Goal: Task Accomplishment & Management: Manage account settings

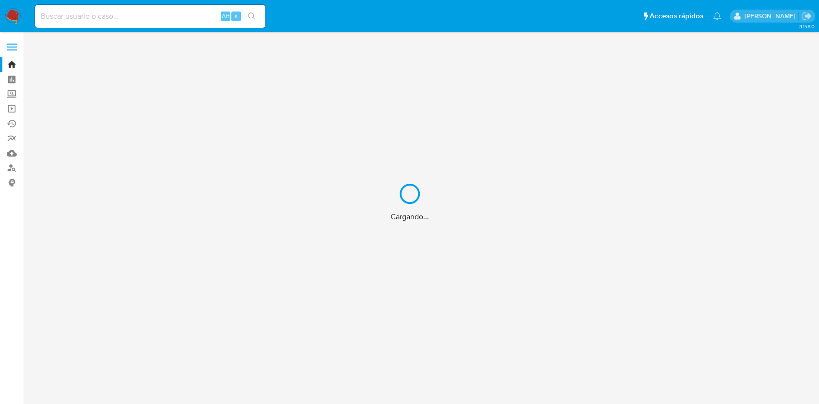
click at [72, 15] on div "Cargando..." at bounding box center [409, 202] width 819 height 404
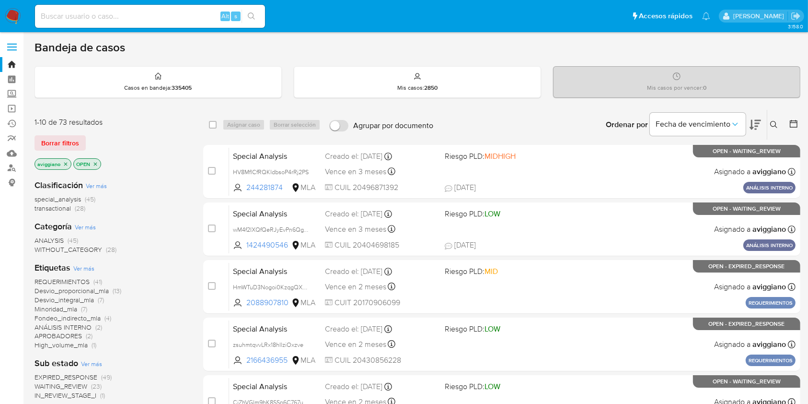
click at [64, 13] on input at bounding box center [150, 16] width 230 height 12
paste input "160145428"
type input "160145428"
click at [257, 17] on button "search-icon" at bounding box center [252, 16] width 20 height 13
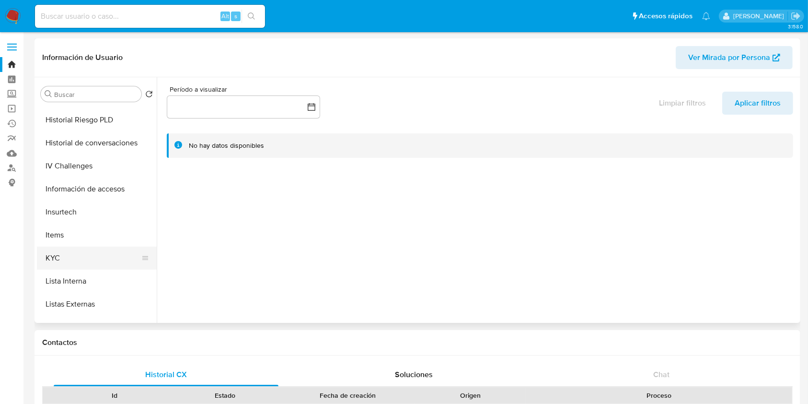
select select "10"
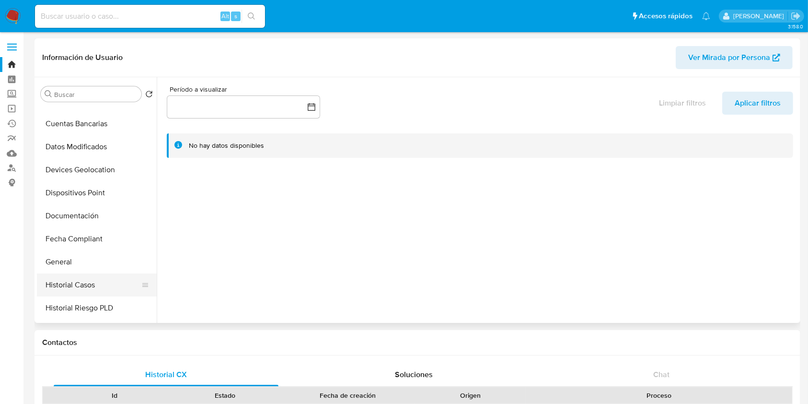
click at [86, 274] on button "Historial Casos" at bounding box center [93, 284] width 112 height 23
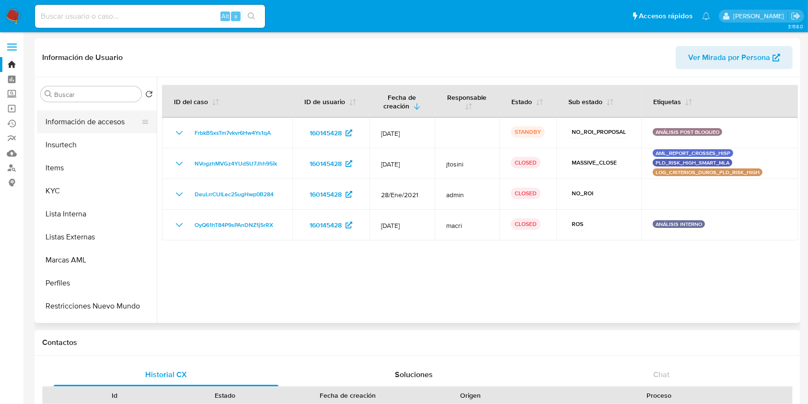
scroll to position [451, 0]
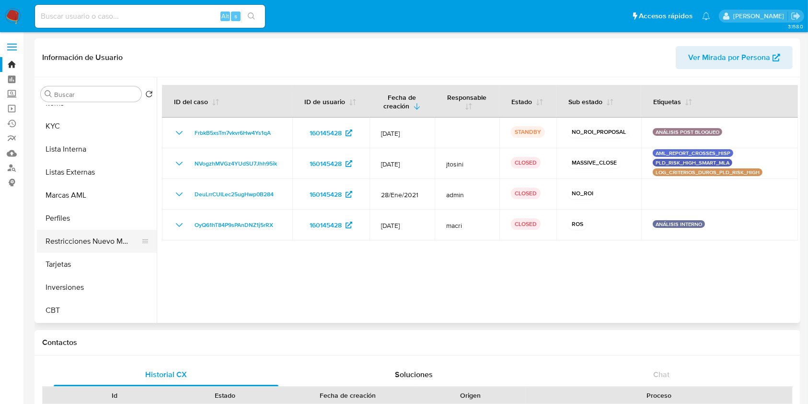
click at [60, 236] on button "Restricciones Nuevo Mundo" at bounding box center [93, 241] width 112 height 23
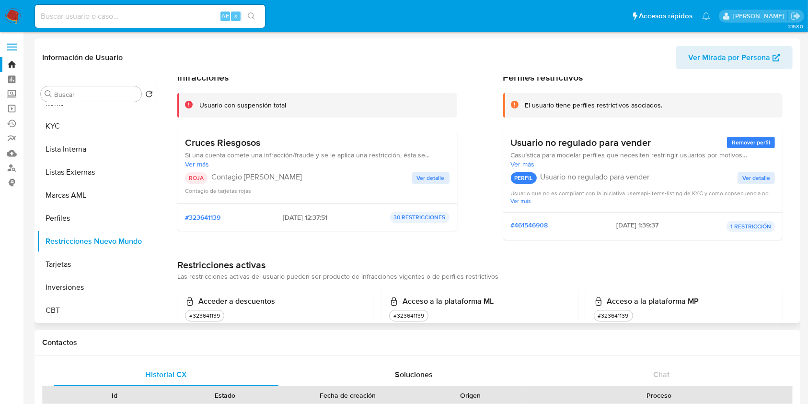
scroll to position [64, 0]
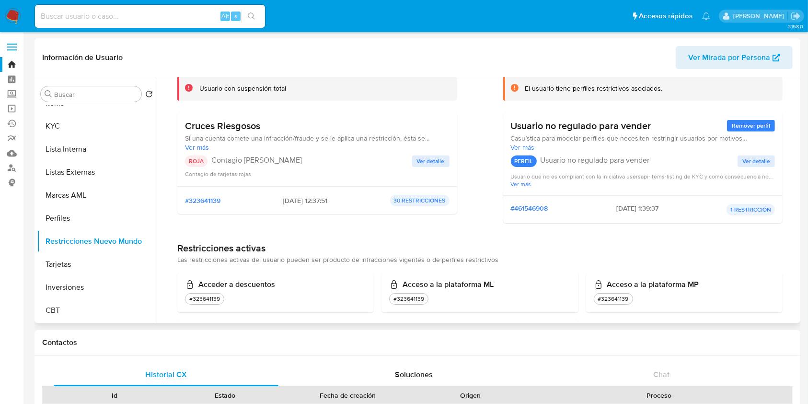
click at [433, 160] on span "Ver detalle" at bounding box center [431, 161] width 28 height 10
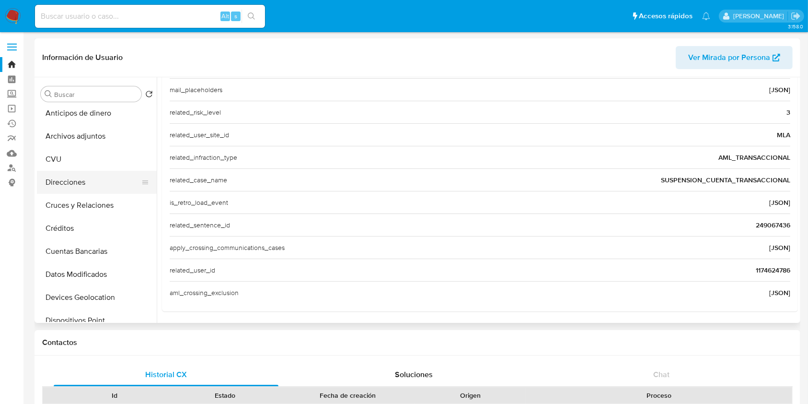
scroll to position [0, 0]
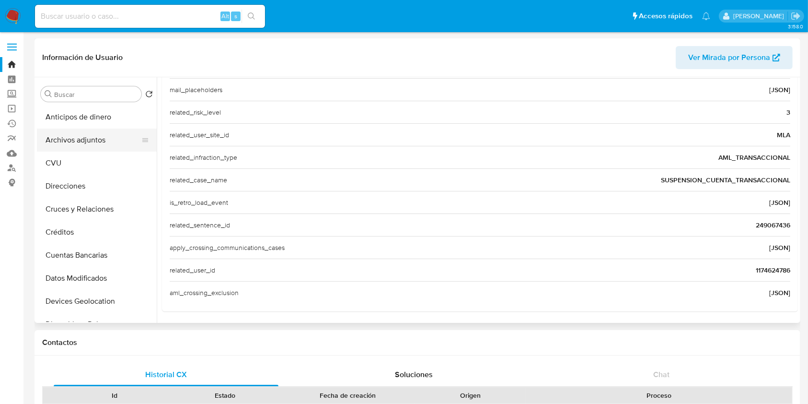
click at [92, 143] on button "Archivos adjuntos" at bounding box center [93, 140] width 112 height 23
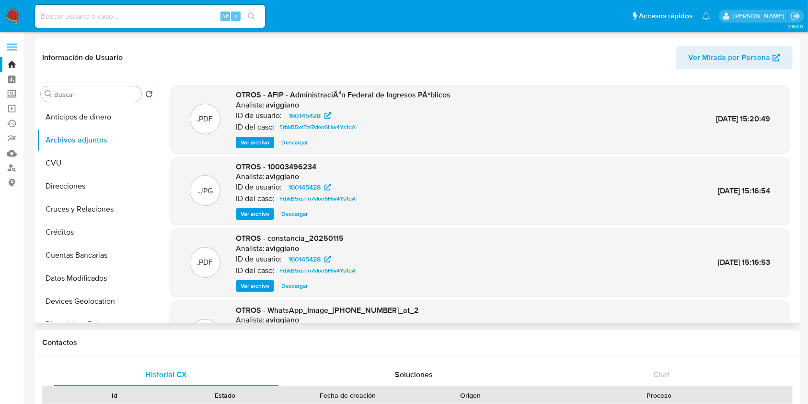
click at [260, 140] on span "Ver archivo" at bounding box center [255, 143] width 29 height 10
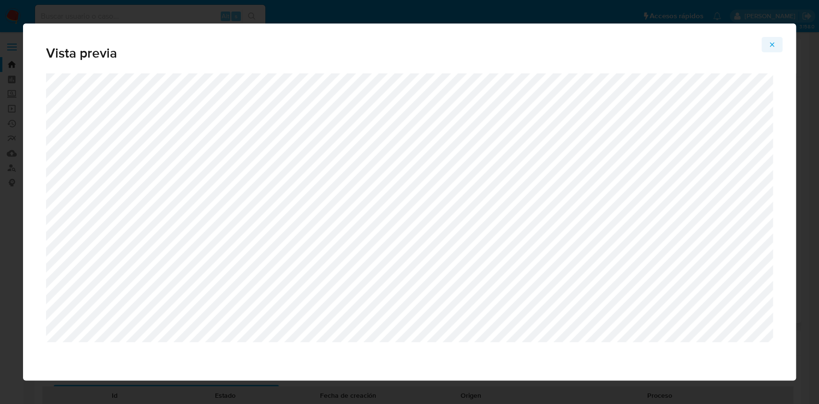
click at [768, 42] on icon "Attachment preview" at bounding box center [772, 45] width 8 height 8
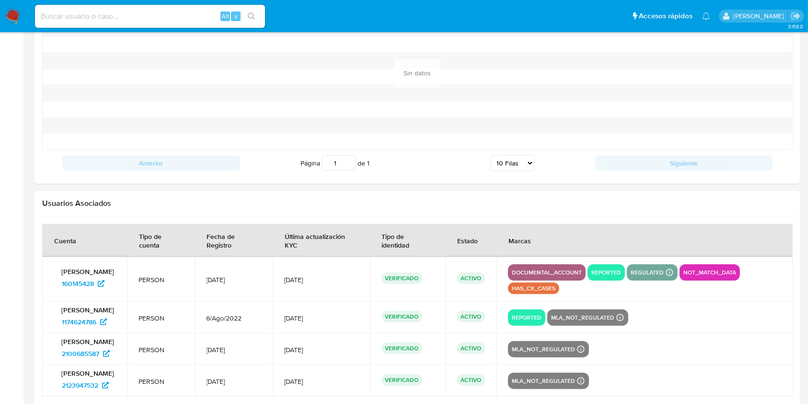
scroll to position [1053, 0]
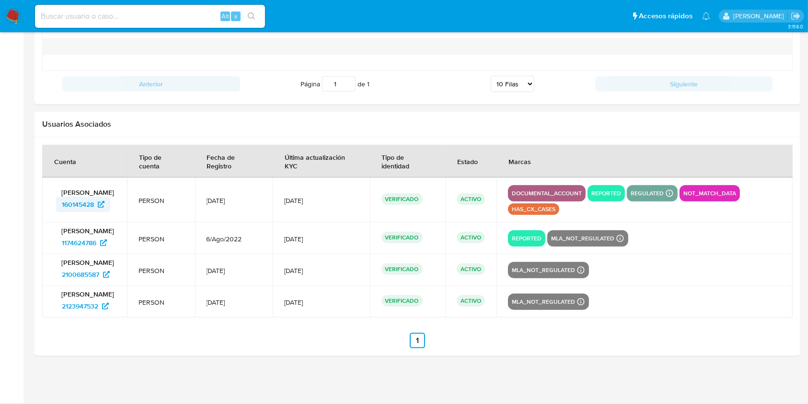
drag, startPoint x: 55, startPoint y: 204, endPoint x: 95, endPoint y: 205, distance: 40.3
click at [97, 205] on div "Daniela Lorena Tucci 160145428" at bounding box center [85, 200] width 62 height 24
drag, startPoint x: 50, startPoint y: 244, endPoint x: 99, endPoint y: 244, distance: 48.9
click at [99, 244] on td "Daniela Lorena Tucci 1174624786" at bounding box center [84, 238] width 85 height 32
click at [40, 264] on div at bounding box center [418, 246] width 766 height 219
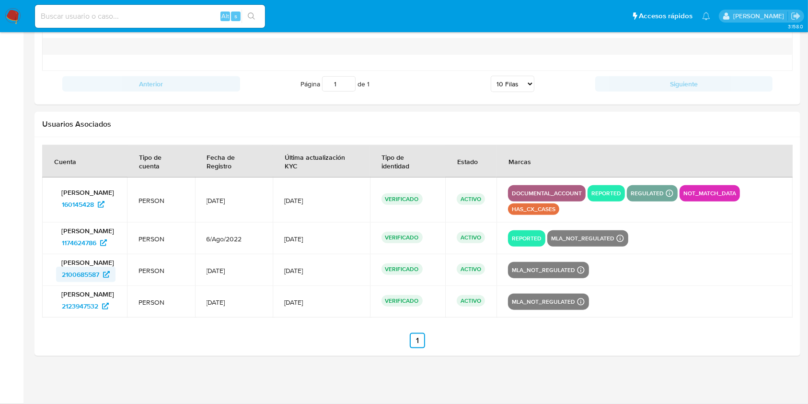
drag, startPoint x: 59, startPoint y: 275, endPoint x: 101, endPoint y: 280, distance: 42.5
click at [101, 280] on td "Daniela Lorena Tucci 2100685587" at bounding box center [84, 270] width 85 height 32
drag, startPoint x: 44, startPoint y: 309, endPoint x: 102, endPoint y: 318, distance: 58.8
click at [102, 318] on section at bounding box center [417, 246] width 751 height 203
click at [136, 336] on ul "Anterior 1 Siguiente" at bounding box center [417, 340] width 751 height 15
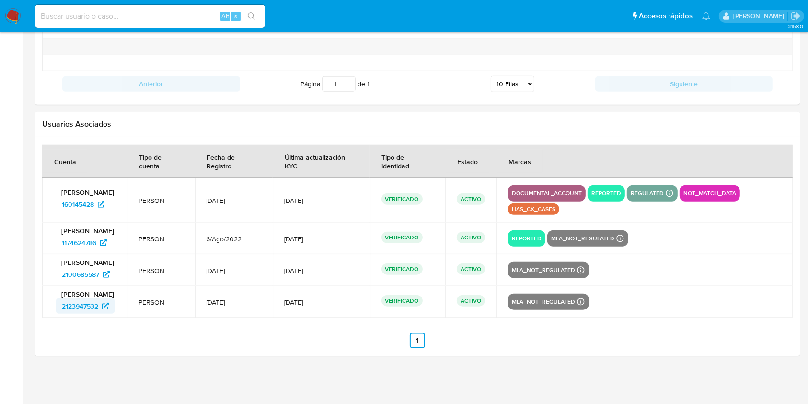
drag, startPoint x: 50, startPoint y: 308, endPoint x: 99, endPoint y: 310, distance: 49.4
click at [99, 310] on td "Daniela Lorena Tucci 2123947532" at bounding box center [84, 302] width 85 height 32
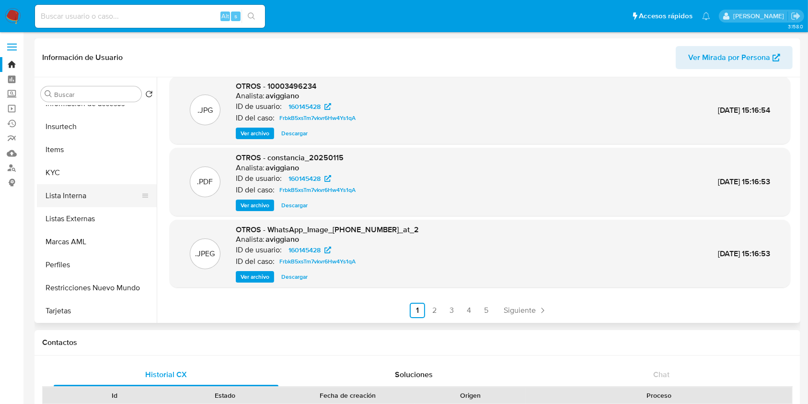
scroll to position [451, 0]
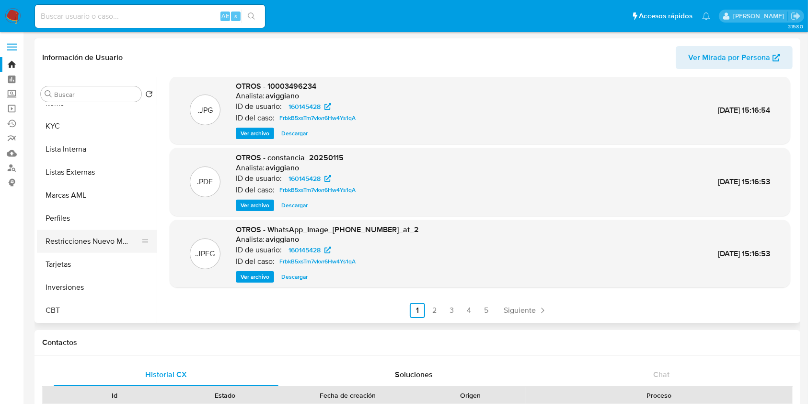
click at [86, 244] on button "Restricciones Nuevo Mundo" at bounding box center [93, 241] width 112 height 23
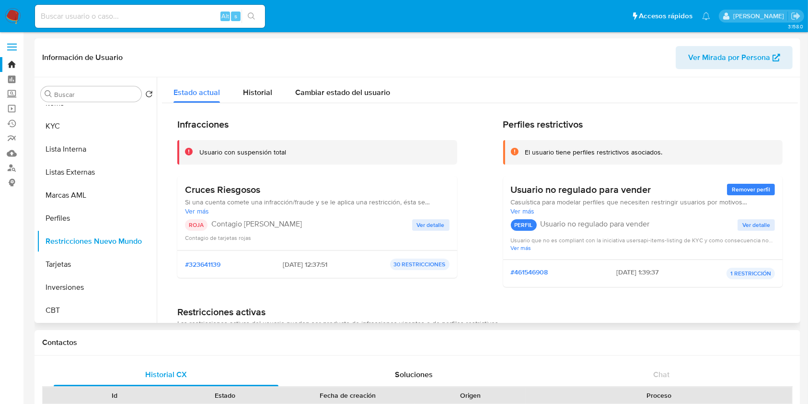
click at [415, 228] on button "Ver detalle" at bounding box center [430, 225] width 37 height 12
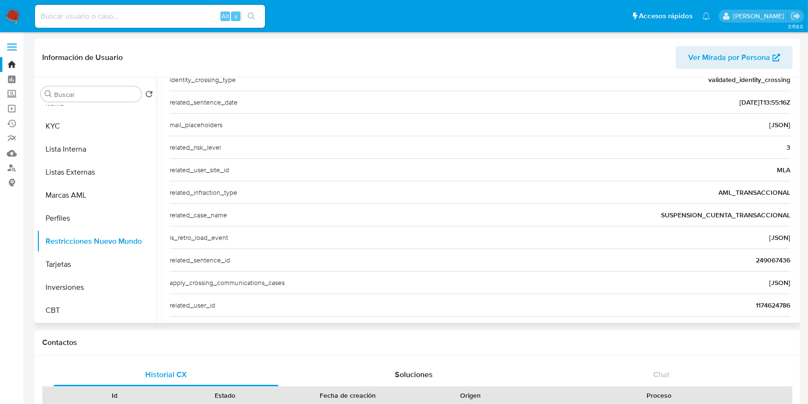
scroll to position [333, 0]
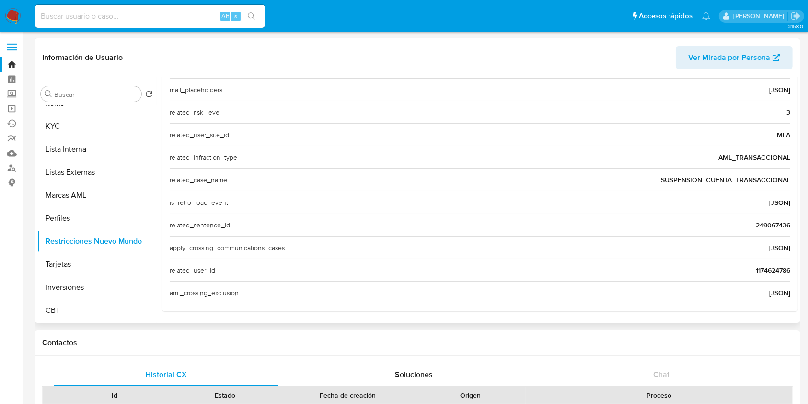
drag, startPoint x: 650, startPoint y: 178, endPoint x: 786, endPoint y: 184, distance: 136.3
click at [786, 184] on div "related_case_name SUSPENSION_CUENTA_TRANSACCIONAL" at bounding box center [480, 179] width 621 height 23
click at [66, 177] on button "Listas Externas" at bounding box center [93, 172] width 112 height 23
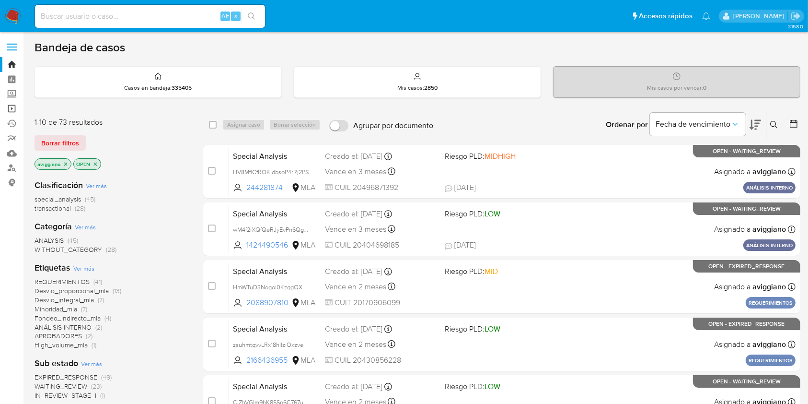
click at [13, 105] on link "Operaciones masivas" at bounding box center [57, 108] width 114 height 15
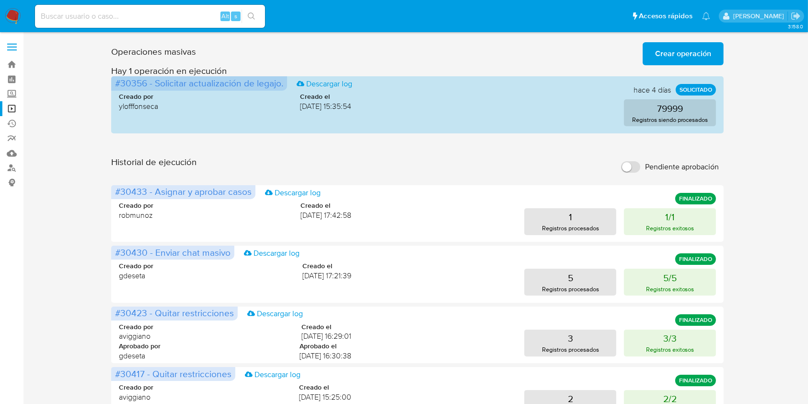
click at [668, 62] on span "Crear operación" at bounding box center [683, 53] width 56 height 21
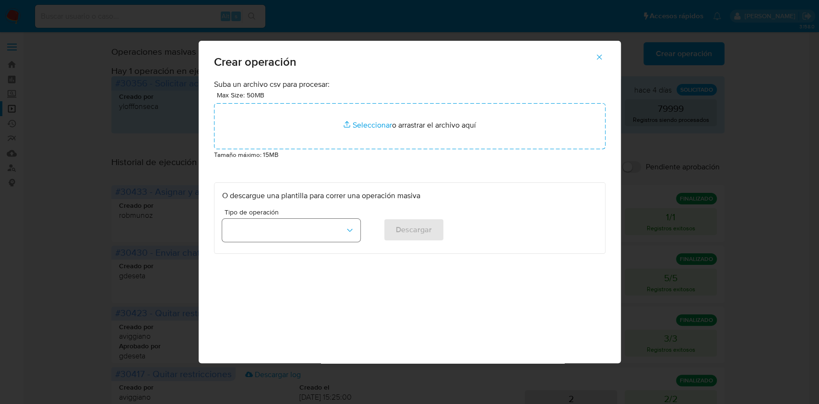
click at [335, 241] on button "button" at bounding box center [291, 230] width 138 height 23
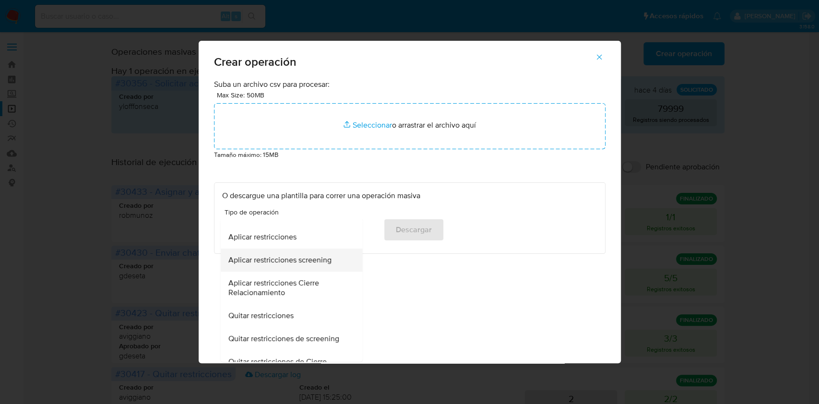
scroll to position [319, 0]
click at [308, 242] on div "Quitar restricciones" at bounding box center [288, 237] width 121 height 23
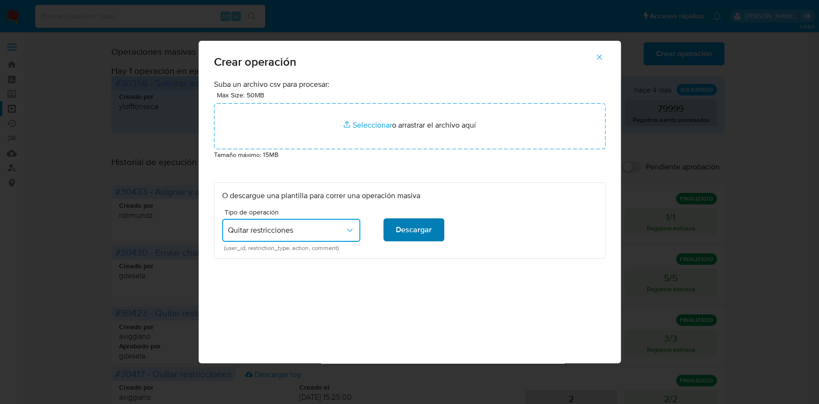
click at [422, 228] on span "Descargar" at bounding box center [414, 229] width 36 height 21
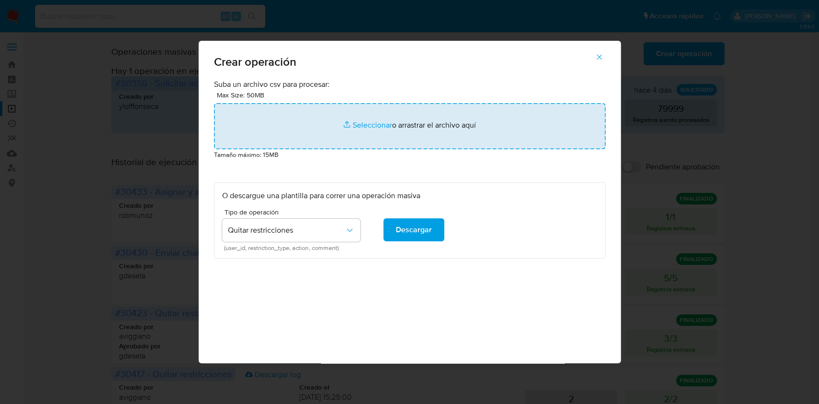
drag, startPoint x: 461, startPoint y: 91, endPoint x: 454, endPoint y: 105, distance: 16.3
click at [462, 94] on div "Max Size: 50MB Seleccionar archivos Seleccionar o arrastrar el archivo aquí" at bounding box center [409, 119] width 391 height 59
click at [454, 105] on input "file" at bounding box center [409, 126] width 391 height 46
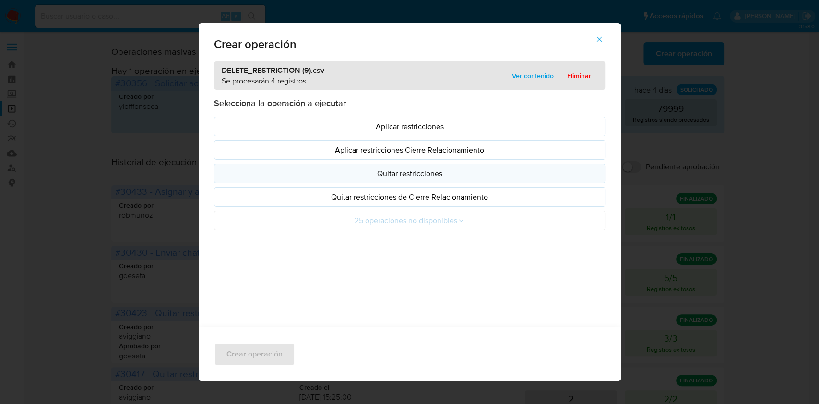
click at [374, 171] on p "Quitar restricciones" at bounding box center [409, 173] width 375 height 11
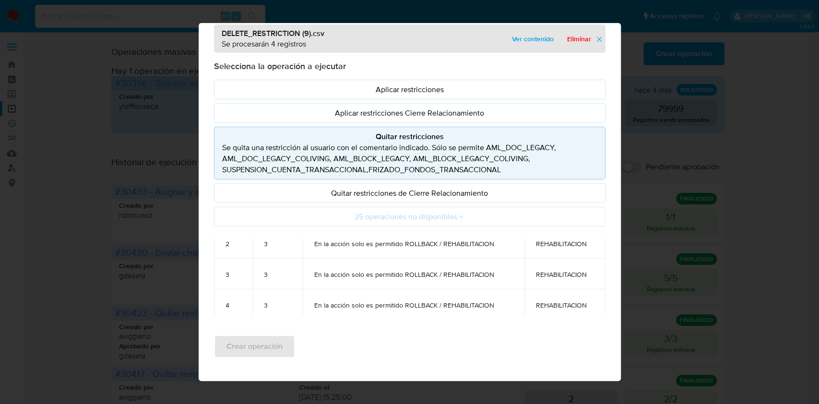
scroll to position [70, 0]
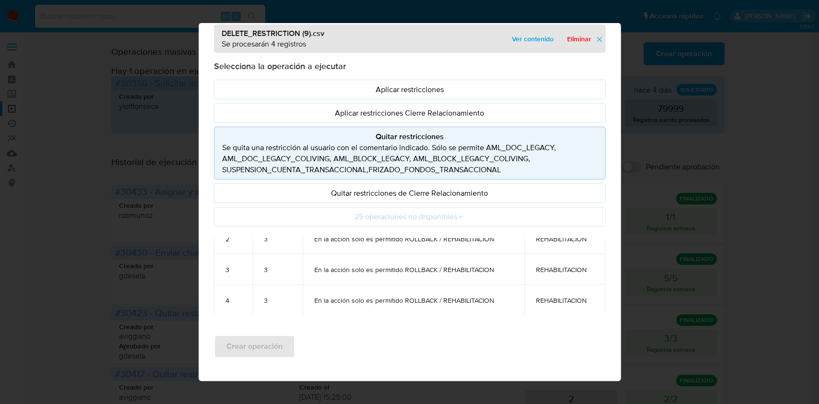
click at [457, 301] on span "En la acción solo es permitido ROLLBACK / REHABILITACION" at bounding box center [413, 300] width 199 height 9
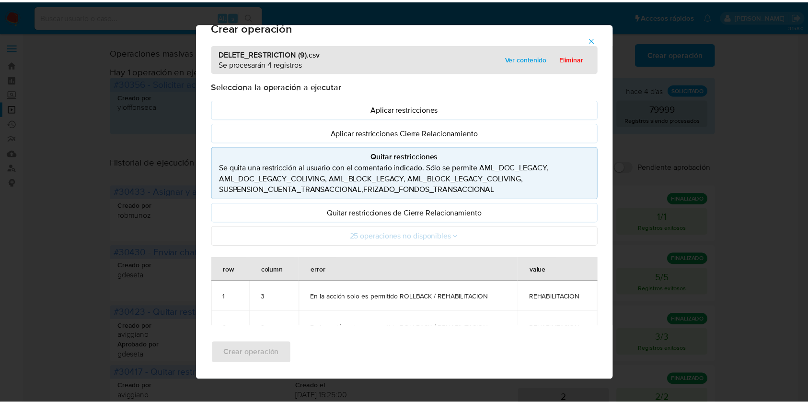
scroll to position [0, 0]
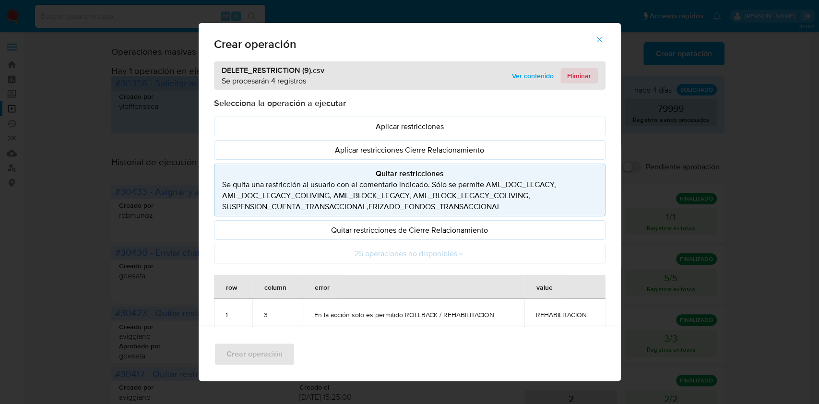
click at [570, 75] on span "Eliminar" at bounding box center [579, 75] width 24 height 13
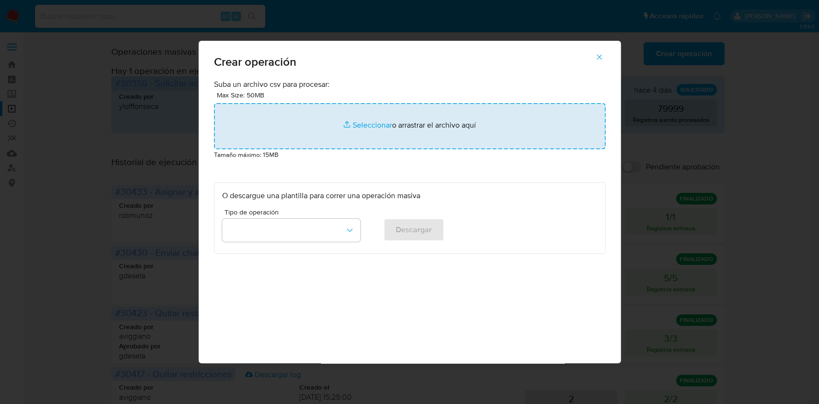
click at [332, 131] on input "file" at bounding box center [409, 126] width 391 height 46
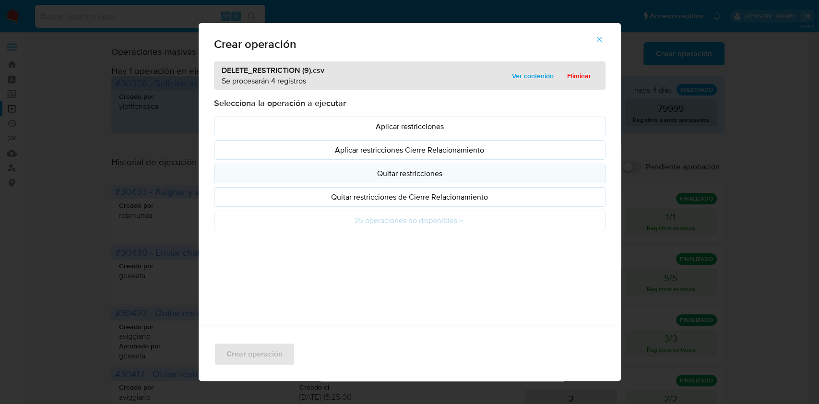
click at [346, 174] on p "Quitar restricciones" at bounding box center [409, 173] width 375 height 11
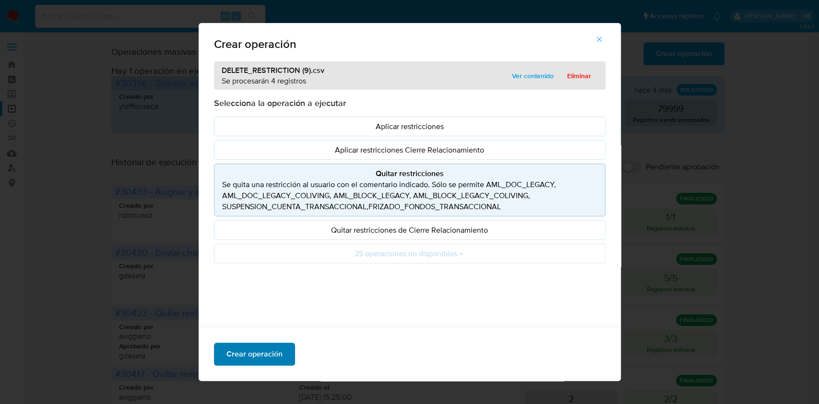
click at [264, 348] on span "Crear operación" at bounding box center [254, 353] width 56 height 21
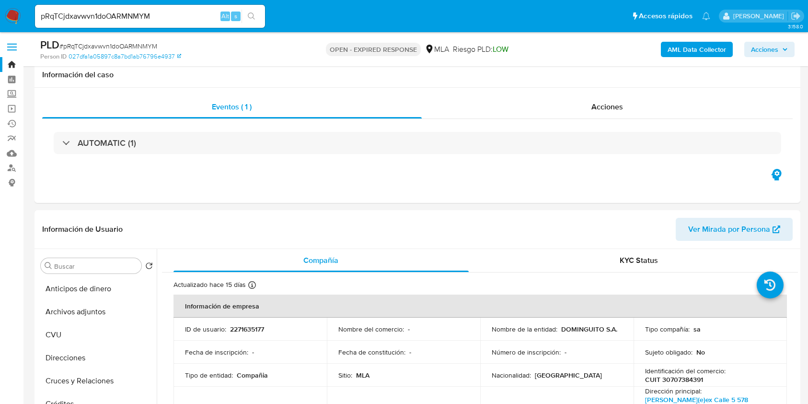
select select "10"
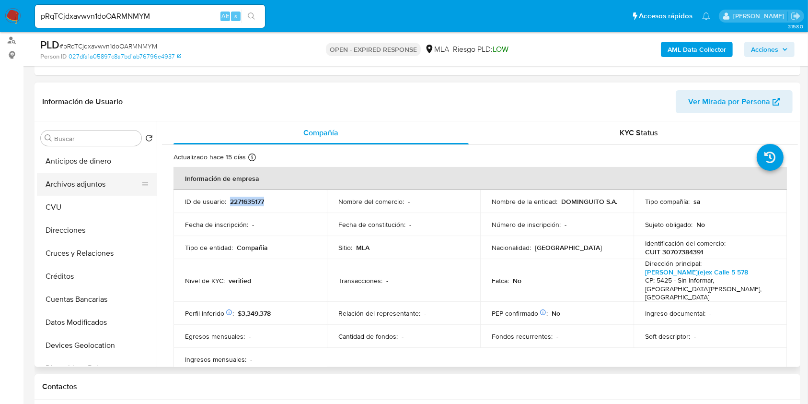
click at [88, 180] on button "Archivos adjuntos" at bounding box center [93, 184] width 112 height 23
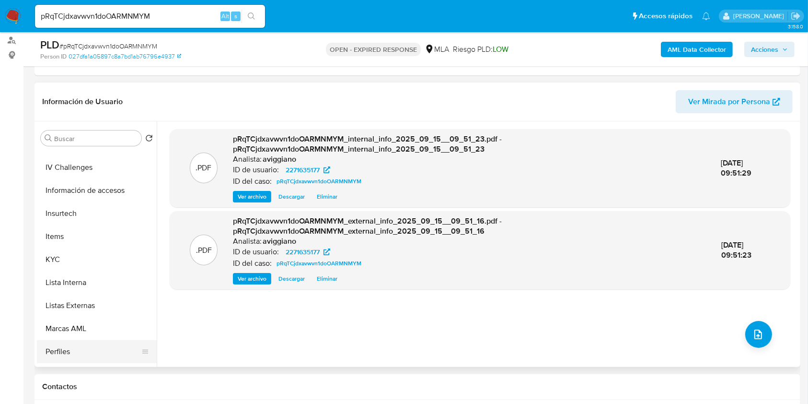
scroll to position [451, 0]
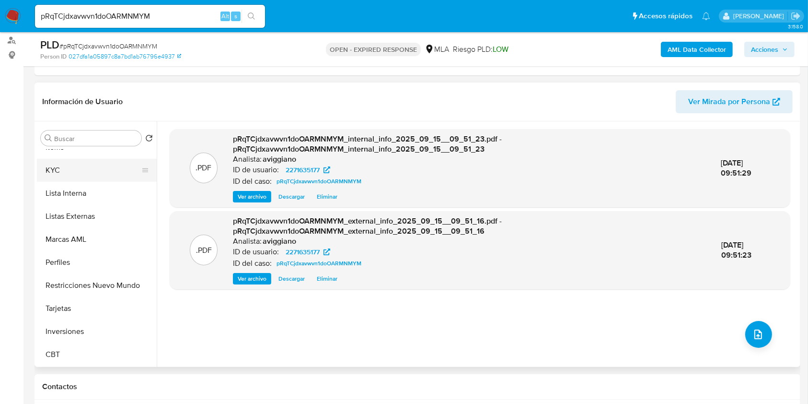
click at [54, 178] on button "KYC" at bounding box center [93, 170] width 112 height 23
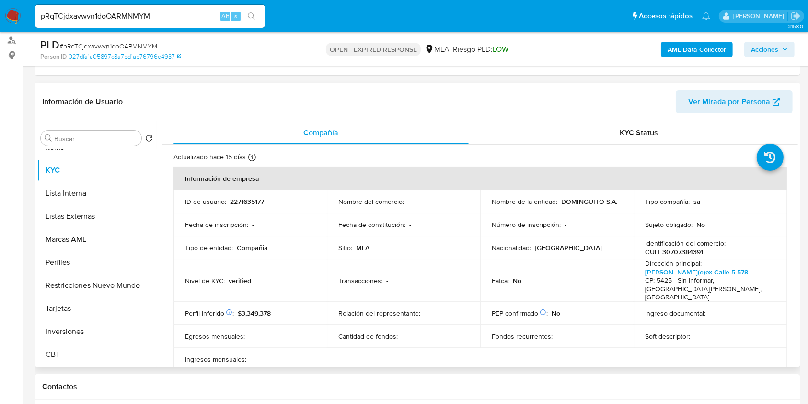
click at [687, 251] on p "CUIT 30707384391" at bounding box center [674, 251] width 58 height 9
copy p "30707384391"
click at [247, 194] on td "ID de usuario : 2271635177" at bounding box center [250, 201] width 153 height 23
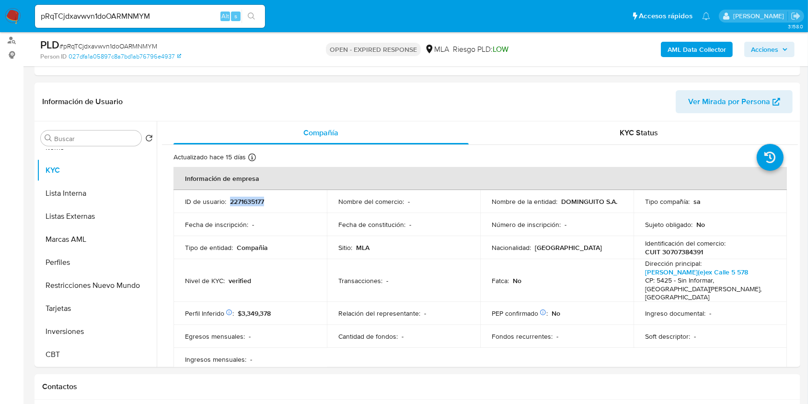
copy p "2271635177"
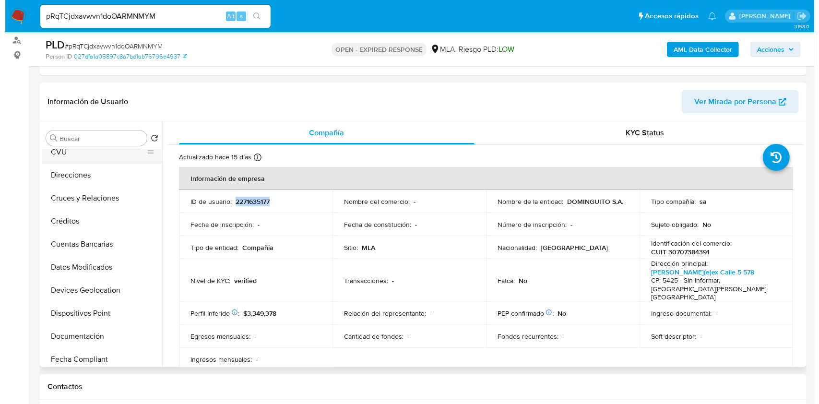
scroll to position [0, 0]
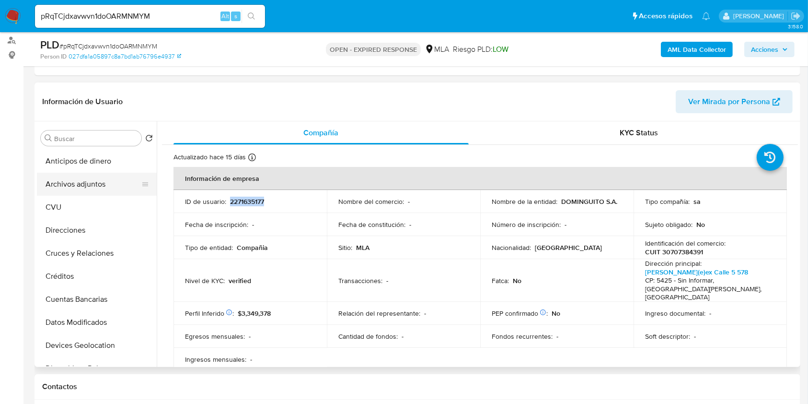
click at [103, 184] on button "Archivos adjuntos" at bounding box center [93, 184] width 112 height 23
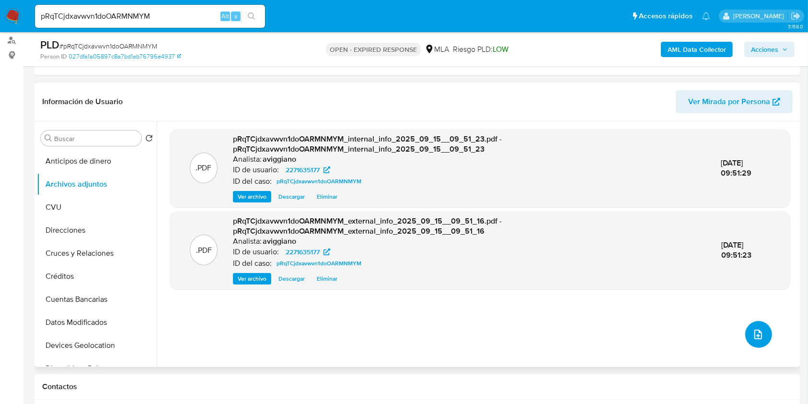
click at [746, 338] on button "upload-file" at bounding box center [759, 334] width 27 height 27
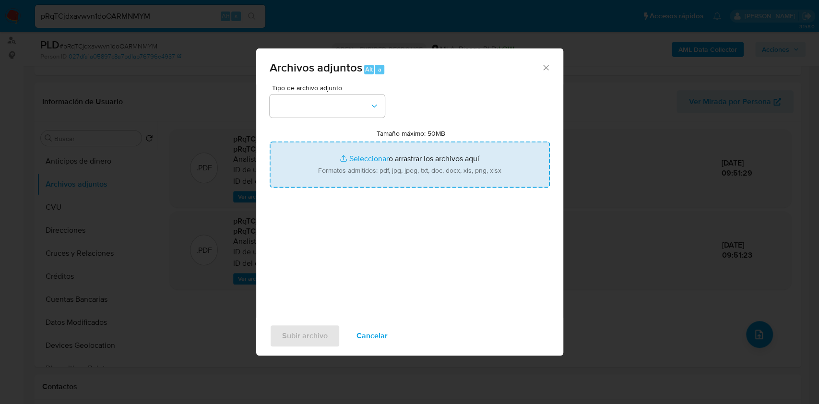
click at [394, 169] on input "Tamaño máximo: 50MB Seleccionar archivos" at bounding box center [409, 164] width 280 height 46
type input "C:\fakepath\Nosis - 2271635177.pdf"
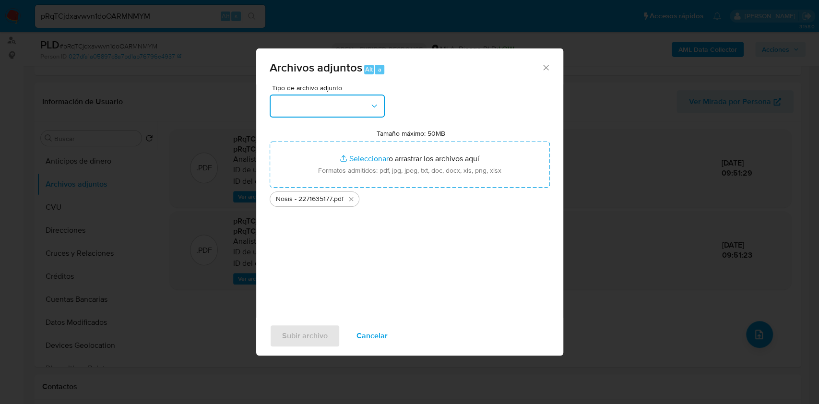
click at [295, 95] on button "button" at bounding box center [326, 105] width 115 height 23
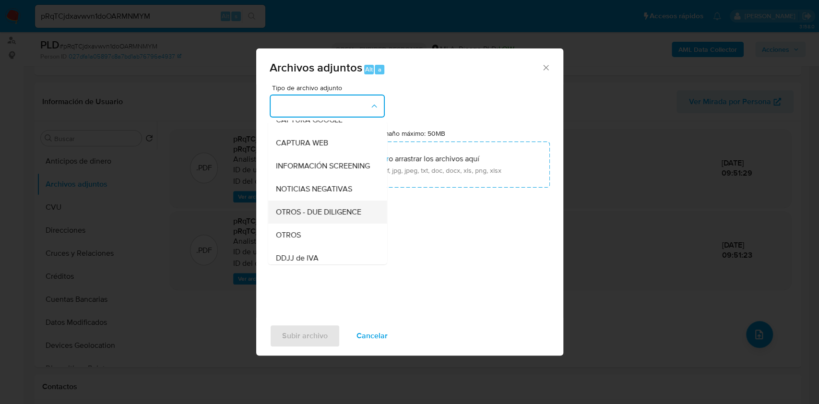
scroll to position [128, 0]
click at [311, 193] on div "OTROS" at bounding box center [324, 188] width 98 height 23
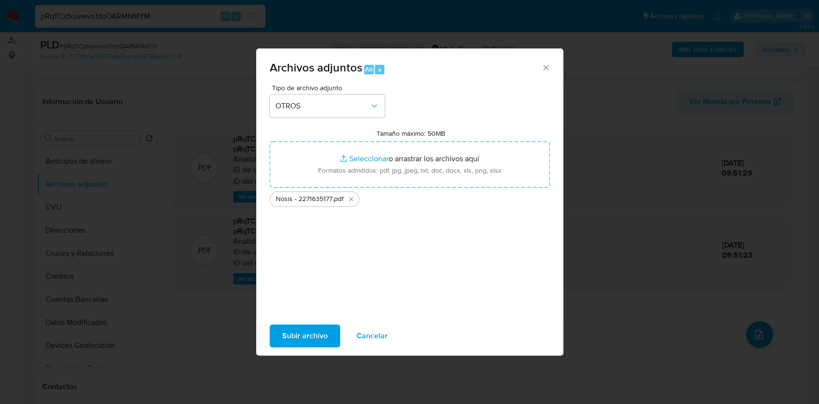
click at [311, 328] on span "Subir archivo" at bounding box center [305, 335] width 46 height 21
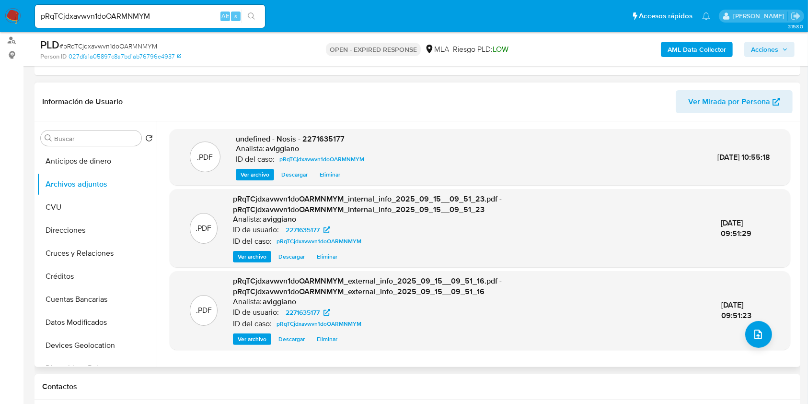
click at [323, 142] on span "undefined - Nosis - 2271635177" at bounding box center [290, 138] width 109 height 11
copy span "2271635177"
click at [762, 332] on button "upload-file" at bounding box center [759, 334] width 27 height 27
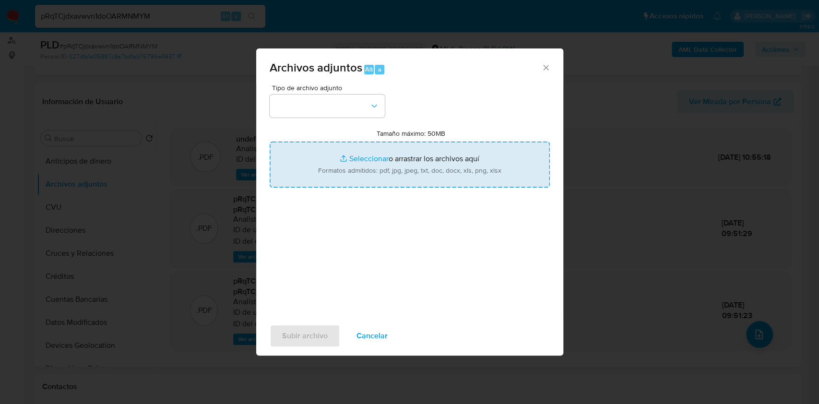
click at [331, 160] on input "Tamaño máximo: 50MB Seleccionar archivos" at bounding box center [409, 164] width 280 height 46
type input "C:\fakepath\Movimientos-Aladdin-v10_1 - 2271635177 -.xlsx"
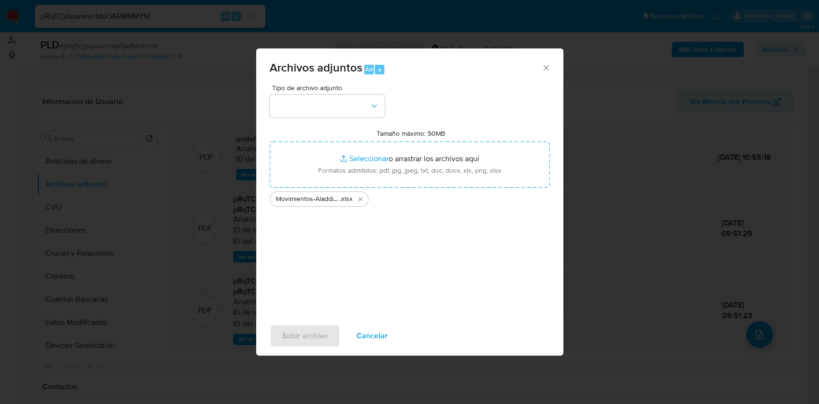
click at [365, 126] on div "Tipo de archivo adjunto Tamaño máximo: 50MB Seleccionar archivos Seleccionar o …" at bounding box center [409, 197] width 280 height 226
click at [359, 112] on button "button" at bounding box center [326, 105] width 115 height 23
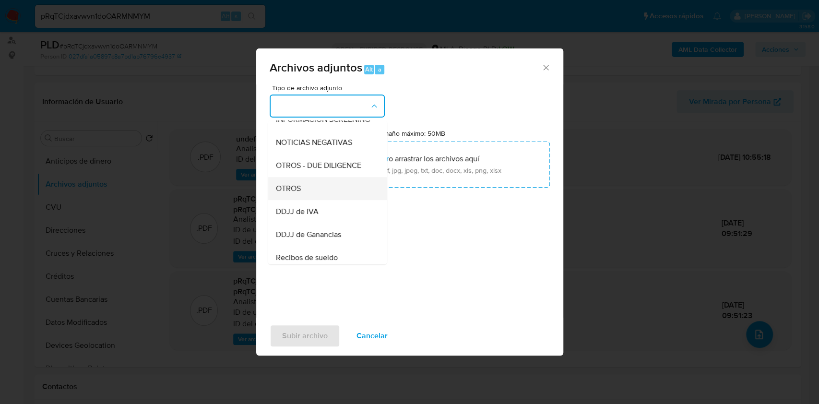
click at [304, 190] on div "OTROS" at bounding box center [324, 188] width 98 height 23
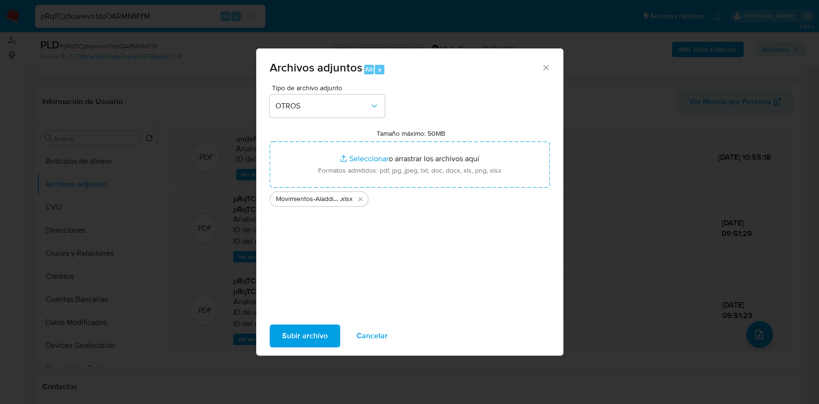
click at [305, 334] on span "Subir archivo" at bounding box center [305, 335] width 46 height 21
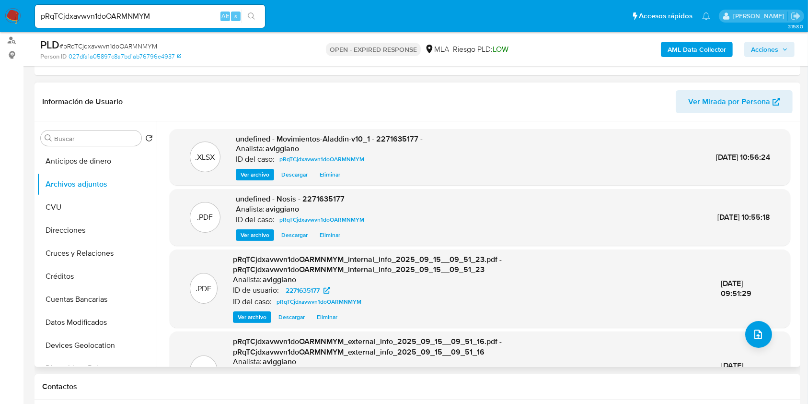
click at [397, 136] on span "undefined - Movimientos-Aladdin-v10_1 - 2271635177 -" at bounding box center [329, 138] width 187 height 11
copy span "2271635177"
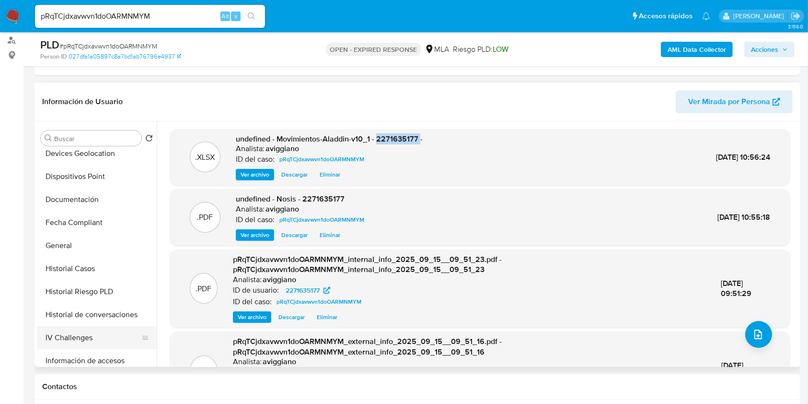
scroll to position [447, 0]
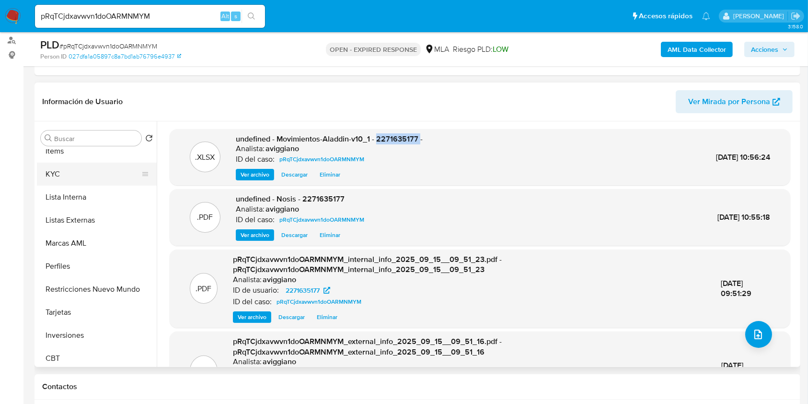
click at [62, 171] on button "KYC" at bounding box center [93, 174] width 112 height 23
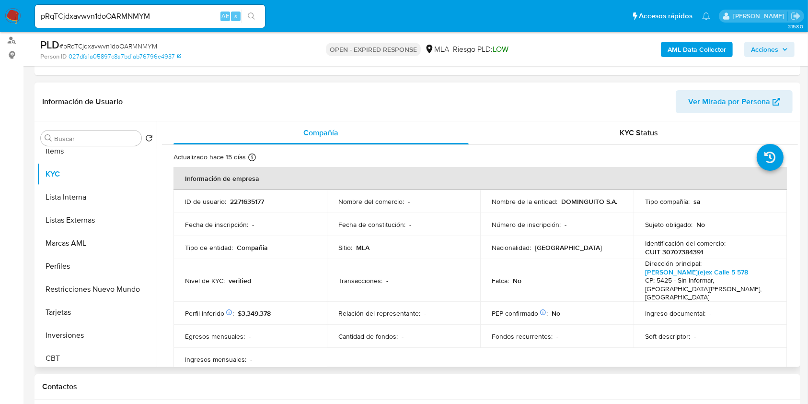
click at [682, 248] on p "CUIT 30707384391" at bounding box center [674, 251] width 58 height 9
copy p "30707384391"
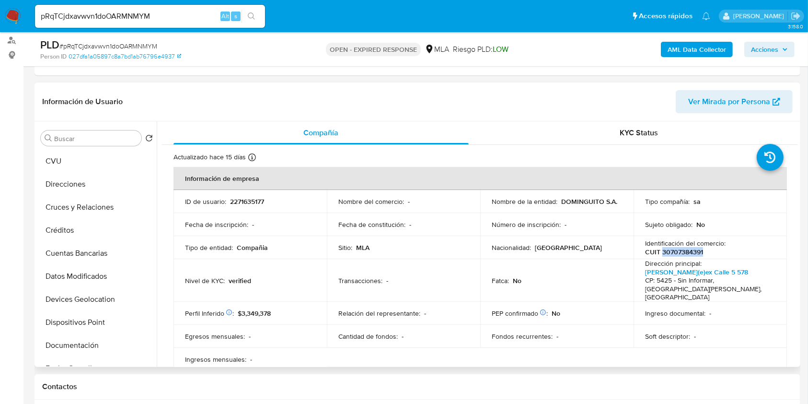
scroll to position [0, 0]
click at [74, 182] on button "Archivos adjuntos" at bounding box center [93, 184] width 112 height 23
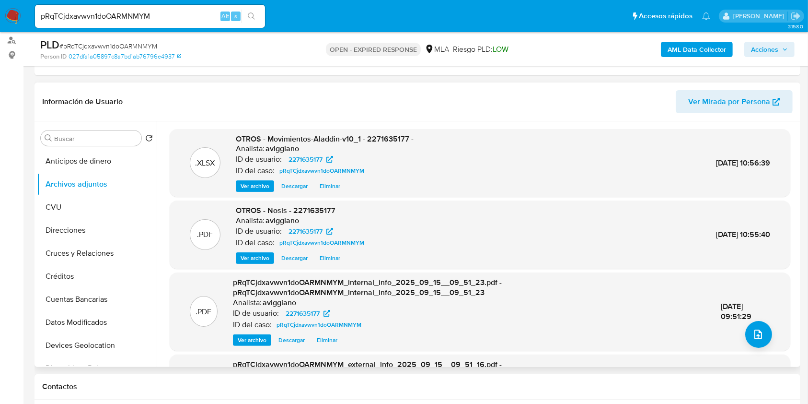
click at [388, 136] on span "OTROS - Movimientos-Aladdin-v10_1 - 2271635177 -" at bounding box center [325, 138] width 178 height 11
copy span "2271635177"
drag, startPoint x: 380, startPoint y: 144, endPoint x: 378, endPoint y: 139, distance: 5.0
click at [374, 136] on span "OTROS - Movimientos-Aladdin-v10_1 - 2271635177 -" at bounding box center [325, 138] width 178 height 11
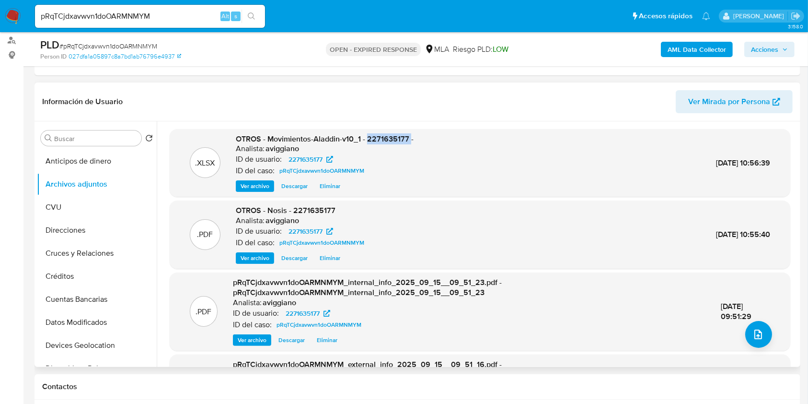
click at [381, 140] on span "OTROS - Movimientos-Aladdin-v10_1 - 2271635177 -" at bounding box center [325, 138] width 178 height 11
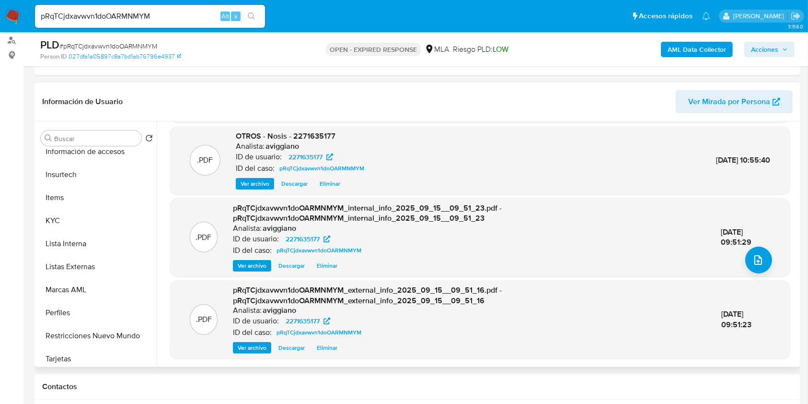
scroll to position [447, 0]
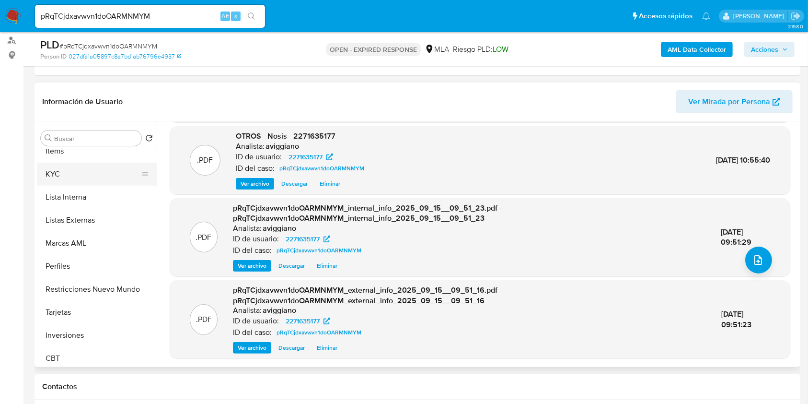
click at [65, 172] on button "KYC" at bounding box center [93, 174] width 112 height 23
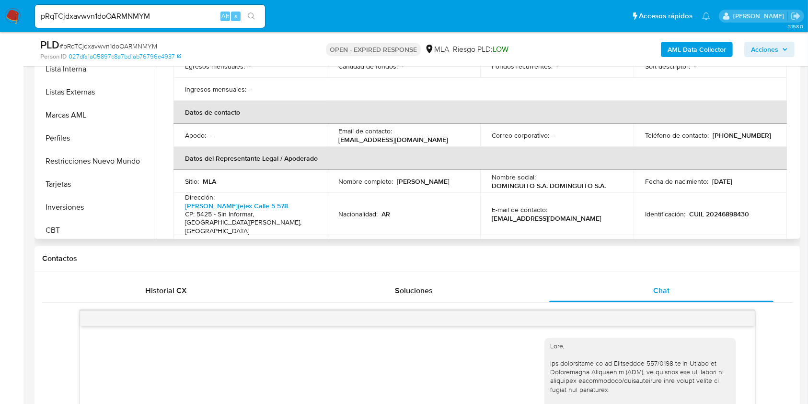
scroll to position [254, 0]
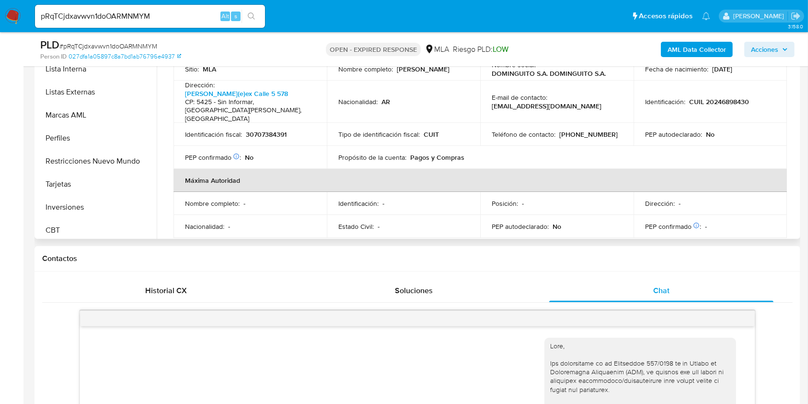
click at [577, 130] on p "(264) 5083873" at bounding box center [589, 134] width 59 height 9
copy p "5083873"
click at [566, 123] on td "Teléfono de contacto : (264) 5083873" at bounding box center [556, 134] width 153 height 23
click at [566, 130] on p "(264) 5083873" at bounding box center [589, 134] width 59 height 9
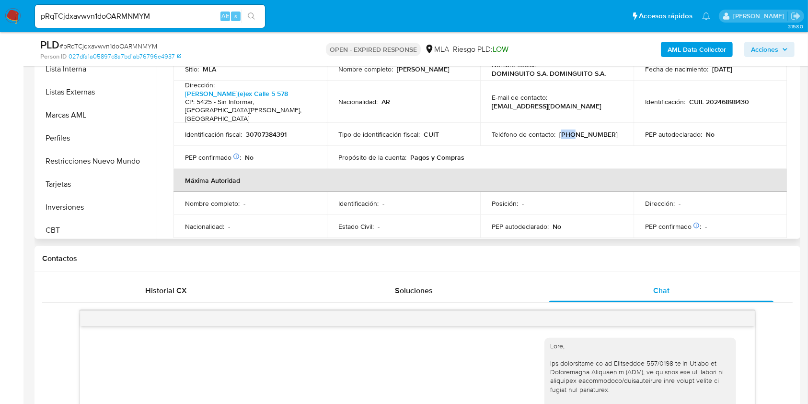
click at [566, 130] on p "(264) 5083873" at bounding box center [589, 134] width 59 height 9
copy p "264"
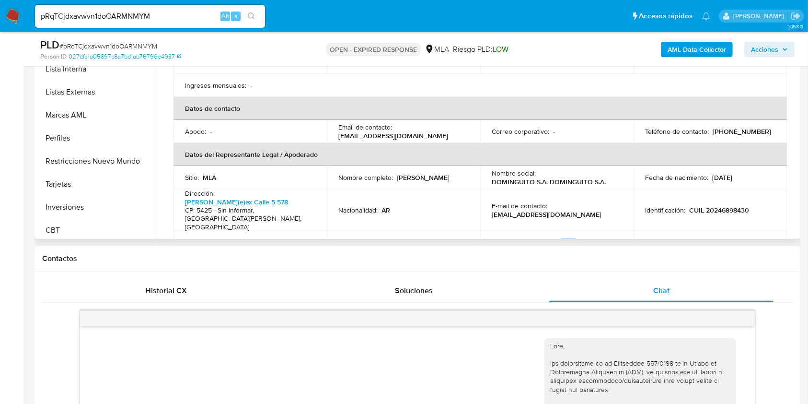
scroll to position [127, 0]
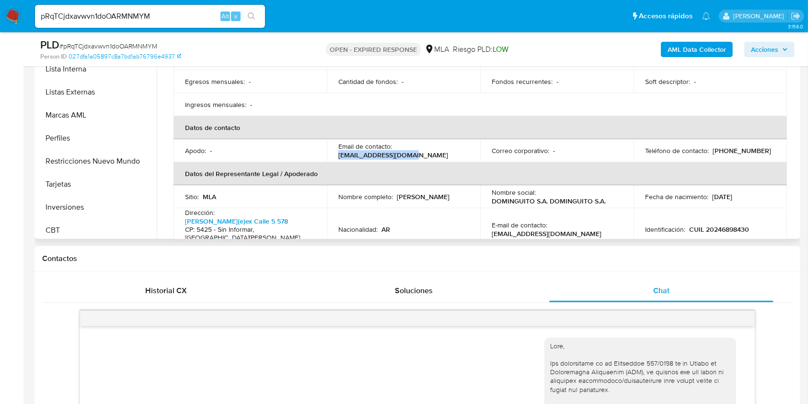
drag, startPoint x: 338, startPoint y: 147, endPoint x: 414, endPoint y: 151, distance: 76.8
click at [414, 151] on div "Email de contacto : amin.madcur@gmail.com" at bounding box center [404, 150] width 130 height 17
copy p "amin.madcur@gmail.com"
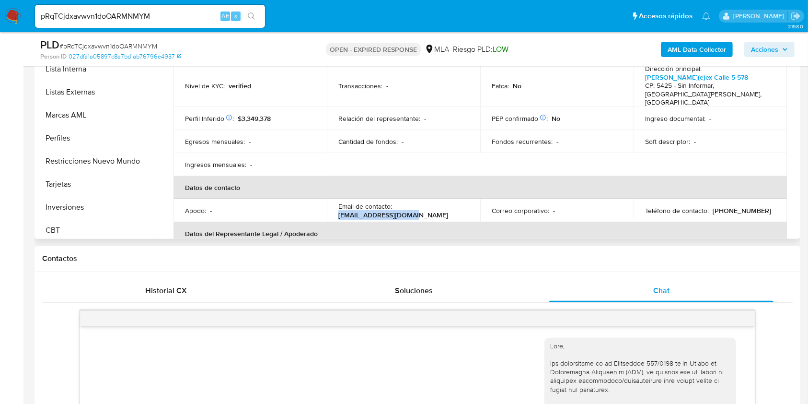
scroll to position [0, 0]
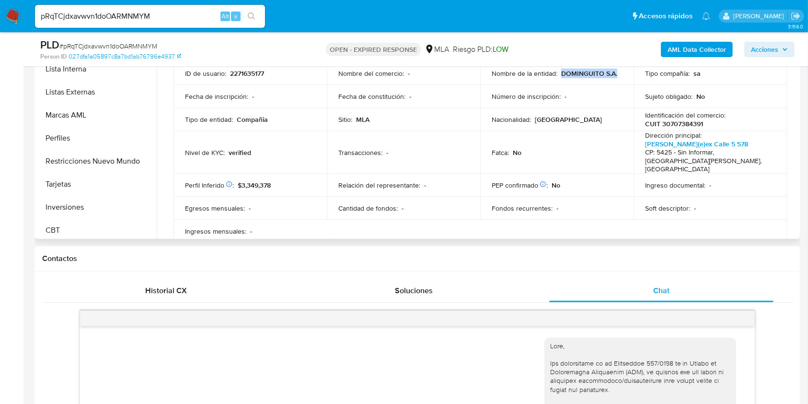
drag, startPoint x: 559, startPoint y: 72, endPoint x: 627, endPoint y: 82, distance: 68.9
click at [627, 82] on td "Nombre de la entidad : DOMINGUITO S.A." at bounding box center [556, 73] width 153 height 23
copy p "DOMINGUITO S.A."
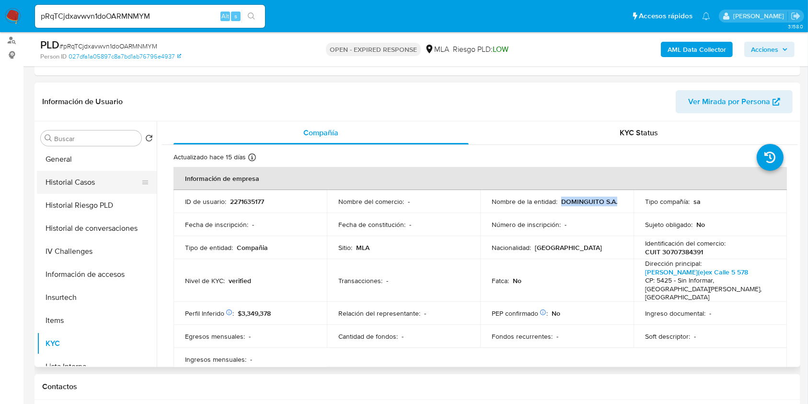
scroll to position [192, 0]
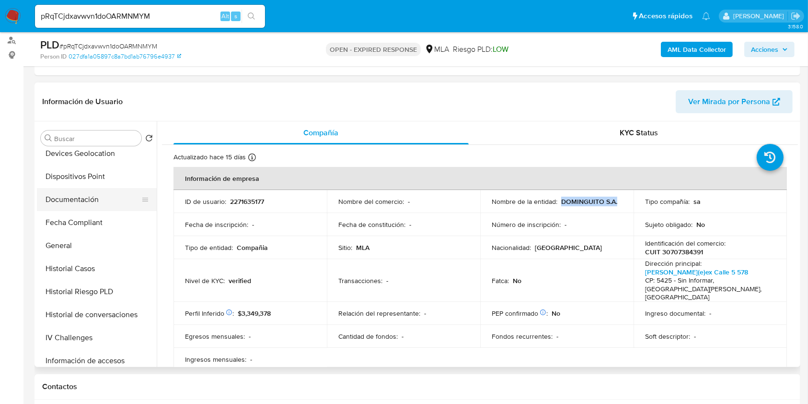
click at [89, 199] on button "Documentación" at bounding box center [93, 199] width 112 height 23
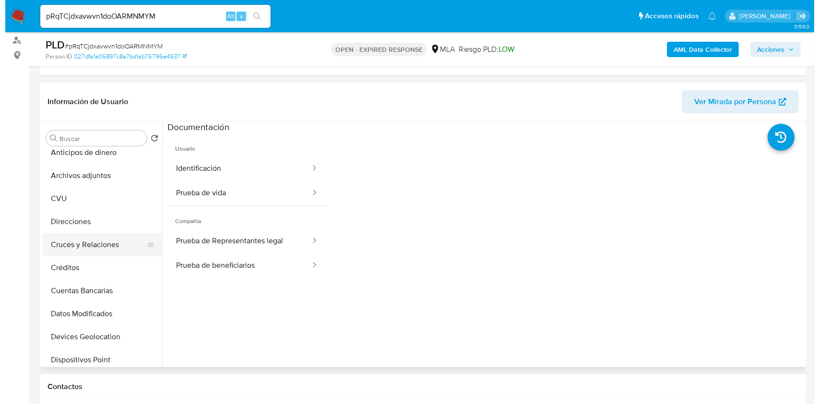
scroll to position [0, 0]
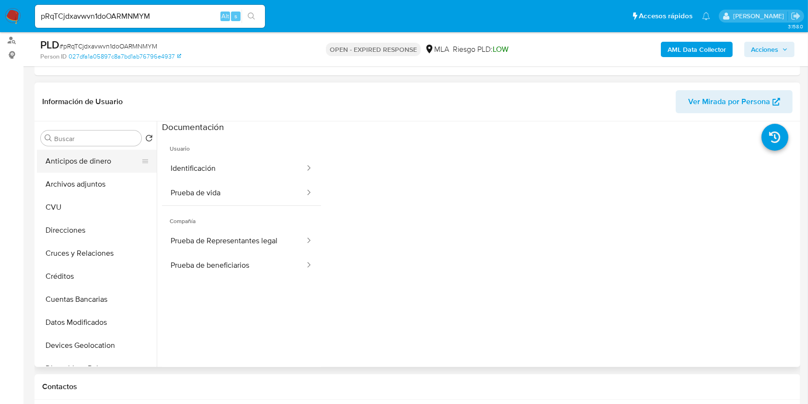
click at [92, 167] on button "Anticipos de dinero" at bounding box center [93, 161] width 112 height 23
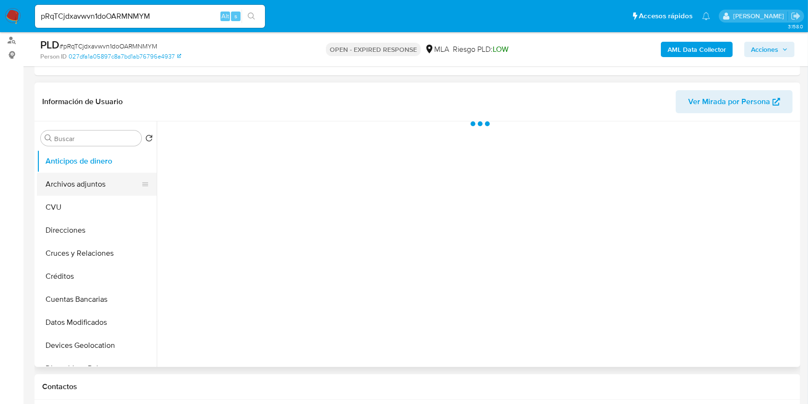
click at [92, 184] on button "Archivos adjuntos" at bounding box center [93, 184] width 112 height 23
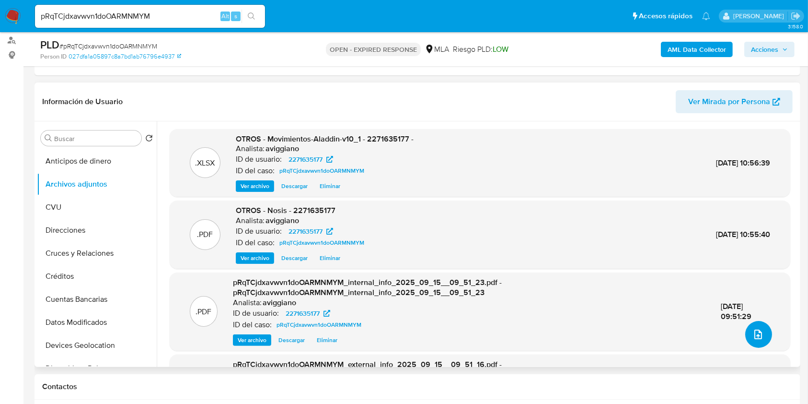
click at [767, 338] on button "upload-file" at bounding box center [759, 334] width 27 height 27
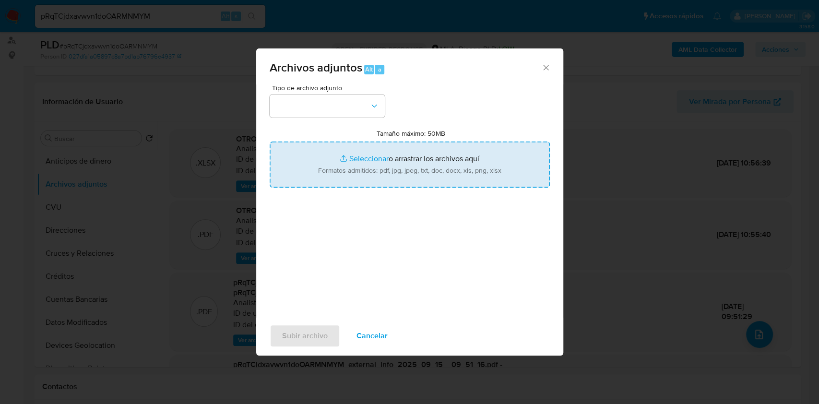
click at [371, 168] on input "Tamaño máximo: 50MB Seleccionar archivos" at bounding box center [409, 164] width 280 height 46
type input "C:\fakepath\Caselog pRqTCjdxavwvn1doOARMNMYM_2025_08_18_17_24_15.docx"
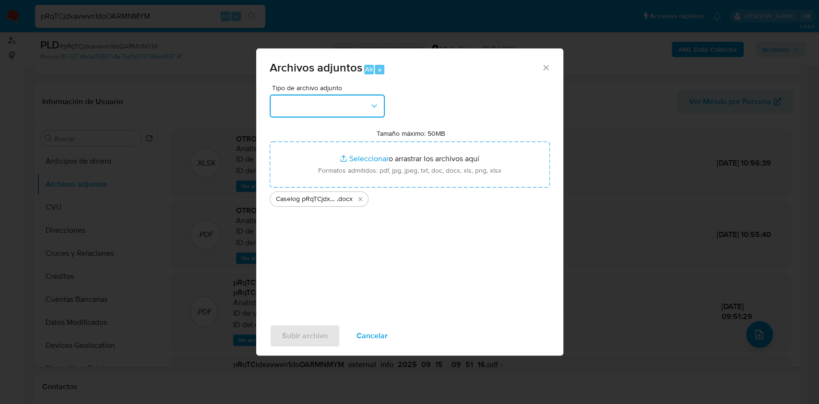
click at [304, 109] on button "button" at bounding box center [326, 105] width 115 height 23
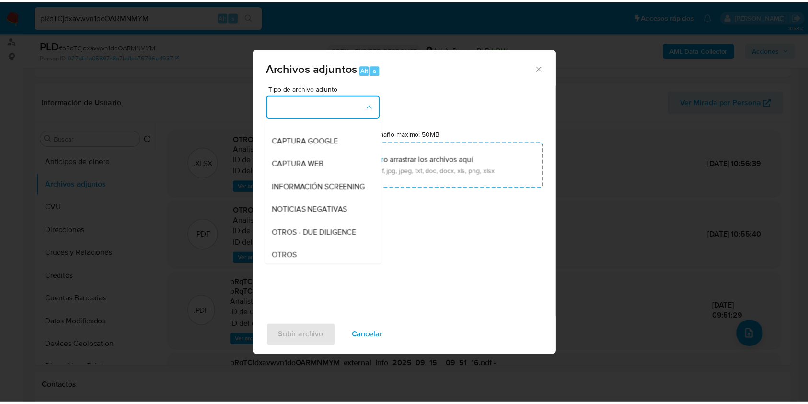
scroll to position [128, 0]
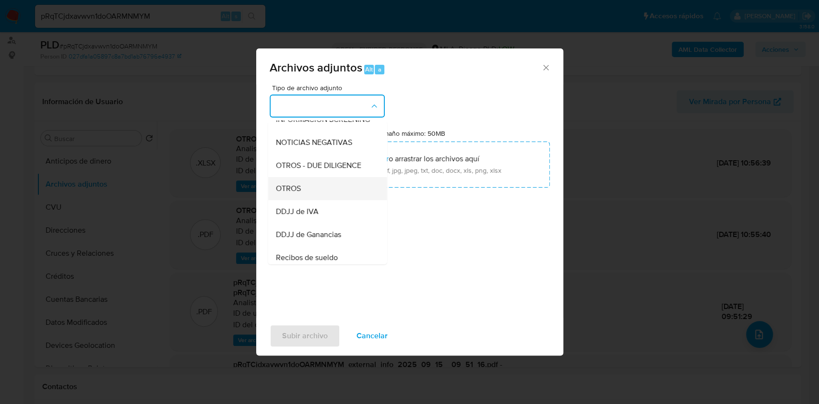
click at [316, 200] on div "OTROS" at bounding box center [324, 188] width 98 height 23
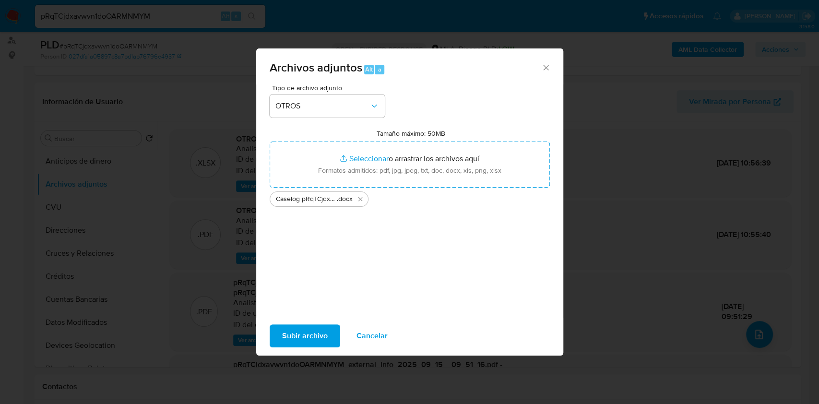
click at [292, 336] on span "Subir archivo" at bounding box center [305, 335] width 46 height 21
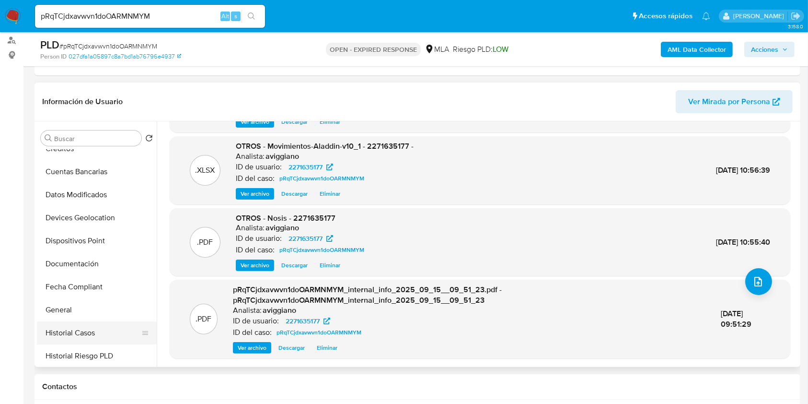
click at [91, 335] on button "Historial Casos" at bounding box center [93, 332] width 112 height 23
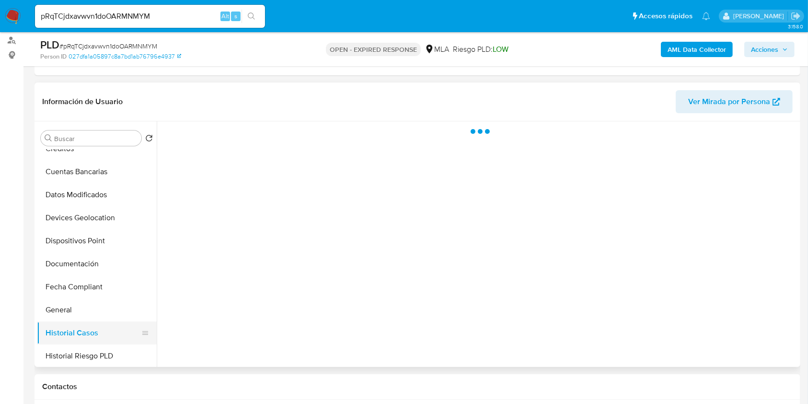
scroll to position [0, 0]
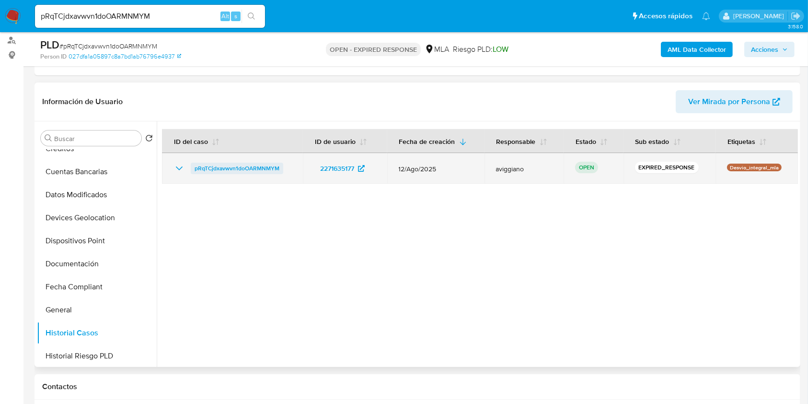
drag, startPoint x: 284, startPoint y: 165, endPoint x: 193, endPoint y: 169, distance: 91.2
click at [193, 169] on div "pRqTCjdxavwvn1doOARMNMYM" at bounding box center [233, 169] width 118 height 12
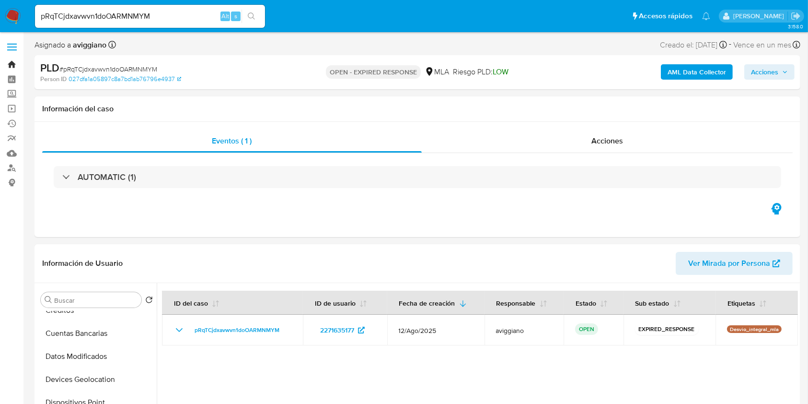
click at [15, 60] on link "Bandeja" at bounding box center [57, 64] width 114 height 15
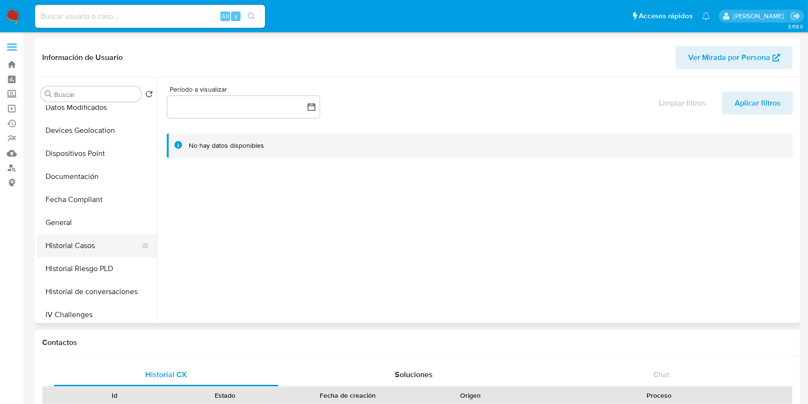
select select "10"
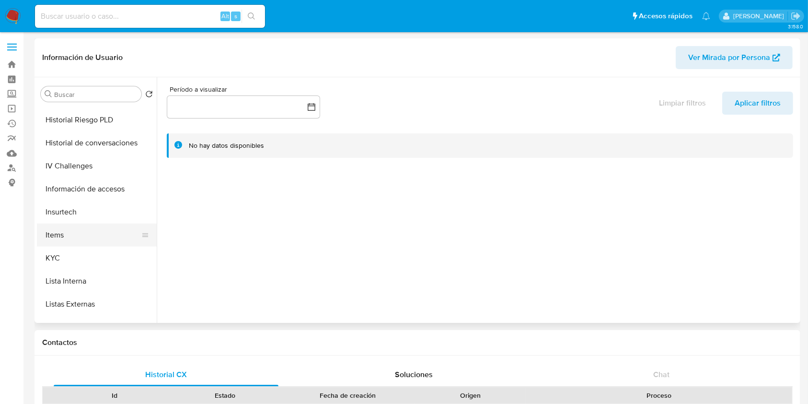
scroll to position [451, 0]
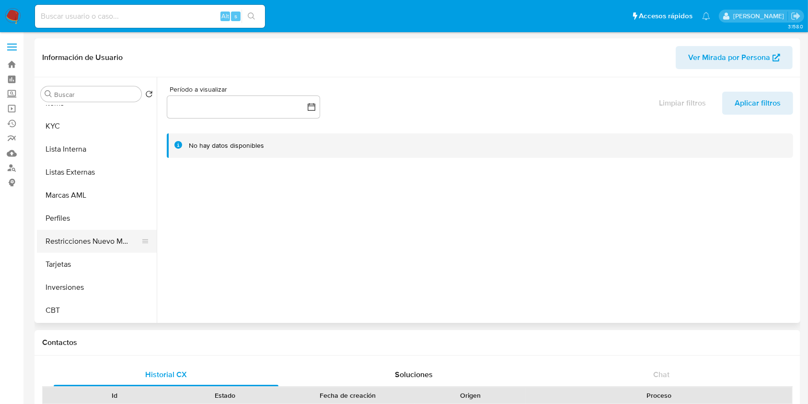
click at [94, 236] on button "Restricciones Nuevo Mundo" at bounding box center [93, 241] width 112 height 23
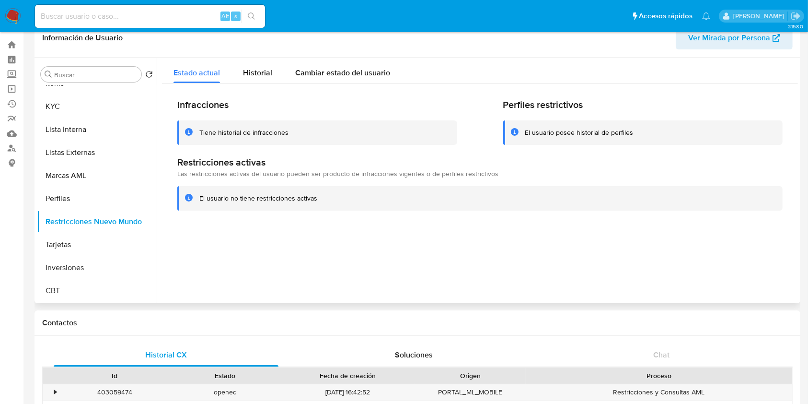
scroll to position [0, 0]
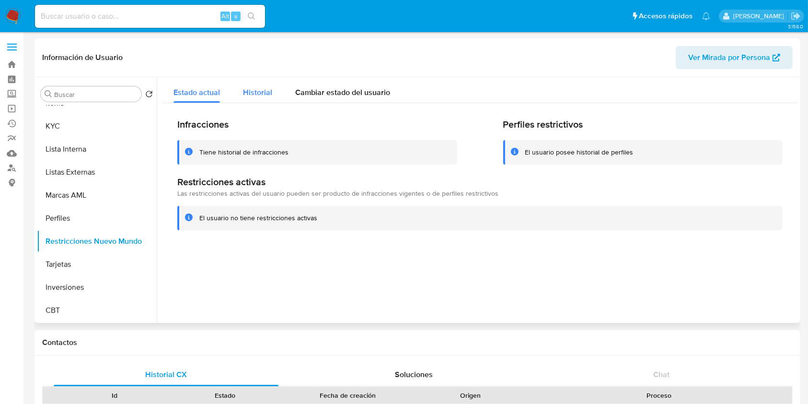
click at [254, 98] on span "Historial" at bounding box center [257, 92] width 29 height 11
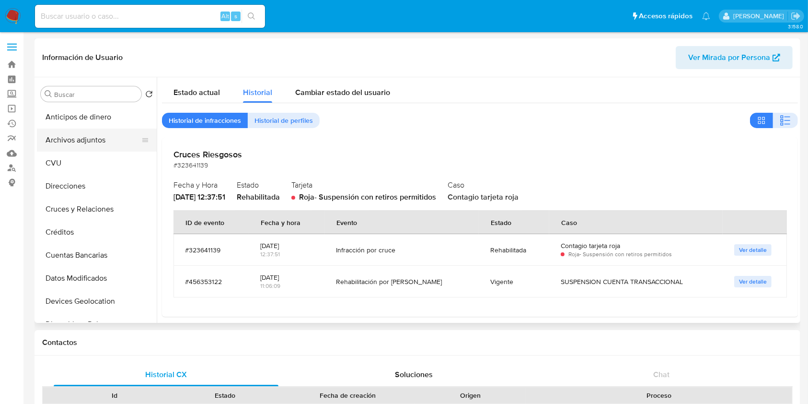
click at [98, 130] on button "Archivos adjuntos" at bounding box center [93, 140] width 112 height 23
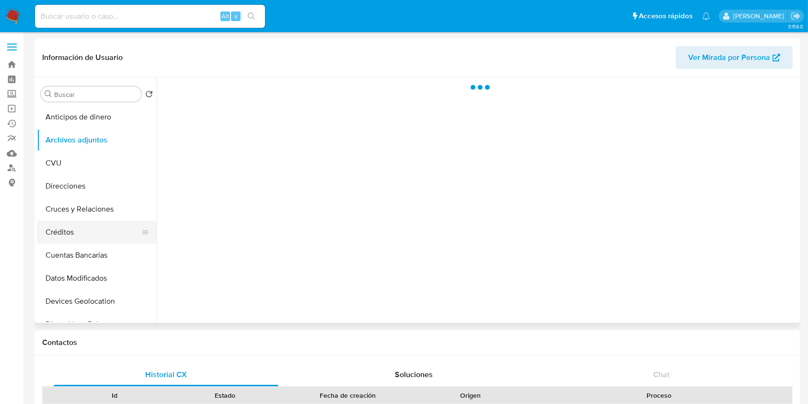
scroll to position [192, 0]
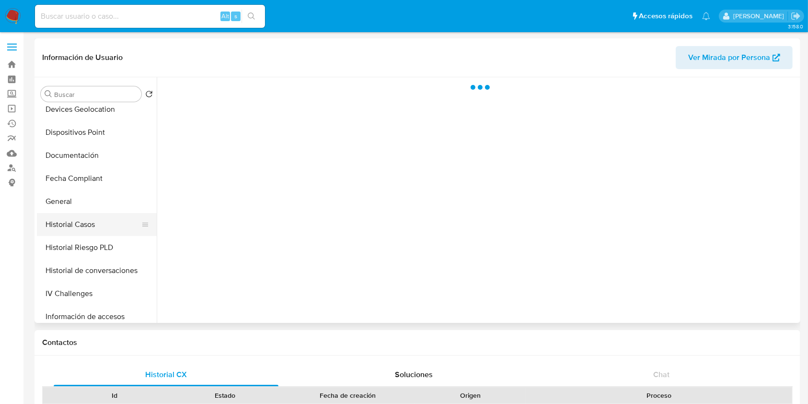
click at [102, 220] on button "Historial Casos" at bounding box center [93, 224] width 112 height 23
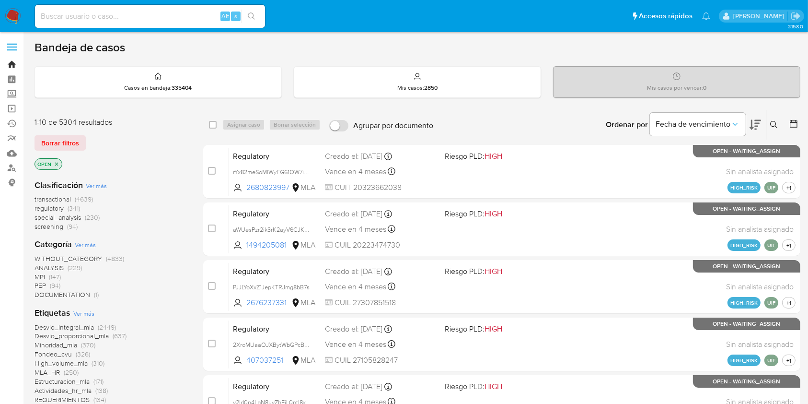
click at [15, 64] on link "Bandeja" at bounding box center [57, 64] width 114 height 15
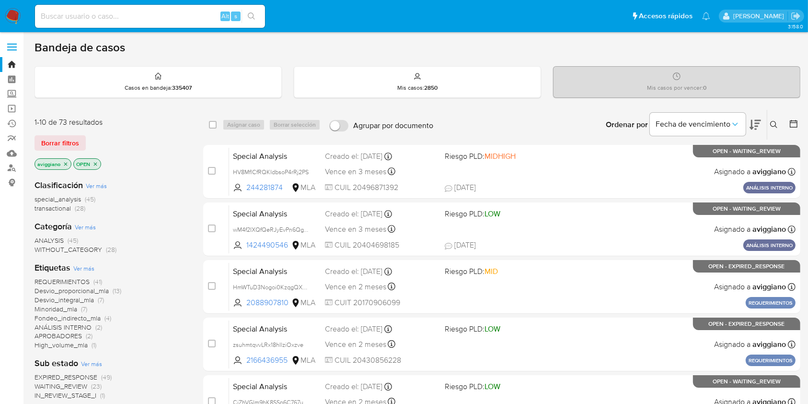
click at [780, 127] on button at bounding box center [776, 125] width 16 height 12
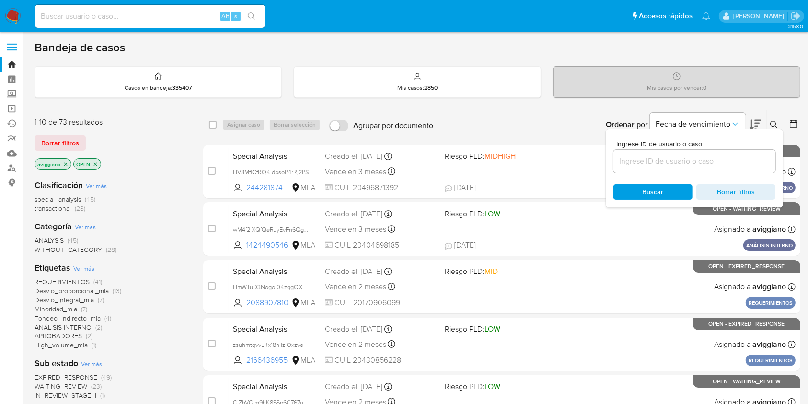
drag, startPoint x: 740, startPoint y: 168, endPoint x: 749, endPoint y: 161, distance: 11.6
click at [749, 161] on input at bounding box center [695, 161] width 162 height 12
paste input "pRqTCjdxavwvn1doOARMNMYM"
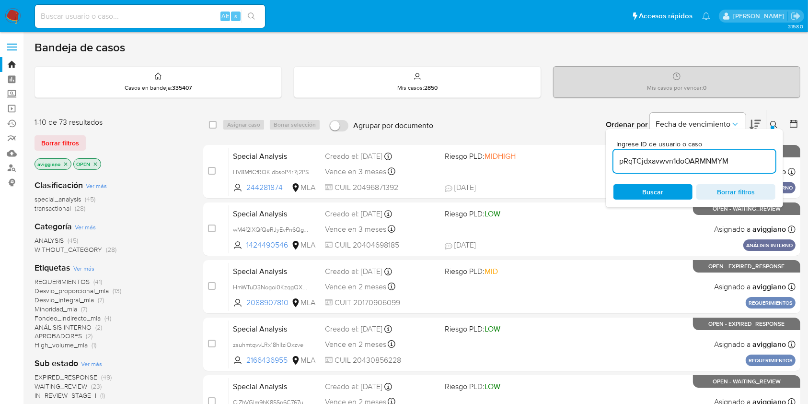
type input "pRqTCjdxavwvn1doOARMNMYM"
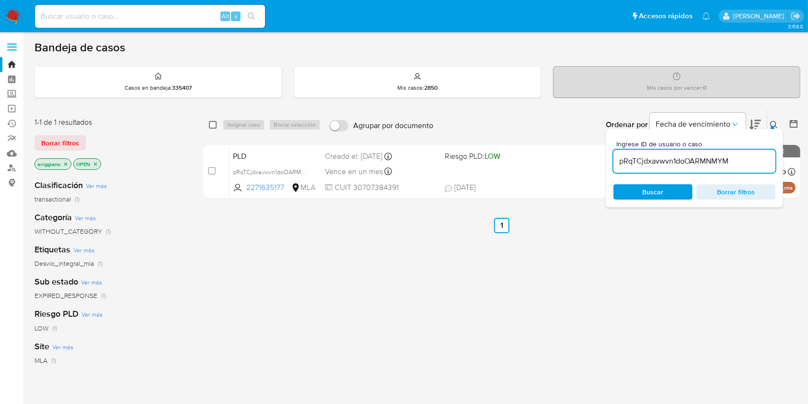
click at [211, 121] on input "checkbox" at bounding box center [213, 125] width 8 height 8
checkbox input "true"
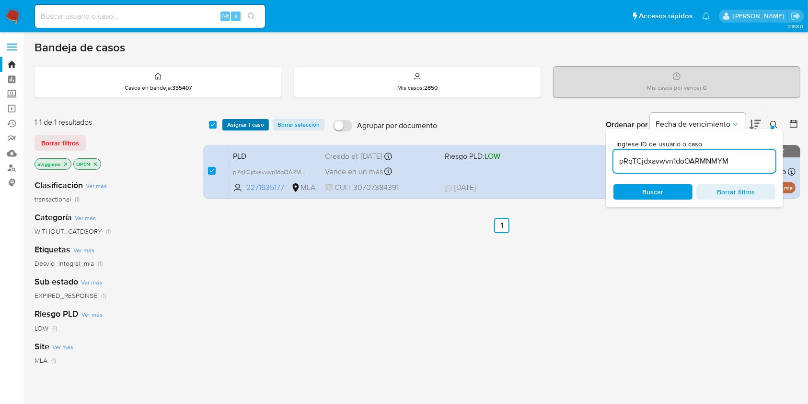
click at [229, 127] on span "Asignar 1 caso" at bounding box center [245, 125] width 37 height 10
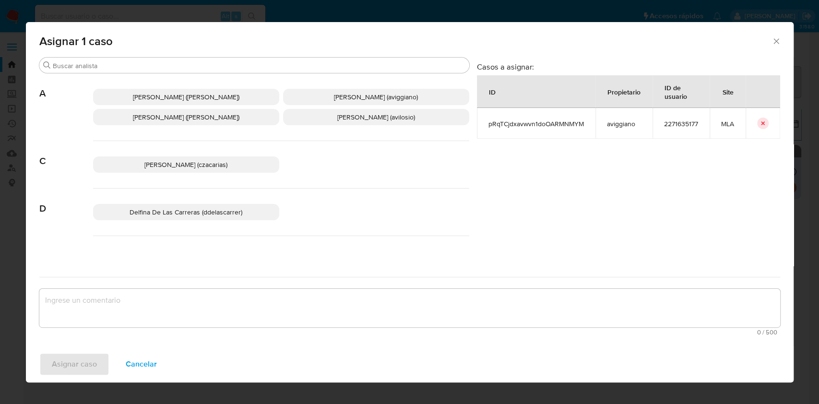
click at [229, 114] on span "[PERSON_NAME] ([PERSON_NAME])" at bounding box center [186, 117] width 106 height 10
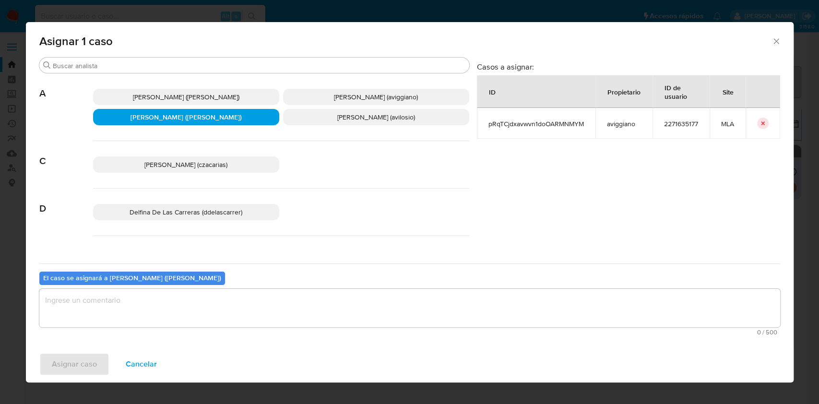
click at [316, 119] on p "[PERSON_NAME] (avilosio)" at bounding box center [376, 117] width 186 height 16
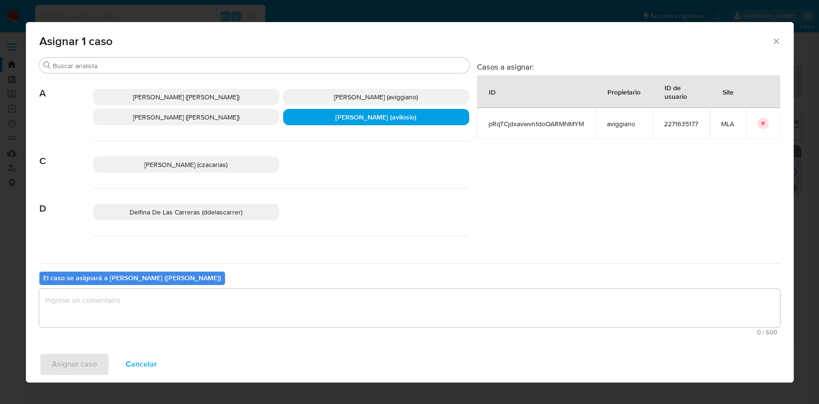
click at [334, 94] on span "[PERSON_NAME] (aviggiano)" at bounding box center [376, 97] width 84 height 10
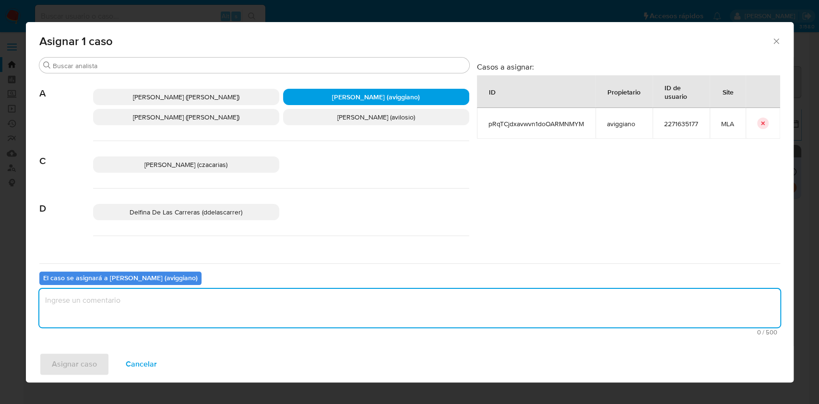
drag, startPoint x: 155, startPoint y: 309, endPoint x: 109, endPoint y: 339, distance: 54.5
click at [155, 309] on textarea "assign-modal" at bounding box center [409, 308] width 740 height 38
click at [64, 368] on span "Asignar caso" at bounding box center [74, 363] width 45 height 21
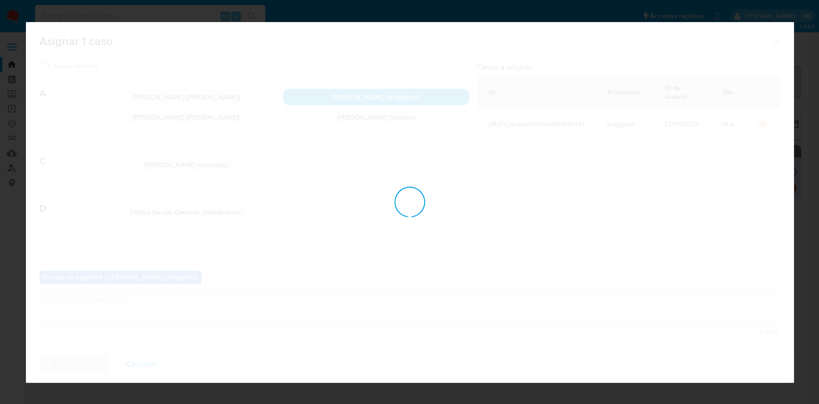
checkbox input "false"
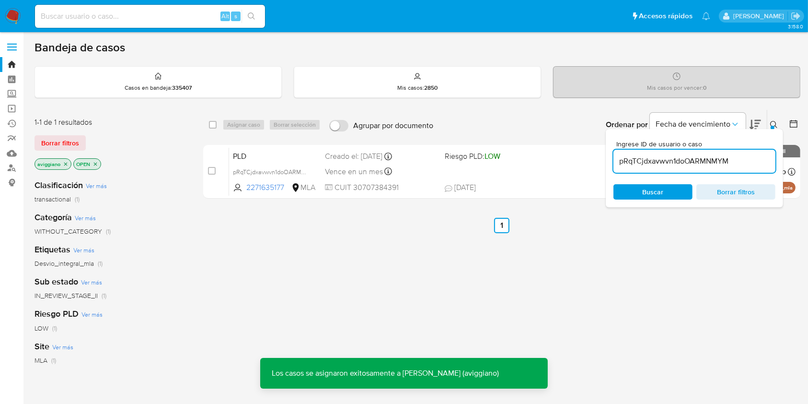
click at [522, 173] on div "PLD pRqTCjdxavwvn1doOARMNMYM 2271635177 MLA Riesgo PLD: LOW Creado el: [DATE] C…" at bounding box center [512, 171] width 567 height 48
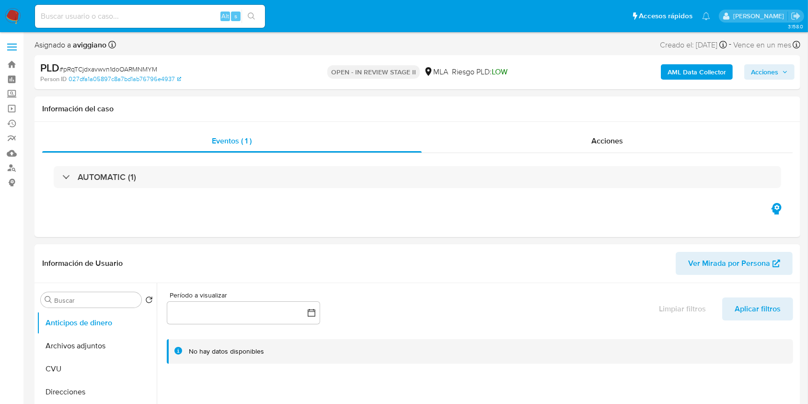
select select "10"
click at [754, 71] on span "Acciones" at bounding box center [764, 71] width 27 height 15
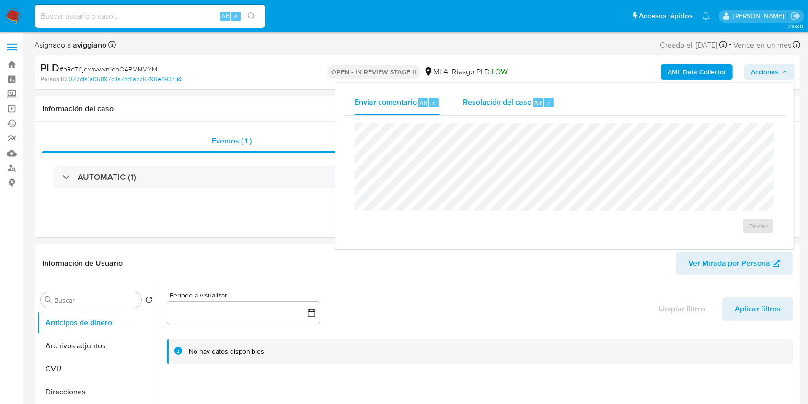
click at [545, 99] on div "r" at bounding box center [549, 103] width 10 height 10
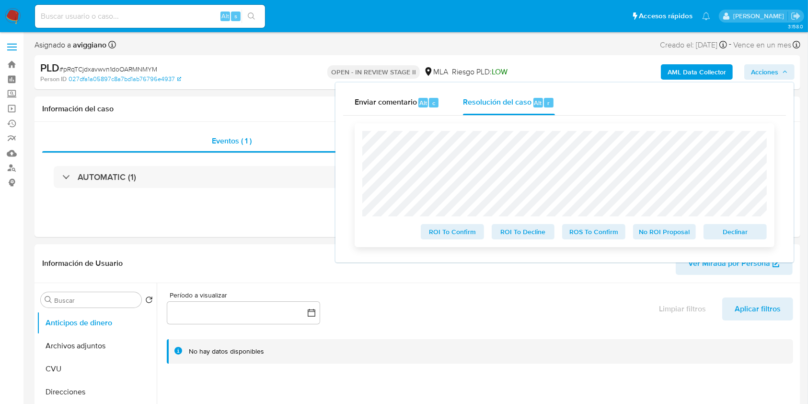
drag, startPoint x: 740, startPoint y: 229, endPoint x: 698, endPoint y: 239, distance: 42.9
click at [739, 229] on span "Declinar" at bounding box center [736, 231] width 50 height 13
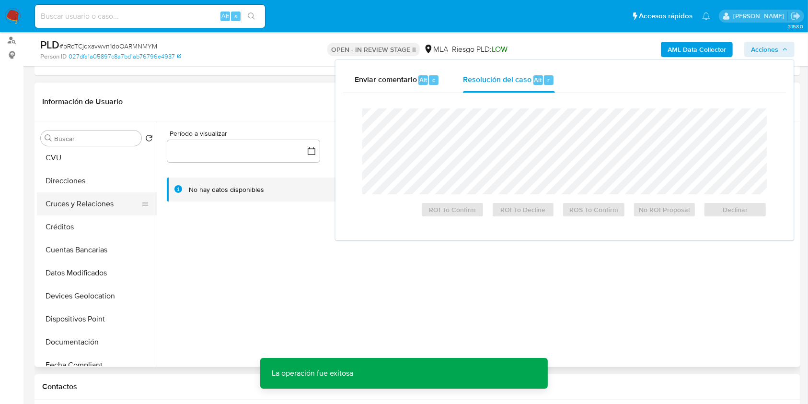
scroll to position [128, 0]
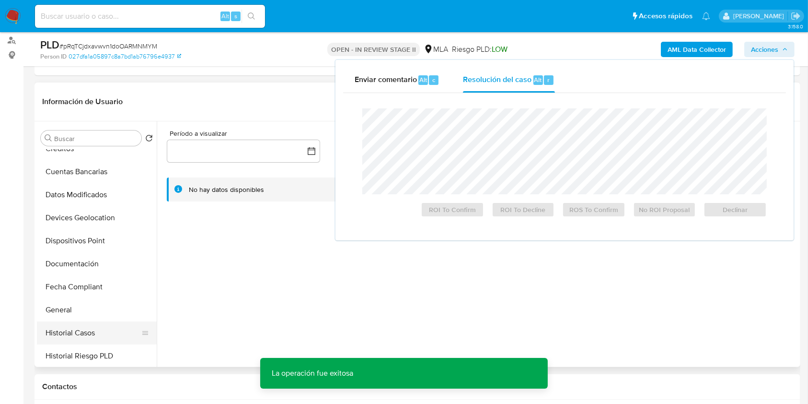
click at [75, 326] on button "Historial Casos" at bounding box center [93, 332] width 112 height 23
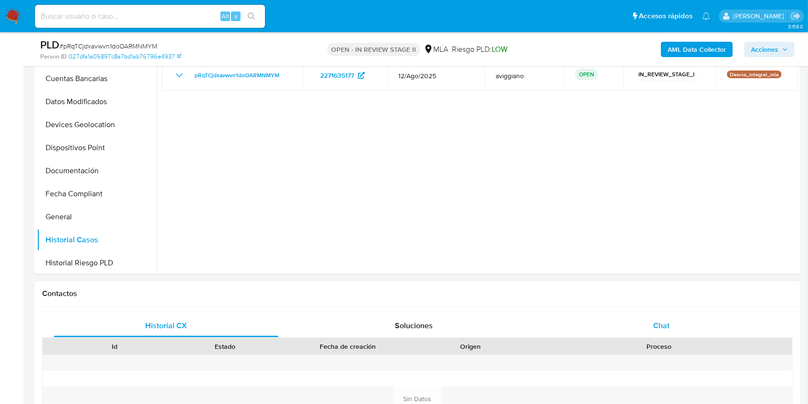
scroll to position [319, 0]
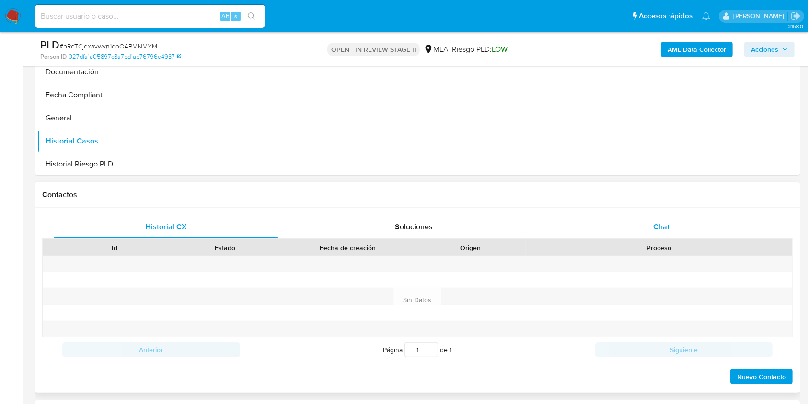
click at [667, 220] on div "Chat" at bounding box center [662, 226] width 225 height 23
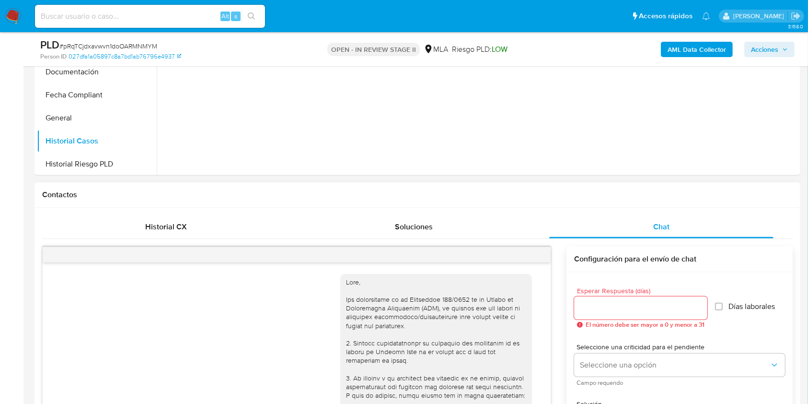
scroll to position [560, 0]
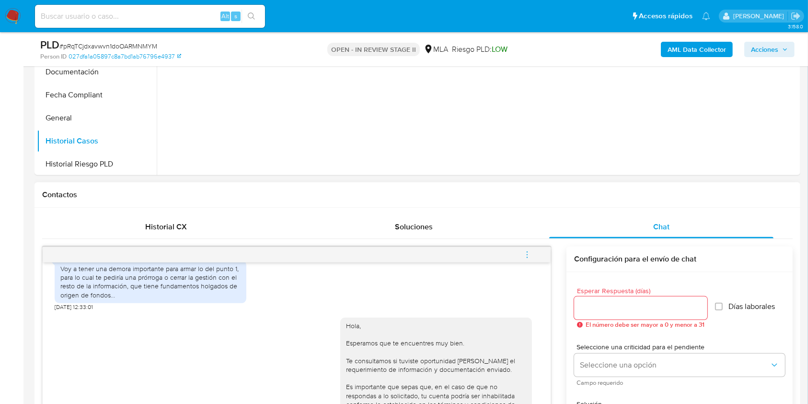
click at [531, 253] on button "menu-action" at bounding box center [528, 254] width 32 height 23
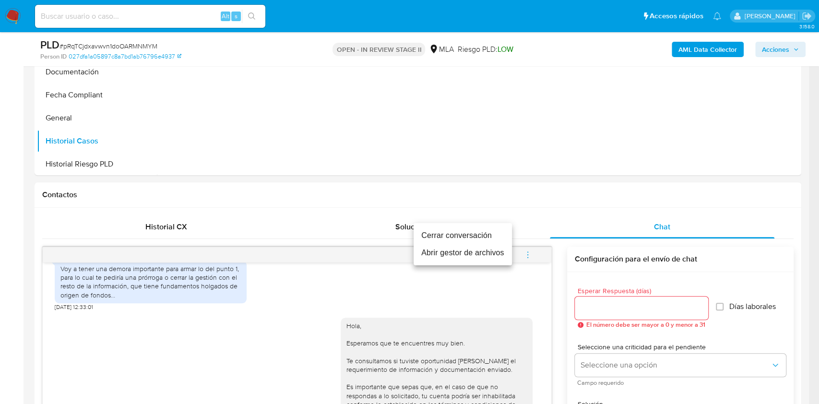
click at [480, 235] on li "Cerrar conversación" at bounding box center [462, 235] width 98 height 17
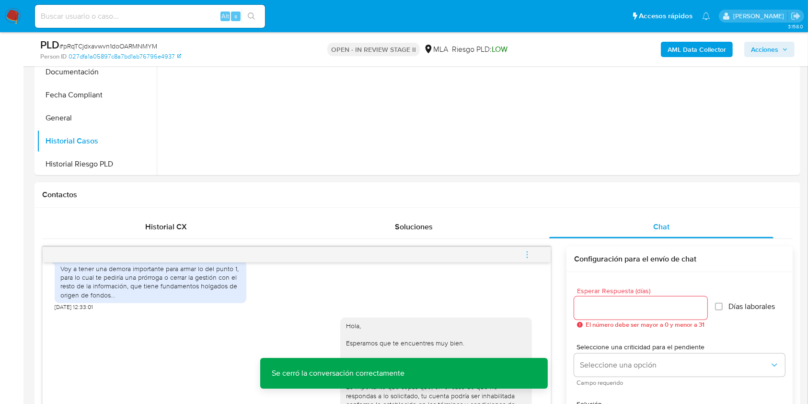
click at [765, 46] on span "Acciones" at bounding box center [764, 49] width 27 height 15
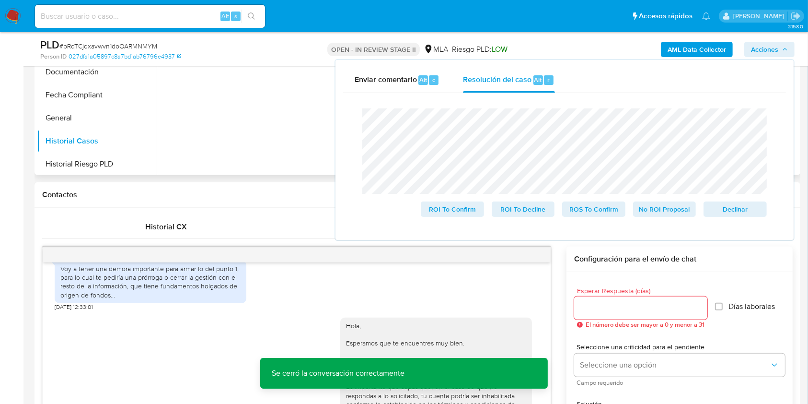
click at [217, 123] on div at bounding box center [478, 53] width 642 height 246
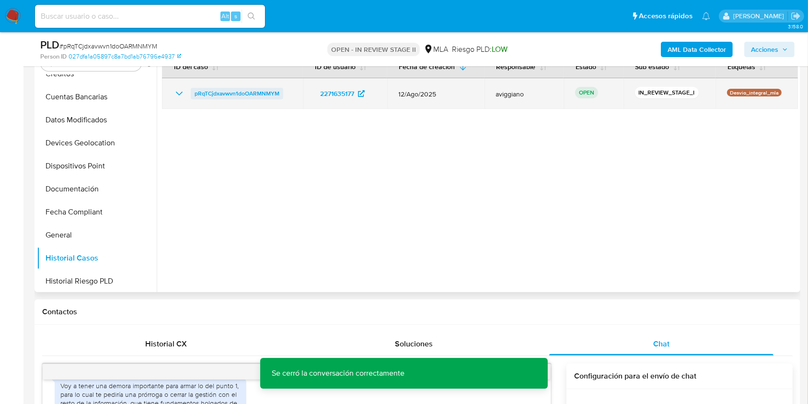
scroll to position [128, 0]
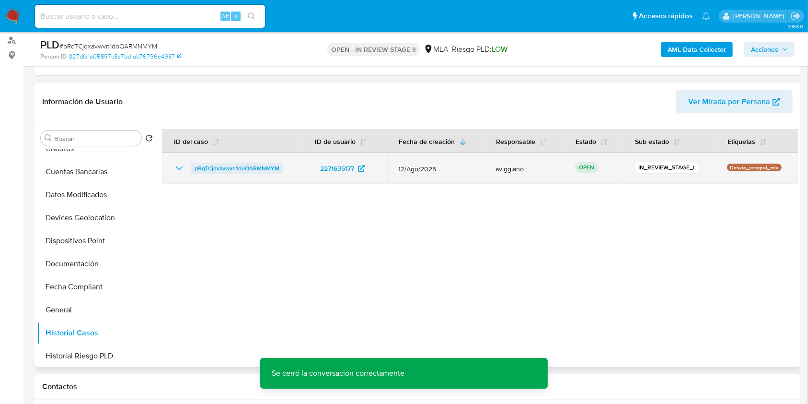
click at [217, 167] on span "pRqTCjdxavwvn1doOARMNMYM" at bounding box center [237, 169] width 85 height 12
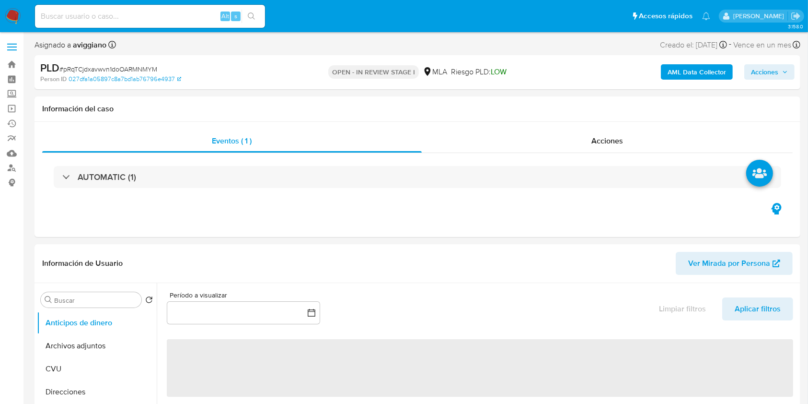
click at [785, 76] on span "Acciones" at bounding box center [769, 71] width 37 height 13
select select "10"
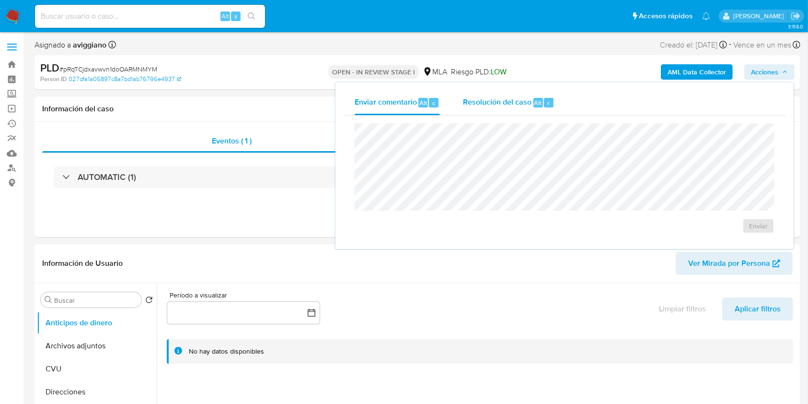
click at [548, 93] on div "Resolución del caso Alt r" at bounding box center [509, 102] width 92 height 25
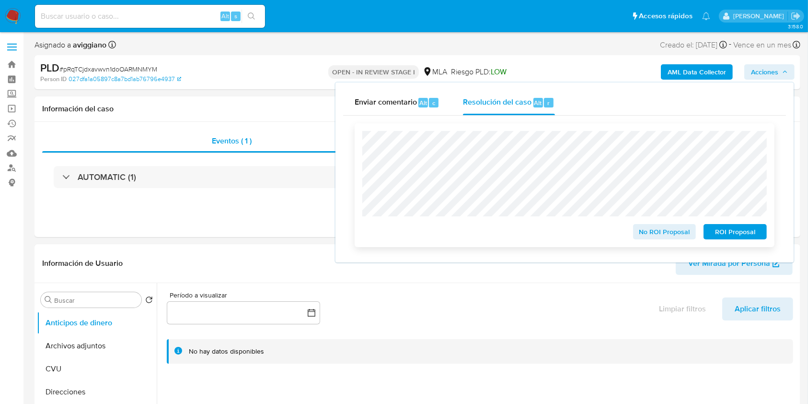
click at [670, 233] on span "No ROI Proposal" at bounding box center [665, 231] width 50 height 13
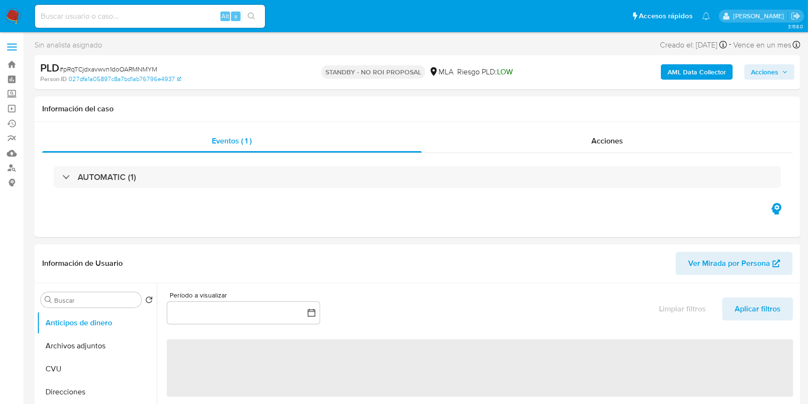
select select "10"
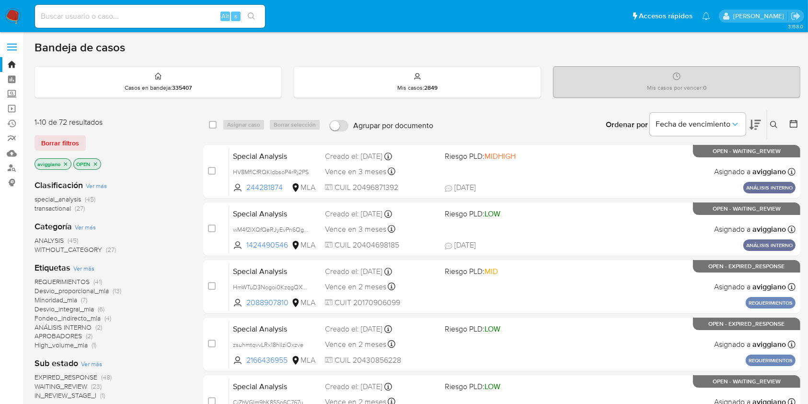
click at [66, 163] on icon "close-filter" at bounding box center [66, 164] width 6 height 6
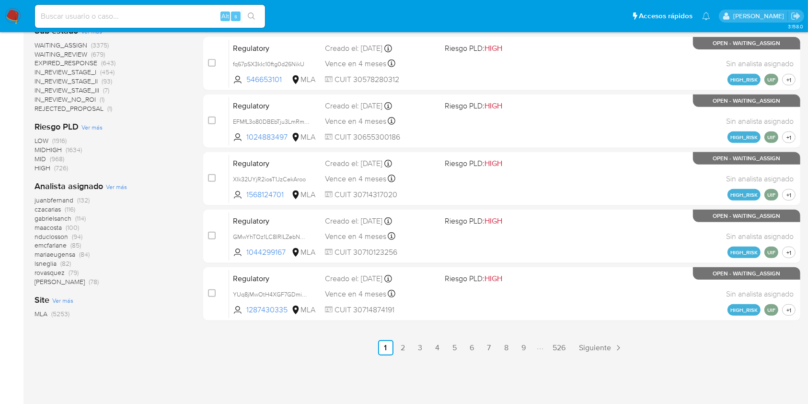
scroll to position [396, 0]
click at [108, 188] on span "Ver más" at bounding box center [116, 186] width 21 height 9
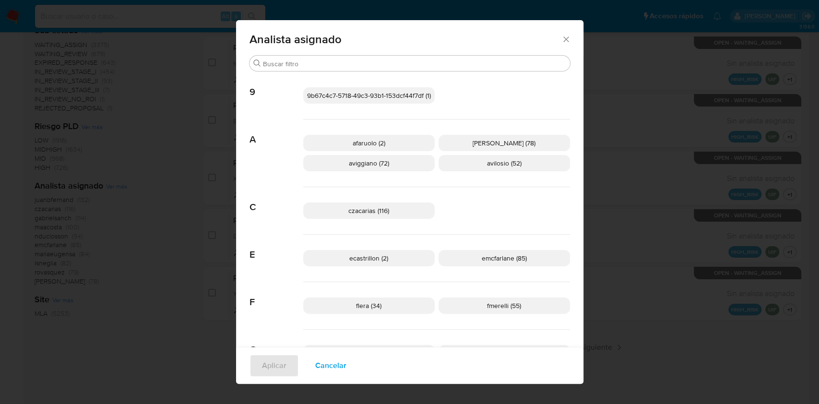
click at [565, 34] on div "Analista asignado" at bounding box center [409, 37] width 347 height 35
click at [561, 44] on icon "Cerrar" at bounding box center [566, 40] width 10 height 10
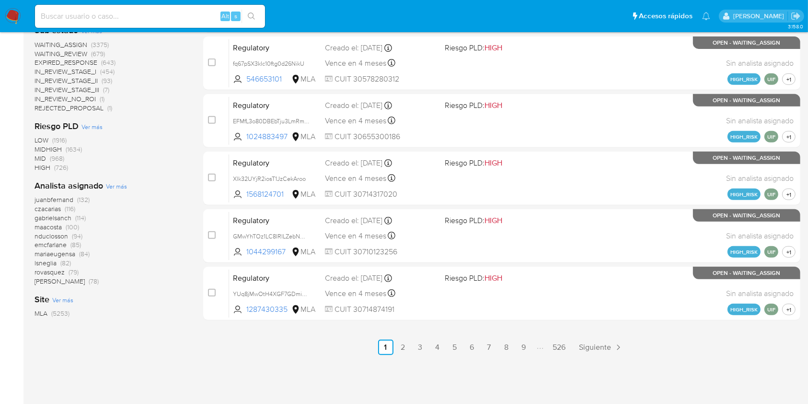
click at [111, 187] on span "Ver más" at bounding box center [116, 186] width 21 height 9
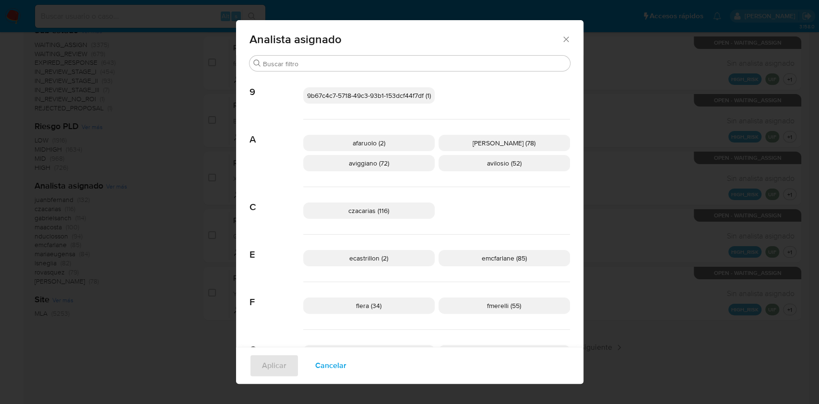
click at [365, 160] on span "aviggiano (72)" at bounding box center [369, 163] width 40 height 10
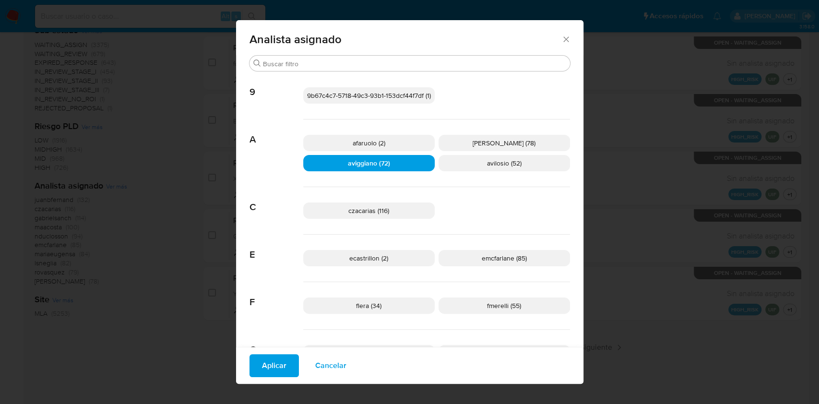
click at [276, 366] on span "Aplicar" at bounding box center [274, 365] width 24 height 21
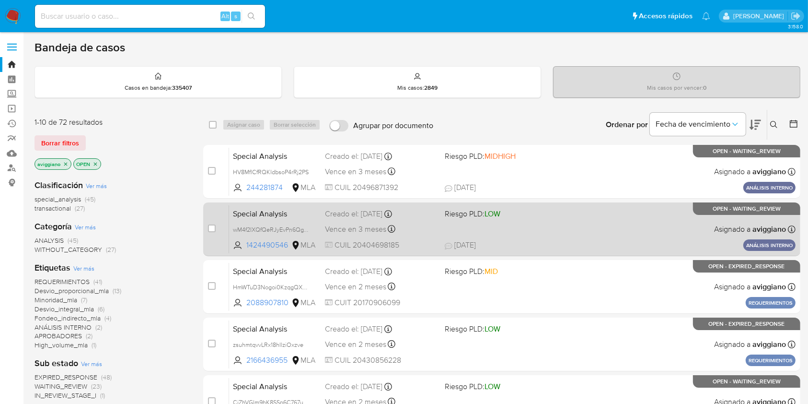
click at [583, 232] on div "Special Analysis wM4f2IXQfQeRJyEvPn6QgT5a 1424490546 MLA Riesgo PLD: LOW Creado…" at bounding box center [512, 229] width 567 height 48
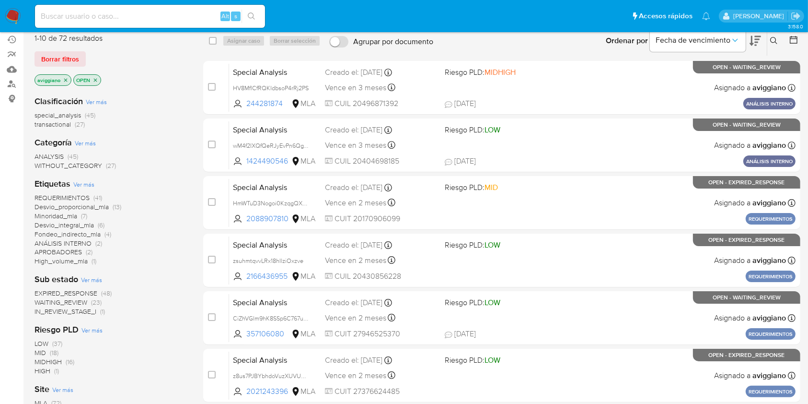
scroll to position [64, 0]
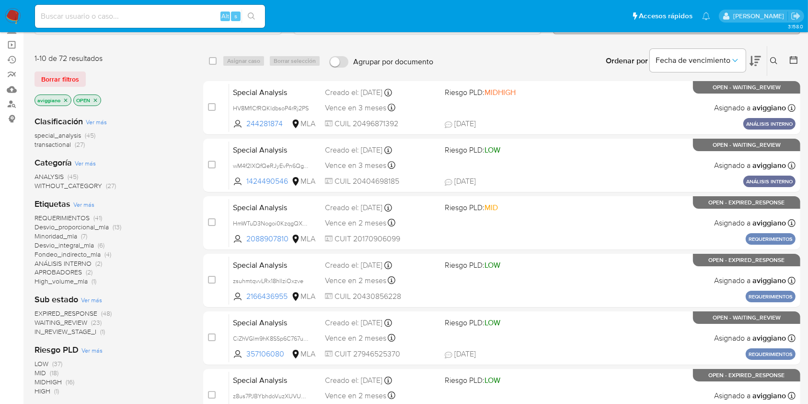
click at [55, 140] on span "transactional" at bounding box center [53, 145] width 36 height 10
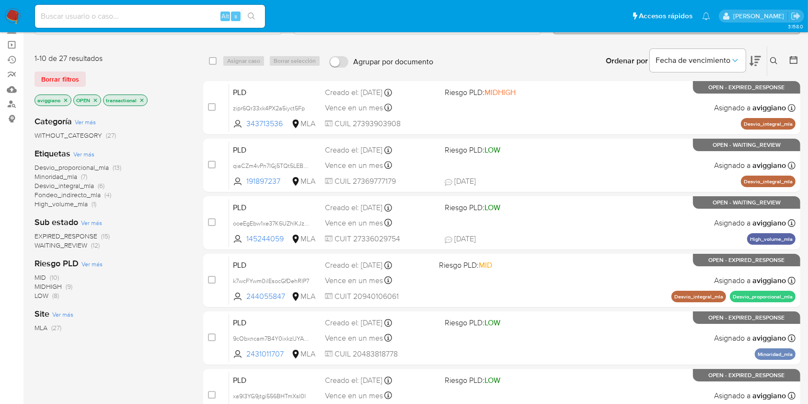
click at [139, 95] on p "transactional" at bounding box center [126, 100] width 44 height 11
click at [142, 98] on icon "close-filter" at bounding box center [142, 100] width 6 height 6
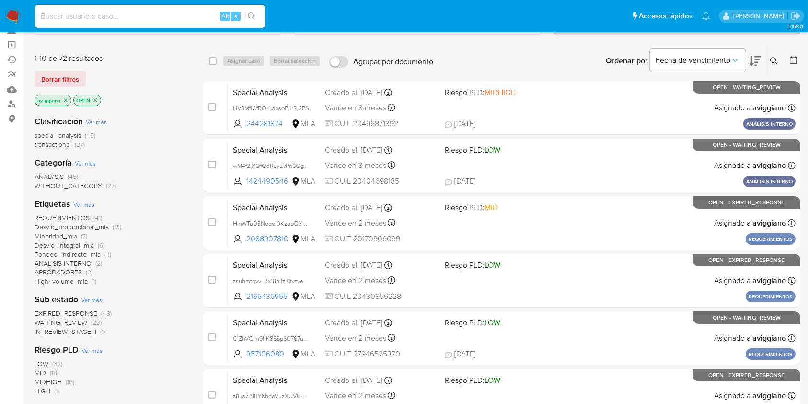
click at [60, 130] on span "special_analysis" at bounding box center [58, 135] width 47 height 10
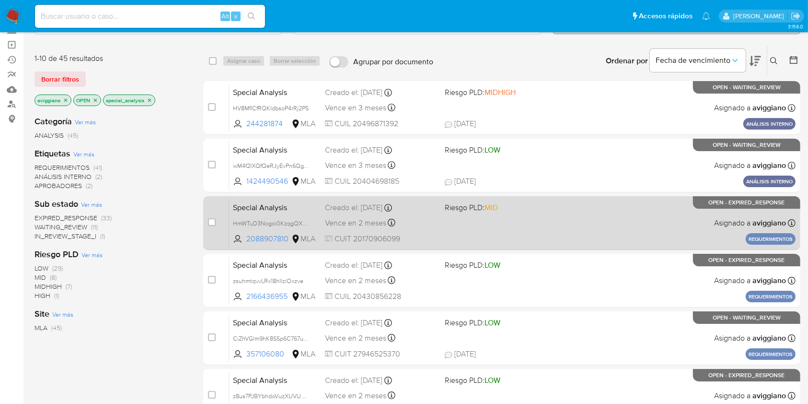
click at [571, 233] on div "Special Analysis HmWTuD3Nogoi0KzqgQXsCsGX 2088907810 MLA Riesgo PLD: MID Creado…" at bounding box center [512, 223] width 567 height 48
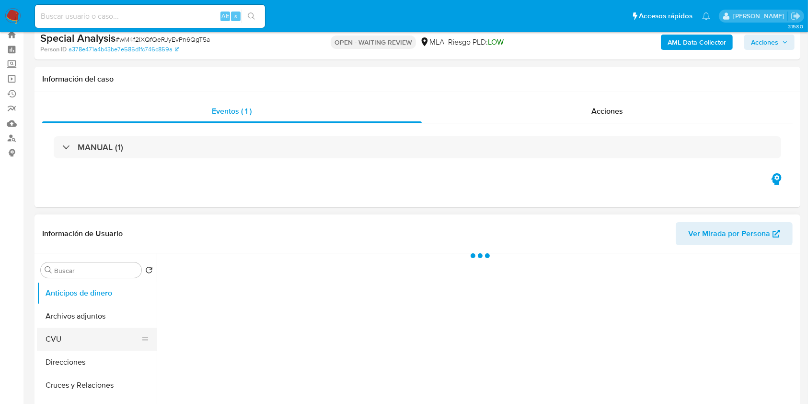
scroll to position [128, 0]
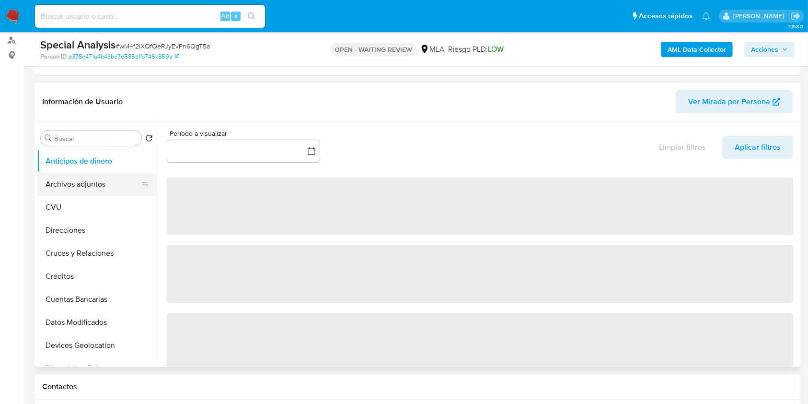
click at [98, 181] on button "Archivos adjuntos" at bounding box center [93, 184] width 112 height 23
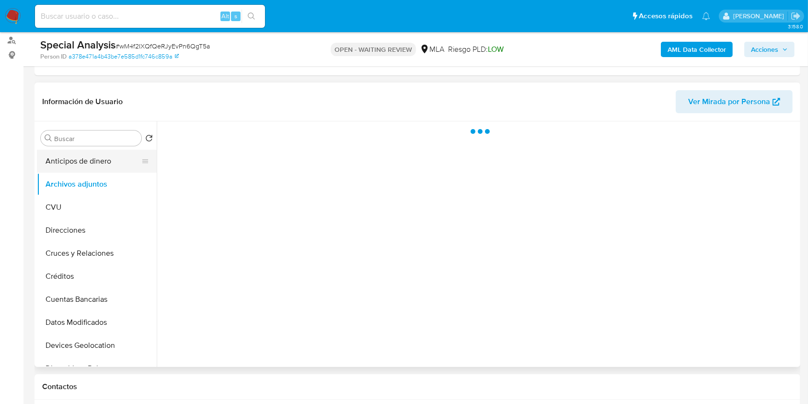
select select "10"
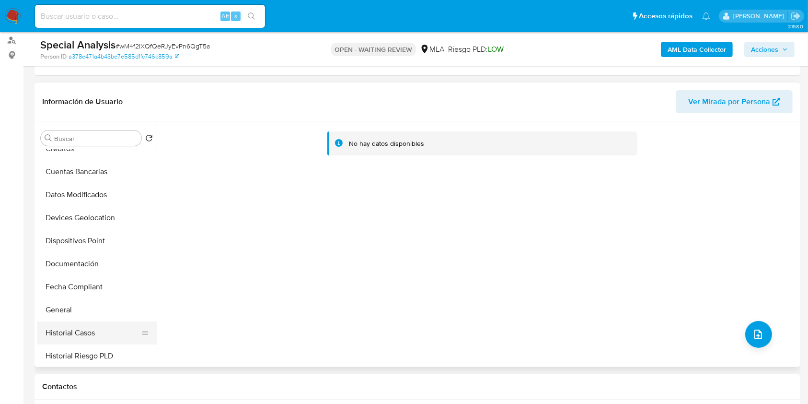
click at [84, 322] on button "Historial Casos" at bounding box center [93, 332] width 112 height 23
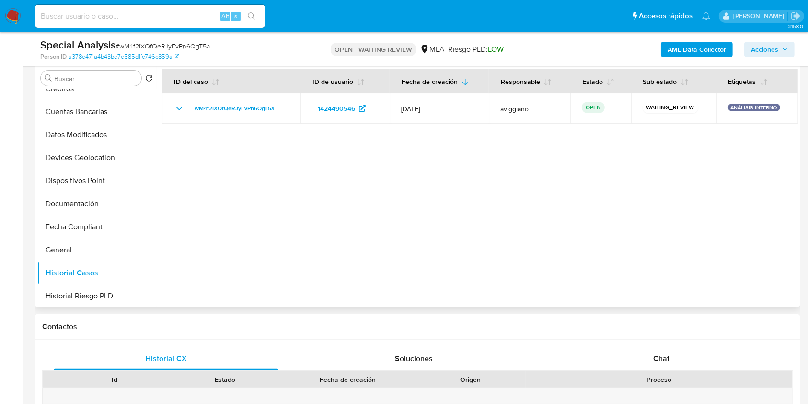
scroll to position [256, 0]
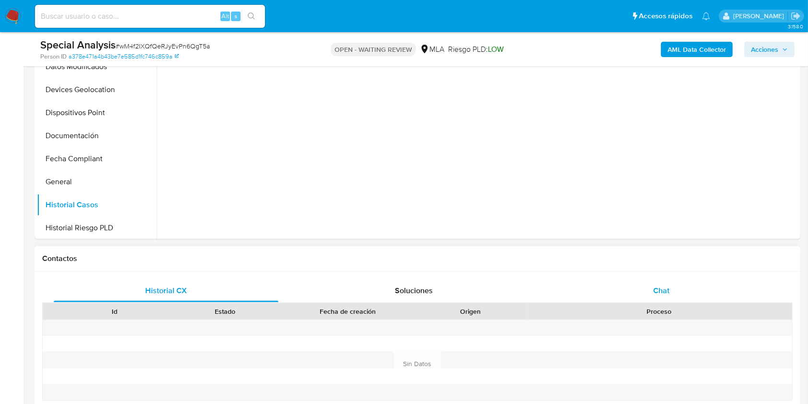
click at [664, 289] on span "Chat" at bounding box center [662, 290] width 16 height 11
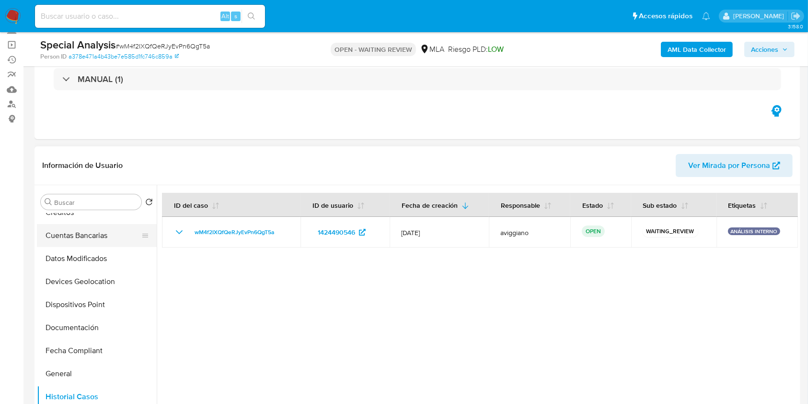
scroll to position [0, 0]
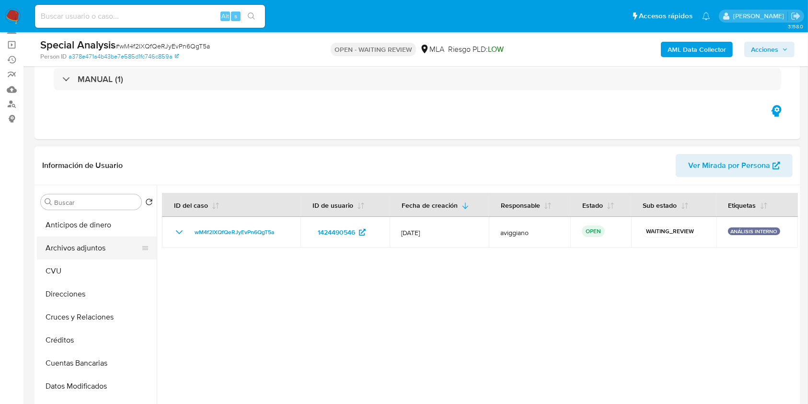
click at [92, 246] on button "Archivos adjuntos" at bounding box center [93, 247] width 112 height 23
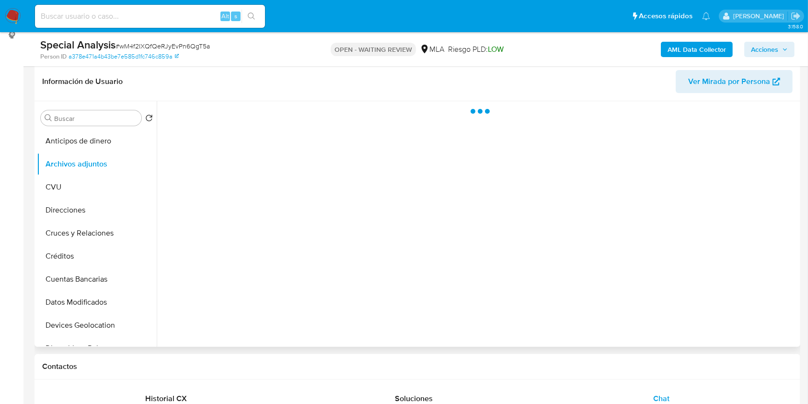
scroll to position [128, 0]
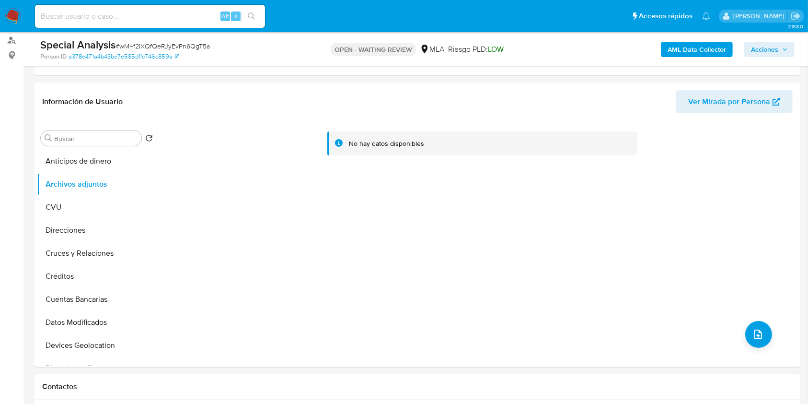
click at [695, 42] on b "AML Data Collector" at bounding box center [697, 49] width 59 height 15
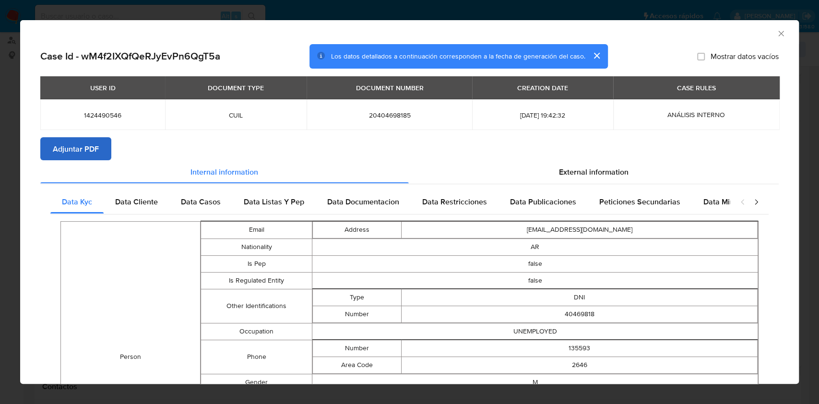
drag, startPoint x: 110, startPoint y: 129, endPoint x: 77, endPoint y: 149, distance: 39.4
click at [106, 132] on div "USER ID DOCUMENT TYPE DOCUMENT NUMBER CREATION DATE CASE RULES 1424490546 CUIL …" at bounding box center [409, 106] width 738 height 61
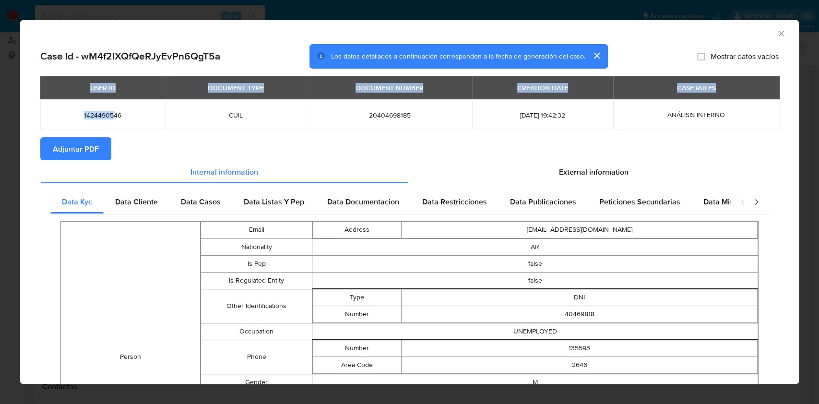
click at [77, 149] on span "Adjuntar PDF" at bounding box center [76, 148] width 46 height 21
click at [776, 34] on icon "Cerrar ventana" at bounding box center [781, 34] width 10 height 10
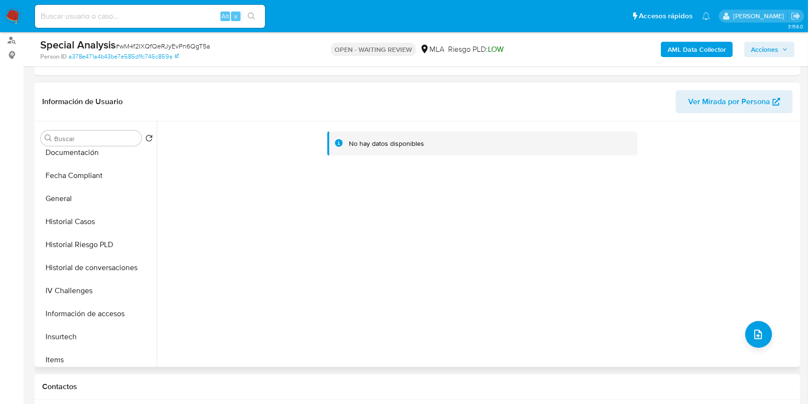
scroll to position [384, 0]
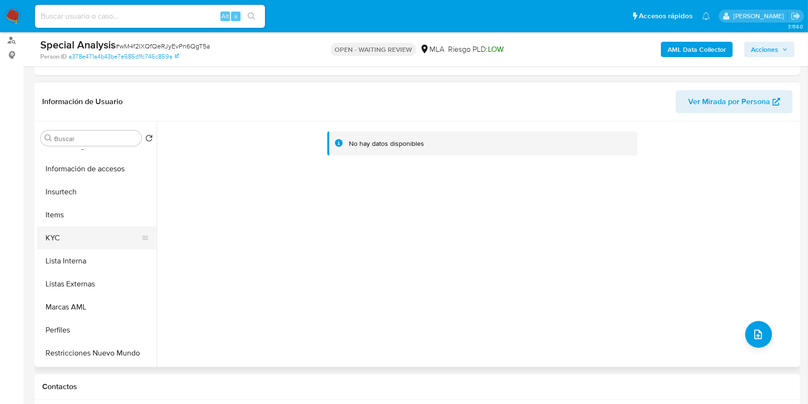
click at [65, 236] on button "KYC" at bounding box center [93, 237] width 112 height 23
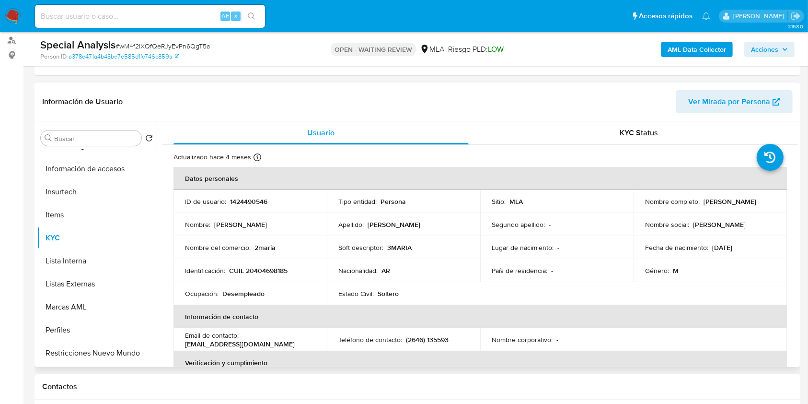
click at [255, 270] on p "CUIL 20404698185" at bounding box center [258, 270] width 59 height 9
copy p "20404698185"
click at [246, 201] on p "1424490546" at bounding box center [248, 201] width 37 height 9
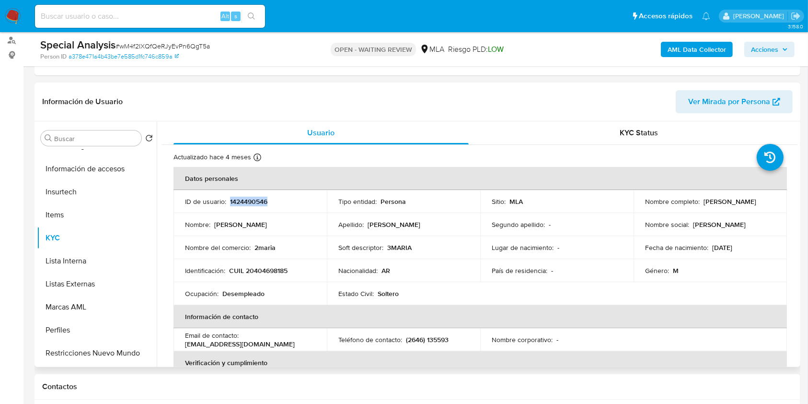
copy p "1424490546"
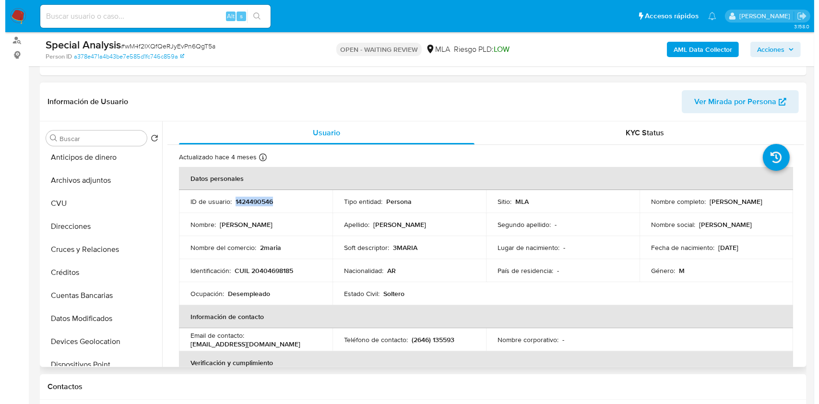
scroll to position [0, 0]
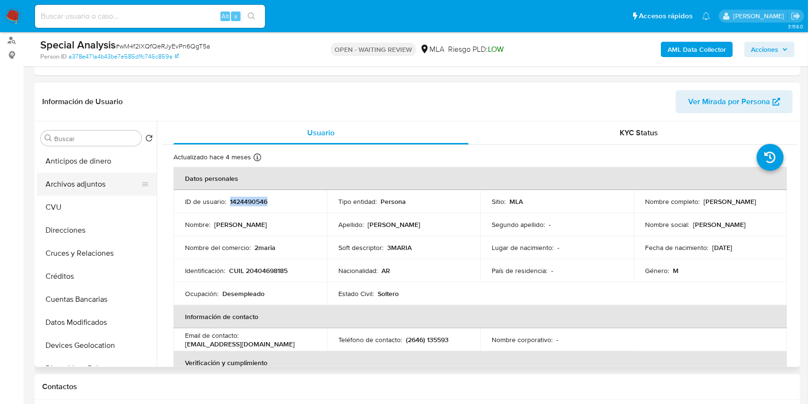
click at [86, 189] on button "Archivos adjuntos" at bounding box center [93, 184] width 112 height 23
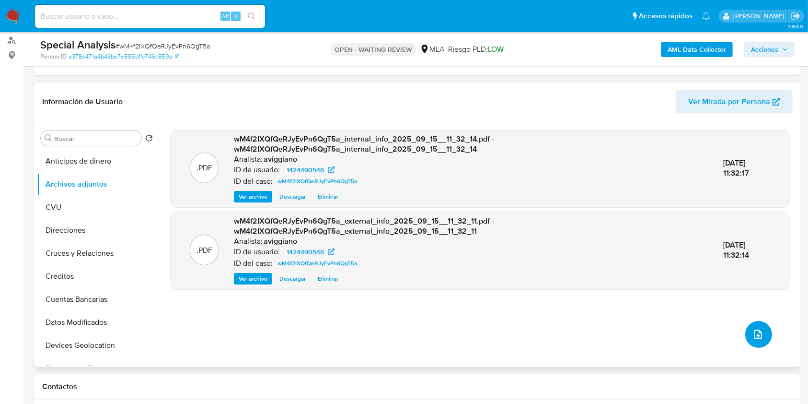
click at [759, 332] on icon "upload-file" at bounding box center [759, 334] width 8 height 10
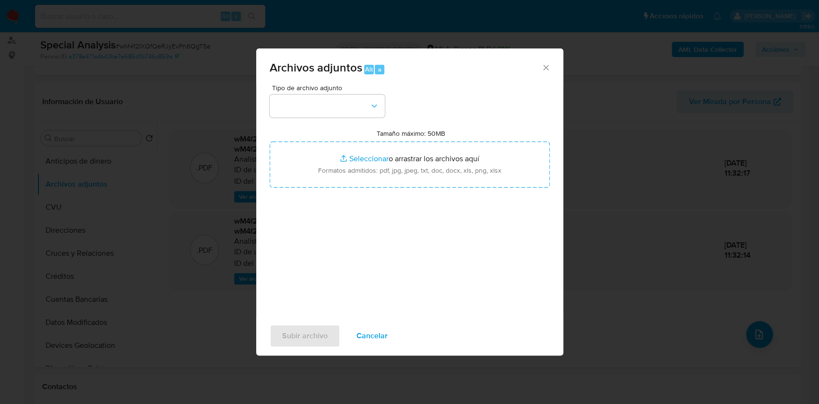
click at [429, 189] on div "Tipo de archivo adjunto Tamaño máximo: 50MB Seleccionar archivos Seleccionar o …" at bounding box center [409, 197] width 280 height 226
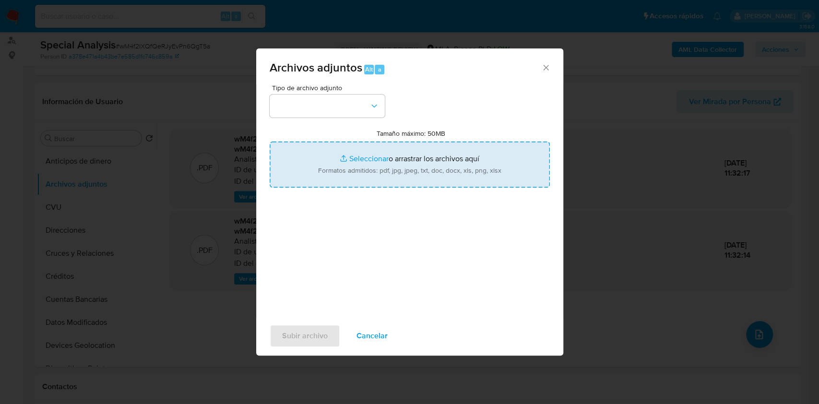
click at [423, 170] on input "Tamaño máximo: 50MB Seleccionar archivos" at bounding box center [409, 164] width 280 height 46
type input "C:\fakepath\Nosis 1424490546.pdf"
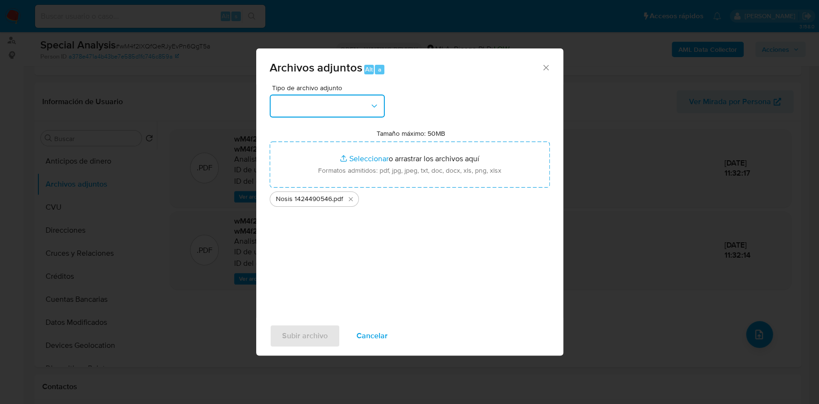
click at [320, 98] on button "button" at bounding box center [326, 105] width 115 height 23
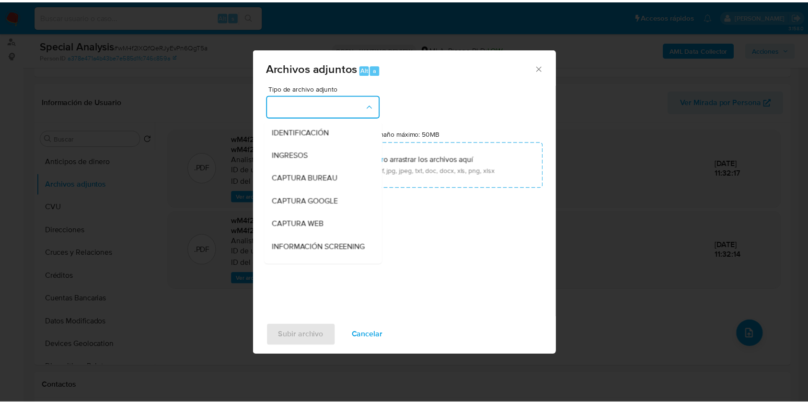
scroll to position [128, 0]
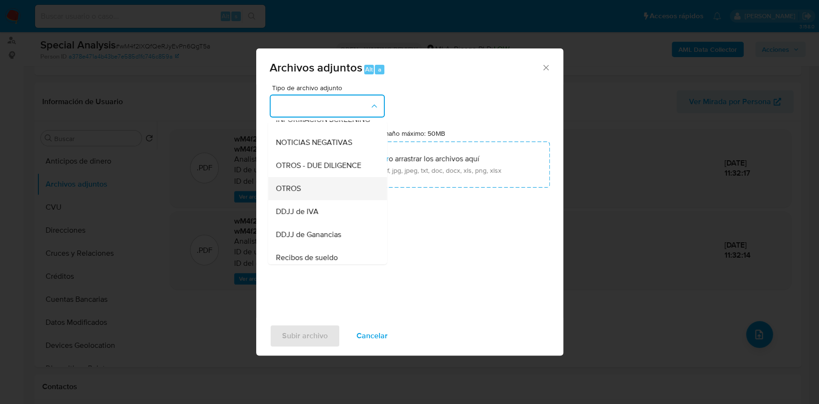
click at [317, 199] on div "OTROS" at bounding box center [324, 188] width 98 height 23
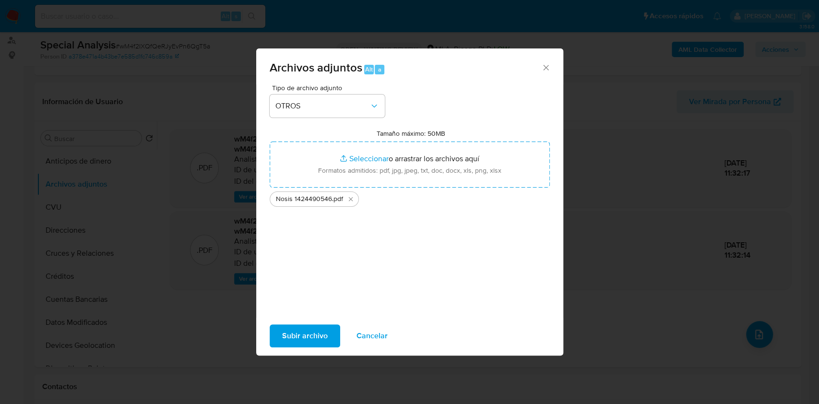
click at [294, 339] on span "Subir archivo" at bounding box center [305, 335] width 46 height 21
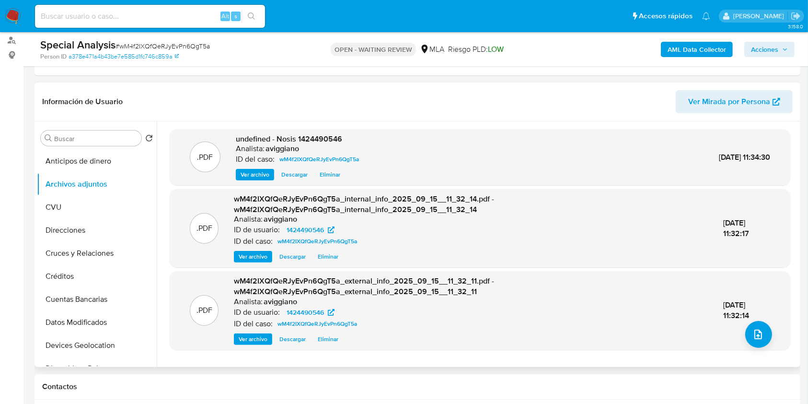
click at [325, 140] on span "undefined - Nosis 1424490546" at bounding box center [289, 138] width 106 height 11
copy span "1424490546"
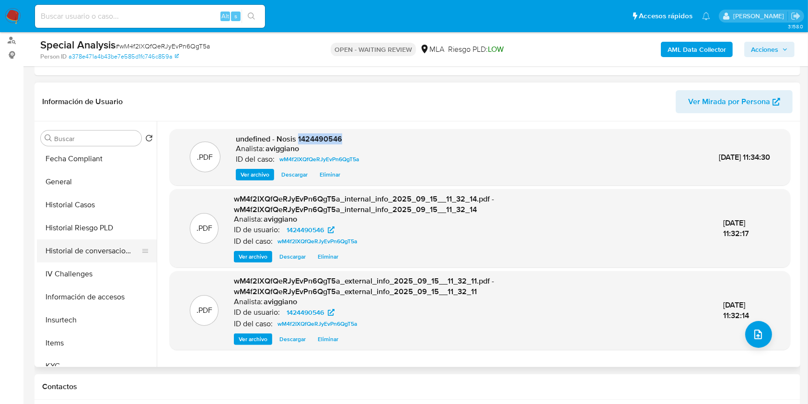
scroll to position [447, 0]
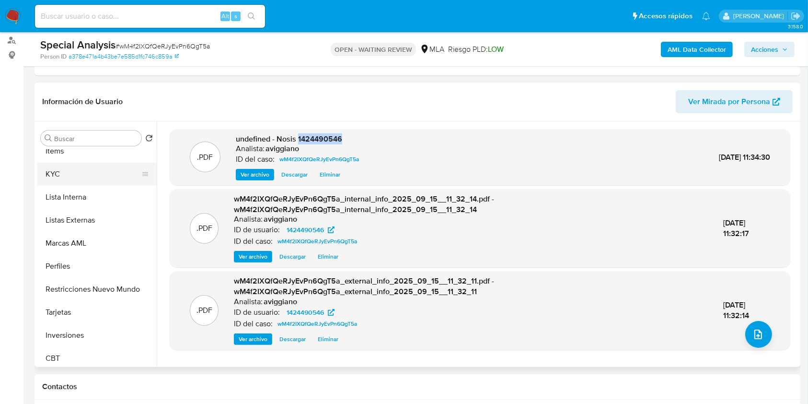
click at [74, 176] on button "KYC" at bounding box center [93, 174] width 112 height 23
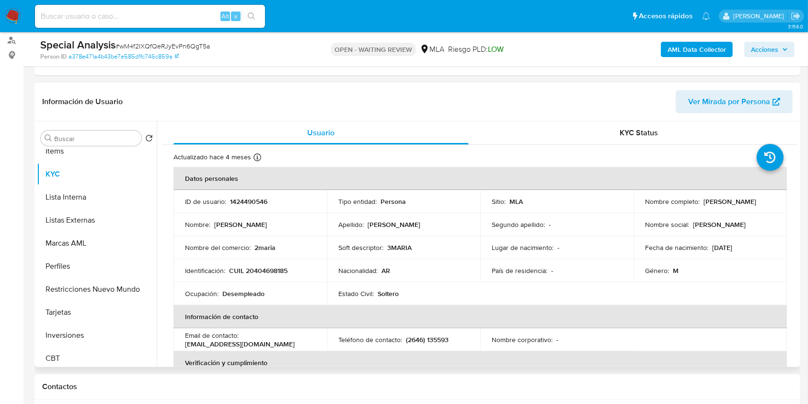
click at [704, 204] on p "[PERSON_NAME]" at bounding box center [730, 201] width 53 height 9
drag, startPoint x: 742, startPoint y: 205, endPoint x: 638, endPoint y: 209, distance: 103.6
click at [638, 209] on td "Nombre completo : [PERSON_NAME]" at bounding box center [710, 201] width 153 height 23
copy p "[PERSON_NAME]"
click at [254, 200] on p "1424490546" at bounding box center [248, 201] width 37 height 9
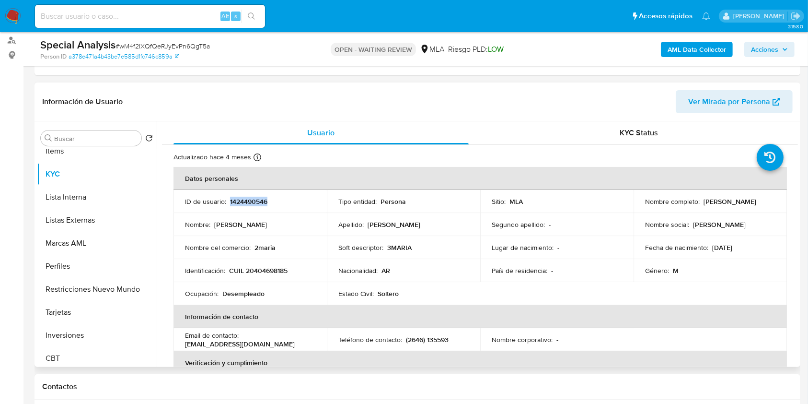
click at [254, 200] on p "1424490546" at bounding box center [248, 201] width 37 height 9
copy p "1424490546"
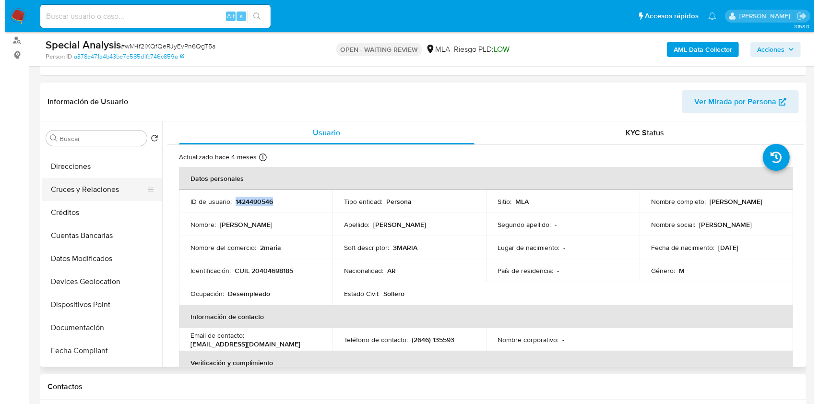
scroll to position [0, 0]
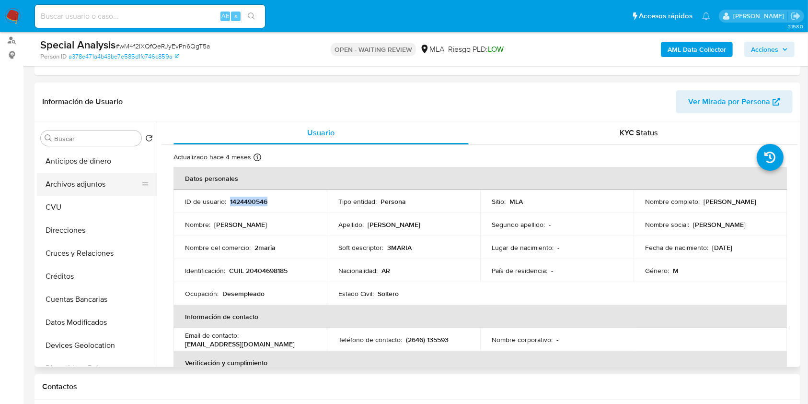
drag, startPoint x: 96, startPoint y: 182, endPoint x: 101, endPoint y: 185, distance: 6.0
click at [95, 182] on button "Archivos adjuntos" at bounding box center [93, 184] width 112 height 23
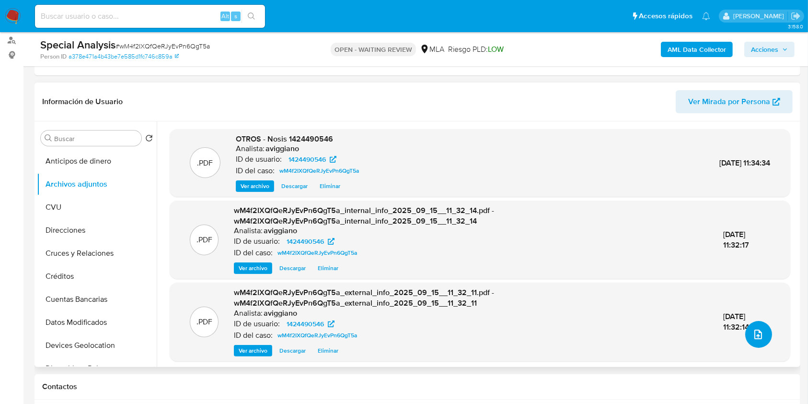
click at [756, 332] on icon "upload-file" at bounding box center [759, 334] width 12 height 12
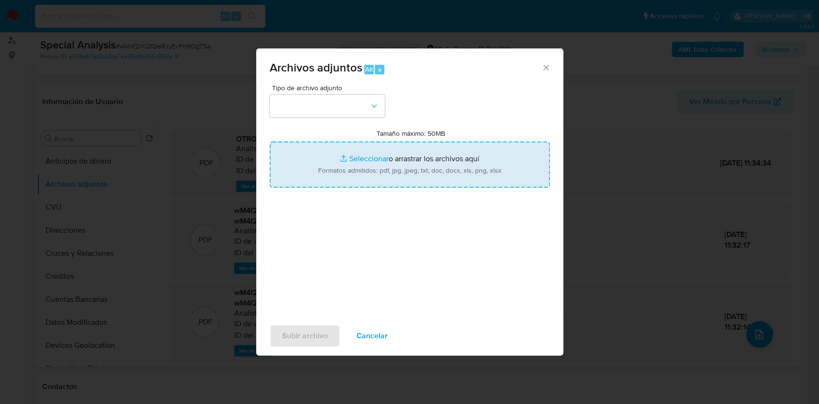
click at [415, 181] on input "Tamaño máximo: 50MB Seleccionar archivos" at bounding box center [409, 164] width 280 height 46
type input "C:\fakepath\Movimientos-Aladdin-v10_1 - 1424490546.xlsx"
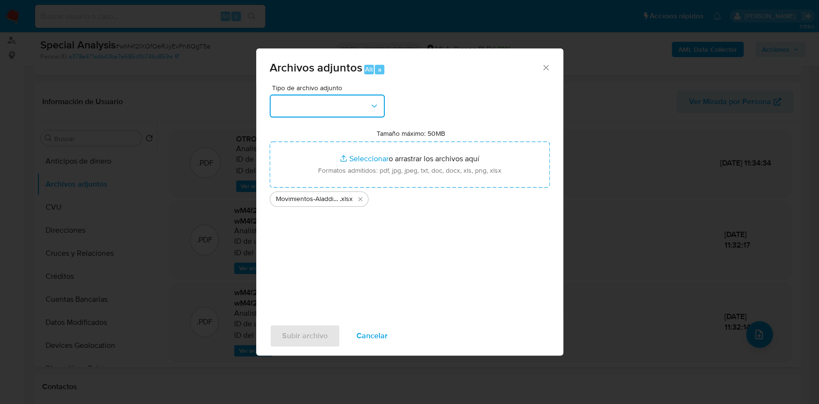
click at [329, 108] on button "button" at bounding box center [326, 105] width 115 height 23
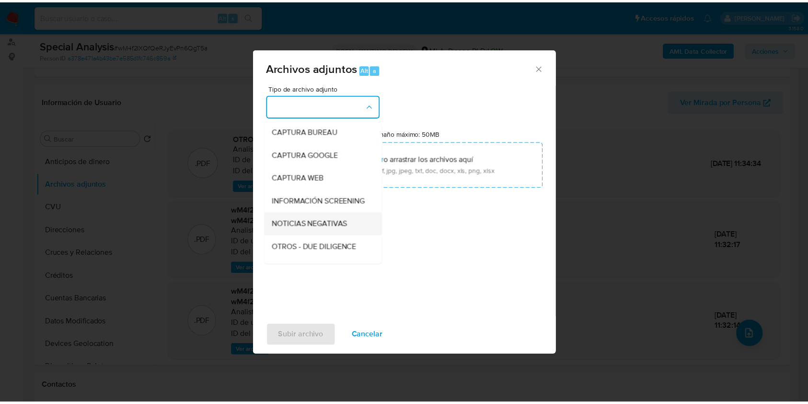
scroll to position [64, 0]
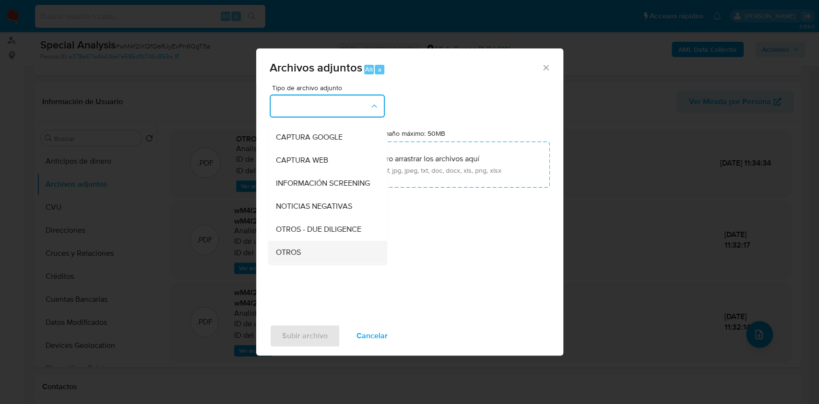
click at [286, 256] on span "OTROS" at bounding box center [287, 252] width 25 height 10
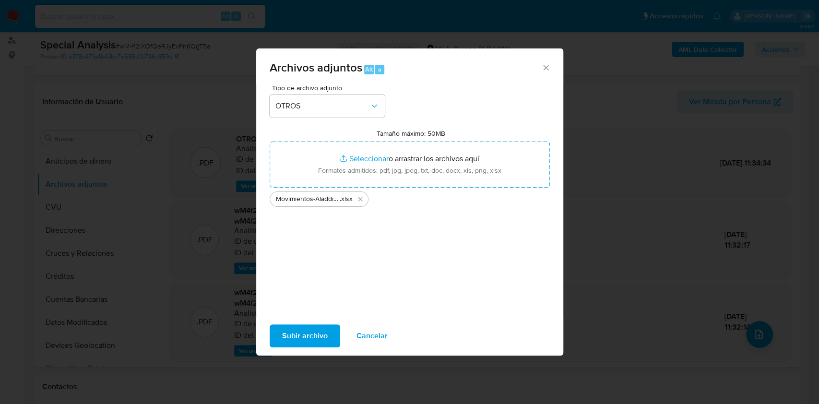
click at [307, 332] on span "Subir archivo" at bounding box center [305, 335] width 46 height 21
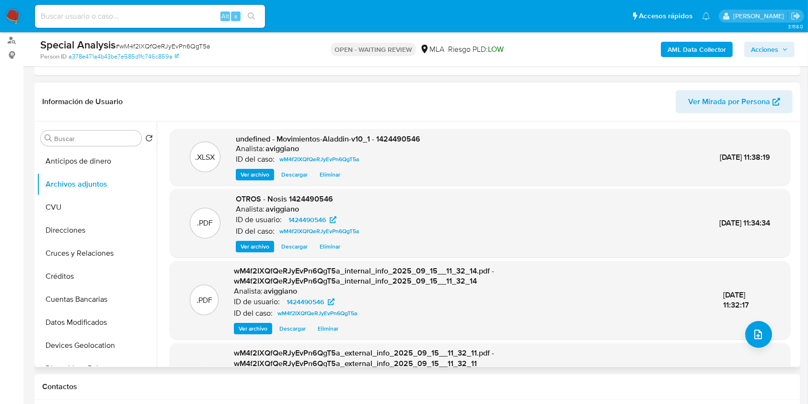
click at [391, 144] on div "Analista: aviggiano" at bounding box center [328, 149] width 185 height 10
click at [388, 135] on span "undefined - Movimientos-Aladdin-v10_1 - 1424490546" at bounding box center [328, 138] width 185 height 11
copy span "1424490546"
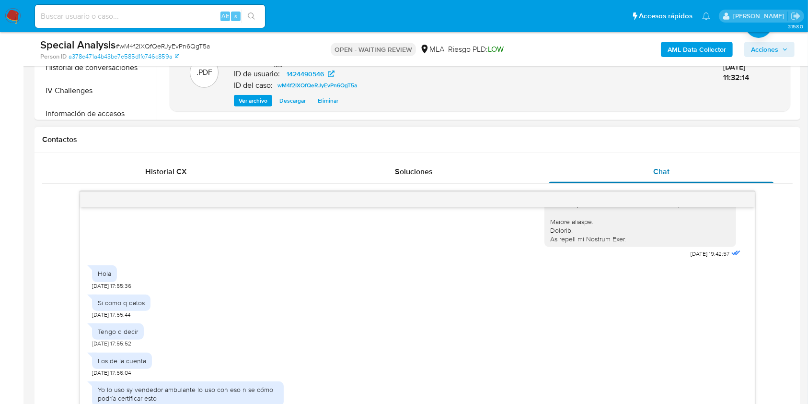
scroll to position [447, 0]
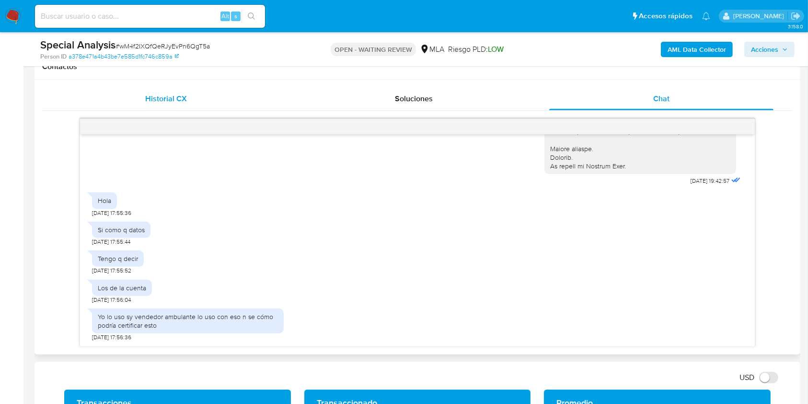
click at [187, 100] on div "Historial CX" at bounding box center [166, 98] width 225 height 23
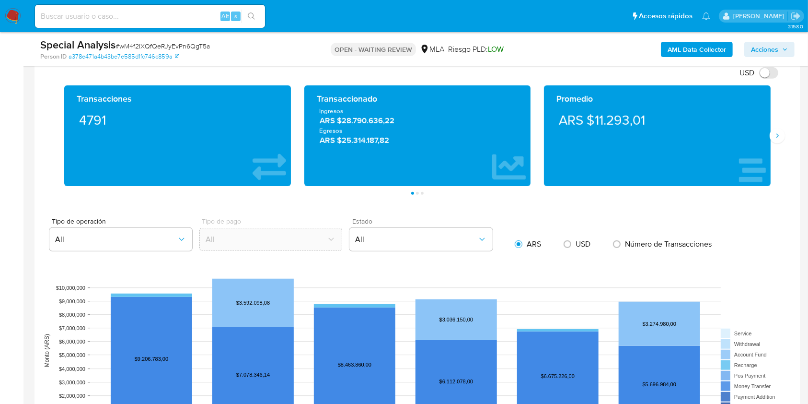
scroll to position [831, 0]
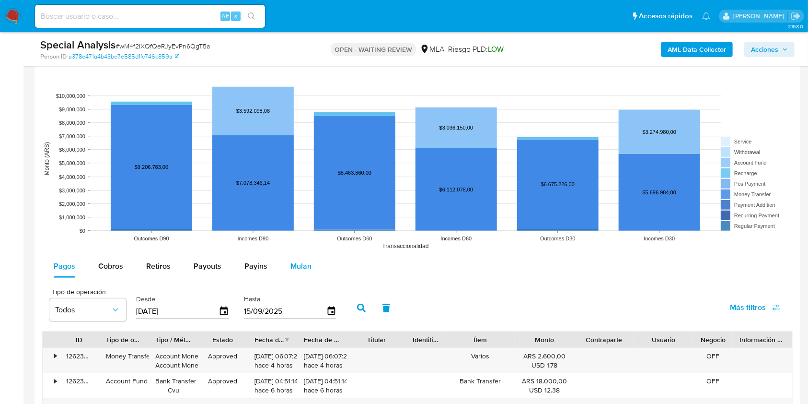
click at [311, 261] on button "Mulan" at bounding box center [301, 266] width 44 height 23
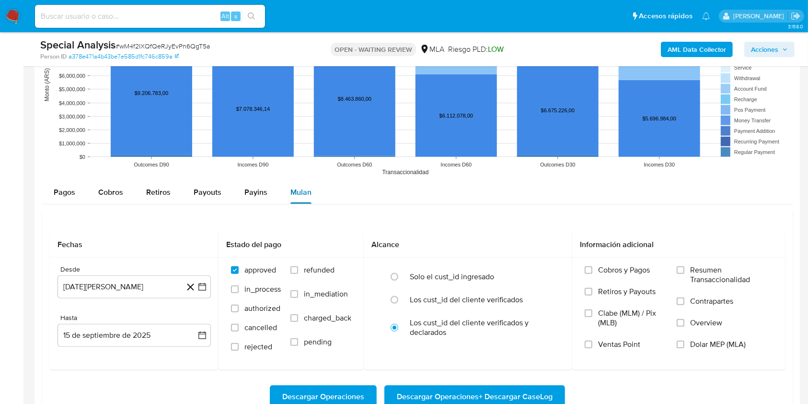
scroll to position [959, 0]
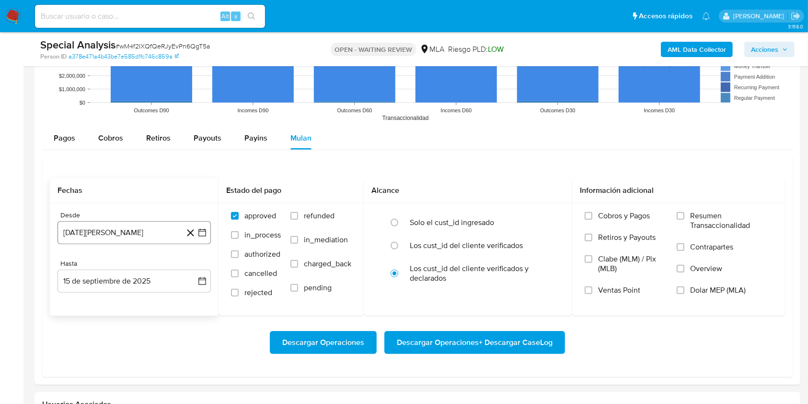
click at [141, 234] on button "15 [PERSON_NAME] de 2024" at bounding box center [134, 232] width 153 height 23
click at [131, 300] on button "1" at bounding box center [134, 302] width 15 height 15
click at [116, 285] on button "15 de septiembre de 2025" at bounding box center [134, 280] width 153 height 23
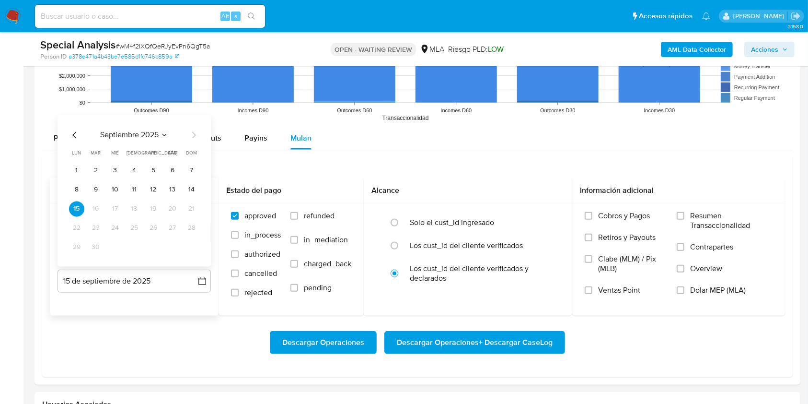
click at [71, 134] on icon "Mes anterior" at bounding box center [75, 135] width 12 height 12
click at [195, 244] on button "31" at bounding box center [191, 246] width 15 height 15
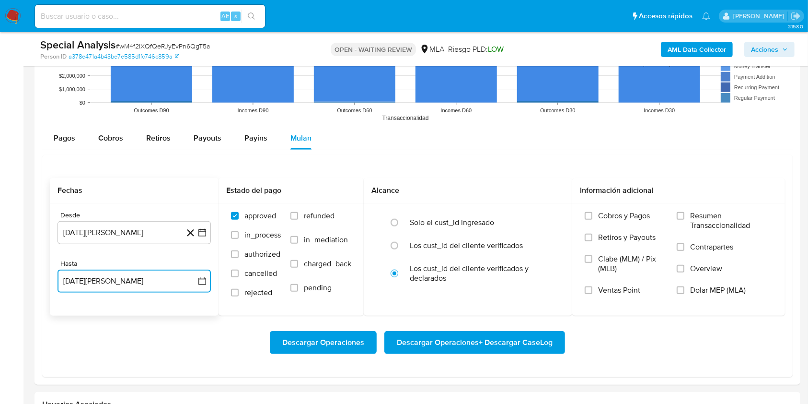
click at [124, 283] on button "31 [PERSON_NAME] de 2025" at bounding box center [134, 280] width 153 height 23
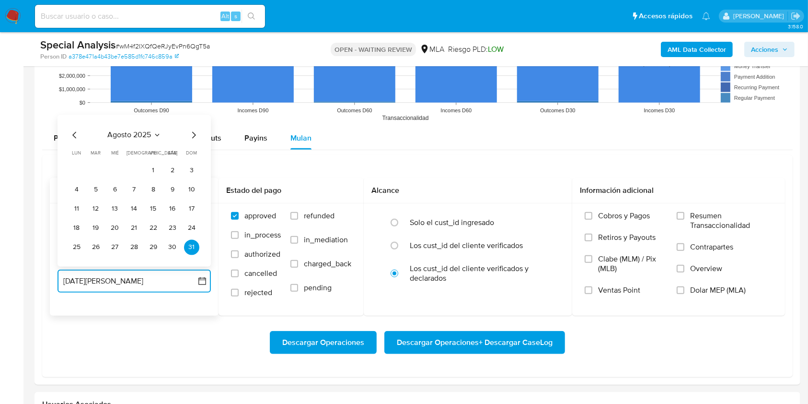
click at [74, 136] on icon "Mes anterior" at bounding box center [74, 134] width 4 height 7
click at [134, 247] on button "31" at bounding box center [134, 246] width 15 height 15
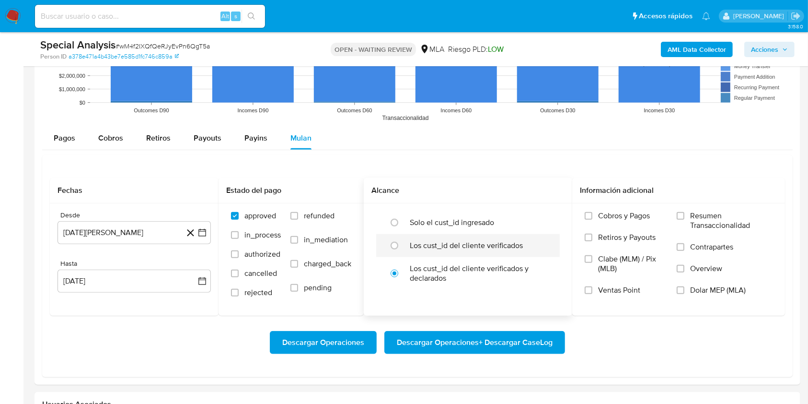
click at [404, 249] on div at bounding box center [397, 245] width 26 height 20
radio input "true"
click at [676, 290] on div "Cobros y Pagos Retiros y Payouts Clabe (MLM) / Pix (MLB) Ventas Point Resumen T…" at bounding box center [679, 259] width 198 height 96
click at [679, 293] on input "Dolar MEP (MLA)" at bounding box center [681, 290] width 8 height 8
click at [512, 339] on span "Descargar Operaciones + Descargar CaseLog" at bounding box center [475, 342] width 156 height 21
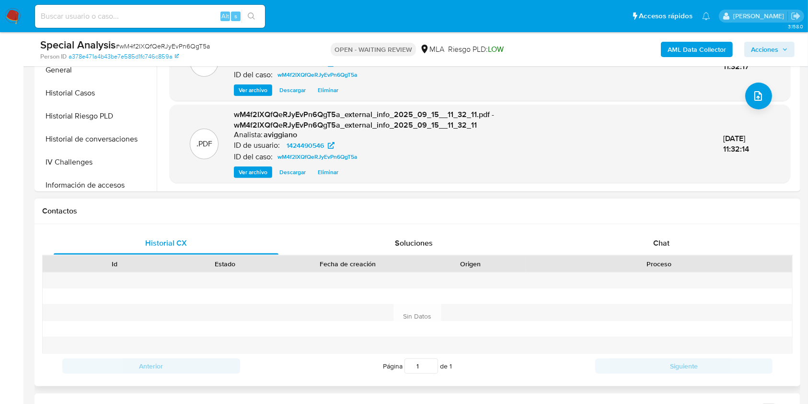
scroll to position [249, 0]
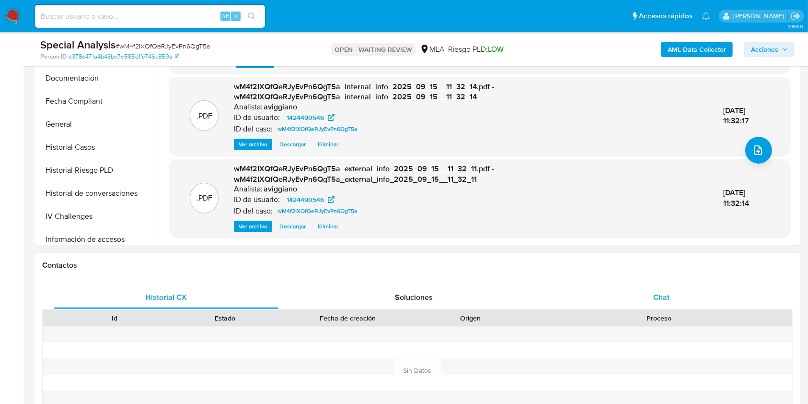
click at [662, 294] on span "Chat" at bounding box center [662, 297] width 16 height 11
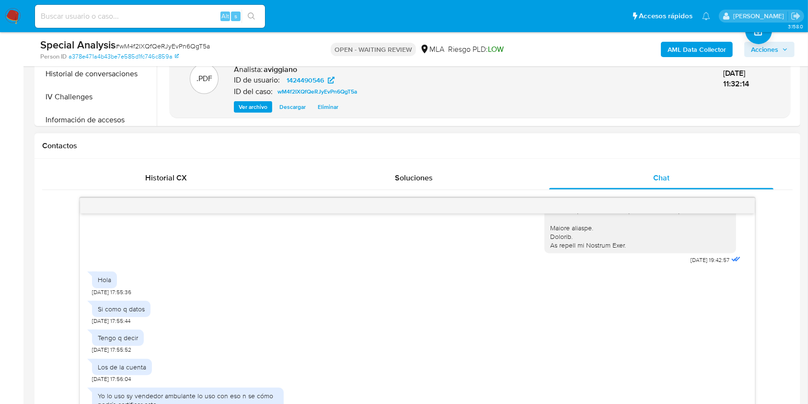
scroll to position [441, 0]
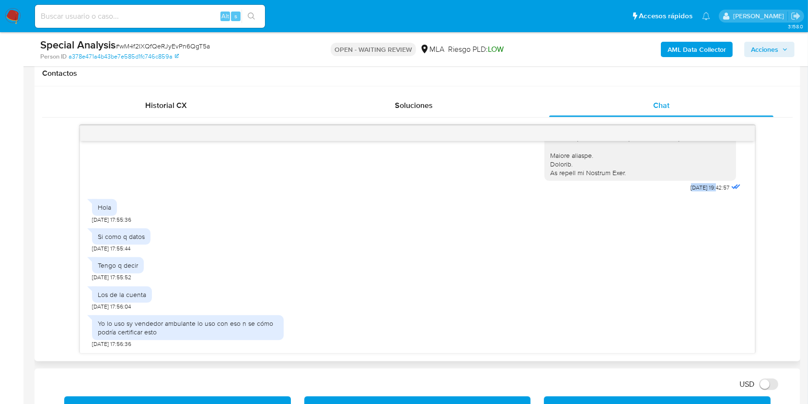
drag, startPoint x: 670, startPoint y: 192, endPoint x: 698, endPoint y: 191, distance: 27.8
copy div "Hola, Por disposición de la Resolución 200/2024 de la Unidad de Información Fin…"
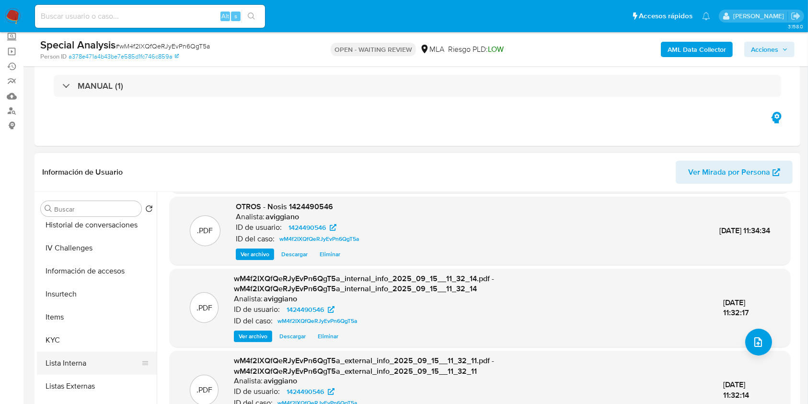
scroll to position [451, 0]
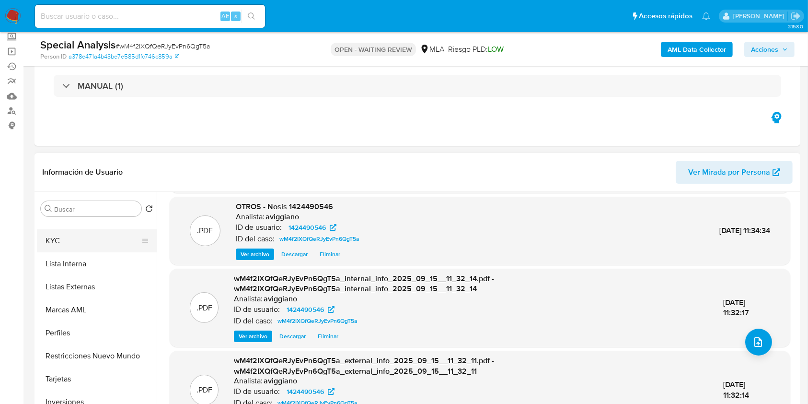
click at [88, 241] on button "KYC" at bounding box center [93, 240] width 112 height 23
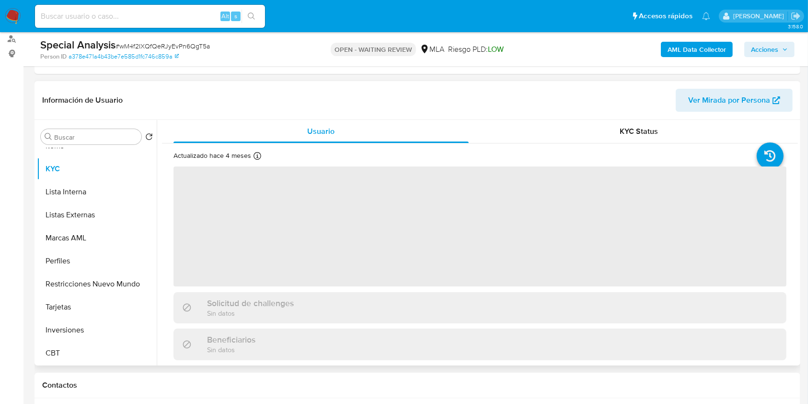
scroll to position [185, 0]
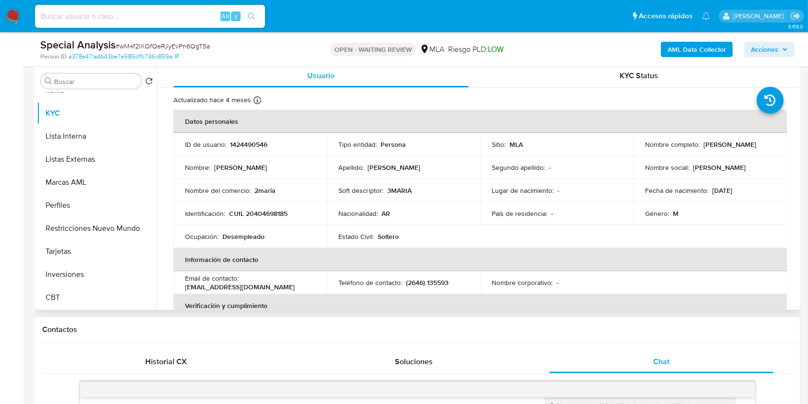
click at [260, 211] on p "CUIL 20404698185" at bounding box center [258, 213] width 59 height 9
copy p "20404698185"
drag, startPoint x: 633, startPoint y: 148, endPoint x: 744, endPoint y: 149, distance: 110.8
click at [744, 149] on td "Nombre completo : Diego Armando Reinoso Cortez" at bounding box center [710, 144] width 153 height 23
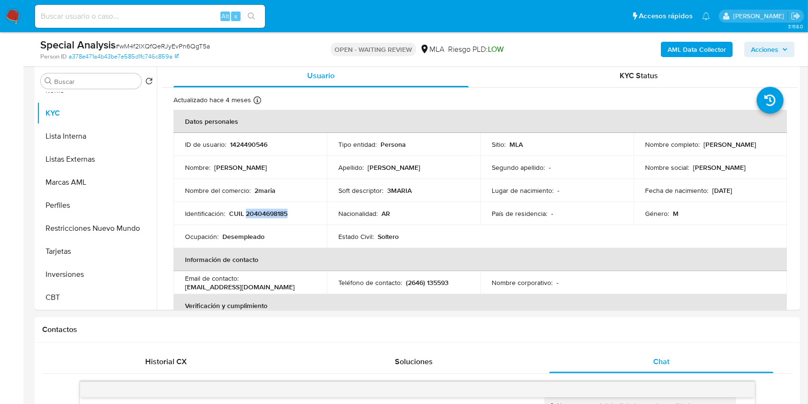
copy p "Diego Armando Reinoso Cortez"
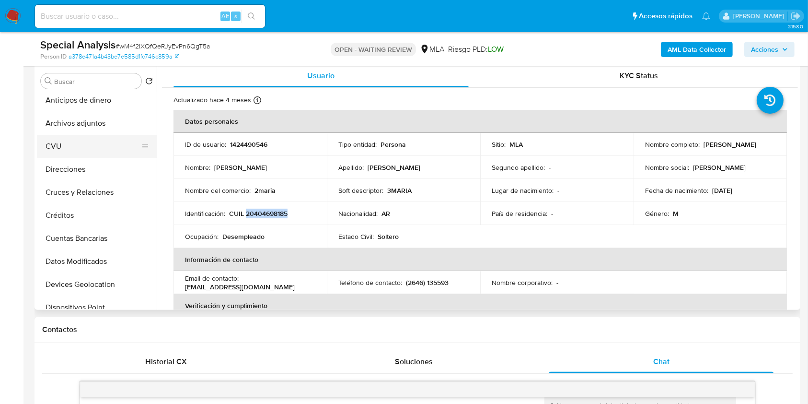
scroll to position [0, 0]
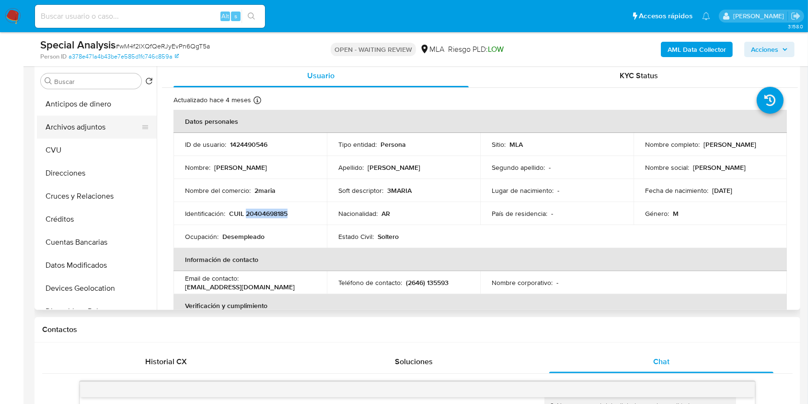
click at [86, 133] on button "Archivos adjuntos" at bounding box center [93, 127] width 112 height 23
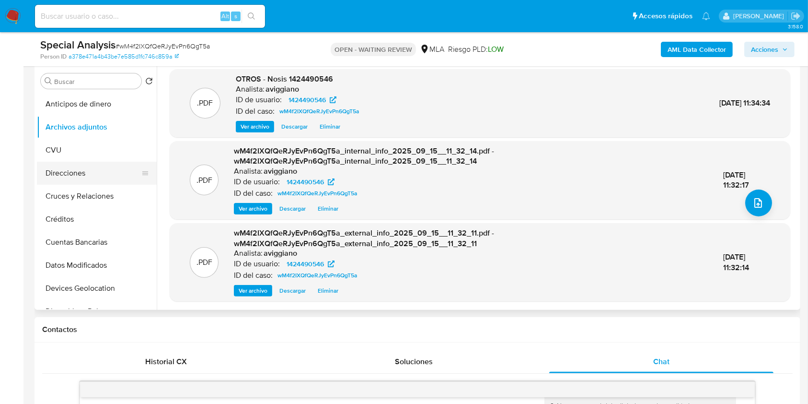
scroll to position [192, 0]
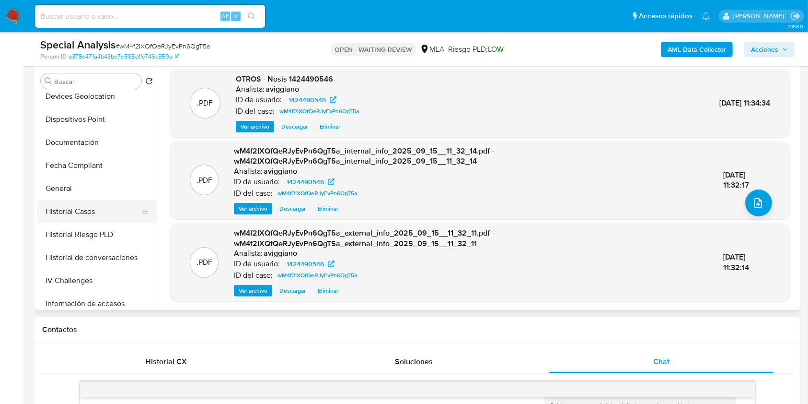
click at [75, 205] on button "Historial Casos" at bounding box center [93, 211] width 112 height 23
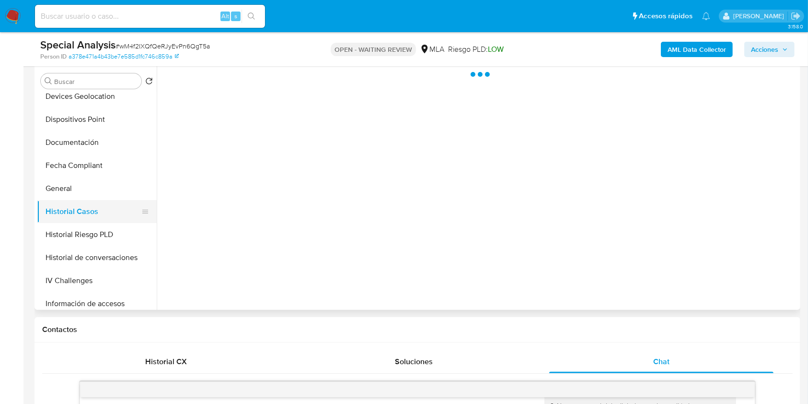
scroll to position [0, 0]
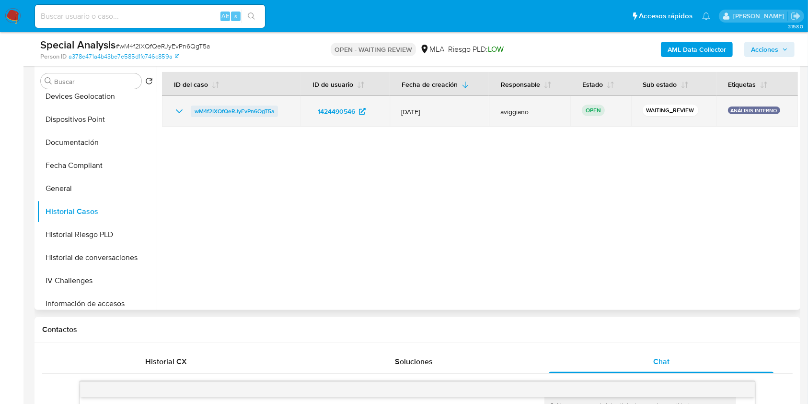
drag, startPoint x: 295, startPoint y: 112, endPoint x: 194, endPoint y: 110, distance: 101.2
click at [194, 110] on td "wM4f2IXQfQeRJyEvPn6QgT5a" at bounding box center [231, 111] width 139 height 31
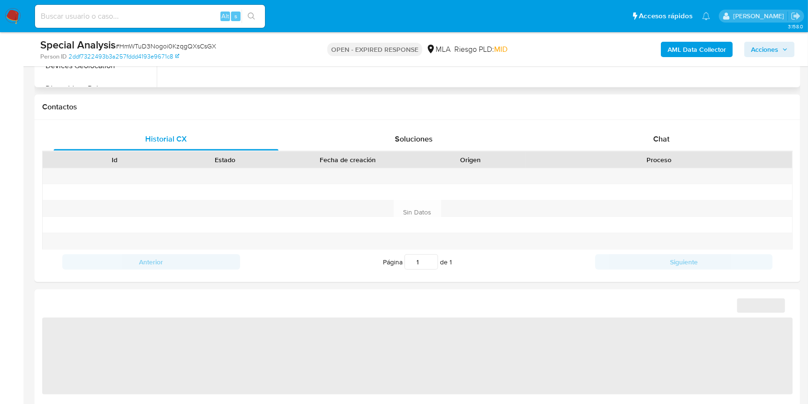
scroll to position [511, 0]
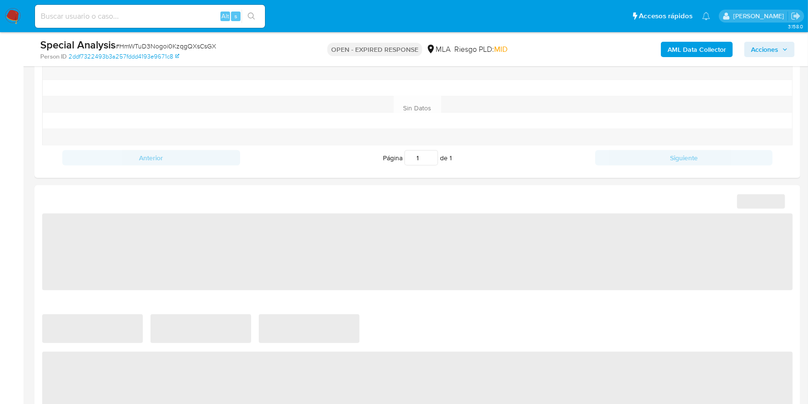
select select "10"
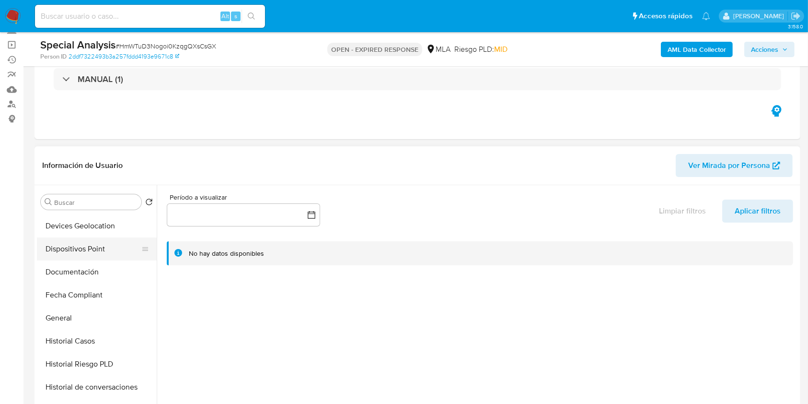
scroll to position [256, 0]
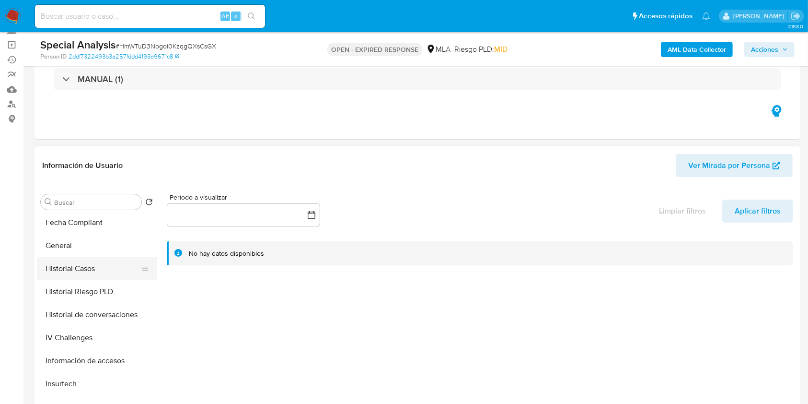
click at [98, 265] on button "Historial Casos" at bounding box center [93, 268] width 112 height 23
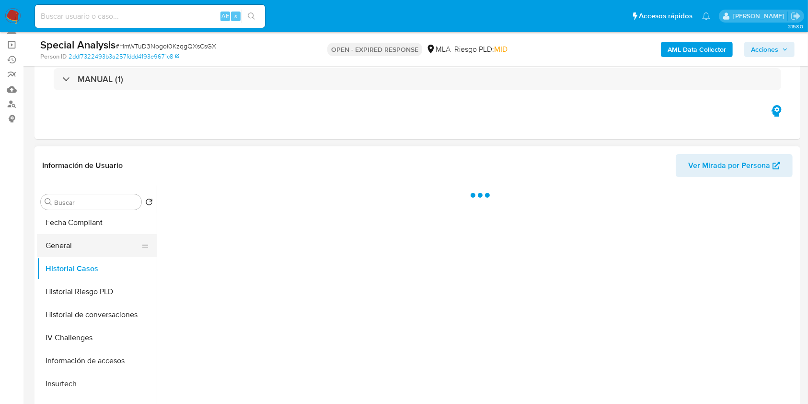
click at [104, 247] on button "General" at bounding box center [93, 245] width 112 height 23
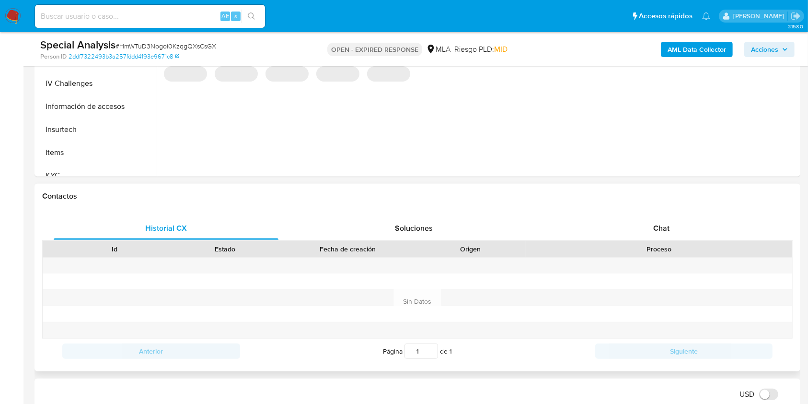
scroll to position [384, 0]
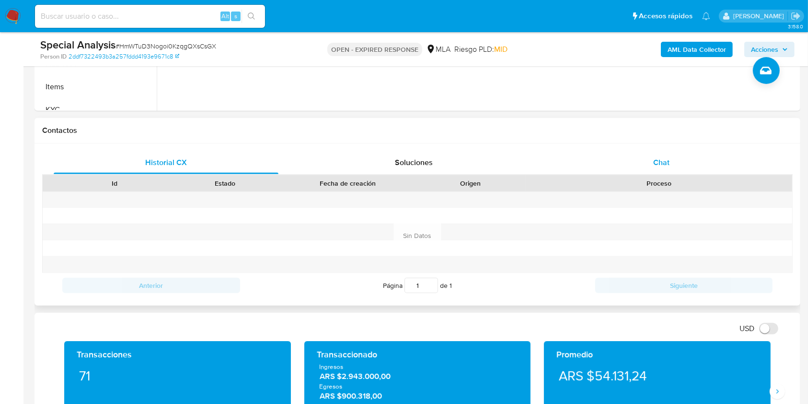
click at [666, 160] on span "Chat" at bounding box center [662, 162] width 16 height 11
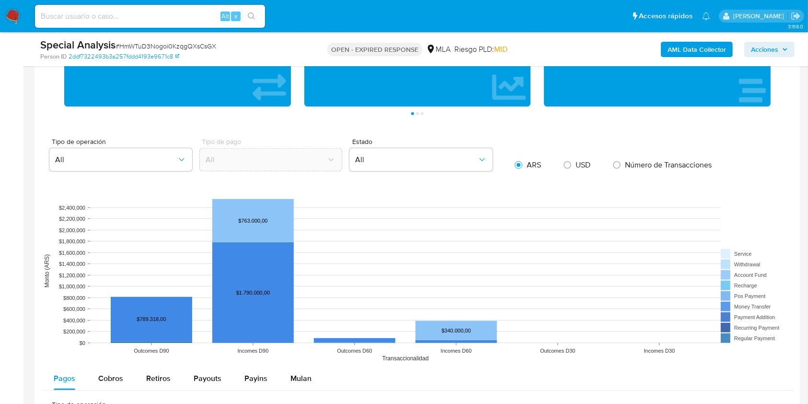
scroll to position [959, 0]
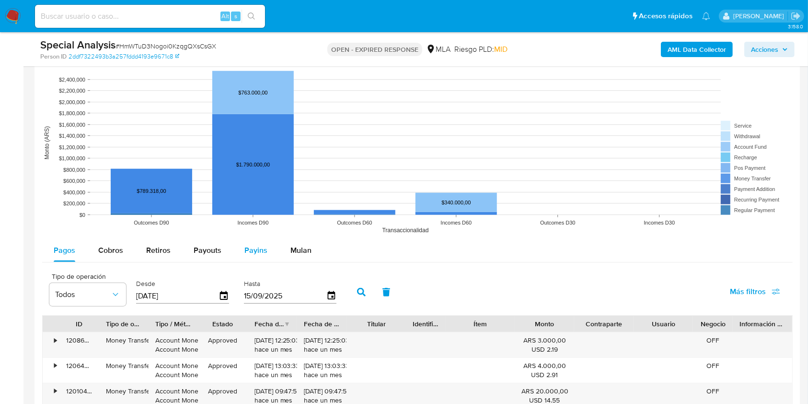
click at [256, 251] on span "Payins" at bounding box center [256, 250] width 23 height 11
select select "10"
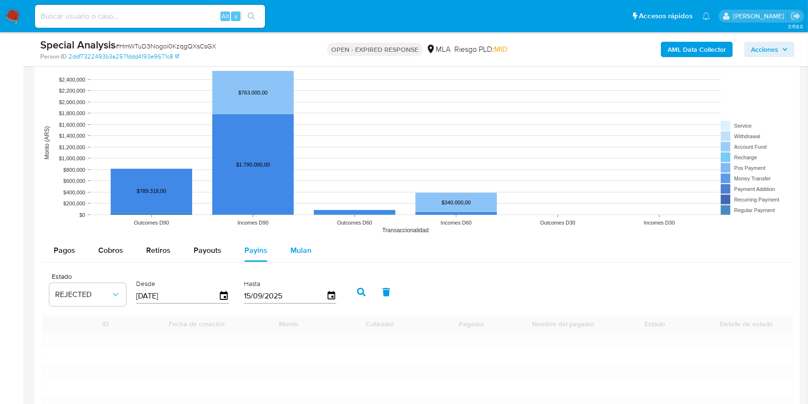
click at [311, 252] on button "Mulan" at bounding box center [301, 250] width 44 height 23
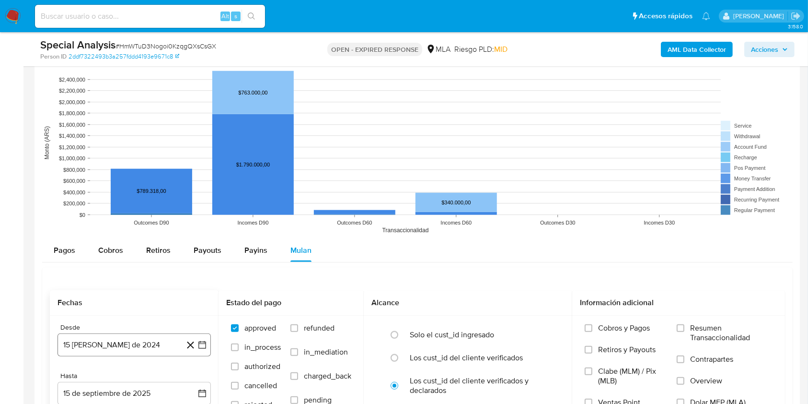
click at [152, 347] on button "15 de agosto de 2024" at bounding box center [134, 344] width 153 height 23
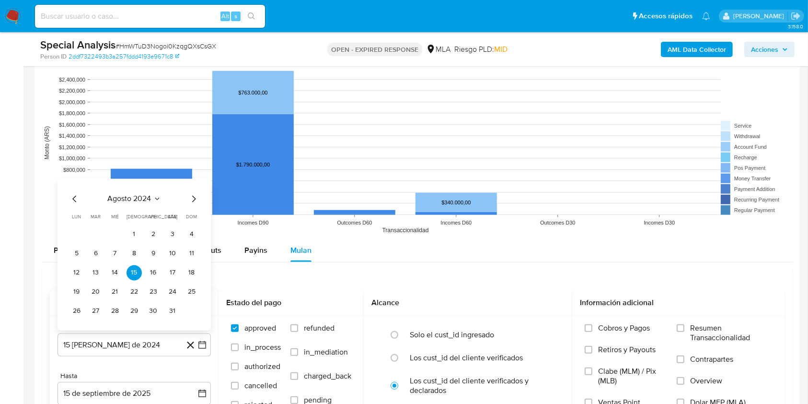
click at [194, 199] on icon "Mes siguiente" at bounding box center [194, 199] width 12 height 12
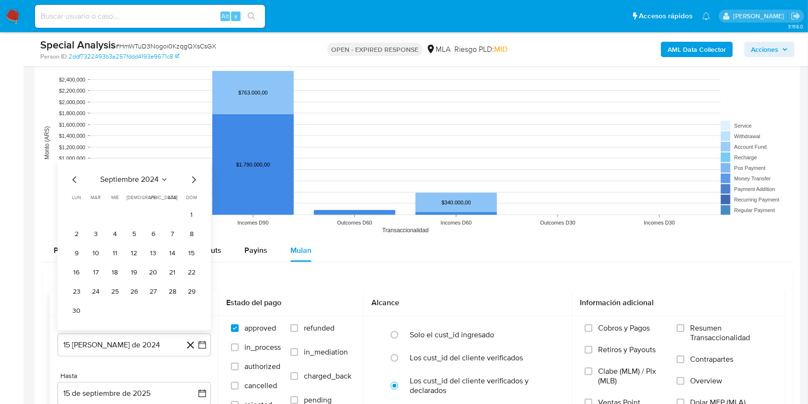
click at [182, 217] on tr "1" at bounding box center [134, 215] width 130 height 15
click at [187, 217] on button "1" at bounding box center [191, 215] width 15 height 15
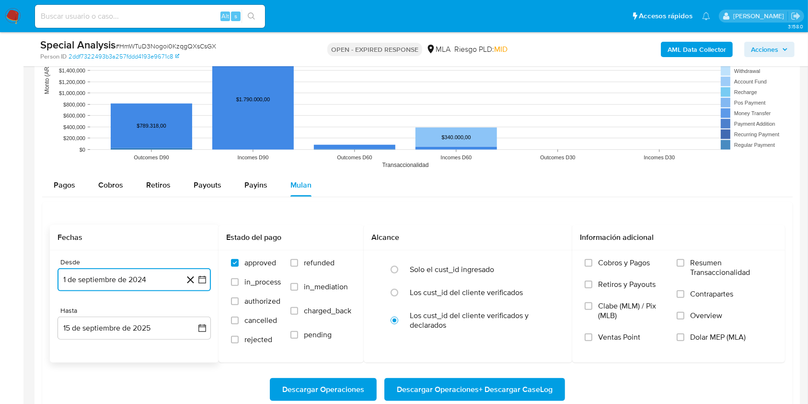
scroll to position [1087, 0]
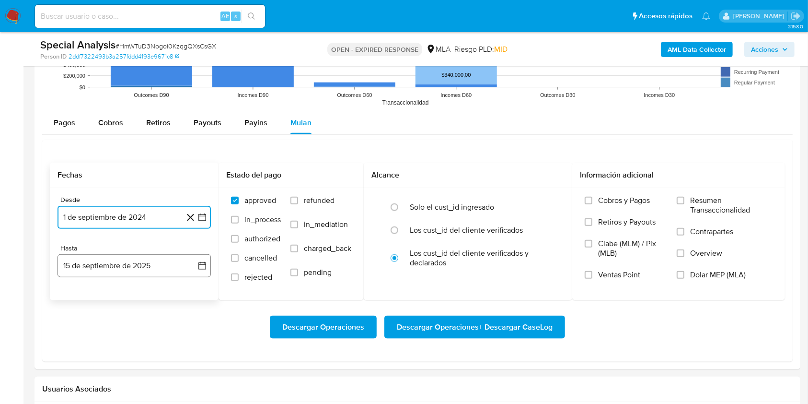
drag, startPoint x: 142, startPoint y: 269, endPoint x: 131, endPoint y: 262, distance: 12.8
click at [142, 269] on button "15 de septiembre de 2025" at bounding box center [134, 265] width 153 height 23
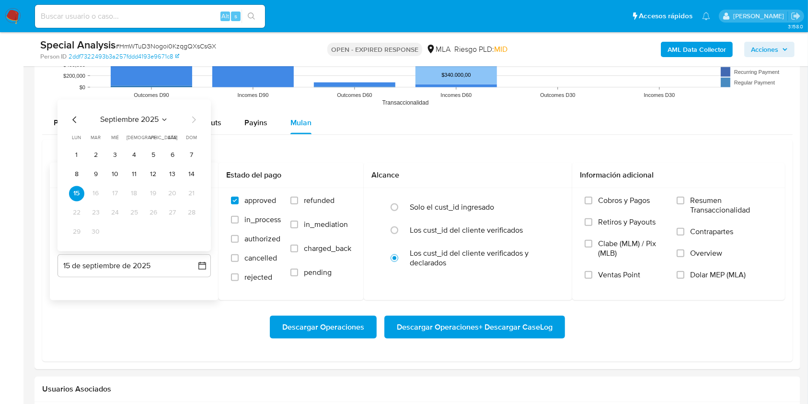
click at [72, 118] on icon "Mes anterior" at bounding box center [75, 120] width 12 height 12
click at [188, 232] on button "31" at bounding box center [191, 231] width 15 height 15
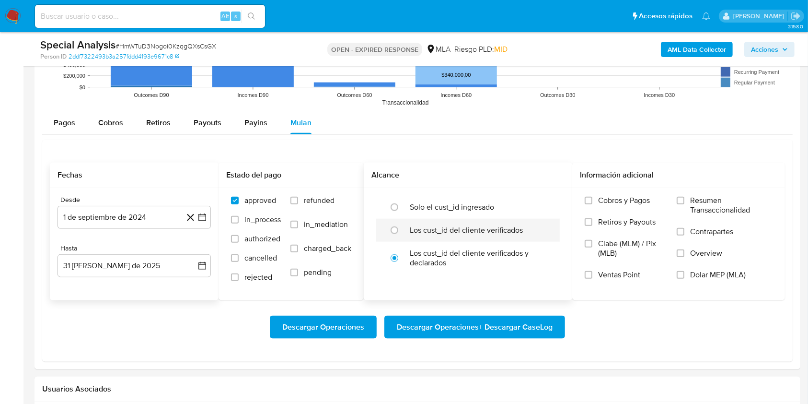
click at [449, 226] on label "Los cust_id del cliente verificados" at bounding box center [466, 230] width 113 height 10
click at [402, 226] on input "radio" at bounding box center [394, 229] width 15 height 15
radio input "true"
click at [697, 274] on span "Dolar MEP (MLA)" at bounding box center [719, 275] width 56 height 10
click at [685, 274] on input "Dolar MEP (MLA)" at bounding box center [681, 275] width 8 height 8
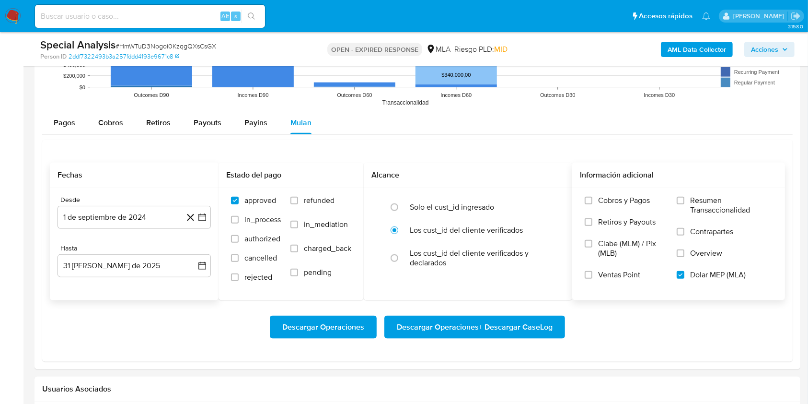
click at [532, 319] on span "Descargar Operaciones + Descargar CaseLog" at bounding box center [475, 326] width 156 height 21
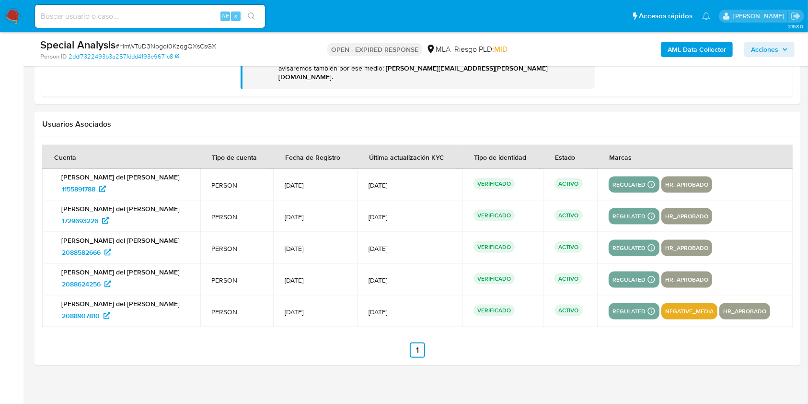
scroll to position [1031, 0]
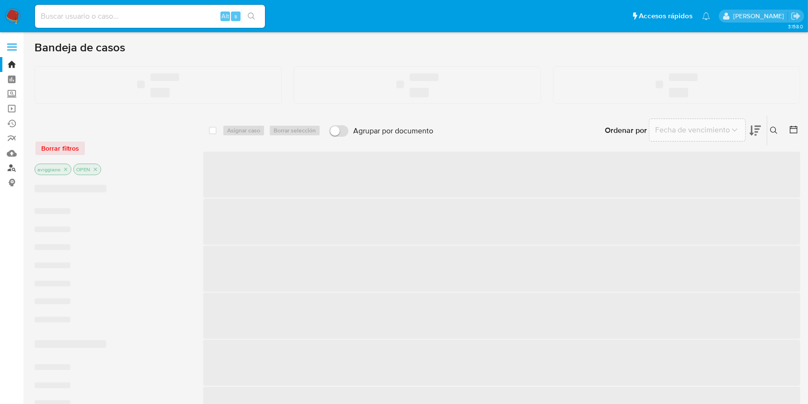
click at [10, 170] on link "Buscador de personas" at bounding box center [57, 168] width 114 height 15
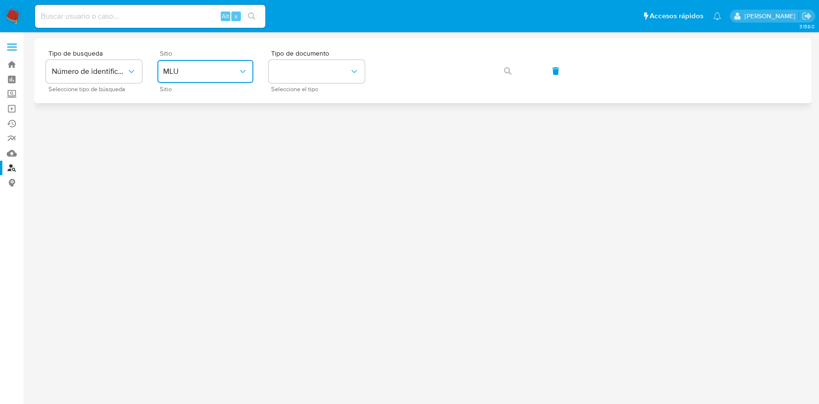
click at [227, 74] on span "MLU" at bounding box center [200, 72] width 75 height 10
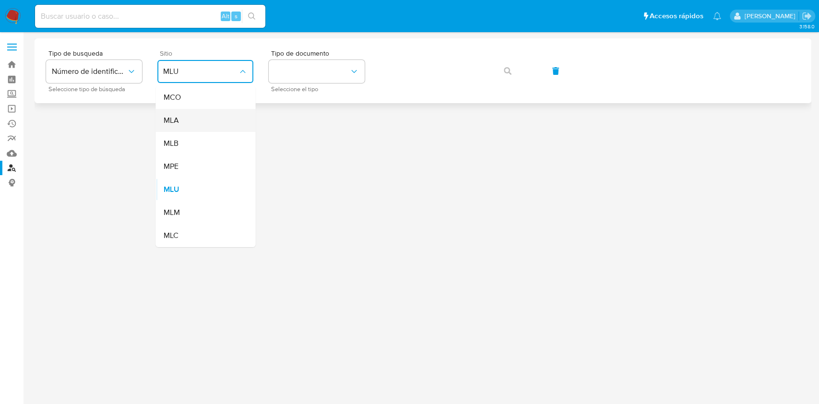
click at [204, 111] on div "MLA" at bounding box center [202, 120] width 79 height 23
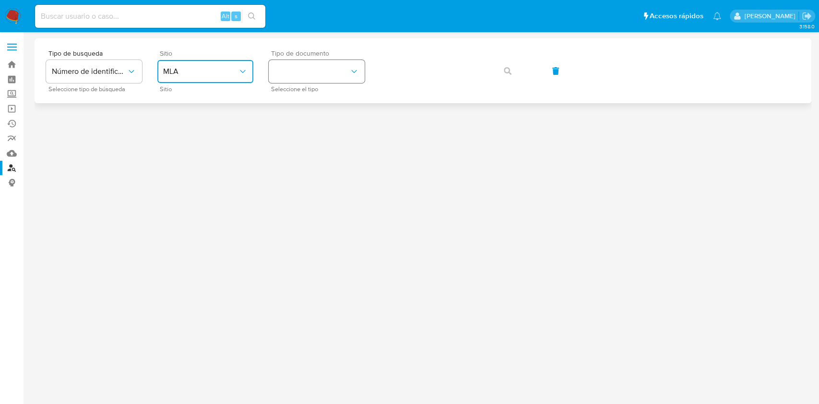
drag, startPoint x: 321, startPoint y: 72, endPoint x: 323, endPoint y: 82, distance: 10.7
click at [321, 72] on button "identificationType" at bounding box center [317, 71] width 96 height 23
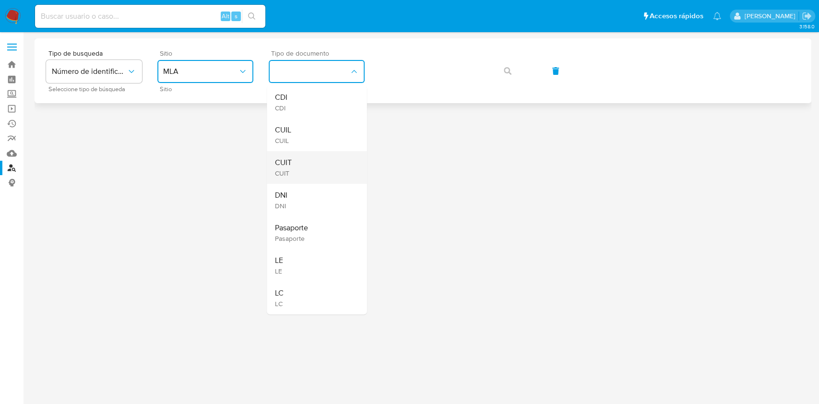
click at [311, 158] on div "CUIT CUIT" at bounding box center [313, 167] width 79 height 33
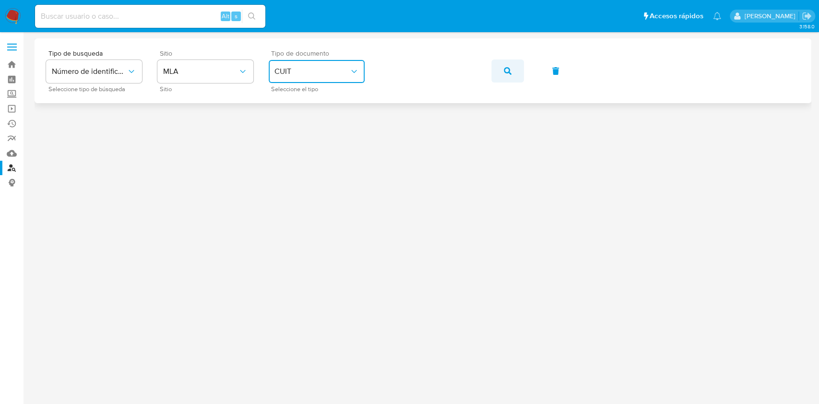
click at [494, 70] on button "button" at bounding box center [507, 70] width 33 height 23
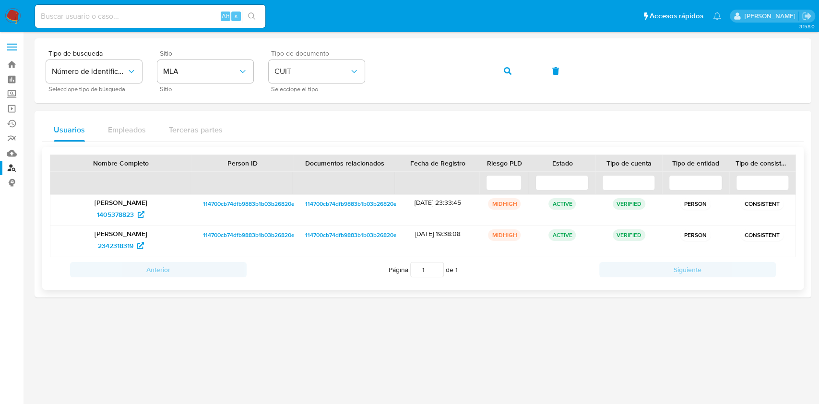
click at [114, 233] on p "[PERSON_NAME]" at bounding box center [121, 233] width 128 height 9
click at [110, 240] on span "2342318319" at bounding box center [115, 245] width 35 height 15
click at [491, 69] on div "Tipo de busqueda Número de identificación Seleccione tipo de búsqueda Sitio MLA…" at bounding box center [422, 71] width 753 height 42
click at [498, 69] on button "button" at bounding box center [507, 70] width 33 height 23
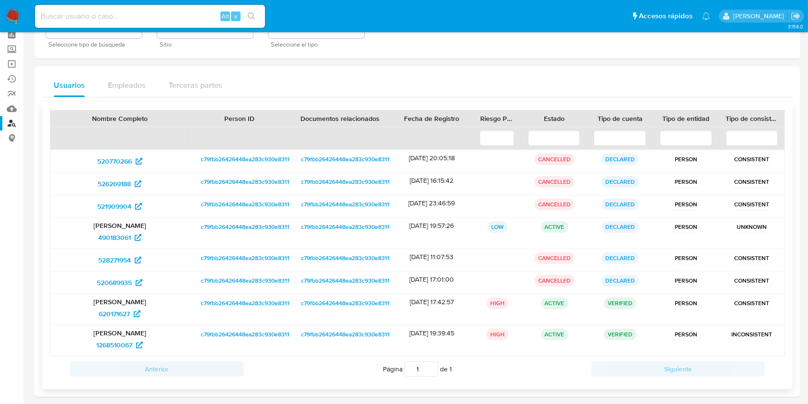
scroll to position [85, 0]
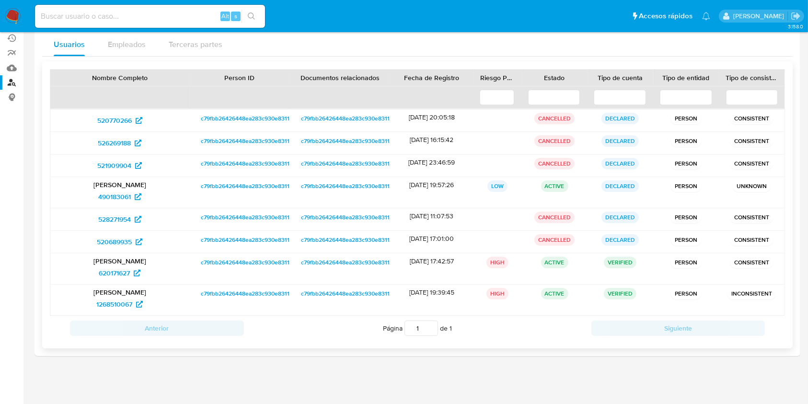
click at [115, 294] on p "[PERSON_NAME]" at bounding box center [120, 292] width 126 height 9
click at [113, 302] on span "1268510067" at bounding box center [114, 303] width 36 height 15
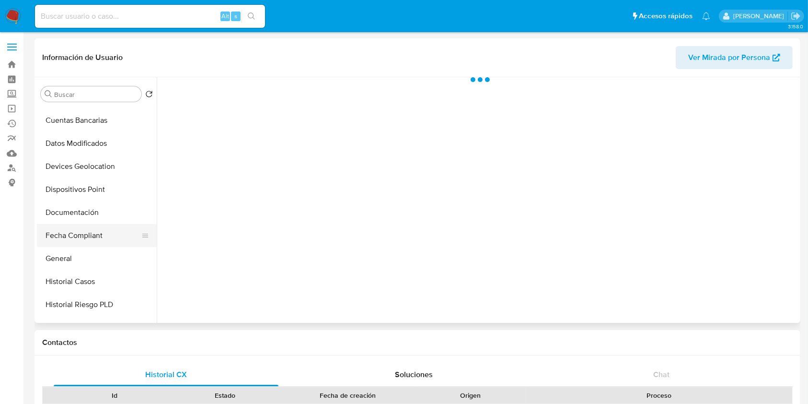
scroll to position [192, 0]
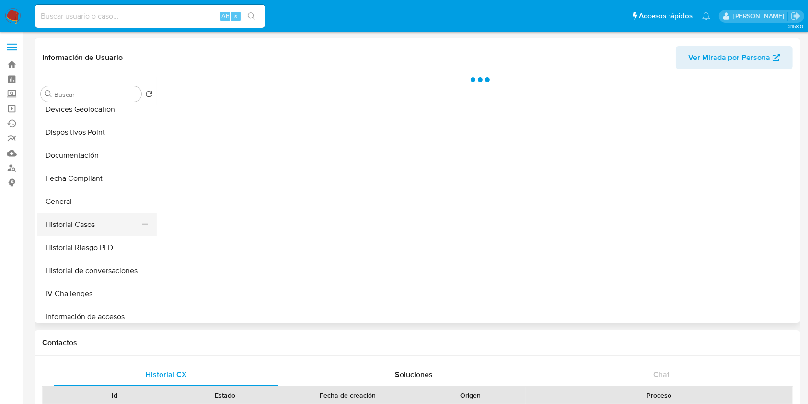
click at [79, 218] on button "Historial Casos" at bounding box center [93, 224] width 112 height 23
select select "10"
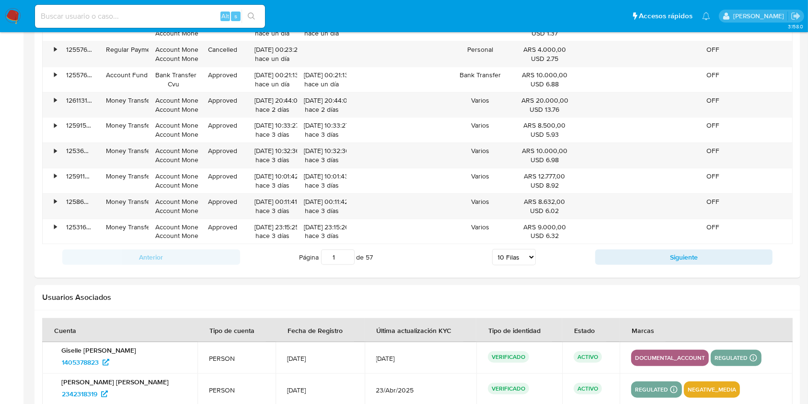
scroll to position [1039, 0]
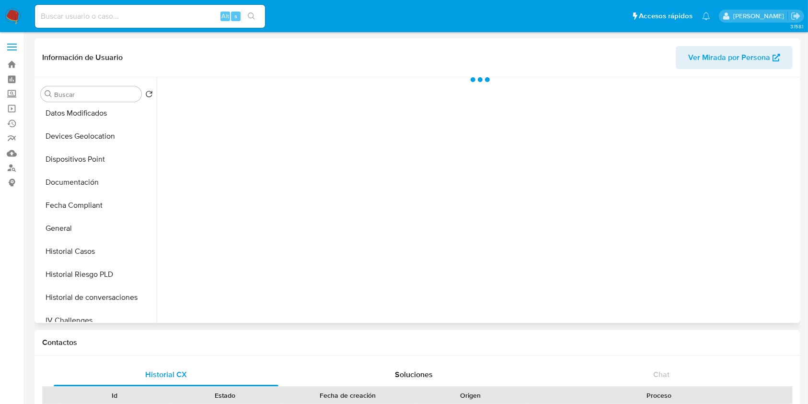
scroll to position [256, 0]
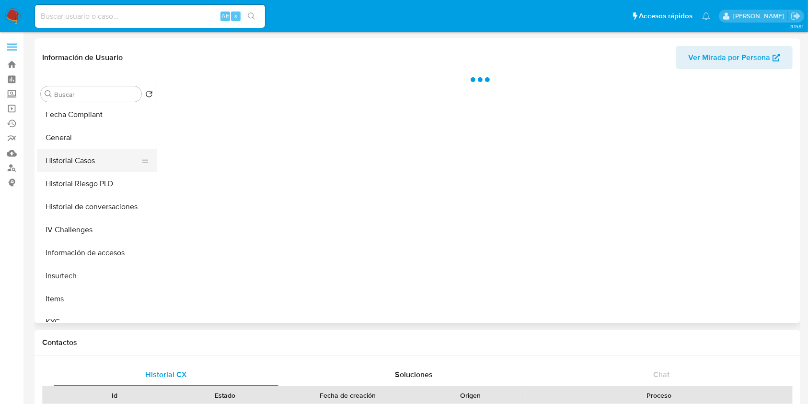
drag, startPoint x: 87, startPoint y: 159, endPoint x: 82, endPoint y: 159, distance: 5.3
click at [87, 159] on button "Historial Casos" at bounding box center [93, 160] width 112 height 23
select select "10"
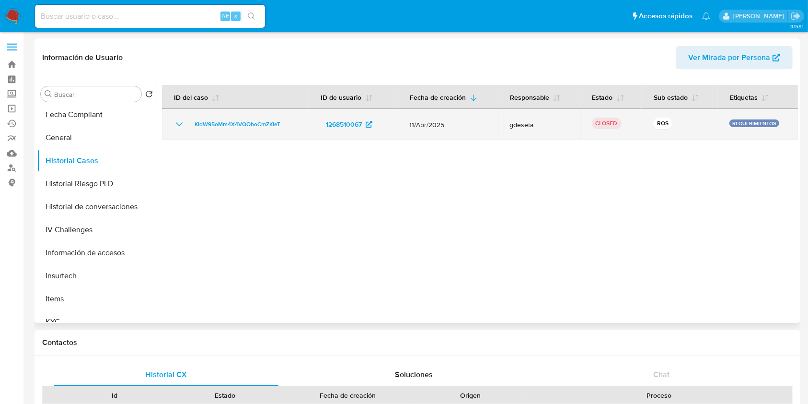
click at [173, 122] on td "KIdW95oMm4X4VQQboCmZKIeT" at bounding box center [235, 124] width 147 height 31
click at [177, 125] on icon "Mostrar/Ocultar" at bounding box center [180, 124] width 12 height 12
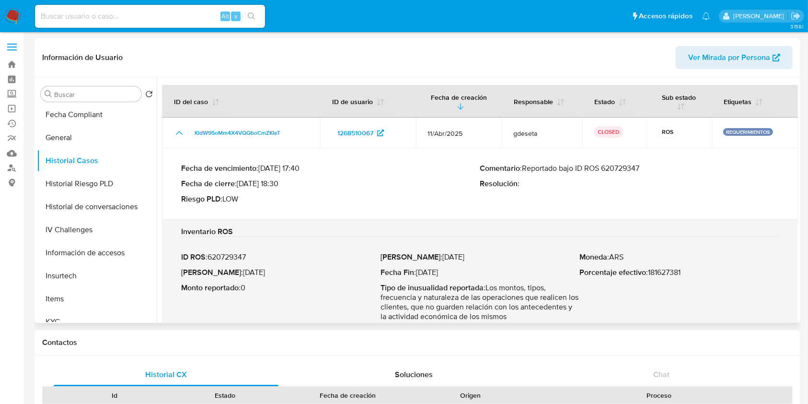
drag, startPoint x: 525, startPoint y: 167, endPoint x: 638, endPoint y: 174, distance: 113.8
click at [643, 176] on div "Comentario : Reportado bajo ID ROS 620729347 Resolución :" at bounding box center [629, 184] width 299 height 40
click at [629, 165] on p "Comentario : Reportado bajo ID ROS 620729347" at bounding box center [629, 169] width 299 height 10
click at [547, 175] on div "Comentario : Reportado bajo ID ROS 620729347 Resolución :" at bounding box center [629, 184] width 299 height 40
click at [523, 164] on p "Comentario : Reportado bajo ID ROS 620729347" at bounding box center [629, 169] width 299 height 10
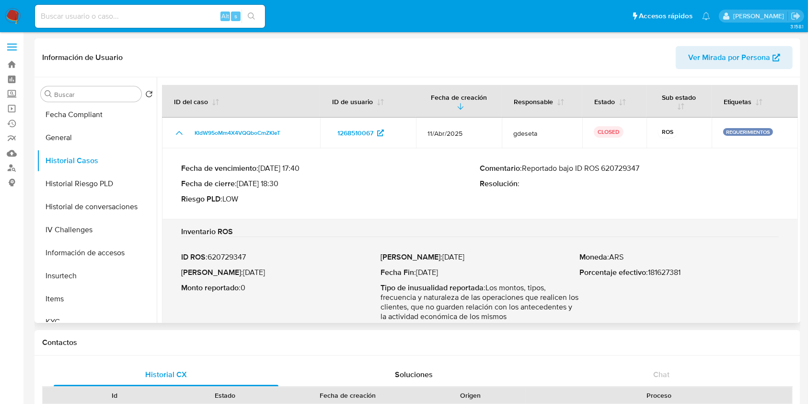
drag, startPoint x: 525, startPoint y: 167, endPoint x: 629, endPoint y: 167, distance: 104.5
click at [643, 164] on p "Comentario : Reportado bajo ID ROS 620729347" at bounding box center [629, 169] width 299 height 10
drag, startPoint x: 629, startPoint y: 167, endPoint x: 476, endPoint y: 177, distance: 153.8
click at [478, 170] on p "Fecha de vencimiento : [DATE] 17:40" at bounding box center [330, 169] width 299 height 10
drag, startPoint x: 524, startPoint y: 164, endPoint x: 645, endPoint y: 164, distance: 121.3
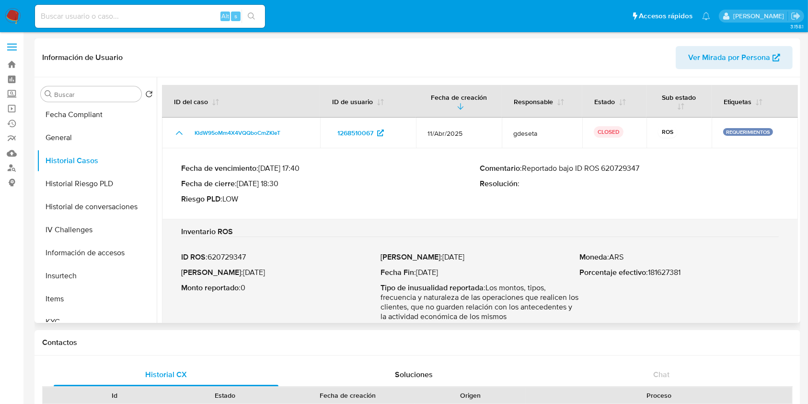
click at [645, 164] on p "Comentario : Reportado bajo ID ROS 620729347" at bounding box center [629, 169] width 299 height 10
click at [8, 164] on link "Buscador de personas" at bounding box center [57, 168] width 114 height 15
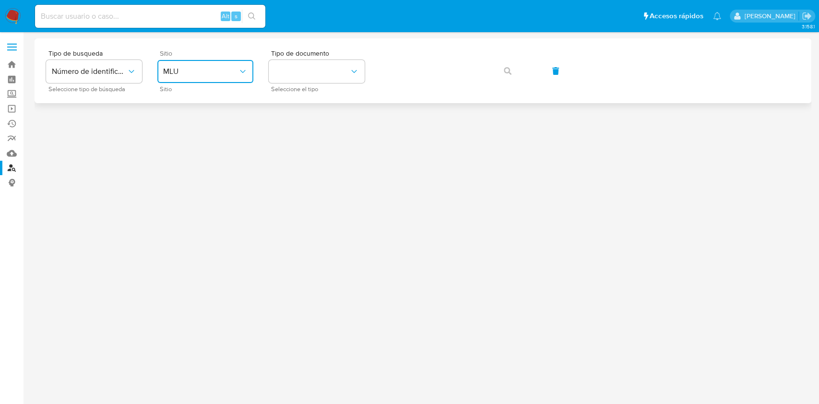
click at [221, 67] on span "MLU" at bounding box center [200, 72] width 75 height 10
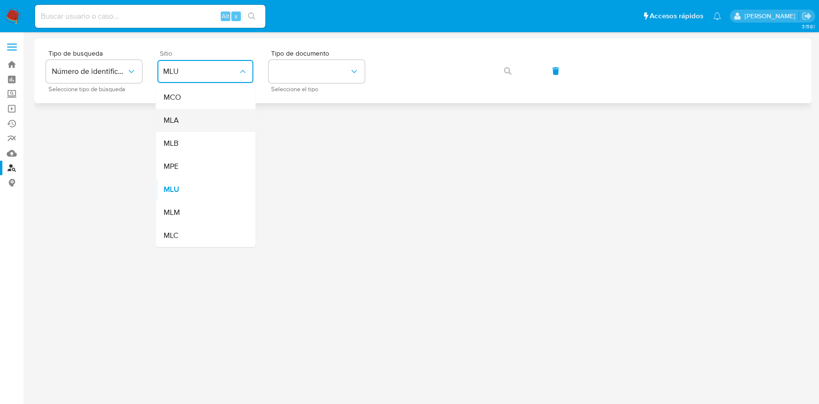
click at [182, 117] on div "MLA" at bounding box center [202, 120] width 79 height 23
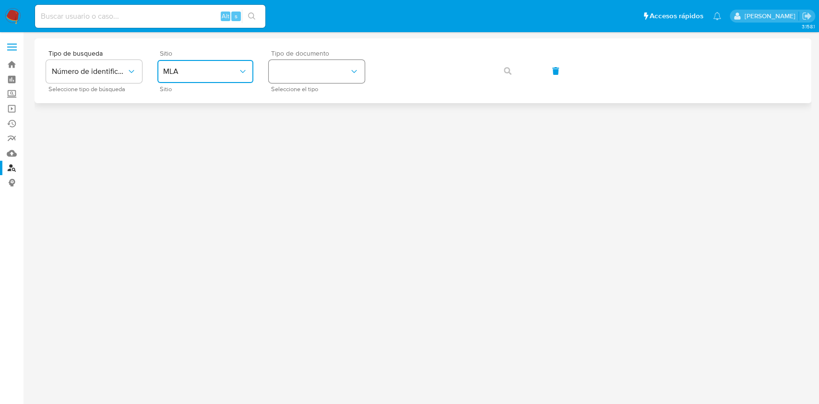
click at [316, 73] on button "identificationType" at bounding box center [317, 71] width 96 height 23
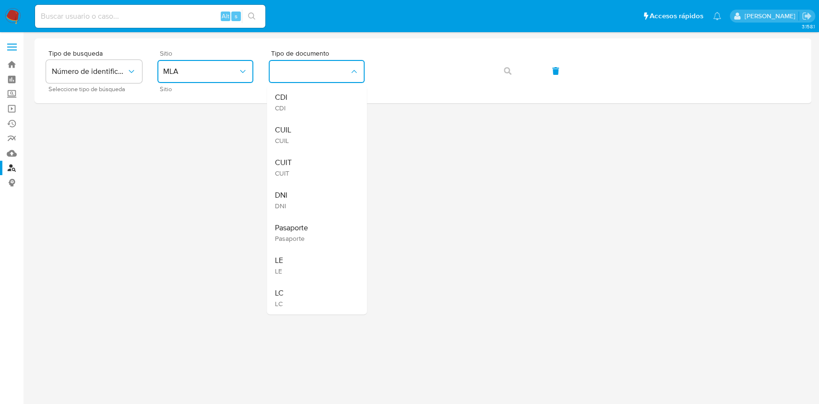
click at [288, 169] on span "CUIT" at bounding box center [282, 173] width 17 height 9
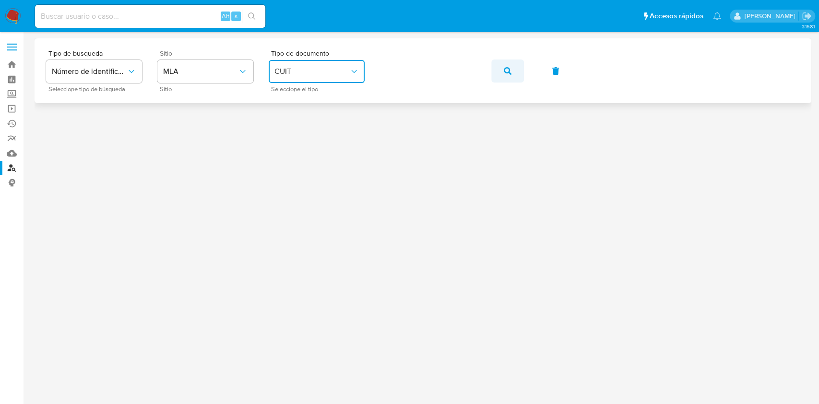
click at [500, 70] on button "button" at bounding box center [507, 70] width 33 height 23
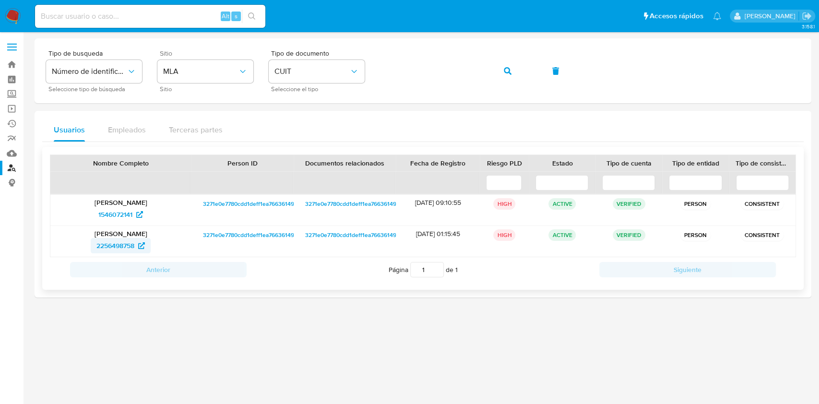
click at [110, 242] on span "2256498758" at bounding box center [115, 245] width 38 height 15
click at [8, 68] on link "Bandeja" at bounding box center [57, 64] width 114 height 15
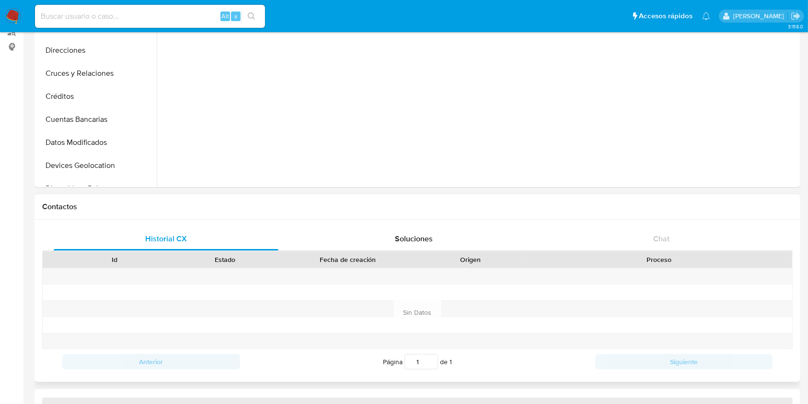
scroll to position [192, 0]
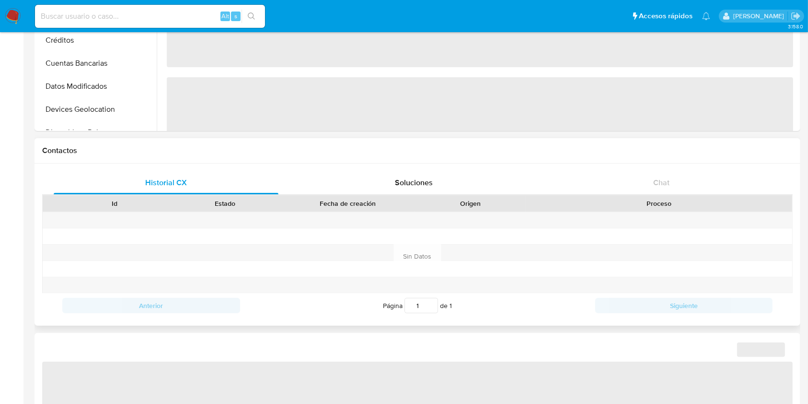
select select "10"
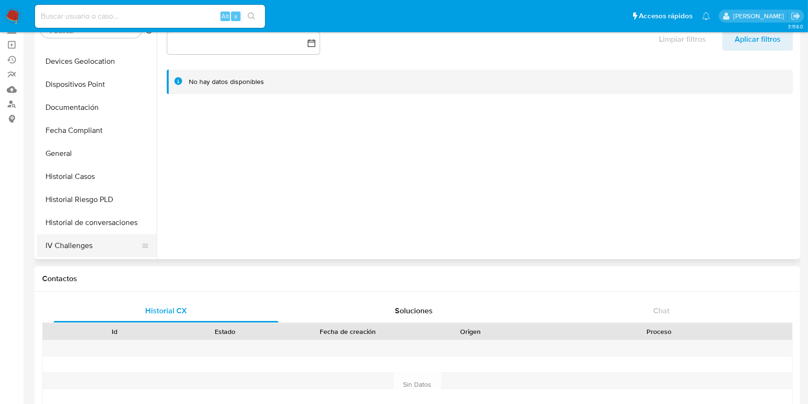
scroll to position [256, 0]
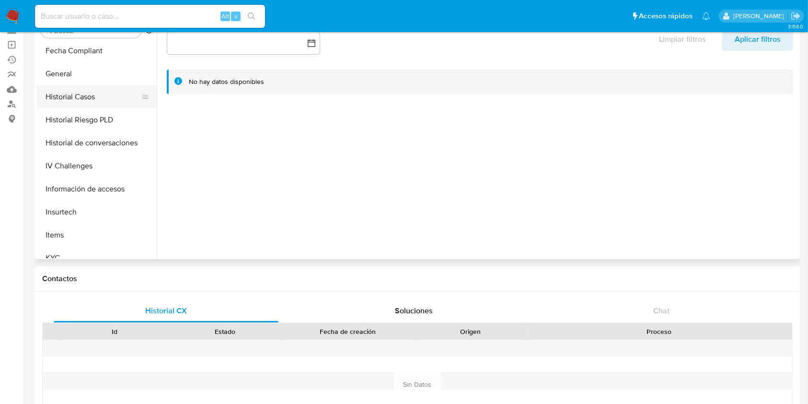
click at [84, 93] on button "Historial Casos" at bounding box center [93, 96] width 112 height 23
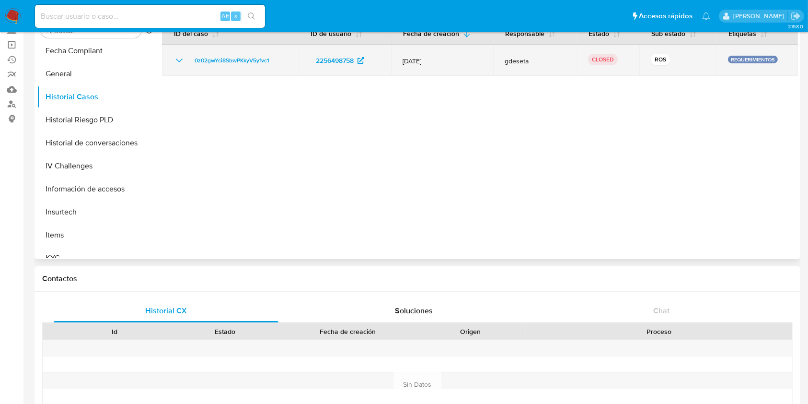
click at [176, 59] on icon "Mostrar/Ocultar" at bounding box center [180, 61] width 12 height 12
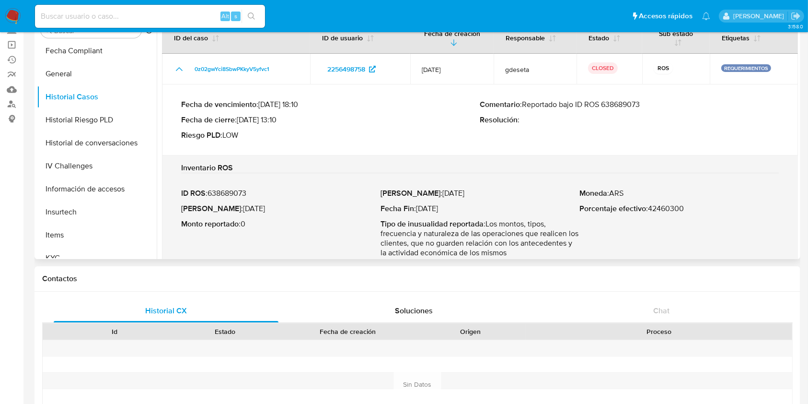
click at [622, 105] on p "Comentario : Reportado bajo ID ROS 638689073" at bounding box center [629, 105] width 299 height 10
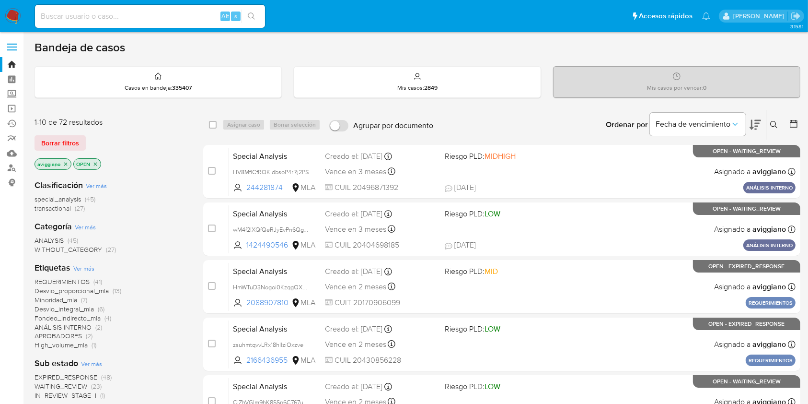
click at [773, 128] on icon at bounding box center [775, 125] width 8 height 8
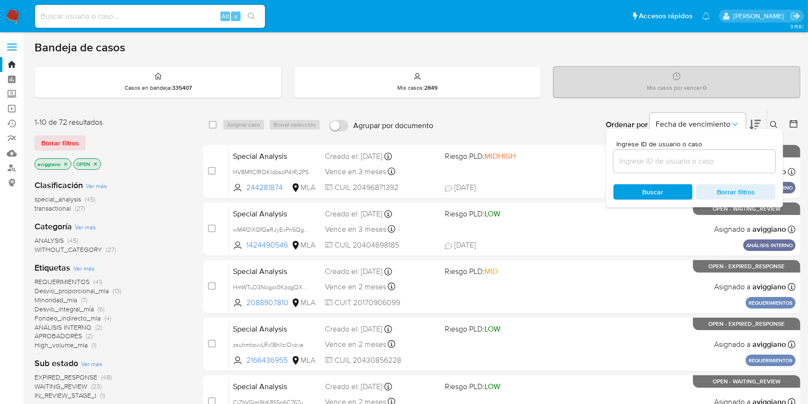
click at [687, 159] on input at bounding box center [695, 161] width 162 height 12
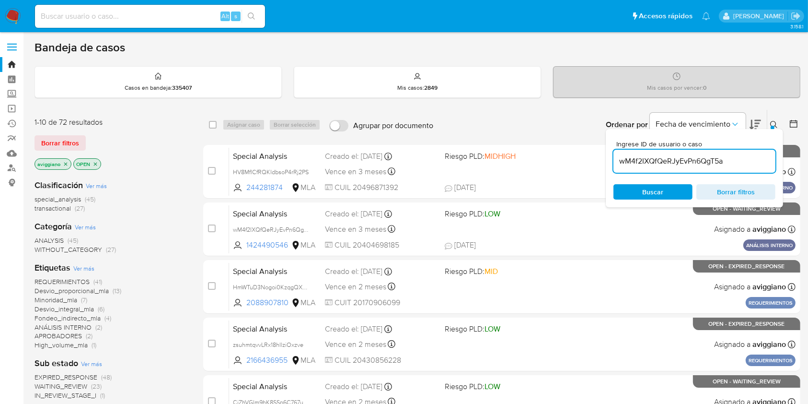
type input "wM4f2IXQfQeRJyEvPn6QgT5a"
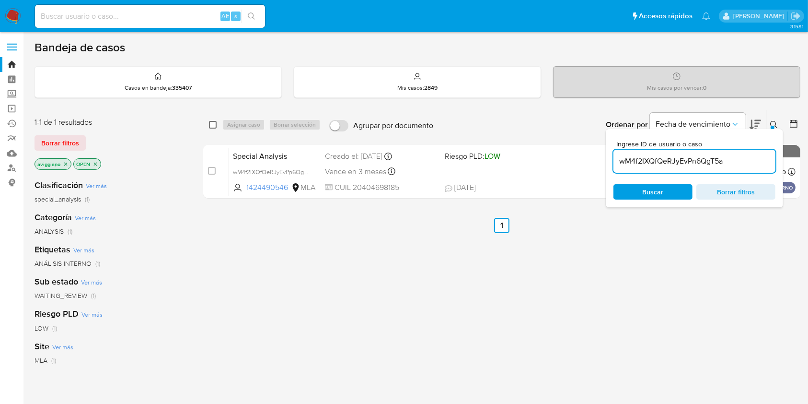
click at [216, 124] on input "checkbox" at bounding box center [213, 125] width 8 height 8
checkbox input "true"
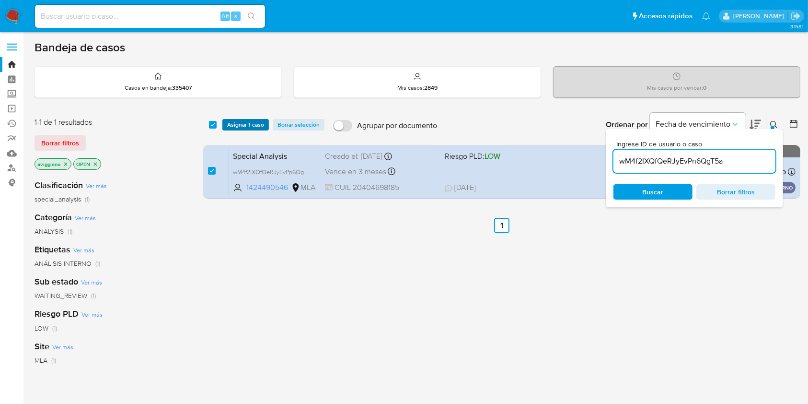
click at [239, 125] on span "Asignar 1 caso" at bounding box center [245, 125] width 37 height 10
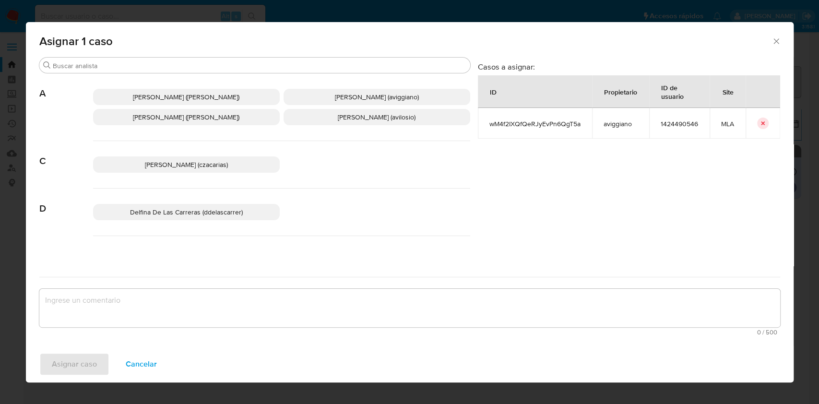
click at [181, 118] on span "Alejandra Alicia Barbieri (alebarbieri)" at bounding box center [186, 117] width 106 height 10
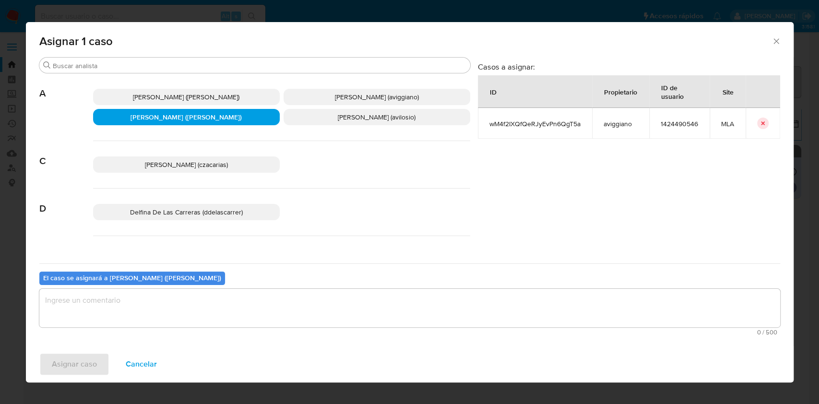
click at [335, 96] on span "Agustina Belen Viggiano (aviggiano)" at bounding box center [377, 97] width 84 height 10
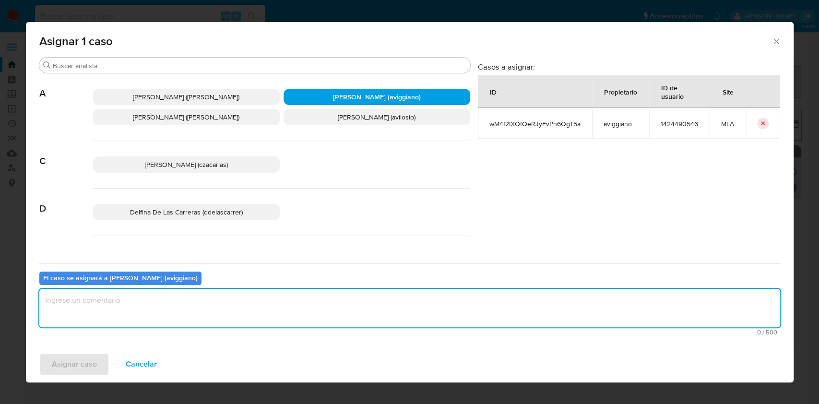
click at [205, 301] on textarea "assign-modal" at bounding box center [409, 308] width 740 height 38
click at [85, 359] on span "Asignar caso" at bounding box center [74, 363] width 45 height 21
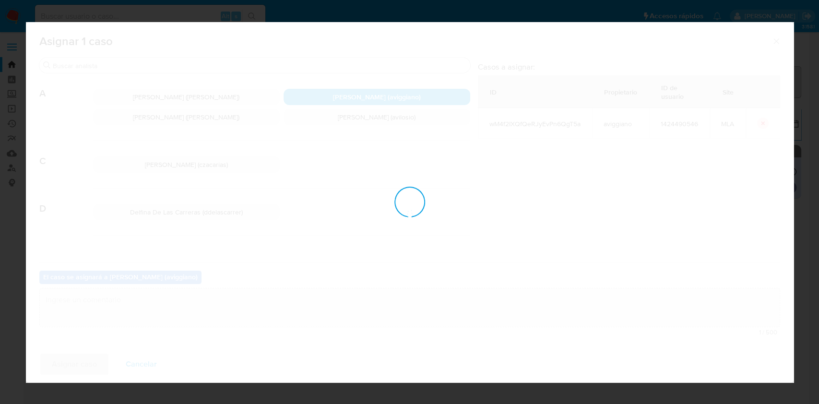
checkbox input "false"
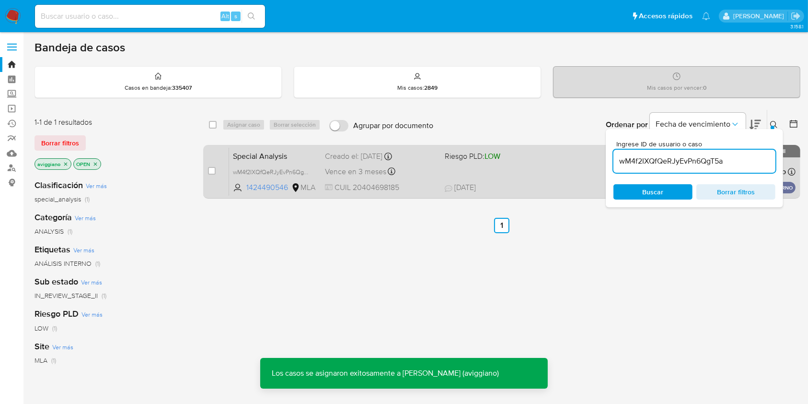
click at [487, 173] on div "Special Analysis wM4f2IXQfQeRJyEvPn6QgT5a 1424490546 MLA Riesgo PLD: LOW Creado…" at bounding box center [512, 171] width 567 height 48
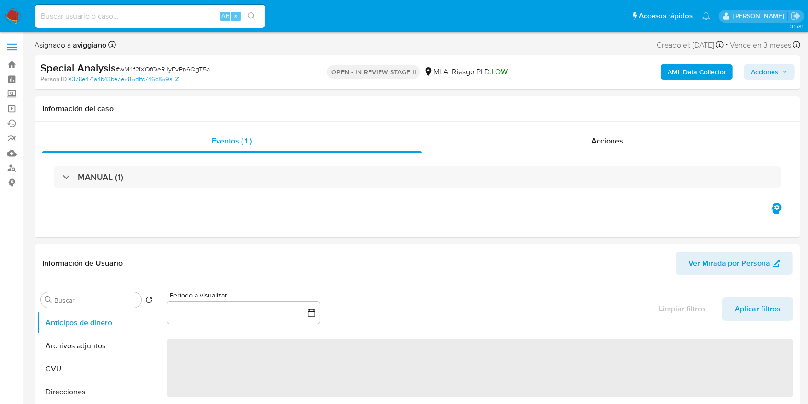
select select "10"
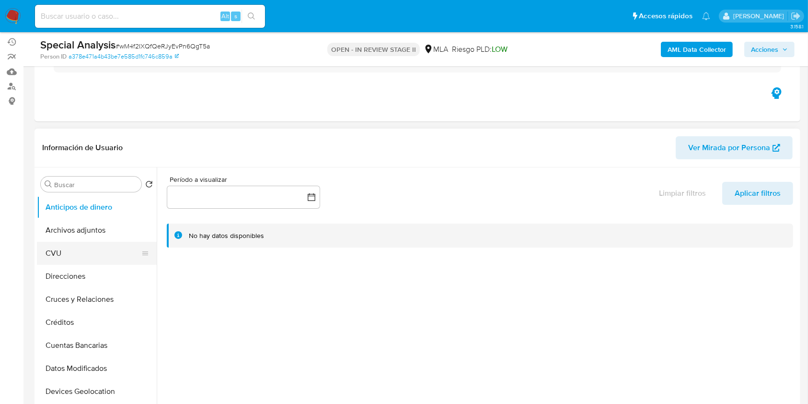
scroll to position [128, 0]
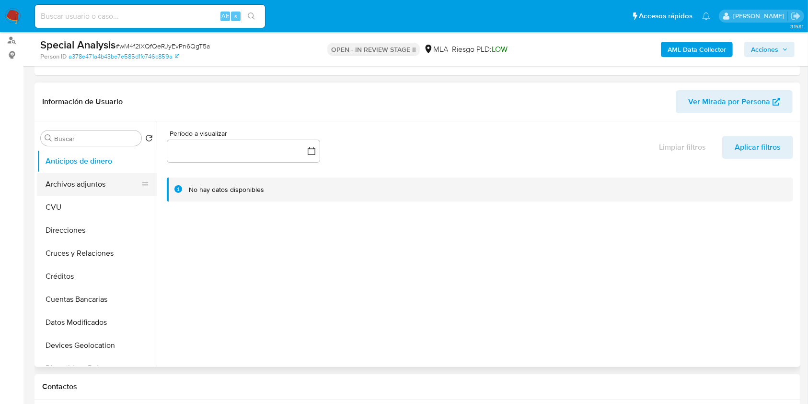
click at [120, 187] on button "Archivos adjuntos" at bounding box center [93, 184] width 112 height 23
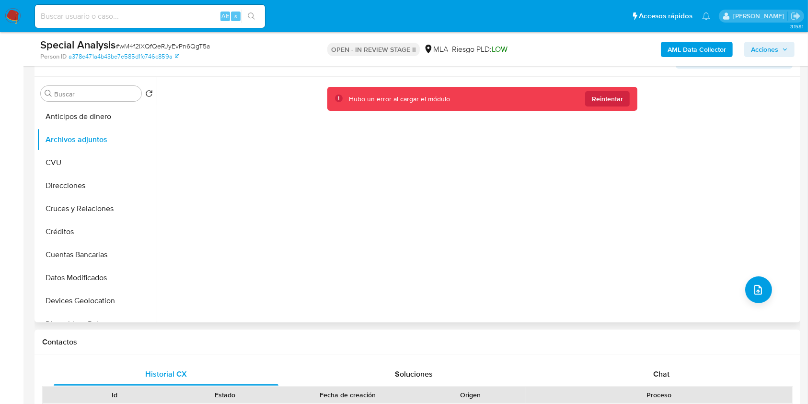
scroll to position [192, 0]
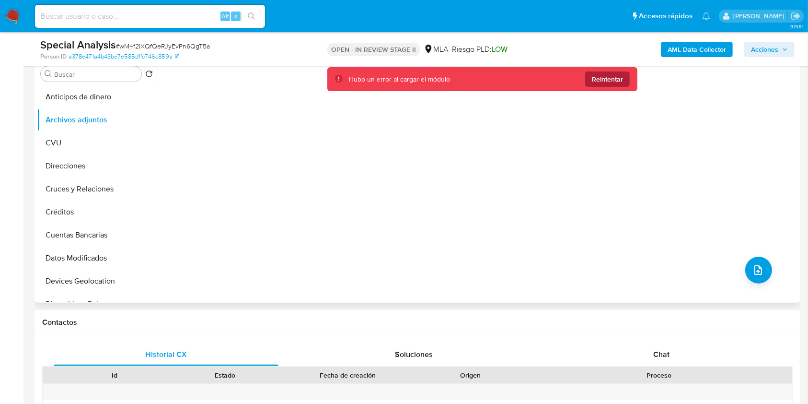
click at [613, 76] on span "Reintentar" at bounding box center [607, 78] width 31 height 15
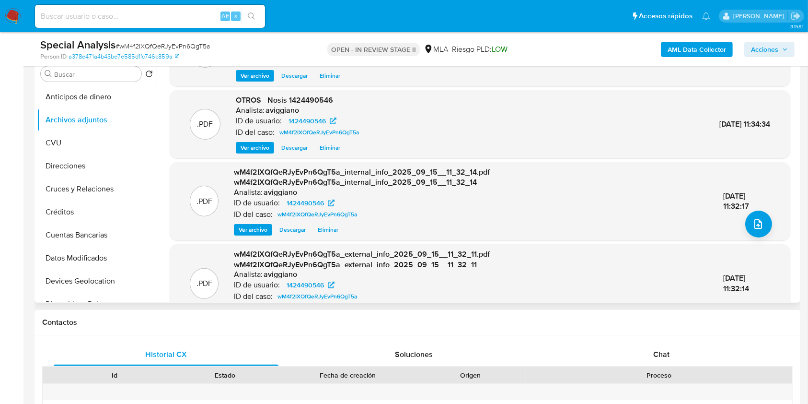
scroll to position [64, 0]
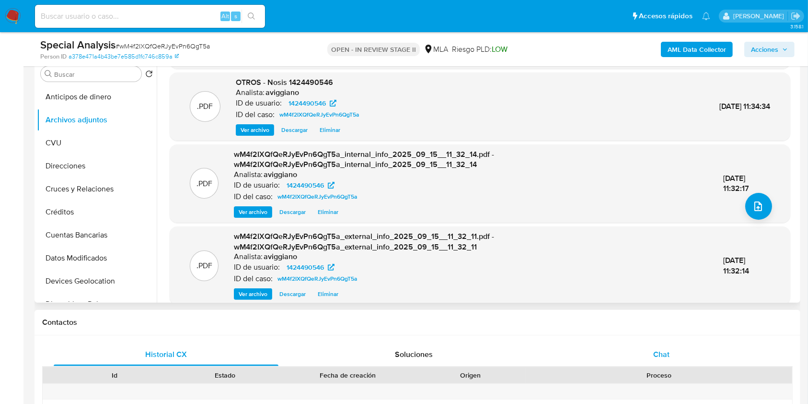
click at [657, 343] on div "Chat" at bounding box center [662, 354] width 225 height 23
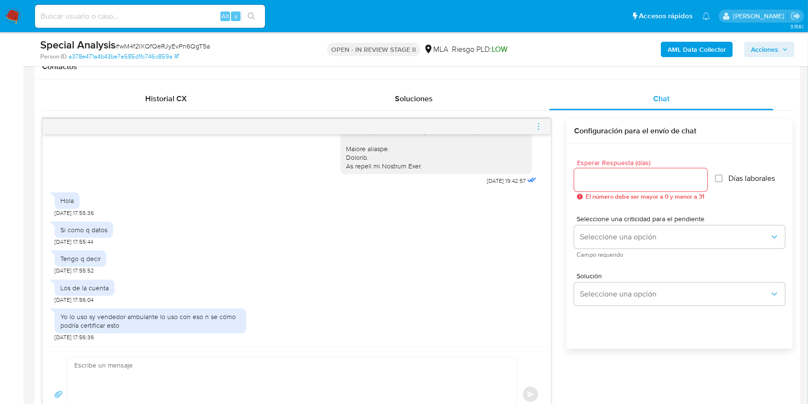
scroll to position [511, 0]
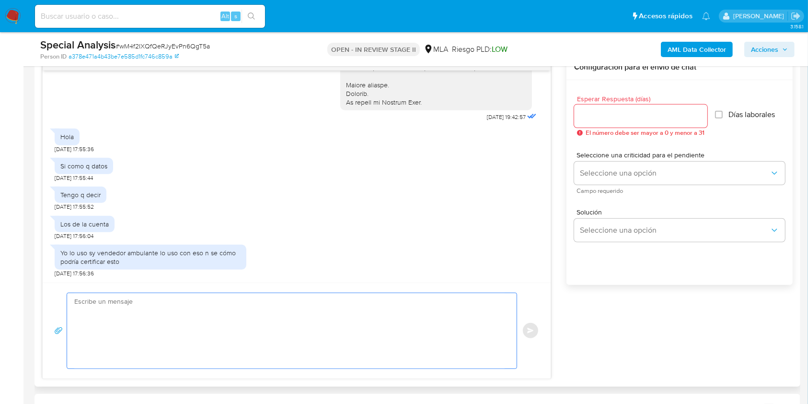
click at [198, 330] on textarea at bounding box center [289, 330] width 431 height 75
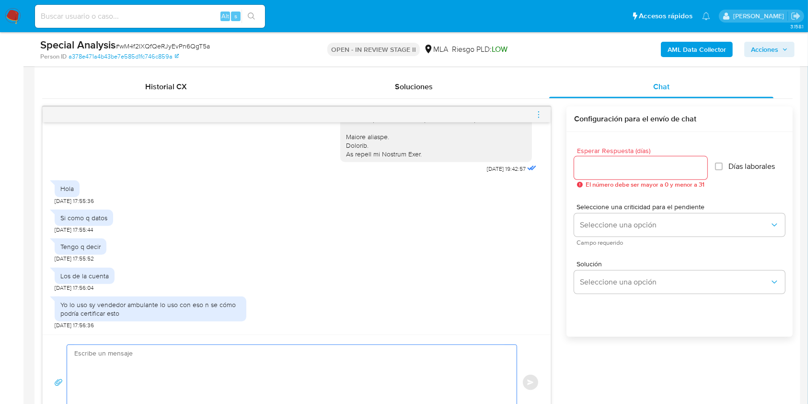
scroll to position [447, 0]
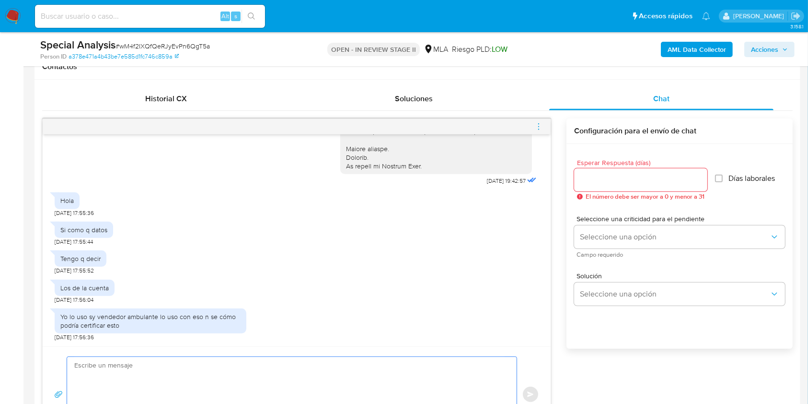
click at [541, 128] on icon "menu-action" at bounding box center [539, 126] width 9 height 9
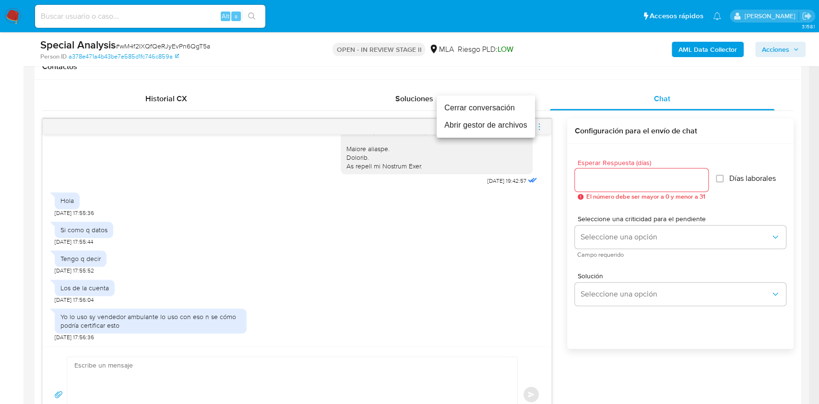
click at [456, 108] on li "Cerrar conversación" at bounding box center [485, 107] width 98 height 17
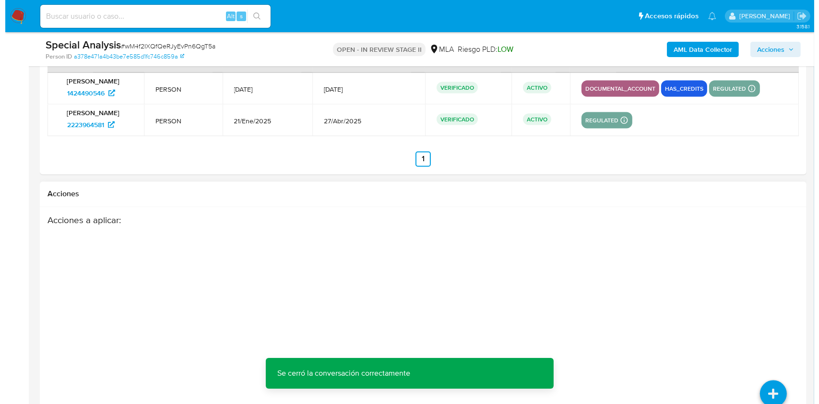
scroll to position [1727, 0]
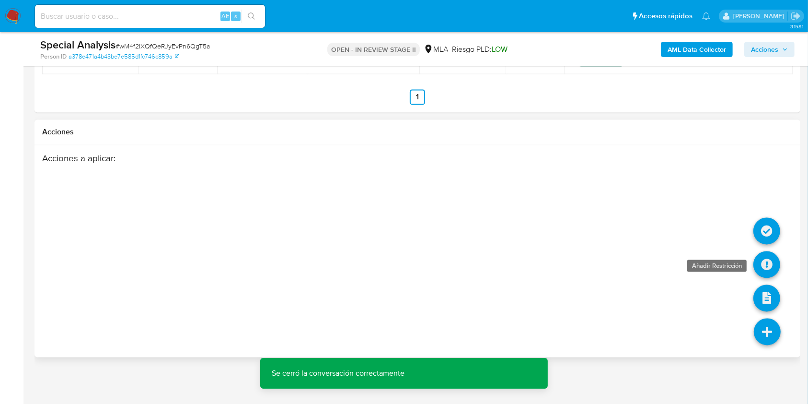
click at [767, 267] on icon at bounding box center [767, 264] width 27 height 27
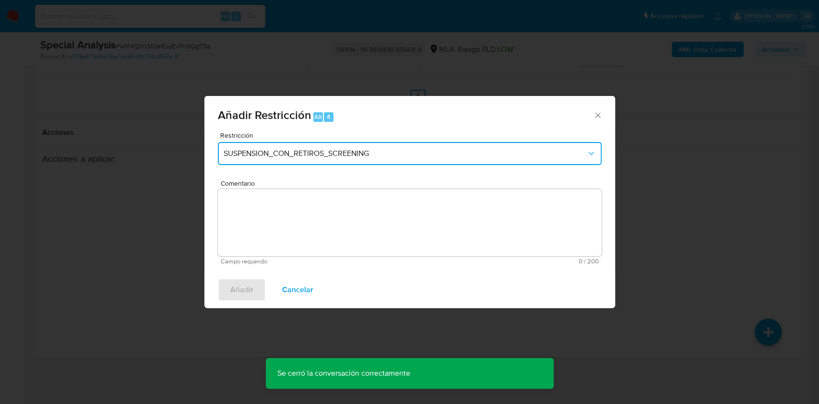
click at [365, 148] on button "SUSPENSION_CON_RETIROS_SCREENING" at bounding box center [410, 153] width 384 height 23
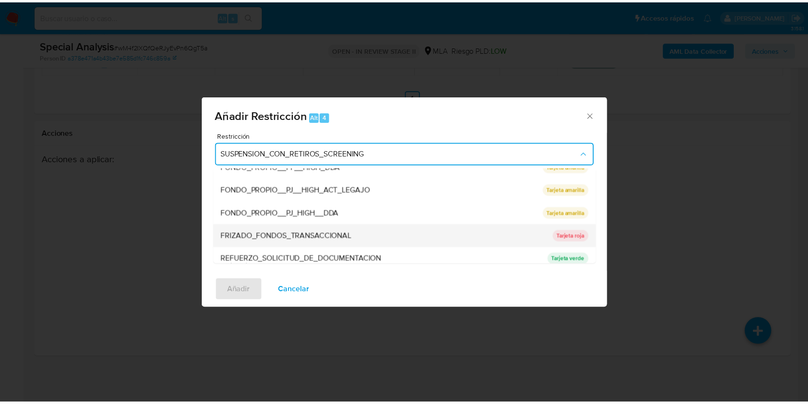
scroll to position [192, 0]
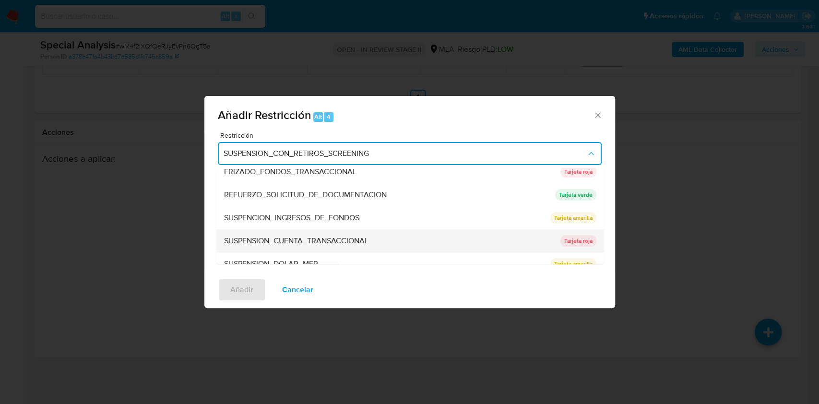
click at [302, 244] on span "SUSPENSION_CUENTA_TRANSACCIONAL" at bounding box center [295, 241] width 144 height 10
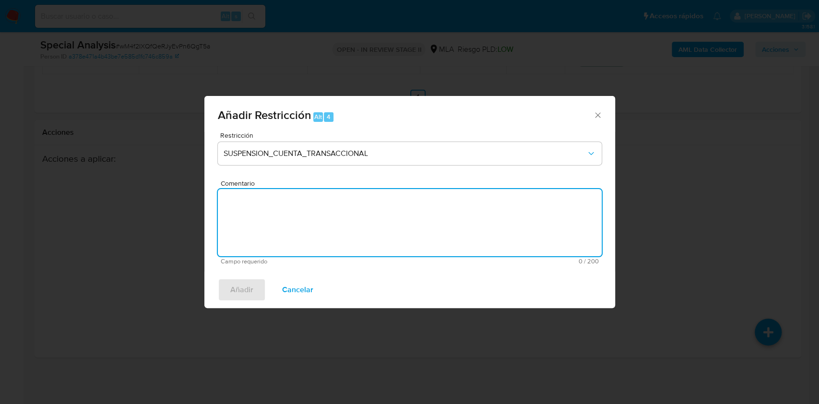
click at [295, 224] on textarea "Comentario" at bounding box center [410, 222] width 384 height 67
type textarea "AML"
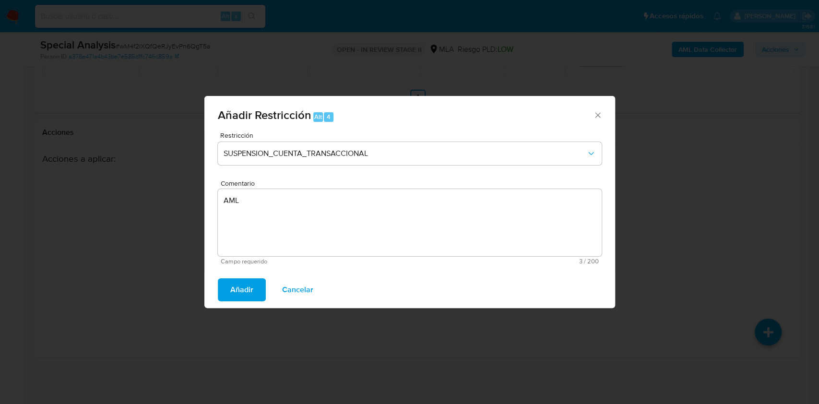
click at [235, 290] on span "Añadir" at bounding box center [241, 289] width 23 height 21
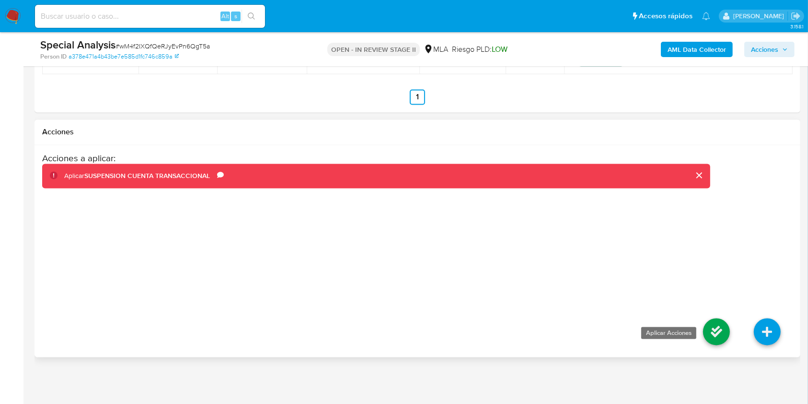
click at [725, 328] on icon at bounding box center [716, 331] width 27 height 27
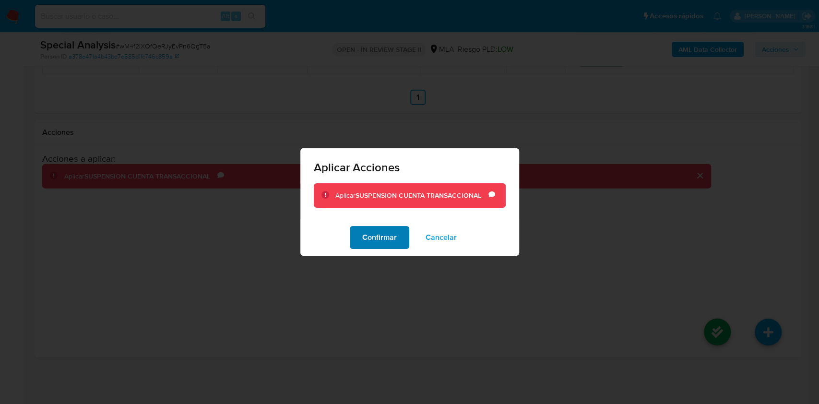
click at [370, 234] on span "Confirmar" at bounding box center [379, 237] width 35 height 21
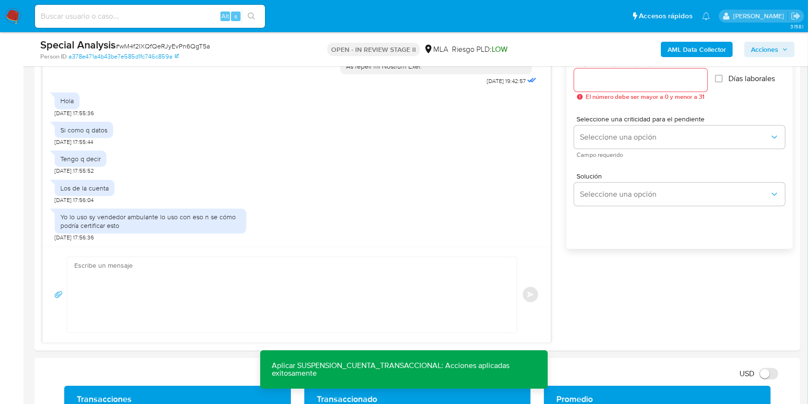
scroll to position [257, 0]
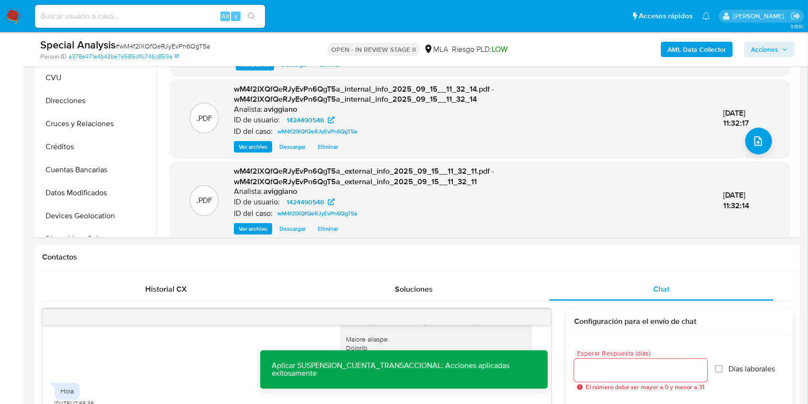
drag, startPoint x: 774, startPoint y: 49, endPoint x: 768, endPoint y: 56, distance: 9.2
click at [774, 49] on span "Acciones" at bounding box center [764, 49] width 27 height 15
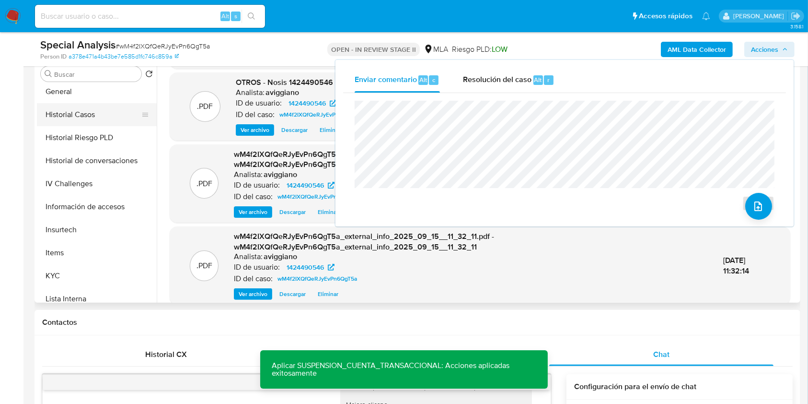
scroll to position [256, 0]
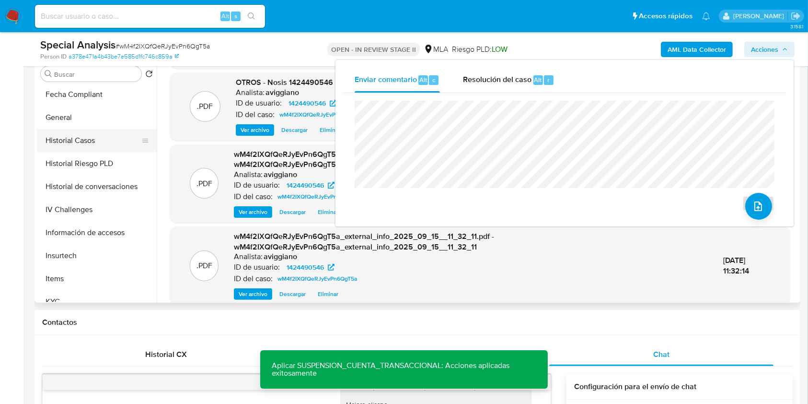
click at [102, 140] on button "Historial Casos" at bounding box center [93, 140] width 112 height 23
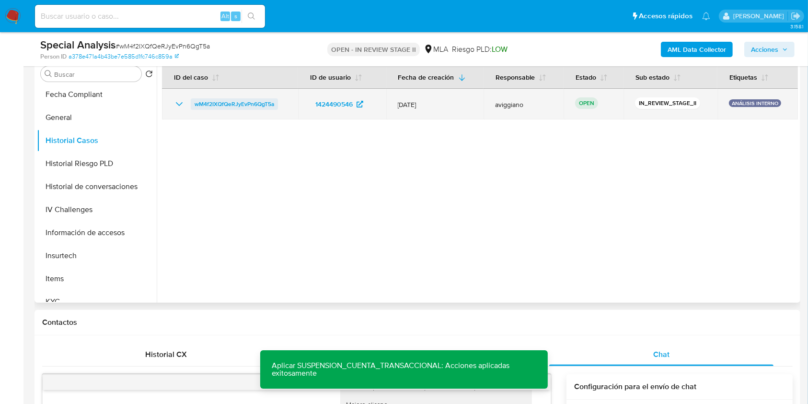
click at [247, 102] on span "wM4f2IXQfQeRJyEvPn6QgT5a" at bounding box center [235, 104] width 80 height 12
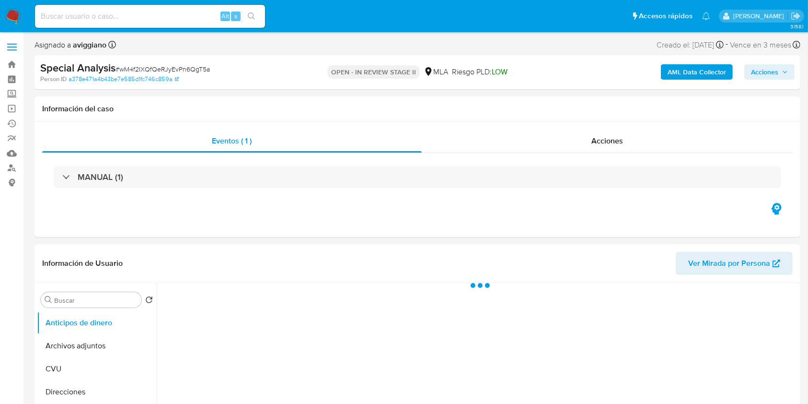
click at [777, 69] on span "Acciones" at bounding box center [764, 71] width 27 height 15
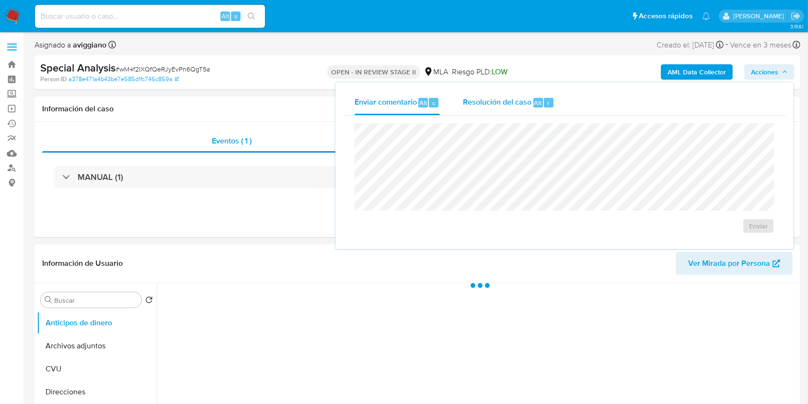
click at [538, 94] on div "Resolución del caso Alt r" at bounding box center [509, 102] width 92 height 25
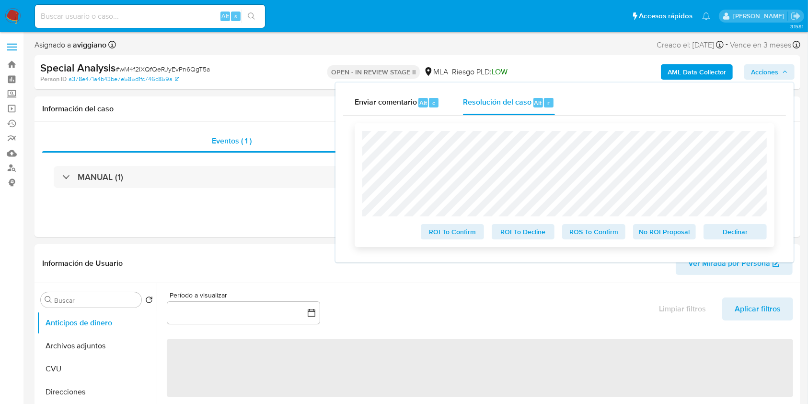
click at [771, 233] on div "ROI To Confirm ROI To Decline ROS To Confirm No ROI Proposal Declinar" at bounding box center [565, 185] width 420 height 124
select select "10"
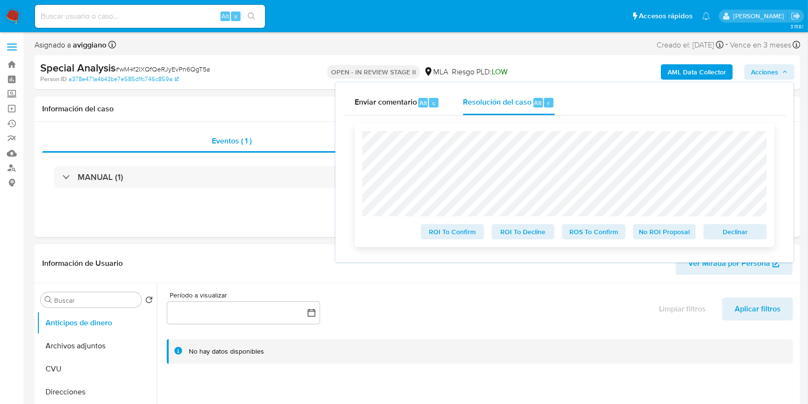
click at [755, 231] on span "Declinar" at bounding box center [736, 231] width 50 height 13
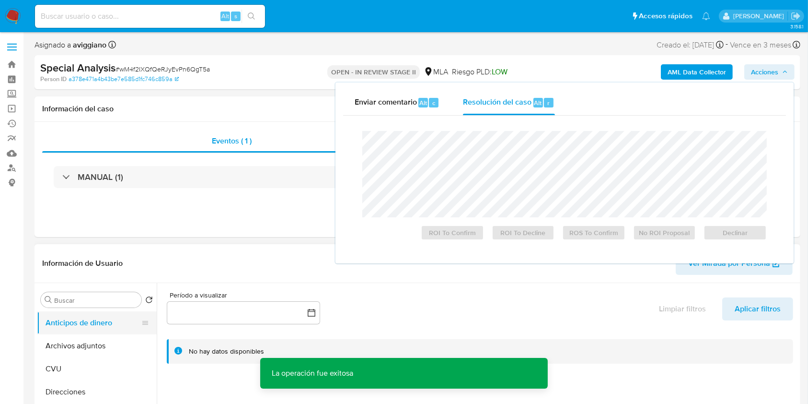
click at [73, 330] on button "Anticipos de dinero" at bounding box center [93, 322] width 112 height 23
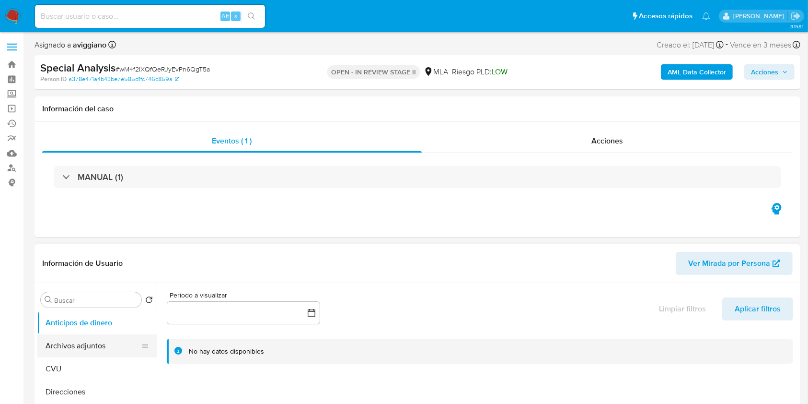
click at [73, 337] on button "Archivos adjuntos" at bounding box center [93, 345] width 112 height 23
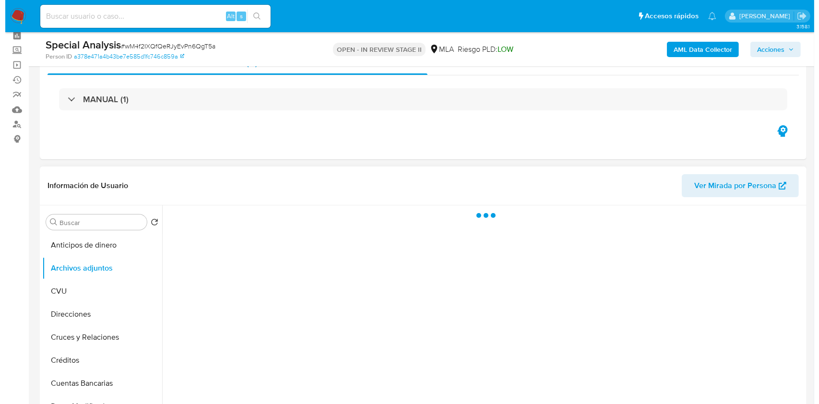
scroll to position [64, 0]
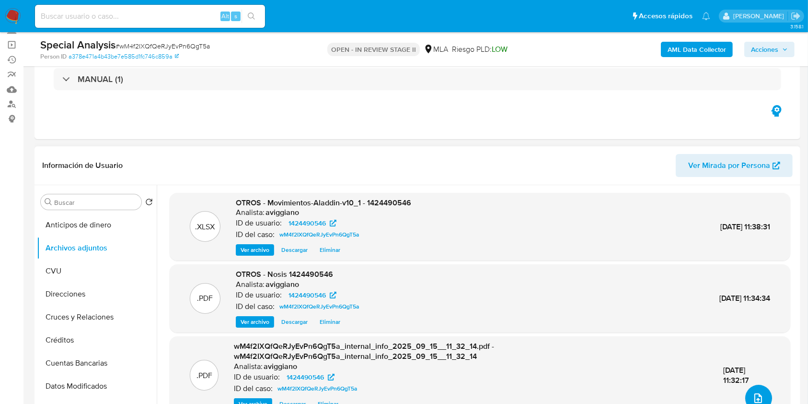
click at [756, 393] on icon "upload-file" at bounding box center [759, 398] width 8 height 10
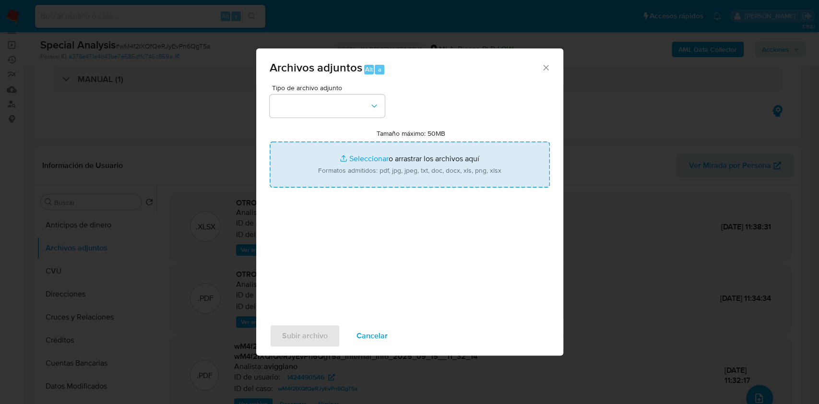
click at [448, 163] on input "Tamaño máximo: 50MB Seleccionar archivos" at bounding box center [409, 164] width 280 height 46
type input "C:\fakepath\Caselog wM4f2IXQfQeRJyEvPn6QgT5a_2025_09_15_10_57_26.docx"
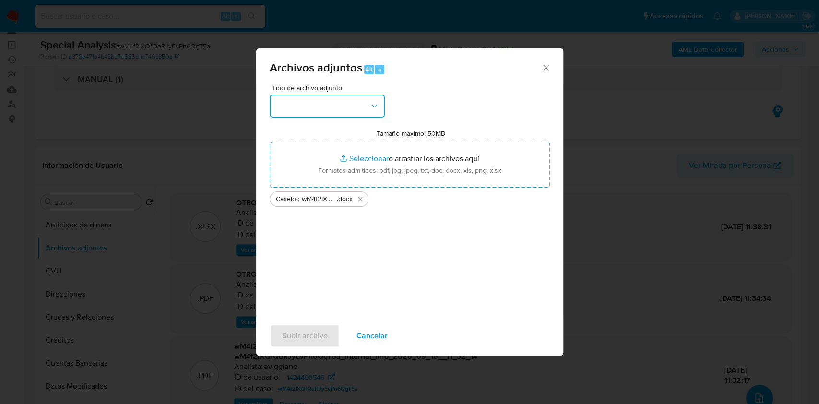
click at [372, 103] on icon "button" at bounding box center [374, 106] width 10 height 10
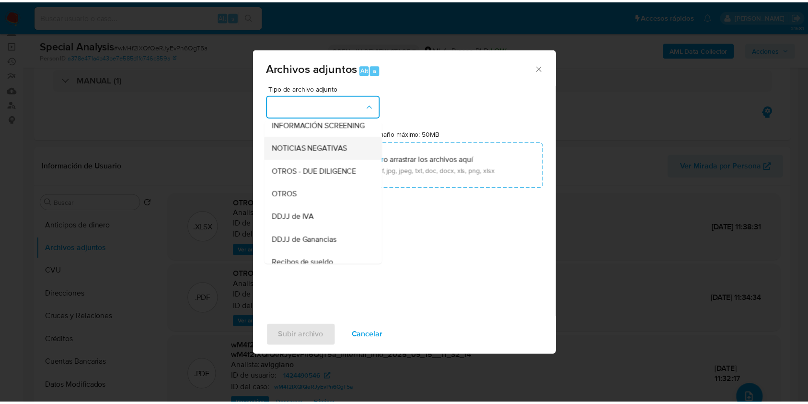
scroll to position [128, 0]
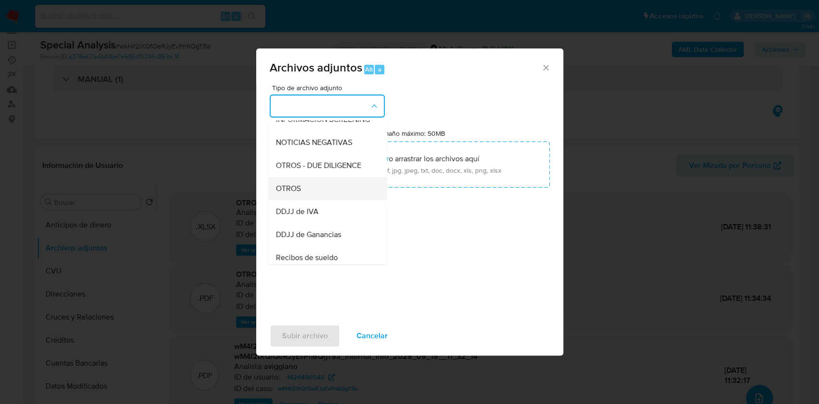
click at [296, 193] on span "OTROS" at bounding box center [287, 189] width 25 height 10
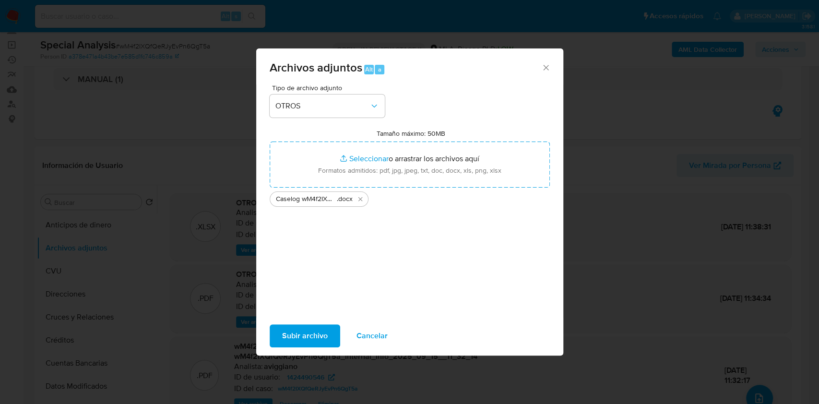
click at [299, 336] on span "Subir archivo" at bounding box center [305, 335] width 46 height 21
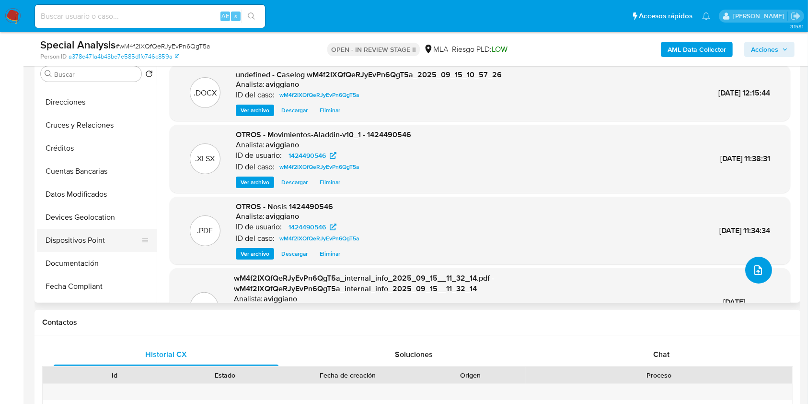
scroll to position [192, 0]
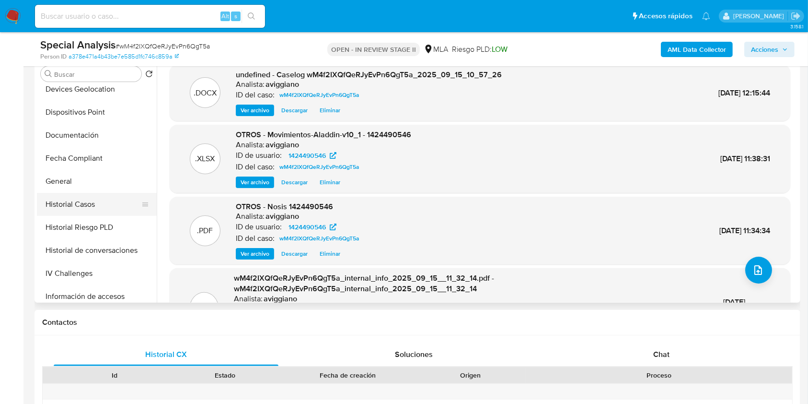
click at [73, 203] on button "Historial Casos" at bounding box center [93, 204] width 112 height 23
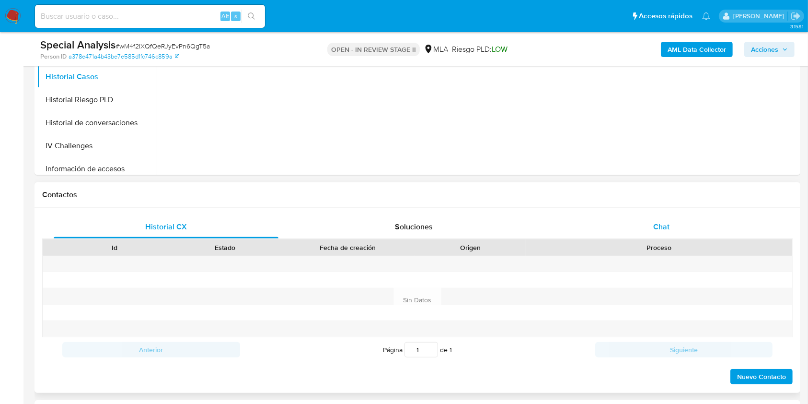
click at [657, 227] on span "Chat" at bounding box center [662, 226] width 16 height 11
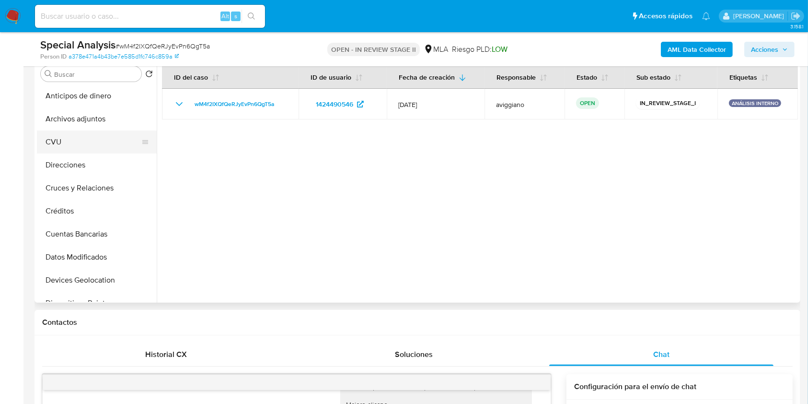
scroll to position [0, 0]
click at [101, 110] on button "Archivos adjuntos" at bounding box center [93, 119] width 112 height 23
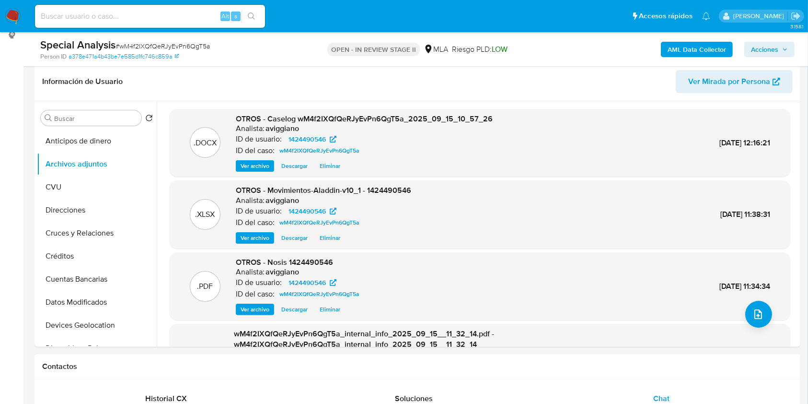
scroll to position [128, 0]
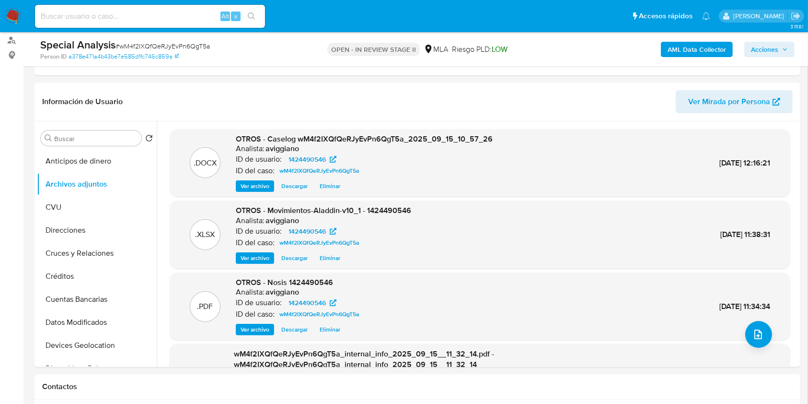
click at [762, 36] on div "Special Analysis # wM4f2IXQfQeRJyEvPn6QgT5a Person ID a378e471a4b43be7e585d1fc7…" at bounding box center [418, 49] width 766 height 34
click at [763, 45] on span "Acciones" at bounding box center [764, 49] width 27 height 15
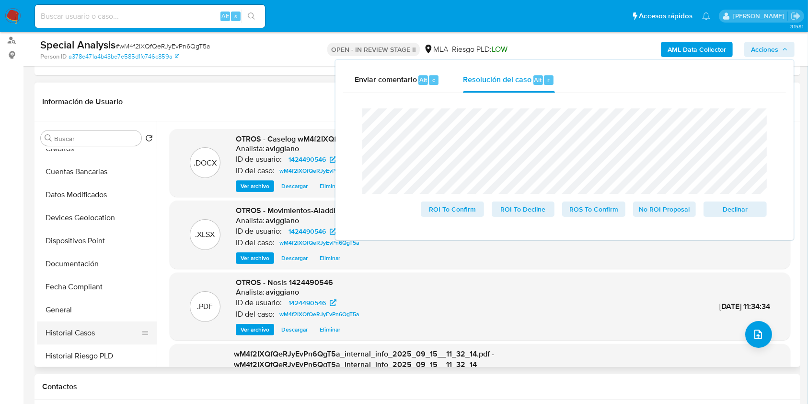
click at [71, 321] on button "Historial Casos" at bounding box center [93, 332] width 112 height 23
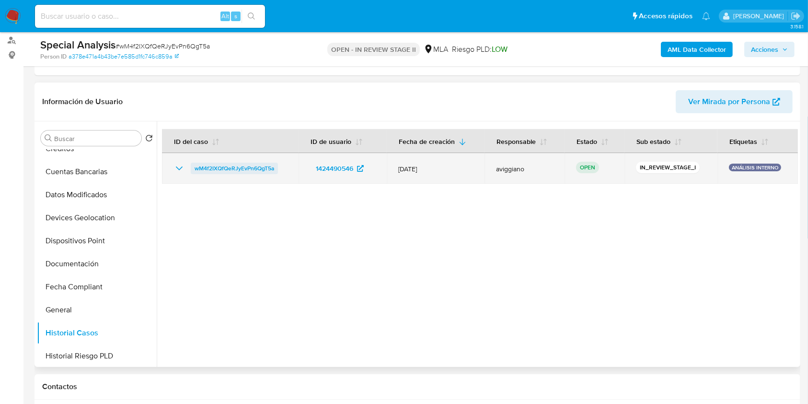
click at [233, 166] on span "wM4f2IXQfQeRJyEvPn6QgT5a" at bounding box center [235, 169] width 80 height 12
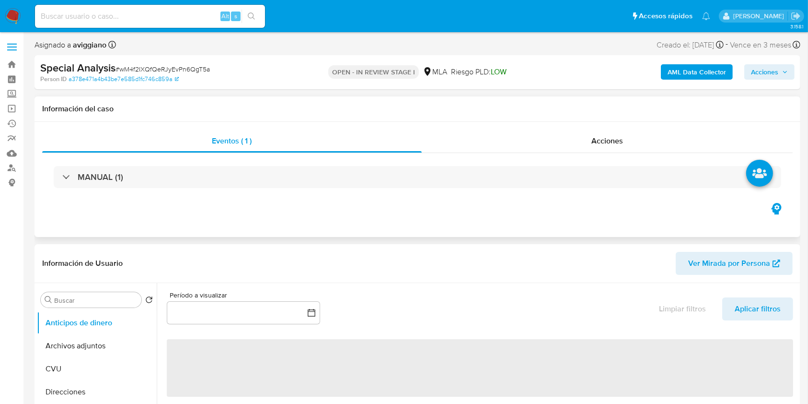
select select "10"
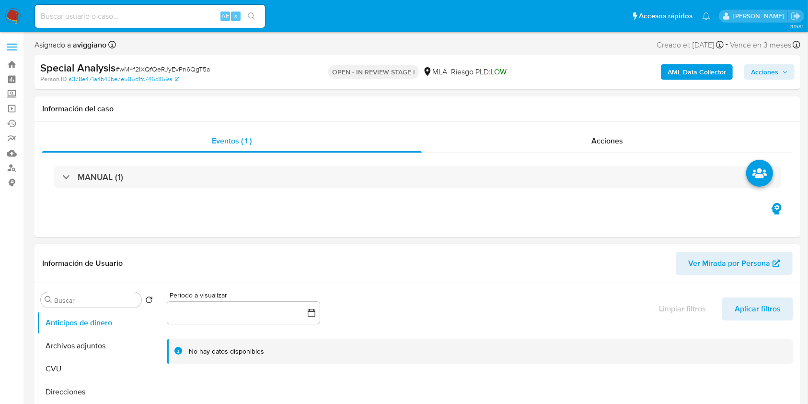
scroll to position [128, 0]
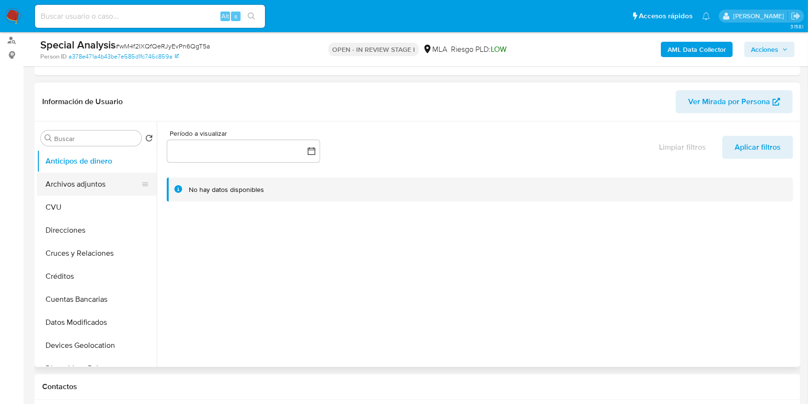
click at [105, 187] on button "Archivos adjuntos" at bounding box center [93, 184] width 112 height 23
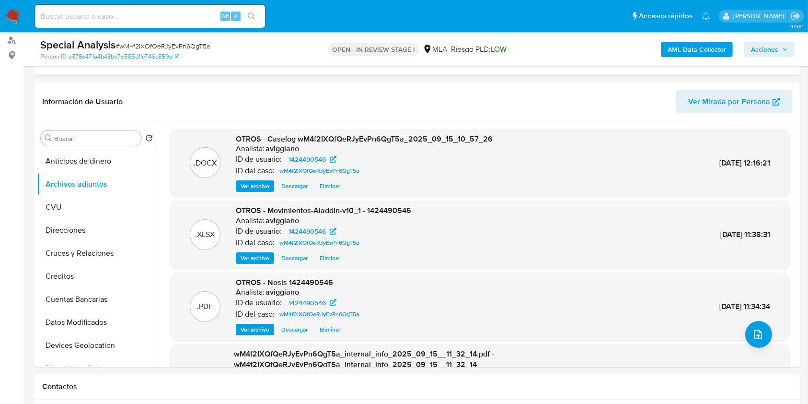
click at [776, 51] on span "Acciones" at bounding box center [764, 49] width 27 height 15
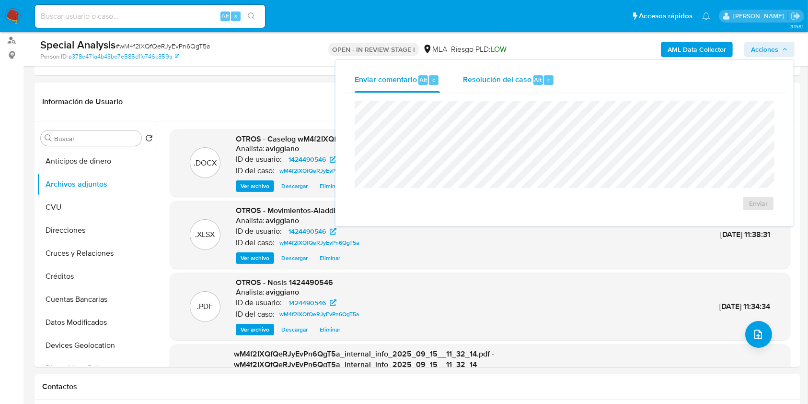
click at [517, 77] on span "Resolución del caso" at bounding box center [497, 79] width 69 height 11
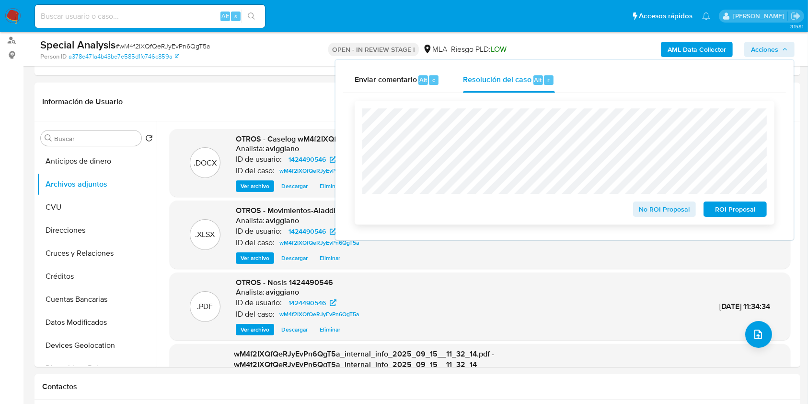
click at [740, 211] on span "ROI Proposal" at bounding box center [736, 208] width 50 height 13
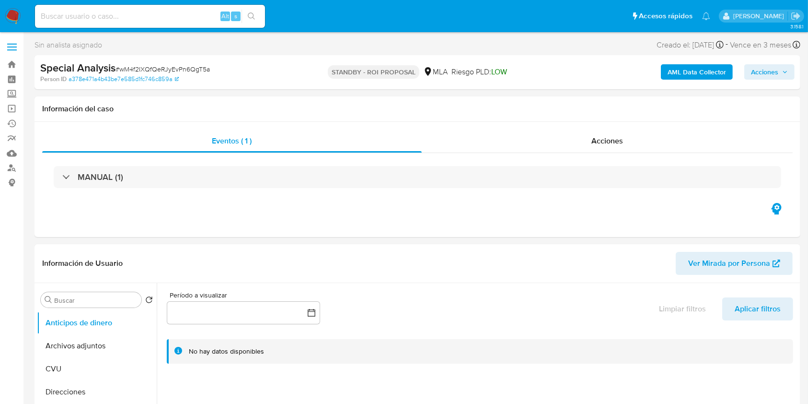
select select "10"
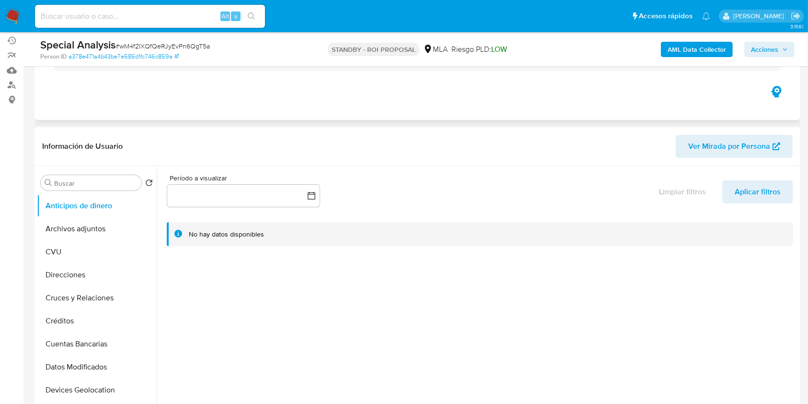
scroll to position [128, 0]
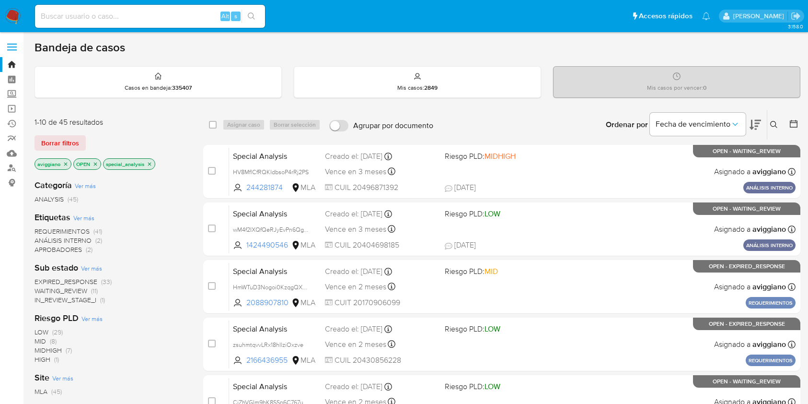
scroll to position [64, 0]
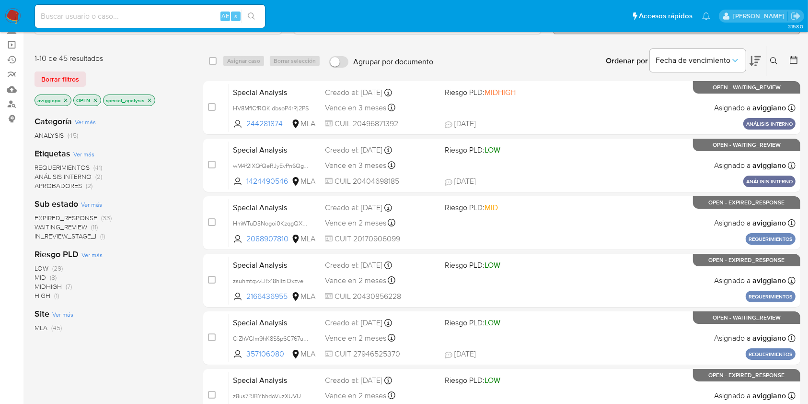
click at [154, 98] on p "special_analysis" at bounding box center [129, 100] width 51 height 11
click at [153, 98] on p "special_analysis" at bounding box center [129, 100] width 51 height 11
click at [149, 97] on icon "close-filter" at bounding box center [150, 100] width 6 height 6
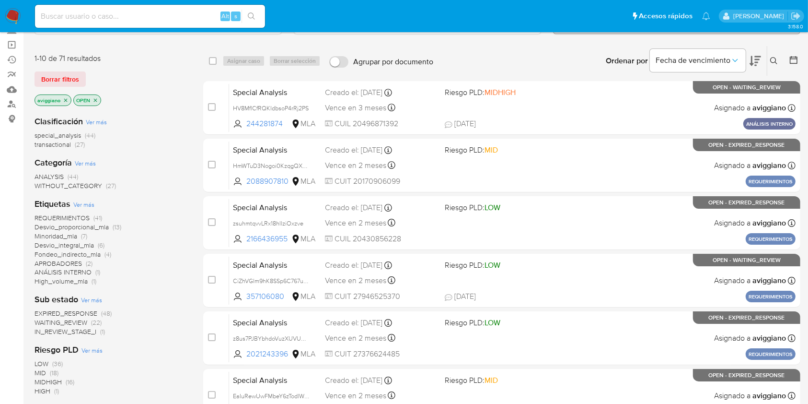
click at [61, 96] on p "aviggiano" at bounding box center [53, 100] width 36 height 11
click at [64, 99] on icon "close-filter" at bounding box center [66, 100] width 6 height 6
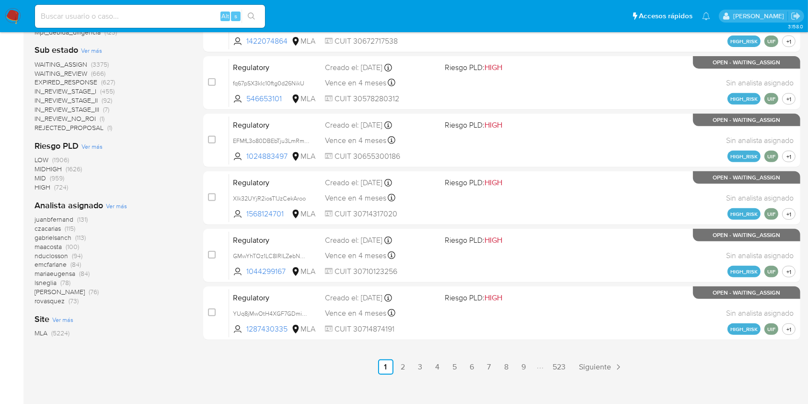
scroll to position [396, 0]
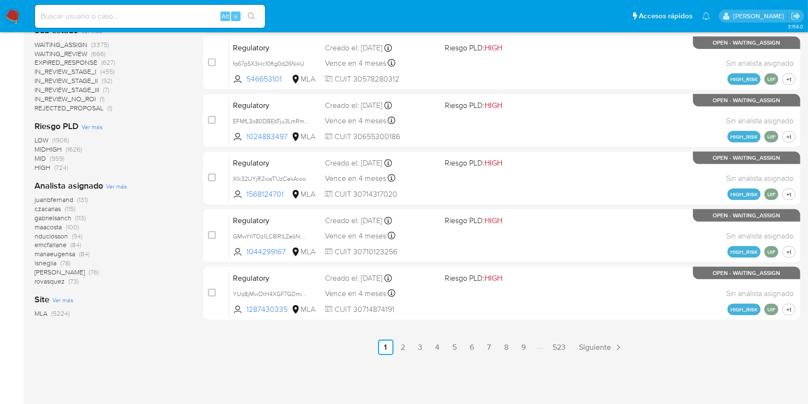
click at [116, 184] on span "Ver más" at bounding box center [116, 186] width 21 height 9
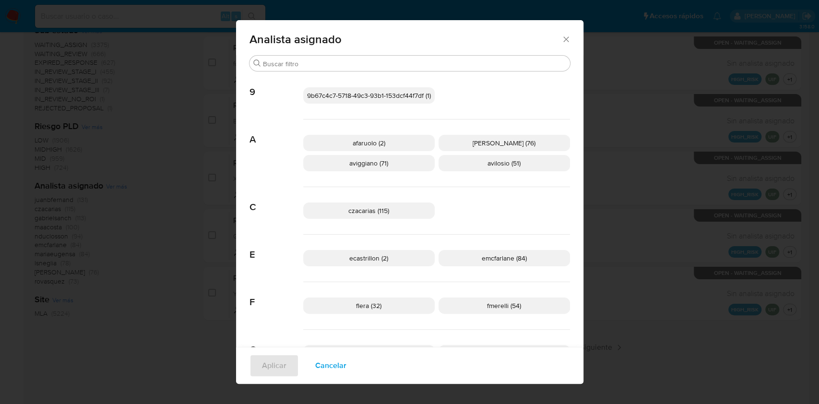
click at [561, 40] on icon "Cerrar" at bounding box center [566, 40] width 10 height 10
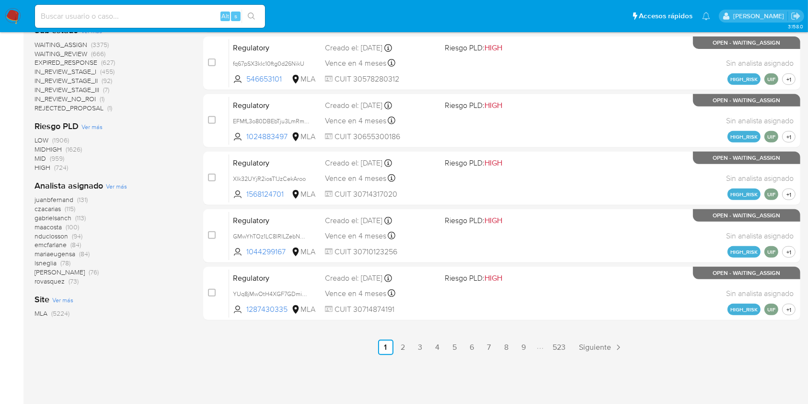
click at [109, 189] on span "Ver más" at bounding box center [116, 186] width 21 height 9
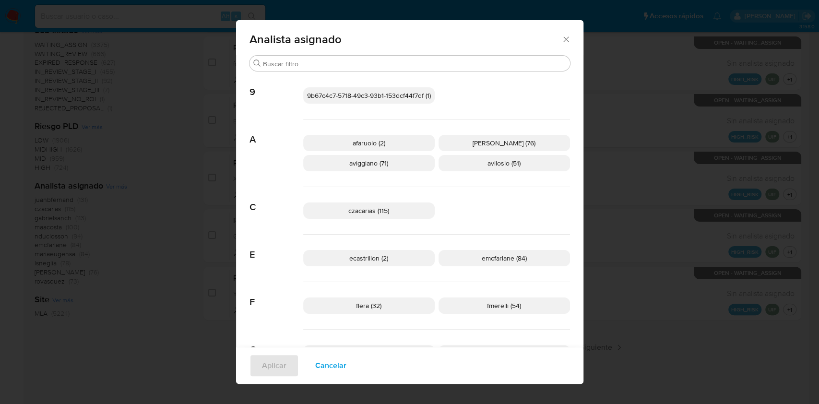
drag, startPoint x: 387, startPoint y: 158, endPoint x: 388, endPoint y: 220, distance: 61.4
click at [388, 158] on p "aviggiano (71)" at bounding box center [368, 163] width 131 height 16
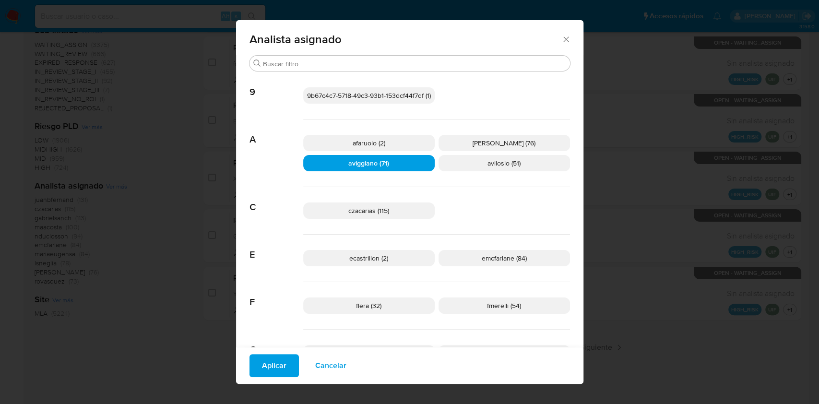
click at [277, 366] on span "Aplicar" at bounding box center [274, 365] width 24 height 21
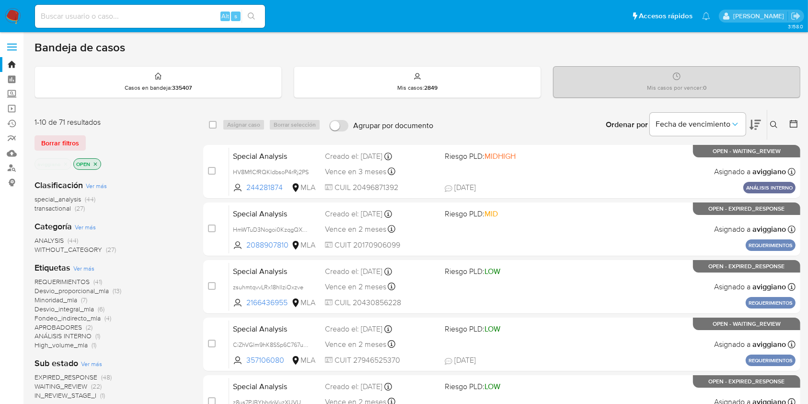
click at [69, 200] on span "special_analysis" at bounding box center [58, 199] width 47 height 10
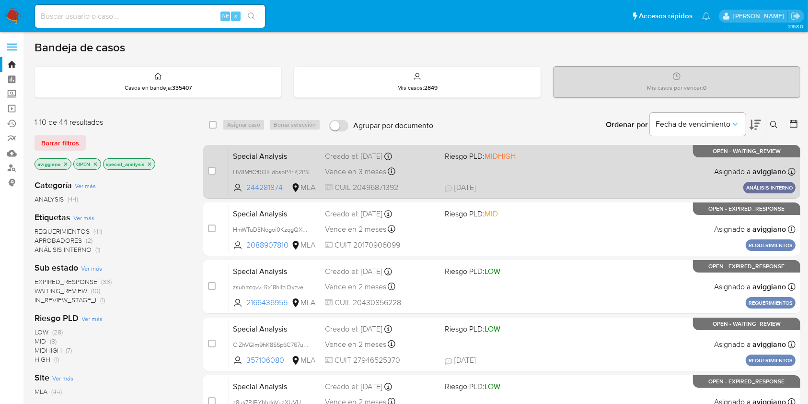
click at [562, 179] on div "Special Analysis HV8MflCfRQKIdbsoP4rRj2PS 244281874 MLA Riesgo PLD: MIDHIGH Cre…" at bounding box center [512, 171] width 567 height 48
drag, startPoint x: 289, startPoint y: 187, endPoint x: 246, endPoint y: 189, distance: 43.2
click at [246, 189] on span "244281874 MLA" at bounding box center [275, 187] width 84 height 11
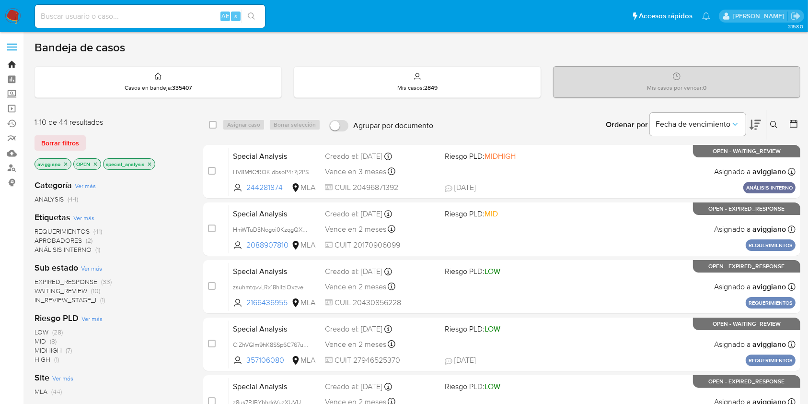
click at [17, 61] on link "Bandeja" at bounding box center [57, 64] width 114 height 15
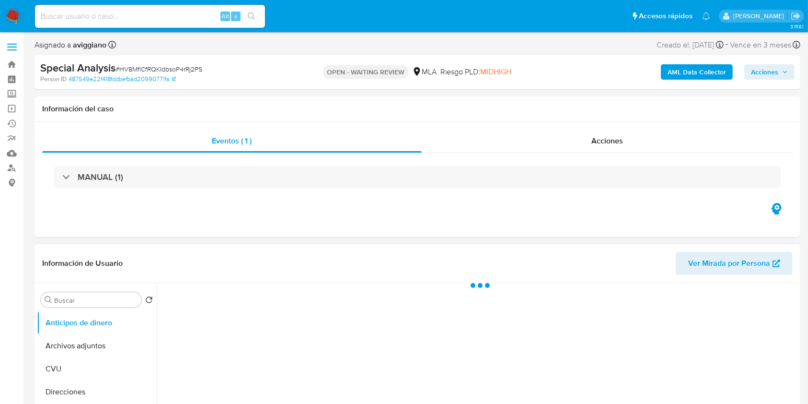
select select "10"
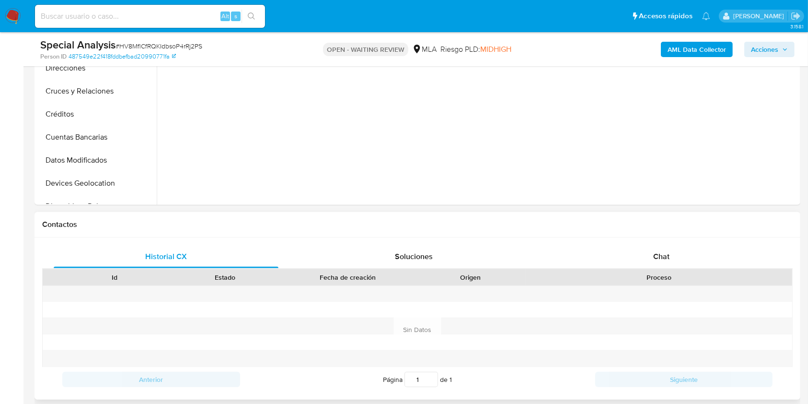
scroll to position [447, 0]
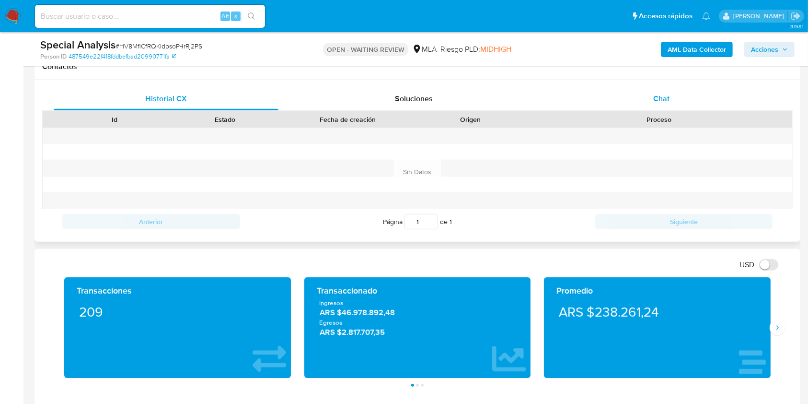
click at [650, 104] on div "Chat" at bounding box center [662, 98] width 225 height 23
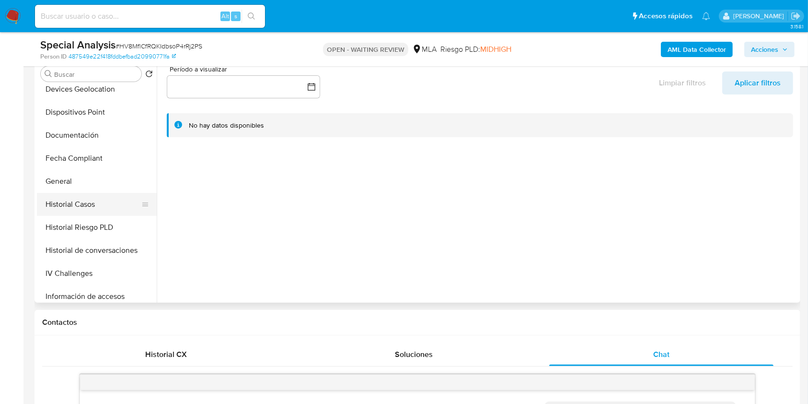
scroll to position [384, 0]
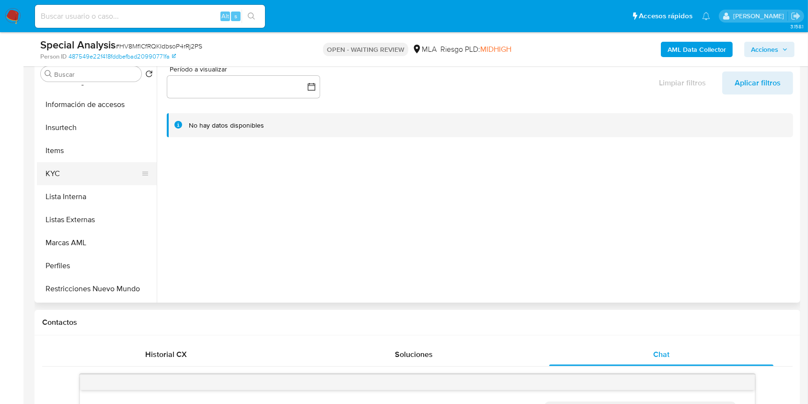
drag, startPoint x: 61, startPoint y: 168, endPoint x: 89, endPoint y: 181, distance: 31.1
click at [62, 168] on button "KYC" at bounding box center [93, 173] width 112 height 23
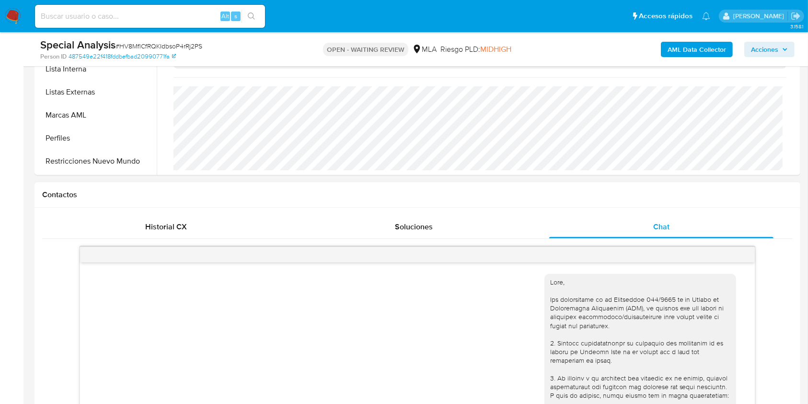
scroll to position [128, 0]
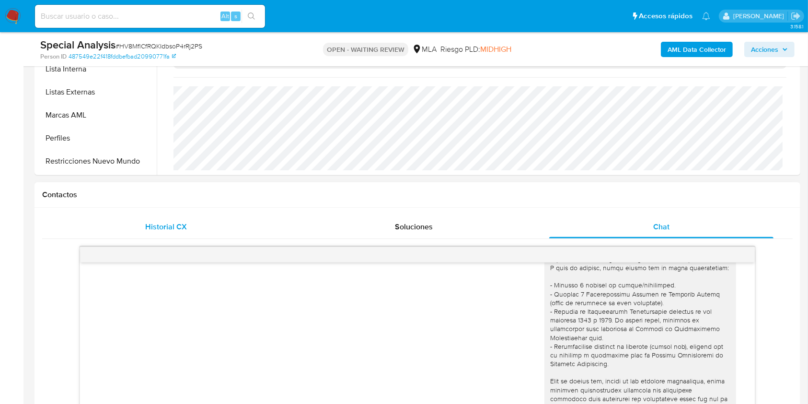
click at [123, 224] on div "Historial CX" at bounding box center [166, 226] width 225 height 23
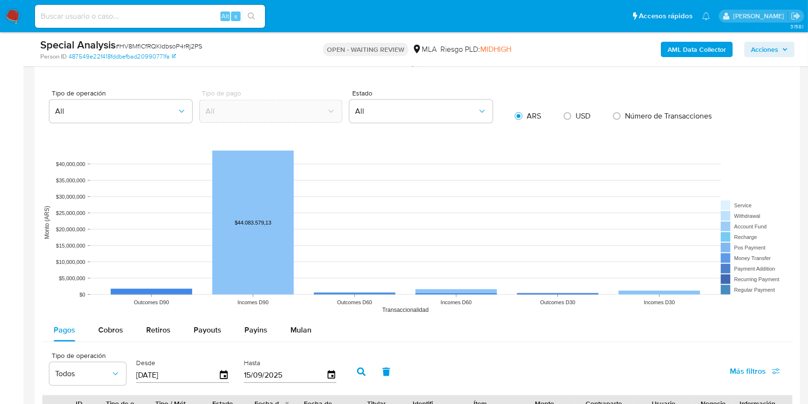
scroll to position [959, 0]
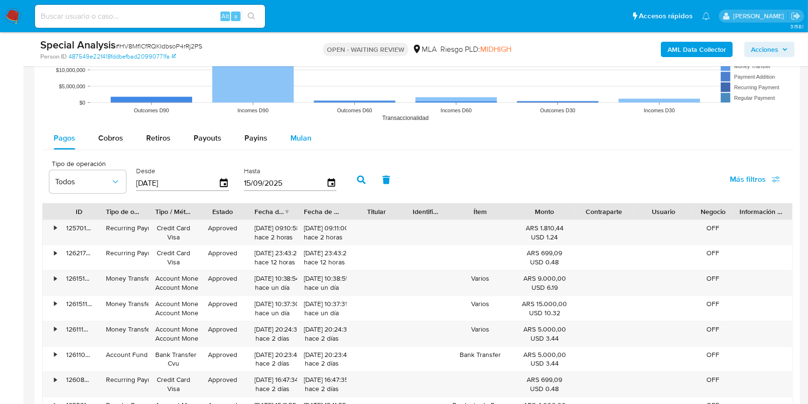
click at [296, 143] on div "Mulan" at bounding box center [301, 138] width 21 height 23
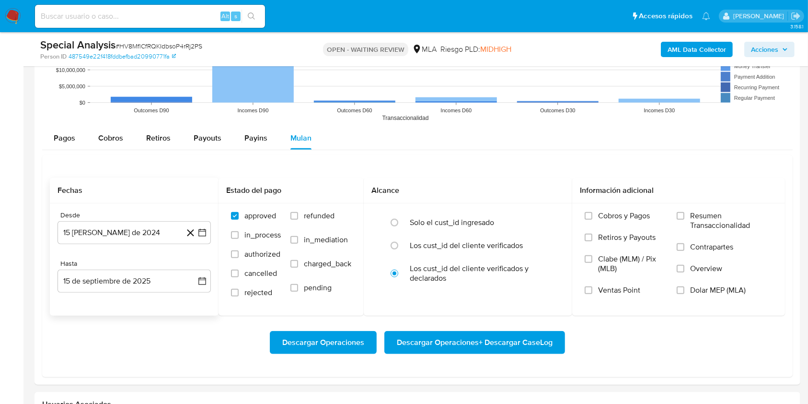
click at [113, 298] on div "Desde 15 de agosto de 2024 15-08-2024 Hasta 15 de septiembre de 2025 15-09-2025" at bounding box center [134, 259] width 169 height 112
click at [119, 283] on button "15 de septiembre de 2025" at bounding box center [134, 280] width 153 height 23
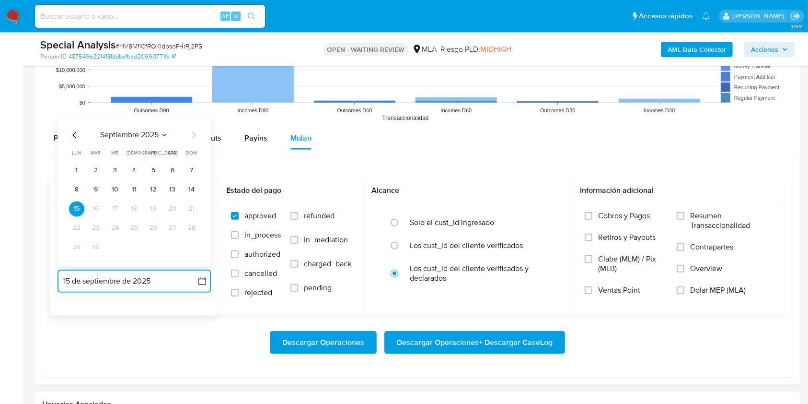
click at [73, 136] on icon "Mes anterior" at bounding box center [74, 134] width 4 height 7
click at [192, 246] on button "31" at bounding box center [191, 246] width 15 height 15
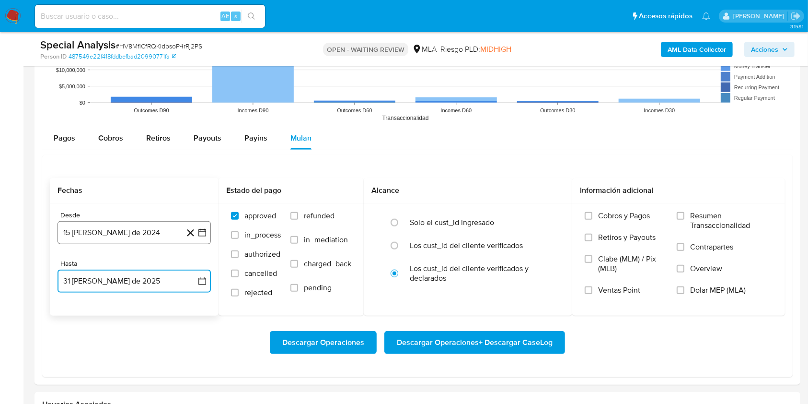
click at [117, 234] on button "15 de agosto de 2024" at bounding box center [134, 232] width 153 height 23
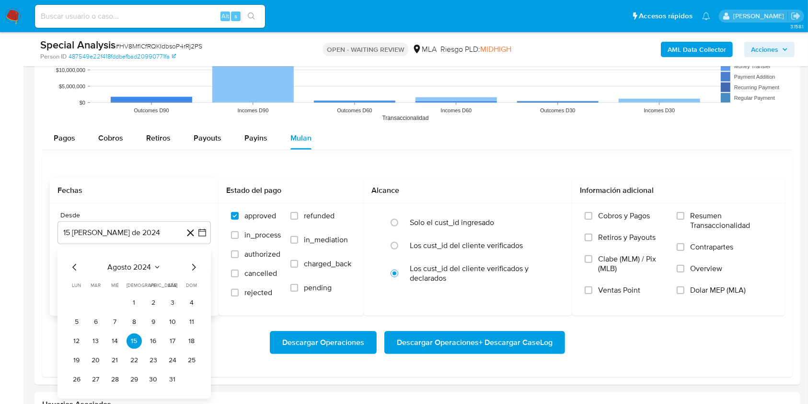
click at [72, 265] on icon "Mes anterior" at bounding box center [75, 267] width 12 height 12
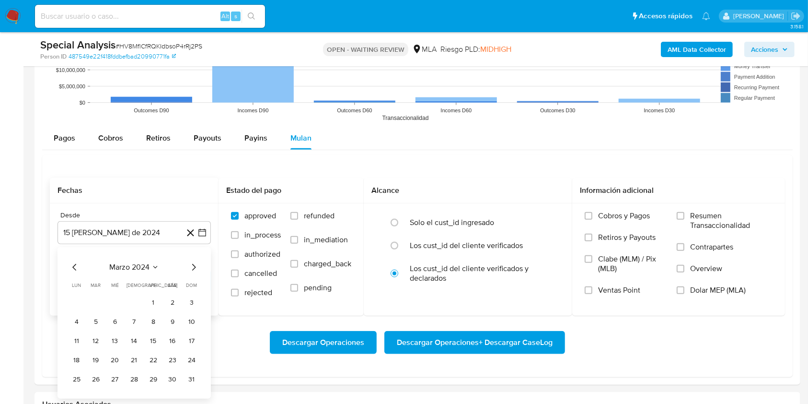
click at [72, 265] on icon "Mes anterior" at bounding box center [75, 267] width 12 height 12
click at [191, 268] on icon "Mes siguiente" at bounding box center [194, 267] width 12 height 12
click at [192, 268] on icon "Mes siguiente" at bounding box center [194, 267] width 12 height 12
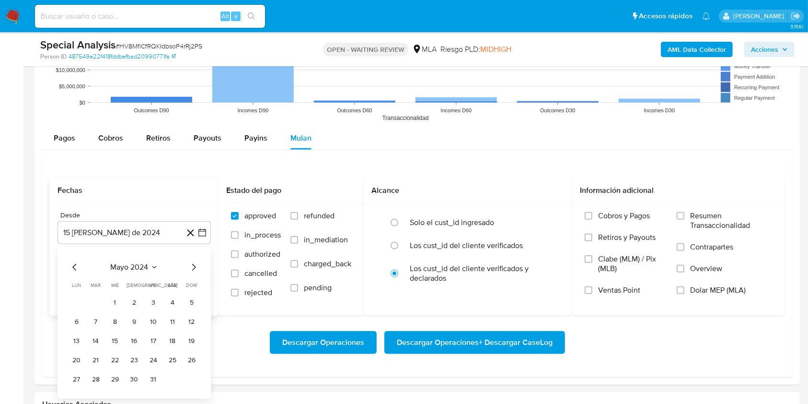
click at [193, 268] on icon "Mes siguiente" at bounding box center [194, 267] width 12 height 12
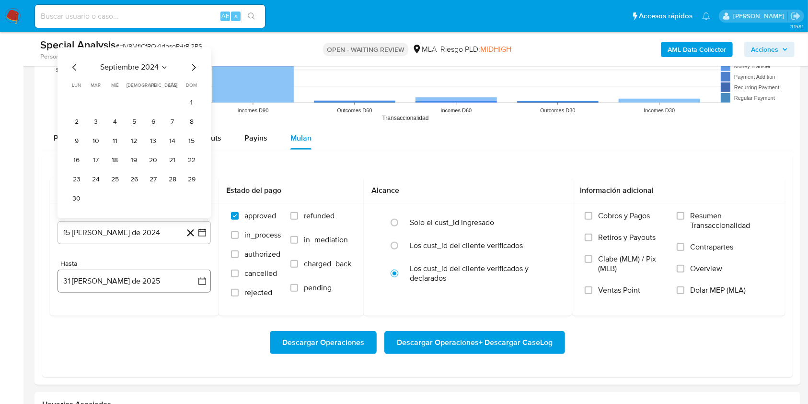
click at [134, 282] on button "31 de agosto de 2025" at bounding box center [134, 280] width 153 height 23
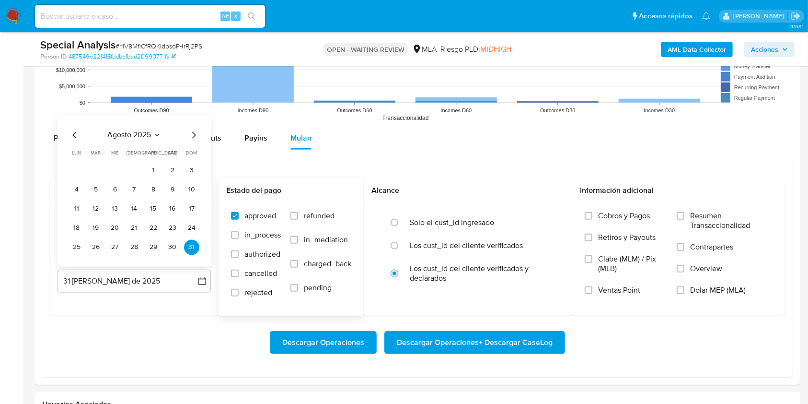
click at [222, 236] on div "approved in_process authorized cancelled rejected refunded in_mediation charged…" at bounding box center [291, 258] width 145 height 111
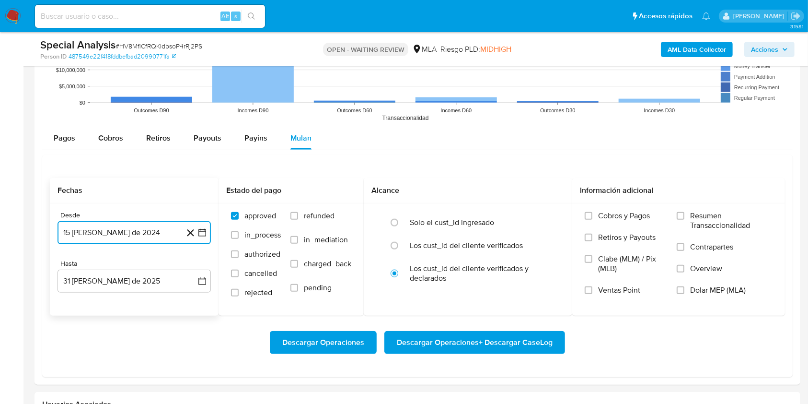
click at [136, 234] on button "15 de agosto de 2024" at bounding box center [134, 232] width 153 height 23
click at [192, 267] on icon "Mes siguiente" at bounding box center [194, 267] width 12 height 12
click at [193, 267] on div "Hasta" at bounding box center [134, 263] width 153 height 9
click at [169, 230] on button "15 de agosto de 2024" at bounding box center [134, 232] width 153 height 23
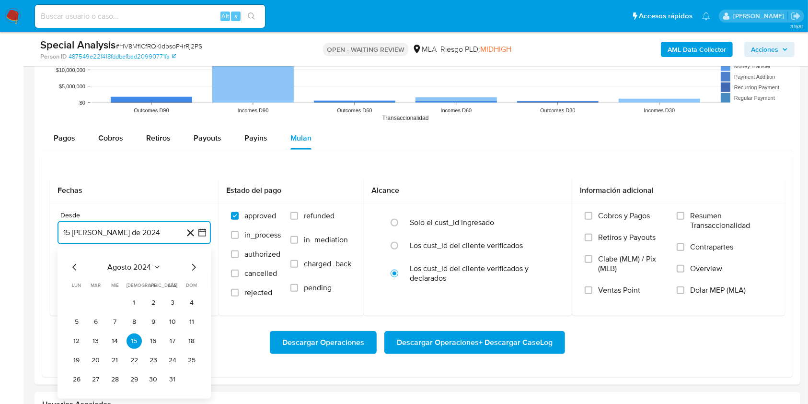
click at [140, 264] on span "agosto 2024" at bounding box center [130, 267] width 44 height 10
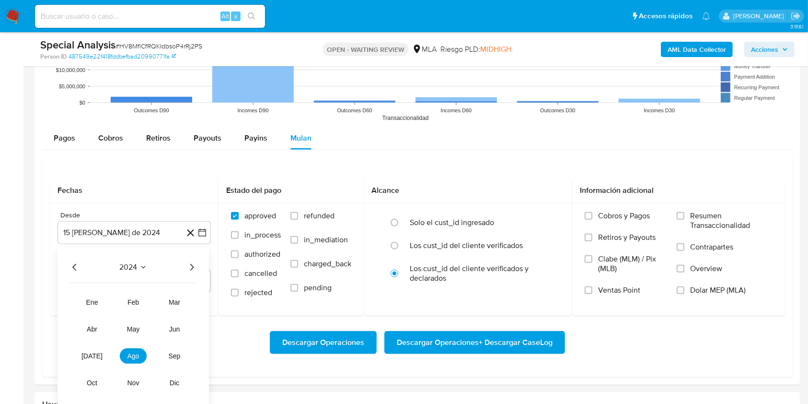
click at [192, 267] on icon "Año siguiente" at bounding box center [192, 267] width 12 height 12
click at [139, 327] on span "may" at bounding box center [133, 329] width 12 height 8
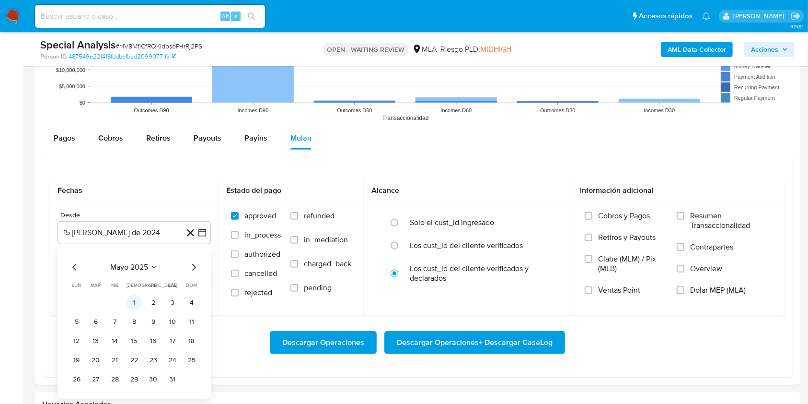
click at [133, 308] on button "1" at bounding box center [134, 302] width 15 height 15
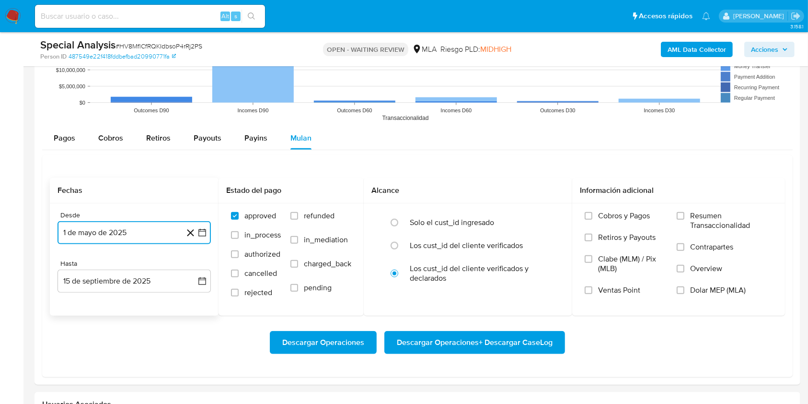
drag, startPoint x: 103, startPoint y: 275, endPoint x: 105, endPoint y: 297, distance: 21.6
click at [103, 276] on button "15 de septiembre de 2025" at bounding box center [134, 280] width 153 height 23
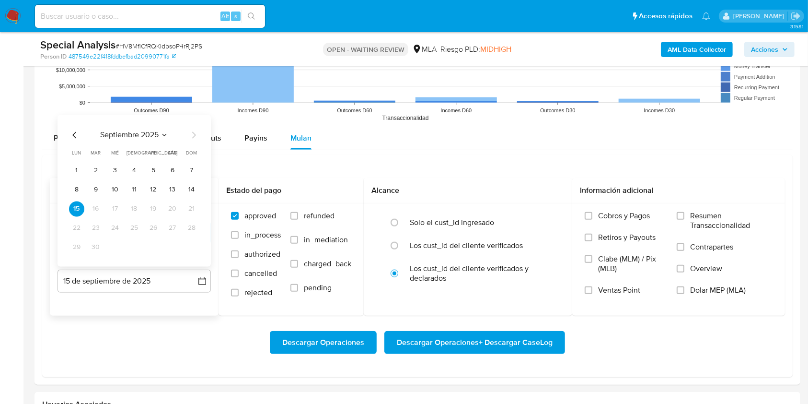
click at [73, 135] on icon "Mes anterior" at bounding box center [74, 134] width 4 height 7
click at [195, 247] on button "31" at bounding box center [191, 246] width 15 height 15
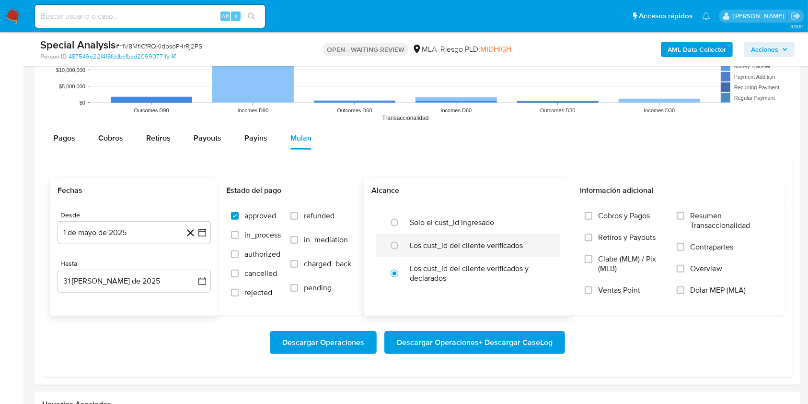
click at [421, 245] on label "Los cust_id del cliente verificados" at bounding box center [466, 246] width 113 height 10
click at [402, 245] on input "radio" at bounding box center [394, 245] width 15 height 15
radio input "true"
click at [712, 291] on span "Dolar MEP (MLA)" at bounding box center [719, 290] width 56 height 10
click at [685, 291] on input "Dolar MEP (MLA)" at bounding box center [681, 290] width 8 height 8
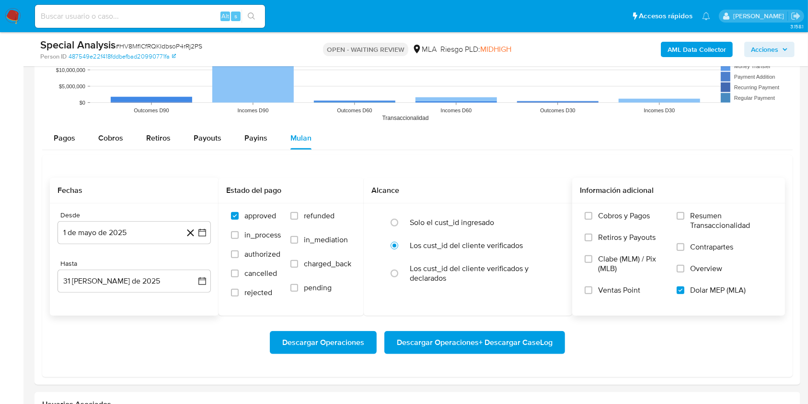
click at [534, 344] on span "Descargar Operaciones + Descargar CaseLog" at bounding box center [475, 342] width 156 height 21
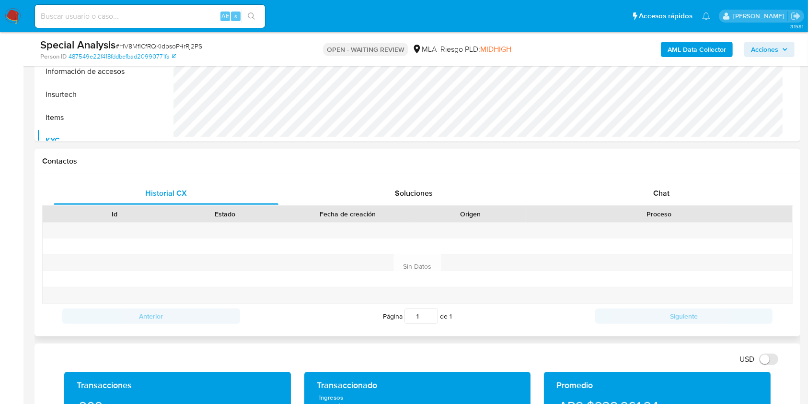
scroll to position [345, 0]
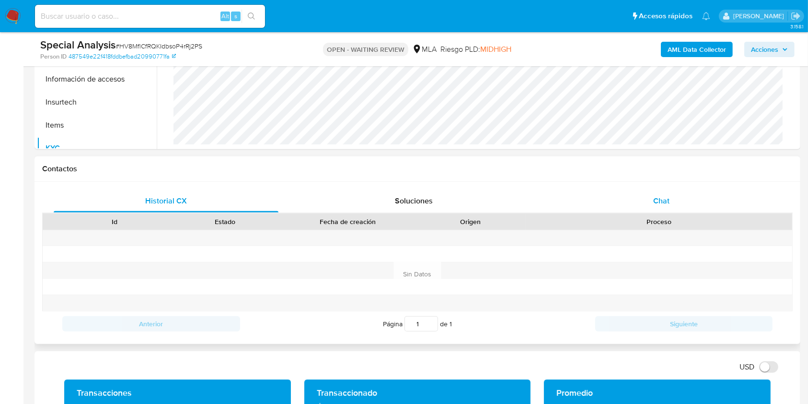
click at [667, 194] on div "Chat" at bounding box center [662, 200] width 225 height 23
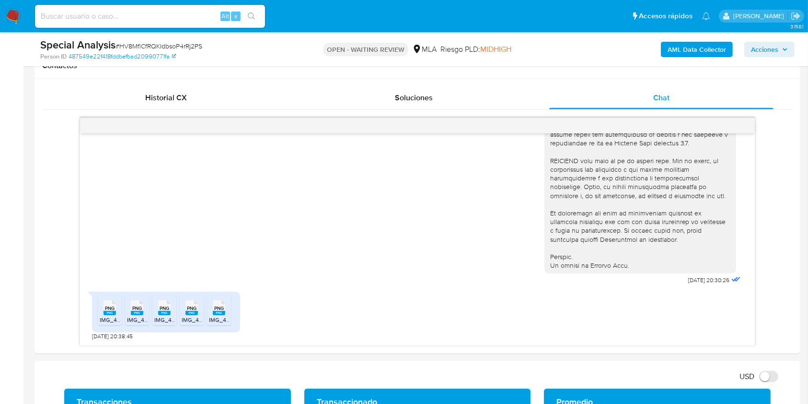
scroll to position [601, 0]
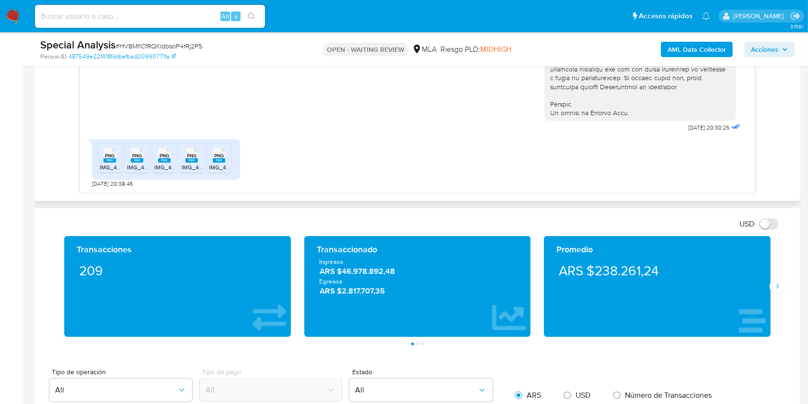
click at [111, 164] on span "IMG_4141.png" at bounding box center [118, 167] width 36 height 8
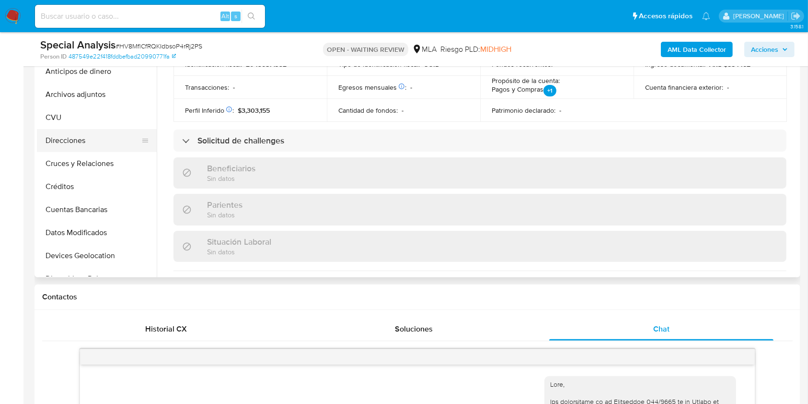
scroll to position [89, 0]
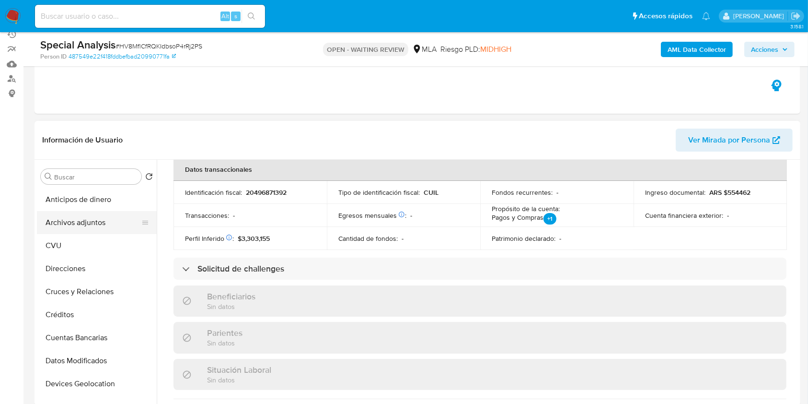
click at [102, 213] on button "Archivos adjuntos" at bounding box center [93, 222] width 112 height 23
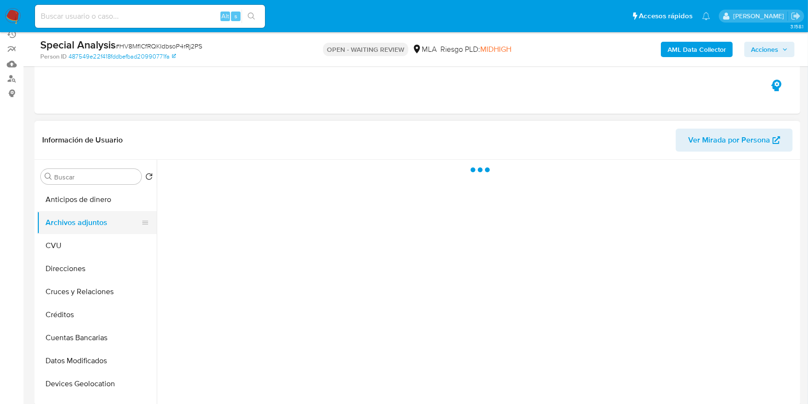
scroll to position [0, 0]
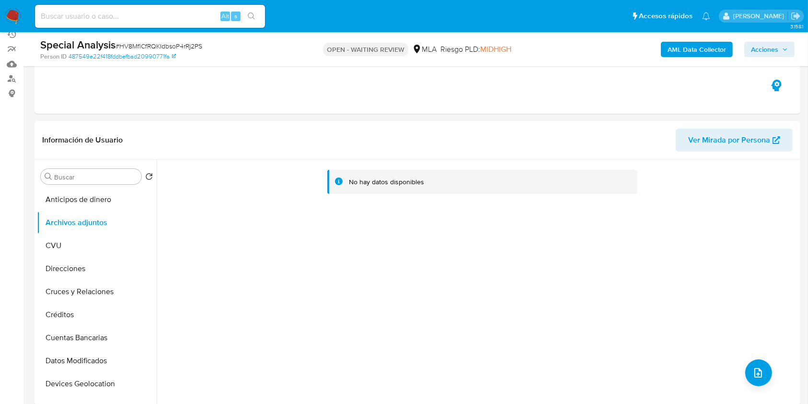
click at [686, 46] on b "AML Data Collector" at bounding box center [697, 49] width 59 height 15
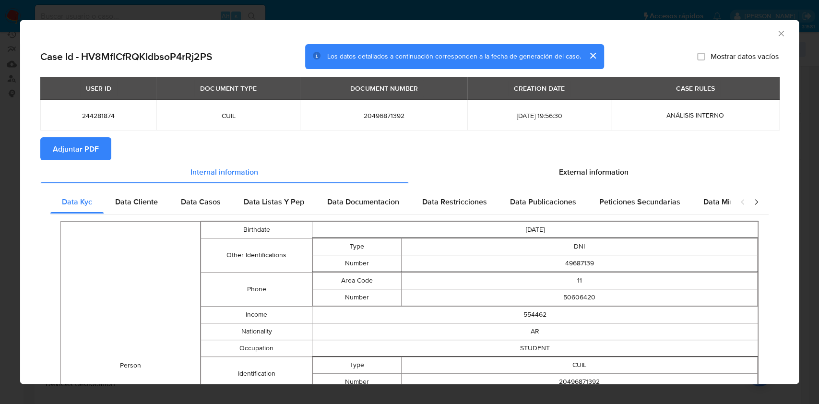
click at [90, 156] on span "Adjuntar PDF" at bounding box center [76, 148] width 46 height 21
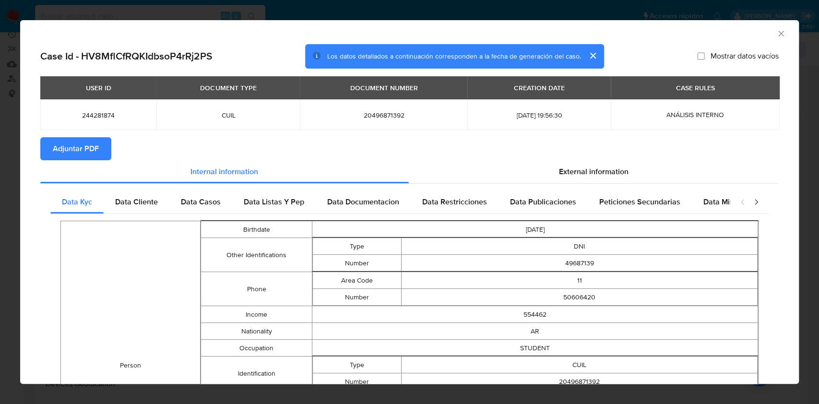
click at [776, 30] on icon "Cerrar ventana" at bounding box center [781, 34] width 10 height 10
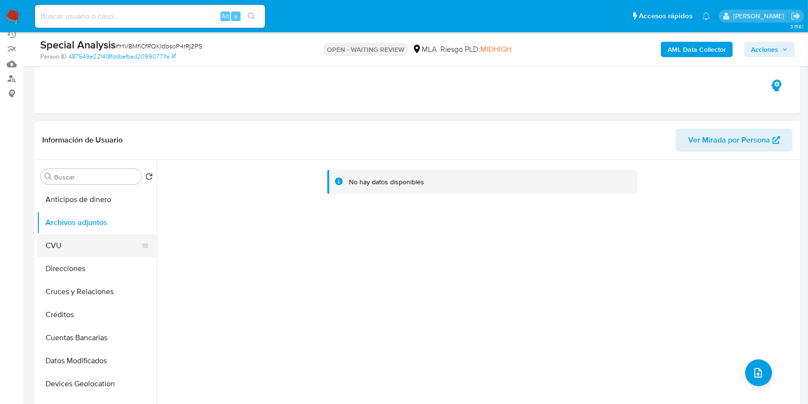
click at [55, 247] on button "CVU" at bounding box center [93, 245] width 112 height 23
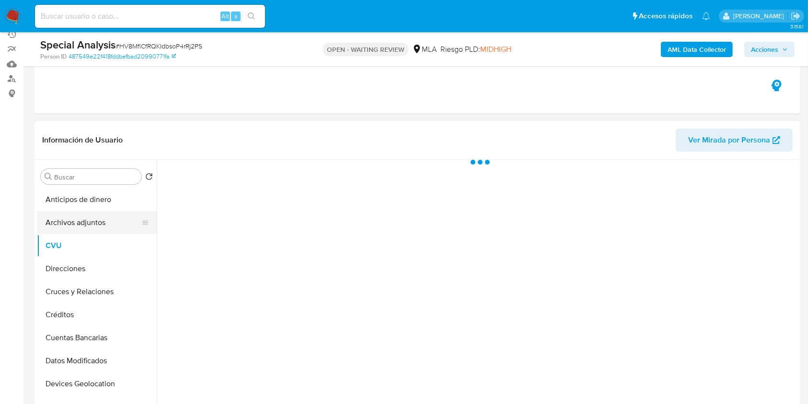
click at [68, 228] on button "Archivos adjuntos" at bounding box center [93, 222] width 112 height 23
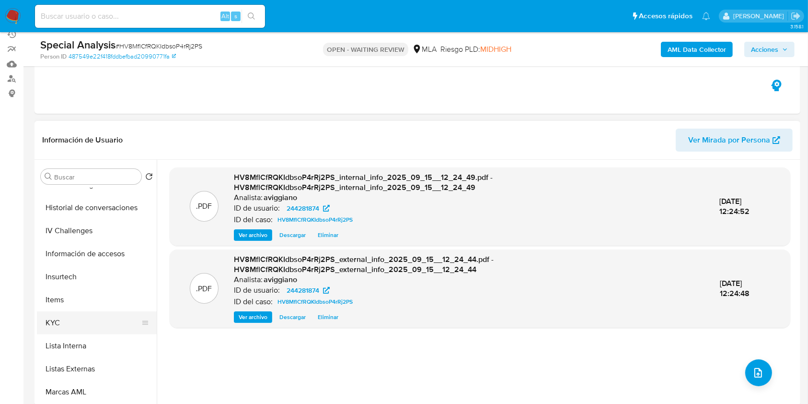
scroll to position [384, 0]
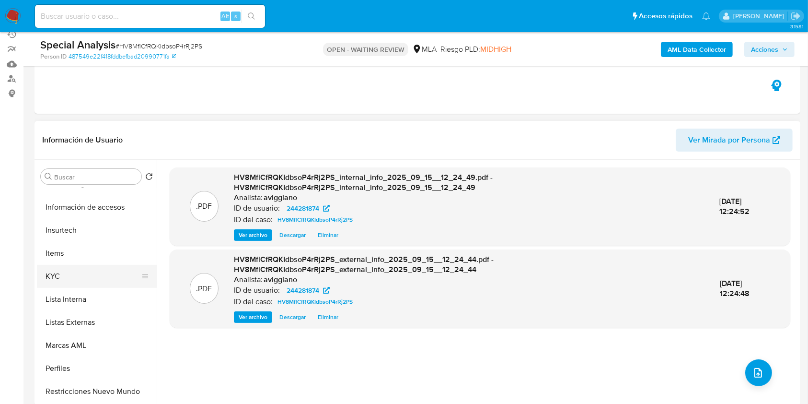
click at [63, 265] on button "KYC" at bounding box center [93, 276] width 112 height 23
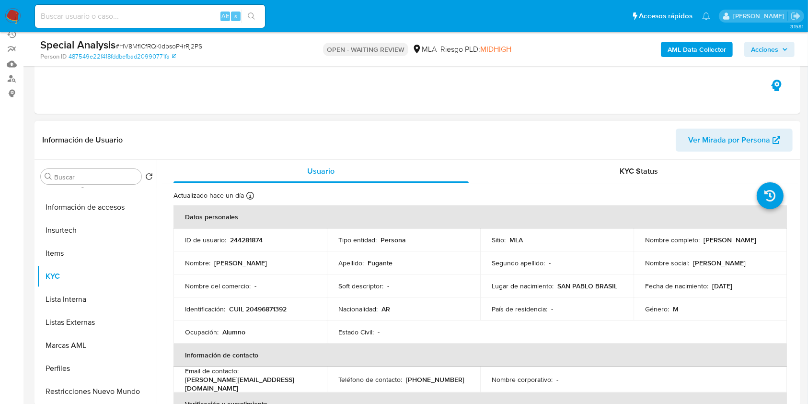
click at [282, 304] on p "CUIL 20496871392" at bounding box center [258, 308] width 58 height 9
copy p "20496871392"
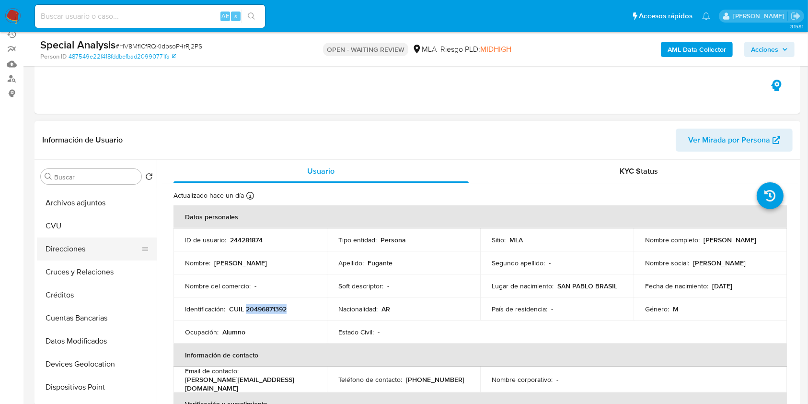
scroll to position [0, 0]
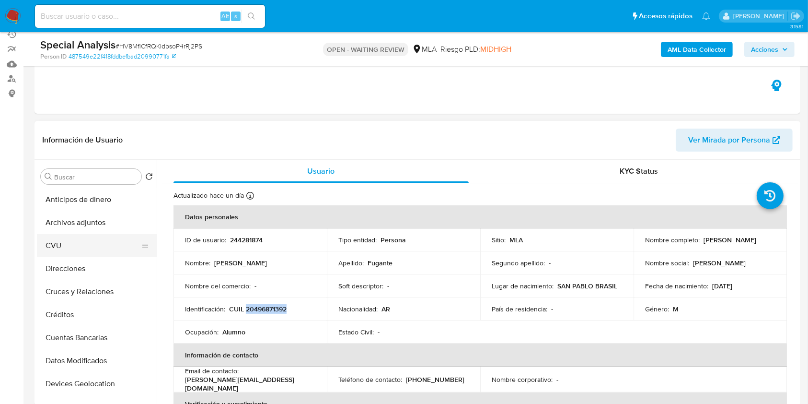
click at [83, 234] on button "CVU" at bounding box center [93, 245] width 112 height 23
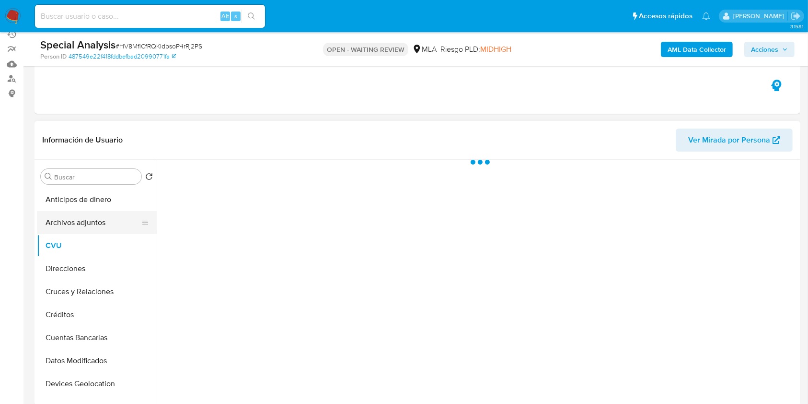
click at [83, 221] on button "Archivos adjuntos" at bounding box center [93, 222] width 112 height 23
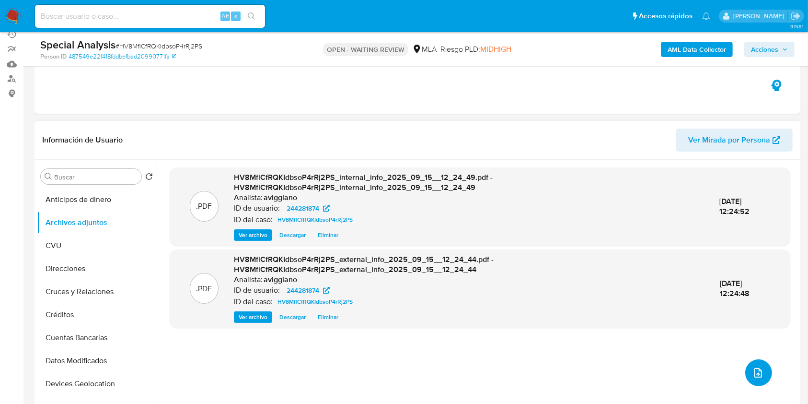
click at [753, 374] on icon "upload-file" at bounding box center [759, 373] width 12 height 12
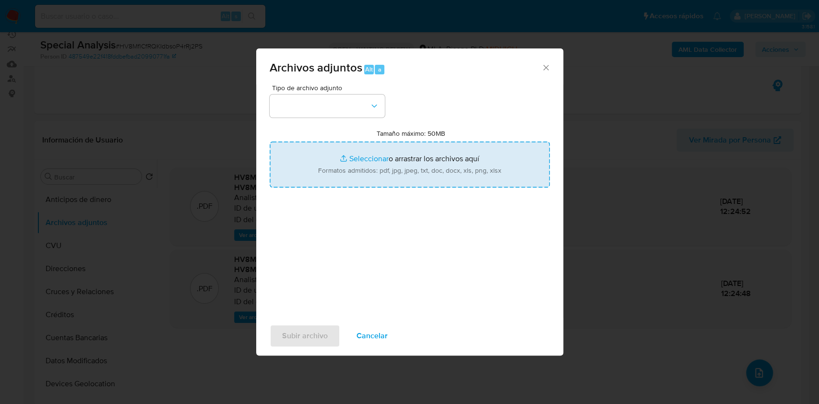
click at [424, 180] on input "Tamaño máximo: 50MB Seleccionar archivos" at bounding box center [409, 164] width 280 height 46
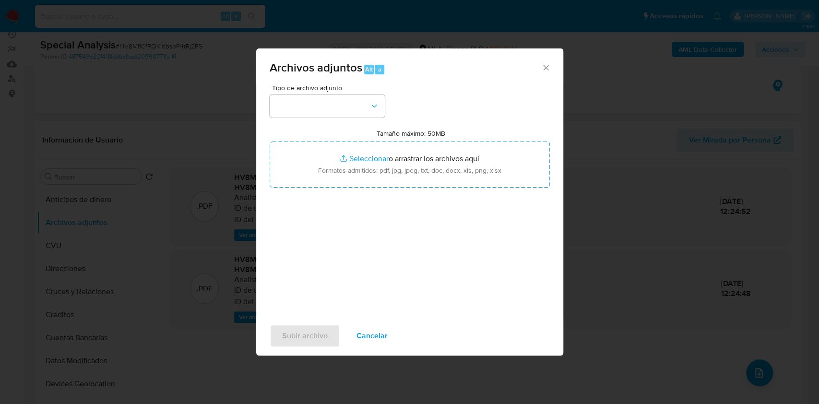
click at [378, 341] on span "Cancelar" at bounding box center [371, 335] width 31 height 21
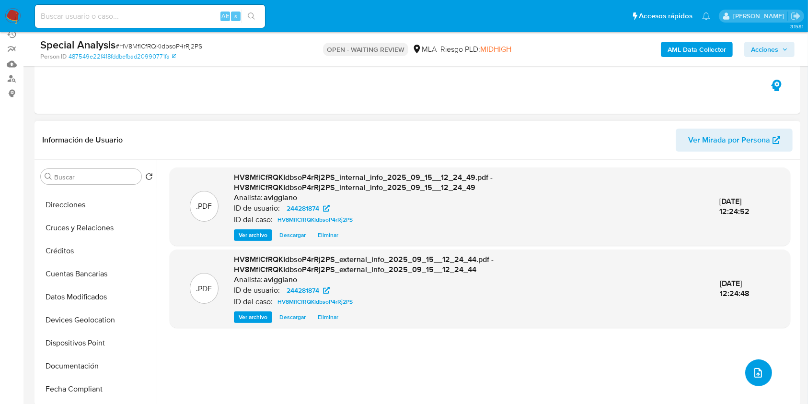
scroll to position [192, 0]
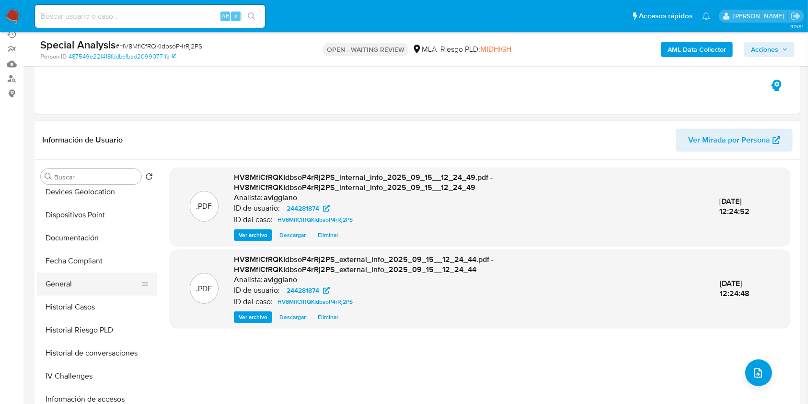
click at [69, 278] on button "General" at bounding box center [93, 283] width 112 height 23
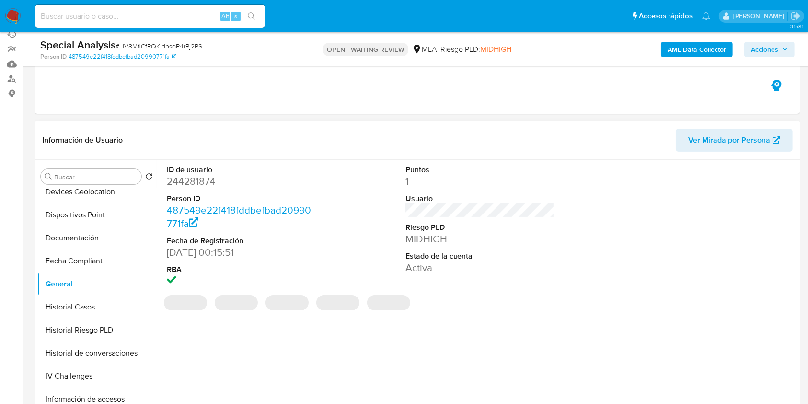
click at [199, 182] on dd "244281874" at bounding box center [242, 181] width 150 height 13
copy dd "244281874"
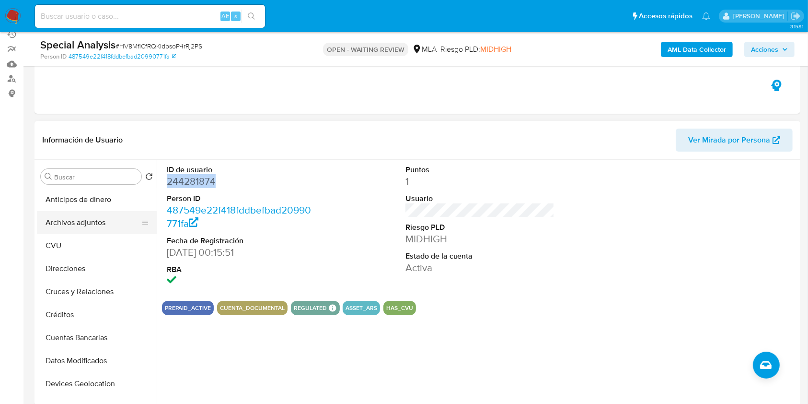
click at [119, 231] on button "Archivos adjuntos" at bounding box center [93, 222] width 112 height 23
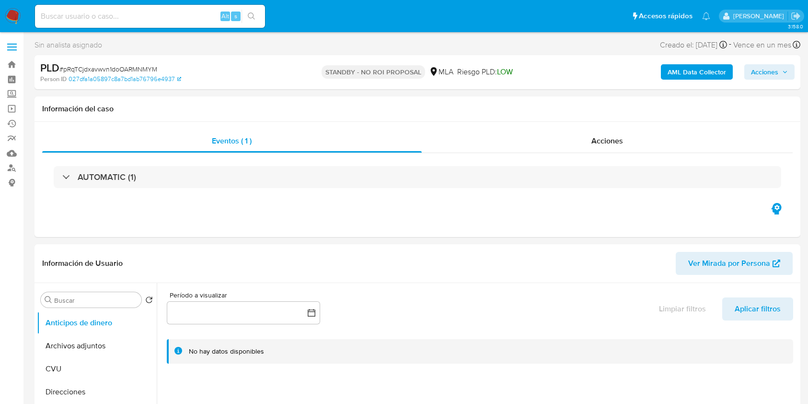
select select "10"
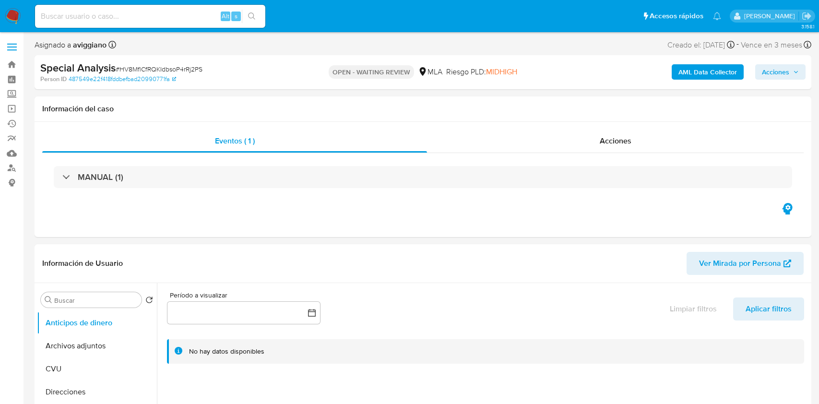
select select "10"
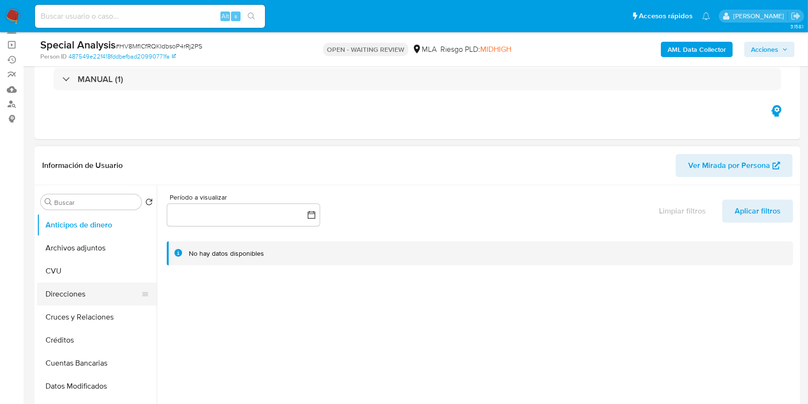
scroll to position [192, 0]
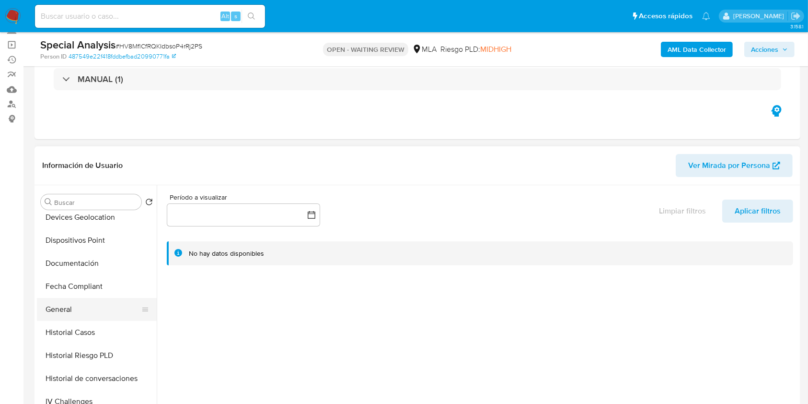
drag, startPoint x: 72, startPoint y: 321, endPoint x: 75, endPoint y: 316, distance: 5.2
click at [72, 321] on button "Historial Casos" at bounding box center [97, 332] width 120 height 23
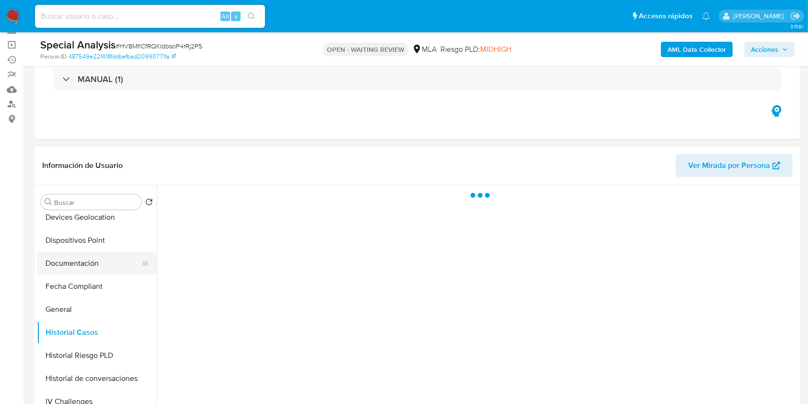
click at [82, 263] on button "Documentación" at bounding box center [93, 263] width 112 height 23
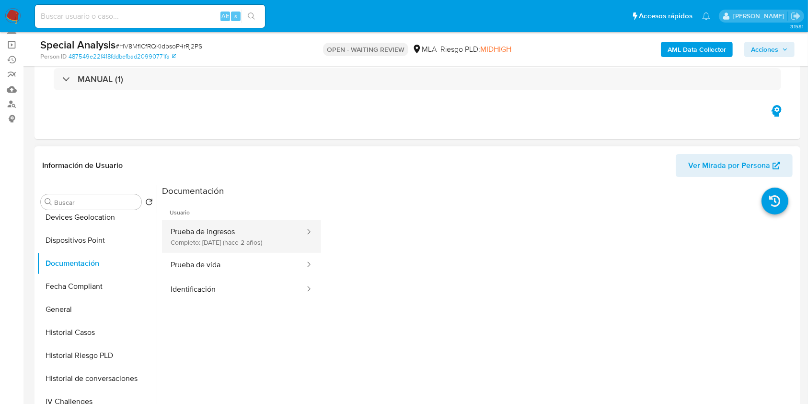
click at [224, 251] on button "Prueba de ingresos Completo: [DATE] (hace 2 años)" at bounding box center [234, 236] width 144 height 33
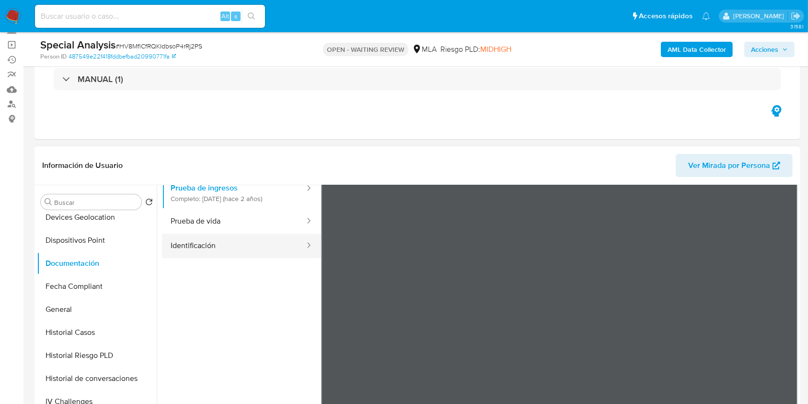
scroll to position [64, 0]
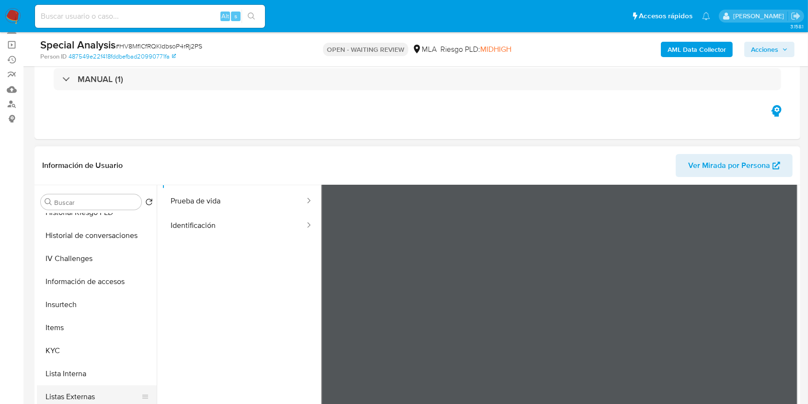
scroll to position [447, 0]
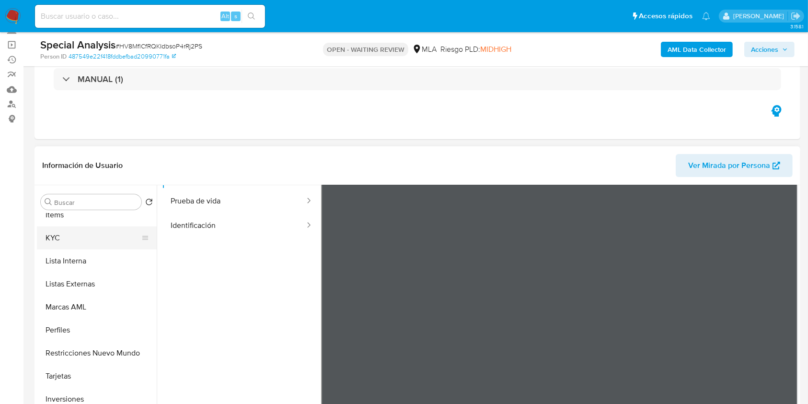
click at [55, 241] on button "KYC" at bounding box center [93, 237] width 112 height 23
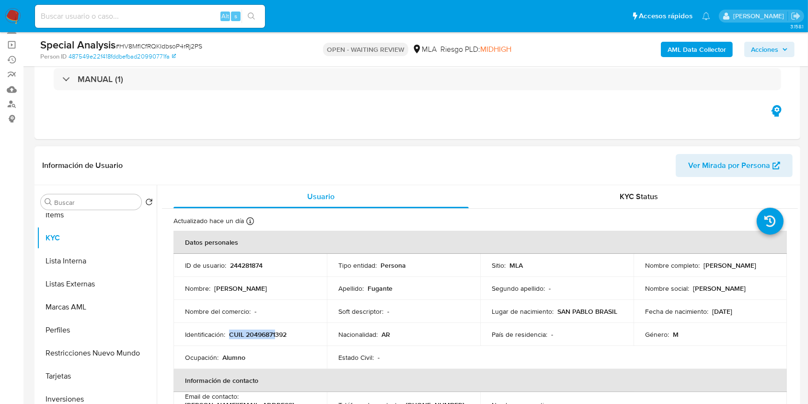
click at [274, 330] on p "CUIL 20496871392" at bounding box center [258, 334] width 58 height 9
click at [274, 328] on td "Identificación : CUIL 20496871392" at bounding box center [250, 334] width 153 height 23
click at [273, 330] on p "CUIL 20496871392" at bounding box center [258, 334] width 58 height 9
copy p "20496871392"
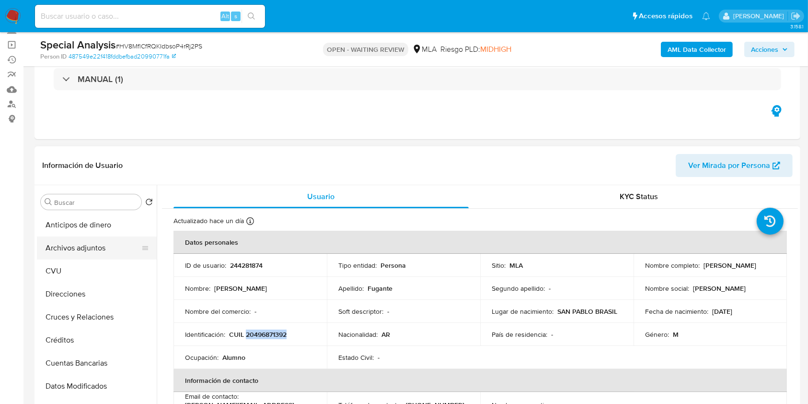
click at [89, 247] on button "Archivos adjuntos" at bounding box center [93, 247] width 112 height 23
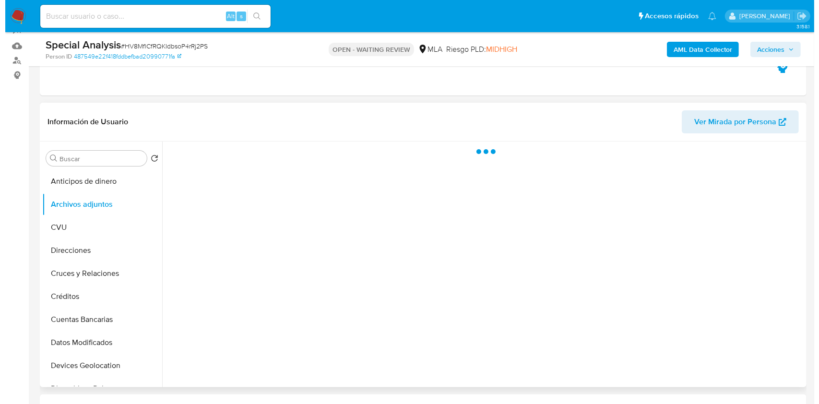
scroll to position [128, 0]
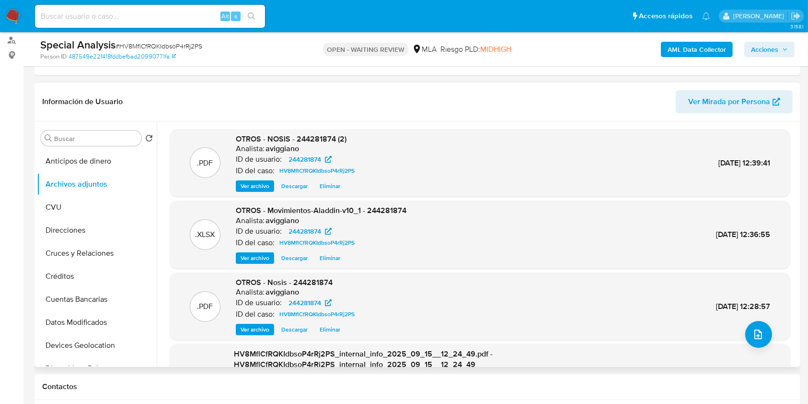
click at [313, 140] on span "OTROS - NOSIS - 244281874 (2)" at bounding box center [291, 138] width 111 height 11
copy span "244281874"
click at [746, 334] on button "upload-file" at bounding box center [759, 334] width 27 height 27
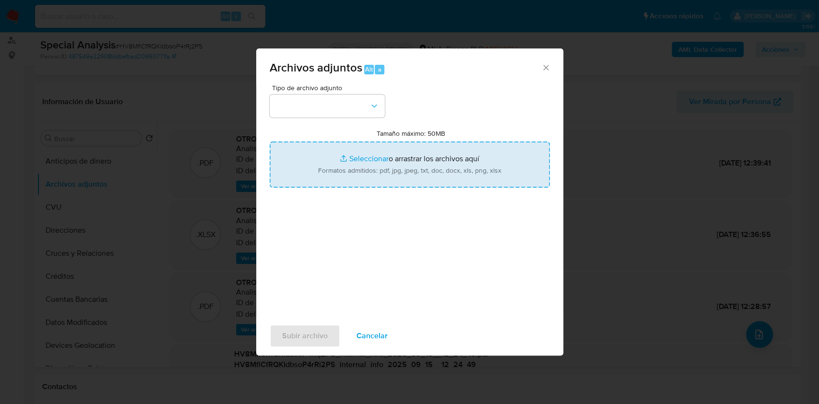
click at [320, 160] on input "Tamaño máximo: 50MB Seleccionar archivos" at bounding box center [409, 164] width 280 height 46
type input "C:\fakepath\Caselog HV8MflCfRQKIdbsoP4rRj2PS_2025_09_15_11_30_48.docx"
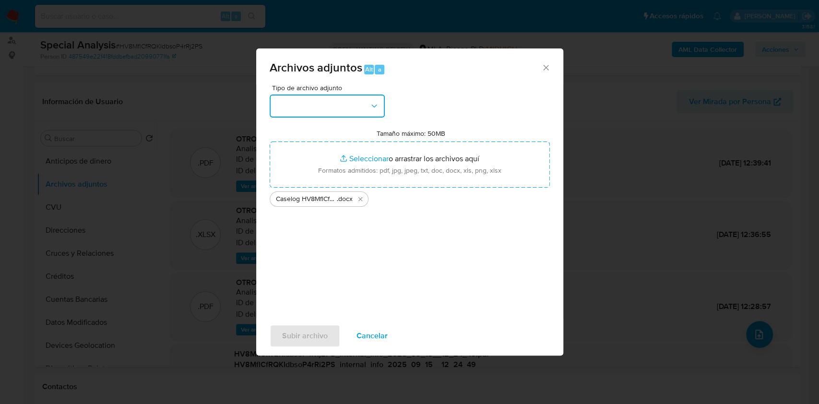
click at [316, 105] on button "button" at bounding box center [326, 105] width 115 height 23
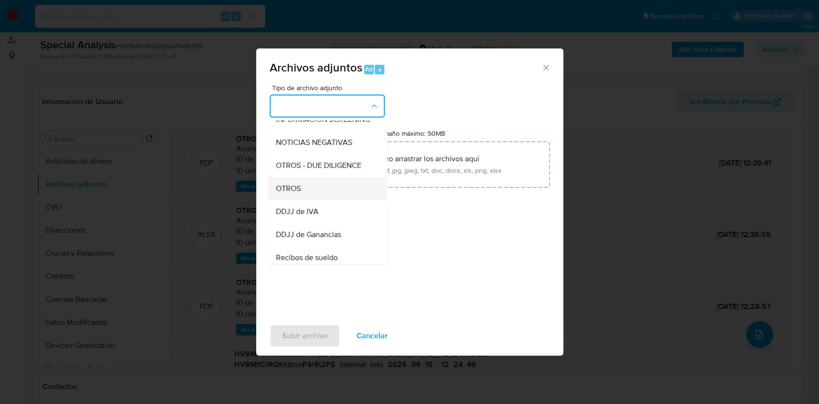
click at [303, 195] on div "OTROS" at bounding box center [324, 188] width 98 height 23
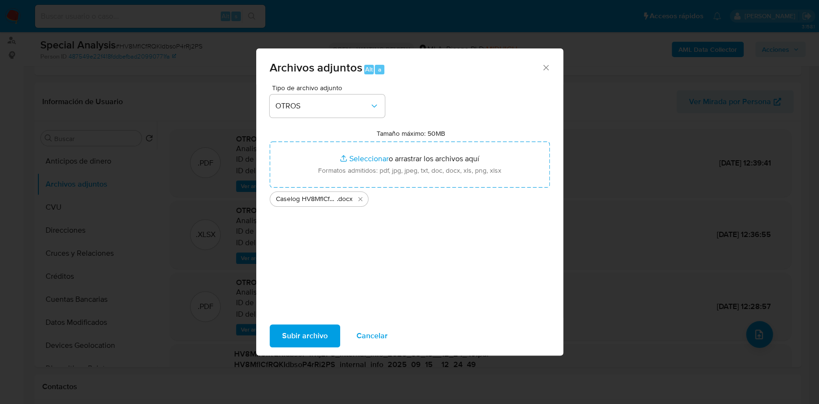
click at [304, 339] on span "Subir archivo" at bounding box center [305, 335] width 46 height 21
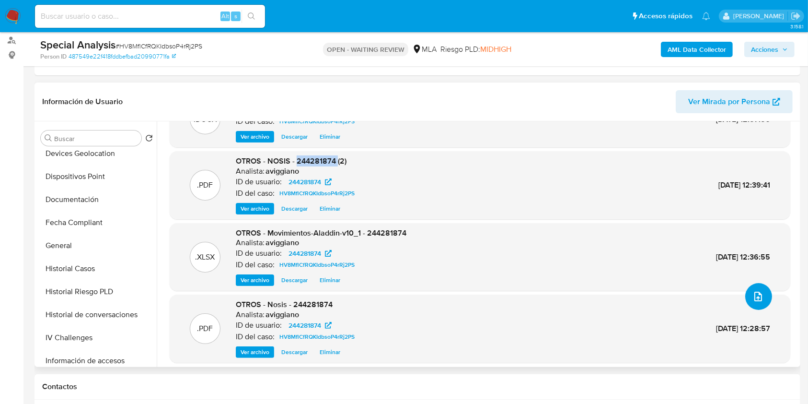
scroll to position [69, 0]
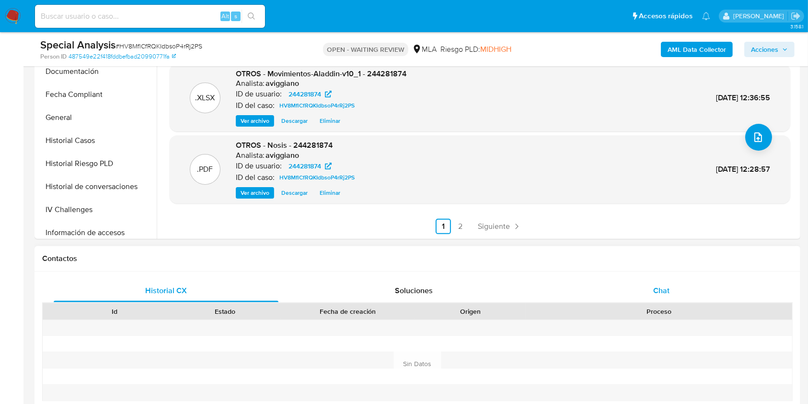
click at [655, 288] on span "Chat" at bounding box center [662, 290] width 16 height 11
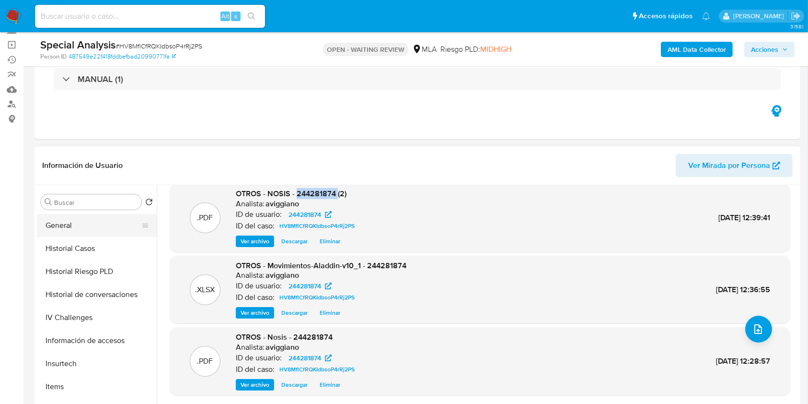
scroll to position [256, 0]
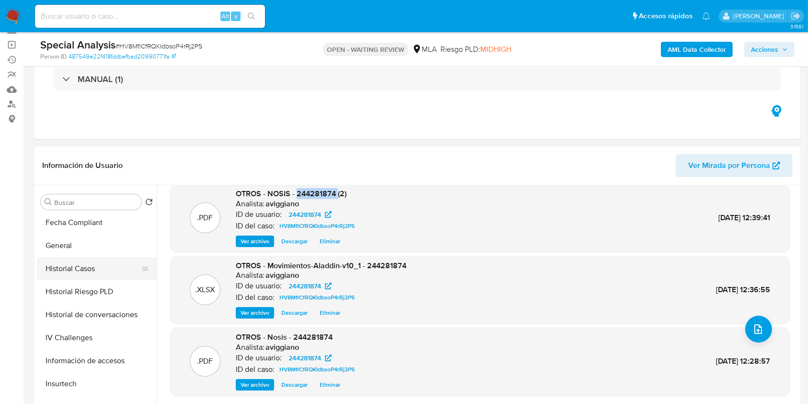
click at [90, 268] on button "Historial Casos" at bounding box center [93, 268] width 112 height 23
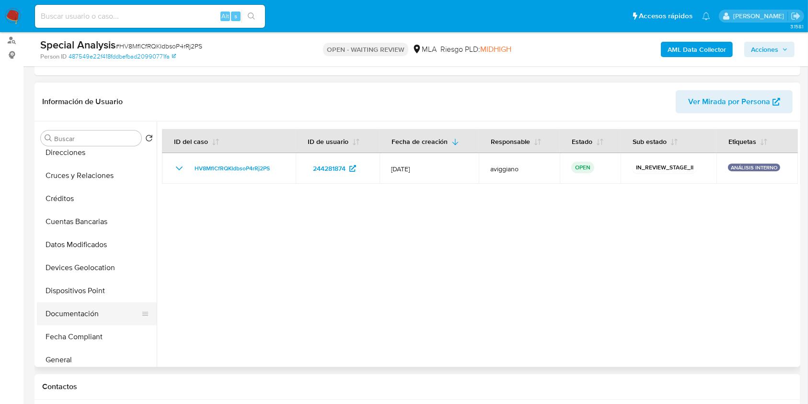
scroll to position [0, 0]
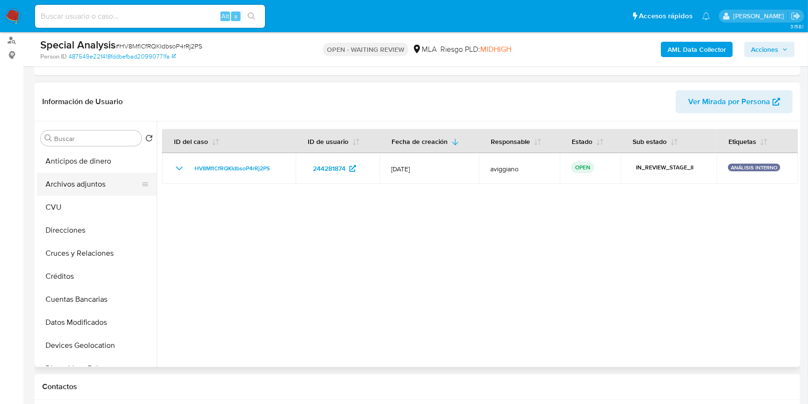
click at [81, 181] on button "Archivos adjuntos" at bounding box center [93, 184] width 112 height 23
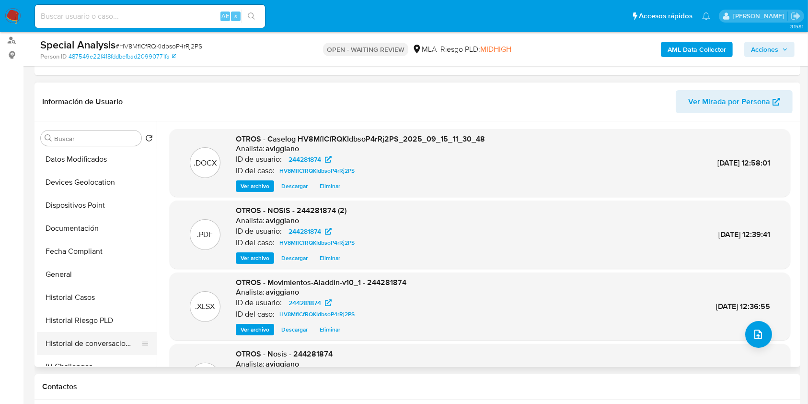
scroll to position [256, 0]
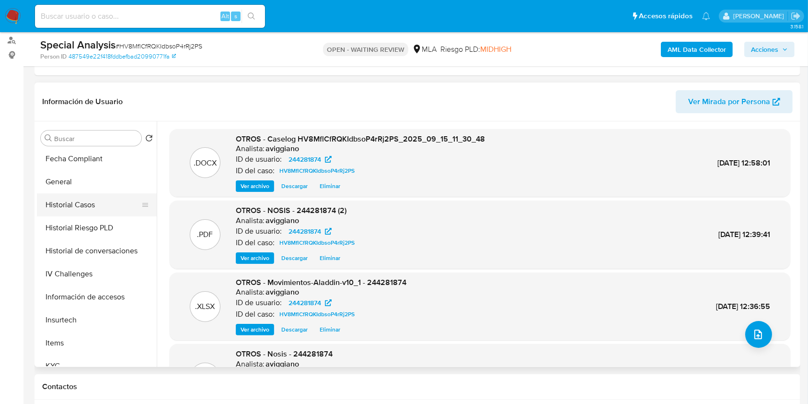
click at [83, 211] on button "Historial Casos" at bounding box center [93, 204] width 112 height 23
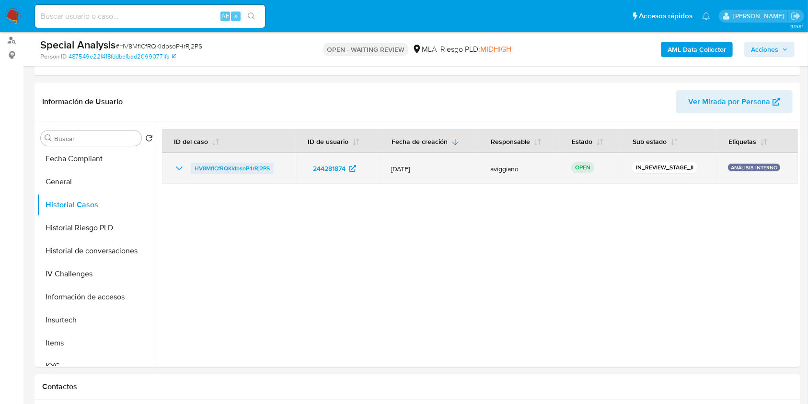
click at [222, 165] on span "HV8MflCfRQKIdbsoP4rRj2PS" at bounding box center [232, 169] width 75 height 12
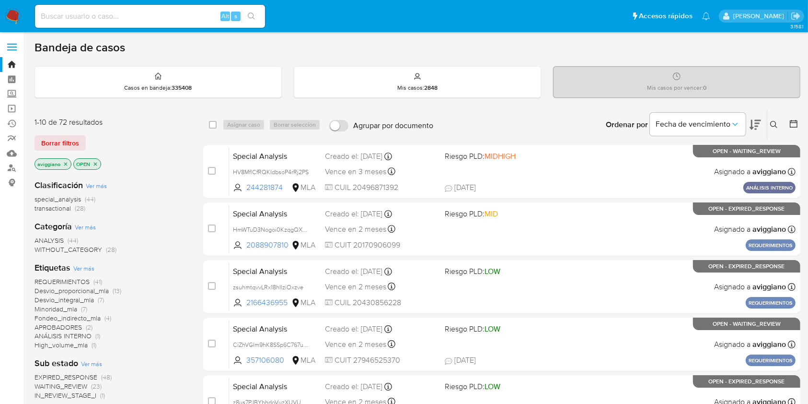
drag, startPoint x: 775, startPoint y: 123, endPoint x: 763, endPoint y: 135, distance: 16.6
click at [775, 124] on icon at bounding box center [775, 125] width 8 height 8
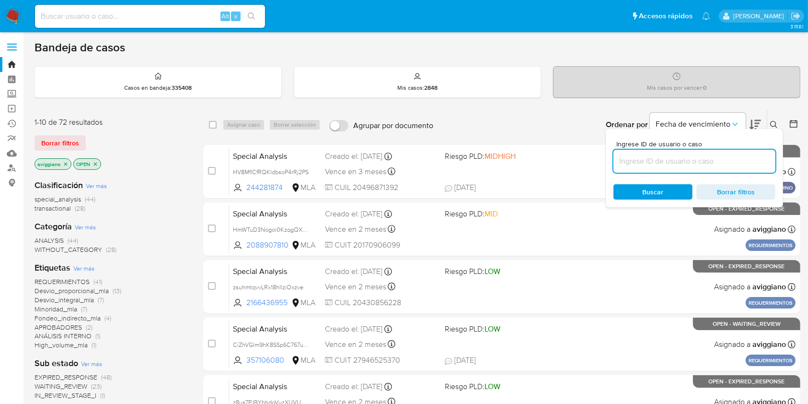
click at [689, 159] on input at bounding box center [695, 161] width 162 height 12
type input "HV8MflCfRQKIdbsoP4rRj2PS"
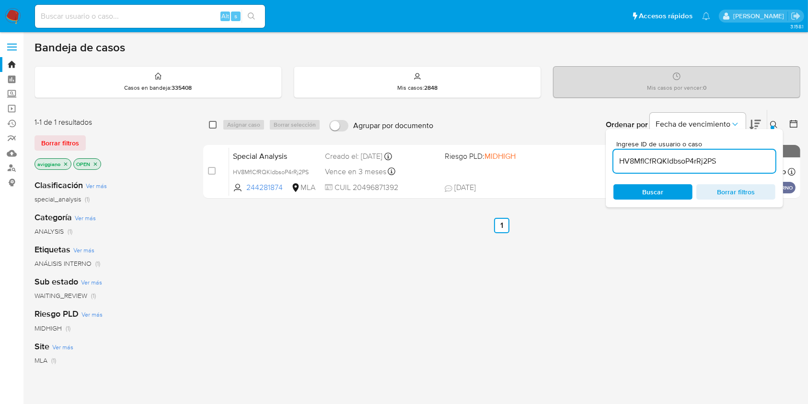
click at [211, 123] on input "checkbox" at bounding box center [213, 125] width 8 height 8
checkbox input "true"
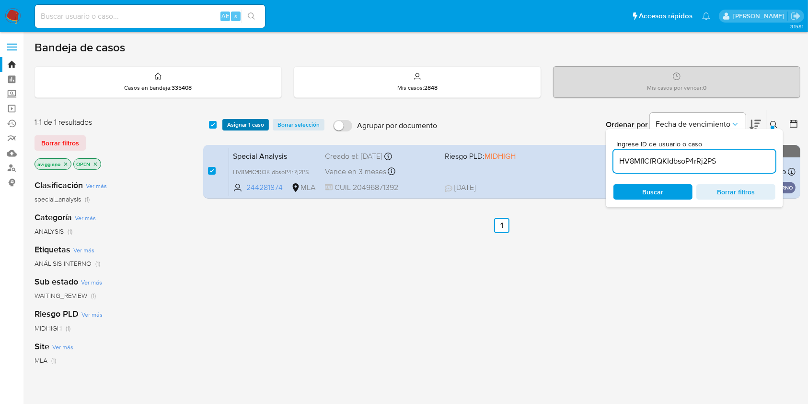
click at [231, 126] on span "Asignar 1 caso" at bounding box center [245, 125] width 37 height 10
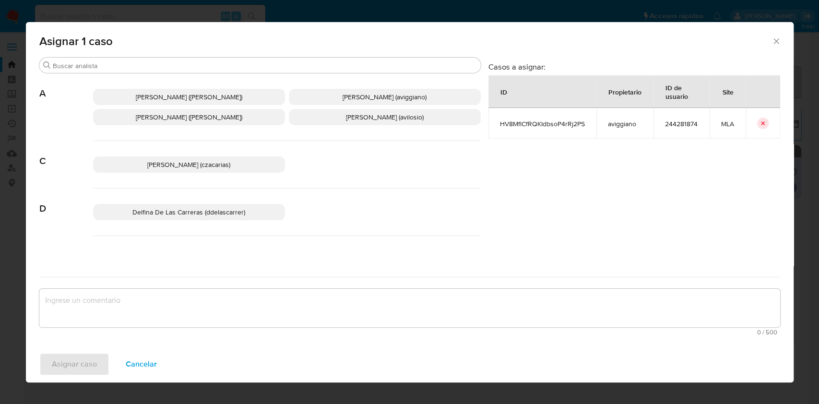
click at [122, 120] on p "[PERSON_NAME] ([PERSON_NAME])" at bounding box center [189, 117] width 192 height 16
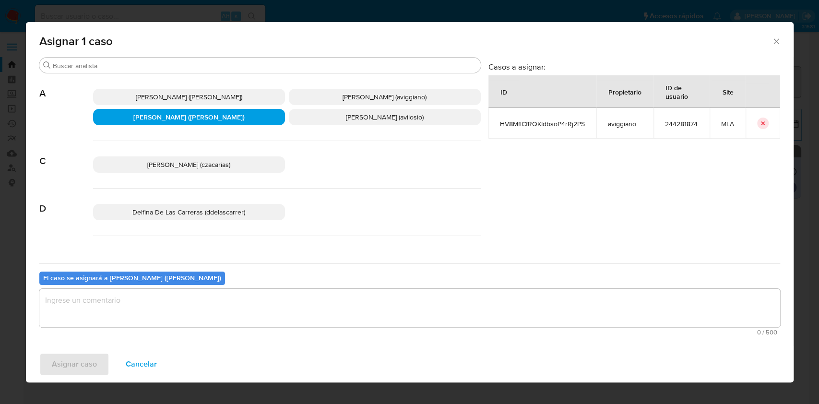
click at [362, 90] on p "[PERSON_NAME] (aviggiano)" at bounding box center [385, 97] width 192 height 16
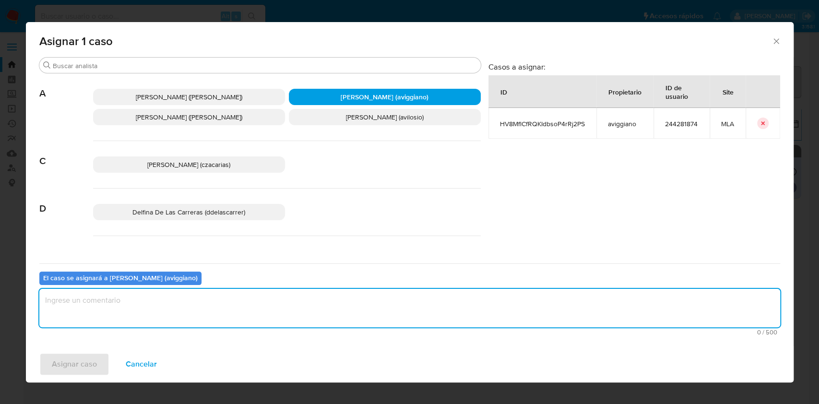
click at [215, 323] on textarea "assign-modal" at bounding box center [409, 308] width 740 height 38
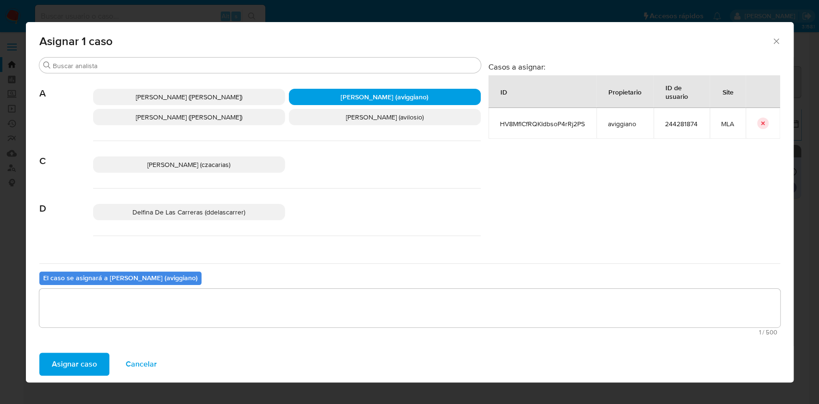
drag, startPoint x: 84, startPoint y: 350, endPoint x: 77, endPoint y: 363, distance: 15.0
click at [84, 351] on div "Asignar caso Cancelar" at bounding box center [409, 364] width 767 height 36
click at [77, 363] on span "Asignar caso" at bounding box center [74, 363] width 45 height 21
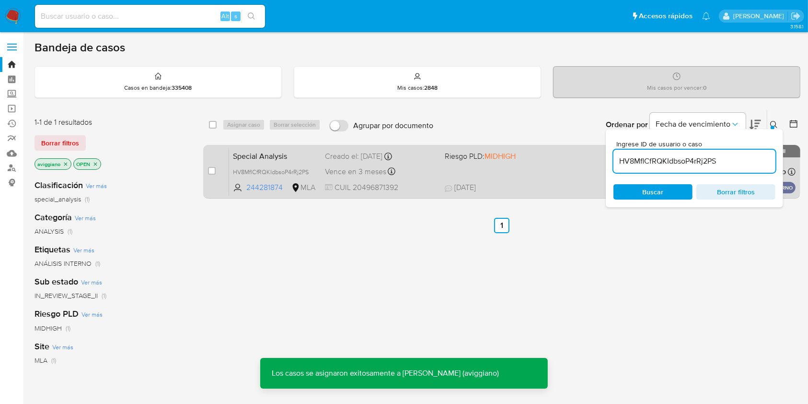
click at [514, 172] on div "Special Analysis HV8MflCfRQKIdbsoP4rRj2PS 244281874 MLA Riesgo PLD: MIDHIGH Cre…" at bounding box center [512, 171] width 567 height 48
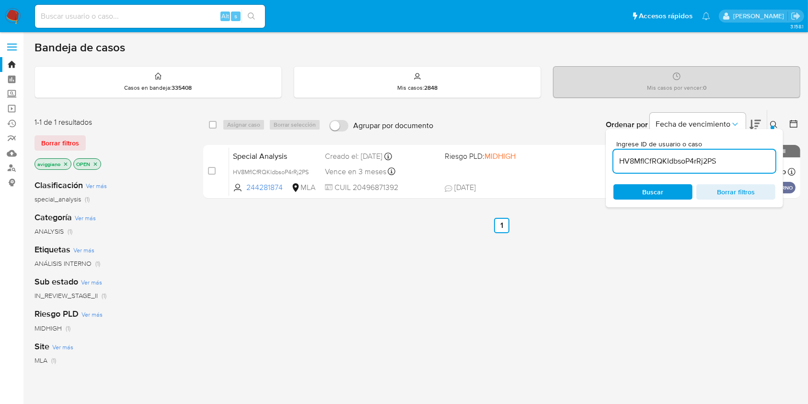
click at [639, 163] on input "HV8MflCfRQKIdbsoP4rRj2PS" at bounding box center [695, 161] width 162 height 12
drag, startPoint x: 210, startPoint y: 121, endPoint x: 218, endPoint y: 121, distance: 8.2
click at [211, 121] on input "checkbox" at bounding box center [213, 125] width 8 height 8
checkbox input "true"
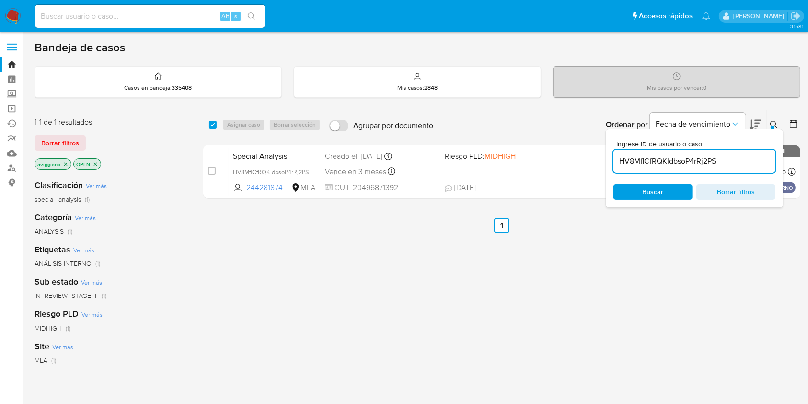
checkbox input "true"
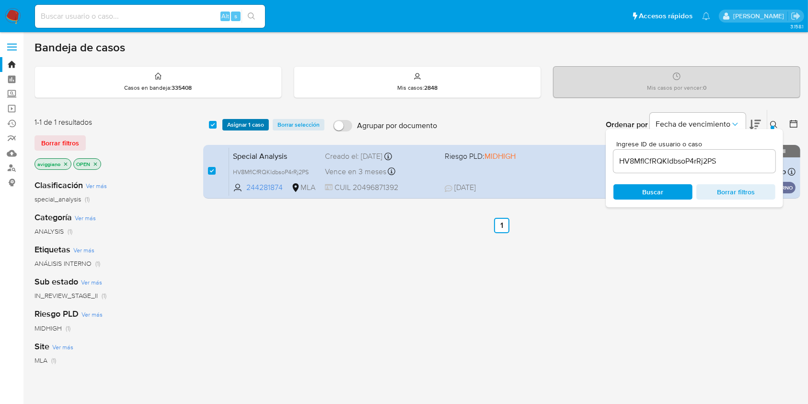
click at [238, 125] on span "Asignar 1 caso" at bounding box center [245, 125] width 37 height 10
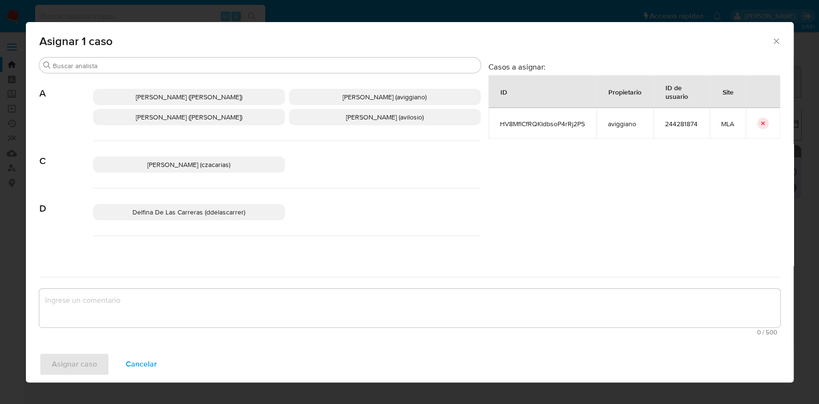
click at [108, 117] on p "[PERSON_NAME] ([PERSON_NAME])" at bounding box center [189, 117] width 192 height 16
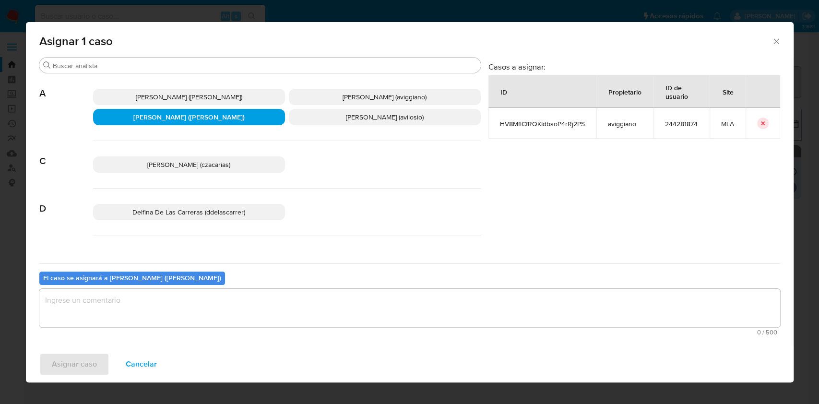
click at [384, 94] on span "[PERSON_NAME] (aviggiano)" at bounding box center [384, 97] width 84 height 10
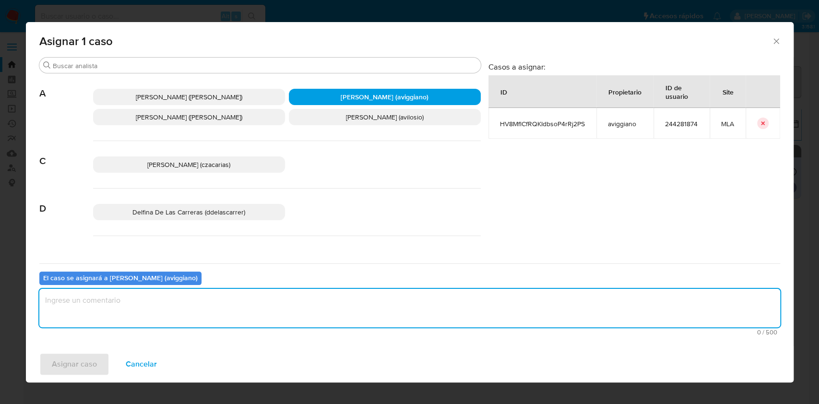
click at [239, 308] on textarea "assign-modal" at bounding box center [409, 308] width 740 height 38
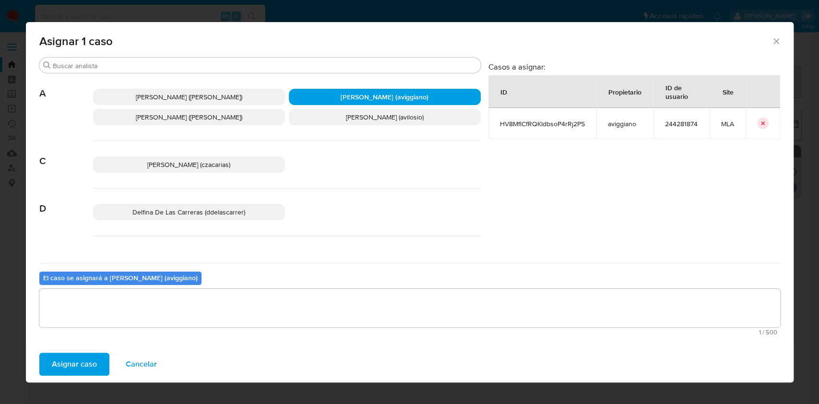
click at [89, 365] on span "Asignar caso" at bounding box center [74, 363] width 45 height 21
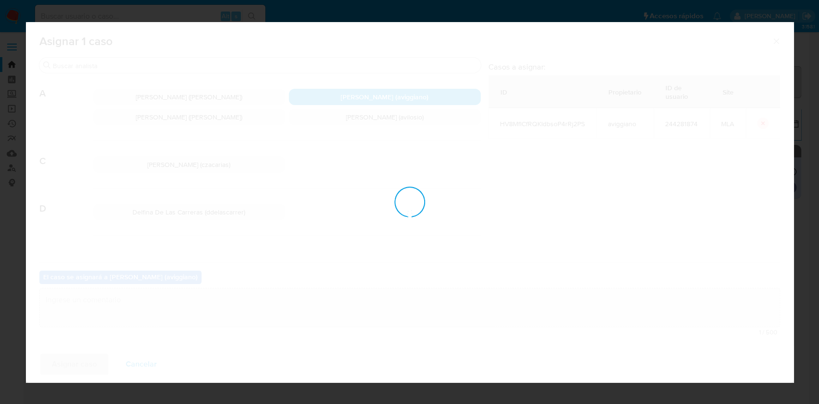
checkbox input "false"
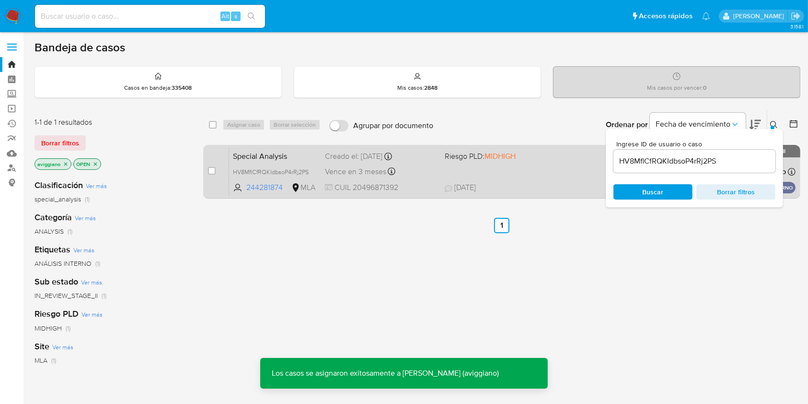
click at [526, 177] on div "Special Analysis HV8MflCfRQKIdbsoP4rRj2PS 244281874 MLA Riesgo PLD: MIDHIGH Cre…" at bounding box center [512, 171] width 567 height 48
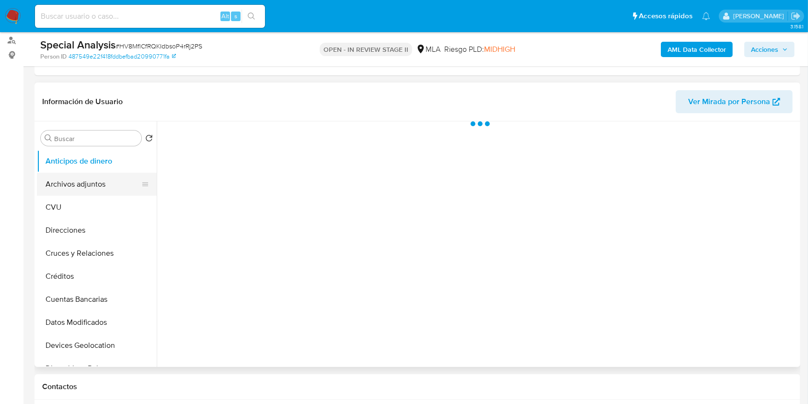
click at [73, 187] on button "Archivos adjuntos" at bounding box center [93, 184] width 112 height 23
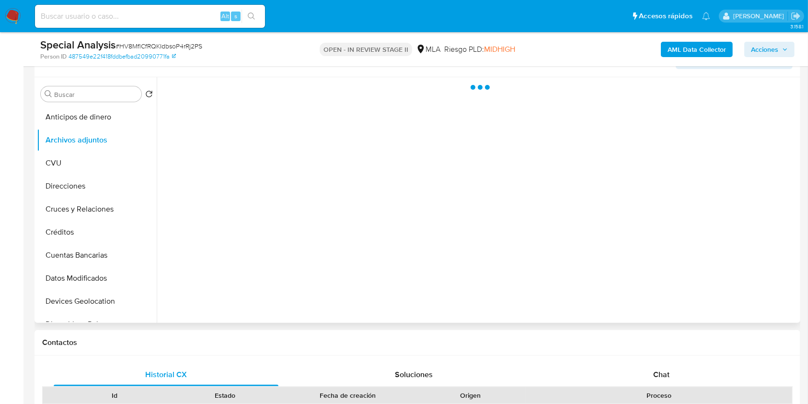
scroll to position [192, 0]
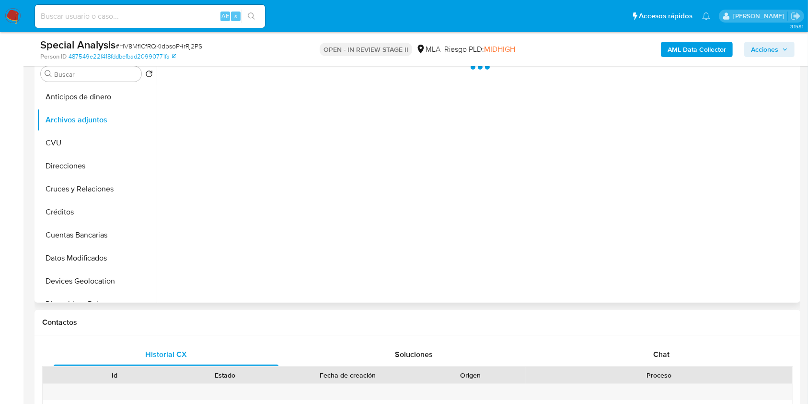
select select "10"
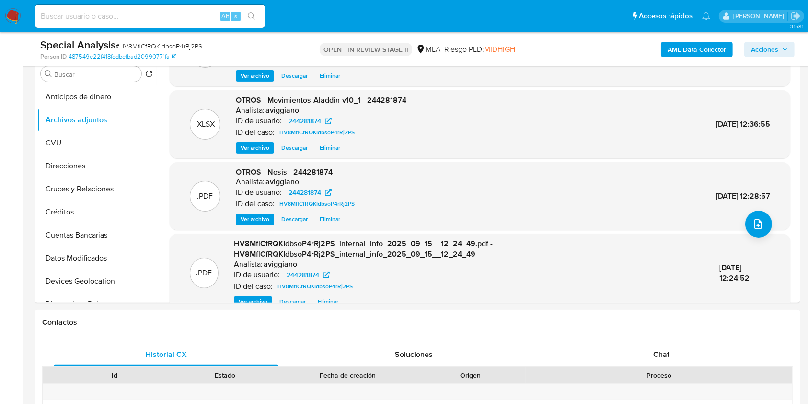
scroll to position [91, 0]
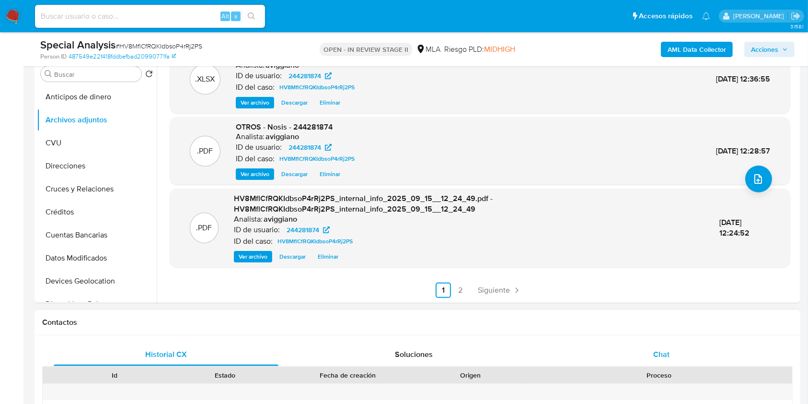
click at [648, 348] on div "Chat" at bounding box center [662, 354] width 225 height 23
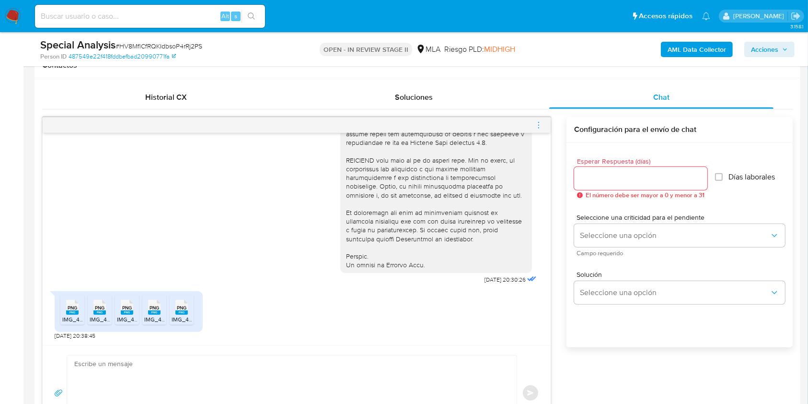
scroll to position [511, 0]
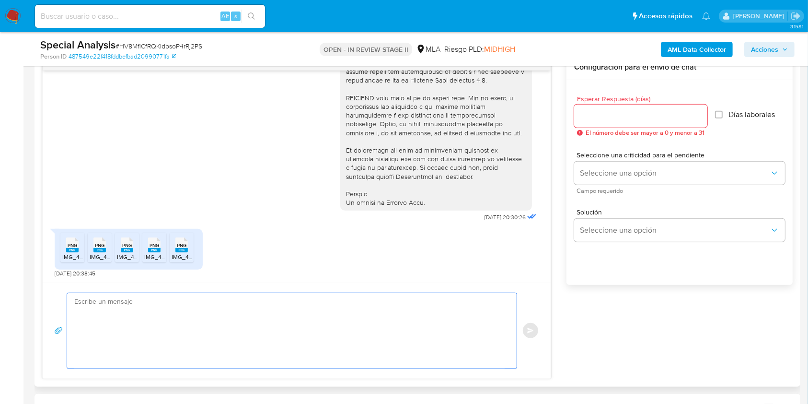
click at [206, 307] on textarea at bounding box center [289, 330] width 431 height 75
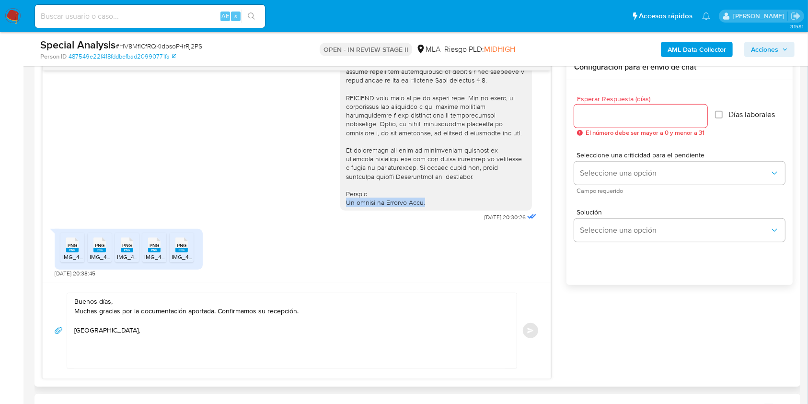
drag, startPoint x: 433, startPoint y: 200, endPoint x: 332, endPoint y: 205, distance: 101.7
copy div "El equipo [PERSON_NAME] Pago."
click at [78, 342] on textarea "Buenos días, Muchas gracias por la documentación aportada. Confirmamos su recep…" at bounding box center [289, 330] width 431 height 75
paste textarea "El equipo [PERSON_NAME] Pago."
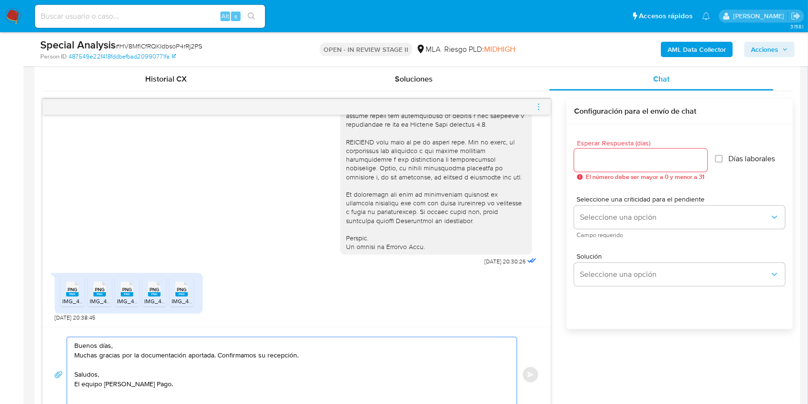
scroll to position [447, 0]
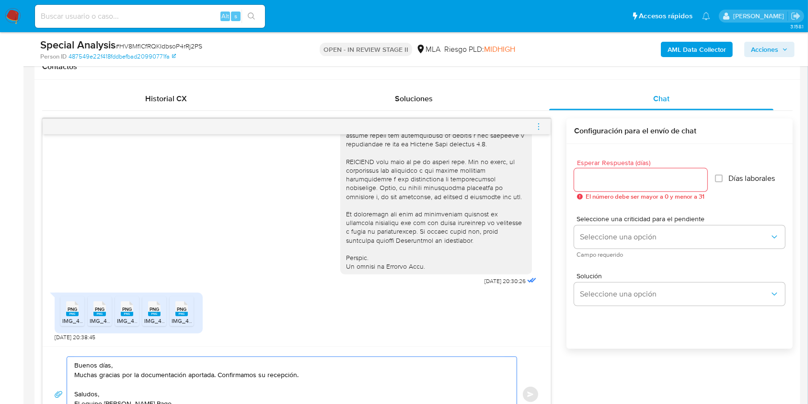
type textarea "Buenos días, Muchas gracias por la documentación aportada. Confirmamos su recep…"
click at [607, 180] on input "Esperar Respuesta (días)" at bounding box center [640, 180] width 133 height 12
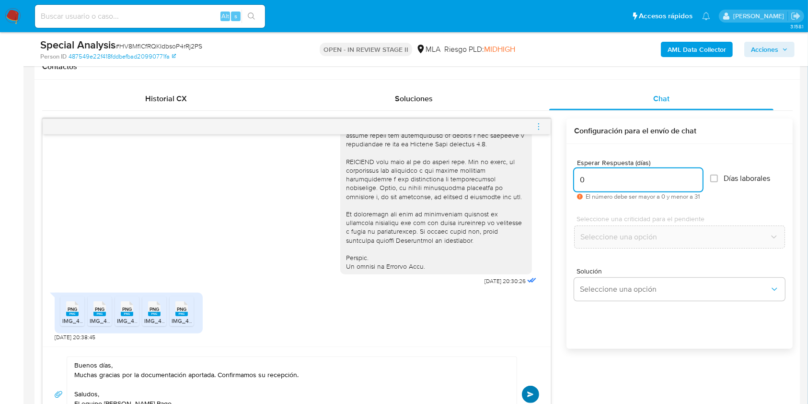
type input "0"
click at [530, 391] on span "Enviar" at bounding box center [530, 394] width 7 height 6
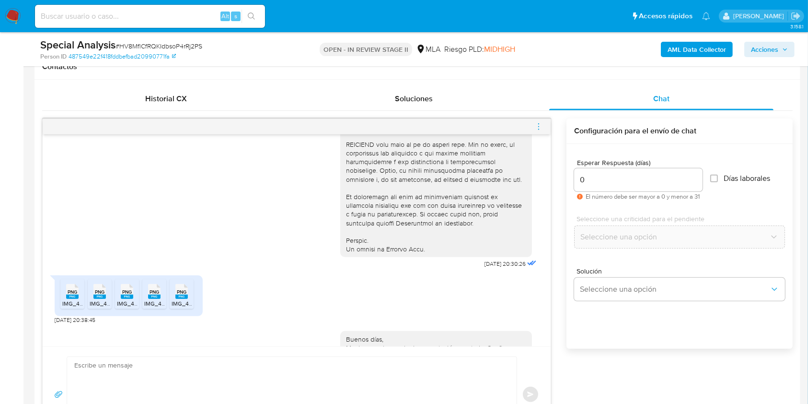
scroll to position [473, 0]
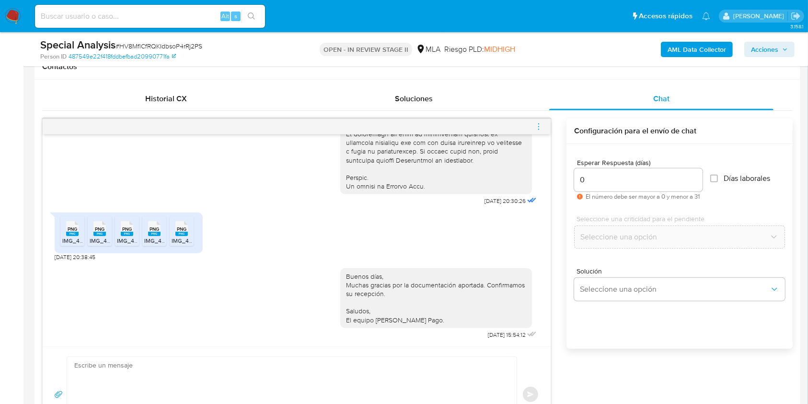
click at [538, 129] on icon "menu-action" at bounding box center [539, 126] width 9 height 9
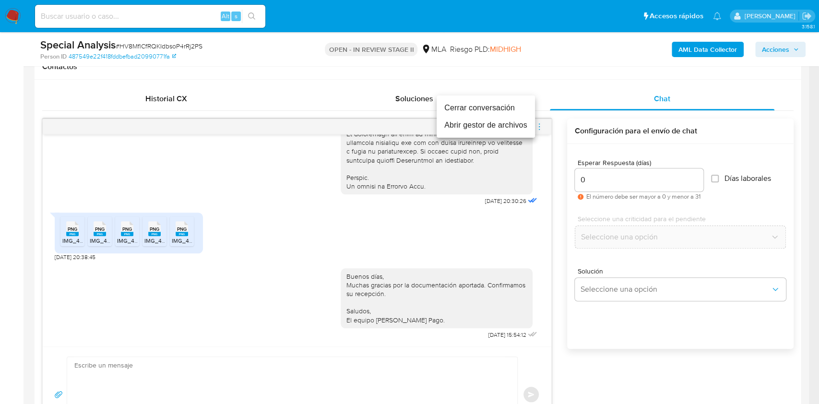
click at [493, 111] on li "Cerrar conversación" at bounding box center [485, 107] width 98 height 17
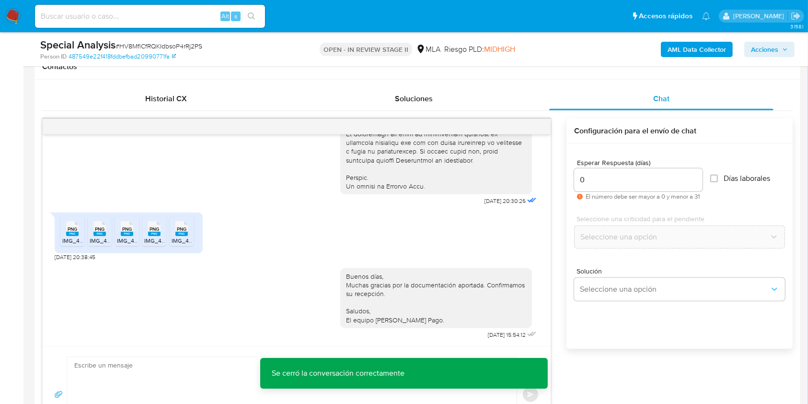
scroll to position [380, 0]
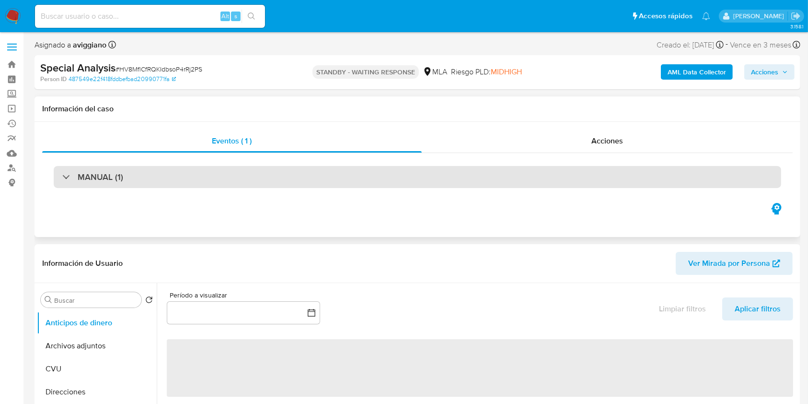
select select "10"
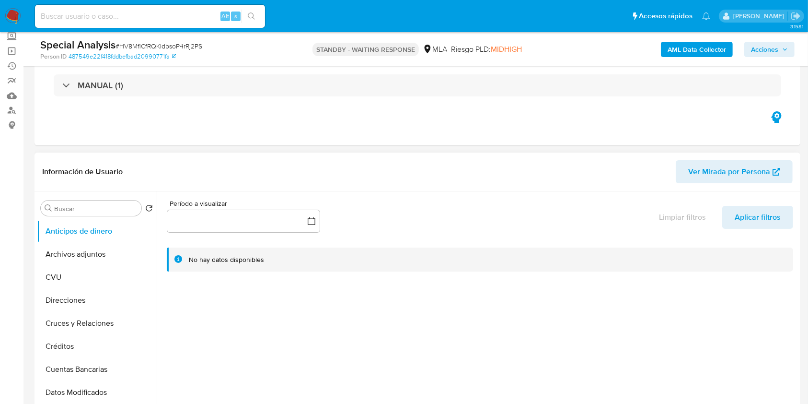
scroll to position [64, 0]
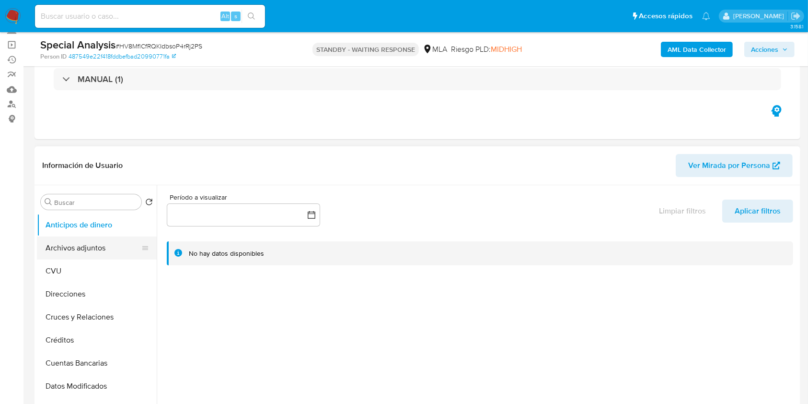
click at [77, 252] on button "Archivos adjuntos" at bounding box center [93, 247] width 112 height 23
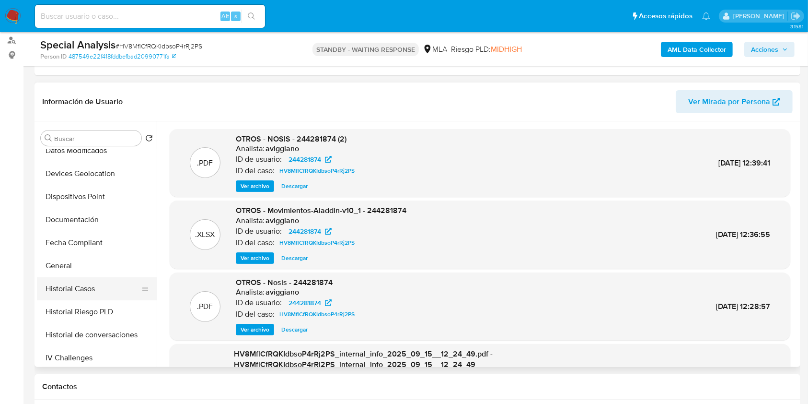
scroll to position [192, 0]
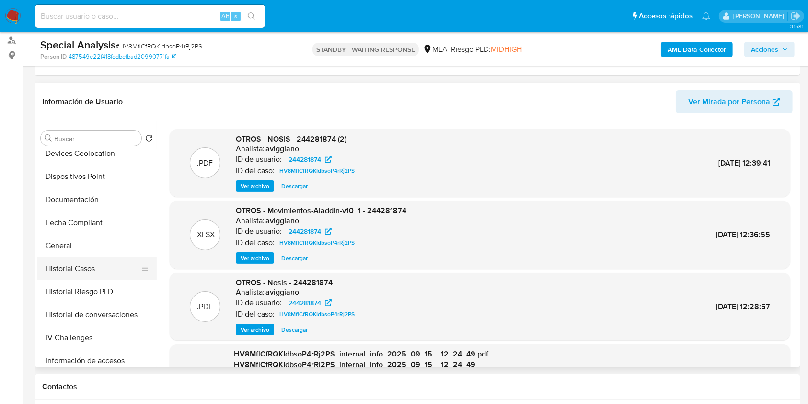
click at [82, 262] on button "Historial Casos" at bounding box center [93, 268] width 112 height 23
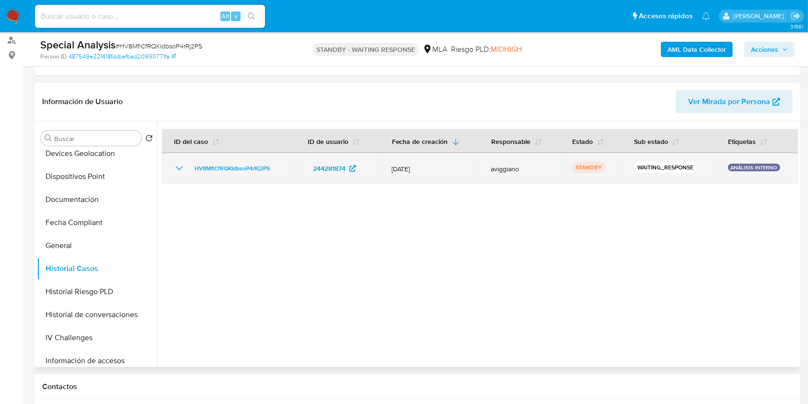
drag, startPoint x: 282, startPoint y: 164, endPoint x: 186, endPoint y: 166, distance: 96.9
click at [186, 166] on div "HV8MflCfRQKIdbsoP4rRj2PS" at bounding box center [229, 169] width 111 height 12
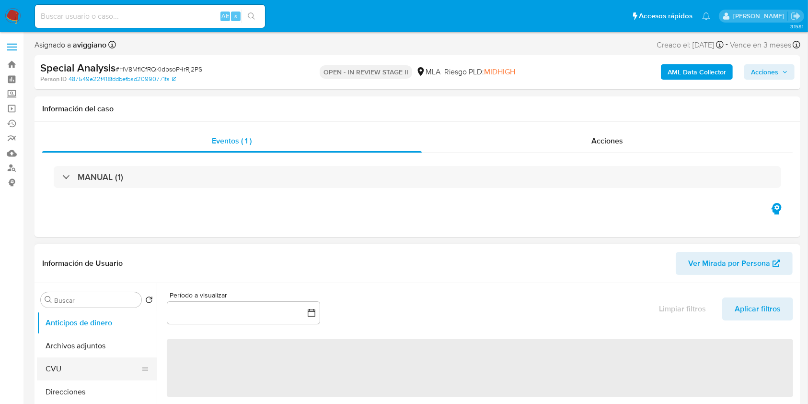
select select "10"
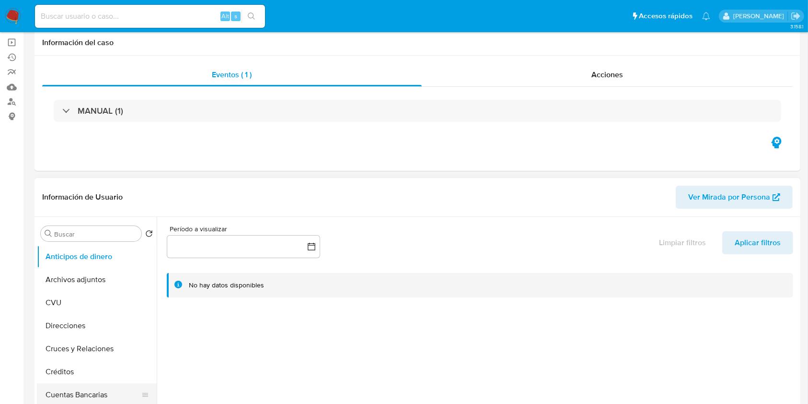
scroll to position [128, 0]
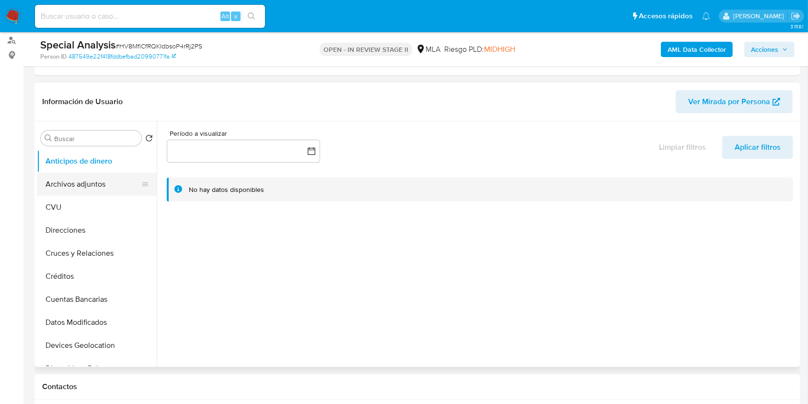
click at [94, 193] on button "Archivos adjuntos" at bounding box center [93, 184] width 112 height 23
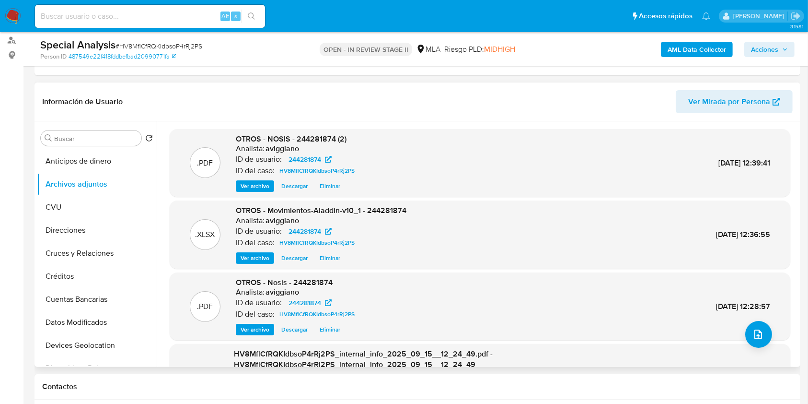
click at [310, 141] on span "OTROS - NOSIS - 244281874 (2)" at bounding box center [291, 138] width 111 height 11
copy span "244281874"
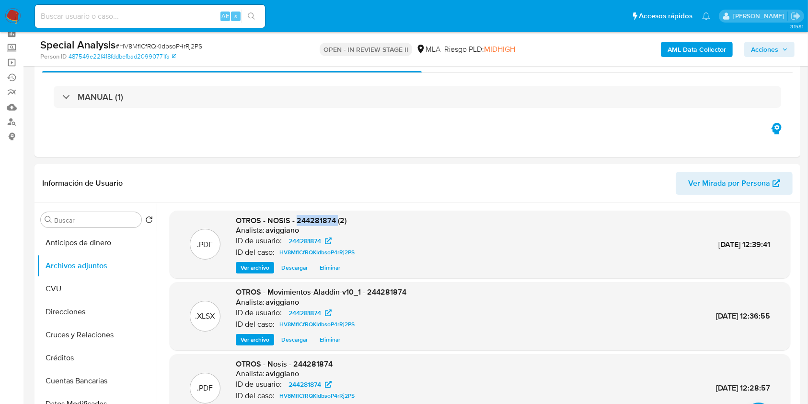
scroll to position [0, 0]
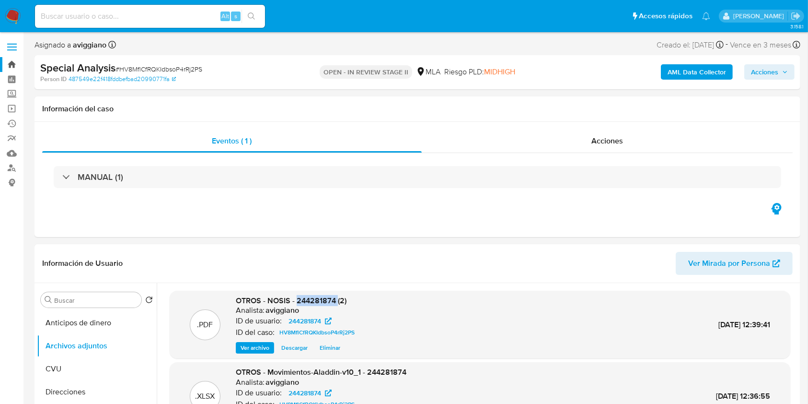
click at [11, 64] on link "Bandeja" at bounding box center [57, 64] width 114 height 15
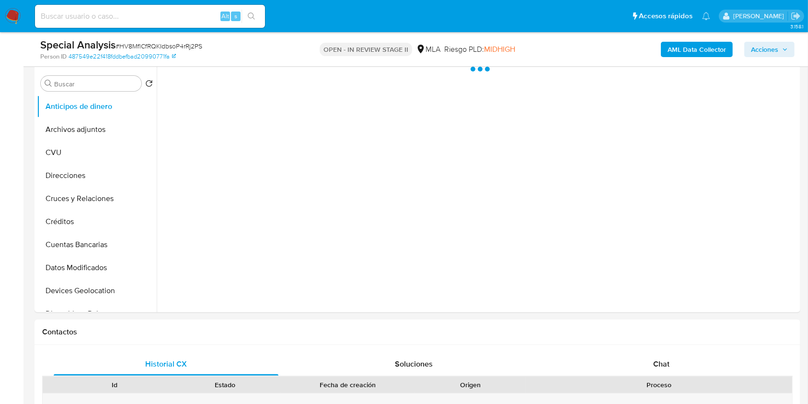
scroll to position [192, 0]
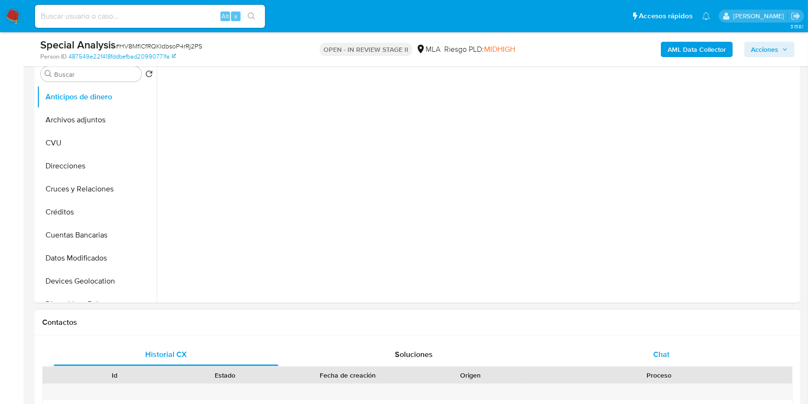
click at [648, 351] on div "Chat" at bounding box center [662, 354] width 225 height 23
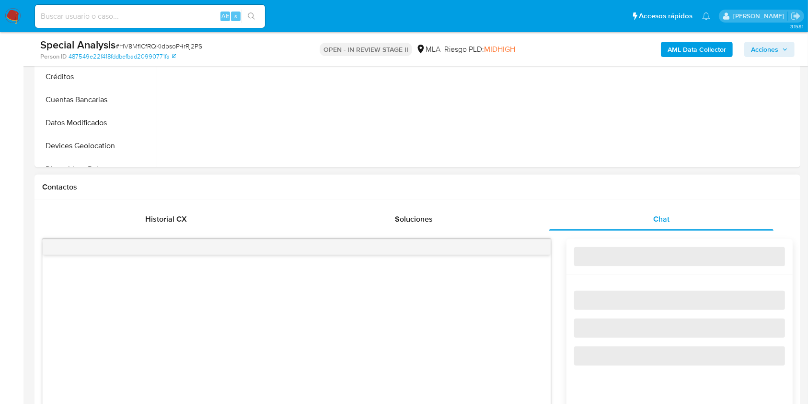
select select "10"
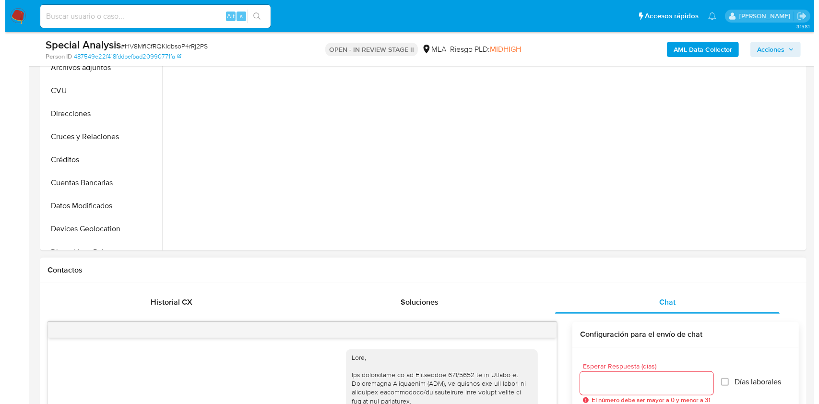
scroll to position [128, 0]
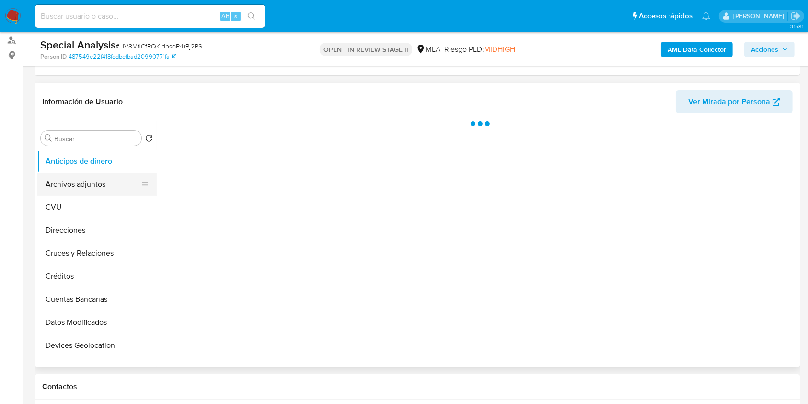
click at [74, 173] on button "Archivos adjuntos" at bounding box center [93, 184] width 112 height 23
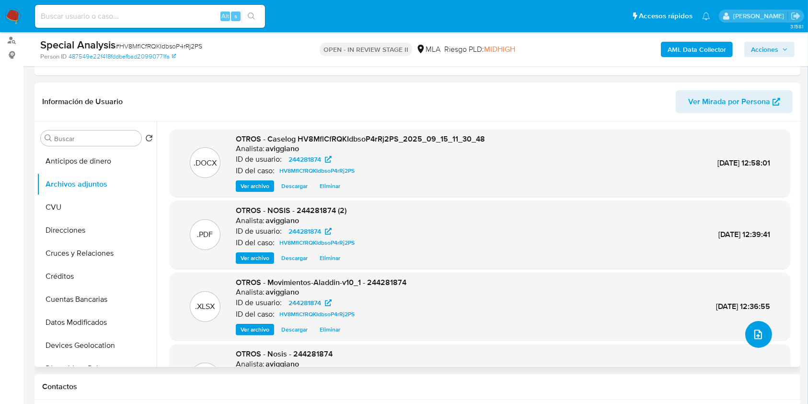
click at [761, 334] on button "upload-file" at bounding box center [759, 334] width 27 height 27
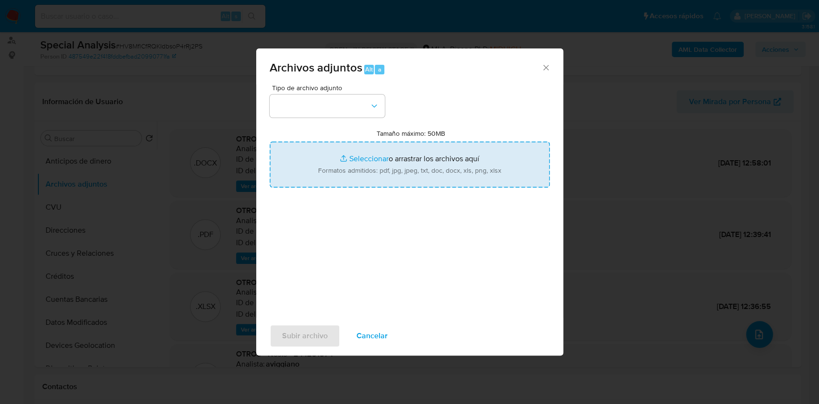
click at [343, 173] on input "Tamaño máximo: 50MB Seleccionar archivos" at bounding box center [409, 164] width 280 height 46
type input "C:\fakepath\244281874_028ce940-fcc2-4153-b782-f623504175b5.png"
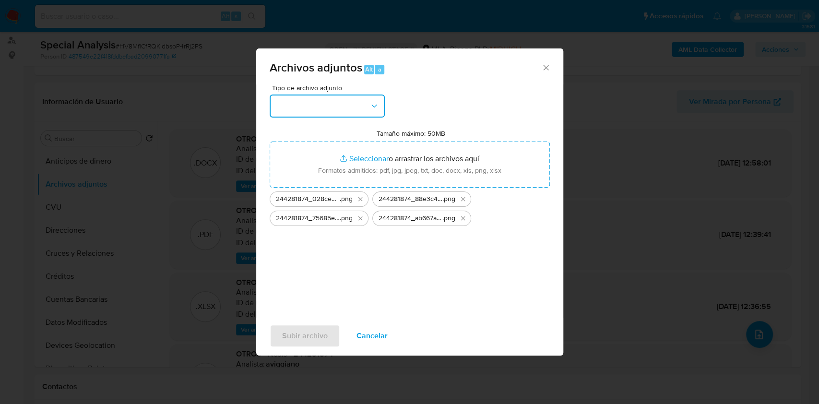
click at [306, 105] on button "button" at bounding box center [326, 105] width 115 height 23
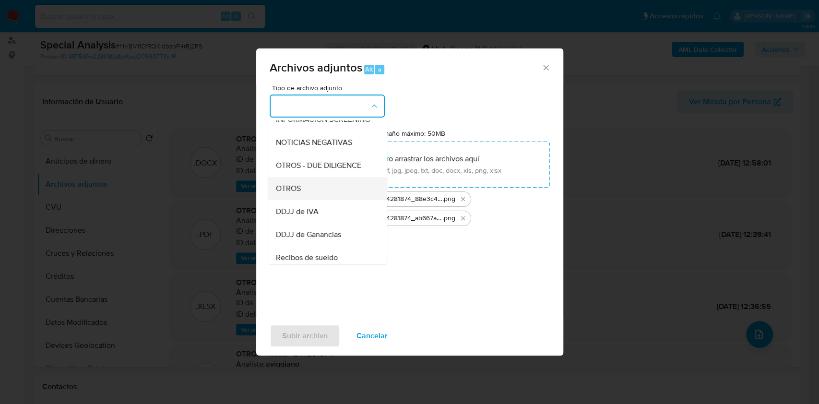
click at [311, 200] on div "OTROS" at bounding box center [324, 188] width 98 height 23
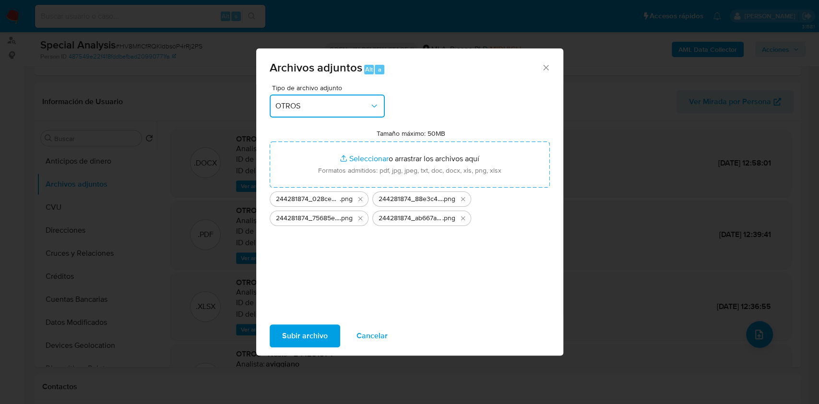
drag, startPoint x: 338, startPoint y: 102, endPoint x: 335, endPoint y: 113, distance: 11.5
click at [338, 101] on span "OTROS" at bounding box center [322, 106] width 94 height 10
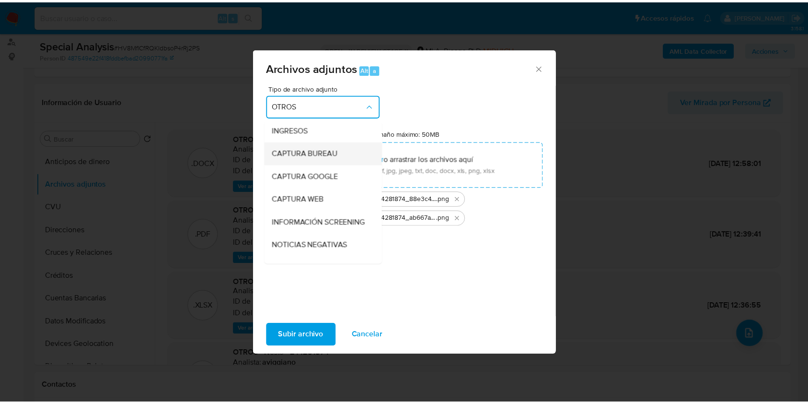
scroll to position [5, 0]
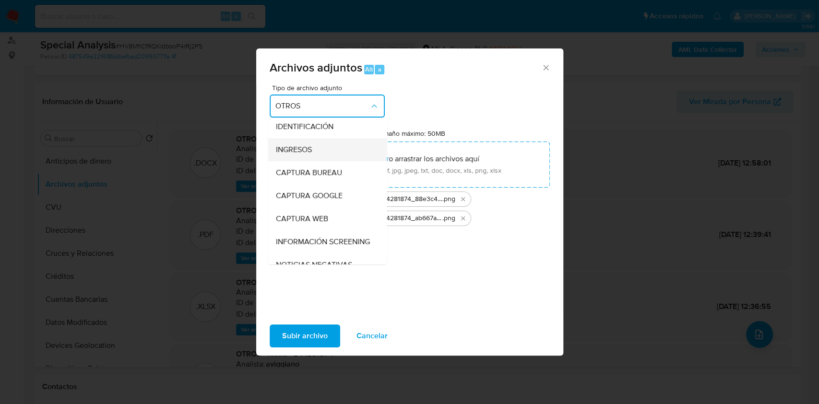
click at [314, 149] on div "INGRESOS" at bounding box center [324, 149] width 98 height 23
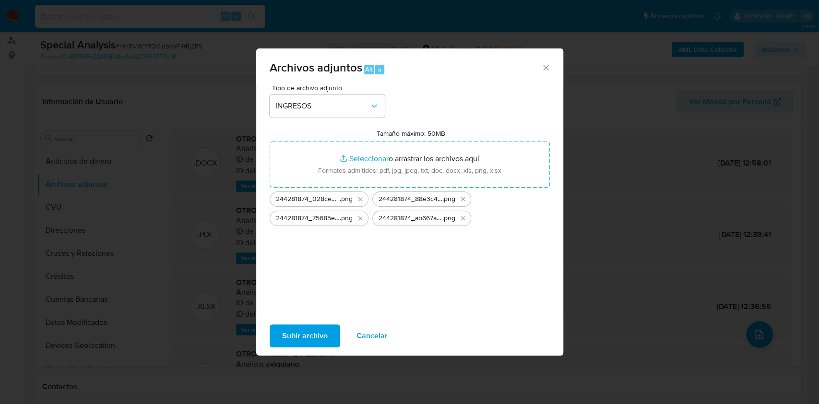
click at [312, 325] on span "Subir archivo" at bounding box center [305, 335] width 46 height 21
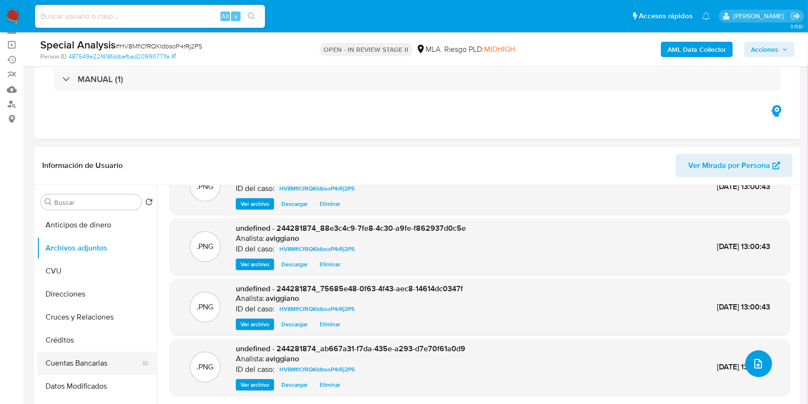
scroll to position [256, 0]
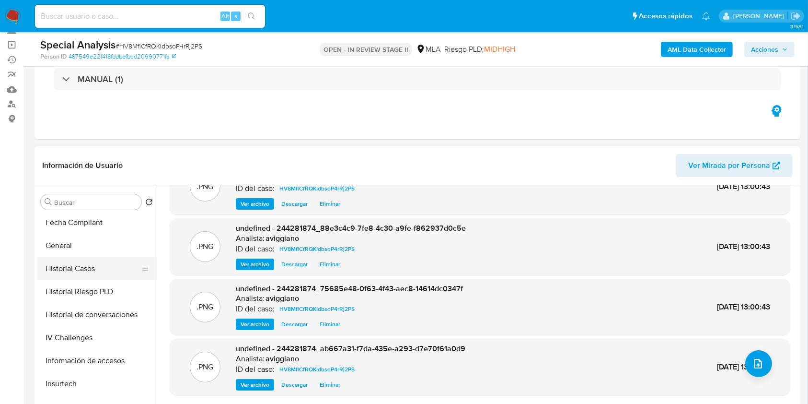
click at [117, 265] on button "Historial Casos" at bounding box center [93, 268] width 112 height 23
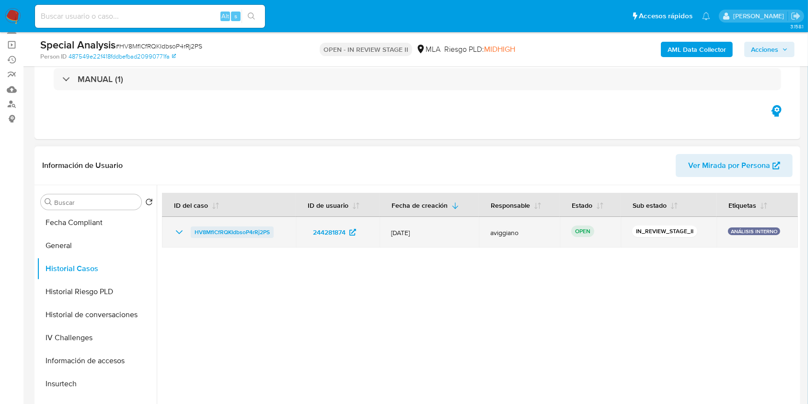
click at [233, 227] on span "HV8MflCfRQKIdbsoP4rRj2PS" at bounding box center [232, 232] width 75 height 12
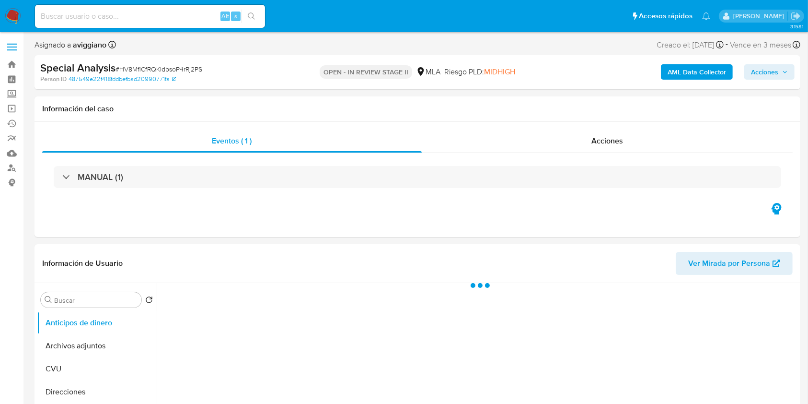
select select "10"
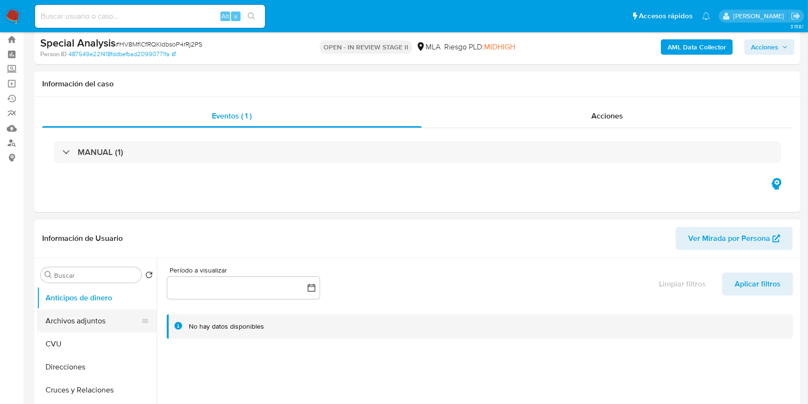
scroll to position [64, 0]
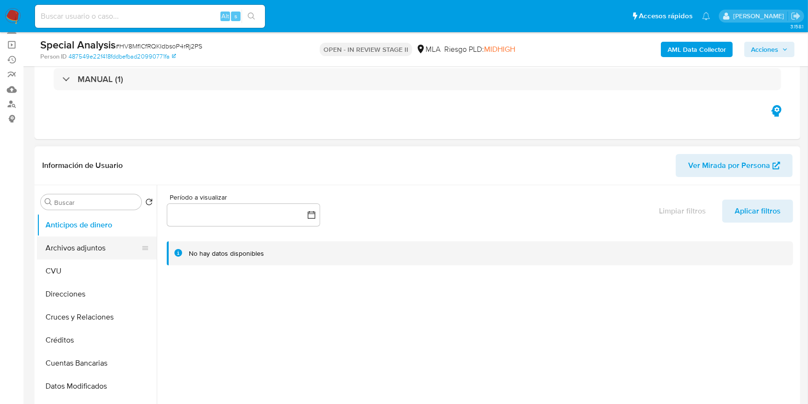
click at [63, 247] on button "Archivos adjuntos" at bounding box center [93, 247] width 112 height 23
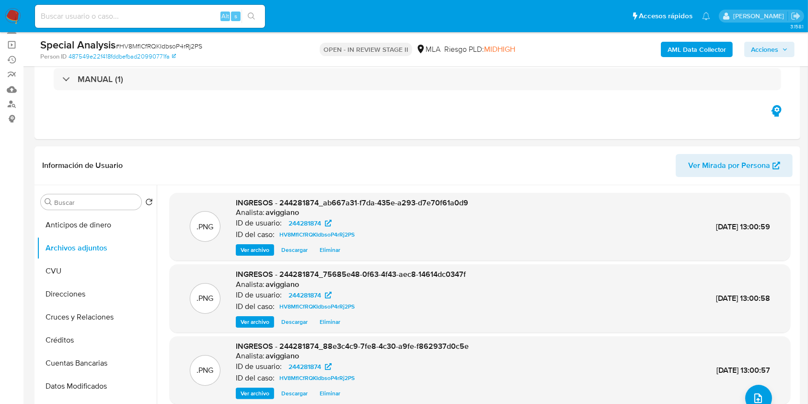
click at [767, 47] on span "Acciones" at bounding box center [764, 49] width 27 height 15
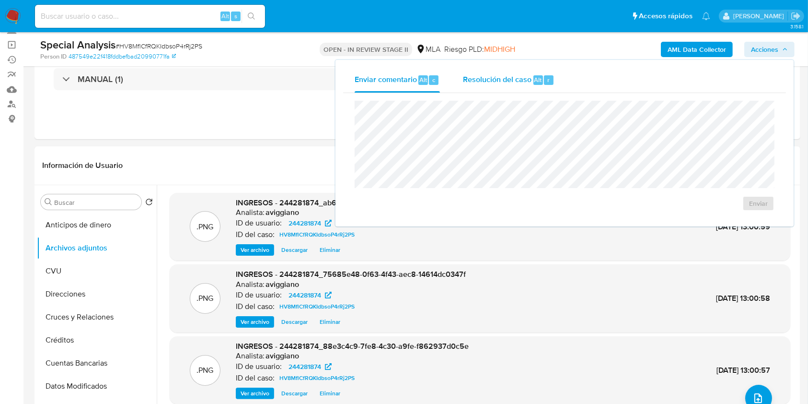
click at [544, 70] on div "Resolución del caso Alt r" at bounding box center [509, 80] width 92 height 25
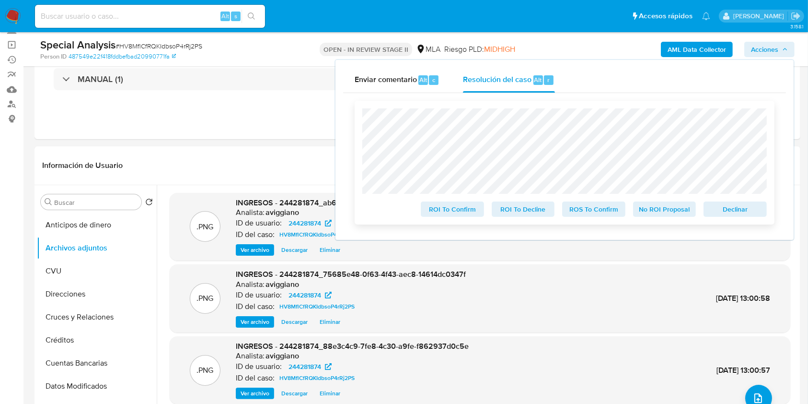
click at [730, 216] on span "Declinar" at bounding box center [736, 208] width 50 height 13
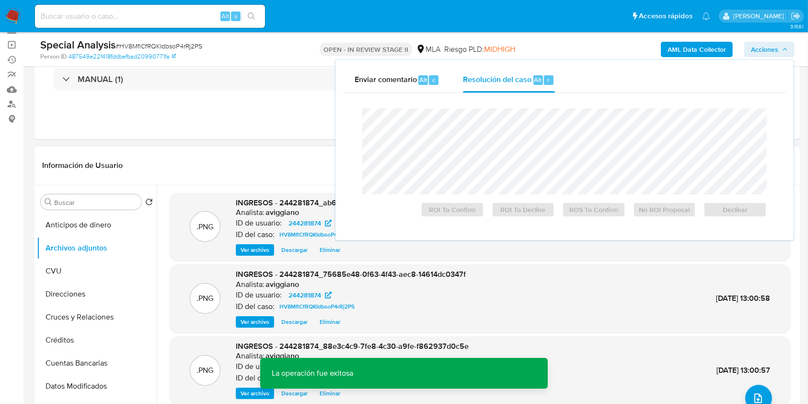
scroll to position [192, 0]
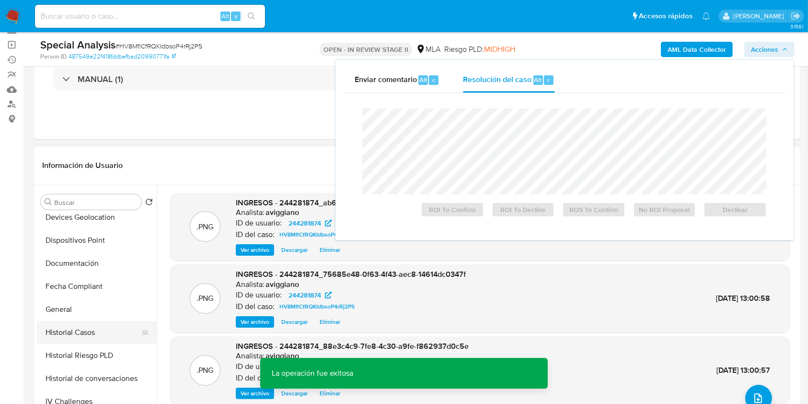
click at [88, 331] on button "Historial Casos" at bounding box center [93, 332] width 112 height 23
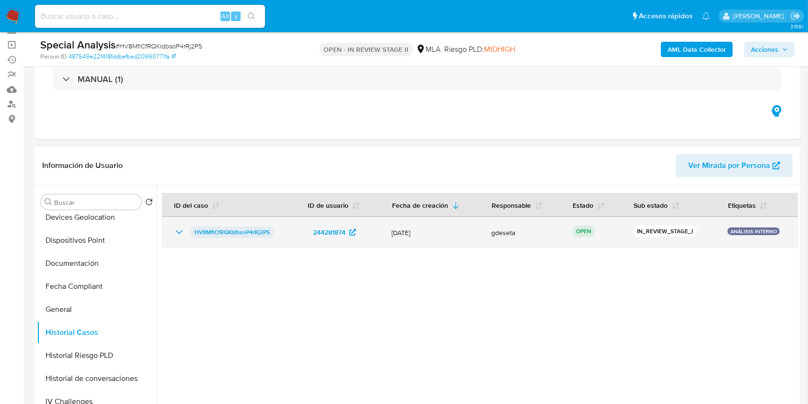
click at [205, 231] on span "HV8MflCfRQKIdbsoP4rRj2PS" at bounding box center [232, 232] width 75 height 12
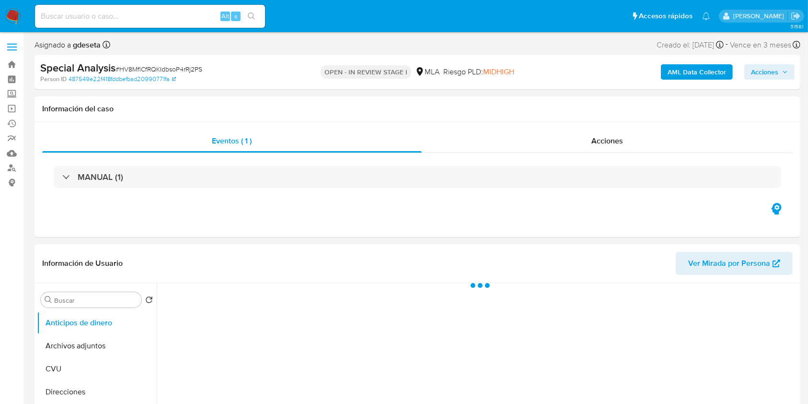
select select "10"
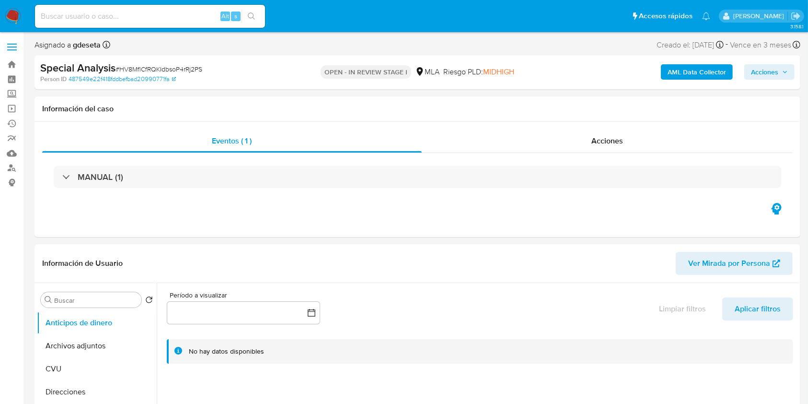
drag, startPoint x: 770, startPoint y: 75, endPoint x: 765, endPoint y: 77, distance: 4.9
click at [769, 75] on span "Acciones" at bounding box center [764, 71] width 27 height 15
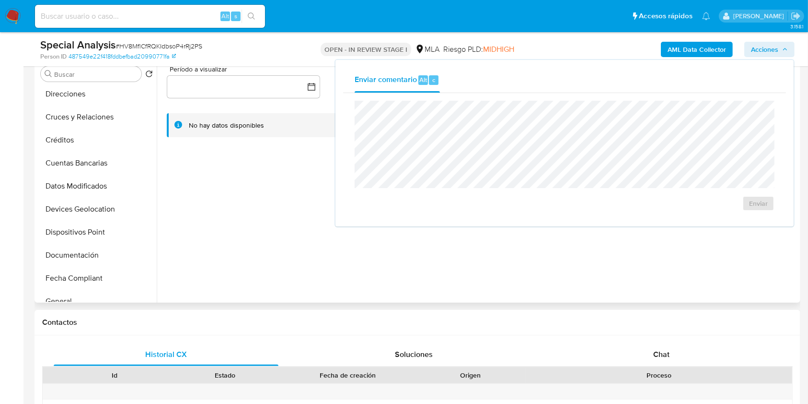
scroll to position [128, 0]
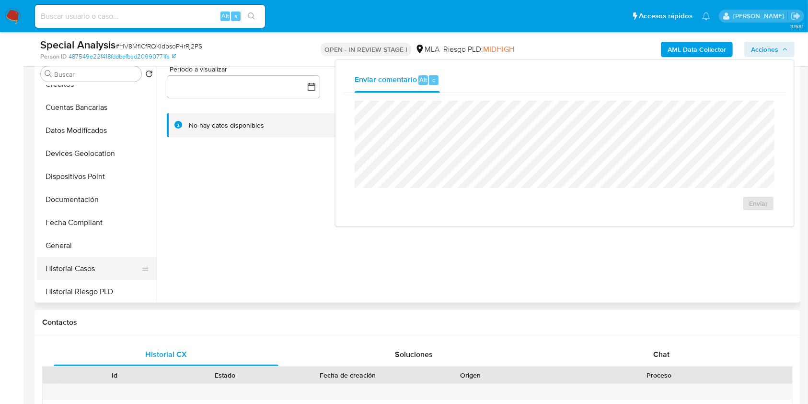
click at [74, 274] on button "Historial Casos" at bounding box center [93, 268] width 112 height 23
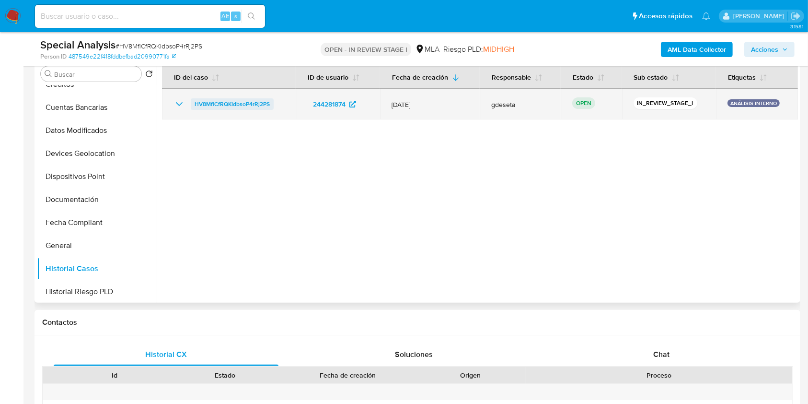
click at [243, 100] on span "HV8MflCfRQKIdbsoP4rRj2PS" at bounding box center [232, 104] width 75 height 12
drag, startPoint x: 284, startPoint y: 97, endPoint x: 205, endPoint y: 97, distance: 79.1
click at [189, 105] on td "HV8MflCfRQKIdbsoP4rRj2PS" at bounding box center [229, 104] width 134 height 31
drag, startPoint x: 205, startPoint y: 97, endPoint x: 187, endPoint y: 113, distance: 24.1
click at [187, 113] on td "HV8MflCfRQKIdbsoP4rRj2PS" at bounding box center [229, 104] width 134 height 31
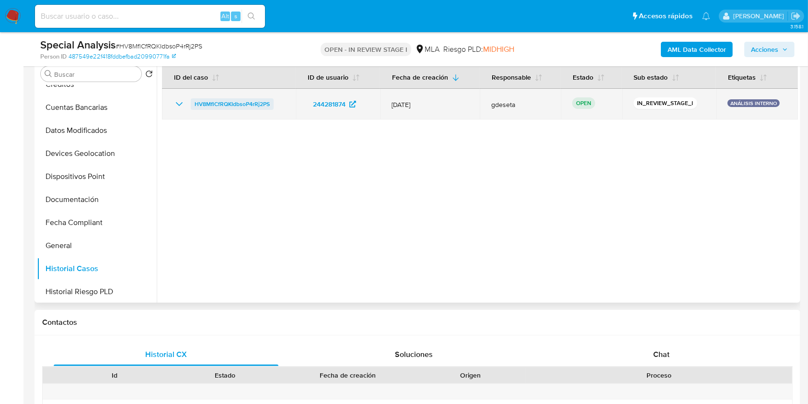
drag, startPoint x: 292, startPoint y: 100, endPoint x: 193, endPoint y: 108, distance: 99.1
click at [193, 108] on td "HV8MflCfRQKIdbsoP4rRj2PS" at bounding box center [229, 104] width 134 height 31
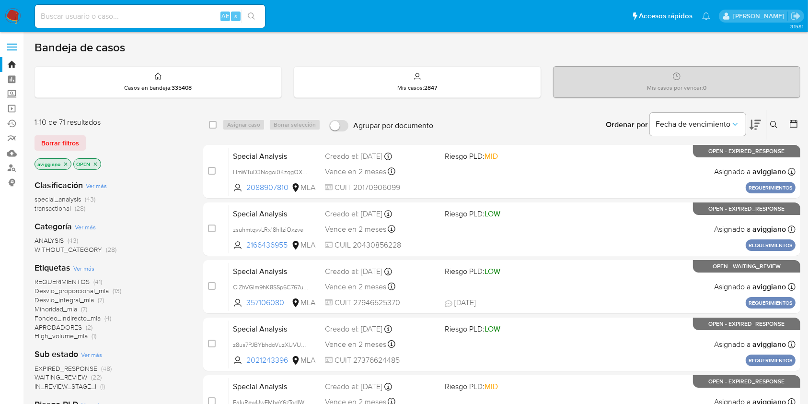
click at [772, 125] on icon at bounding box center [775, 125] width 8 height 8
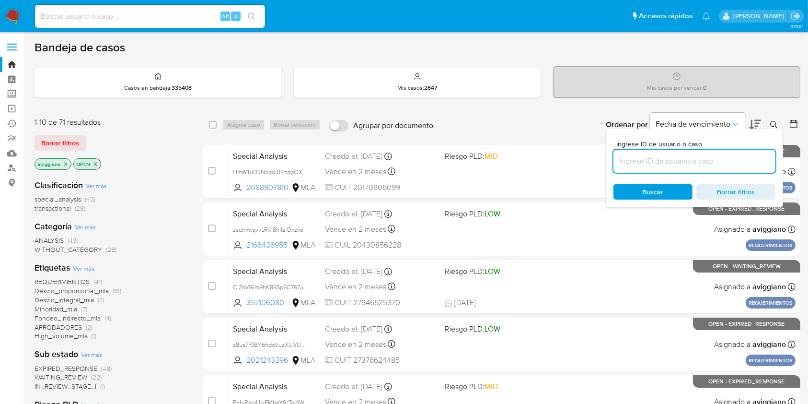
click at [725, 157] on input at bounding box center [695, 161] width 162 height 12
type input "HV8MflCfRQKIdbsoP4rRj2PS"
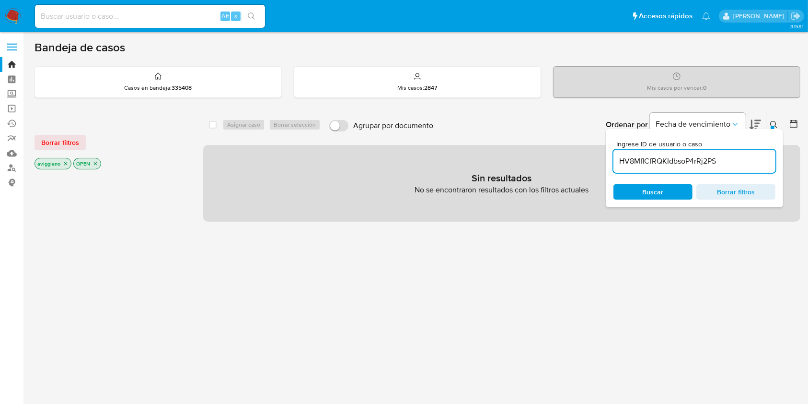
click at [214, 128] on div "select-all-cases-checkbox" at bounding box center [213, 125] width 8 height 10
click at [69, 161] on p "aviggiano" at bounding box center [53, 163] width 36 height 11
click at [61, 162] on p "aviggiano" at bounding box center [53, 163] width 36 height 11
click at [66, 163] on icon "close-filter" at bounding box center [66, 164] width 6 height 6
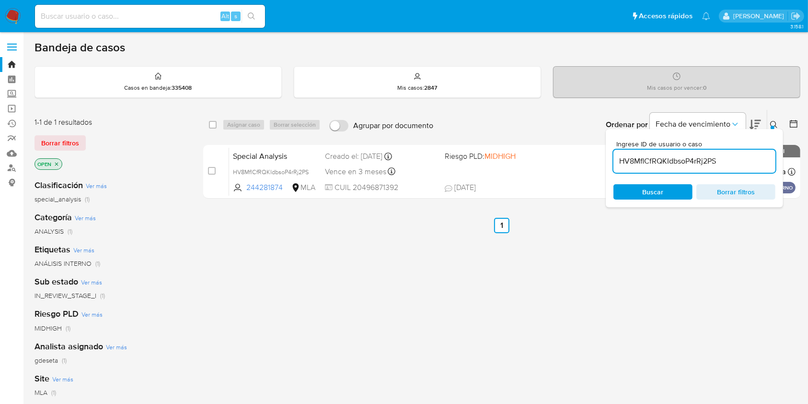
click at [55, 162] on icon "close-filter" at bounding box center [57, 164] width 6 height 6
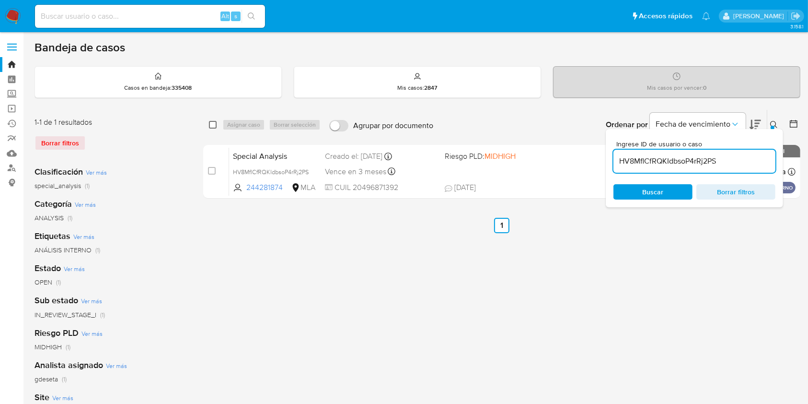
click at [214, 123] on input "checkbox" at bounding box center [213, 125] width 8 height 8
checkbox input "true"
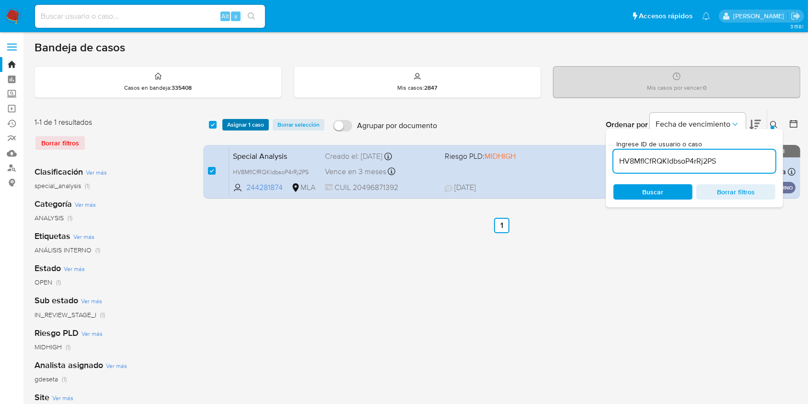
click at [234, 123] on span "Asignar 1 caso" at bounding box center [245, 125] width 37 height 10
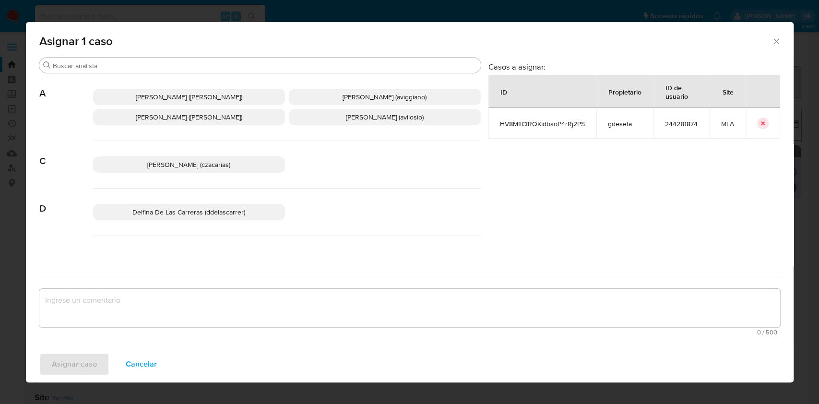
click at [315, 102] on p "[PERSON_NAME] (aviggiano)" at bounding box center [385, 97] width 192 height 16
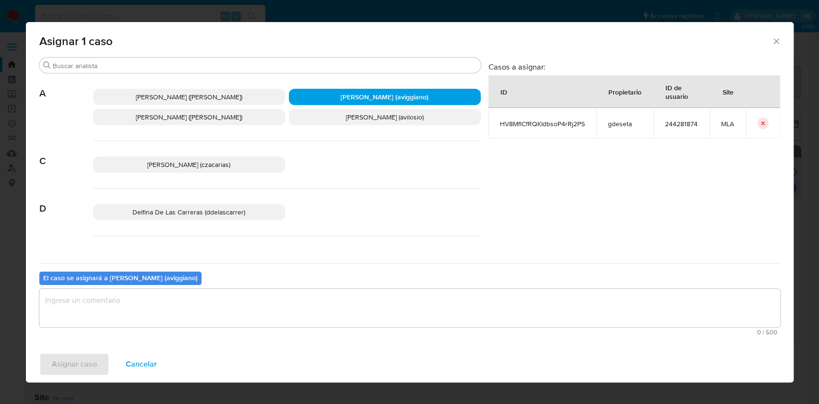
click at [269, 302] on textarea "assign-modal" at bounding box center [409, 308] width 740 height 38
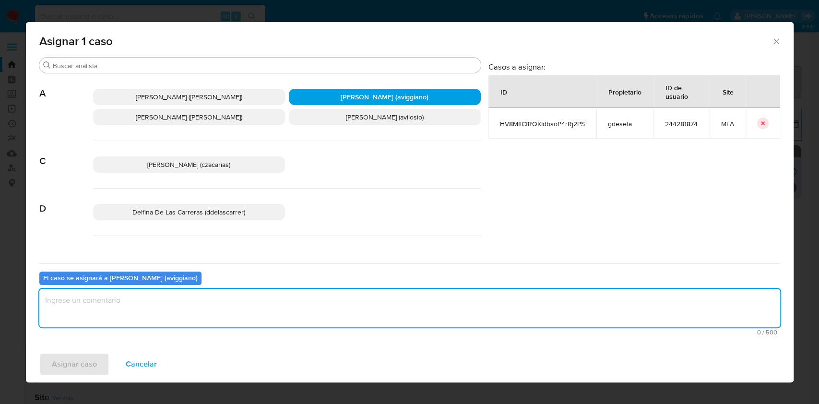
paste textarea "HV8MflCfRQKIdbsoP4rRj2PS"
type textarea "HV8MflCfRQKIdbsoP4rRj2PS"
drag, startPoint x: 201, startPoint y: 305, endPoint x: 31, endPoint y: 289, distance: 171.5
click at [31, 289] on div "Buscar A [PERSON_NAME] ([PERSON_NAME]) [PERSON_NAME] (aviggiano) [PERSON_NAME] …" at bounding box center [409, 201] width 767 height 289
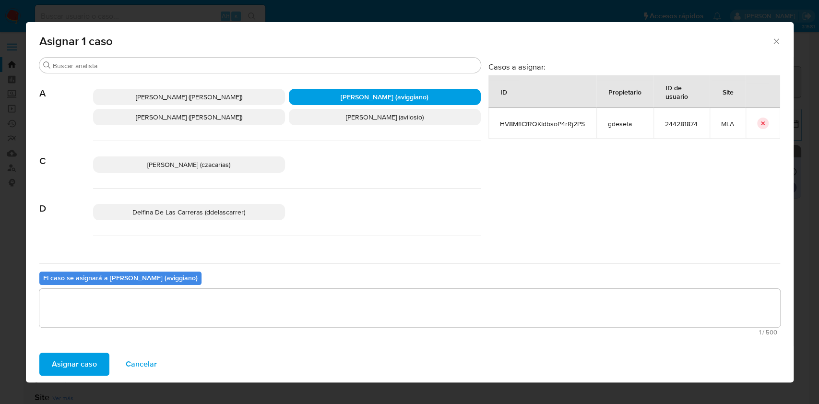
click at [92, 357] on span "Asignar caso" at bounding box center [74, 363] width 45 height 21
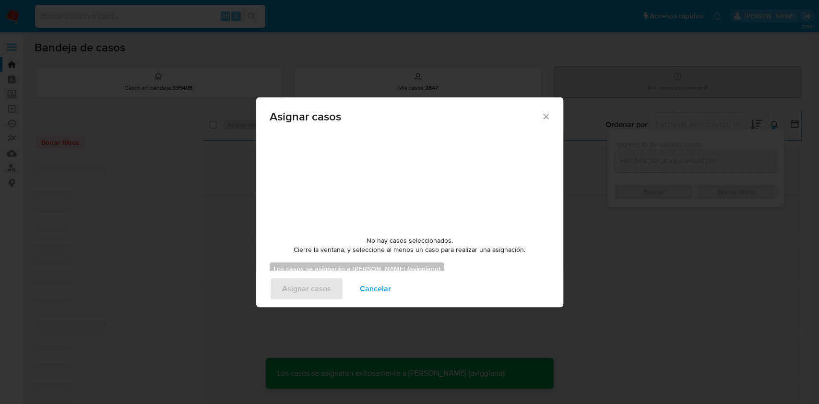
checkbox input "false"
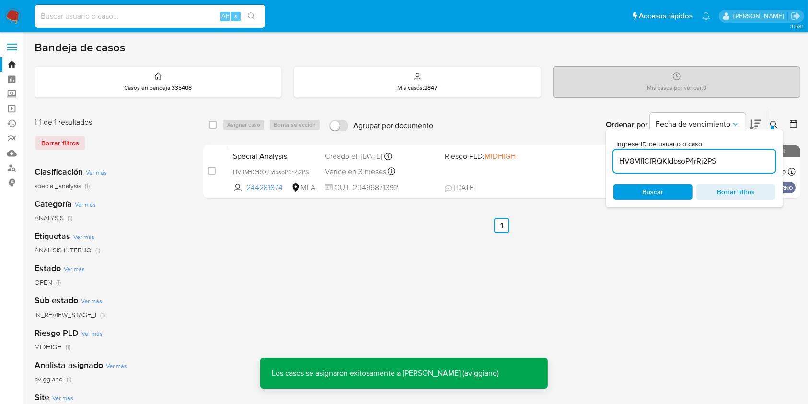
click at [410, 173] on div "Vence en 3 meses Vence el [DATE] 16:56:30" at bounding box center [381, 171] width 112 height 13
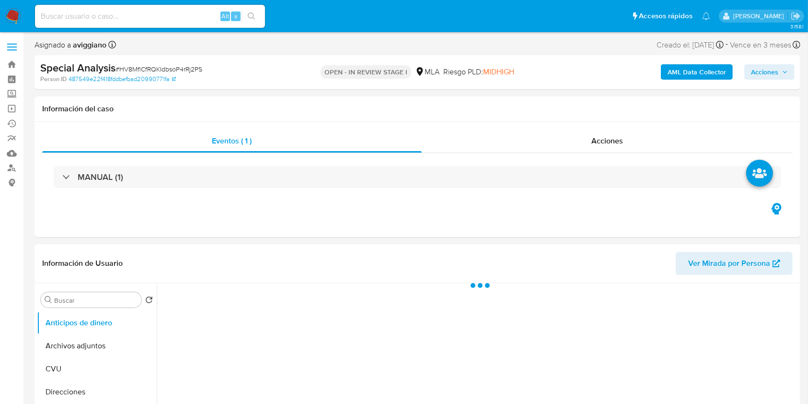
select select "10"
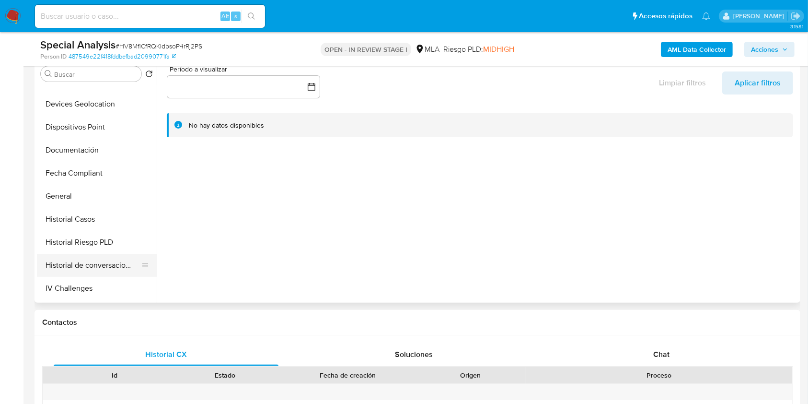
scroll to position [256, 0]
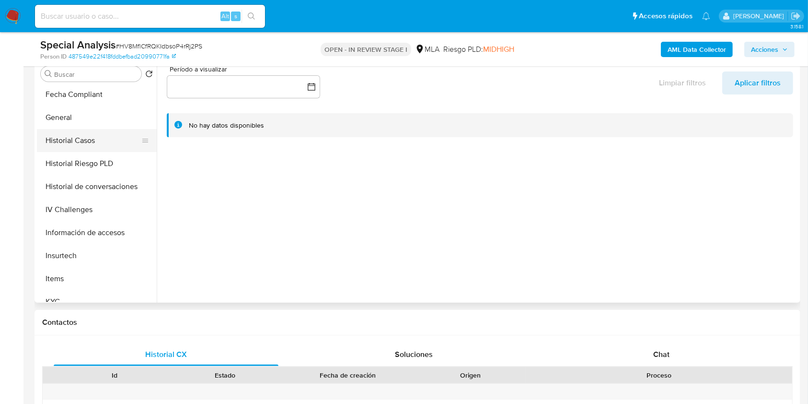
click at [76, 146] on button "Historial Casos" at bounding box center [93, 140] width 112 height 23
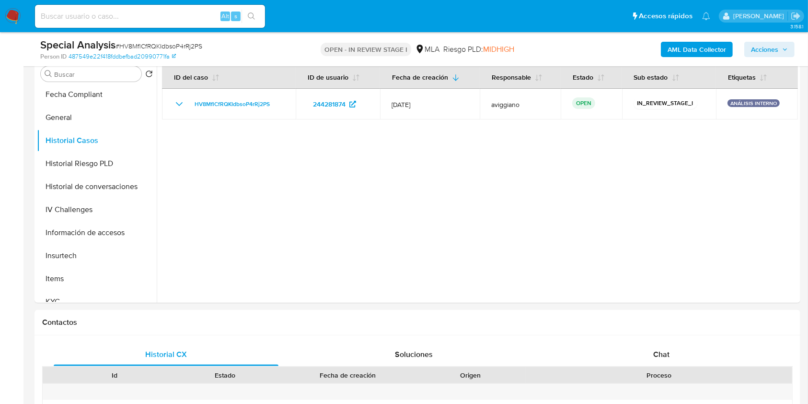
click at [763, 44] on span "Acciones" at bounding box center [764, 49] width 27 height 15
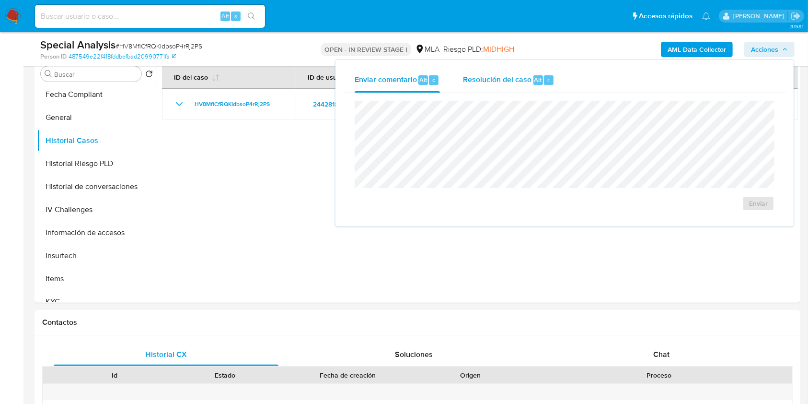
click at [528, 90] on div "Resolución del caso Alt r" at bounding box center [509, 80] width 92 height 25
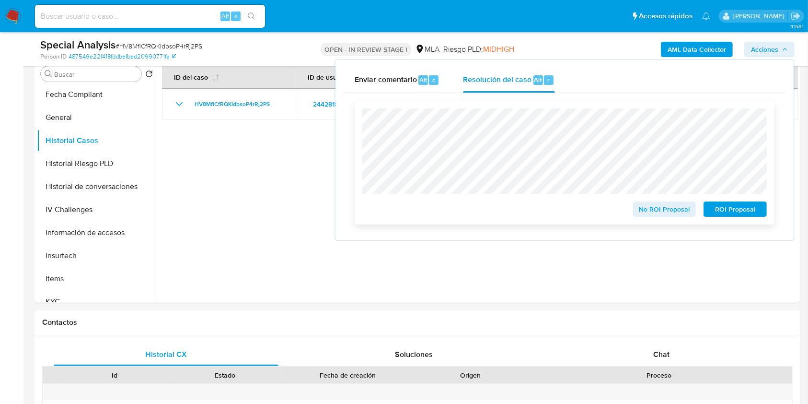
click at [654, 211] on span "No ROI Proposal" at bounding box center [665, 208] width 50 height 13
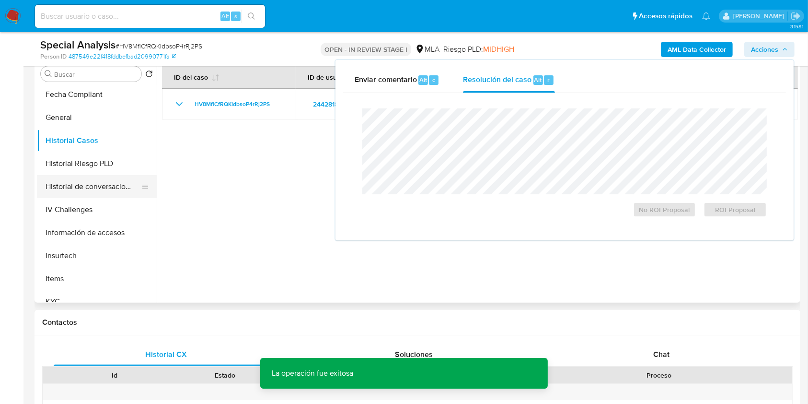
scroll to position [0, 0]
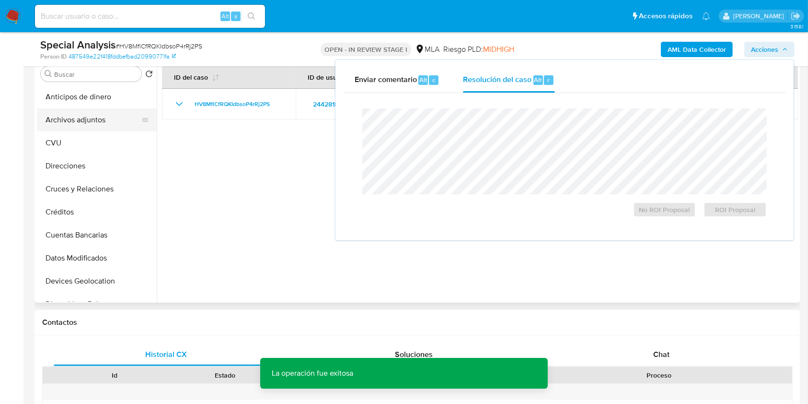
click at [95, 129] on button "Archivos adjuntos" at bounding box center [93, 119] width 112 height 23
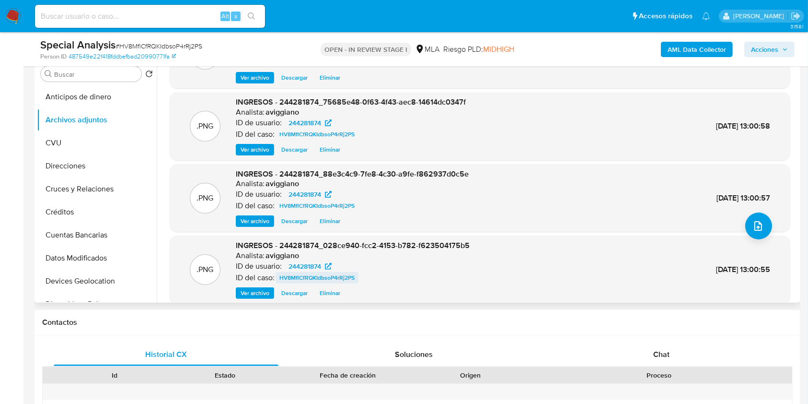
scroll to position [81, 0]
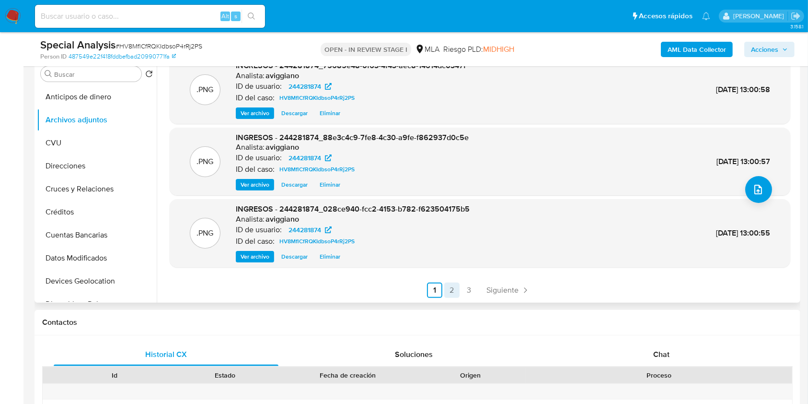
click at [457, 292] on link "2" at bounding box center [452, 289] width 15 height 15
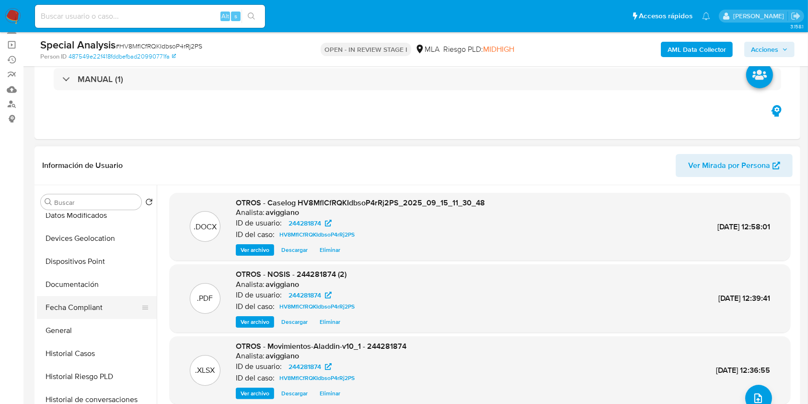
scroll to position [192, 0]
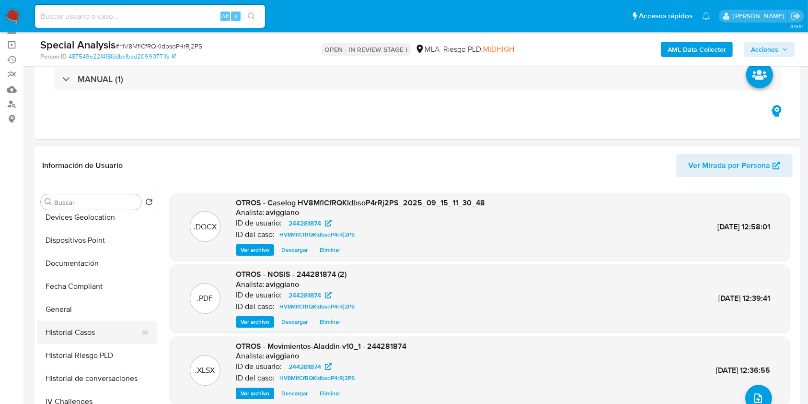
click at [94, 328] on button "Historial Casos" at bounding box center [93, 332] width 112 height 23
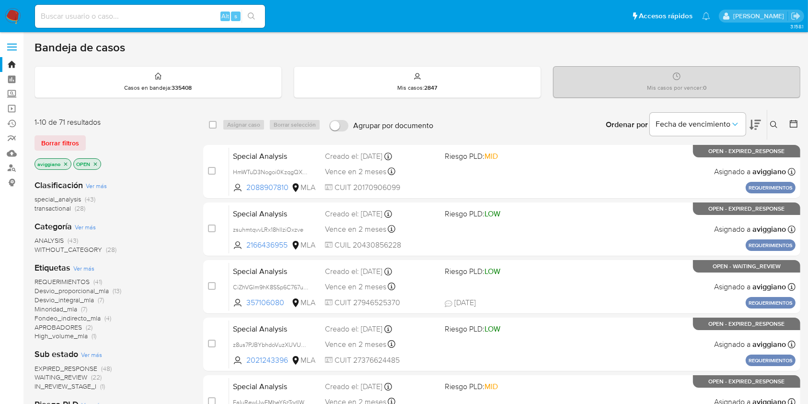
drag, startPoint x: 65, startPoint y: 162, endPoint x: 64, endPoint y: 167, distance: 5.0
click at [65, 162] on icon "close-filter" at bounding box center [66, 164] width 6 height 6
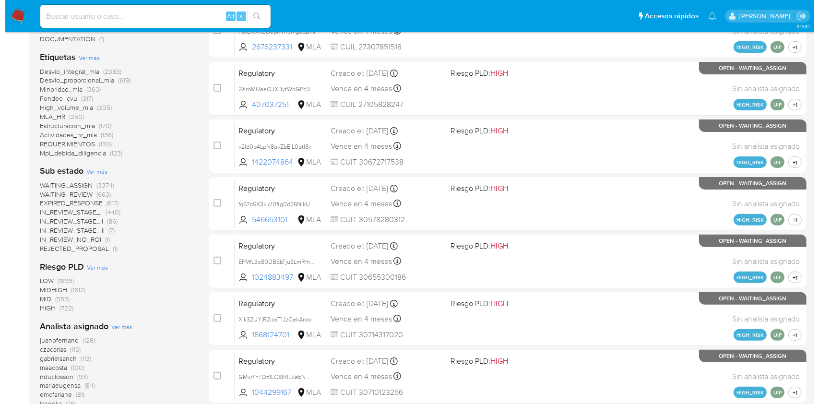
scroll to position [396, 0]
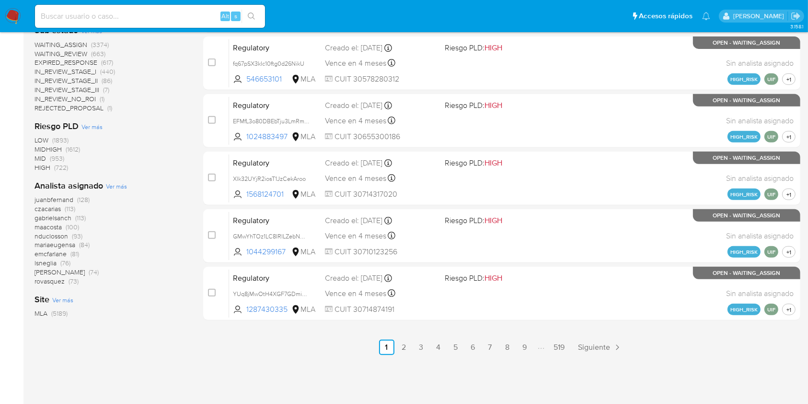
click at [117, 183] on span "Ver más" at bounding box center [116, 186] width 21 height 9
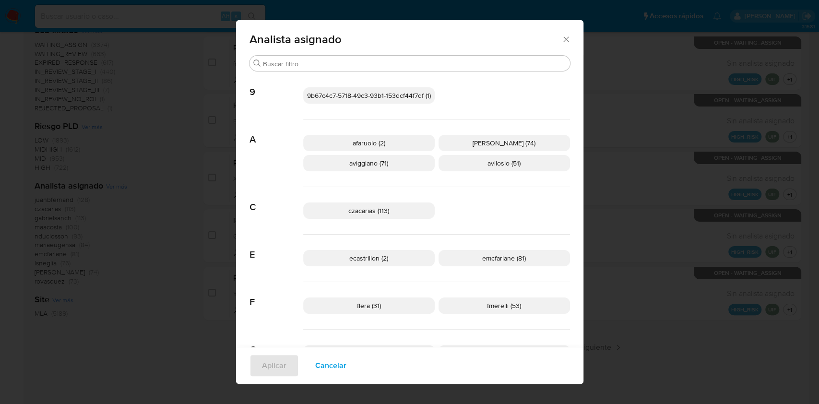
click at [319, 158] on p "aviggiano (71)" at bounding box center [368, 163] width 131 height 16
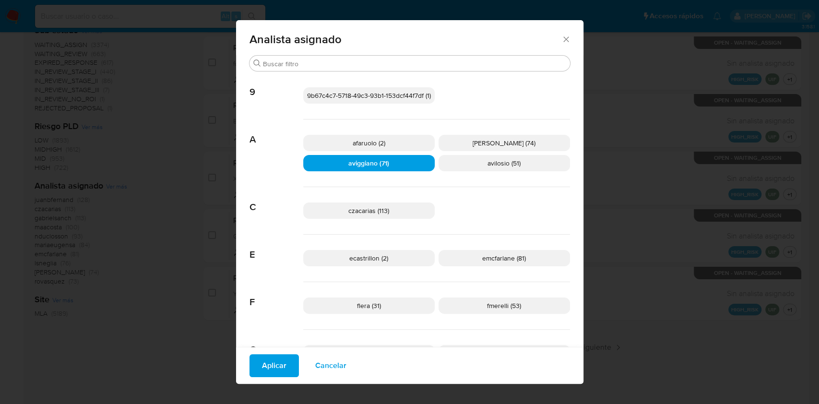
click at [249, 375] on button "Aplicar" at bounding box center [273, 365] width 49 height 23
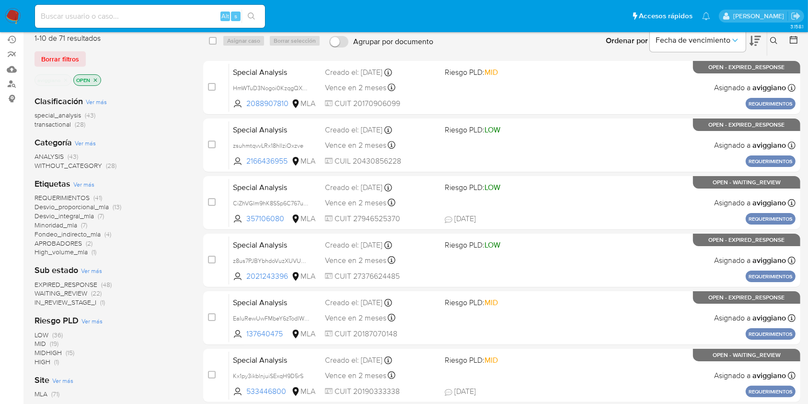
scroll to position [64, 0]
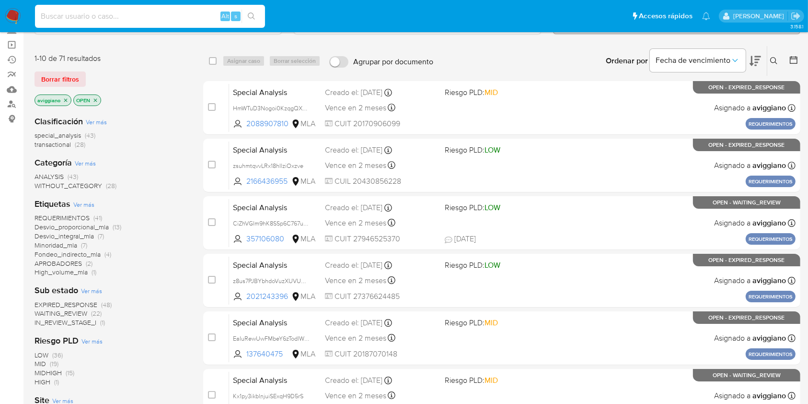
paste input "fKgzm50QTsvHHayjgSy44Dv7"
type input "fKgzm50QTsvHHayjgSy44Dv7"
click at [252, 14] on icon "search-icon" at bounding box center [252, 16] width 8 height 8
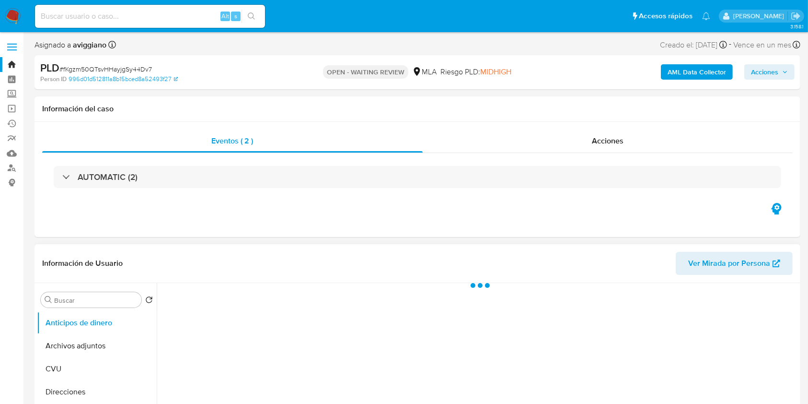
select select "10"
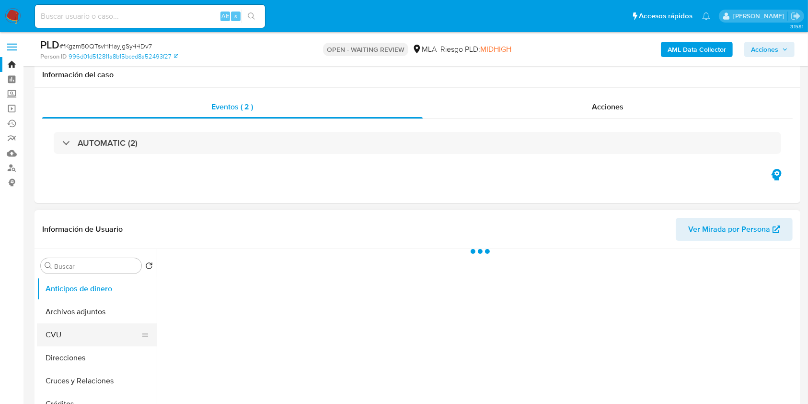
scroll to position [128, 0]
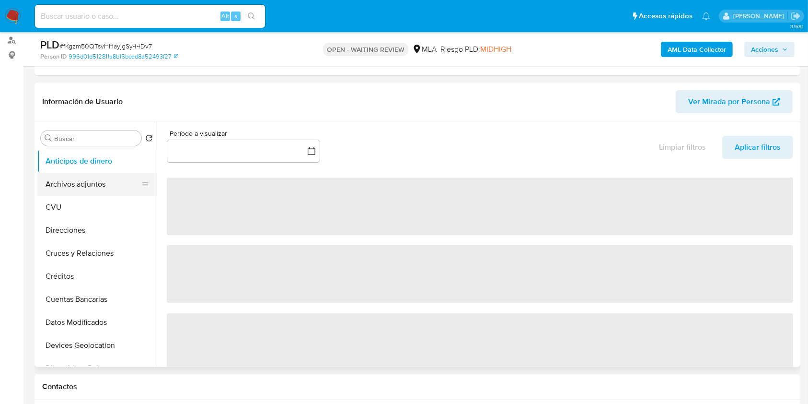
click at [104, 184] on button "Archivos adjuntos" at bounding box center [93, 184] width 112 height 23
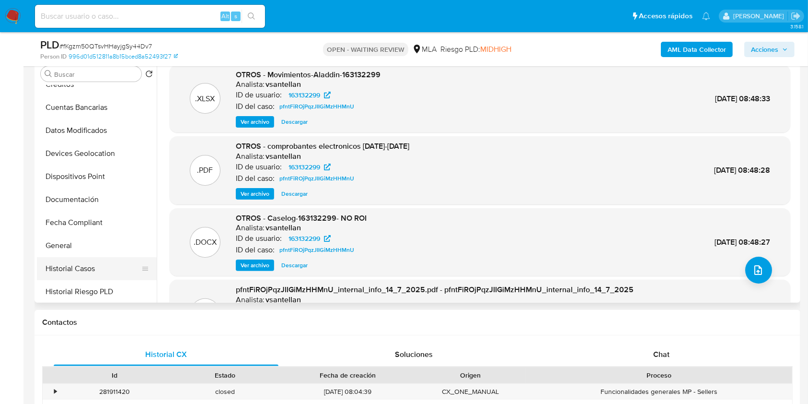
scroll to position [192, 0]
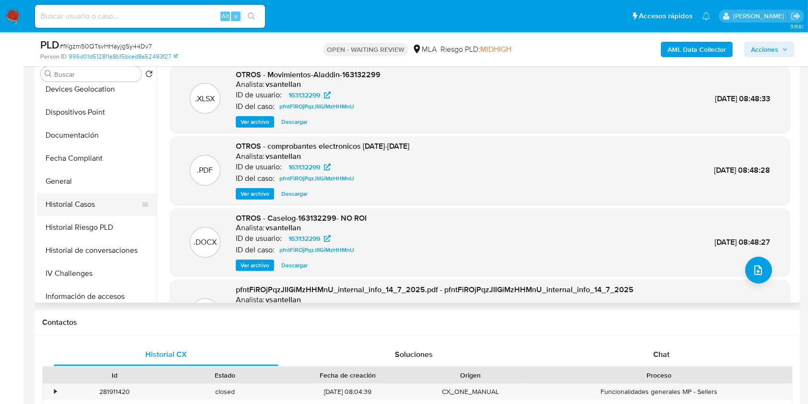
click at [97, 204] on button "Historial Casos" at bounding box center [93, 204] width 112 height 23
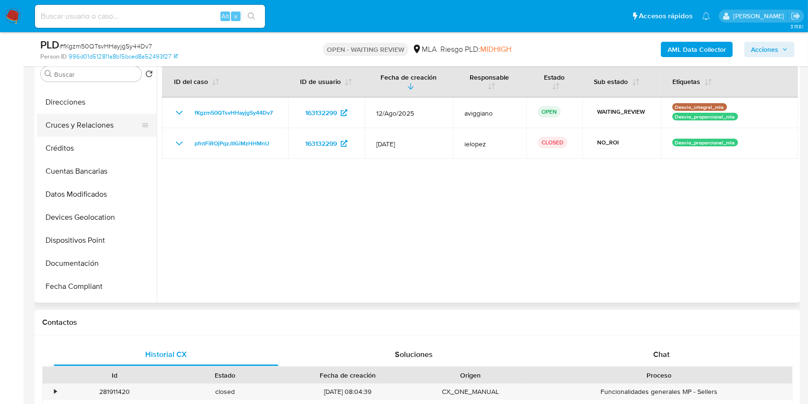
click at [95, 126] on button "Cruces y Relaciones" at bounding box center [93, 125] width 112 height 23
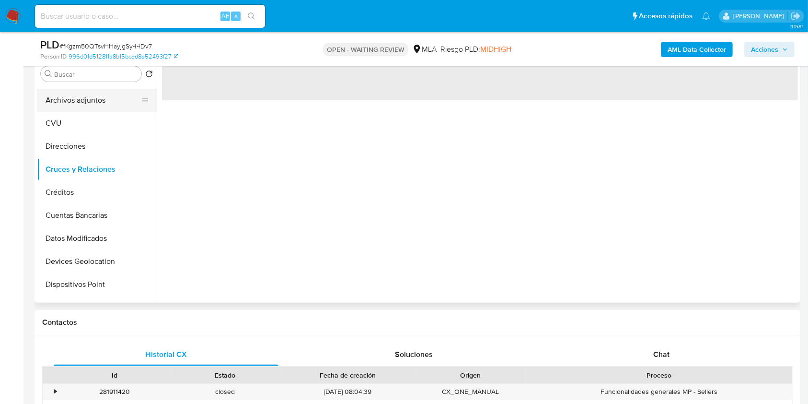
scroll to position [0, 0]
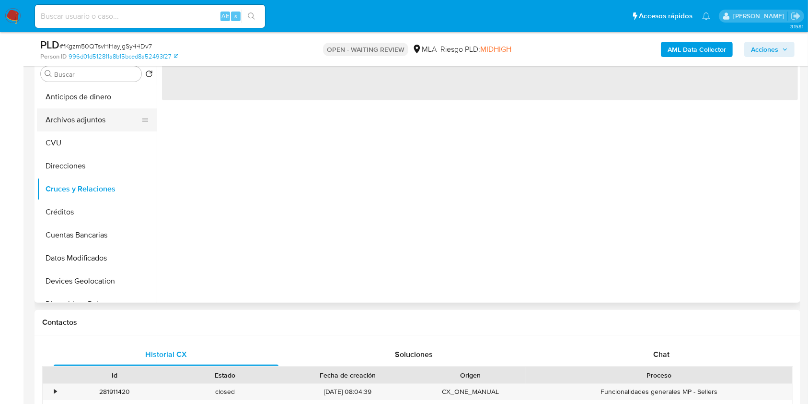
click at [95, 119] on button "Archivos adjuntos" at bounding box center [93, 119] width 112 height 23
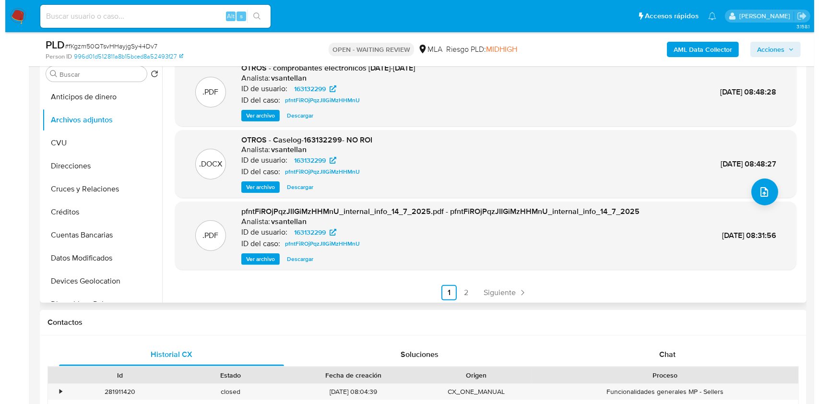
scroll to position [81, 0]
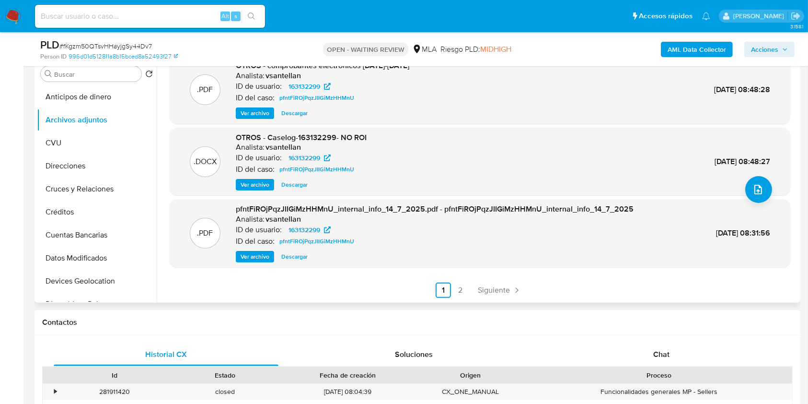
click at [256, 187] on span "Ver archivo" at bounding box center [255, 185] width 29 height 10
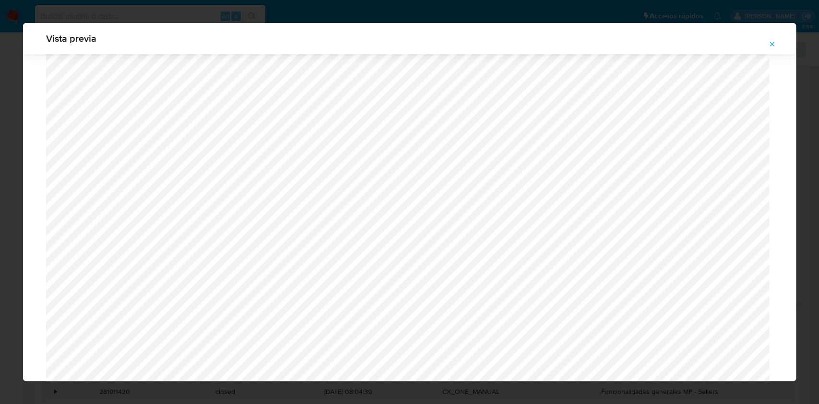
scroll to position [236, 0]
click at [771, 42] on icon "Attachment preview" at bounding box center [772, 44] width 8 height 8
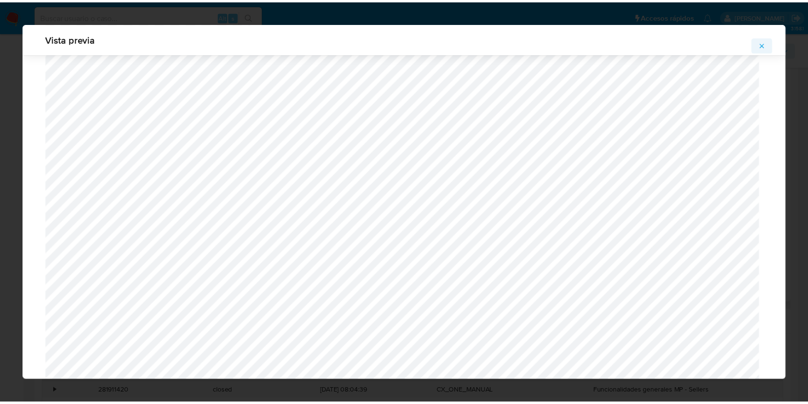
scroll to position [0, 0]
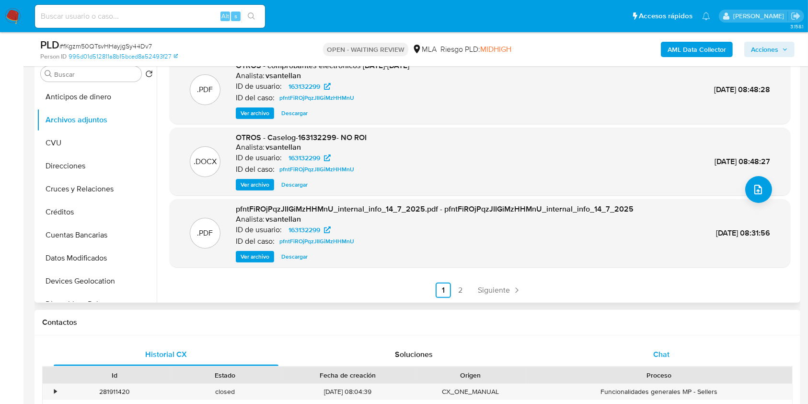
click at [642, 343] on div "Chat" at bounding box center [662, 354] width 225 height 23
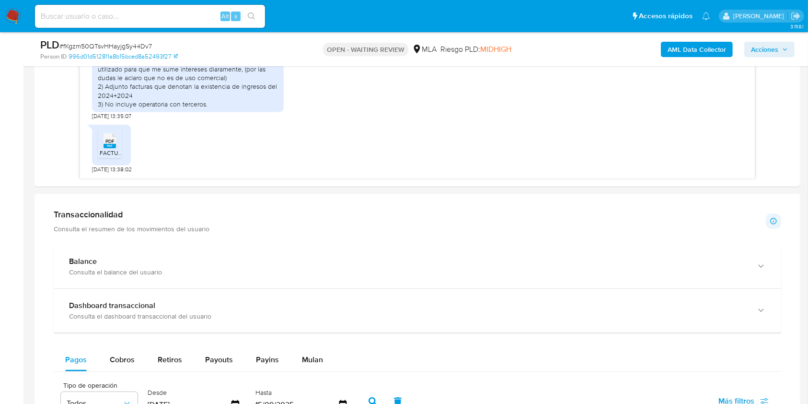
scroll to position [703, 0]
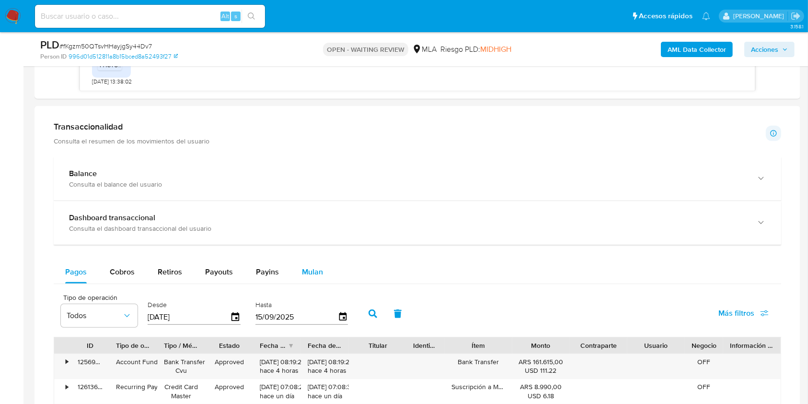
click at [320, 268] on span "Mulan" at bounding box center [312, 271] width 21 height 11
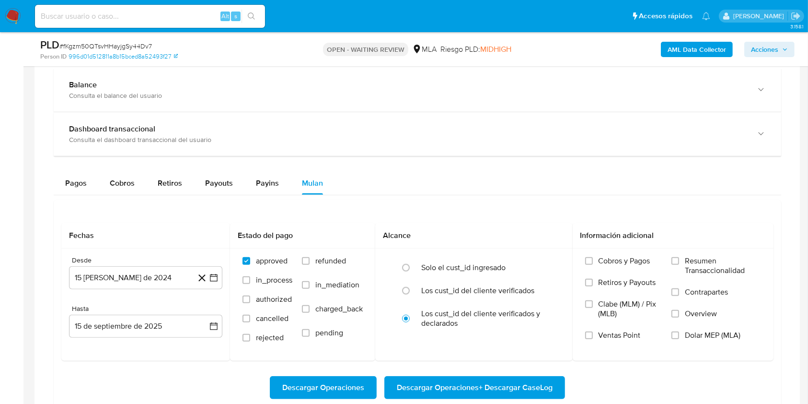
scroll to position [895, 0]
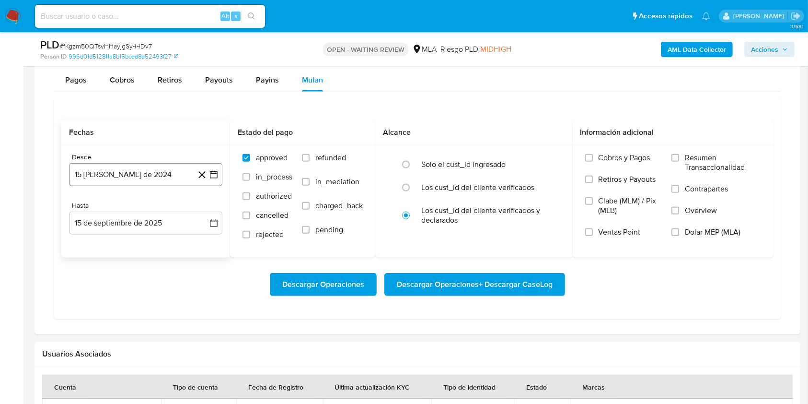
click at [108, 176] on button "15 de agosto de 2024" at bounding box center [145, 174] width 153 height 23
click at [167, 205] on icon "Seleccionar mes y año" at bounding box center [169, 209] width 8 height 8
click at [200, 209] on icon "Año siguiente" at bounding box center [204, 209] width 12 height 12
click at [187, 270] on span "jun" at bounding box center [186, 271] width 11 height 8
click at [198, 244] on button "1" at bounding box center [203, 244] width 15 height 15
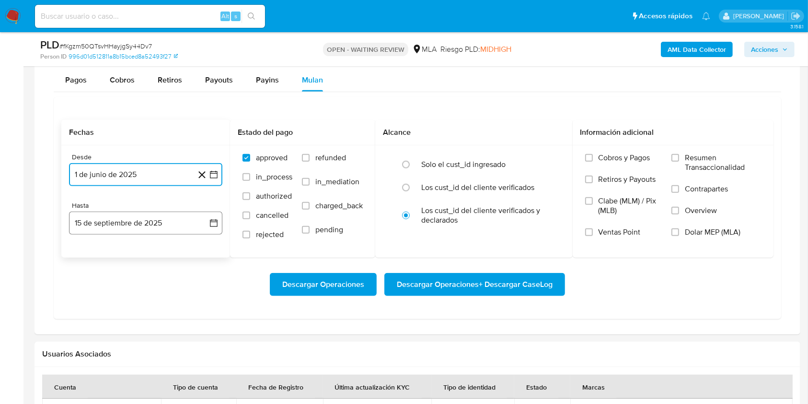
click at [167, 232] on button "15 de septiembre de 2025" at bounding box center [145, 222] width 153 height 23
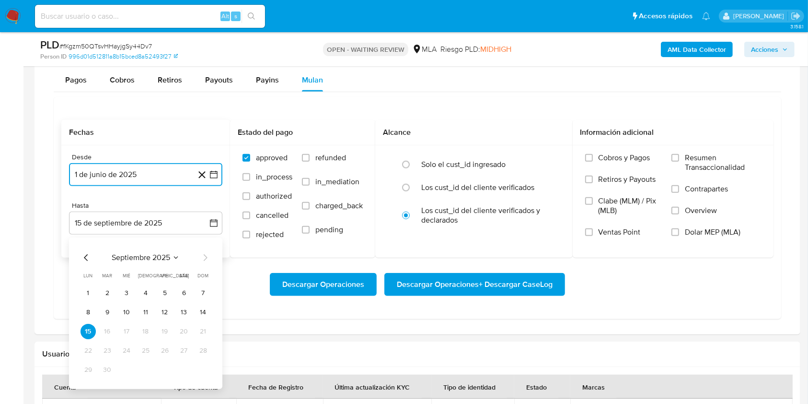
click at [88, 255] on icon "Mes anterior" at bounding box center [87, 258] width 12 height 12
click at [143, 370] on button "31" at bounding box center [145, 369] width 15 height 15
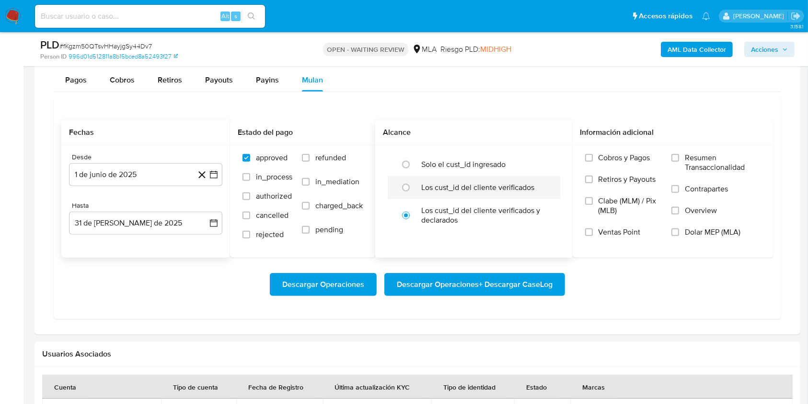
click at [418, 185] on div at bounding box center [409, 187] width 26 height 20
radio input "true"
click at [683, 229] on label "Dolar MEP (MLA)" at bounding box center [717, 238] width 90 height 22
click at [679, 229] on input "Dolar MEP (MLA)" at bounding box center [676, 232] width 8 height 8
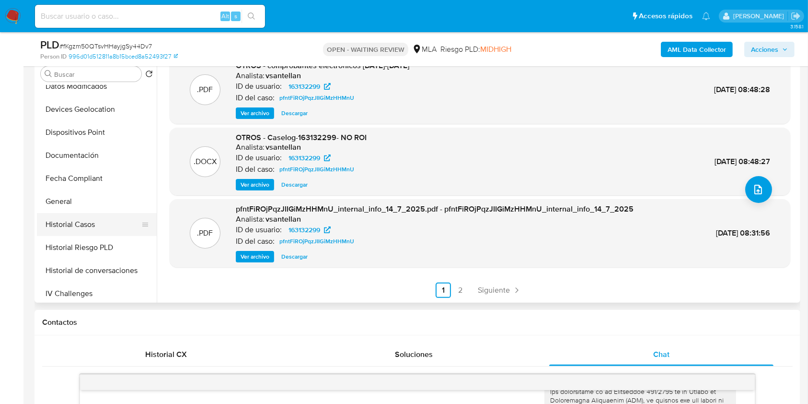
scroll to position [192, 0]
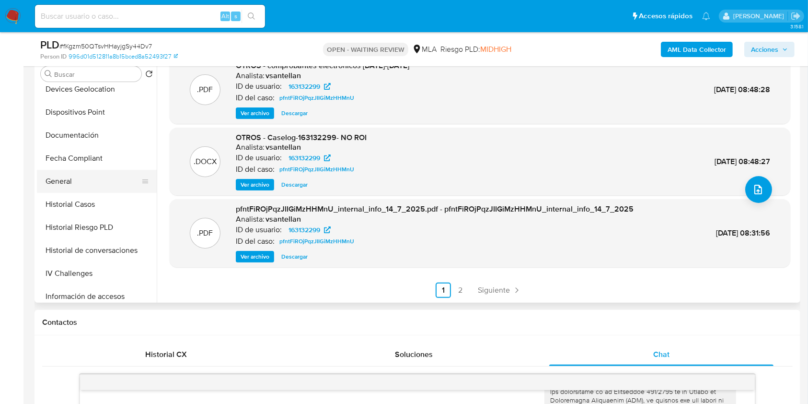
click at [104, 186] on button "General" at bounding box center [93, 181] width 112 height 23
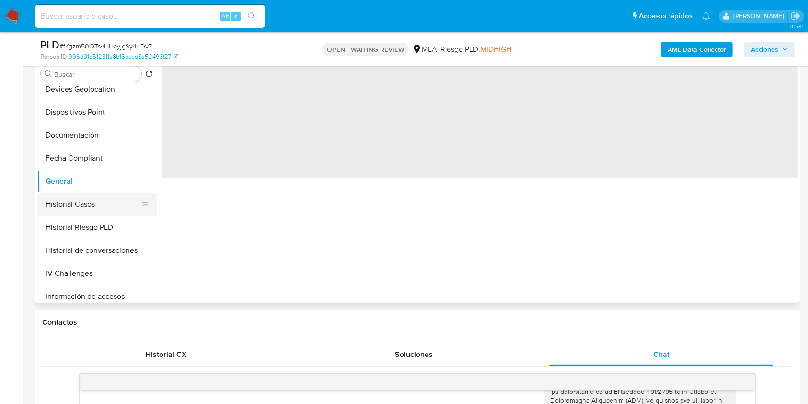
click at [95, 196] on button "Historial Casos" at bounding box center [93, 204] width 112 height 23
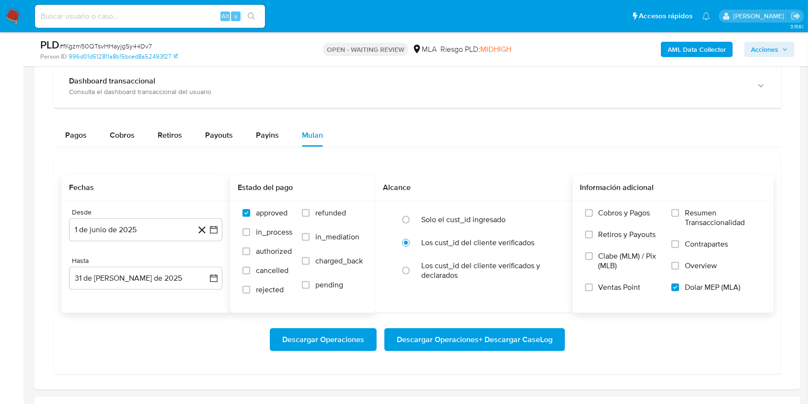
scroll to position [895, 0]
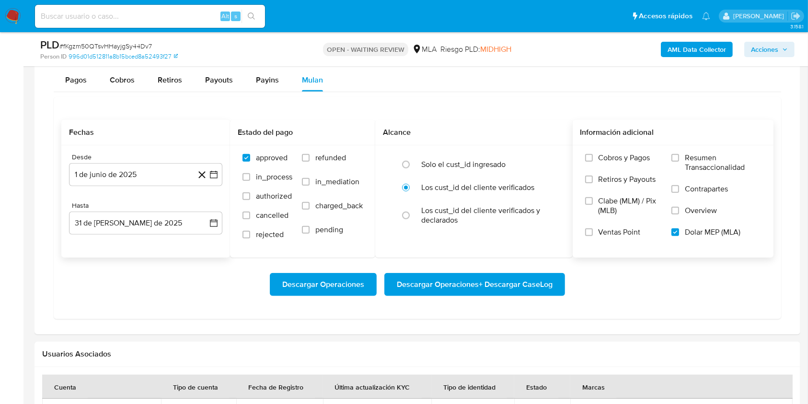
click at [430, 286] on span "Descargar Operaciones + Descargar CaseLog" at bounding box center [475, 284] width 156 height 21
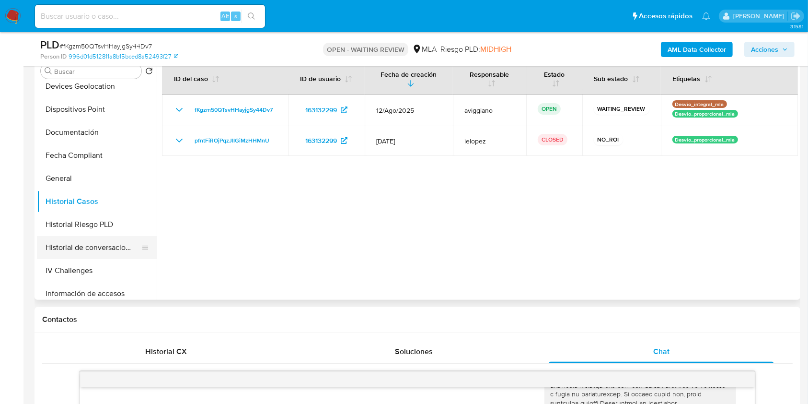
scroll to position [192, 0]
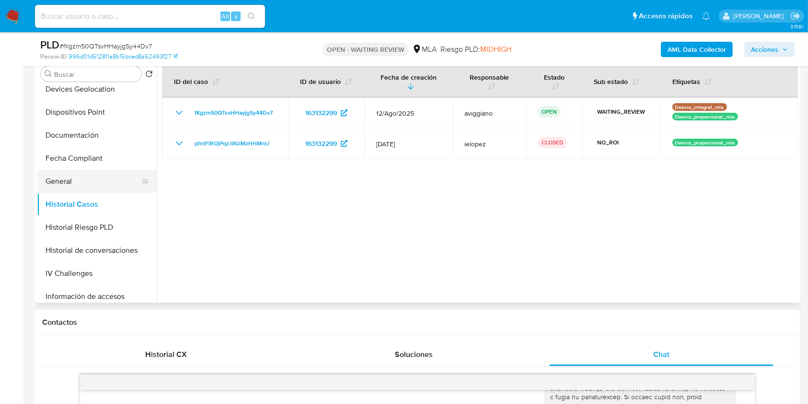
click at [85, 172] on button "General" at bounding box center [93, 181] width 112 height 23
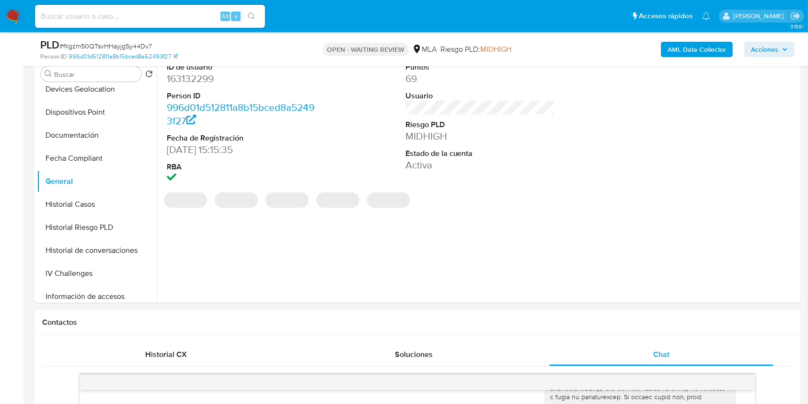
click at [196, 77] on dd "163132299" at bounding box center [242, 78] width 150 height 13
copy dd "163132299"
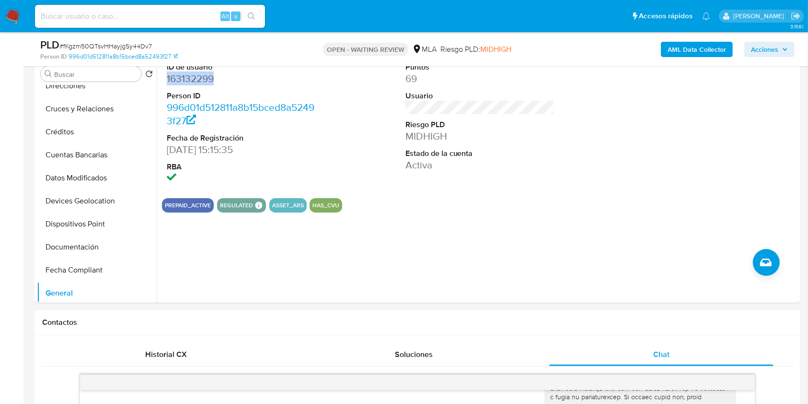
scroll to position [0, 0]
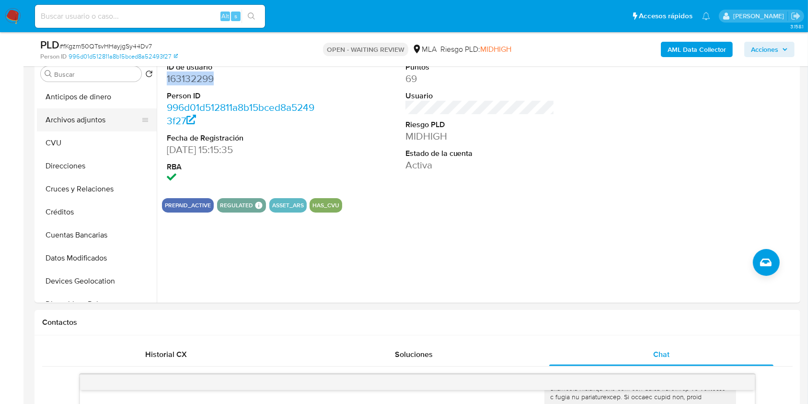
click at [85, 116] on button "Archivos adjuntos" at bounding box center [93, 119] width 112 height 23
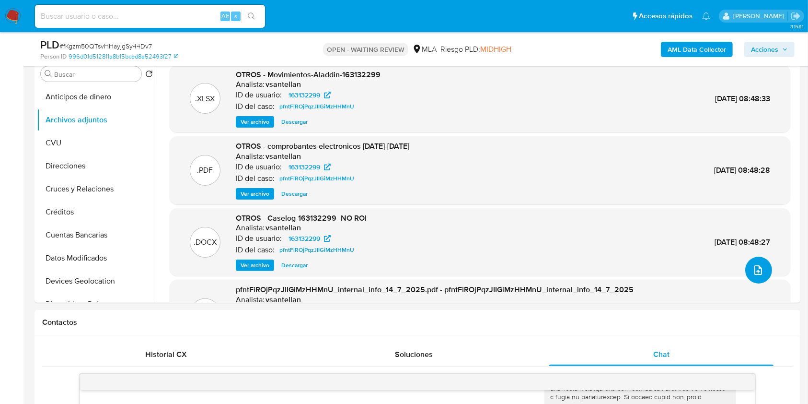
click at [753, 264] on icon "upload-file" at bounding box center [759, 270] width 12 height 12
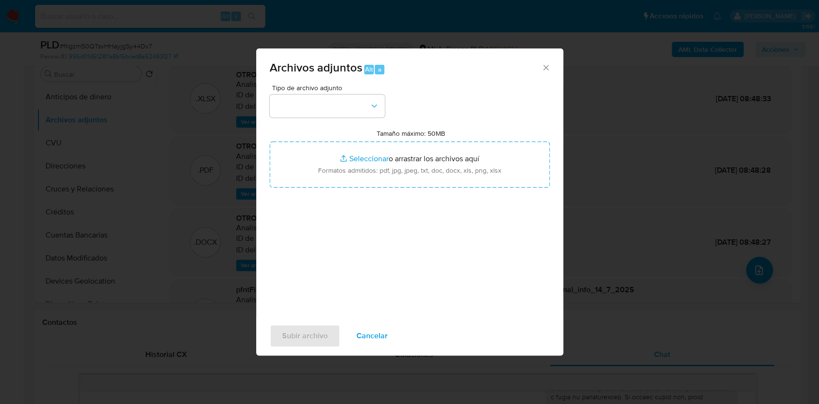
click at [550, 71] on icon "Cerrar" at bounding box center [546, 68] width 10 height 10
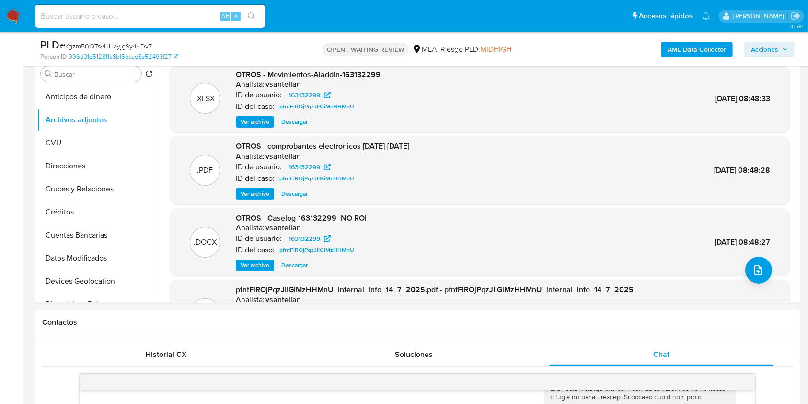
click at [701, 51] on b "AML Data Collector" at bounding box center [697, 49] width 59 height 15
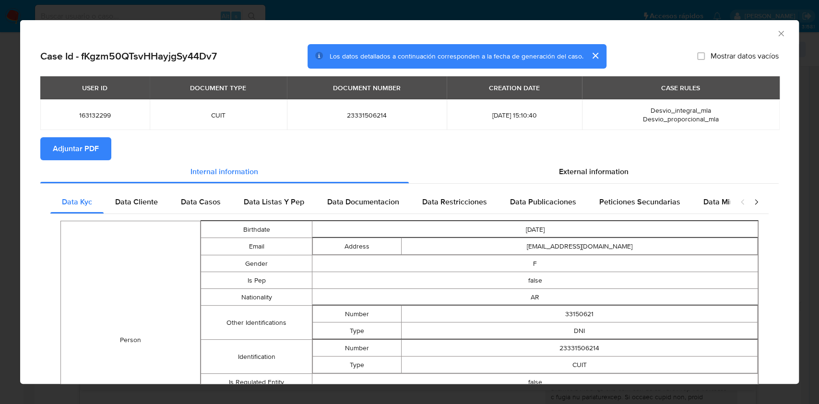
click at [91, 149] on span "Adjuntar PDF" at bounding box center [76, 148] width 46 height 21
click at [776, 38] on icon "Cerrar ventana" at bounding box center [781, 34] width 10 height 10
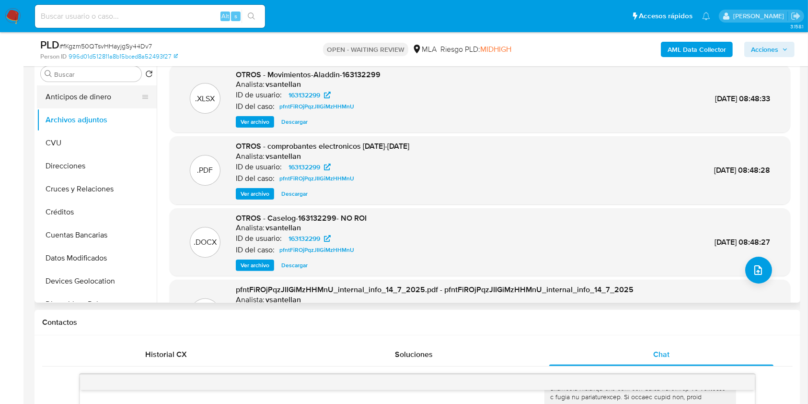
click at [91, 100] on button "Anticipos de dinero" at bounding box center [93, 96] width 112 height 23
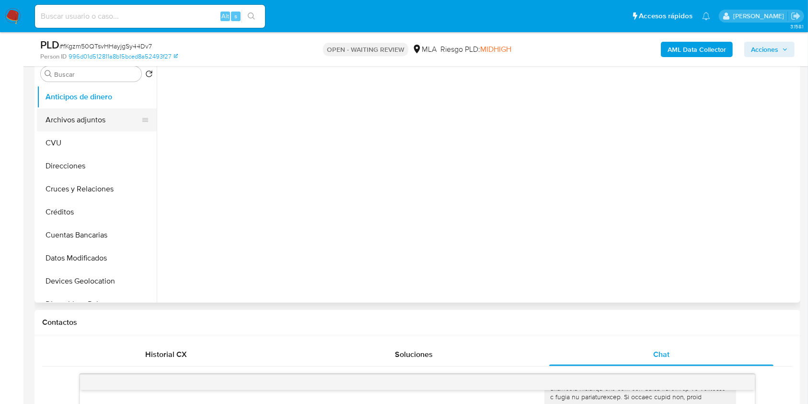
click at [84, 123] on button "Archivos adjuntos" at bounding box center [93, 119] width 112 height 23
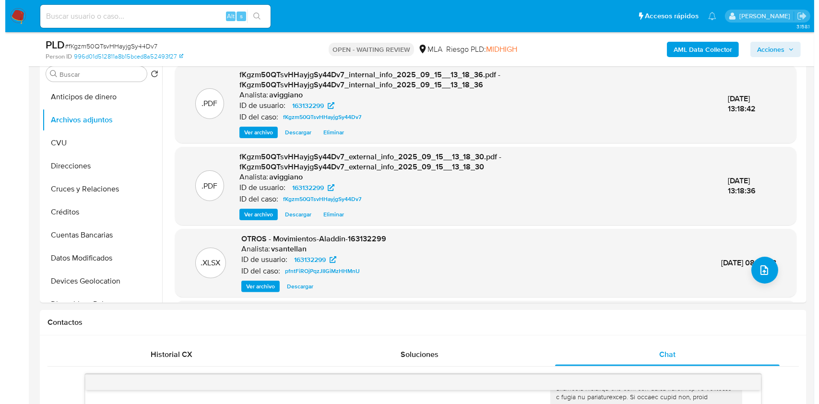
scroll to position [128, 0]
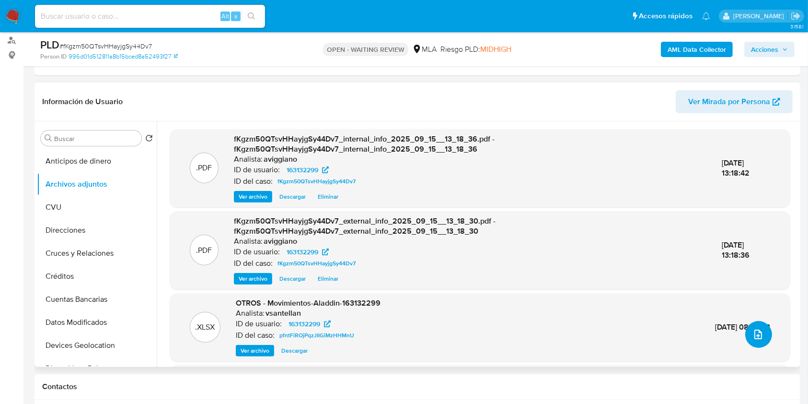
click at [755, 327] on button "upload-file" at bounding box center [759, 334] width 27 height 27
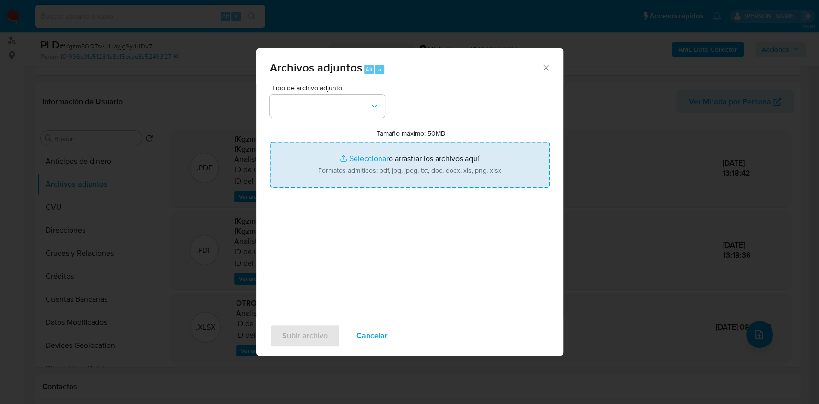
click at [454, 172] on input "Tamaño máximo: 50MB Seleccionar archivos" at bounding box center [409, 164] width 280 height 46
type input "C:\fakepath\Nosis - 163132299.pdf"
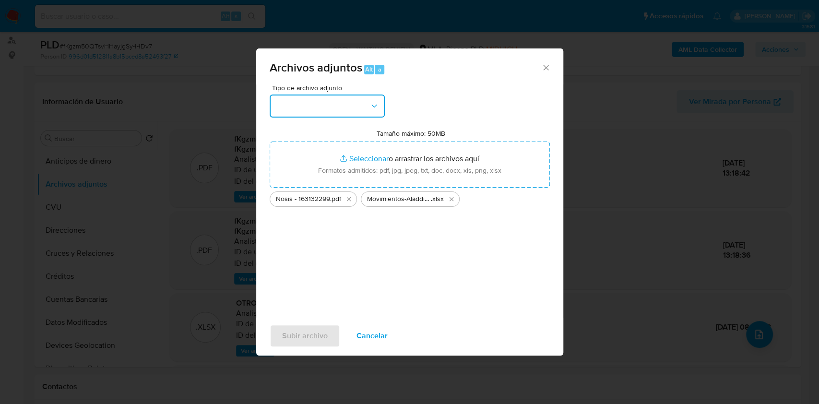
click at [347, 113] on button "button" at bounding box center [326, 105] width 115 height 23
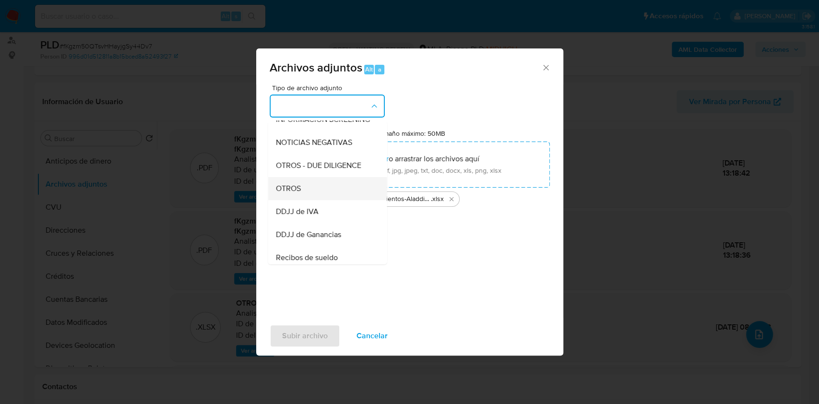
click at [297, 193] on span "OTROS" at bounding box center [287, 189] width 25 height 10
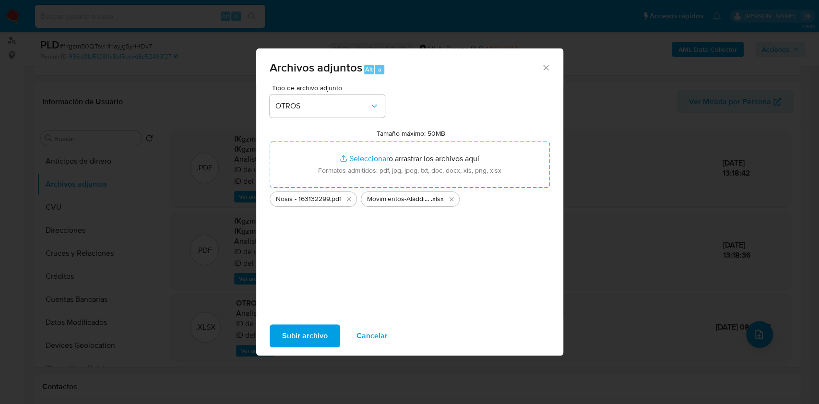
click at [297, 333] on span "Subir archivo" at bounding box center [305, 335] width 46 height 21
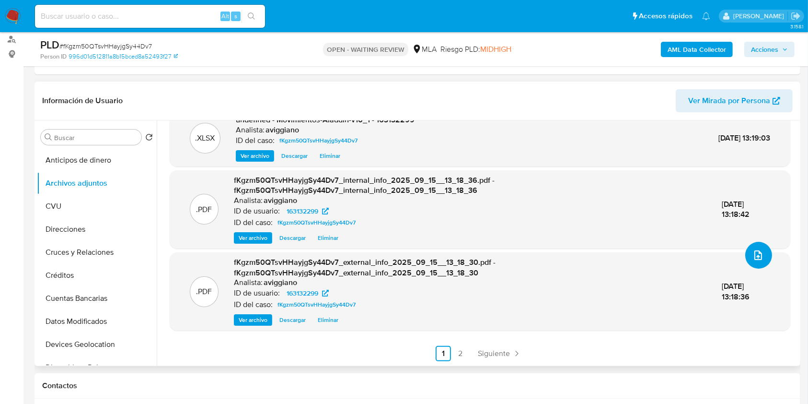
scroll to position [384, 0]
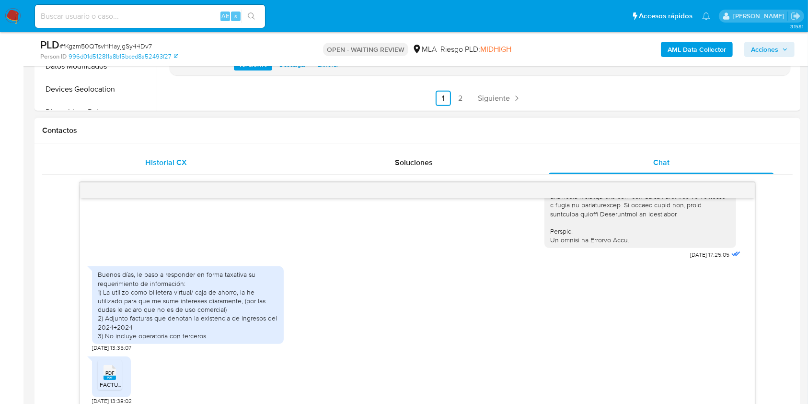
click at [177, 161] on span "Historial CX" at bounding box center [166, 162] width 42 height 11
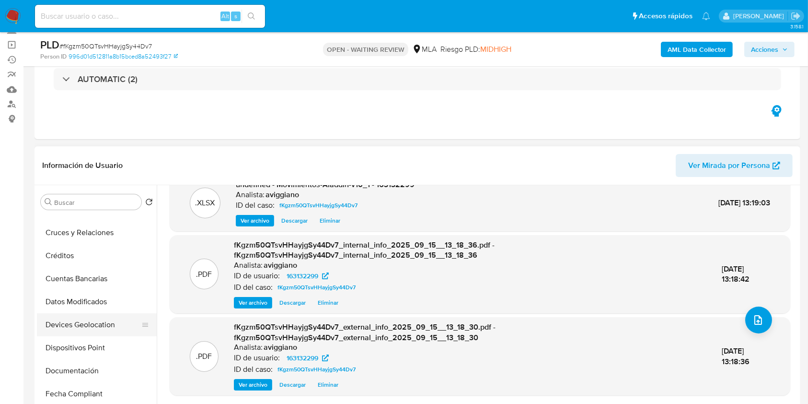
scroll to position [128, 0]
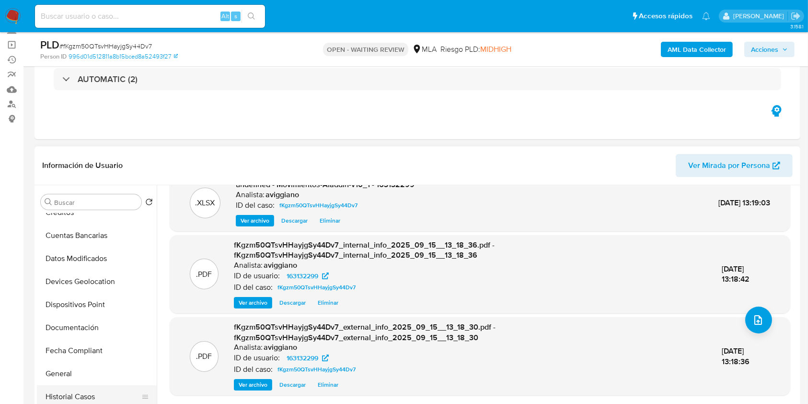
click at [63, 391] on button "Historial Casos" at bounding box center [93, 396] width 112 height 23
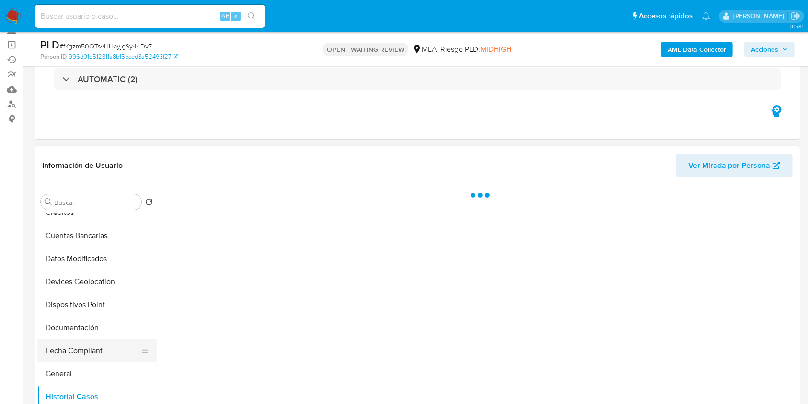
scroll to position [0, 0]
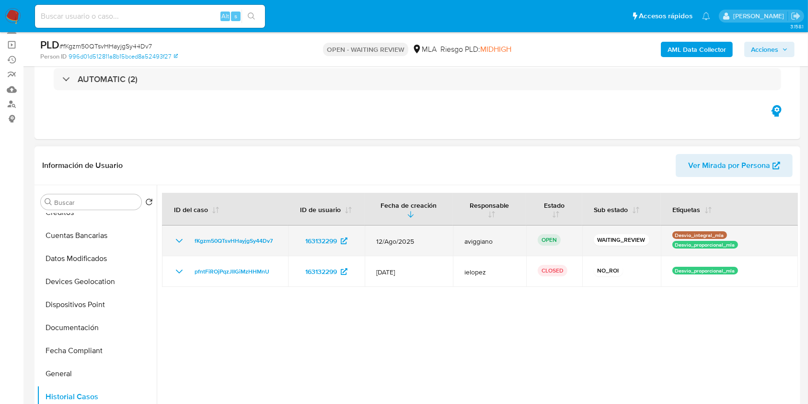
drag, startPoint x: 281, startPoint y: 236, endPoint x: 189, endPoint y: 236, distance: 91.6
click at [189, 236] on td "fKgzm50QTsvHHayjgSy44Dv7" at bounding box center [225, 240] width 126 height 31
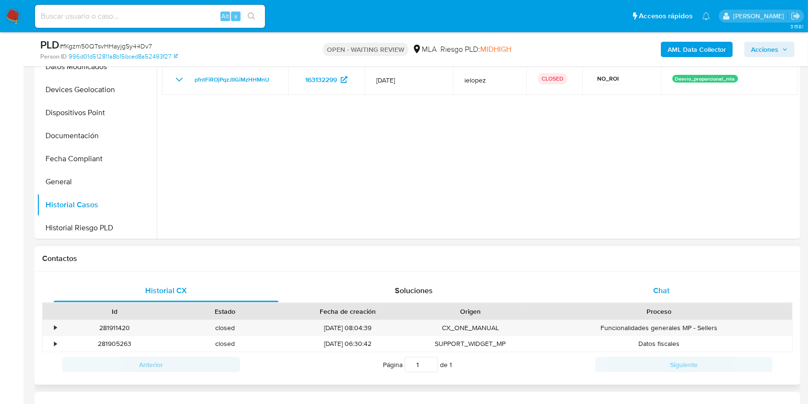
click at [679, 290] on div "Chat" at bounding box center [662, 290] width 225 height 23
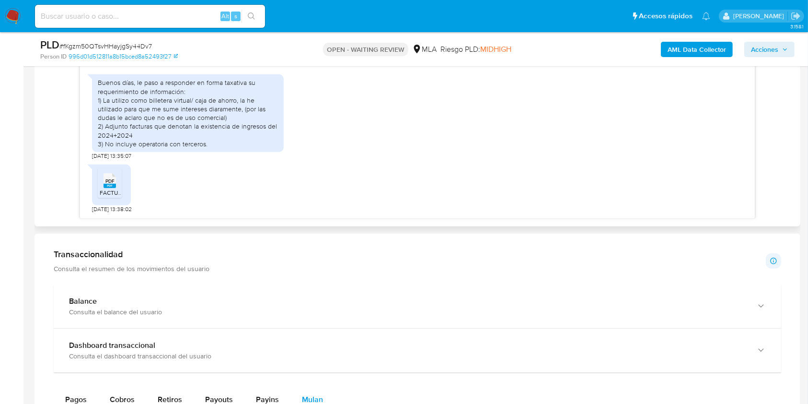
scroll to position [419, 0]
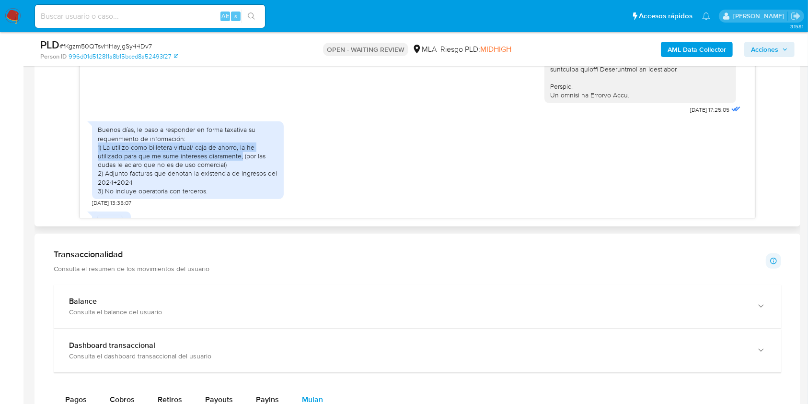
drag, startPoint x: 99, startPoint y: 163, endPoint x: 241, endPoint y: 171, distance: 142.6
click at [241, 171] on div "Buenos días, le paso a responder en forma taxativa su requerimiento de informac…" at bounding box center [188, 160] width 180 height 70
copy div "1) La utilizo como billetera virtual/ caja de ahorro, la he utilizado para que …"
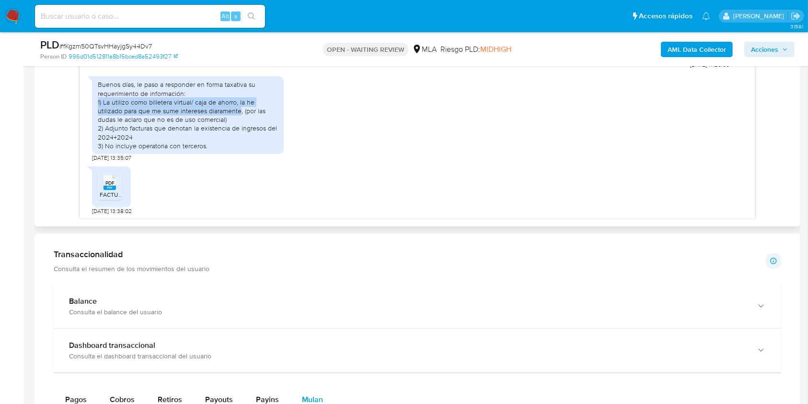
scroll to position [483, 0]
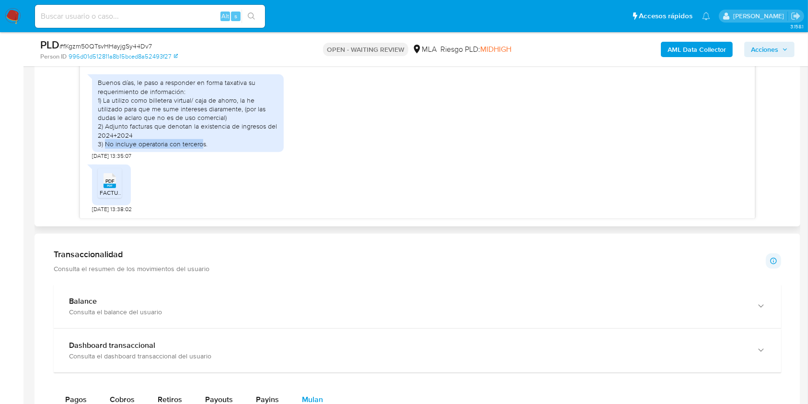
drag, startPoint x: 106, startPoint y: 207, endPoint x: 203, endPoint y: 144, distance: 115.4
click at [203, 144] on div "Buenos días, le paso a responder en forma taxativa su requerimiento de informac…" at bounding box center [188, 113] width 180 height 70
drag, startPoint x: 204, startPoint y: 144, endPoint x: 106, endPoint y: 145, distance: 97.8
click at [106, 145] on div "Buenos días, le paso a responder en forma taxativa su requerimiento de informac…" at bounding box center [188, 113] width 180 height 70
copy div "No incluye operatoria con terceros"
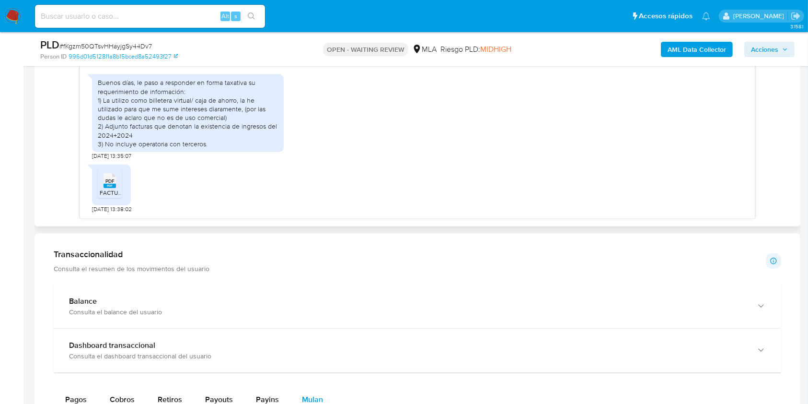
click at [114, 186] on rect at bounding box center [110, 186] width 12 height 4
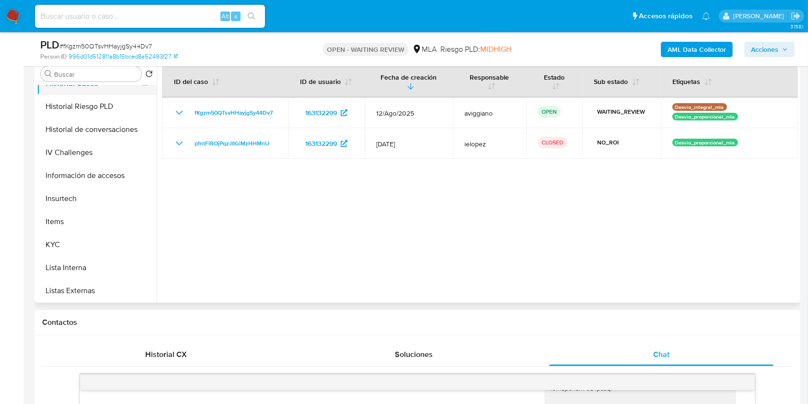
scroll to position [384, 0]
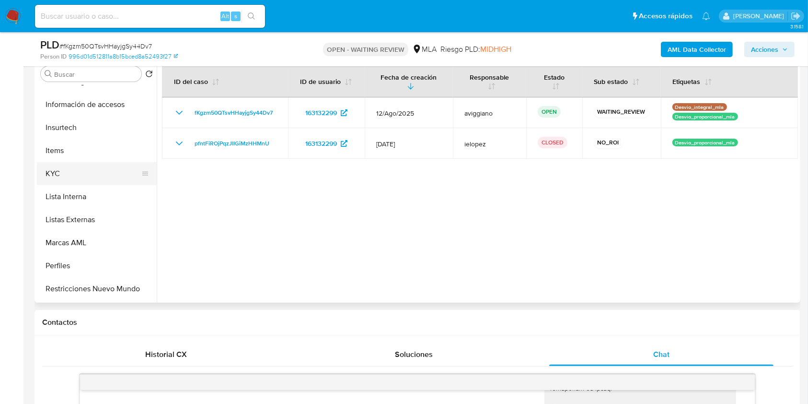
click at [69, 162] on button "KYC" at bounding box center [93, 173] width 112 height 23
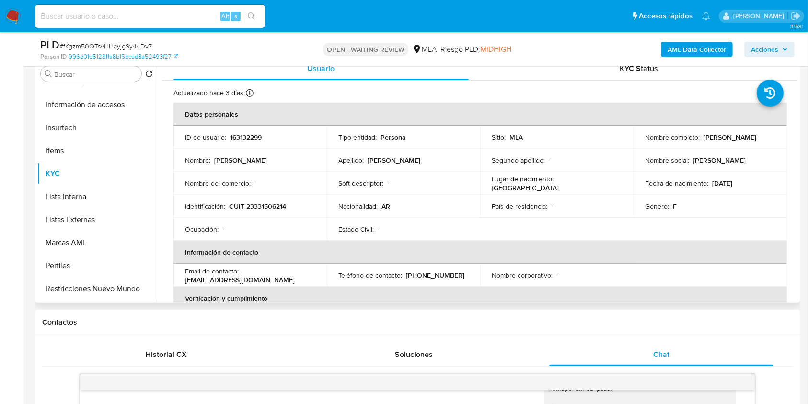
click at [255, 212] on td "Identificación : CUIT 23331506214" at bounding box center [250, 206] width 153 height 23
click at [256, 207] on p "CUIT 23331506214" at bounding box center [257, 206] width 57 height 9
copy p "23331506214"
drag, startPoint x: 698, startPoint y: 135, endPoint x: 761, endPoint y: 136, distance: 63.3
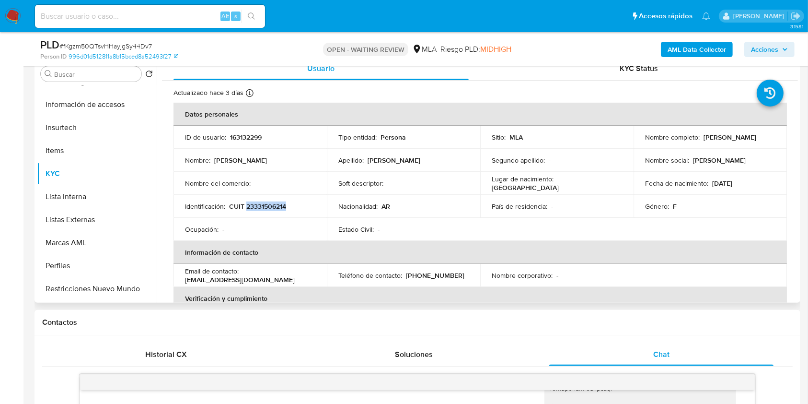
click at [761, 136] on div "Nombre completo : Silvina Lujan Argiro" at bounding box center [710, 137] width 130 height 9
copy div "[PERSON_NAME]"
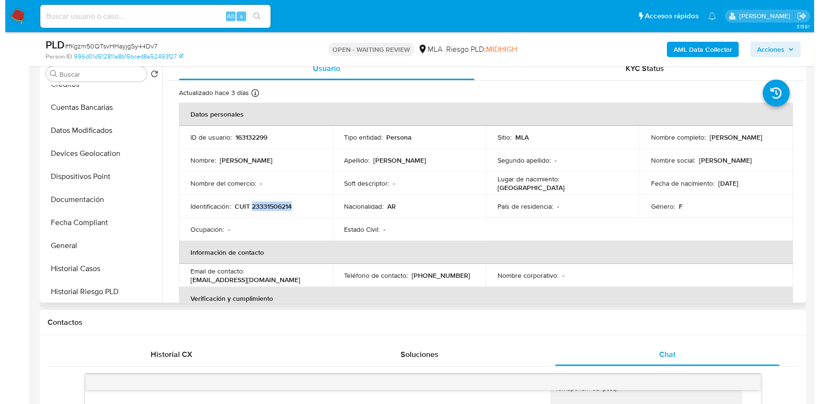
scroll to position [0, 0]
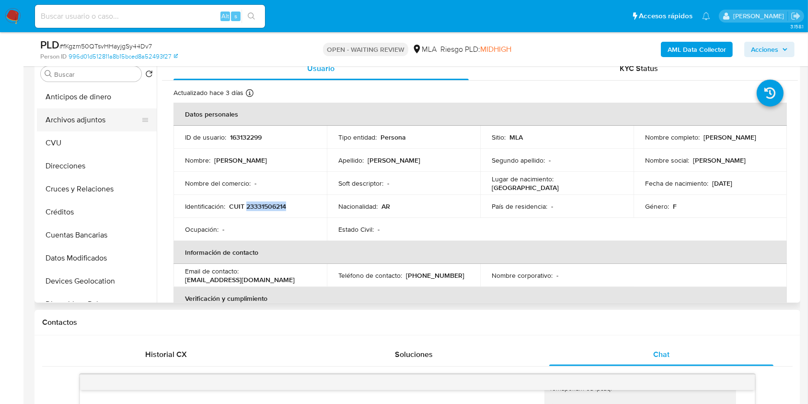
click at [110, 109] on button "Archivos adjuntos" at bounding box center [93, 119] width 112 height 23
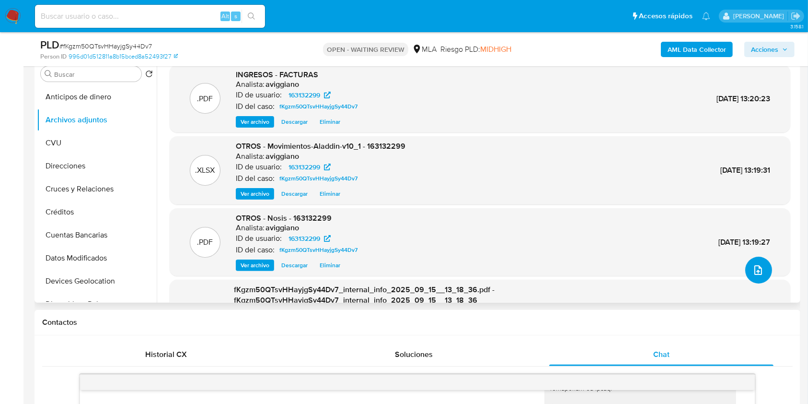
click at [753, 267] on icon "upload-file" at bounding box center [759, 270] width 12 height 12
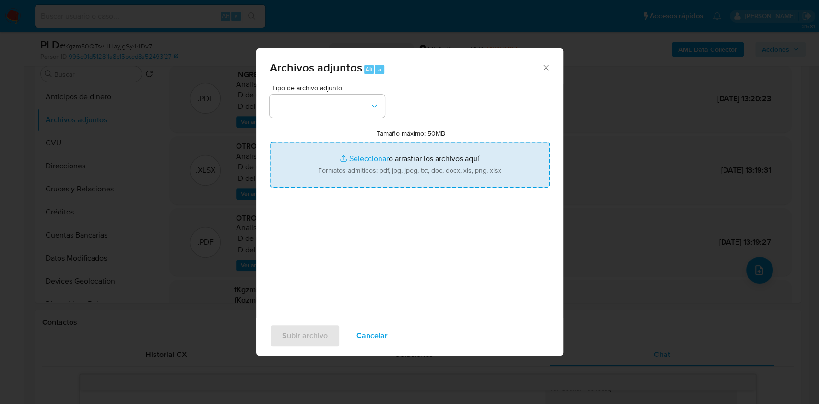
click at [426, 154] on input "Tamaño máximo: 50MB Seleccionar archivos" at bounding box center [409, 164] width 280 height 46
type input "C:\fakepath\Caselog fKgzm50QTsvHHayjgSy44Dv7_2025_09_15_12_22_57.docx"
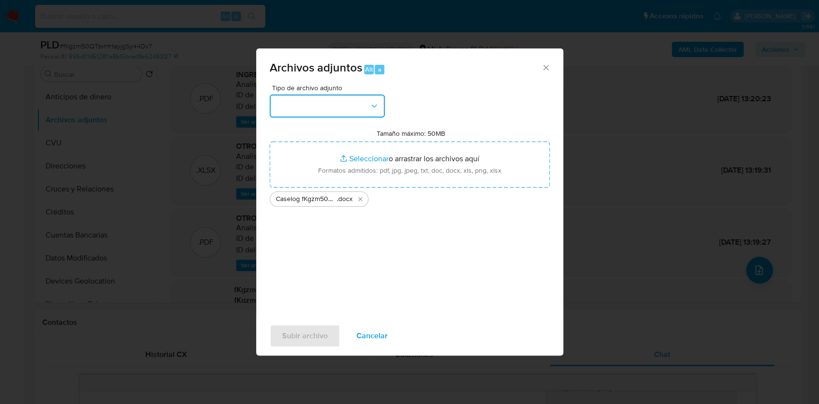
click at [331, 115] on button "button" at bounding box center [326, 105] width 115 height 23
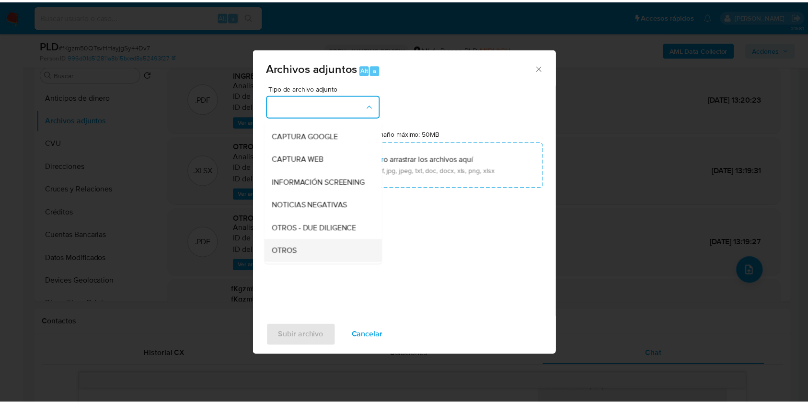
scroll to position [128, 0]
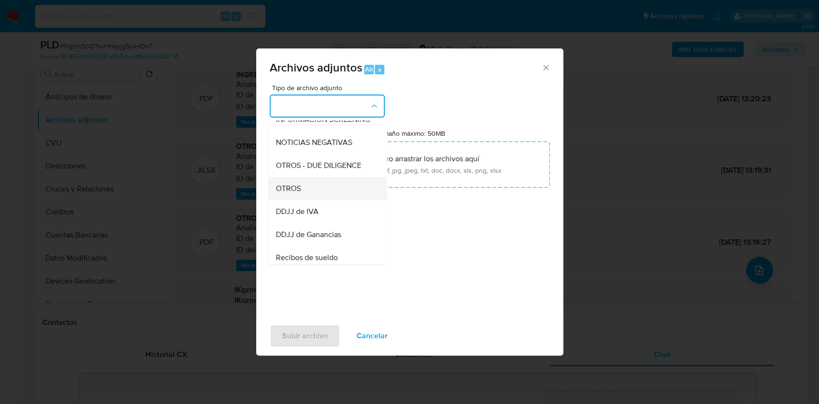
click at [301, 195] on div "OTROS" at bounding box center [324, 188] width 98 height 23
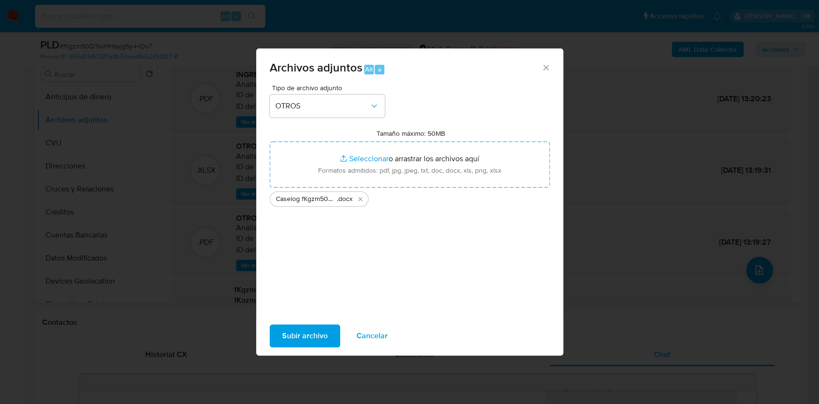
click at [285, 332] on span "Subir archivo" at bounding box center [305, 335] width 46 height 21
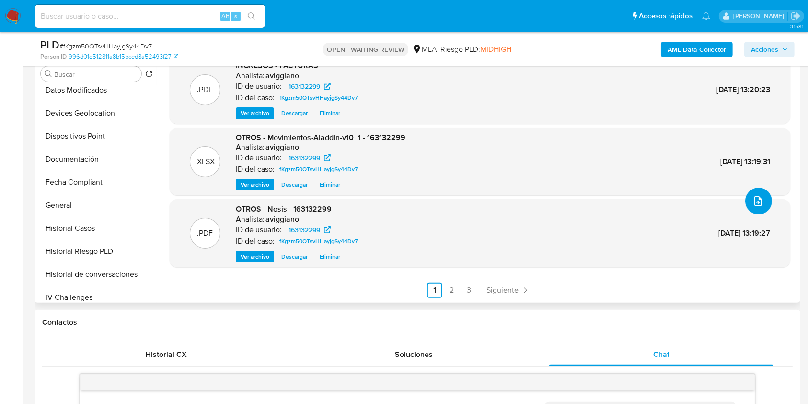
scroll to position [256, 0]
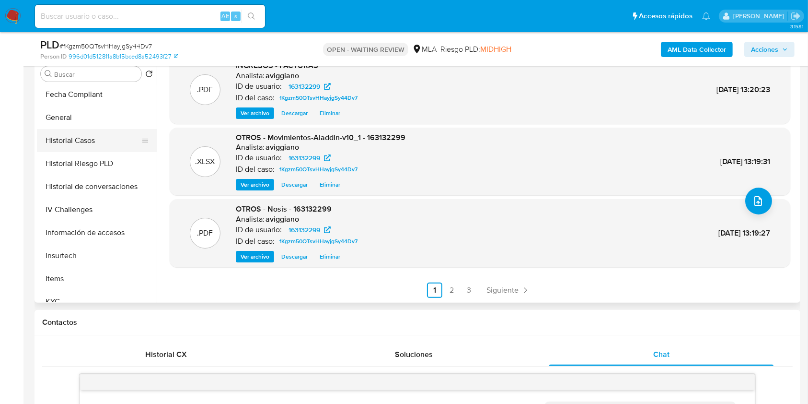
click at [89, 139] on button "Historial Casos" at bounding box center [93, 140] width 112 height 23
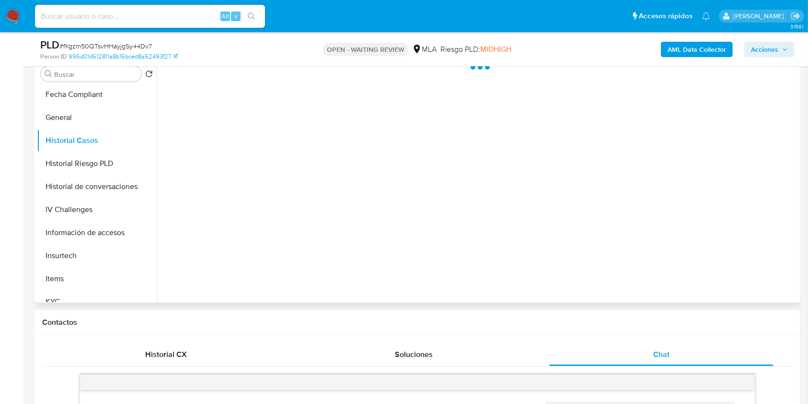
scroll to position [128, 0]
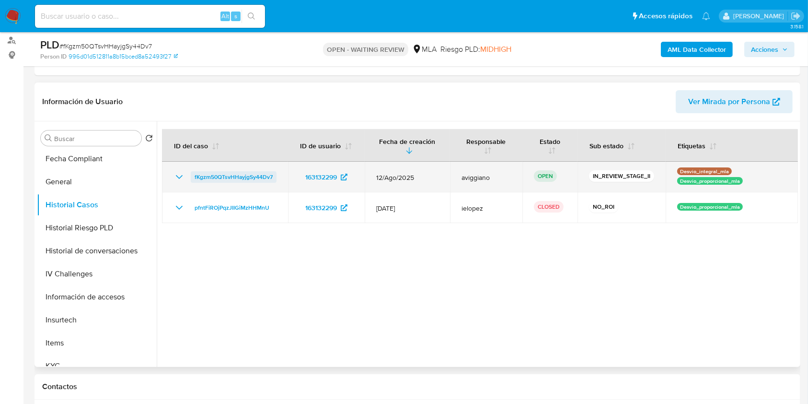
click at [266, 173] on span "fKgzm50QTsvHHayjgSy44Dv7" at bounding box center [234, 177] width 78 height 12
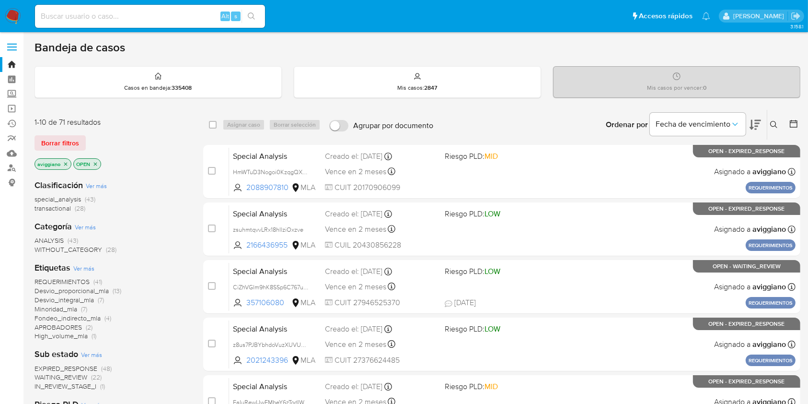
click at [778, 125] on icon at bounding box center [775, 125] width 8 height 8
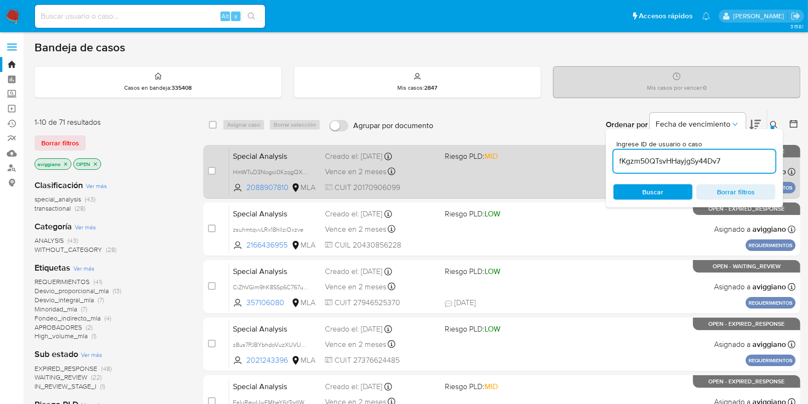
type input "fKgzm50QTsvHHayjgSy44Dv7"
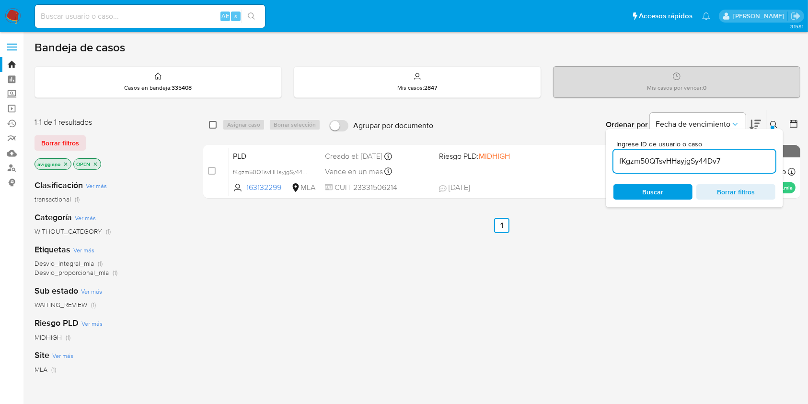
click at [213, 123] on input "checkbox" at bounding box center [213, 125] width 8 height 8
checkbox input "true"
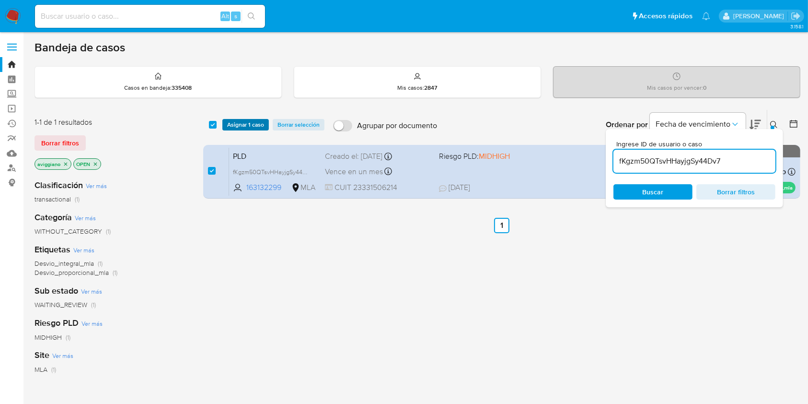
click at [233, 122] on span "Asignar 1 caso" at bounding box center [245, 125] width 37 height 10
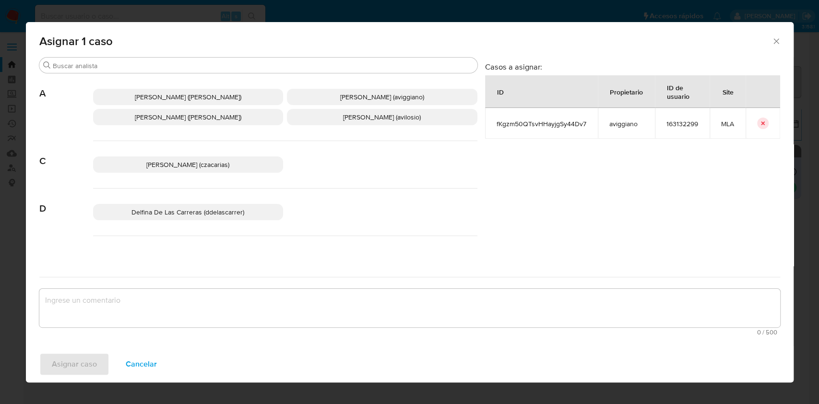
click at [340, 94] on span "Agustina Belen Viggiano (aviggiano)" at bounding box center [382, 97] width 84 height 10
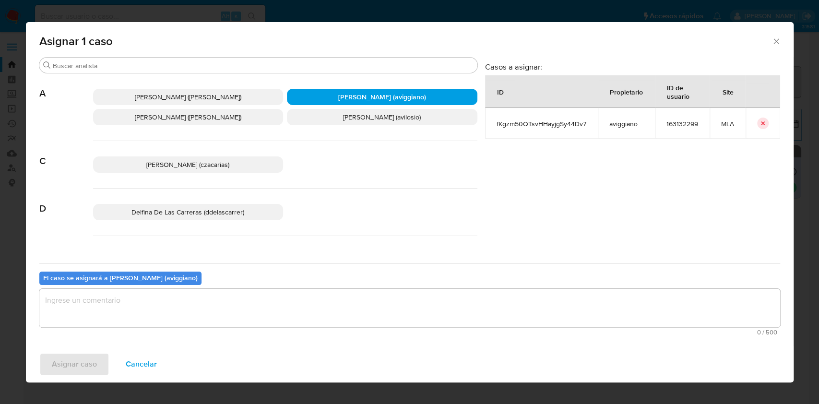
click at [266, 301] on textarea "assign-modal" at bounding box center [409, 308] width 740 height 38
click at [90, 364] on span "Asignar caso" at bounding box center [74, 363] width 45 height 21
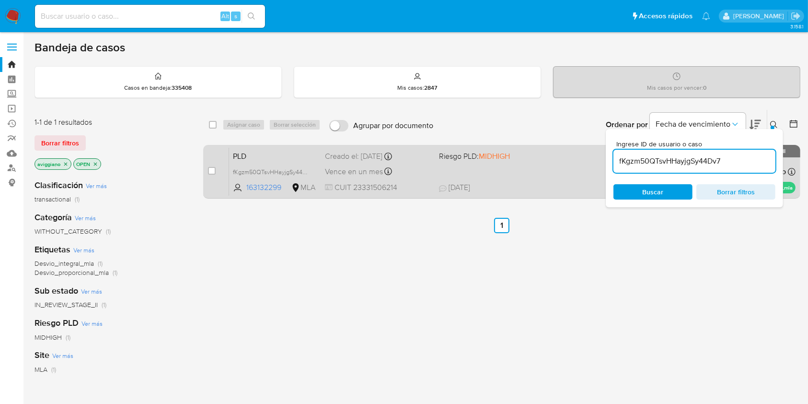
click at [492, 169] on div "PLD fKgzm50QTsvHHayjgSy44Dv7 163132299 MLA Riesgo PLD: MIDHIGH Creado el: 12/08…" at bounding box center [512, 171] width 567 height 48
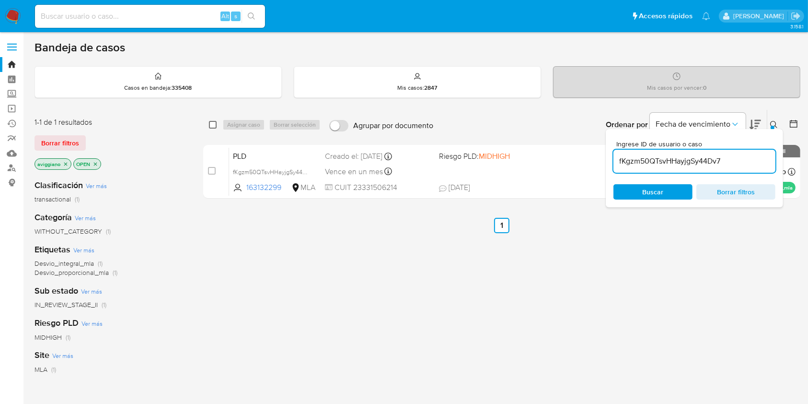
click at [212, 126] on input "checkbox" at bounding box center [213, 125] width 8 height 8
checkbox input "true"
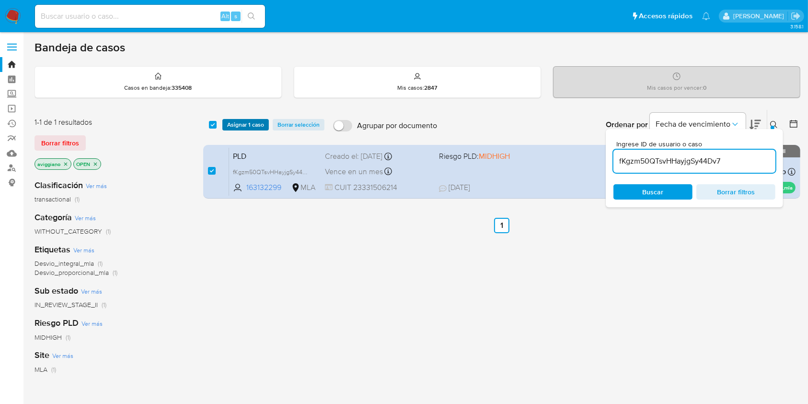
click at [234, 128] on span "Asignar 1 caso" at bounding box center [245, 125] width 37 height 10
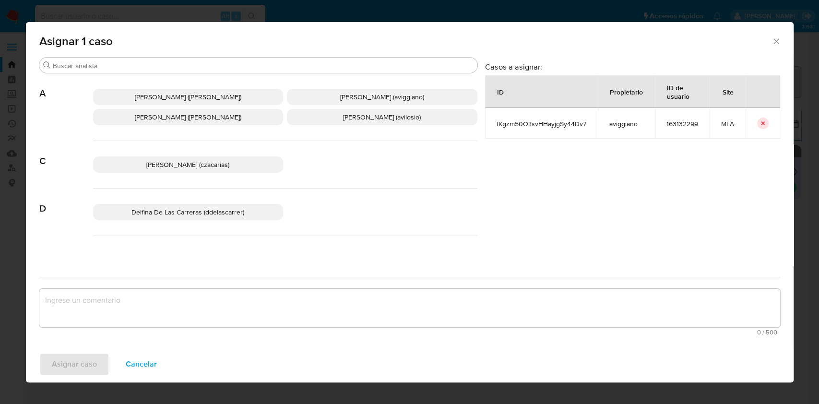
click at [227, 121] on span "Alejandra Alicia Barbieri (alebarbieri)" at bounding box center [188, 117] width 106 height 10
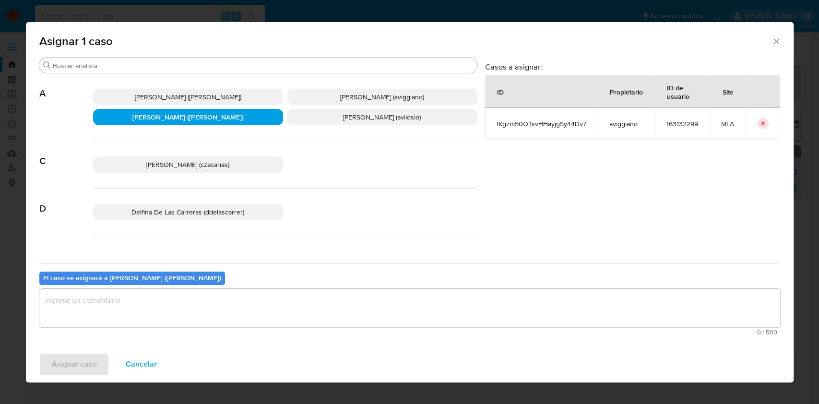
click at [337, 105] on p "Agustina Belen Viggiano (aviggiano)" at bounding box center [382, 97] width 190 height 16
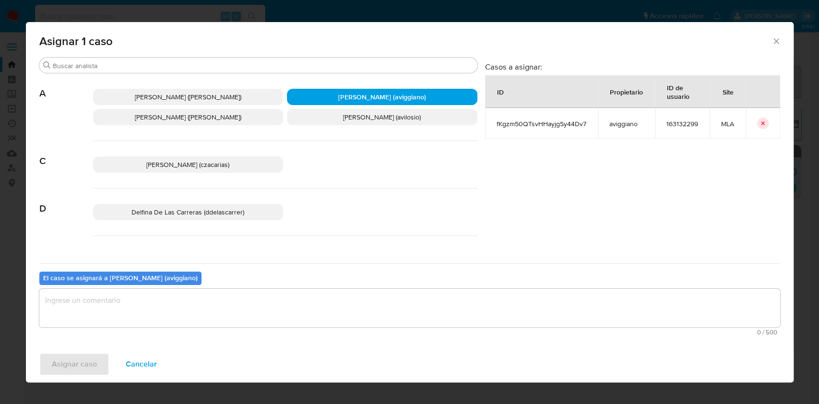
click at [228, 325] on textarea "assign-modal" at bounding box center [409, 308] width 740 height 38
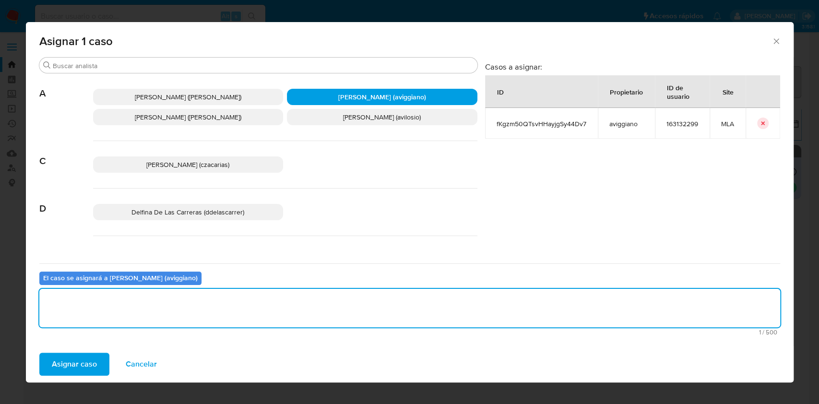
click at [81, 358] on span "Asignar caso" at bounding box center [74, 363] width 45 height 21
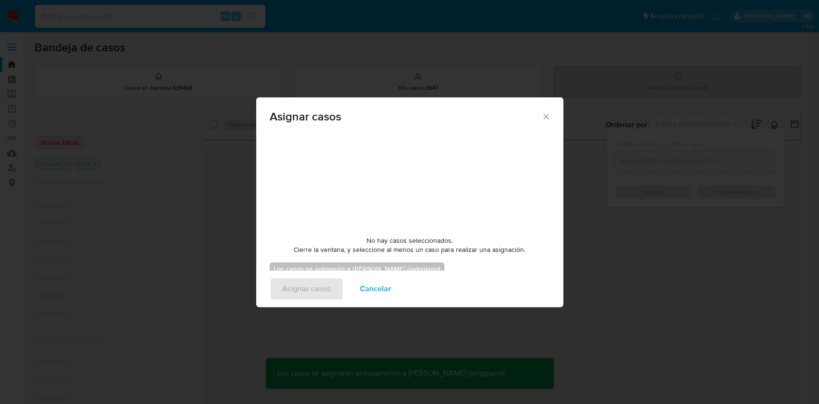
checkbox input "false"
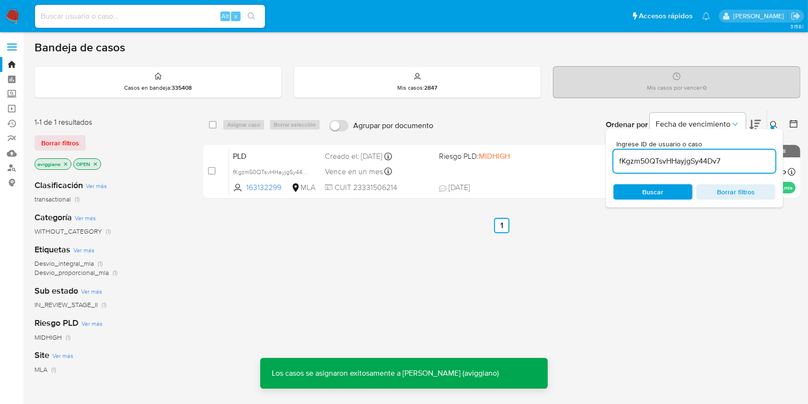
click at [509, 169] on div "PLD fKgzm50QTsvHHayjgSy44Dv7 163132299 MLA Riesgo PLD: MIDHIGH Creado el: 12/08…" at bounding box center [512, 171] width 567 height 48
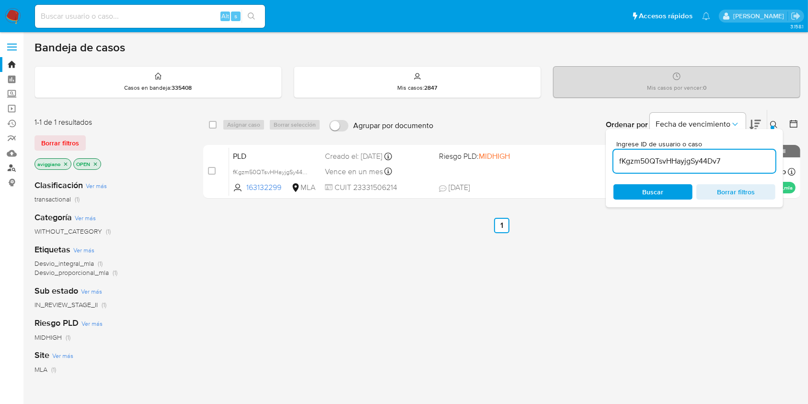
click at [12, 170] on link "Buscador de personas" at bounding box center [57, 168] width 114 height 15
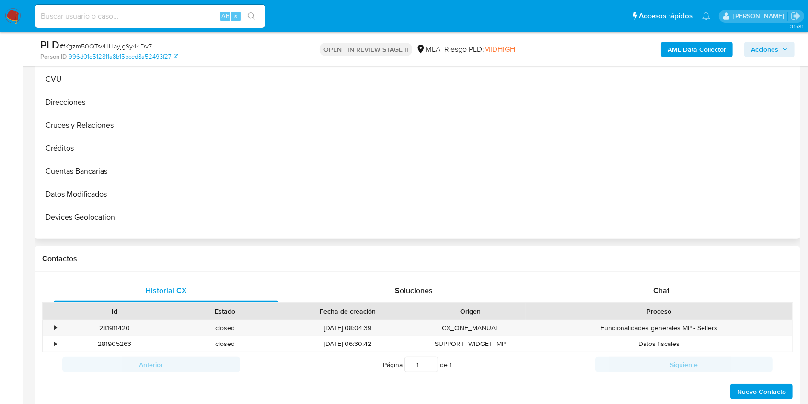
select select "10"
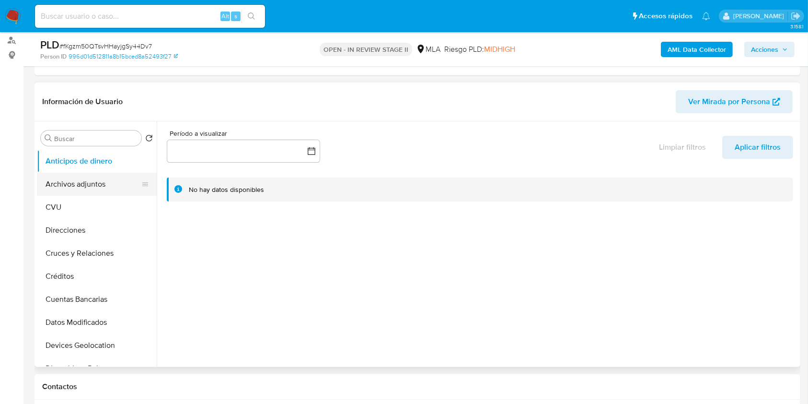
click at [93, 183] on button "Archivos adjuntos" at bounding box center [93, 184] width 112 height 23
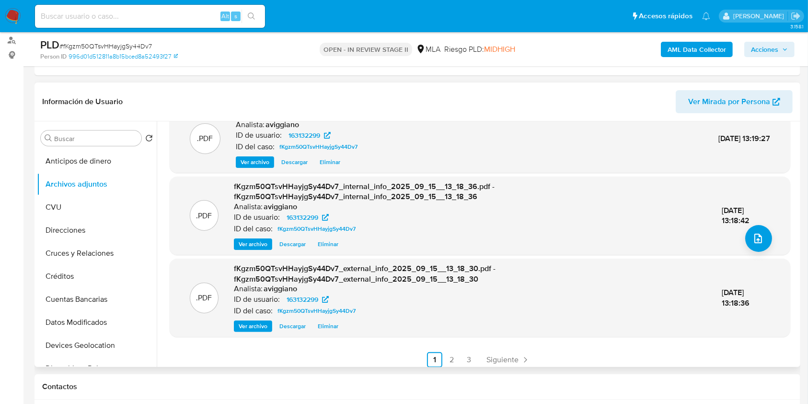
scroll to position [101, 0]
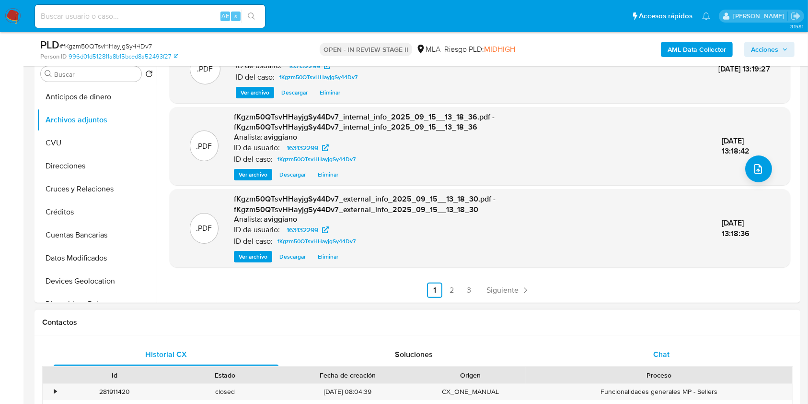
click at [678, 355] on div "Chat" at bounding box center [662, 354] width 225 height 23
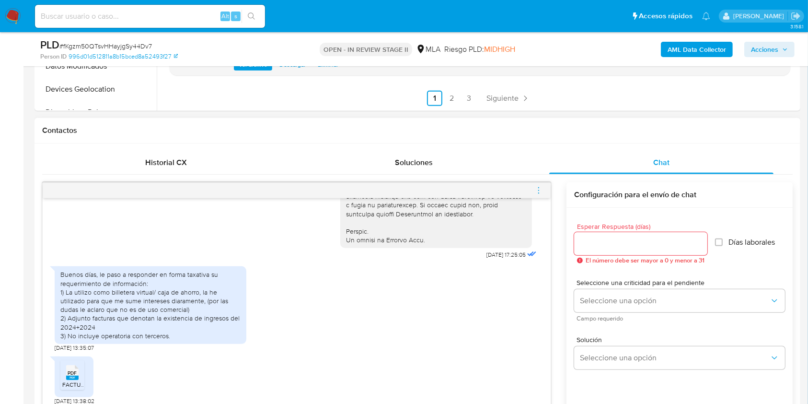
scroll to position [447, 0]
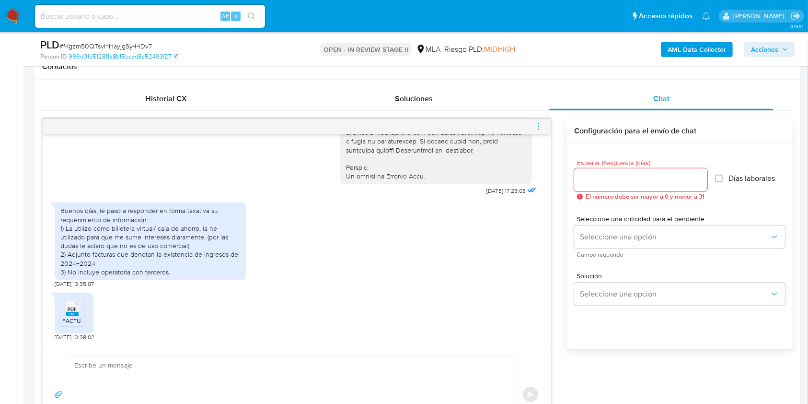
click at [71, 310] on span "PDF" at bounding box center [72, 309] width 9 height 6
click at [536, 124] on icon "menu-action" at bounding box center [539, 126] width 9 height 9
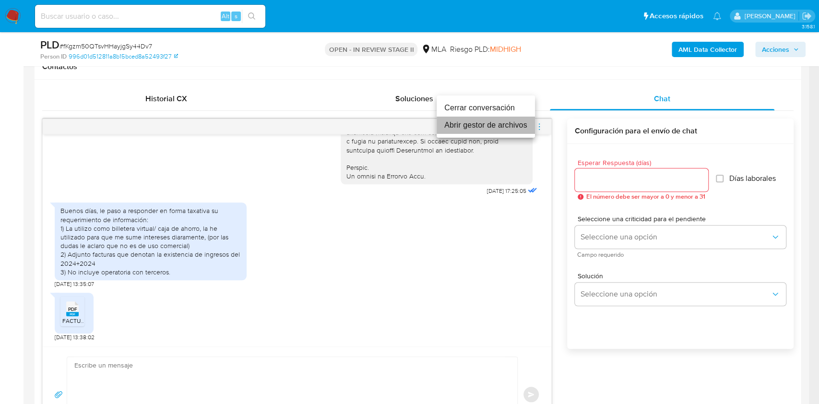
click at [477, 127] on li "Abrir gestor de archivos" at bounding box center [485, 125] width 98 height 17
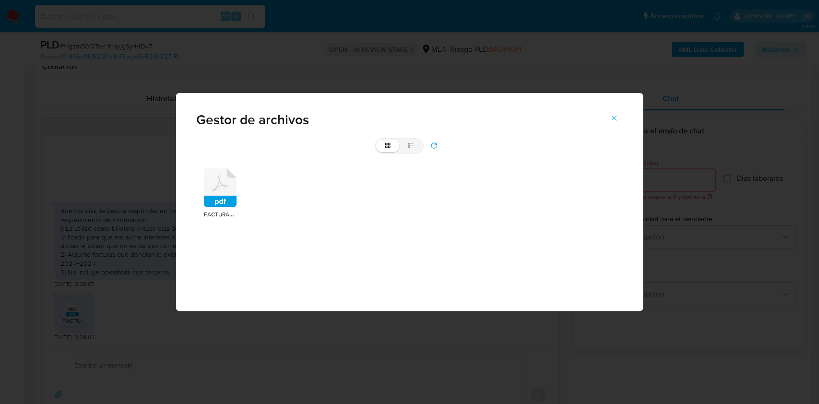
click at [219, 195] on icon at bounding box center [220, 187] width 33 height 39
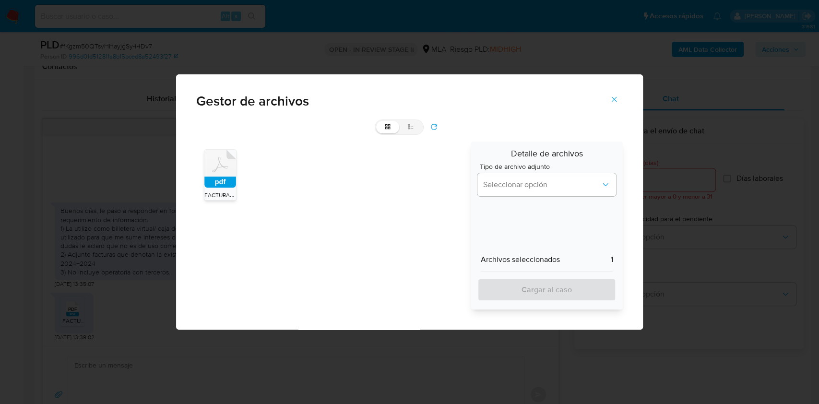
click at [531, 169] on span "Tipo de archivo adjunto" at bounding box center [549, 166] width 139 height 7
click at [525, 180] on span "Seleccionar opción" at bounding box center [542, 185] width 118 height 10
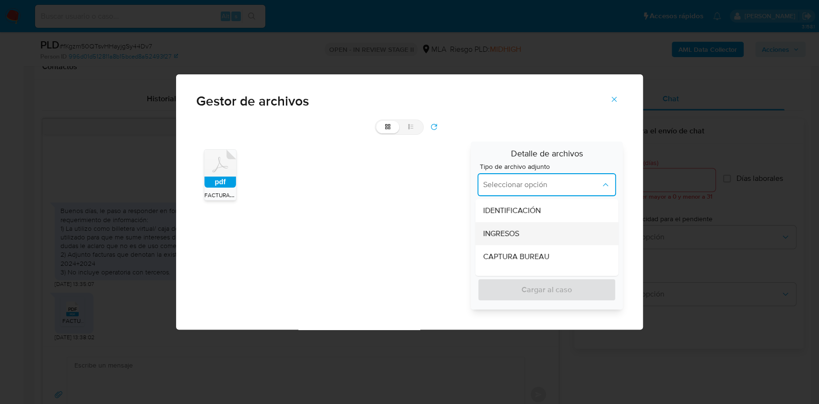
drag, startPoint x: 514, startPoint y: 229, endPoint x: 521, endPoint y: 258, distance: 30.0
click at [514, 230] on span "INGRESOS" at bounding box center [500, 234] width 36 height 10
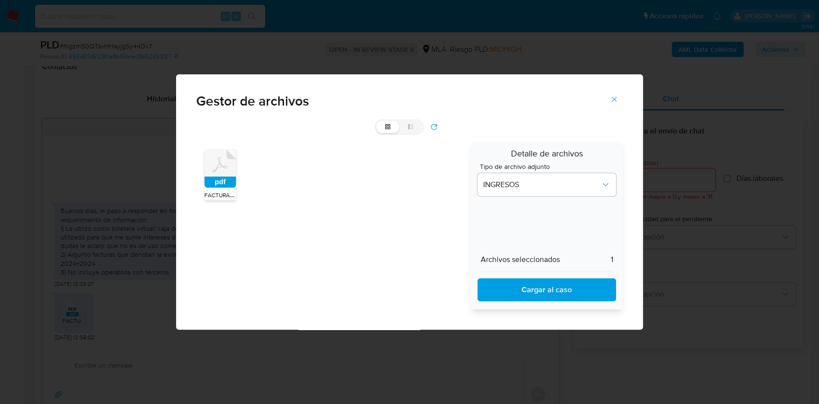
click at [534, 295] on span "Cargar al caso" at bounding box center [547, 289] width 114 height 21
click at [611, 97] on icon "Cerrar" at bounding box center [613, 99] width 9 height 9
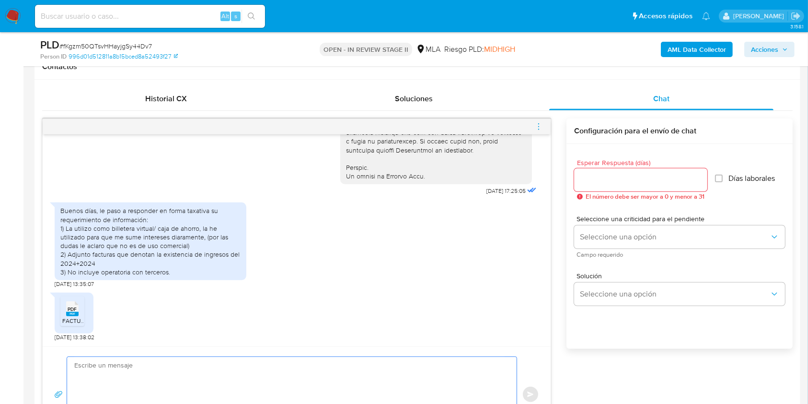
click at [230, 369] on textarea at bounding box center [289, 394] width 431 height 75
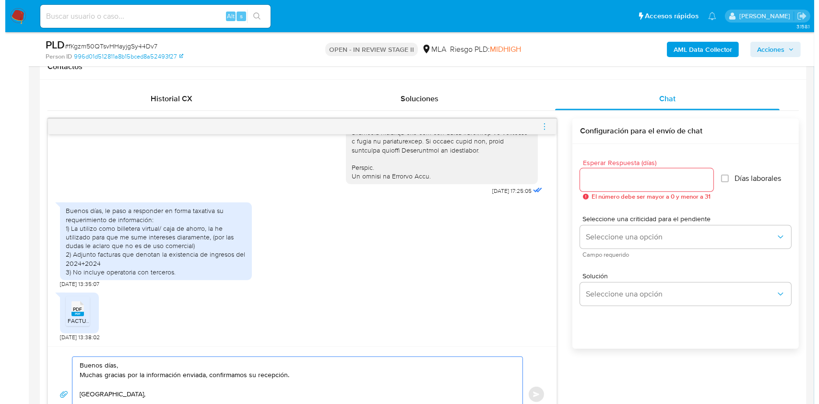
scroll to position [452, 0]
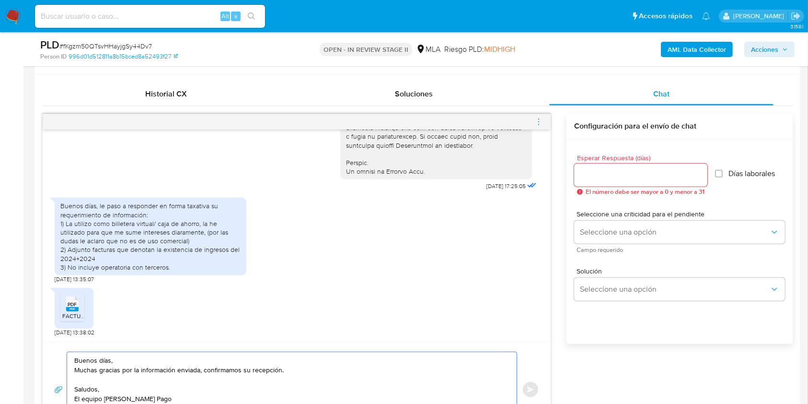
type textarea "Buenos días, Muchas gracias por la información enviada, confirmamos su recepció…"
click at [611, 176] on input "Esperar Respuesta (días)" at bounding box center [640, 175] width 133 height 12
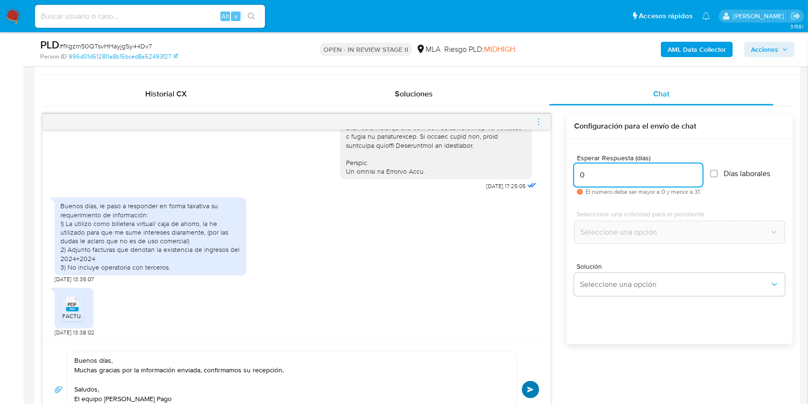
type input "0"
drag, startPoint x: 535, startPoint y: 387, endPoint x: 534, endPoint y: 382, distance: 4.9
click at [535, 386] on button "Enviar" at bounding box center [530, 389] width 17 height 17
click at [539, 122] on icon "menu-action" at bounding box center [539, 121] width 9 height 9
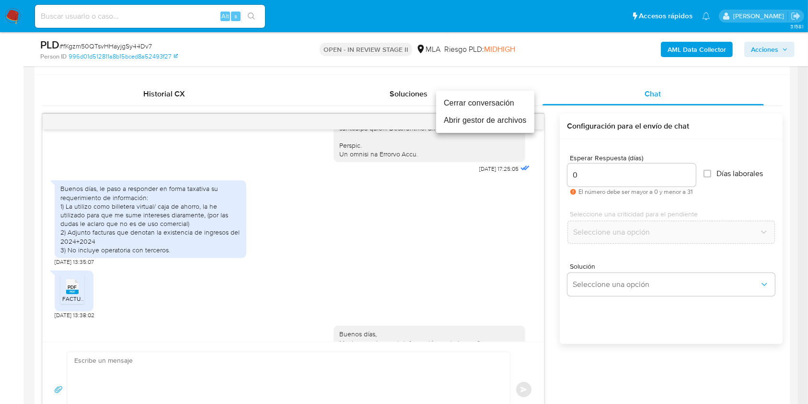
scroll to position [563, 0]
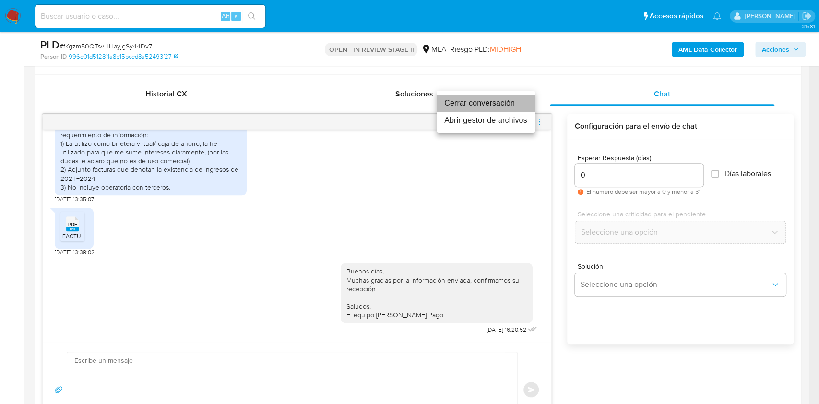
click at [442, 103] on li "Cerrar conversación" at bounding box center [485, 102] width 98 height 17
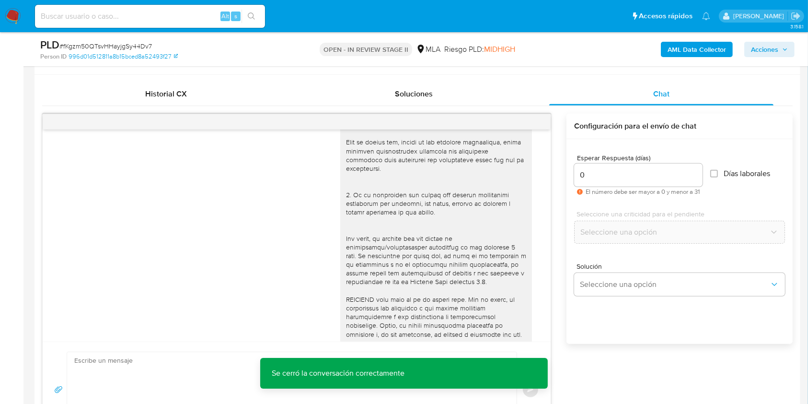
scroll to position [0, 0]
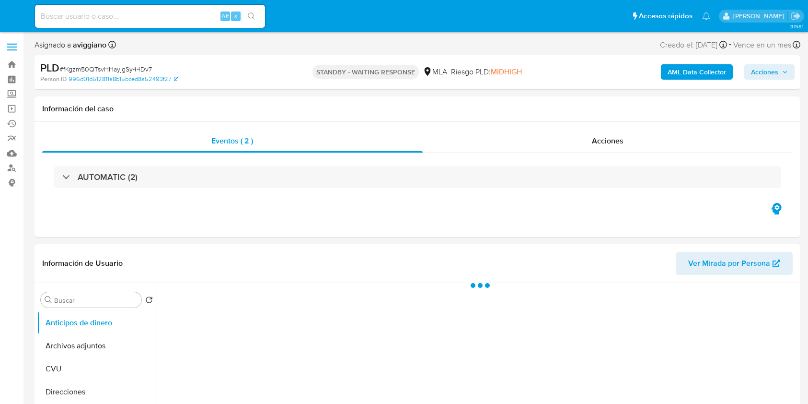
select select "10"
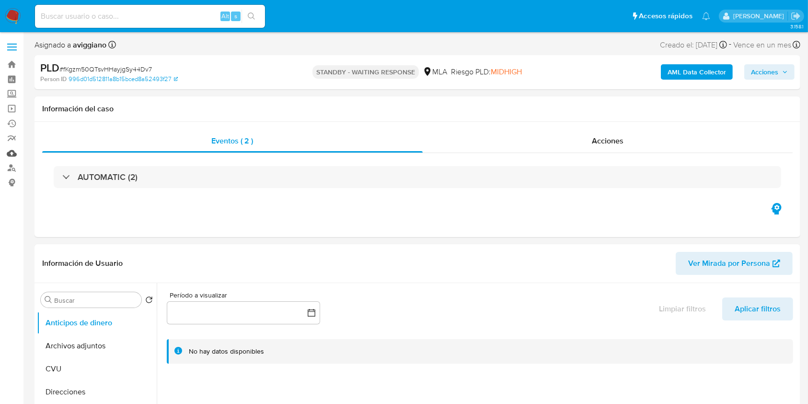
click at [11, 152] on link "Mulan" at bounding box center [57, 153] width 114 height 15
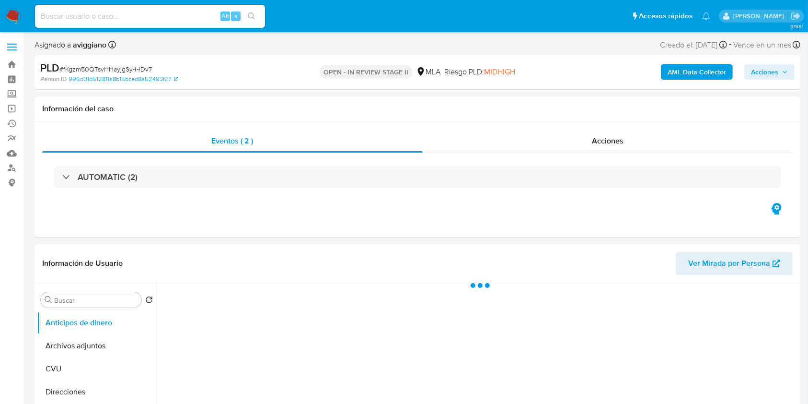
select select "10"
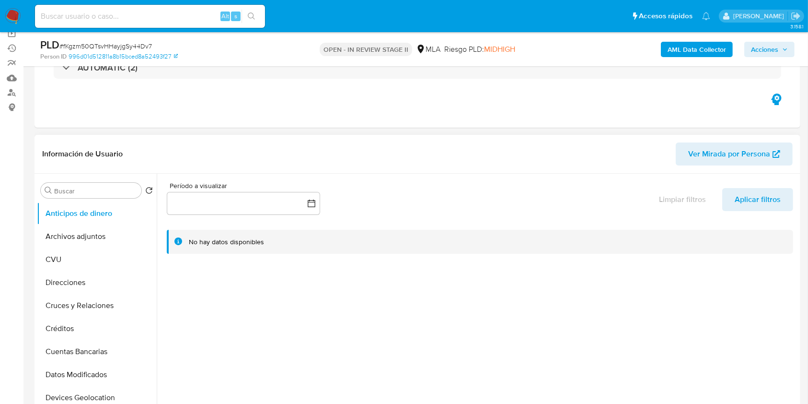
scroll to position [128, 0]
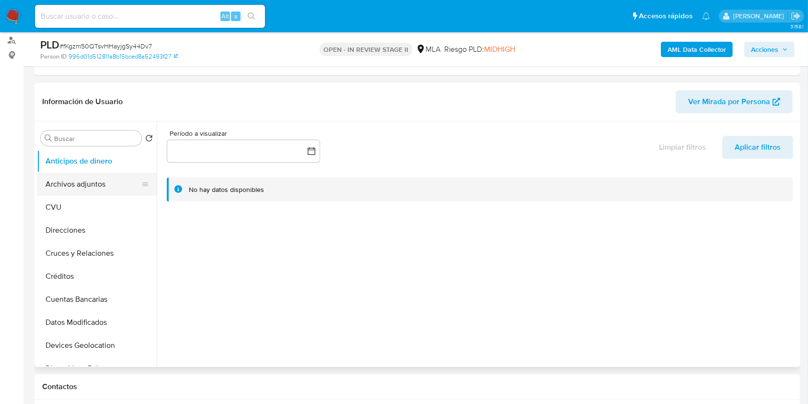
click at [108, 178] on button "Archivos adjuntos" at bounding box center [93, 184] width 112 height 23
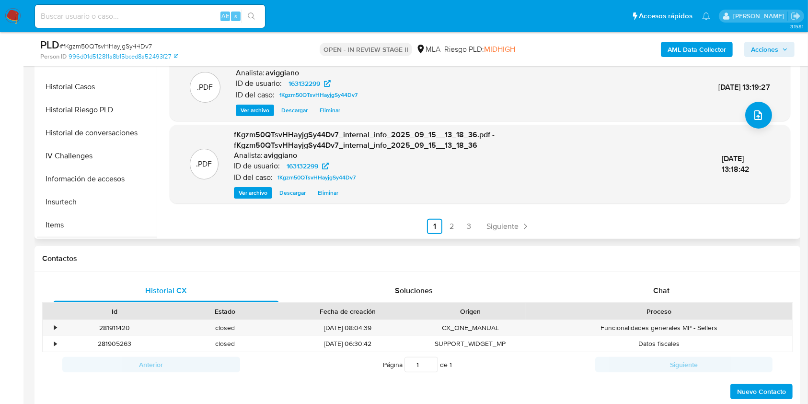
scroll to position [319, 0]
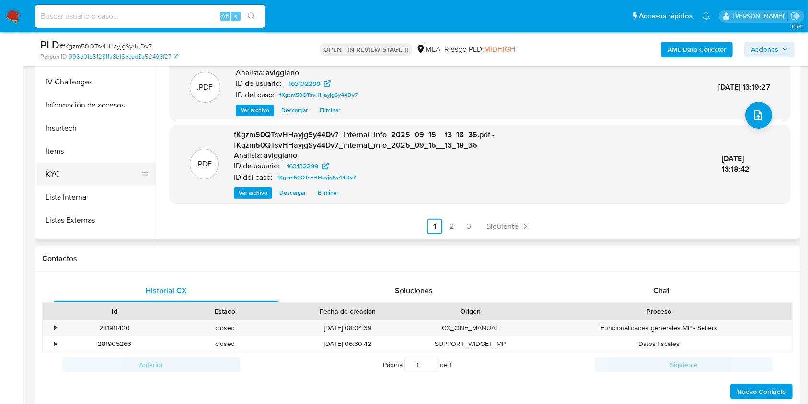
click at [77, 163] on button "KYC" at bounding box center [93, 174] width 112 height 23
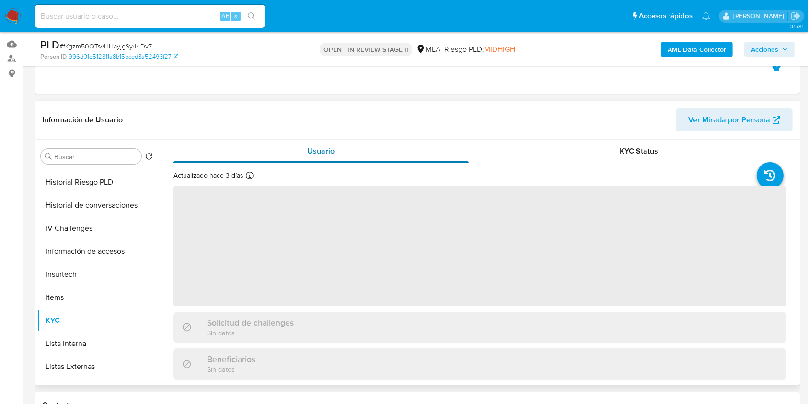
scroll to position [128, 0]
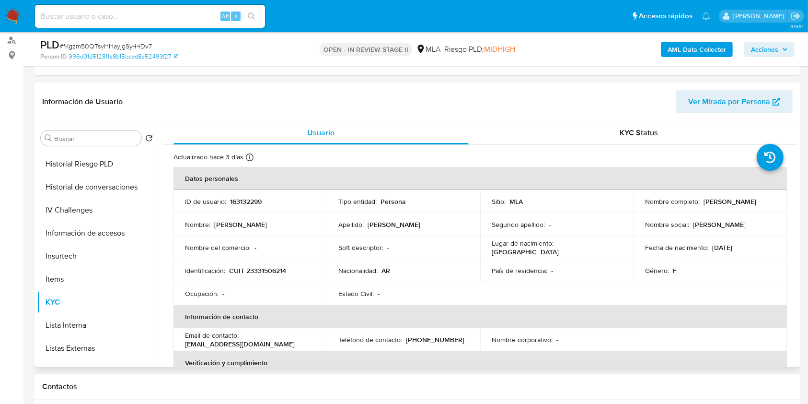
click at [232, 200] on p "163132299" at bounding box center [246, 201] width 32 height 9
copy p "163132299"
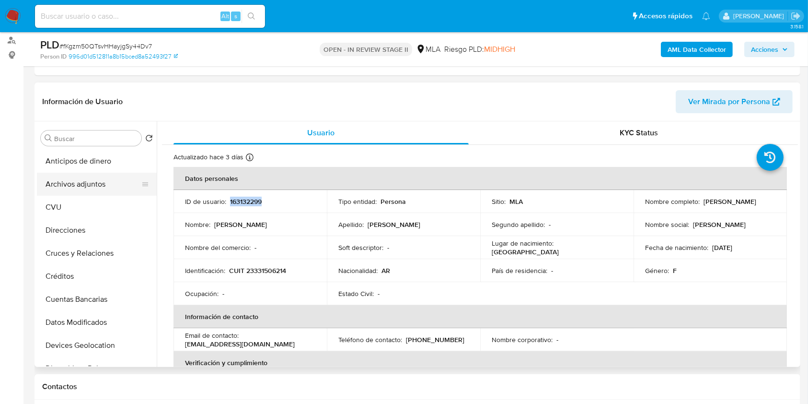
click at [95, 187] on button "Archivos adjuntos" at bounding box center [93, 184] width 112 height 23
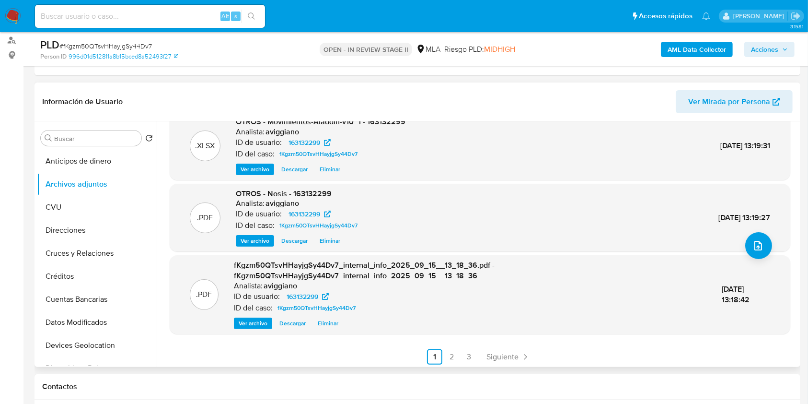
scroll to position [91, 0]
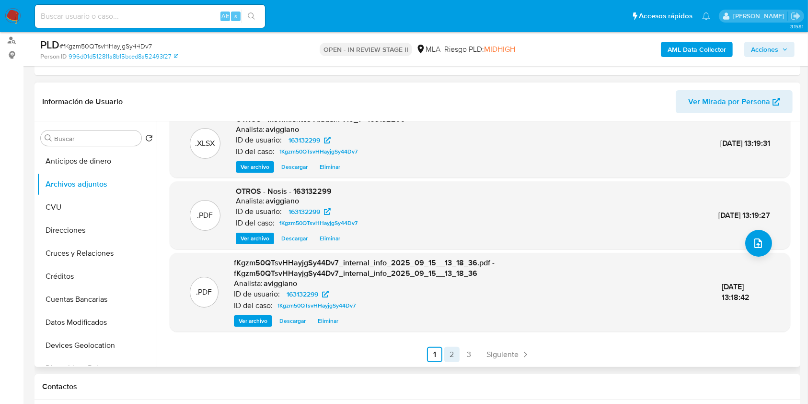
click at [455, 352] on link "2" at bounding box center [452, 354] width 15 height 15
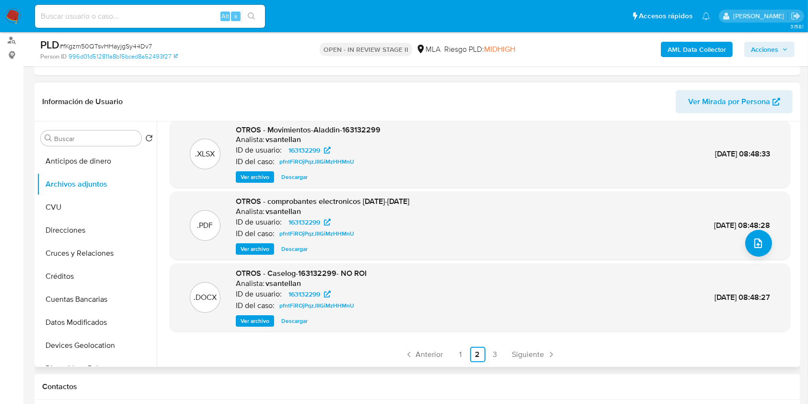
click at [256, 320] on span "Ver archivo" at bounding box center [255, 321] width 29 height 10
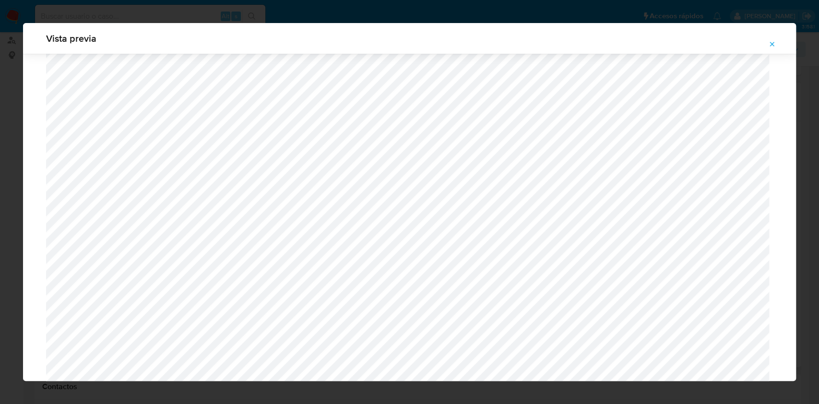
scroll to position [684, 0]
click at [769, 40] on icon "Attachment preview" at bounding box center [772, 44] width 8 height 8
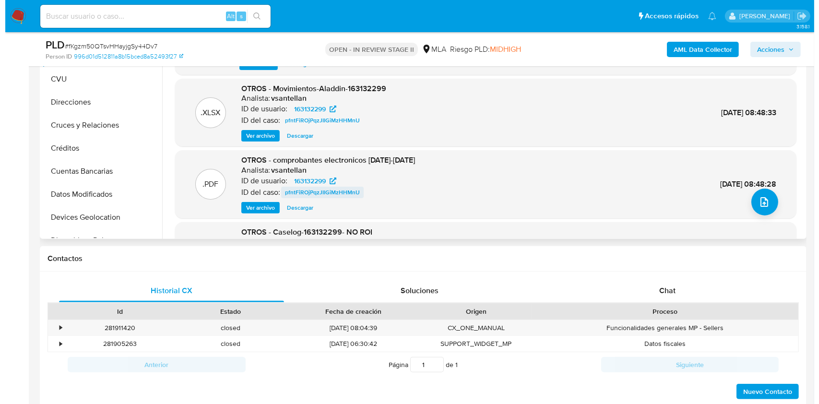
scroll to position [0, 0]
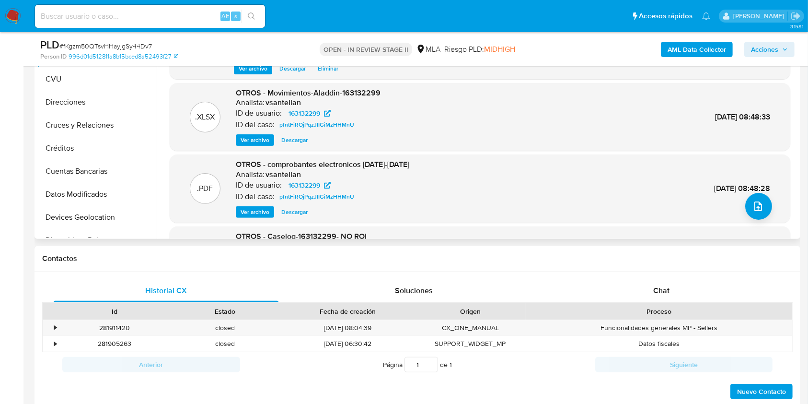
click at [259, 209] on span "Ver archivo" at bounding box center [255, 212] width 29 height 10
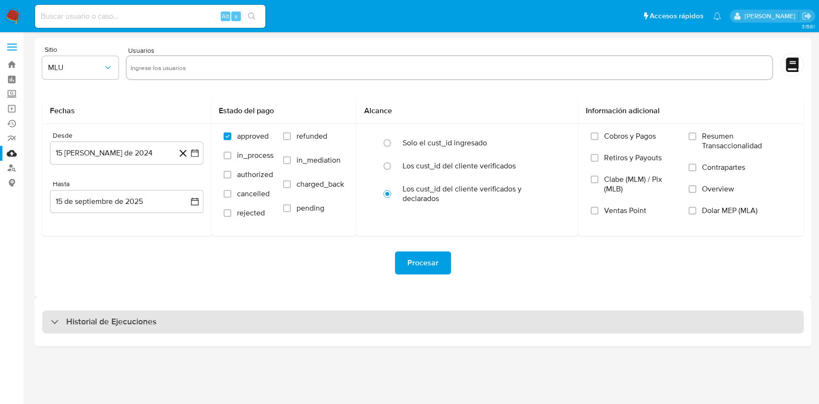
click at [89, 324] on h3 "Historial de Ejecuciones" at bounding box center [111, 322] width 90 height 12
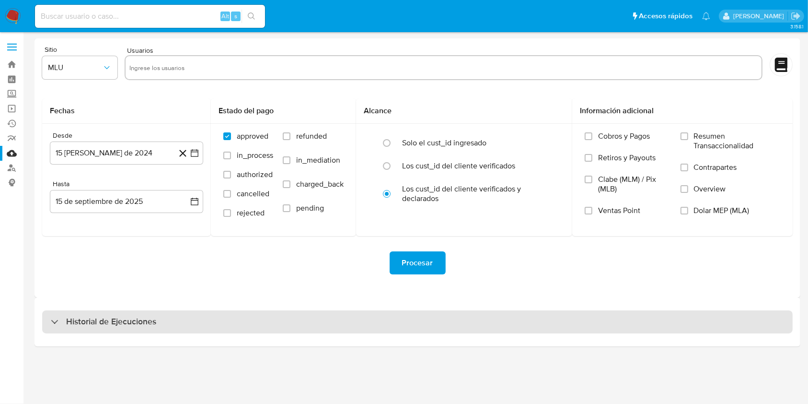
select select "10"
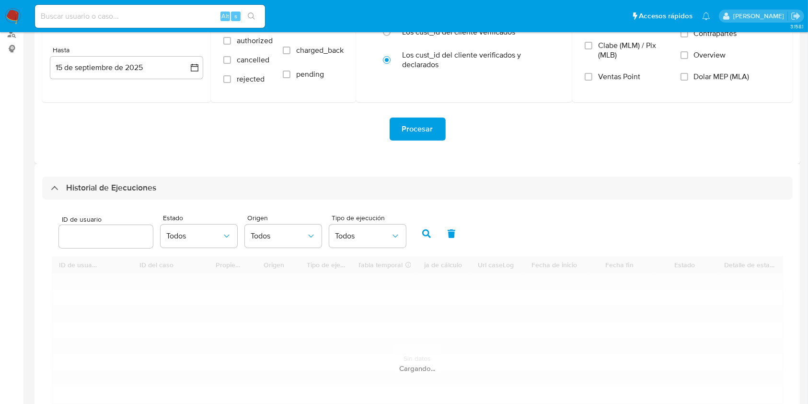
scroll to position [192, 0]
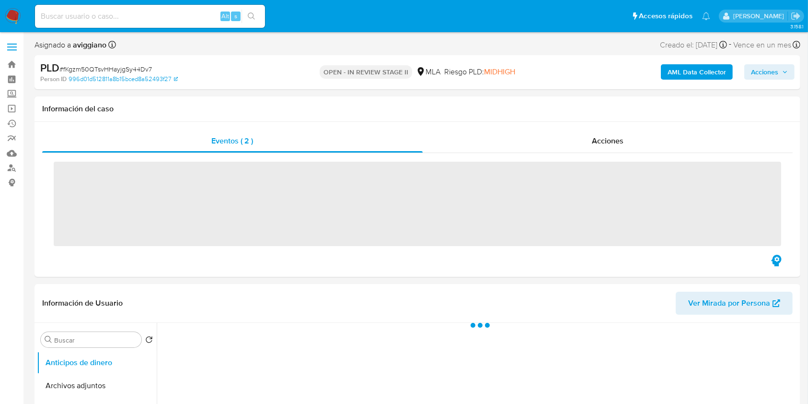
drag, startPoint x: 0, startPoint y: 0, endPoint x: 784, endPoint y: 81, distance: 788.6
click at [784, 81] on div "AML Data Collector Acciones" at bounding box center [670, 72] width 249 height 23
click at [782, 72] on span "Acciones" at bounding box center [769, 71] width 37 height 13
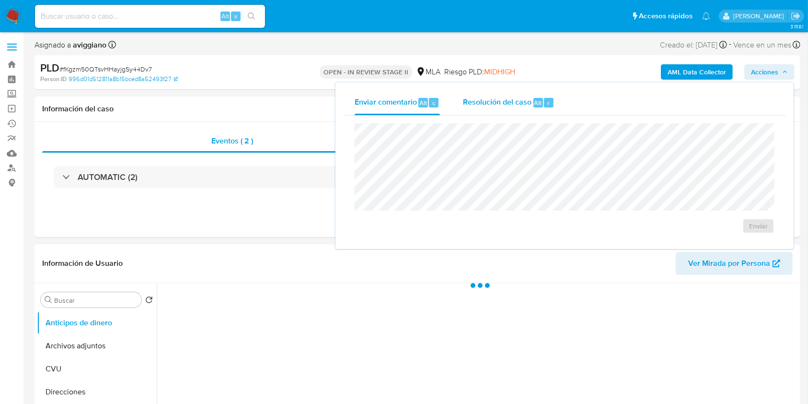
click at [522, 98] on span "Resolución del caso" at bounding box center [497, 102] width 69 height 11
select select "10"
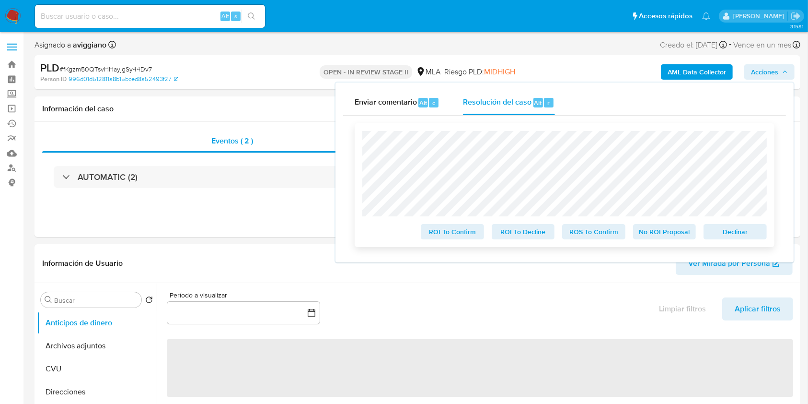
click at [731, 234] on span "Declinar" at bounding box center [736, 231] width 50 height 13
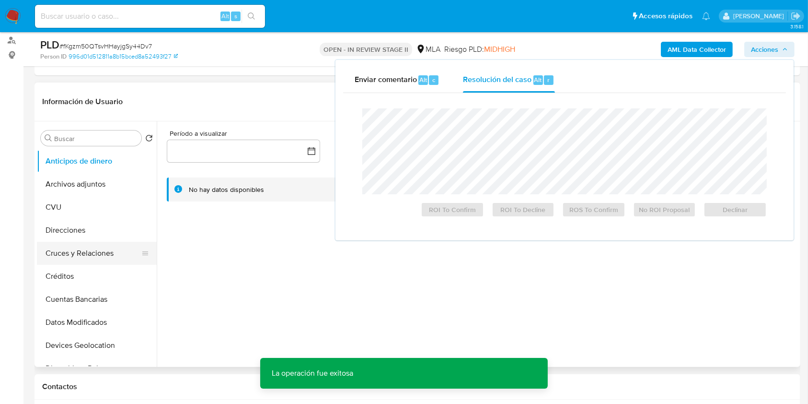
scroll to position [128, 0]
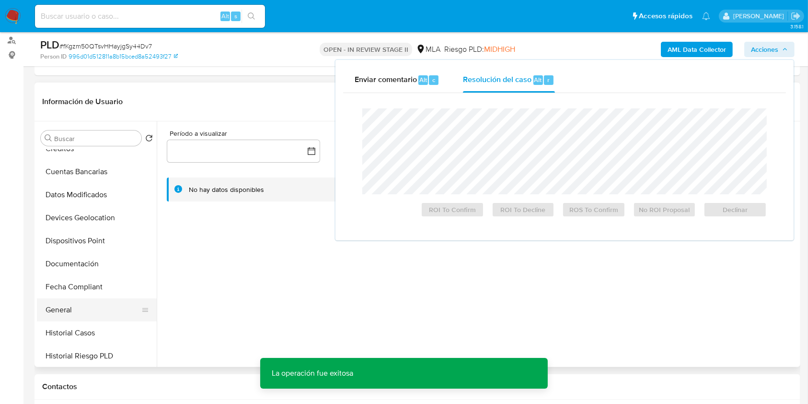
click at [82, 318] on button "General" at bounding box center [93, 309] width 112 height 23
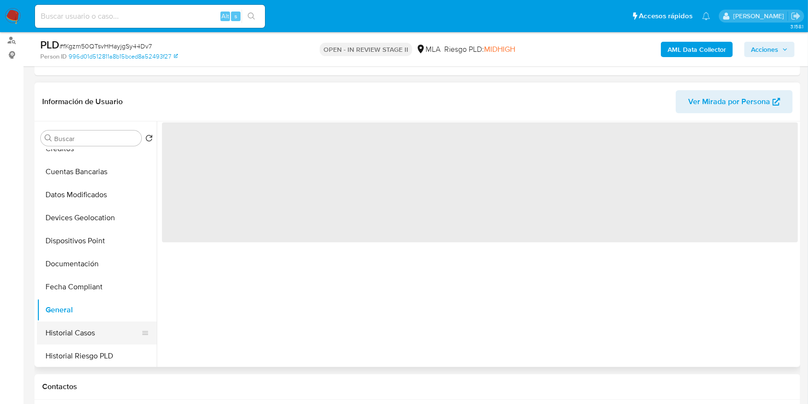
click at [79, 330] on button "Historial Casos" at bounding box center [93, 332] width 112 height 23
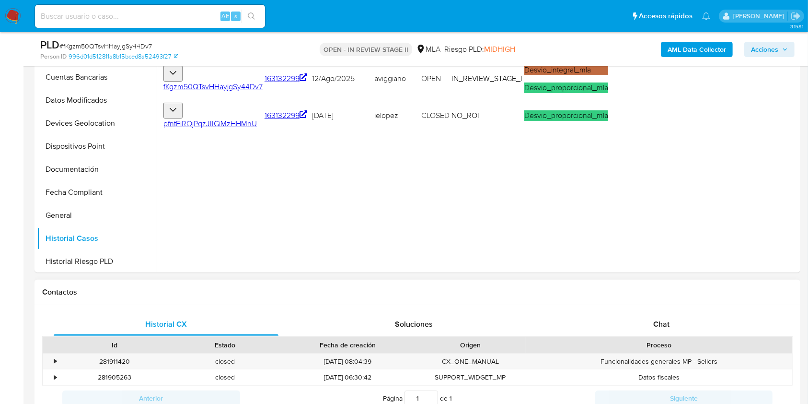
scroll to position [319, 0]
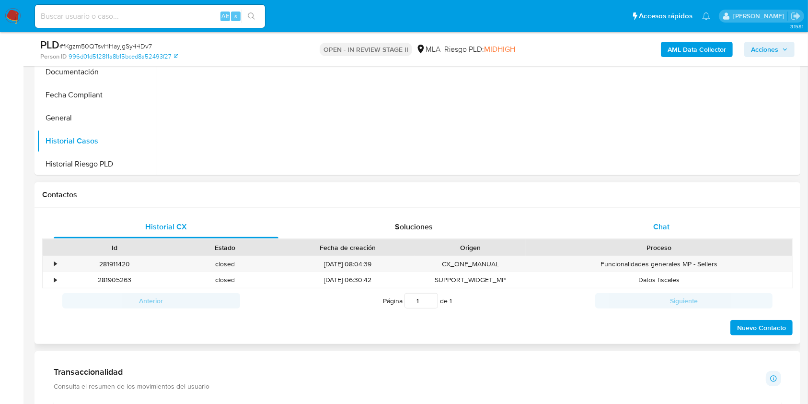
click at [666, 225] on span "Chat" at bounding box center [662, 226] width 16 height 11
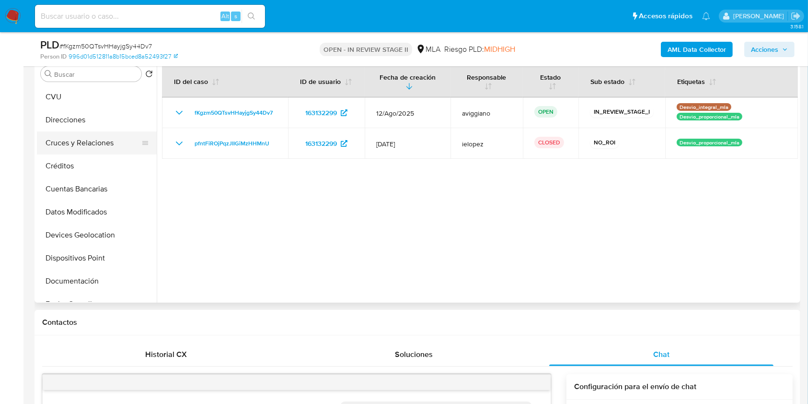
scroll to position [0, 0]
click at [80, 131] on button "CVU" at bounding box center [93, 142] width 112 height 23
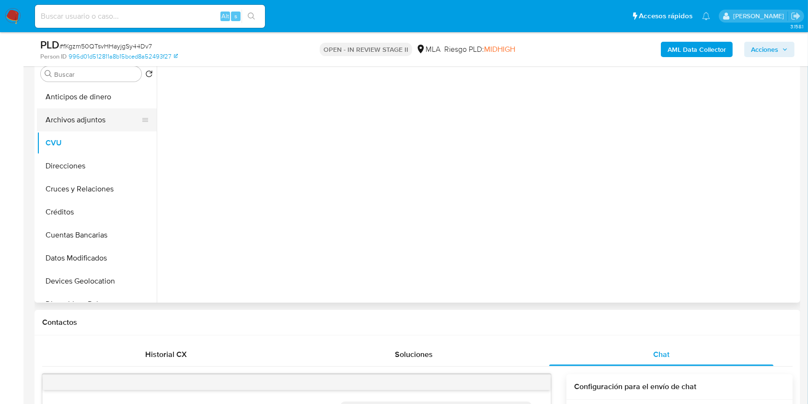
click at [79, 119] on button "Archivos adjuntos" at bounding box center [93, 119] width 112 height 23
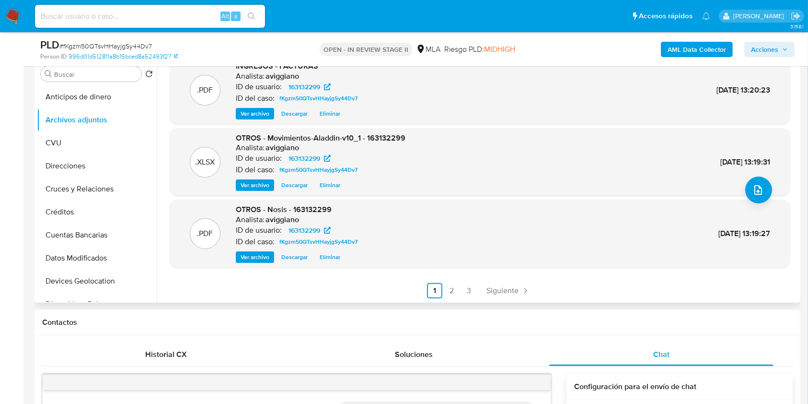
scroll to position [81, 0]
click at [455, 287] on link "2" at bounding box center [452, 289] width 15 height 15
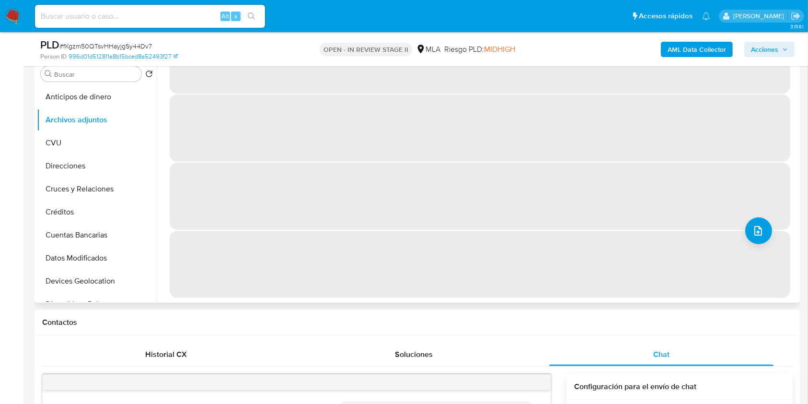
scroll to position [0, 0]
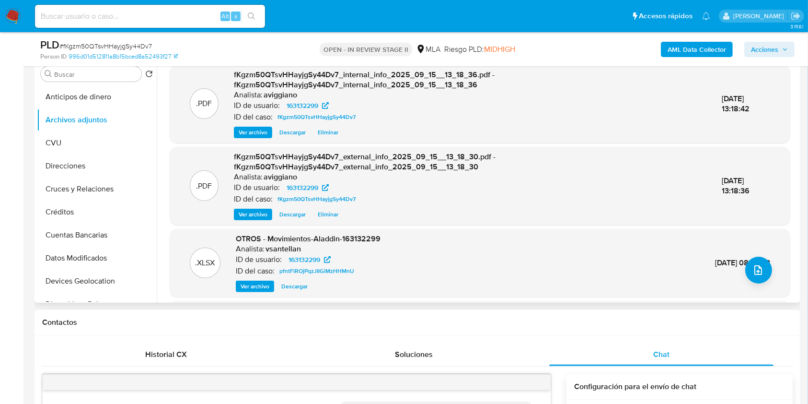
click at [773, 49] on span "Acciones" at bounding box center [764, 49] width 27 height 15
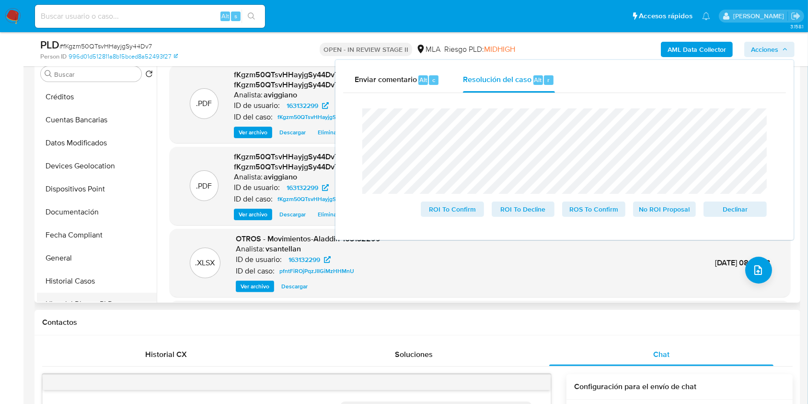
scroll to position [192, 0]
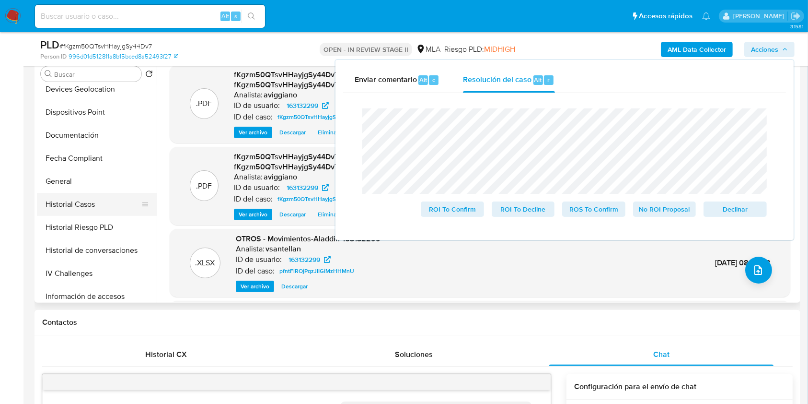
click at [87, 205] on button "Historial Casos" at bounding box center [93, 204] width 112 height 23
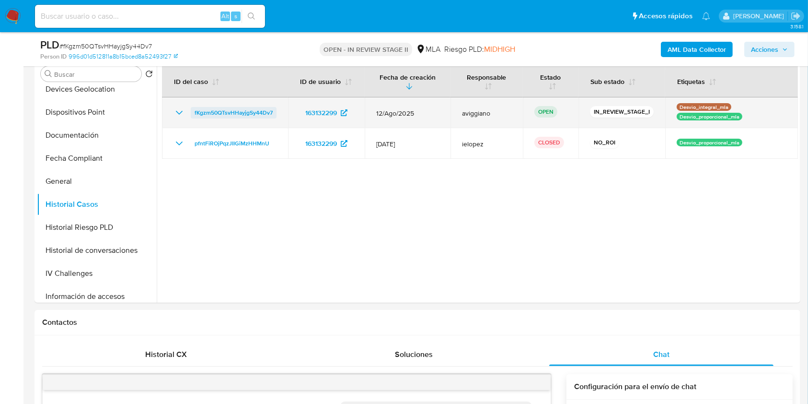
click at [227, 109] on span "fKgzm50QTsvHHayjgSy44Dv7" at bounding box center [234, 113] width 78 height 12
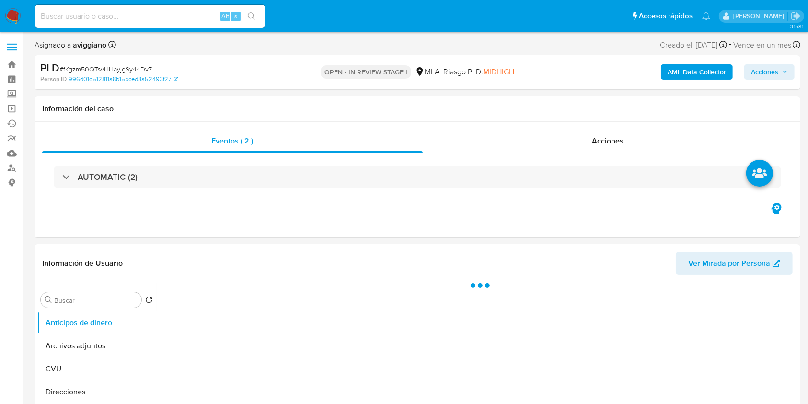
click at [766, 72] on span "Acciones" at bounding box center [764, 71] width 27 height 15
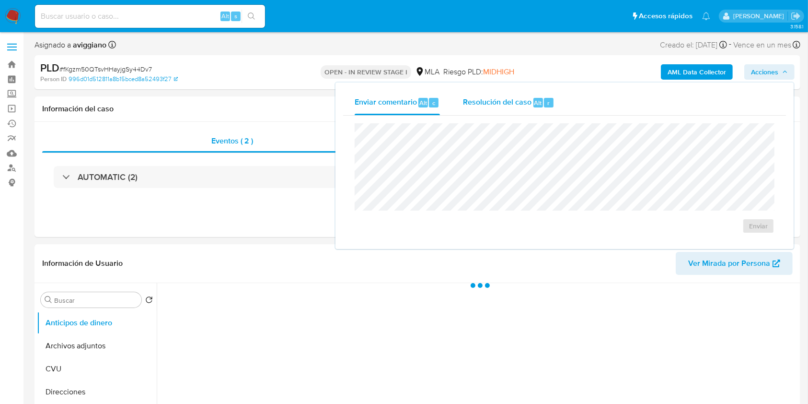
select select "10"
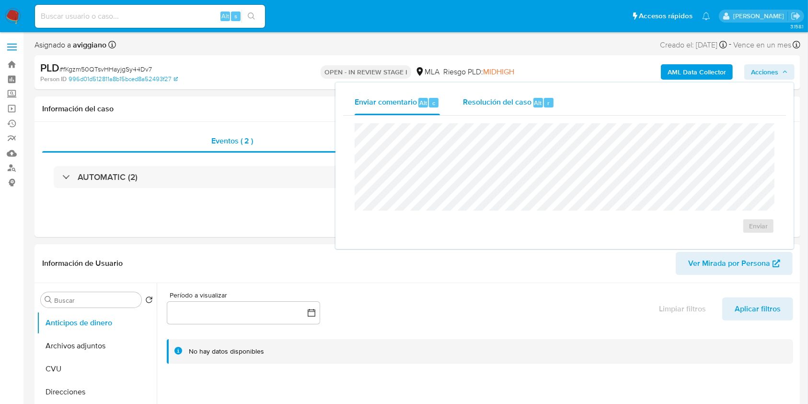
click at [506, 104] on span "Resolución del caso" at bounding box center [497, 102] width 69 height 11
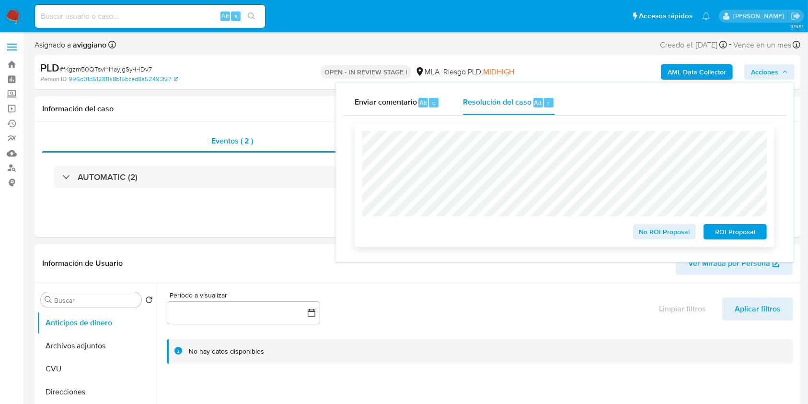
click at [664, 235] on span "No ROI Proposal" at bounding box center [665, 231] width 50 height 13
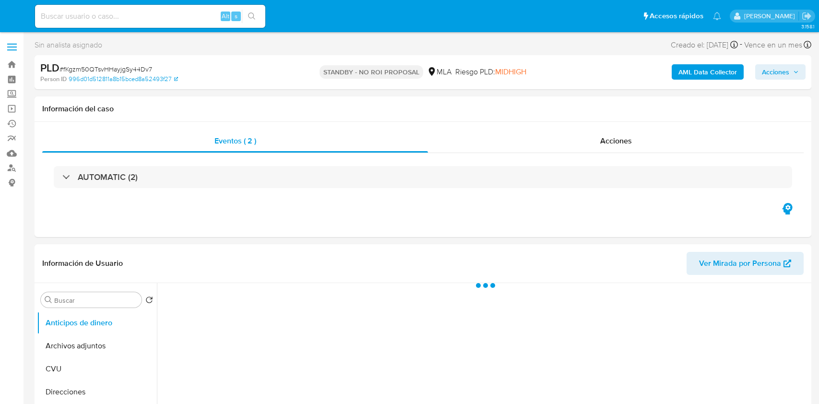
select select "10"
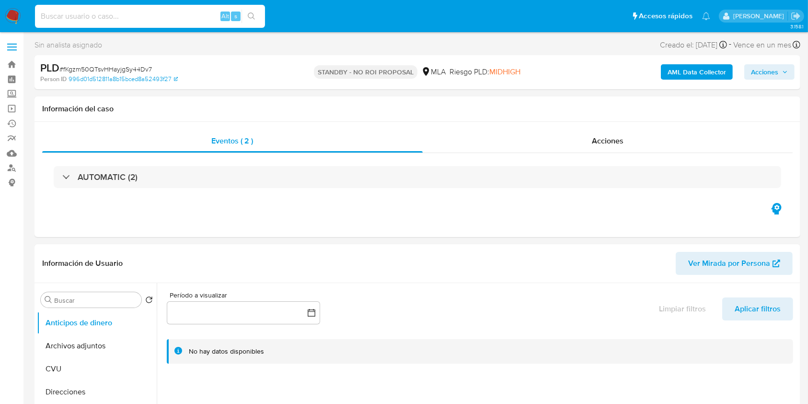
paste input "k7wcFYwm0ilEsocGfDehRIP7"
type input "k7wcFYwm0ilEsocGfDehRIP7"
click at [248, 15] on icon "search-icon" at bounding box center [252, 16] width 8 height 8
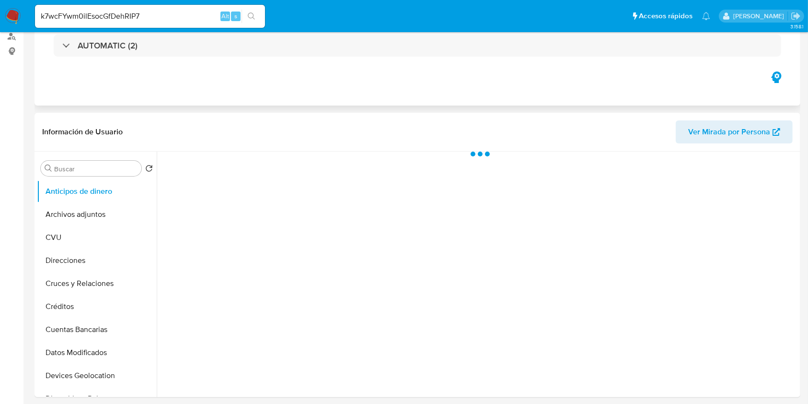
select select "10"
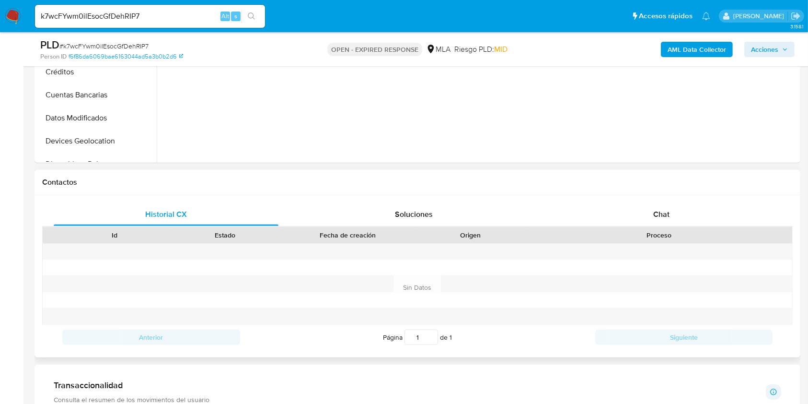
scroll to position [447, 0]
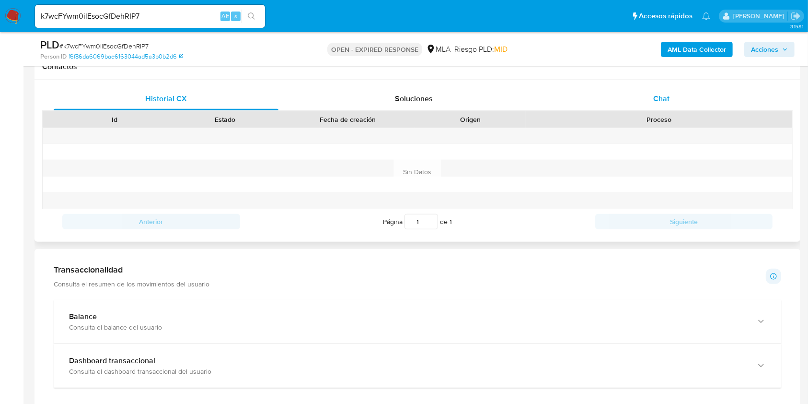
click at [652, 95] on div "Chat" at bounding box center [662, 98] width 225 height 23
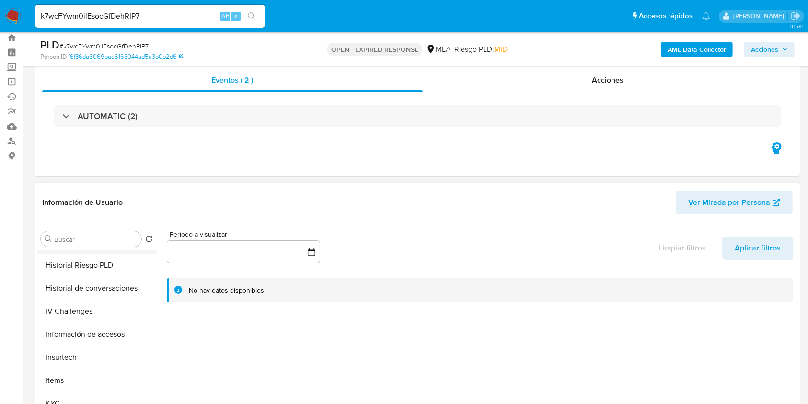
scroll to position [256, 0]
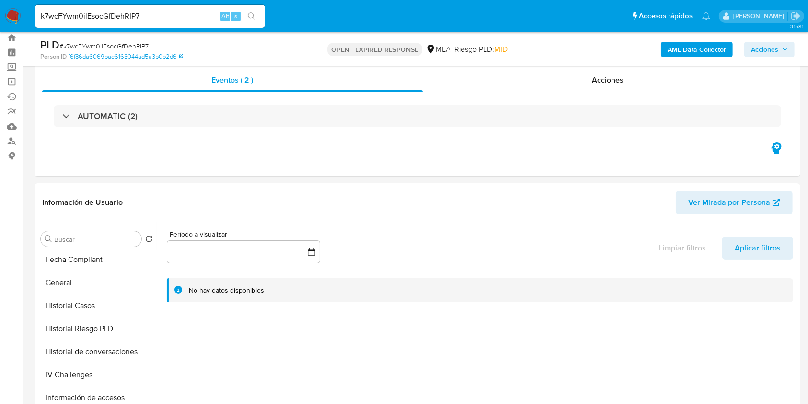
click at [700, 51] on b "AML Data Collector" at bounding box center [697, 49] width 59 height 15
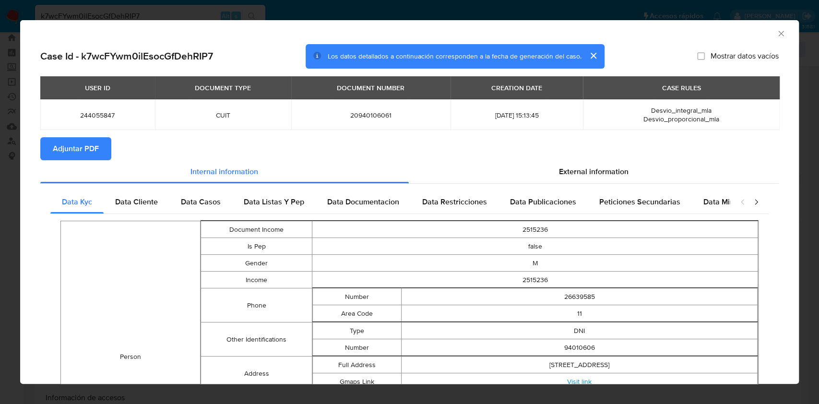
click at [96, 144] on span "Adjuntar PDF" at bounding box center [76, 148] width 46 height 21
click at [776, 35] on icon "Cerrar ventana" at bounding box center [781, 34] width 10 height 10
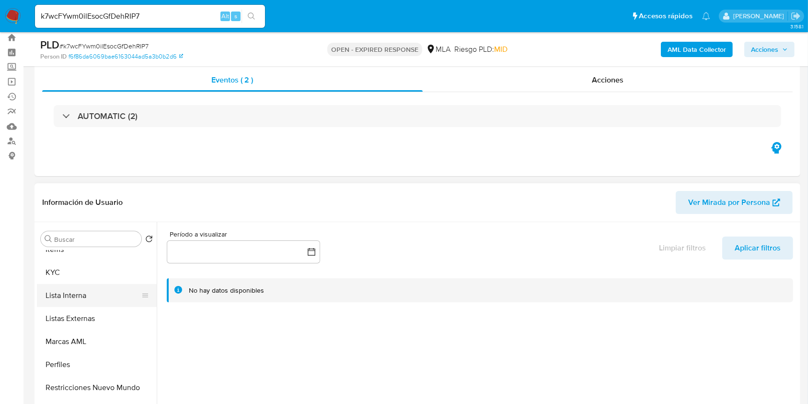
scroll to position [451, 0]
click at [70, 280] on button "KYC" at bounding box center [93, 270] width 112 height 23
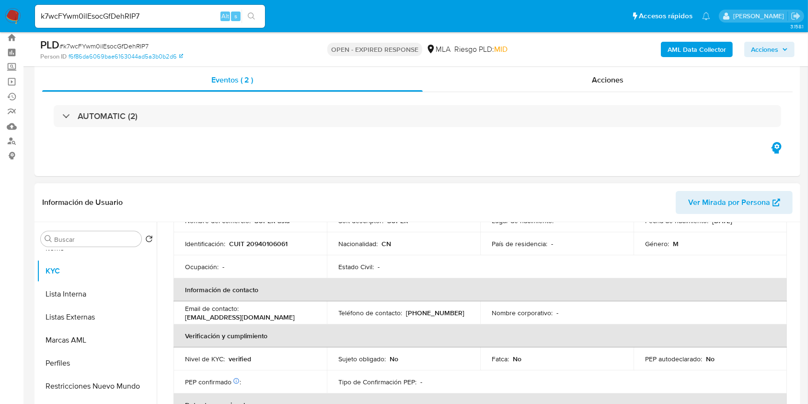
scroll to position [154, 0]
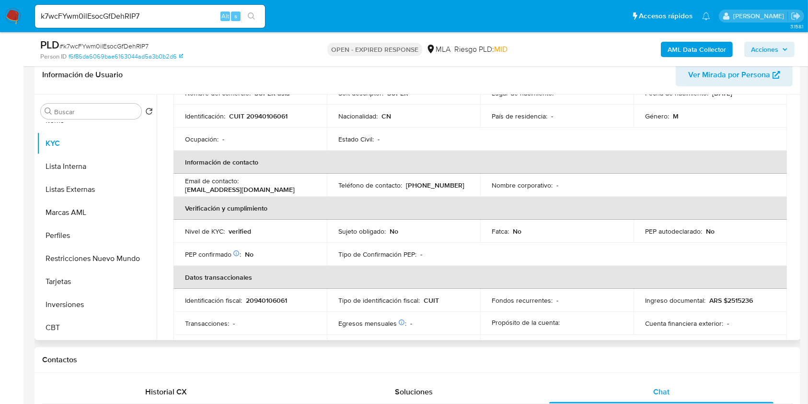
click at [261, 297] on p "20940106061" at bounding box center [266, 300] width 41 height 9
copy p "20940106061"
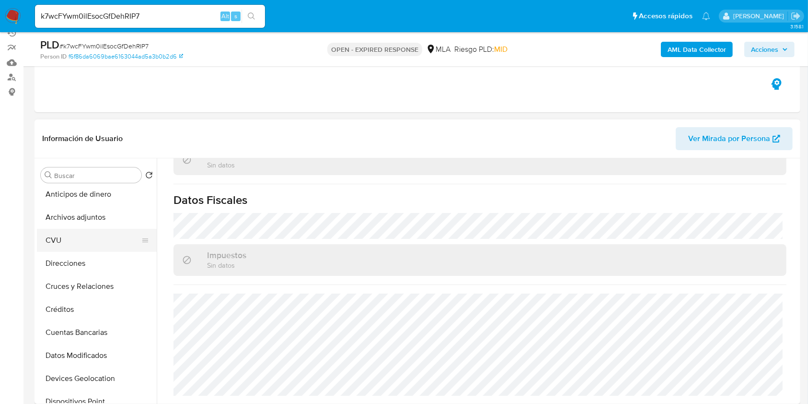
scroll to position [0, 0]
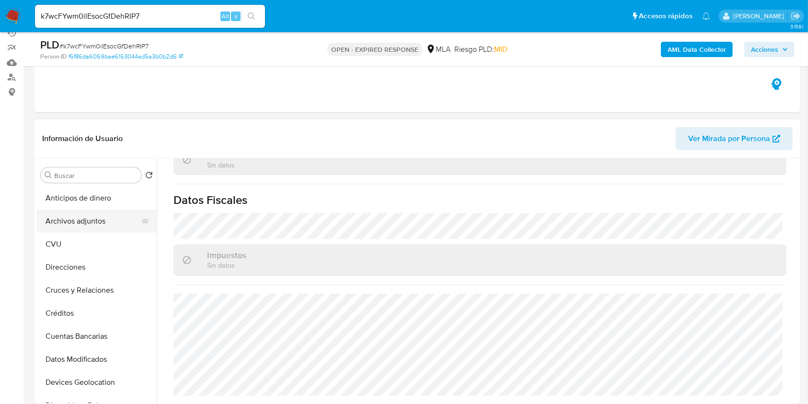
click at [93, 226] on button "Archivos adjuntos" at bounding box center [93, 221] width 112 height 23
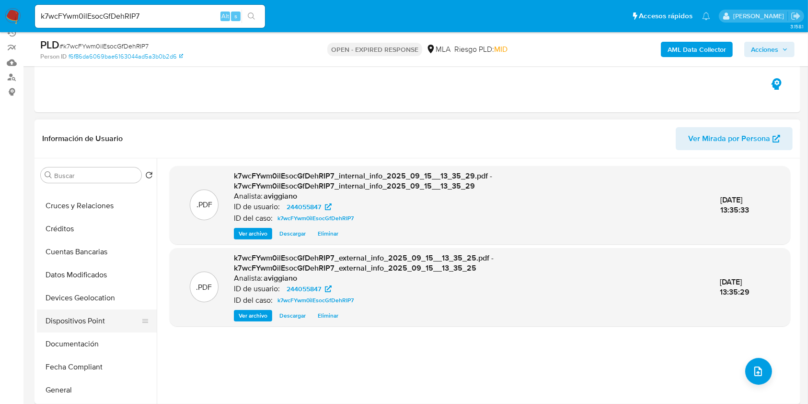
scroll to position [128, 0]
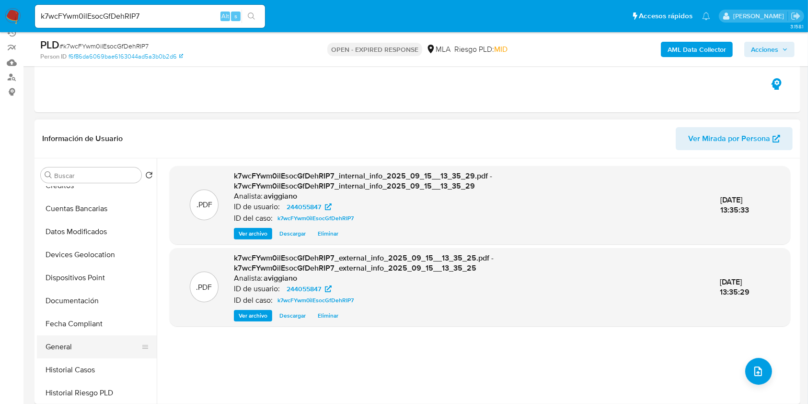
click at [63, 339] on button "General" at bounding box center [93, 346] width 112 height 23
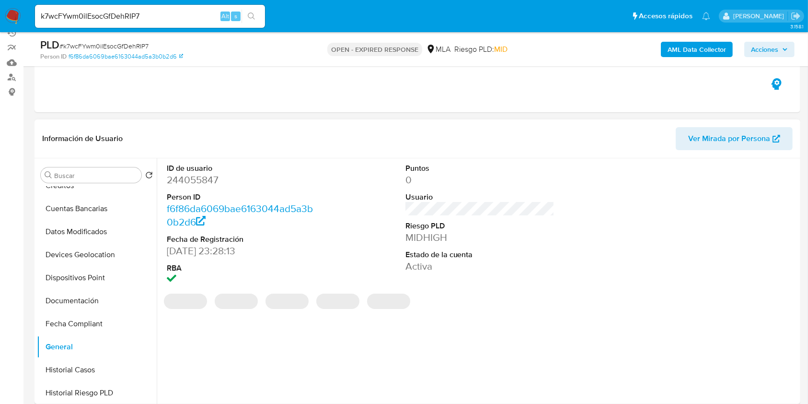
click at [200, 184] on dd "244055847" at bounding box center [242, 179] width 150 height 13
copy dd "244055847"
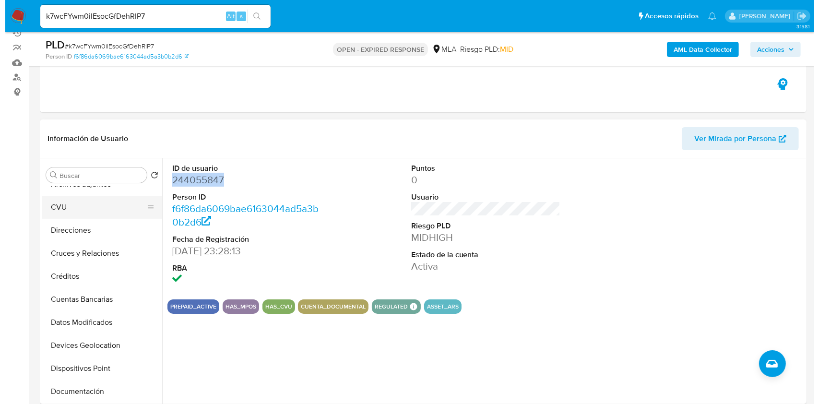
scroll to position [0, 0]
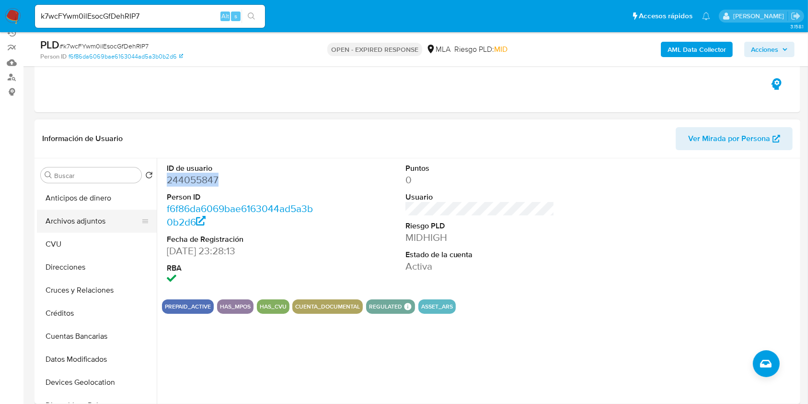
click at [84, 223] on button "Archivos adjuntos" at bounding box center [93, 221] width 112 height 23
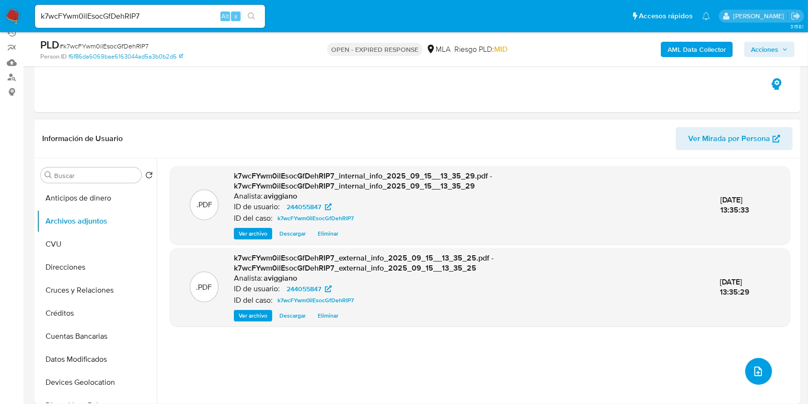
click at [754, 365] on icon "upload-file" at bounding box center [759, 371] width 12 height 12
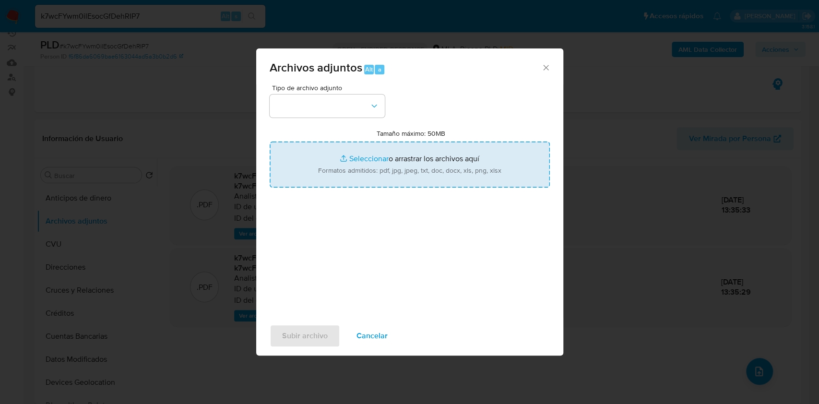
click at [448, 156] on input "Tamaño máximo: 50MB Seleccionar archivos" at bounding box center [409, 164] width 280 height 46
type input "C:\fakepath\Nosis . 244055847.pdf"
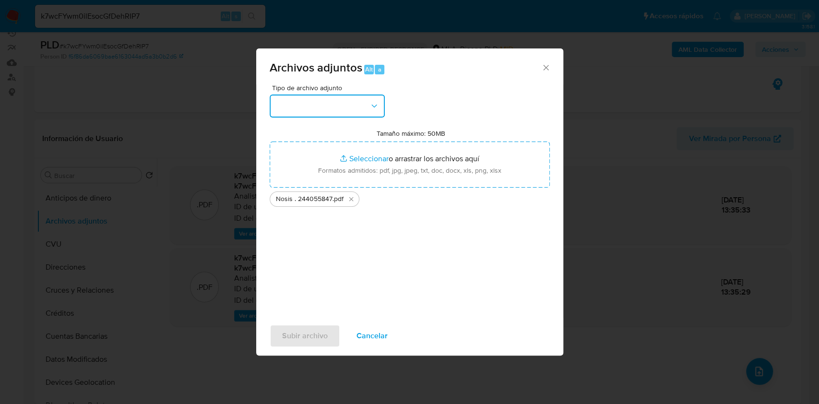
click at [340, 116] on button "button" at bounding box center [326, 105] width 115 height 23
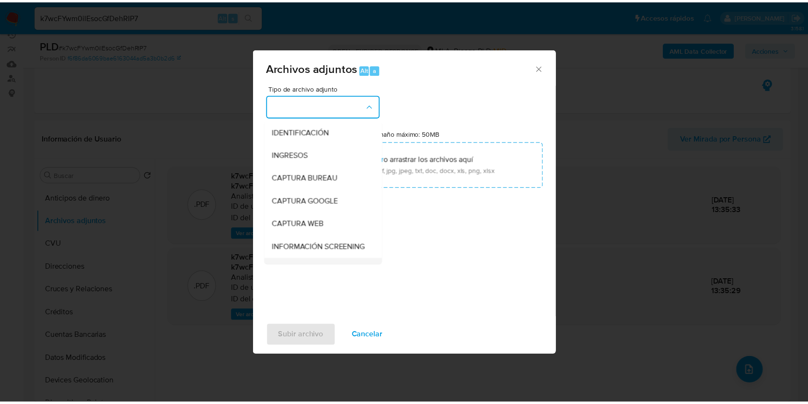
scroll to position [64, 0]
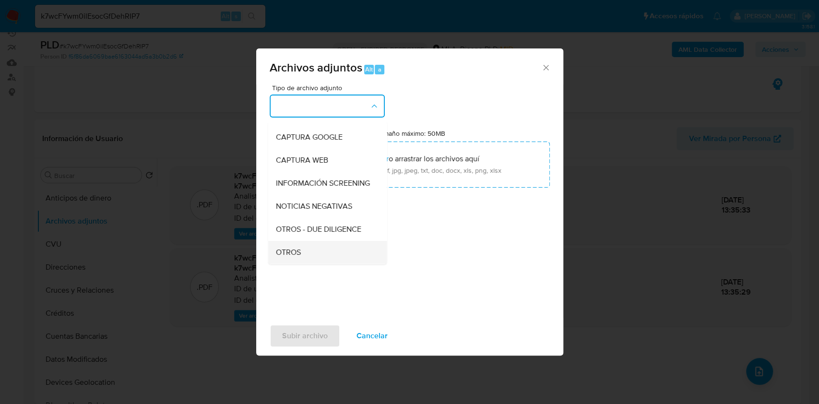
click at [300, 255] on div "OTROS" at bounding box center [324, 252] width 98 height 23
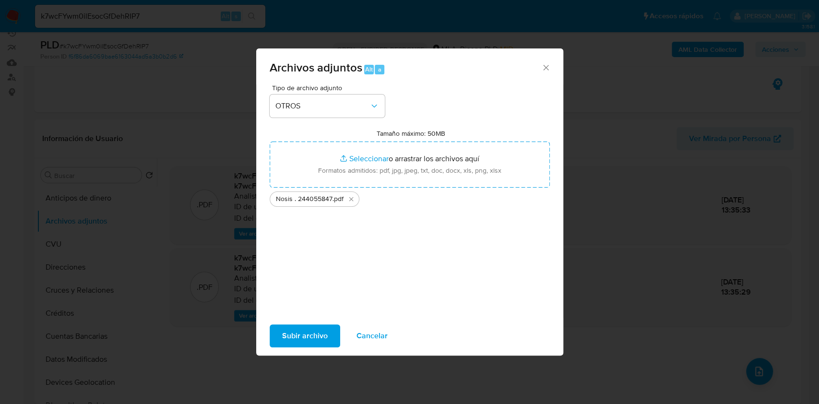
click at [303, 337] on span "Subir archivo" at bounding box center [305, 335] width 46 height 21
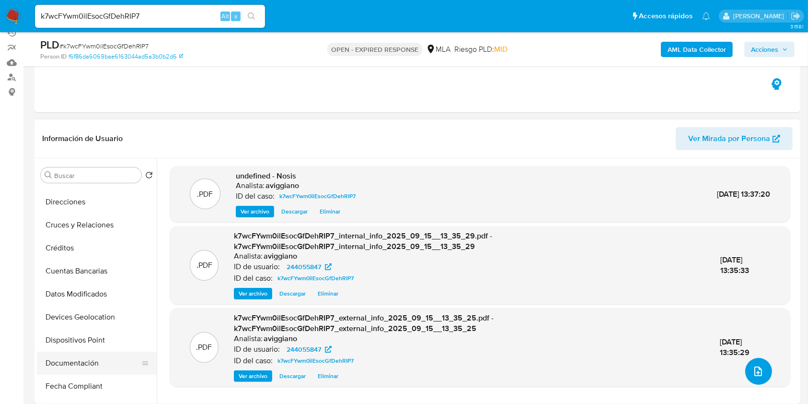
scroll to position [128, 0]
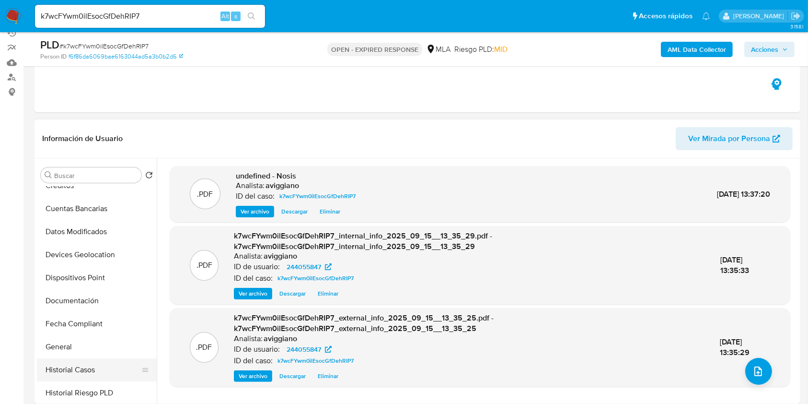
click at [65, 358] on button "Historial Casos" at bounding box center [93, 369] width 112 height 23
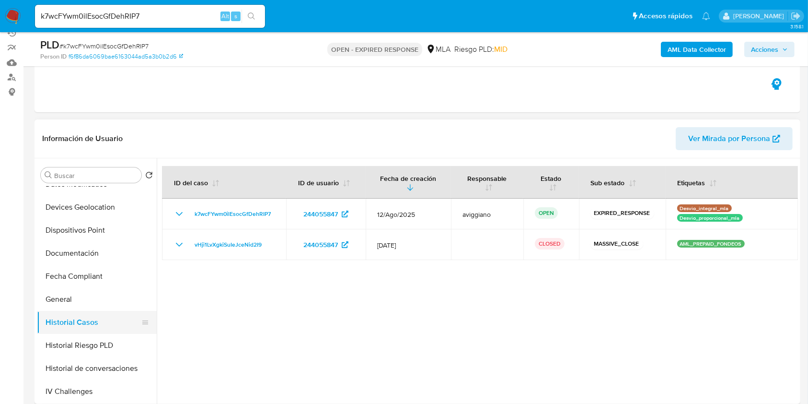
scroll to position [192, 0]
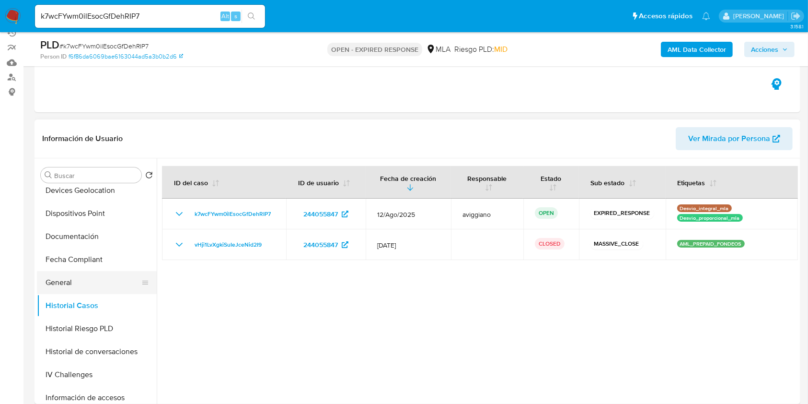
click at [71, 277] on button "General" at bounding box center [93, 282] width 112 height 23
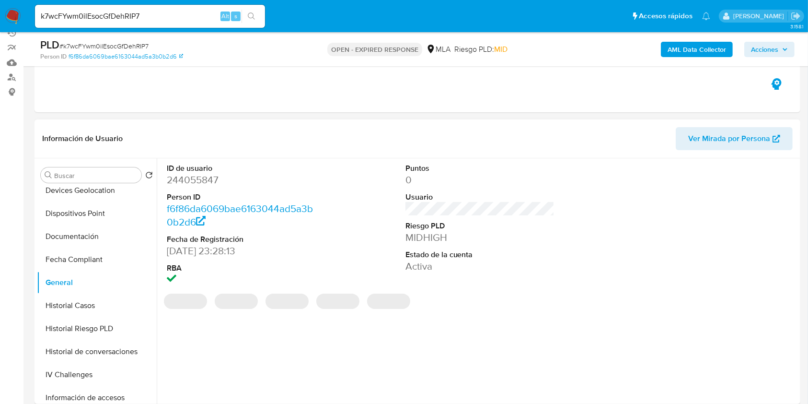
click at [202, 178] on dd "244055847" at bounding box center [242, 179] width 150 height 13
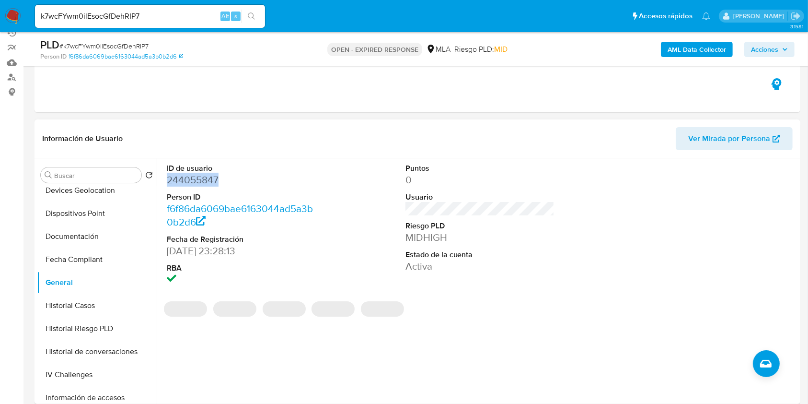
copy dd "244055847"
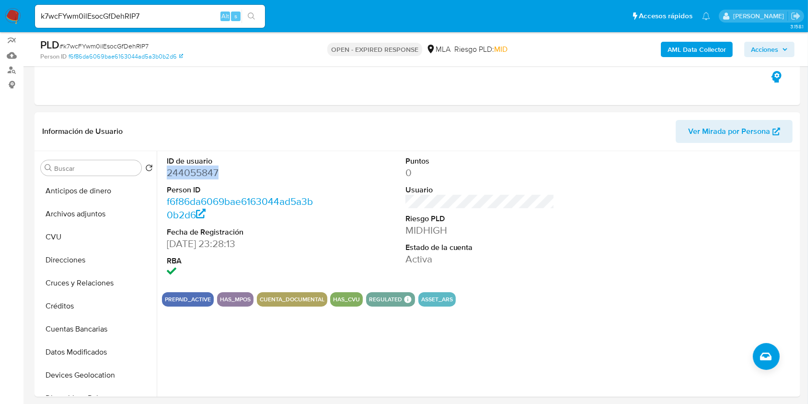
scroll to position [91, 0]
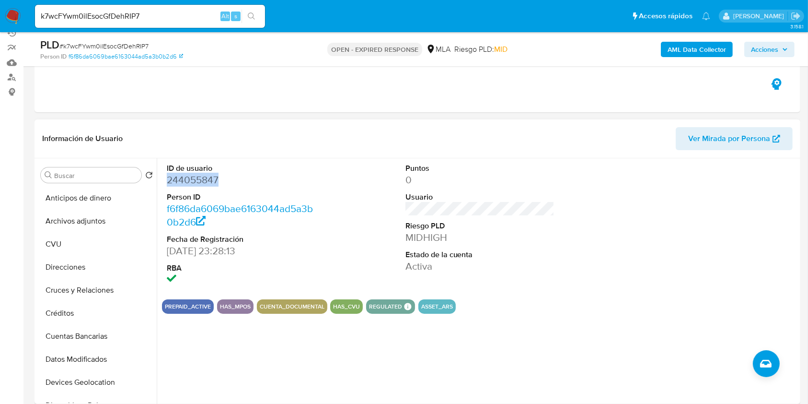
copy dd "244055847"
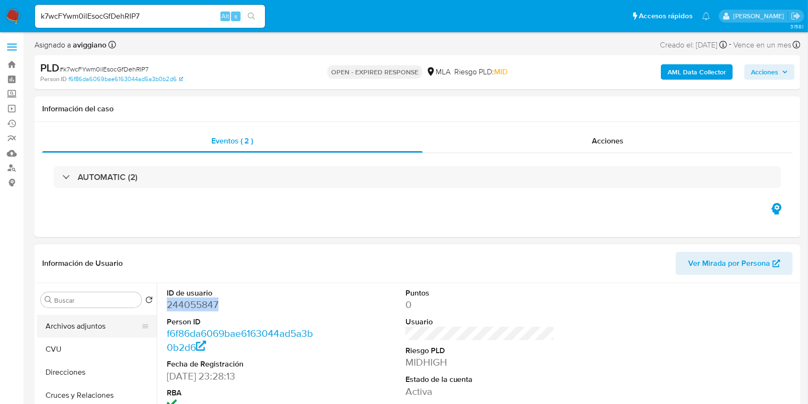
scroll to position [0, 0]
click at [106, 353] on button "Archivos adjuntos" at bounding box center [93, 345] width 112 height 23
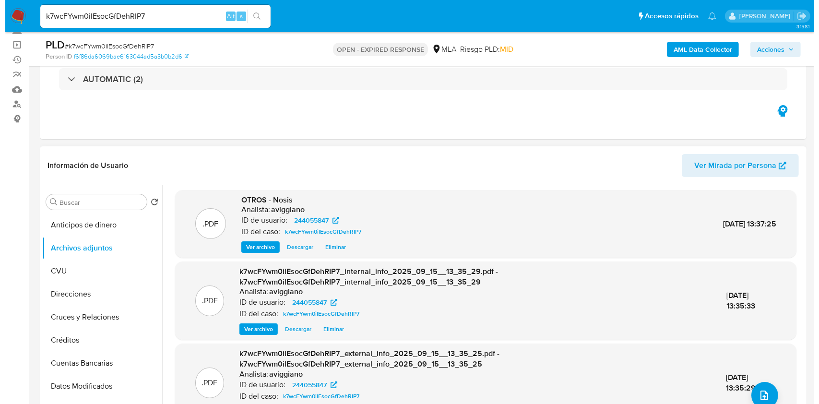
scroll to position [128, 0]
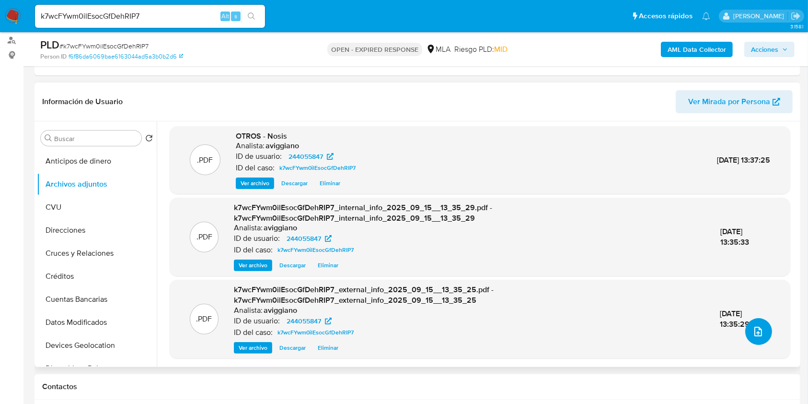
click at [753, 328] on icon "upload-file" at bounding box center [759, 332] width 12 height 12
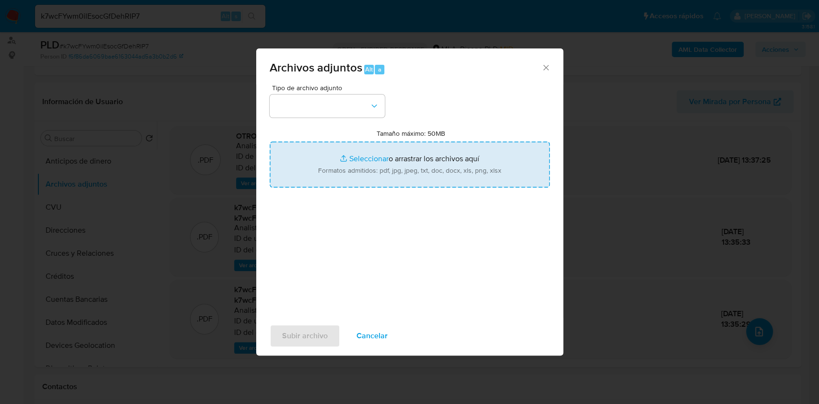
click at [396, 161] on input "Tamaño máximo: 50MB Seleccionar archivos" at bounding box center [409, 164] width 280 height 46
type input "C:\fakepath\Movimientos-Aladdin-v10_1 - 244055847 .xlsx"
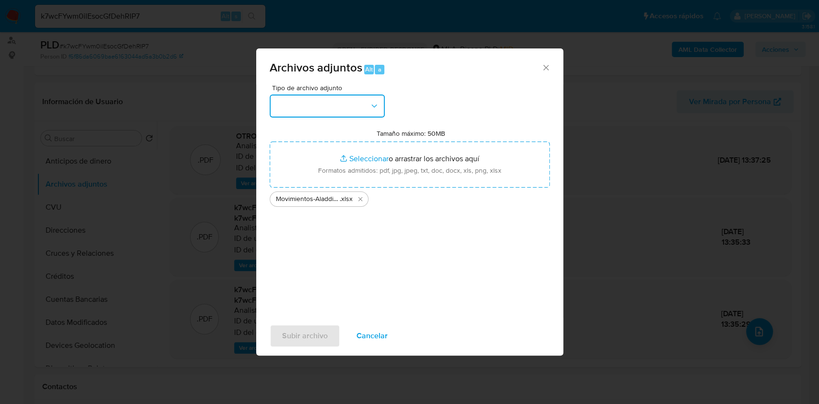
click at [345, 107] on button "button" at bounding box center [326, 105] width 115 height 23
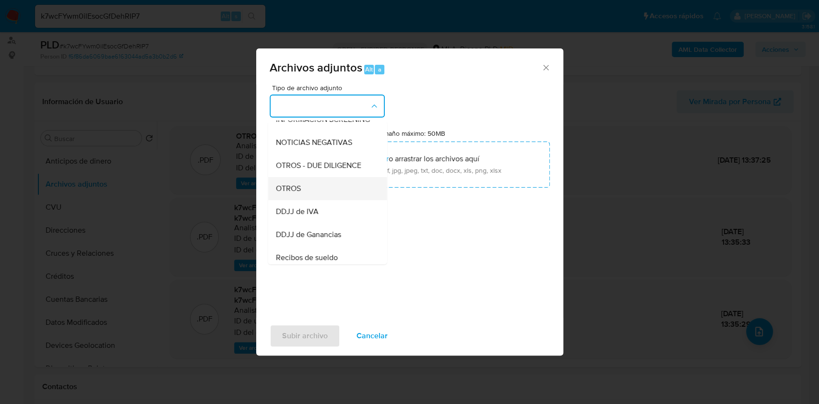
click at [299, 200] on div "OTROS" at bounding box center [324, 188] width 98 height 23
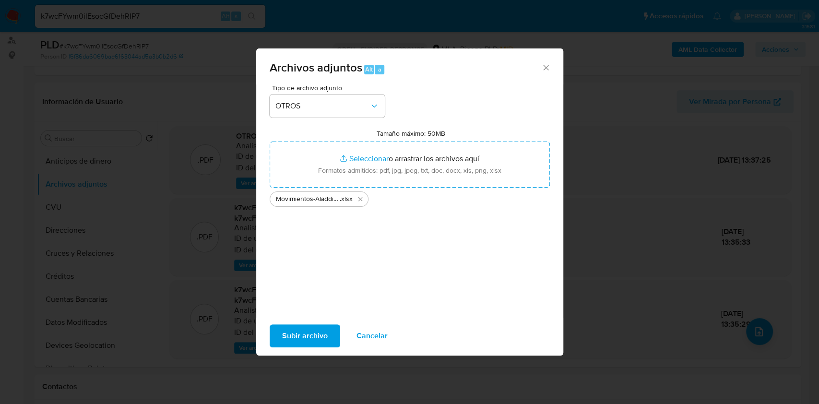
click at [292, 348] on div "Subir archivo Cancelar" at bounding box center [409, 335] width 307 height 36
click at [291, 339] on span "Subir archivo" at bounding box center [305, 335] width 46 height 21
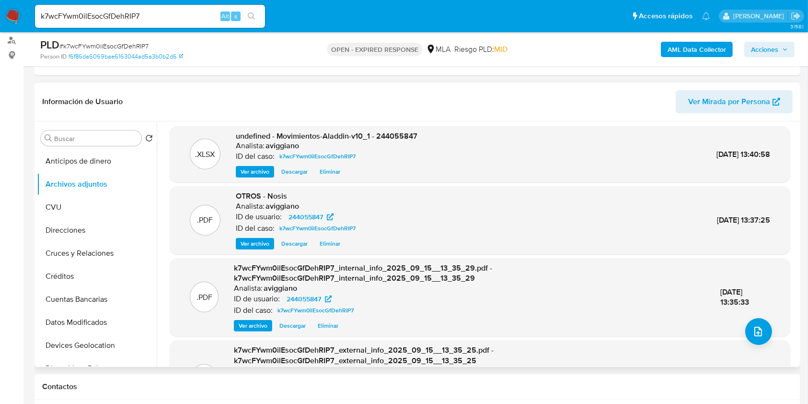
click at [396, 135] on span "undefined - Movimientos-Aladdin-v10_1 - 244055847" at bounding box center [327, 135] width 182 height 11
copy span "244055847"
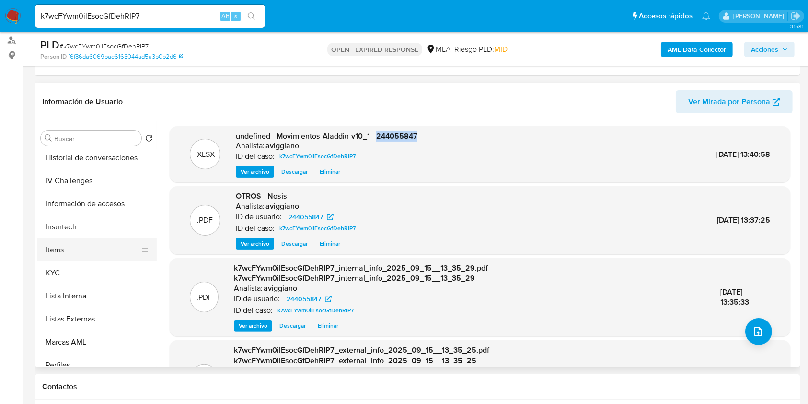
scroll to position [384, 0]
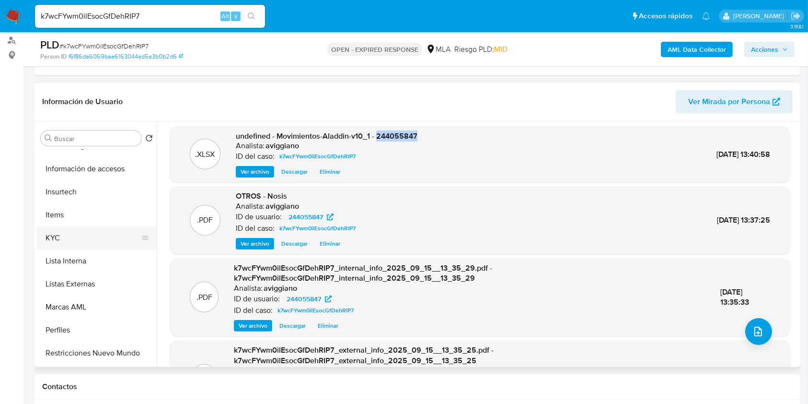
click at [66, 236] on button "KYC" at bounding box center [93, 237] width 112 height 23
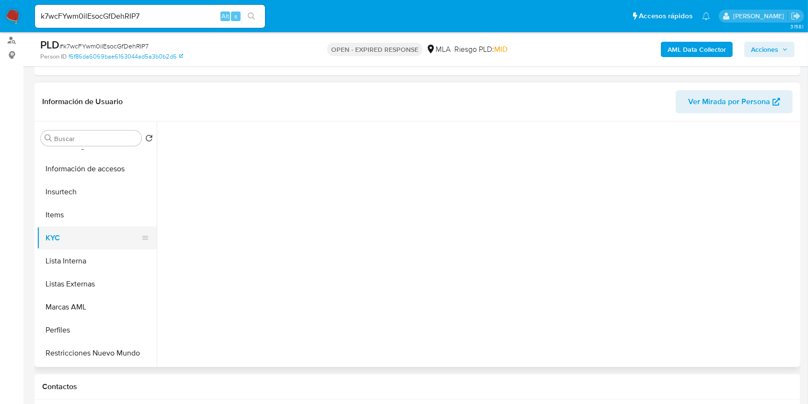
scroll to position [0, 0]
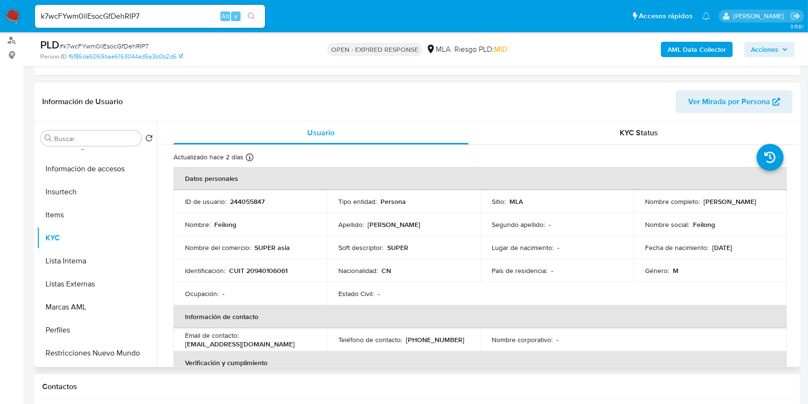
click at [261, 267] on p "CUIT 20940106061" at bounding box center [258, 270] width 59 height 9
copy p "20940106061"
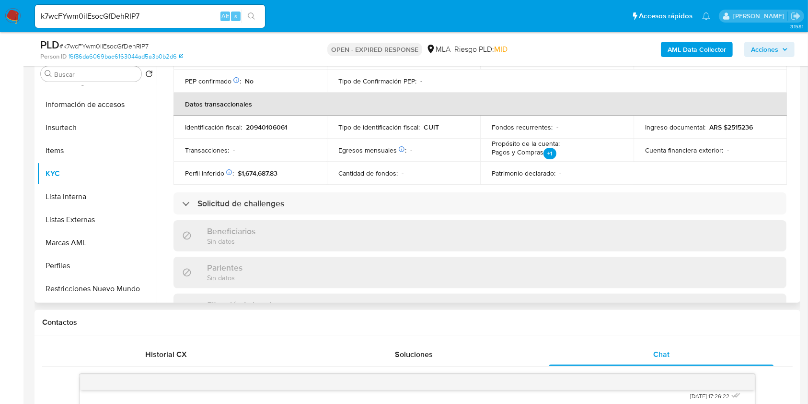
scroll to position [194, 0]
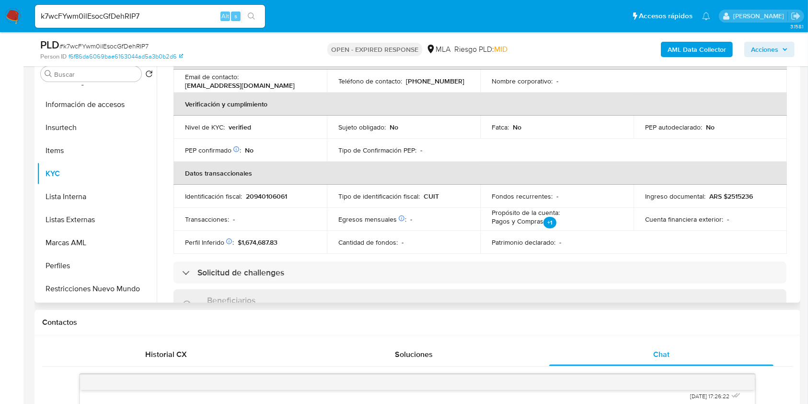
click at [253, 202] on td "Identificación fiscal : 20940106061" at bounding box center [250, 196] width 153 height 23
click at [253, 201] on td "Identificación fiscal : 20940106061" at bounding box center [250, 196] width 153 height 23
click at [254, 195] on p "20940106061" at bounding box center [266, 196] width 41 height 9
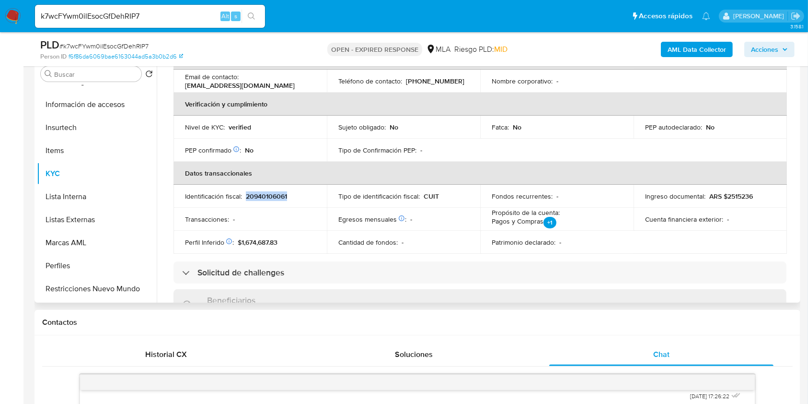
copy p "20940106061"
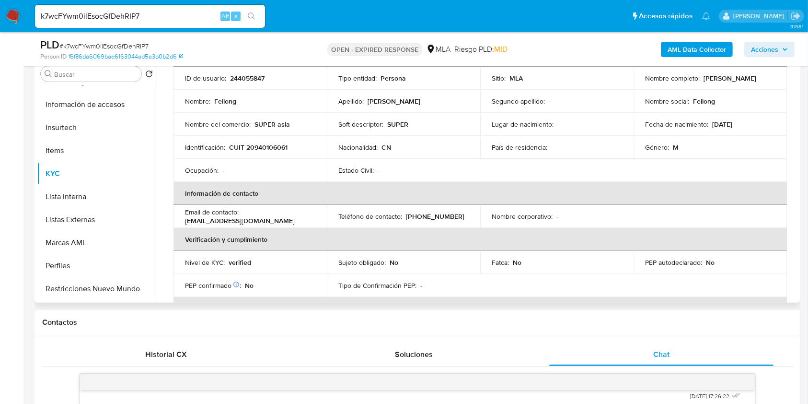
scroll to position [0, 0]
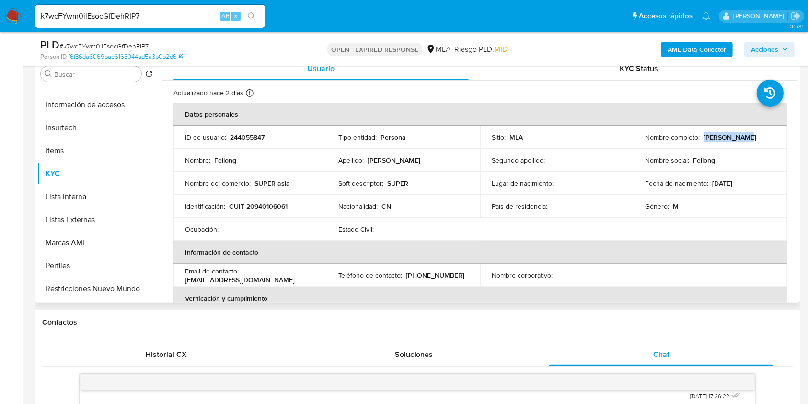
drag, startPoint x: 702, startPoint y: 136, endPoint x: 751, endPoint y: 135, distance: 48.9
click at [751, 135] on div "Nombre completo : Feilong Chen" at bounding box center [710, 137] width 130 height 9
copy p "Feilong Chen"
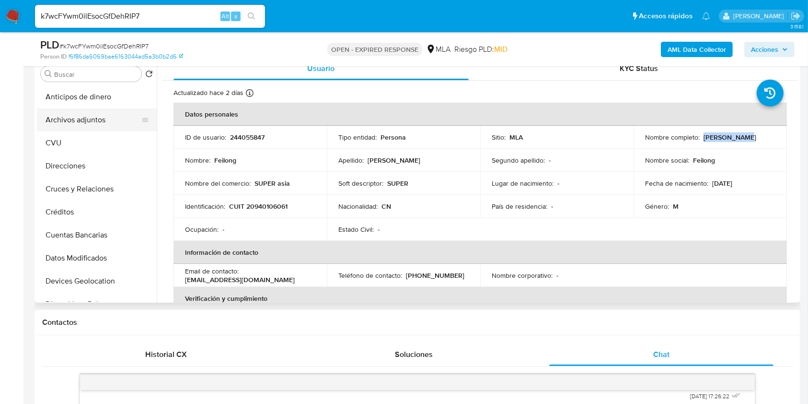
click at [101, 127] on button "Archivos adjuntos" at bounding box center [93, 119] width 112 height 23
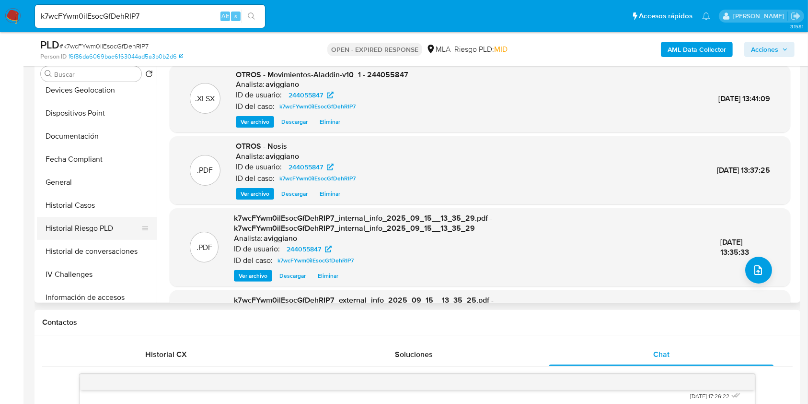
scroll to position [192, 0]
click at [102, 202] on button "Historial Casos" at bounding box center [93, 204] width 112 height 23
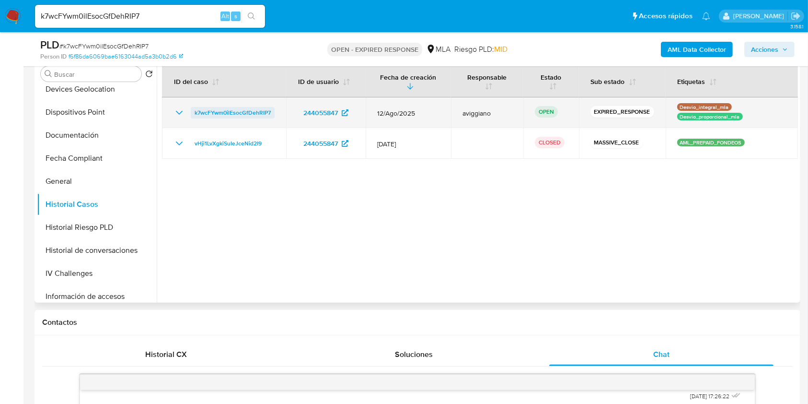
drag, startPoint x: 277, startPoint y: 112, endPoint x: 193, endPoint y: 106, distance: 84.1
click at [193, 106] on td "k7wcFYwm0ilEsocGfDehRIP7" at bounding box center [224, 112] width 124 height 31
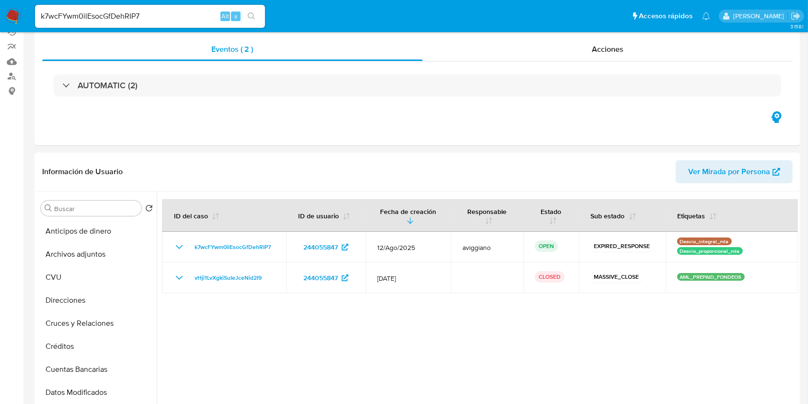
scroll to position [0, 0]
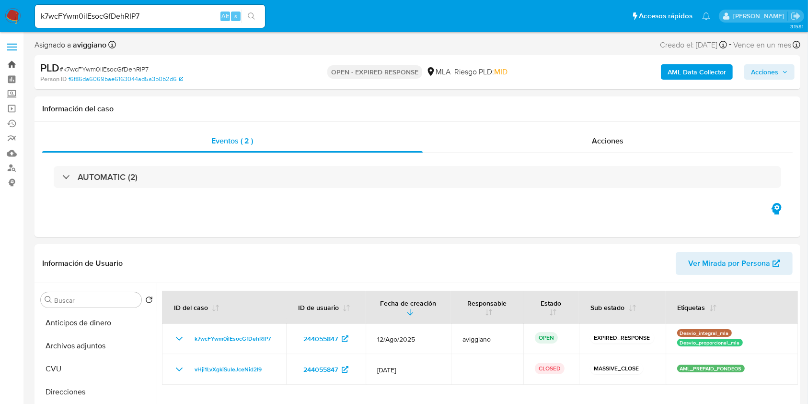
click at [15, 62] on link "Bandeja" at bounding box center [57, 64] width 114 height 15
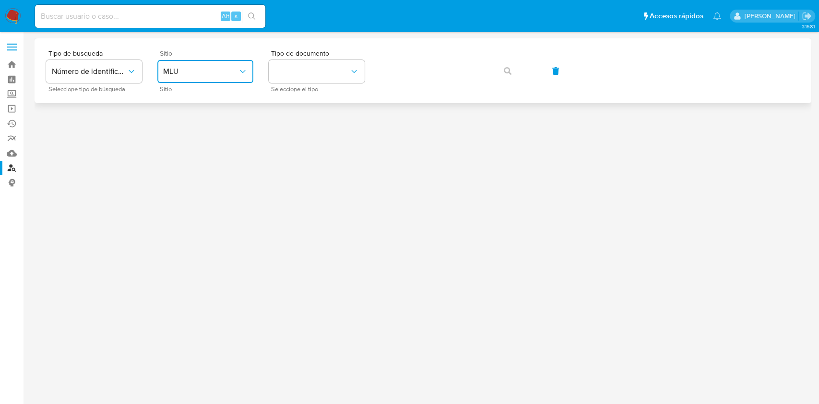
click at [225, 71] on span "MLU" at bounding box center [200, 72] width 75 height 10
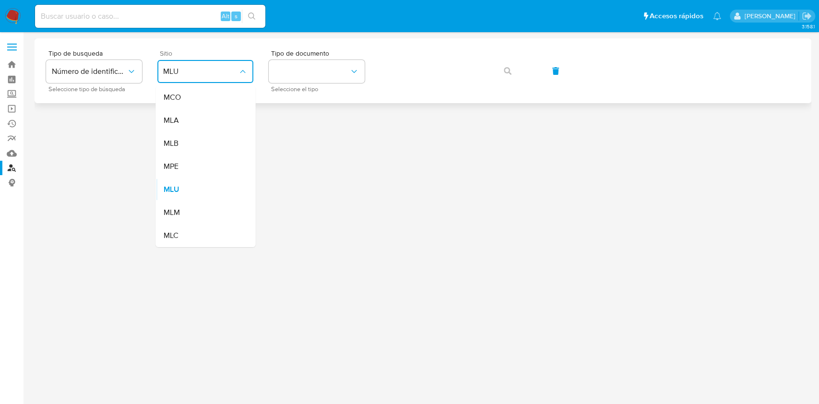
click at [188, 117] on div "MLA" at bounding box center [202, 120] width 79 height 23
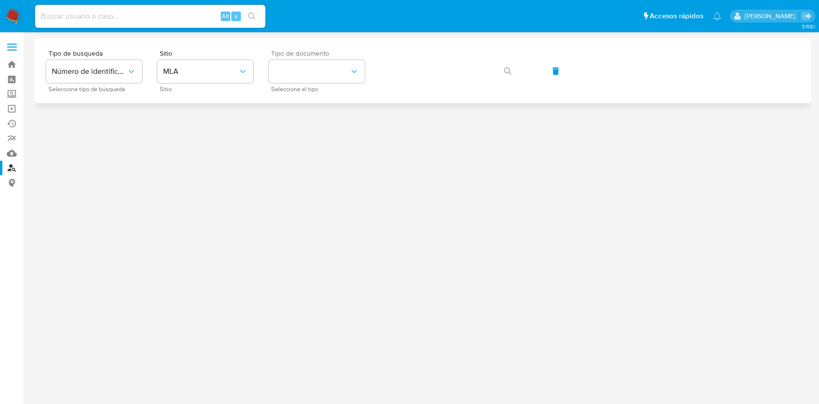
click at [290, 87] on span "Seleccione el tipo" at bounding box center [319, 89] width 96 height 5
drag, startPoint x: 300, startPoint y: 67, endPoint x: 298, endPoint y: 77, distance: 10.7
click at [300, 66] on button "identificationType" at bounding box center [317, 71] width 96 height 23
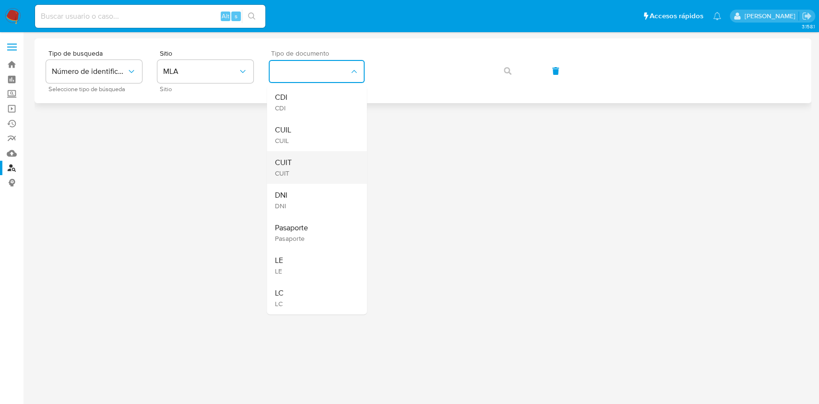
click at [286, 159] on span "CUIT" at bounding box center [282, 163] width 17 height 10
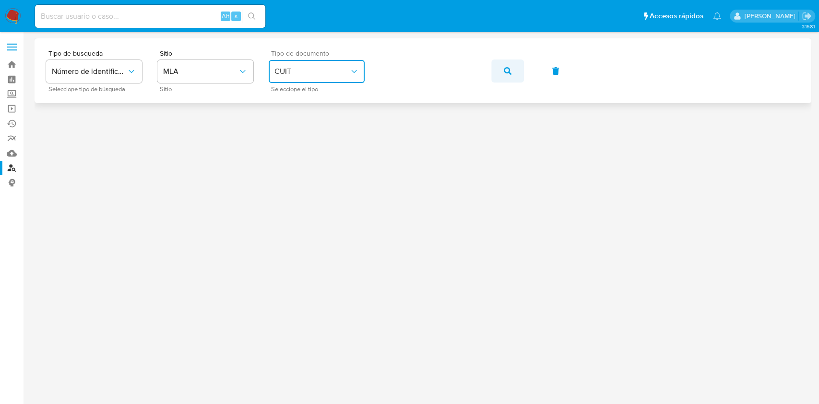
click at [501, 65] on button "button" at bounding box center [507, 70] width 33 height 23
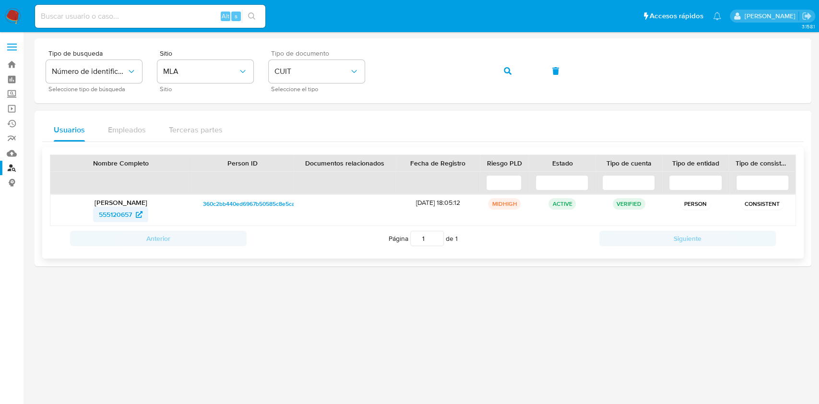
click at [117, 213] on span "555120657" at bounding box center [115, 214] width 33 height 15
click at [503, 75] on span "button" at bounding box center [507, 70] width 8 height 21
click at [106, 216] on span "1103140949" at bounding box center [115, 214] width 35 height 15
click at [12, 65] on link "Bandeja" at bounding box center [57, 64] width 114 height 15
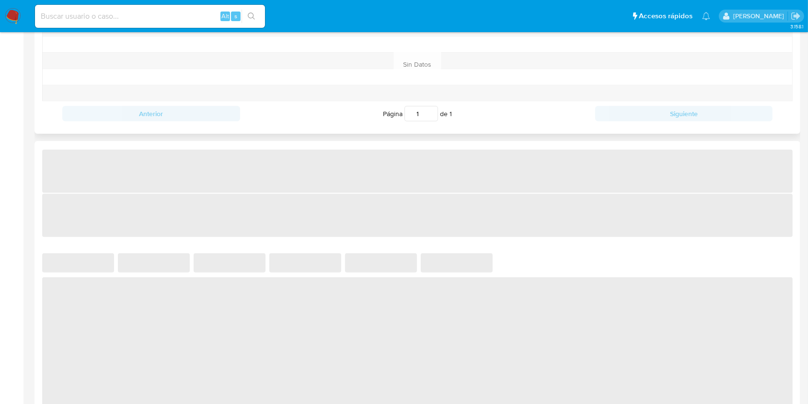
select select "10"
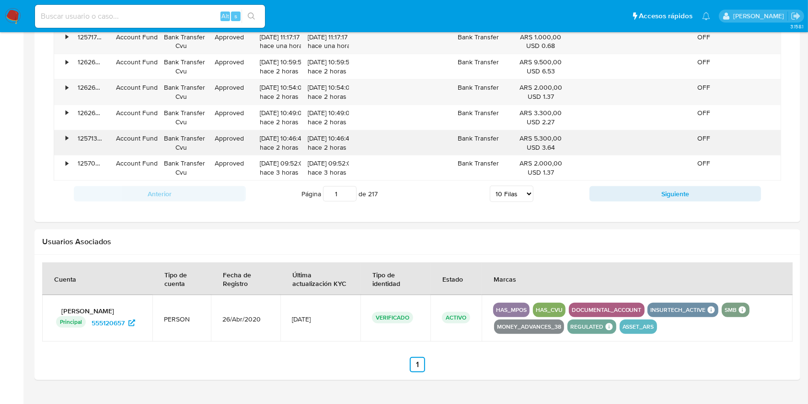
scroll to position [868, 0]
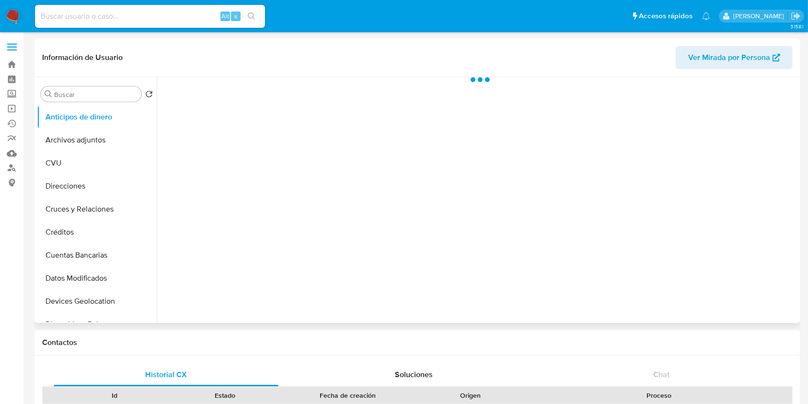
select select "10"
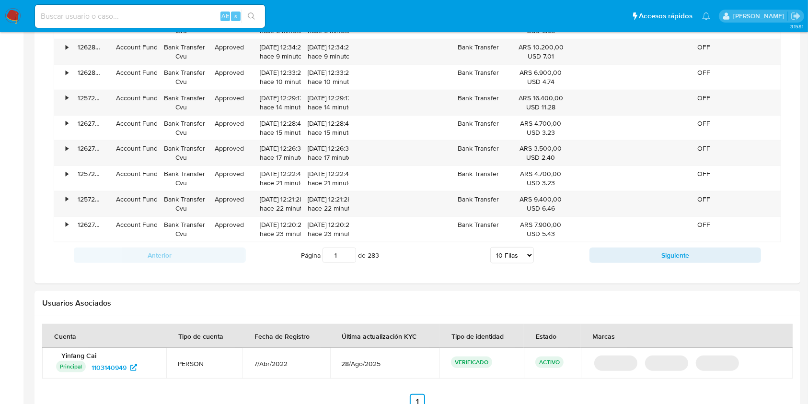
scroll to position [795, 0]
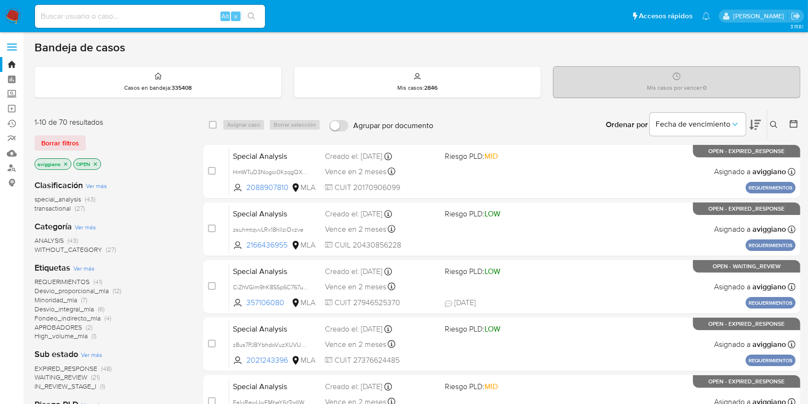
click at [775, 123] on icon at bounding box center [775, 125] width 8 height 8
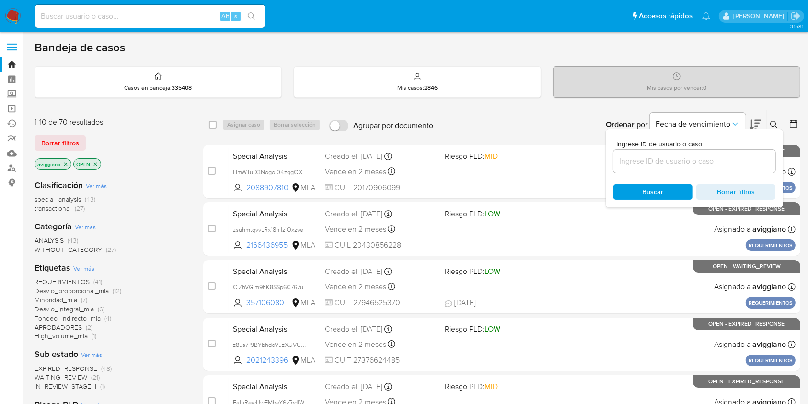
click at [707, 152] on div at bounding box center [695, 161] width 162 height 23
click at [706, 160] on input at bounding box center [695, 161] width 162 height 12
paste input "k7wcFYwm0ilEsocGfDehRIP7"
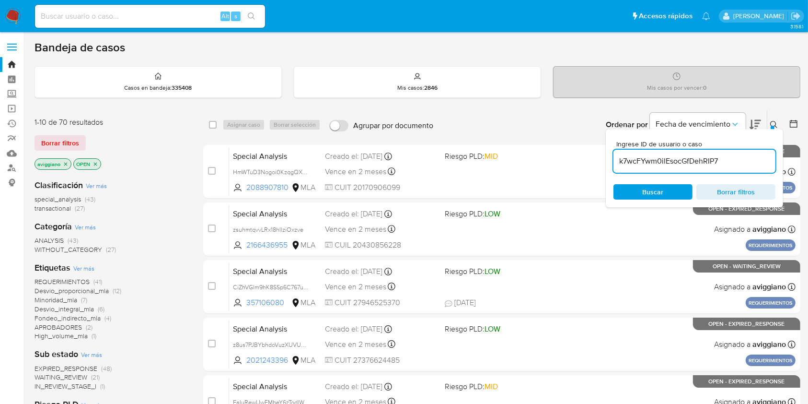
type input "k7wcFYwm0ilEsocGfDehRIP7"
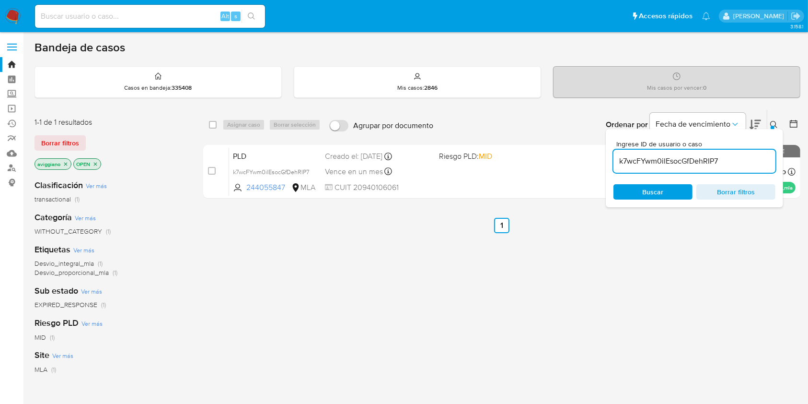
drag, startPoint x: 212, startPoint y: 122, endPoint x: 227, endPoint y: 129, distance: 16.1
click at [212, 122] on input "checkbox" at bounding box center [213, 125] width 8 height 8
checkbox input "true"
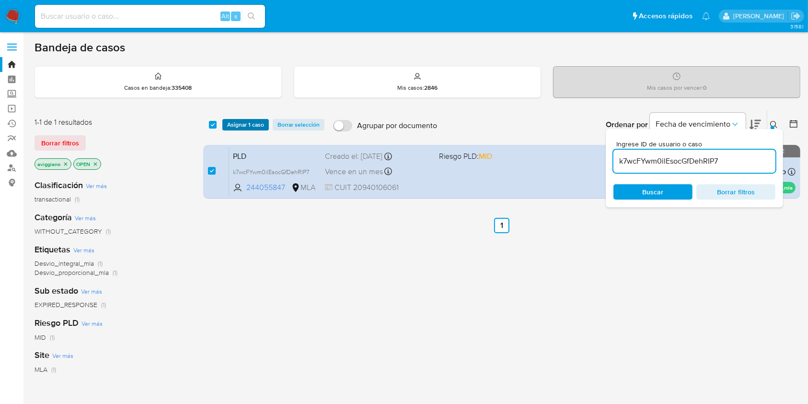
click at [230, 129] on span "Asignar 1 caso" at bounding box center [245, 125] width 37 height 10
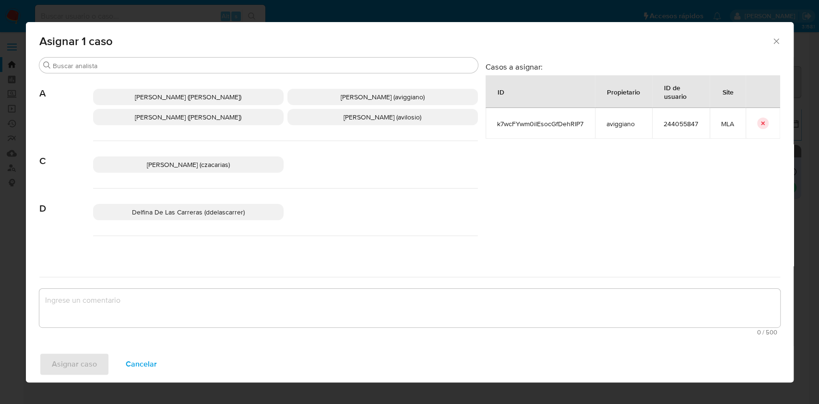
click at [316, 102] on p "[PERSON_NAME] (aviggiano)" at bounding box center [382, 97] width 190 height 16
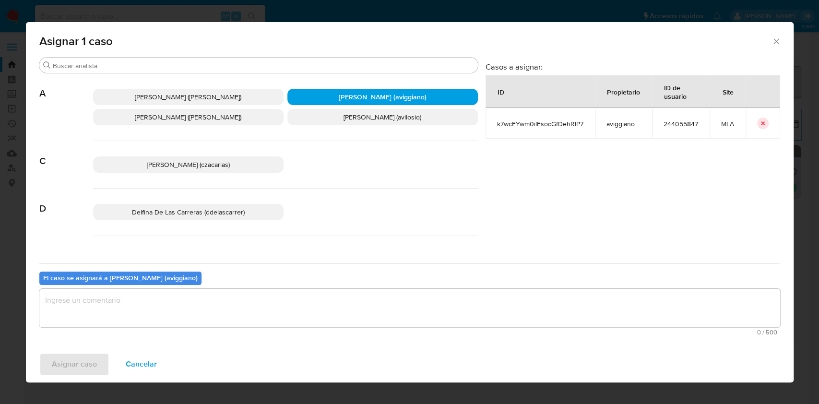
click at [201, 301] on textarea "assign-modal" at bounding box center [409, 308] width 740 height 38
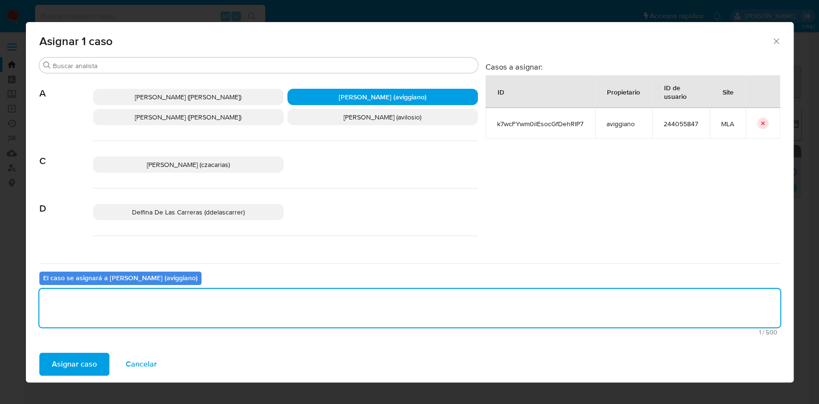
click at [82, 366] on span "Asignar caso" at bounding box center [74, 363] width 45 height 21
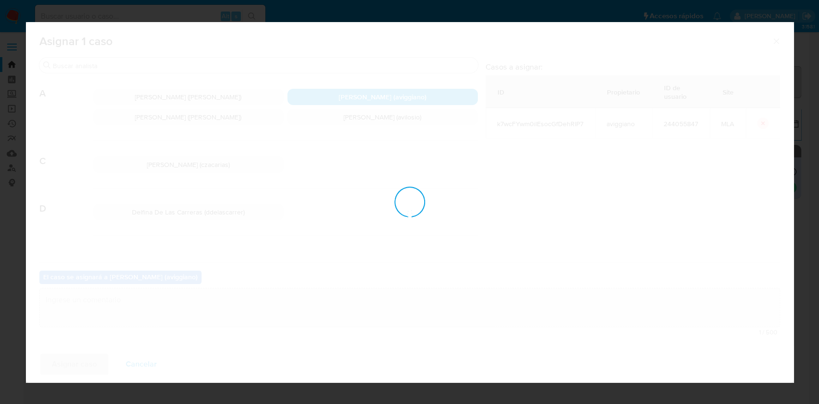
checkbox input "false"
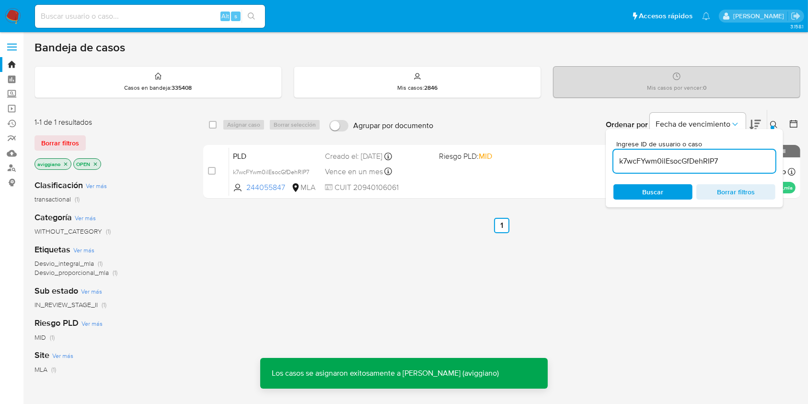
click at [440, 175] on div "PLD k7wcFYwm0ilEsocGfDehRIP7 244055847 MLA Riesgo PLD: MID Creado el: [DATE] Cr…" at bounding box center [512, 171] width 567 height 48
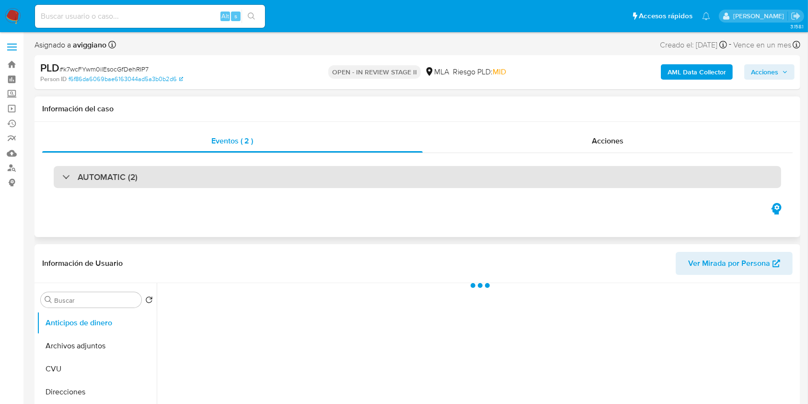
select select "10"
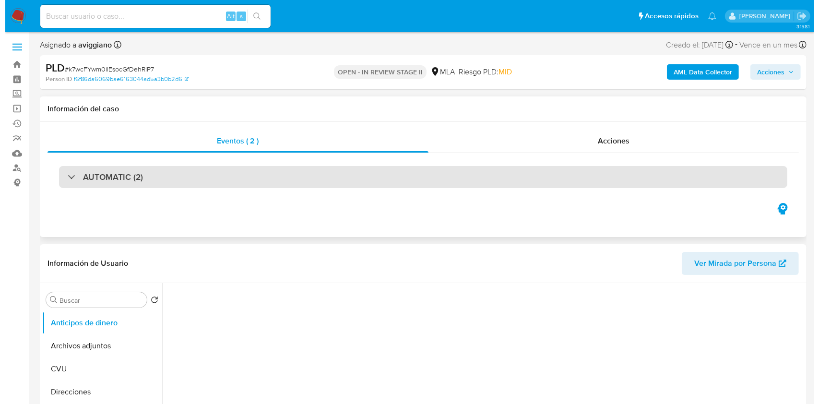
scroll to position [128, 0]
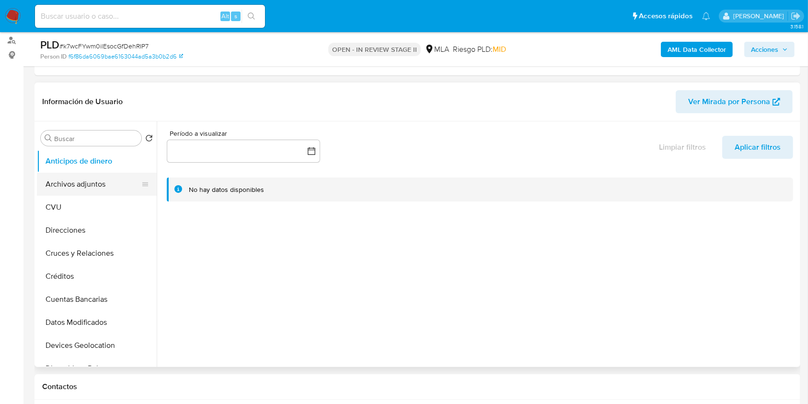
click at [111, 175] on button "Archivos adjuntos" at bounding box center [93, 184] width 112 height 23
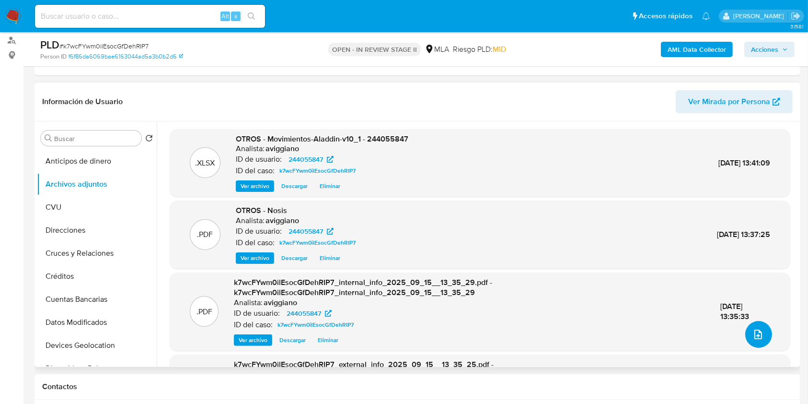
click at [748, 338] on button "upload-file" at bounding box center [759, 334] width 27 height 27
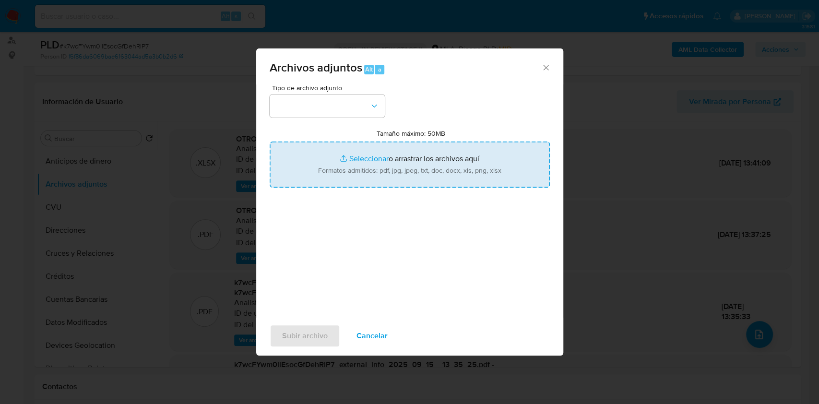
click at [444, 167] on input "Tamaño máximo: 50MB Seleccionar archivos" at bounding box center [409, 164] width 280 height 46
type input "C:\fakepath\Caselog k7wcFYwm0ilEsocGfDehRIP7_2025_08_18_19_41_06.docx"
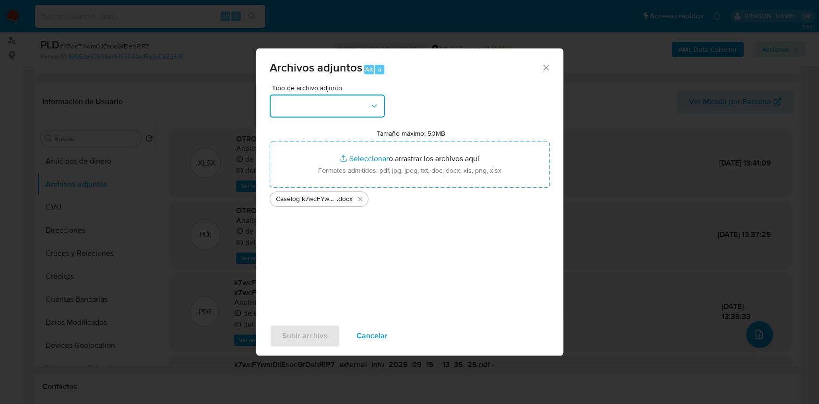
click at [348, 113] on button "button" at bounding box center [326, 105] width 115 height 23
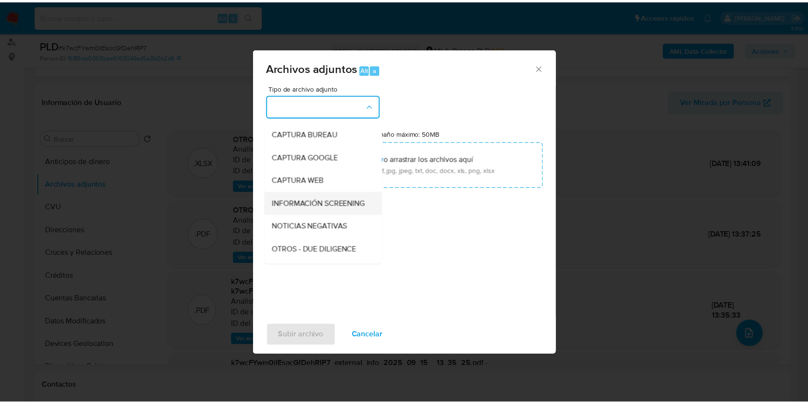
scroll to position [64, 0]
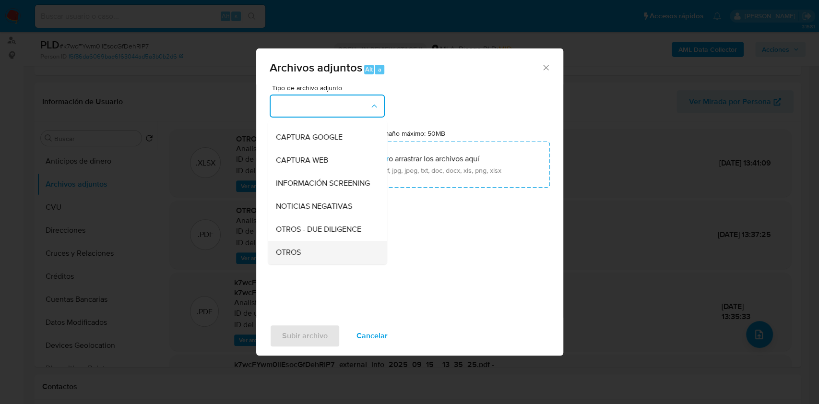
click at [302, 261] on div "OTROS" at bounding box center [324, 252] width 98 height 23
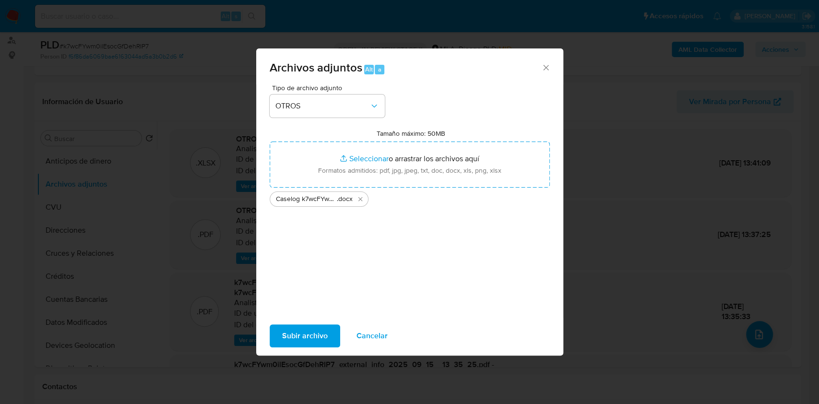
click at [315, 332] on span "Subir archivo" at bounding box center [305, 335] width 46 height 21
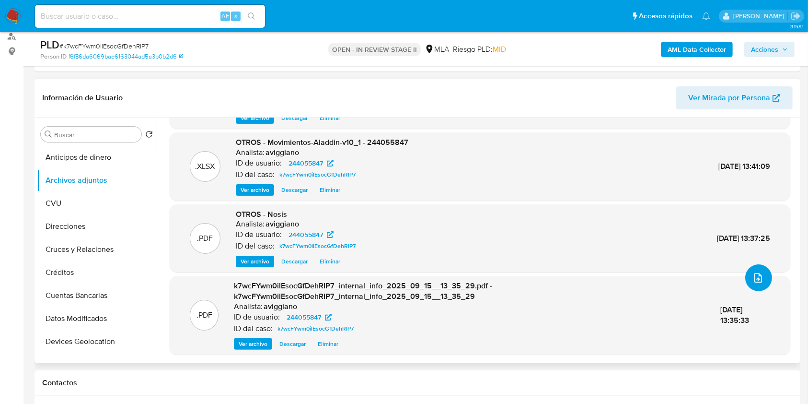
scroll to position [384, 0]
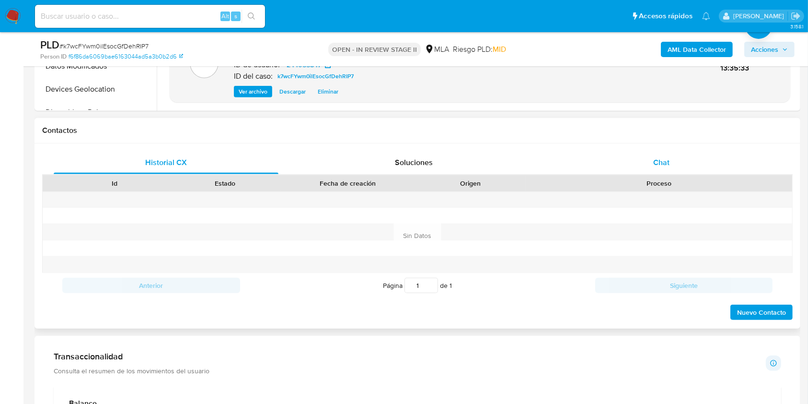
click at [676, 158] on div "Chat" at bounding box center [662, 162] width 225 height 23
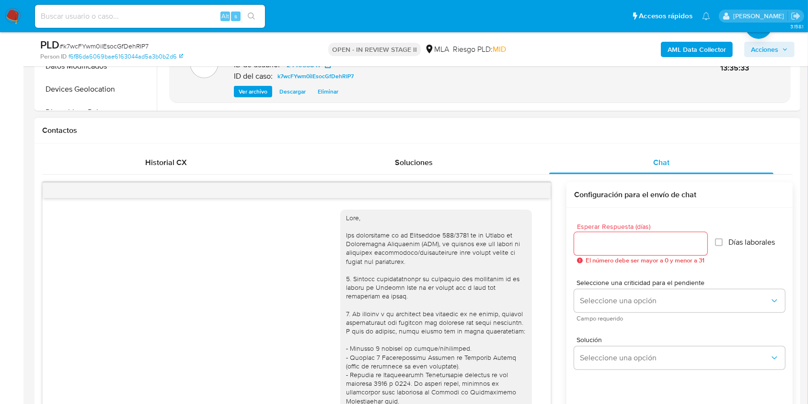
scroll to position [542, 0]
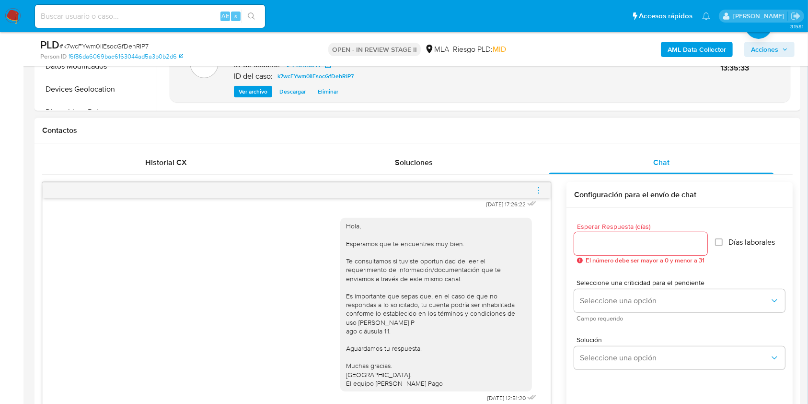
click at [539, 191] on icon "menu-action" at bounding box center [539, 190] width 9 height 9
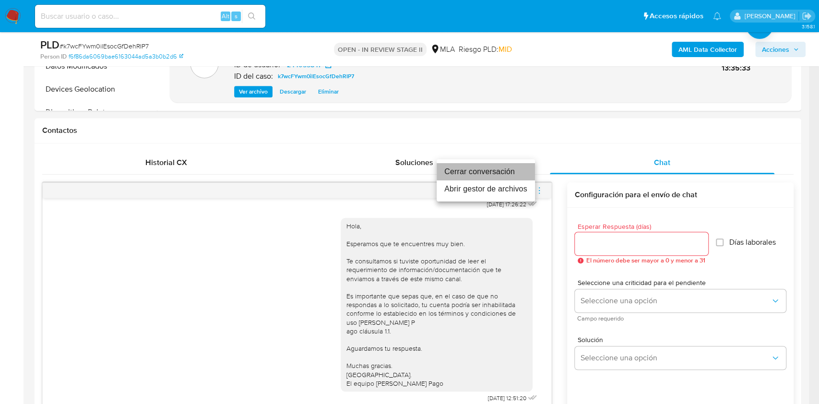
click at [466, 175] on li "Cerrar conversación" at bounding box center [485, 171] width 98 height 17
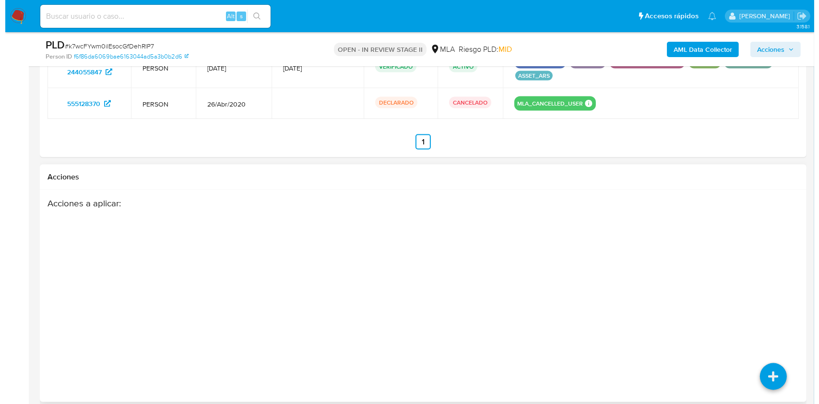
scroll to position [1518, 0]
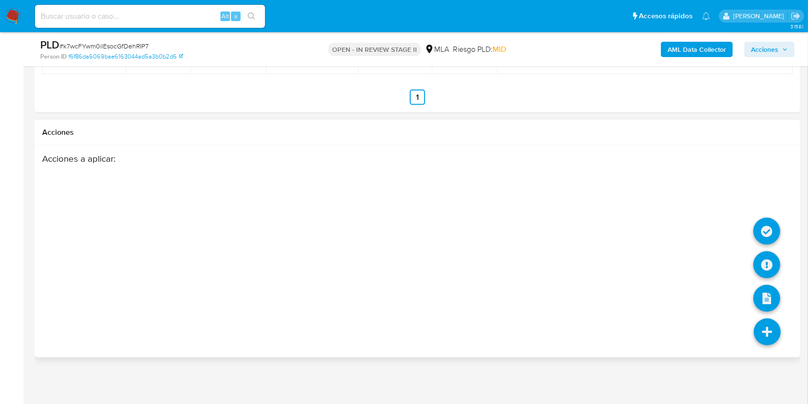
click at [766, 274] on li at bounding box center [767, 265] width 27 height 39
click at [763, 267] on icon at bounding box center [767, 264] width 27 height 27
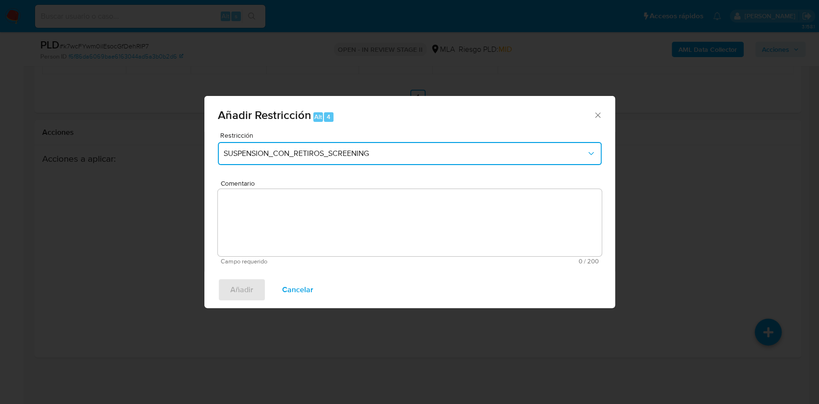
click at [349, 152] on span "SUSPENSION_CON_RETIROS_SCREENING" at bounding box center [404, 154] width 363 height 10
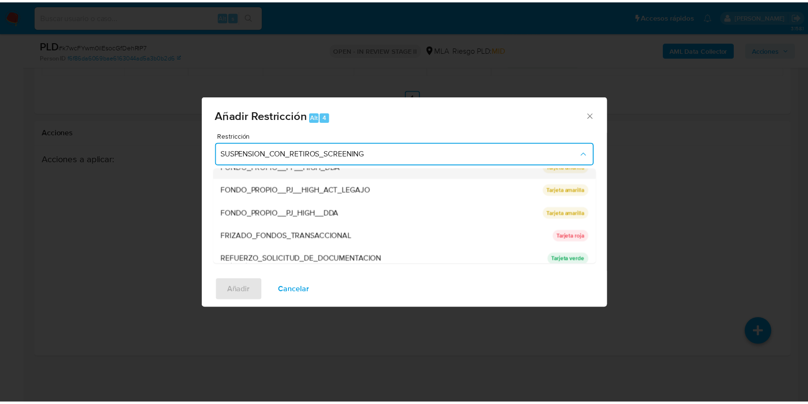
scroll to position [192, 0]
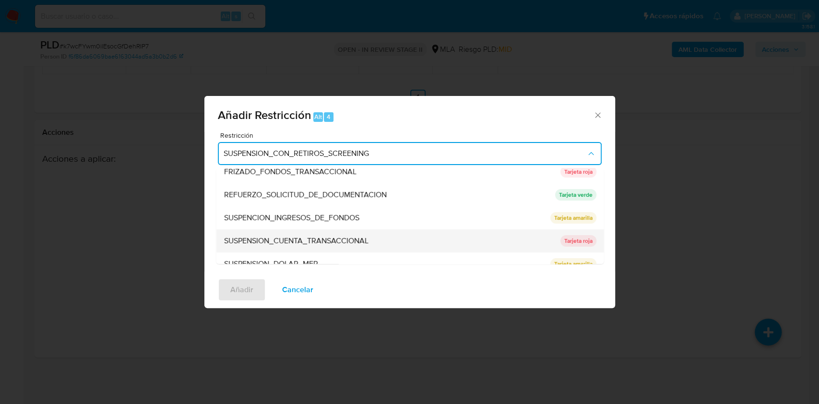
click at [309, 246] on div "SUSPENSION_CUENTA_TRANSACCIONAL" at bounding box center [388, 240] width 330 height 23
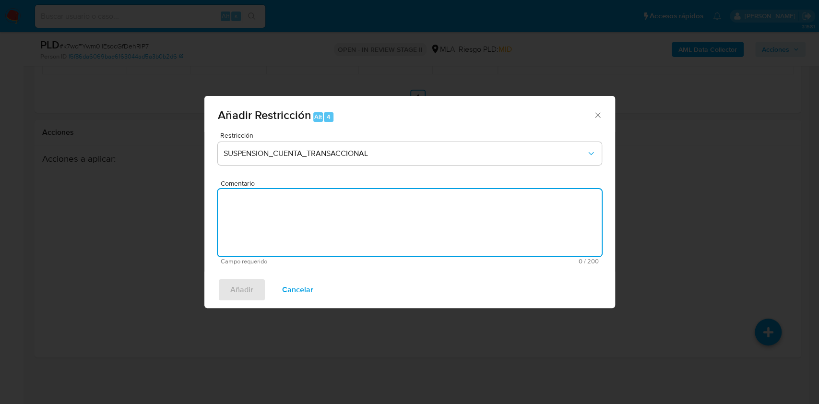
click at [307, 222] on textarea "Comentario" at bounding box center [410, 222] width 384 height 67
type textarea "AML"
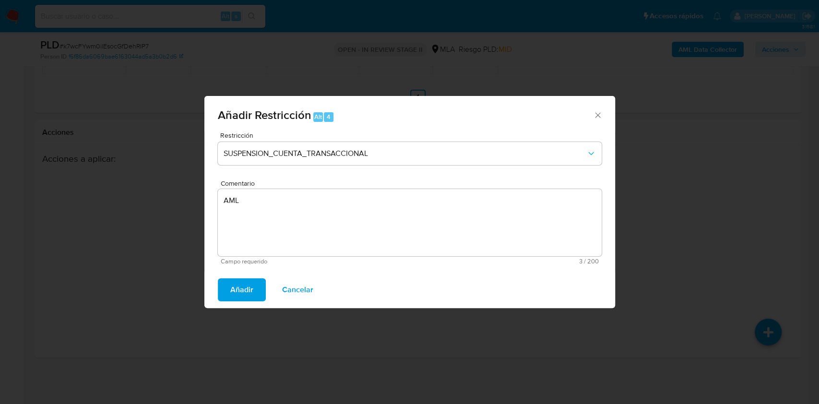
click at [211, 288] on div "Añadir Cancelar" at bounding box center [409, 289] width 410 height 36
click at [222, 288] on button "Añadir" at bounding box center [242, 289] width 48 height 23
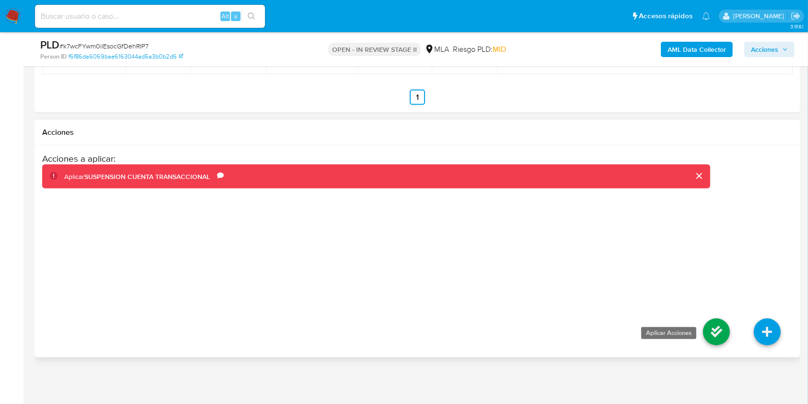
click at [720, 328] on icon at bounding box center [716, 331] width 27 height 27
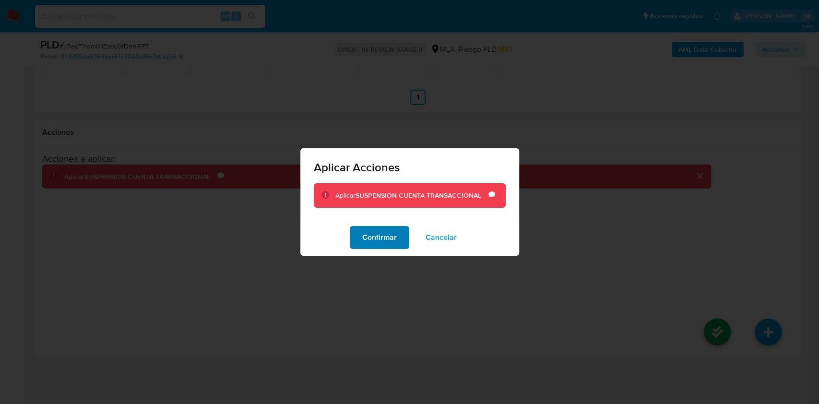
click at [359, 240] on button "Confirmar" at bounding box center [379, 237] width 59 height 23
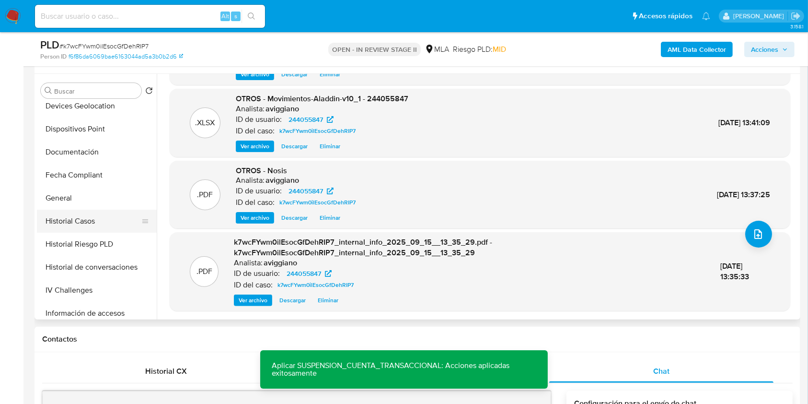
click at [87, 220] on button "Historial Casos" at bounding box center [93, 221] width 112 height 23
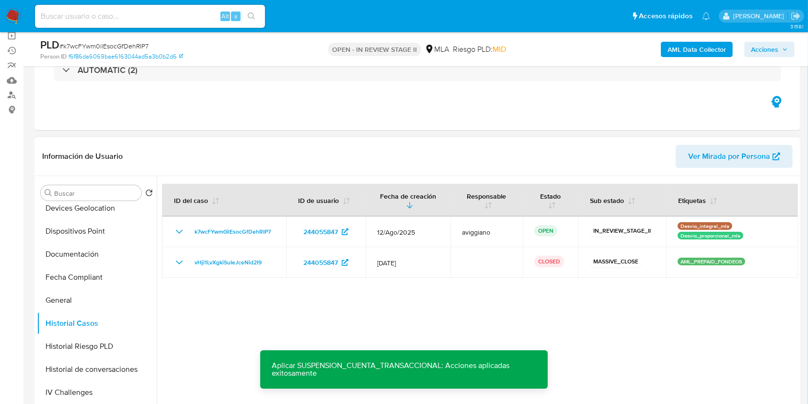
scroll to position [111, 0]
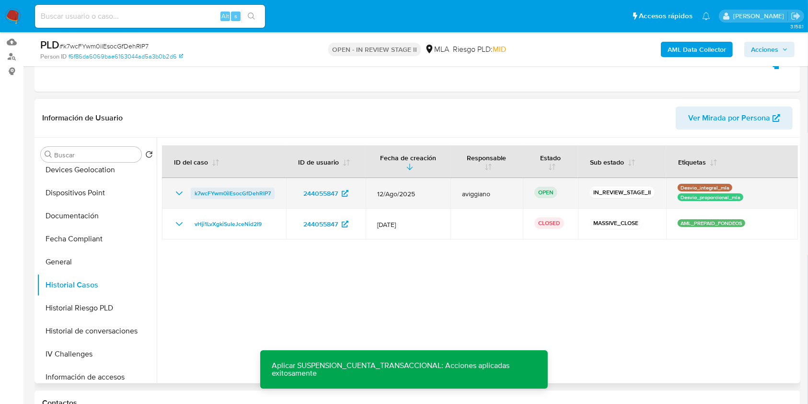
click at [229, 190] on span "k7wcFYwm0ilEsocGfDehRIP7" at bounding box center [233, 193] width 76 height 12
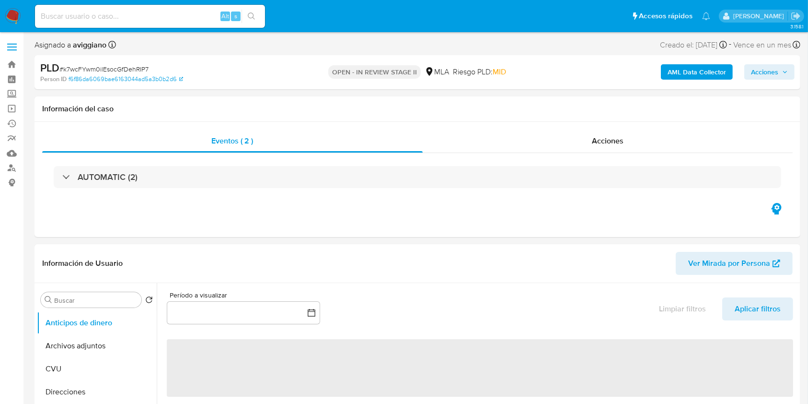
select select "10"
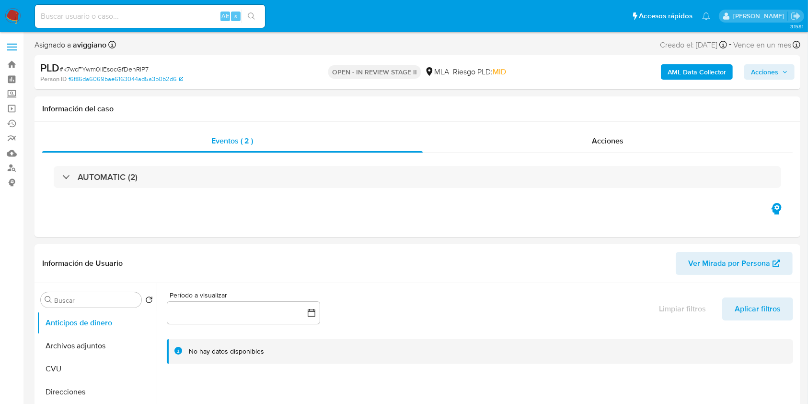
click at [779, 72] on span "Acciones" at bounding box center [769, 71] width 37 height 13
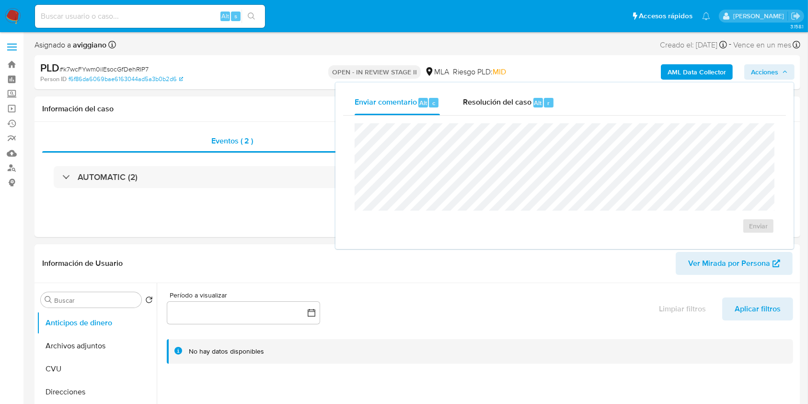
click at [511, 89] on div "Enviar comentario Alt c Resolución del caso Alt r Enviar" at bounding box center [565, 165] width 458 height 166
click at [506, 98] on span "Resolución del caso" at bounding box center [497, 102] width 69 height 11
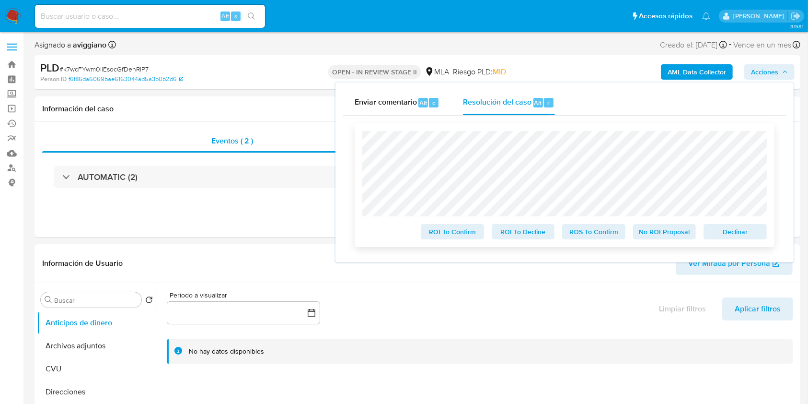
click at [724, 230] on span "Declinar" at bounding box center [736, 231] width 50 height 13
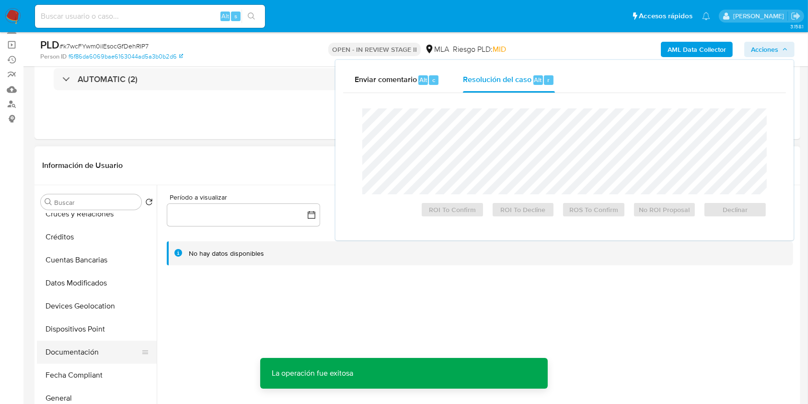
scroll to position [192, 0]
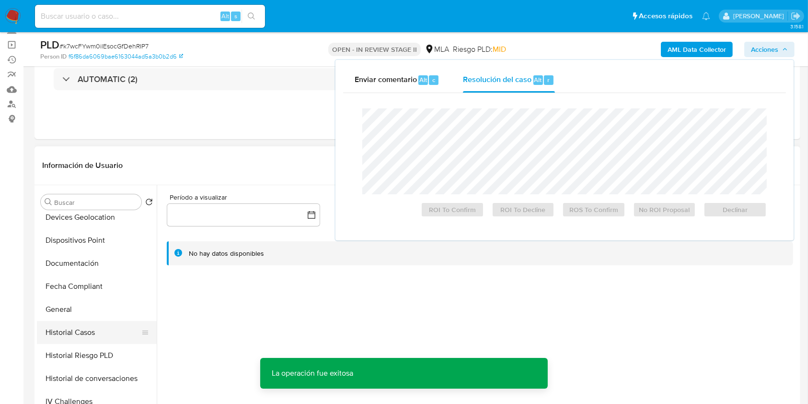
drag, startPoint x: 69, startPoint y: 327, endPoint x: 72, endPoint y: 323, distance: 5.1
click at [68, 327] on button "Historial Casos" at bounding box center [93, 332] width 112 height 23
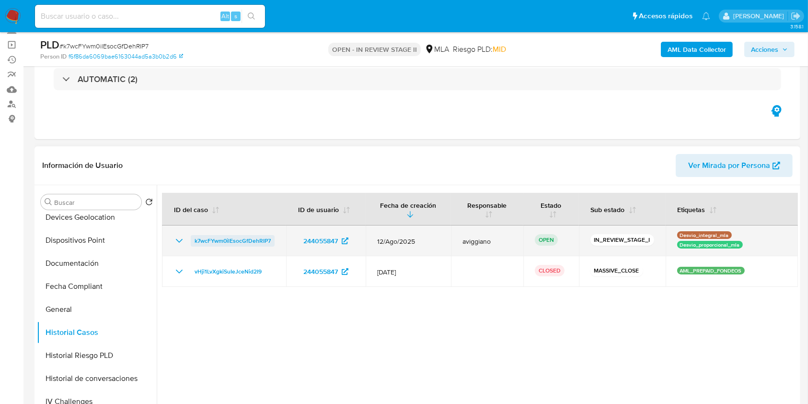
click at [250, 240] on span "k7wcFYwm0ilEsocGfDehRIP7" at bounding box center [233, 241] width 76 height 12
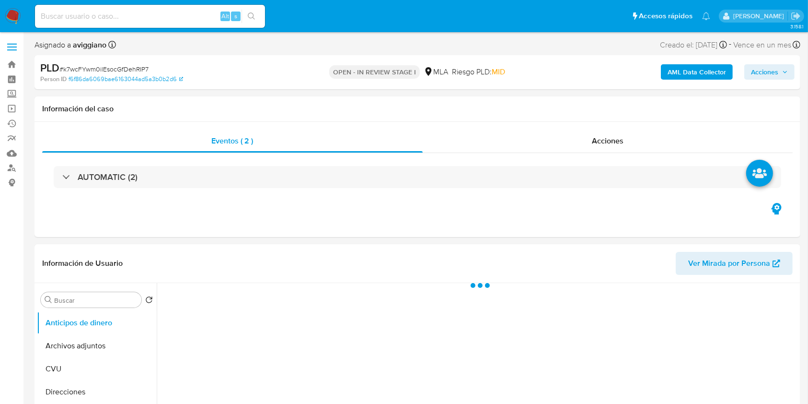
select select "10"
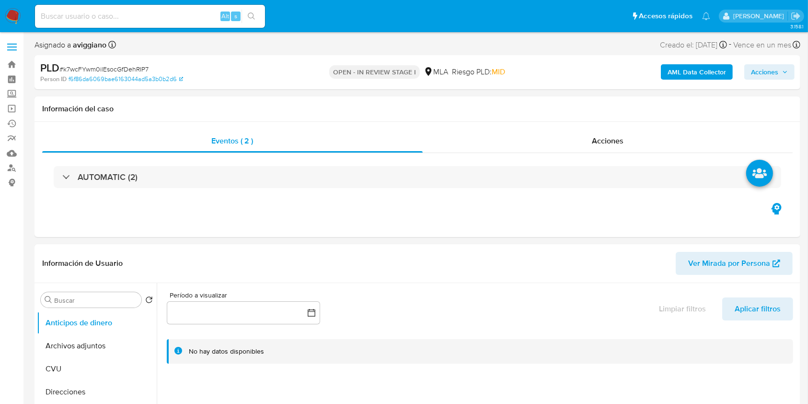
click at [766, 67] on span "Acciones" at bounding box center [764, 71] width 27 height 15
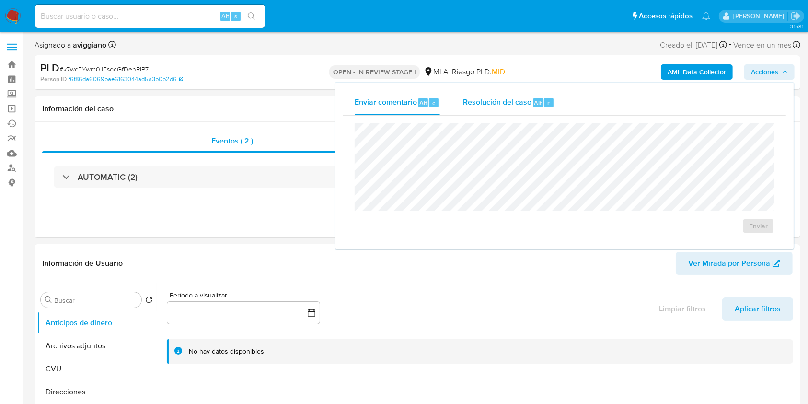
drag, startPoint x: 540, startPoint y: 94, endPoint x: 524, endPoint y: 98, distance: 17.0
click at [524, 98] on div "Resolución del caso Alt r" at bounding box center [509, 102] width 92 height 25
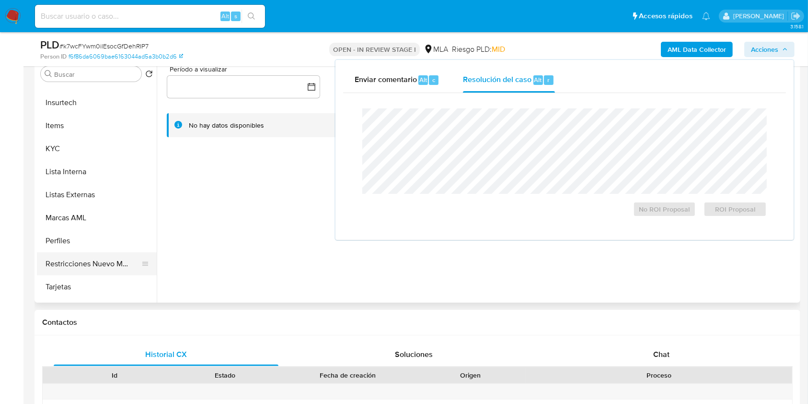
scroll to position [451, 0]
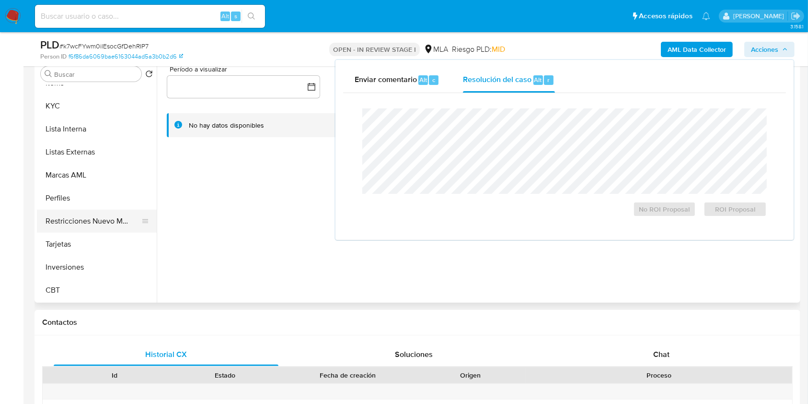
click at [95, 224] on button "Restricciones Nuevo Mundo" at bounding box center [93, 221] width 112 height 23
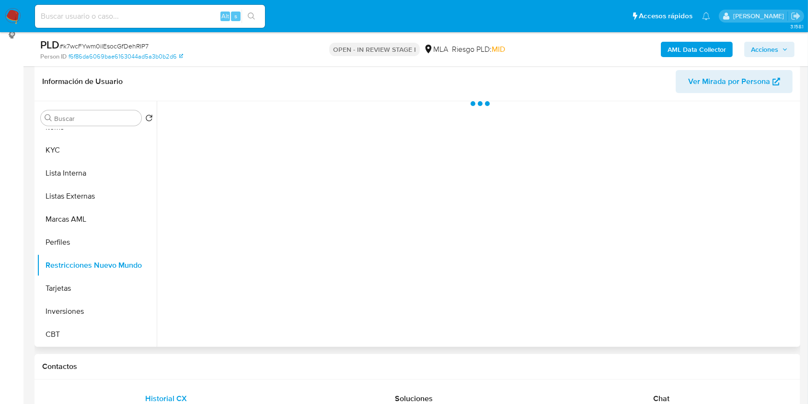
scroll to position [128, 0]
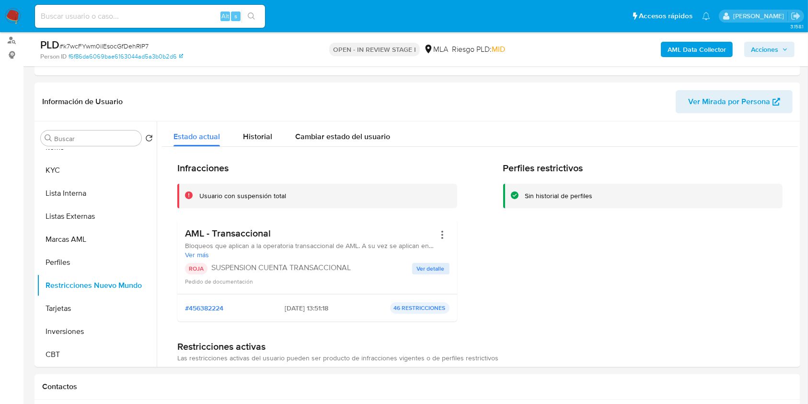
click at [785, 52] on span "Acciones" at bounding box center [769, 49] width 37 height 13
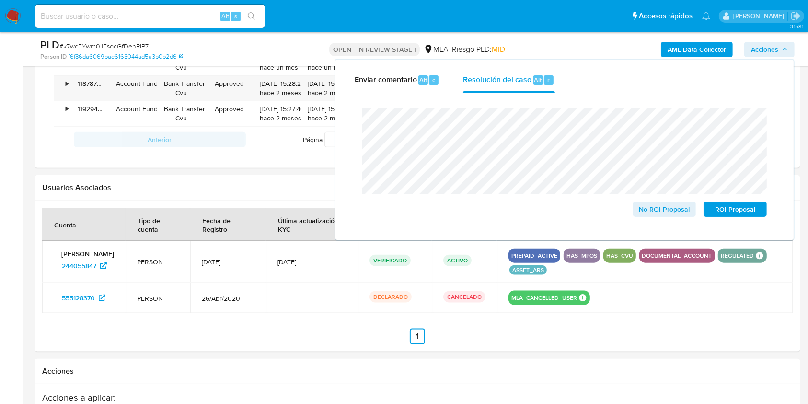
scroll to position [1077, 0]
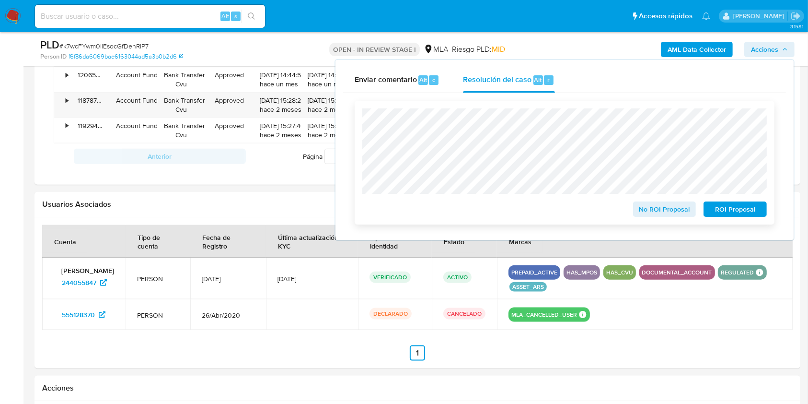
click at [737, 208] on span "ROI Proposal" at bounding box center [736, 208] width 50 height 13
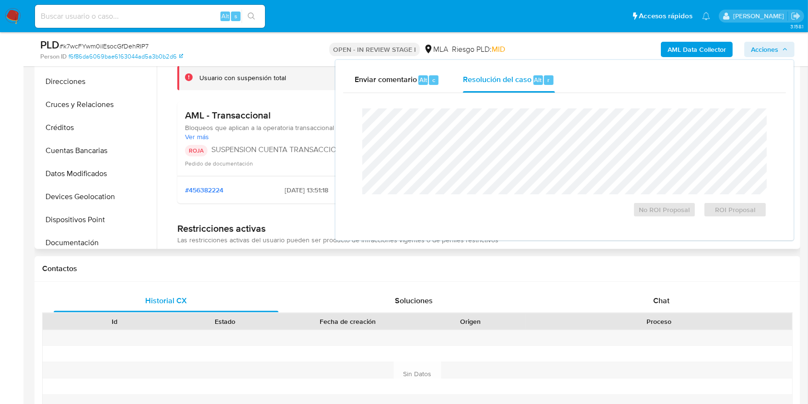
scroll to position [0, 0]
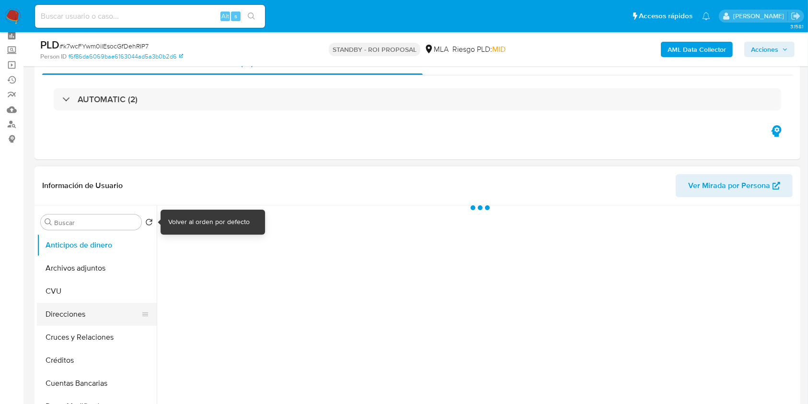
scroll to position [64, 0]
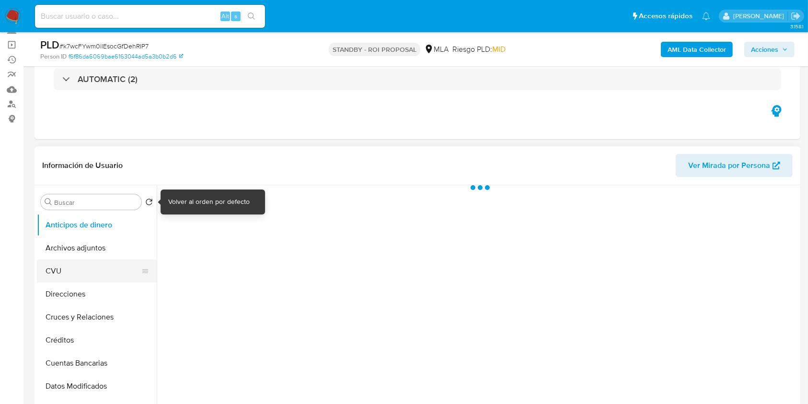
select select "10"
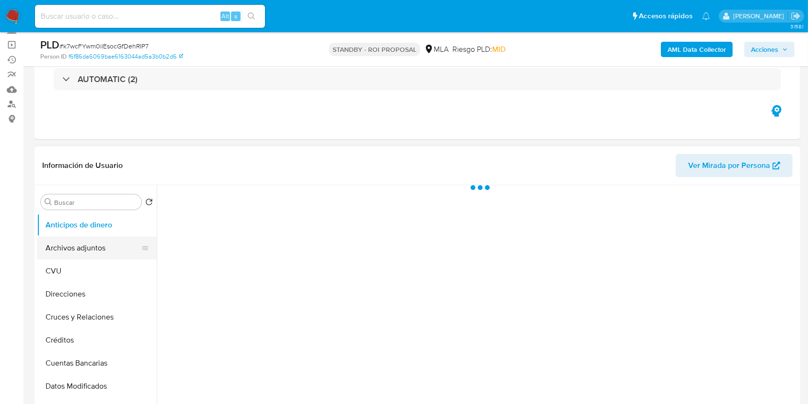
click at [100, 252] on button "Archivos adjuntos" at bounding box center [93, 247] width 112 height 23
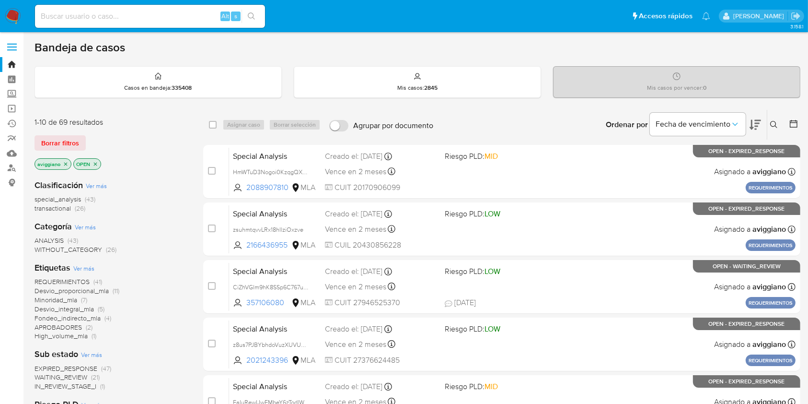
click at [64, 164] on icon "close-filter" at bounding box center [66, 164] width 6 height 6
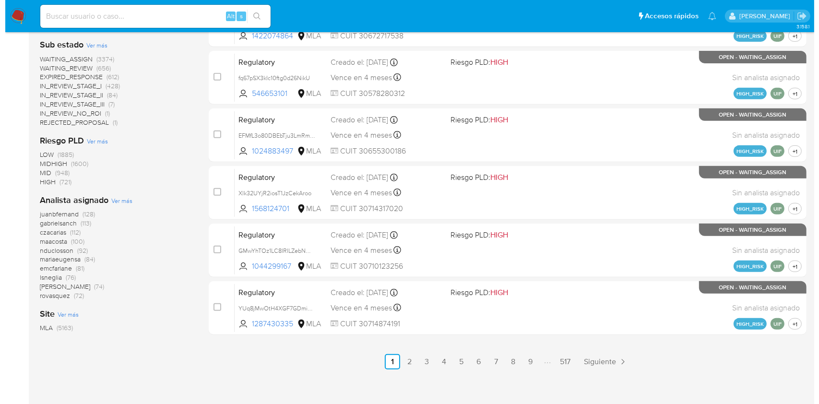
scroll to position [384, 0]
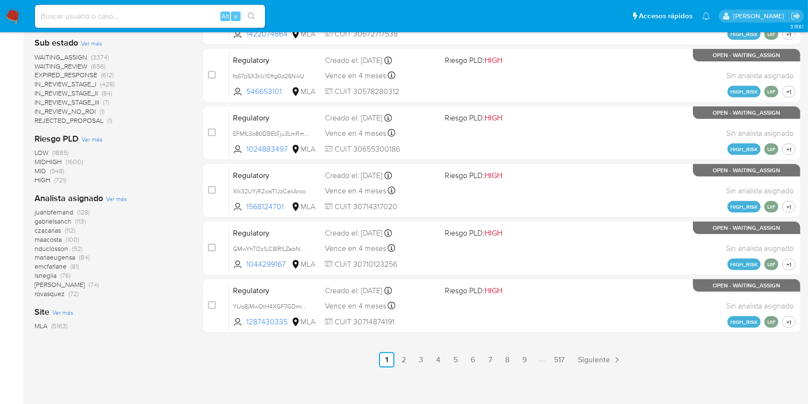
click at [122, 196] on span "Ver más" at bounding box center [116, 198] width 21 height 9
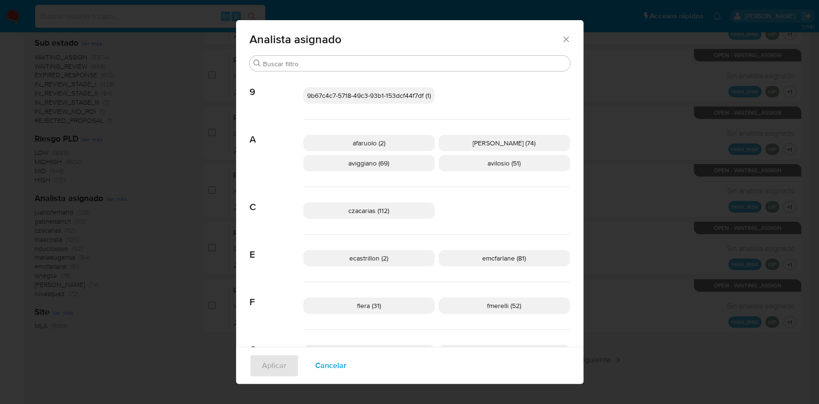
click at [505, 140] on span "[PERSON_NAME] (74)" at bounding box center [503, 143] width 63 height 10
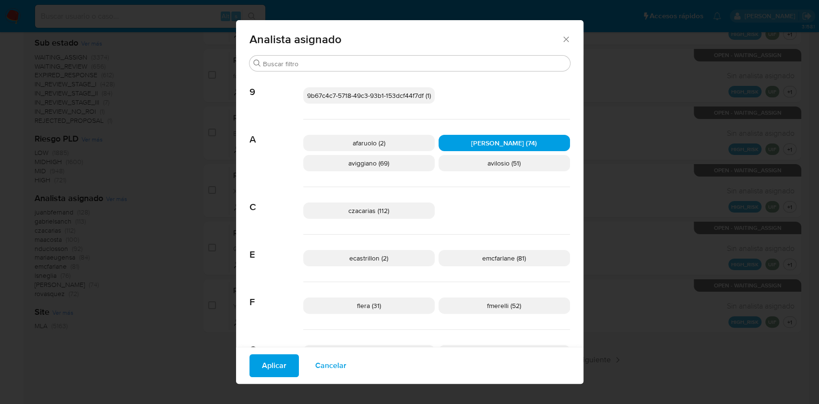
click at [271, 366] on span "Aplicar" at bounding box center [274, 365] width 24 height 21
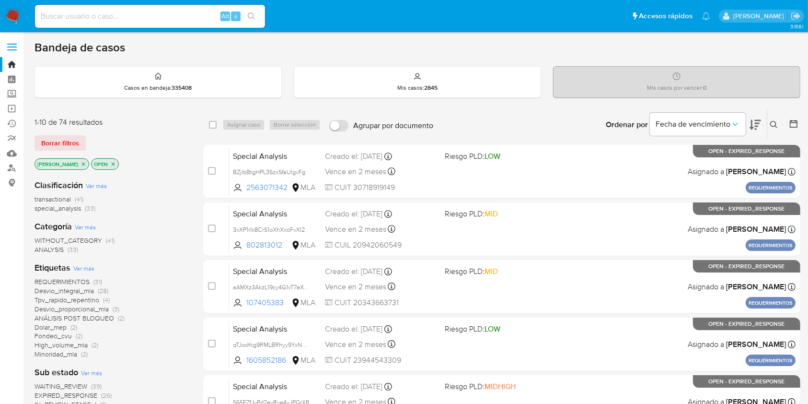
click at [82, 162] on icon "close-filter" at bounding box center [83, 163] width 3 height 3
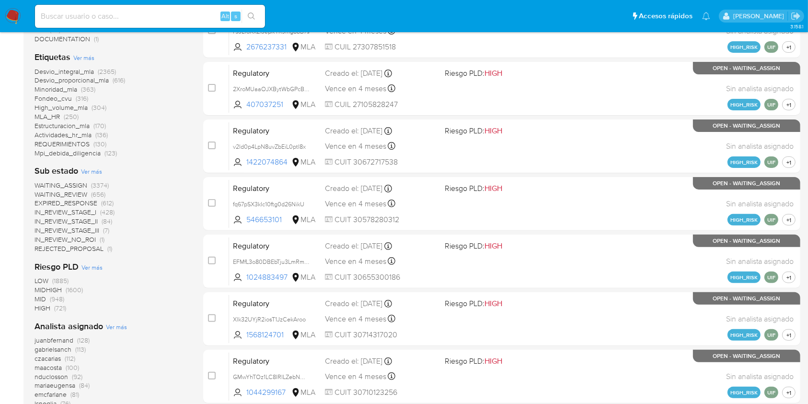
scroll to position [319, 0]
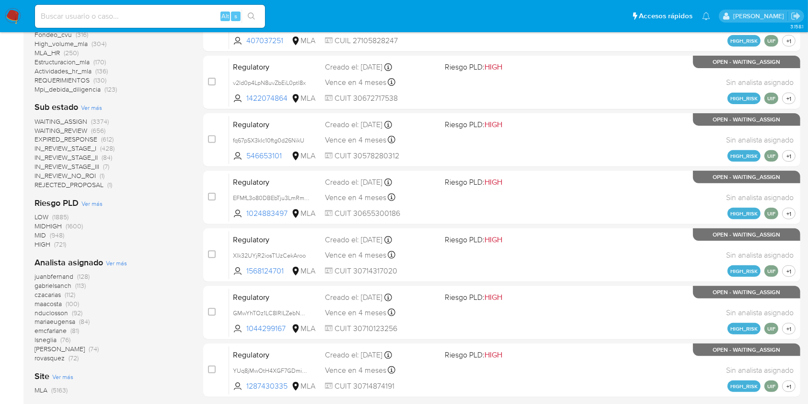
click at [55, 345] on span "[PERSON_NAME]" at bounding box center [60, 349] width 50 height 10
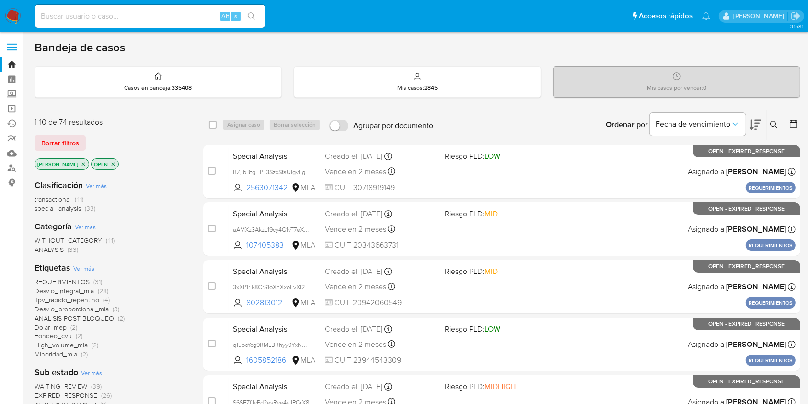
click at [110, 164] on icon "close-filter" at bounding box center [113, 164] width 6 height 6
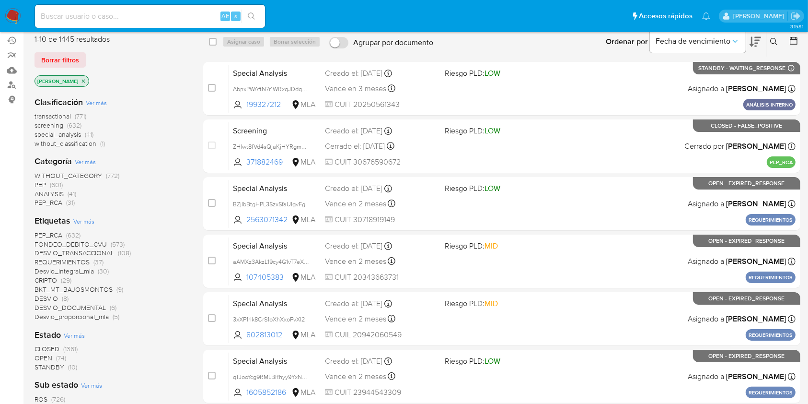
scroll to position [64, 0]
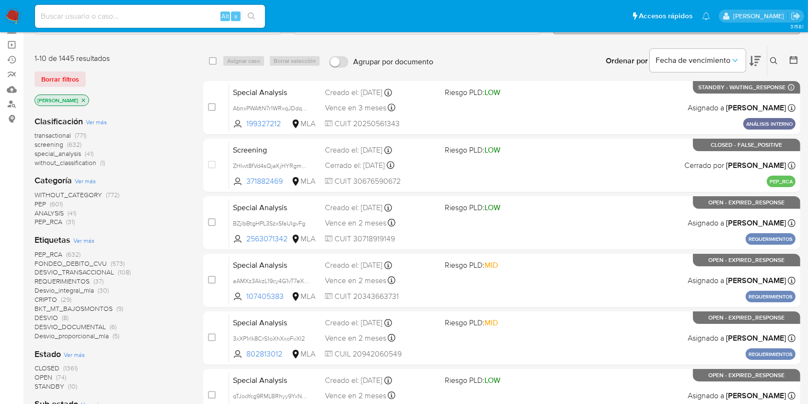
click at [74, 97] on p "[PERSON_NAME]" at bounding box center [62, 100] width 54 height 11
click at [82, 98] on icon "close-filter" at bounding box center [83, 99] width 3 height 3
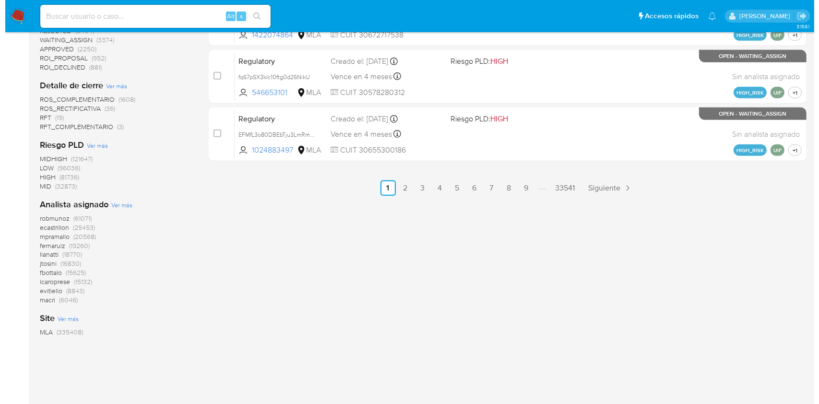
scroll to position [574, 0]
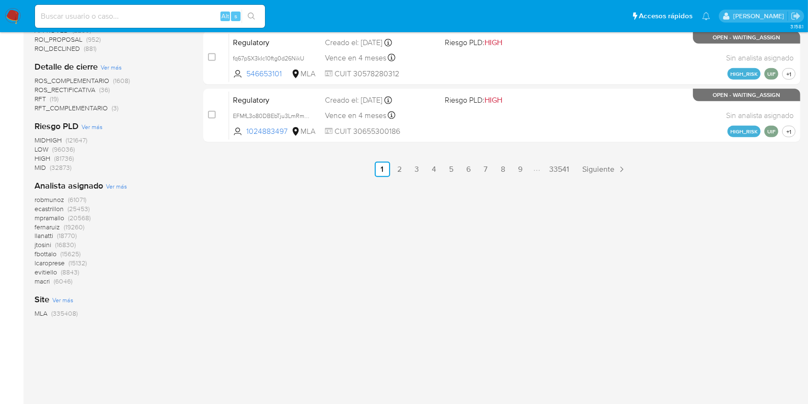
click at [123, 190] on div "Analista asignado Ver más robmunoz (61071) ecastrillon (25453) mpramallo (20568…" at bounding box center [111, 233] width 153 height 106
click at [119, 184] on span "Ver más" at bounding box center [116, 186] width 21 height 9
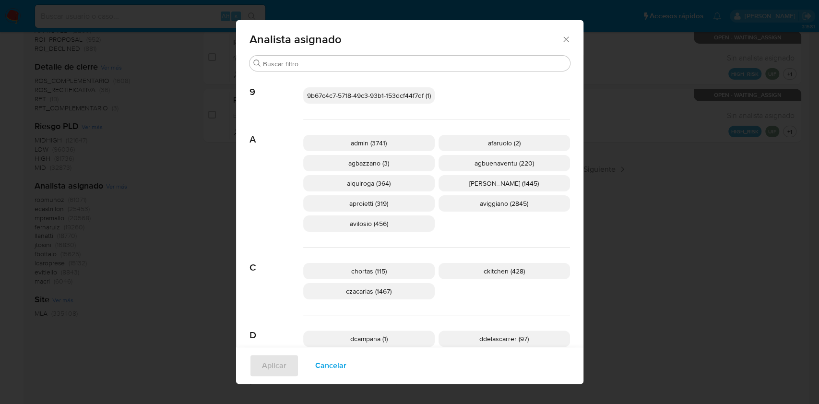
click at [481, 207] on span "aviggiano (2845)" at bounding box center [504, 204] width 48 height 10
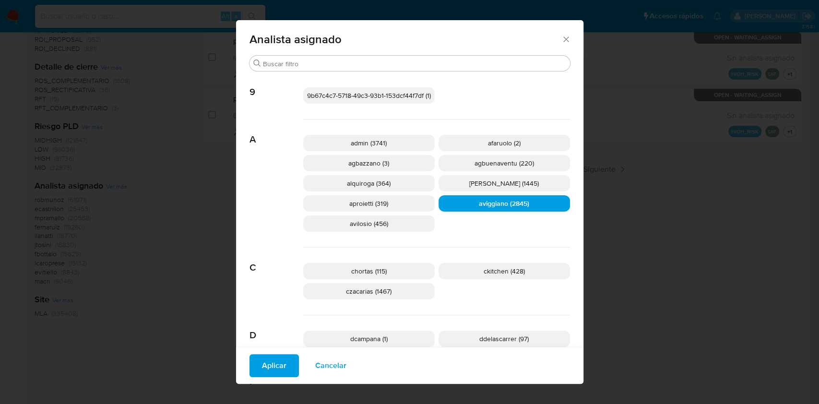
click at [249, 372] on button "Aplicar" at bounding box center [273, 365] width 49 height 23
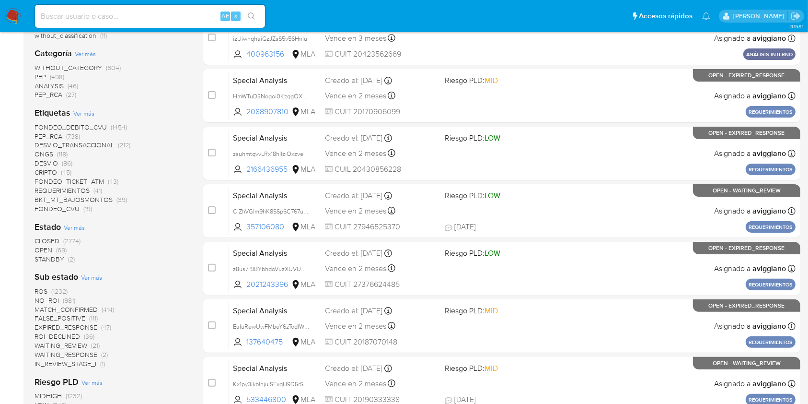
scroll to position [256, 0]
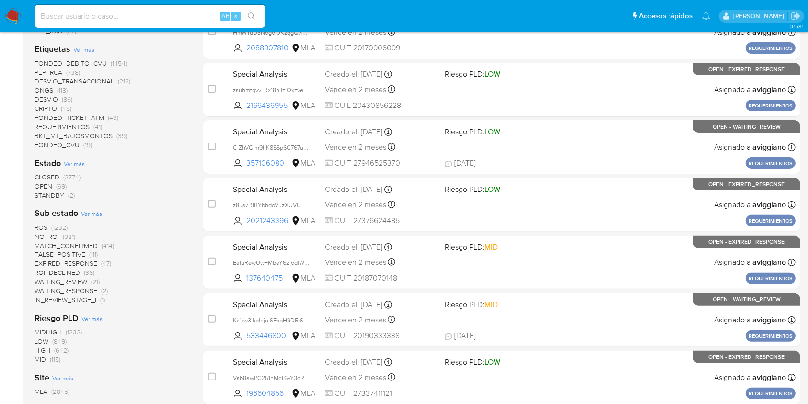
click at [46, 187] on span "OPEN" at bounding box center [44, 186] width 18 height 10
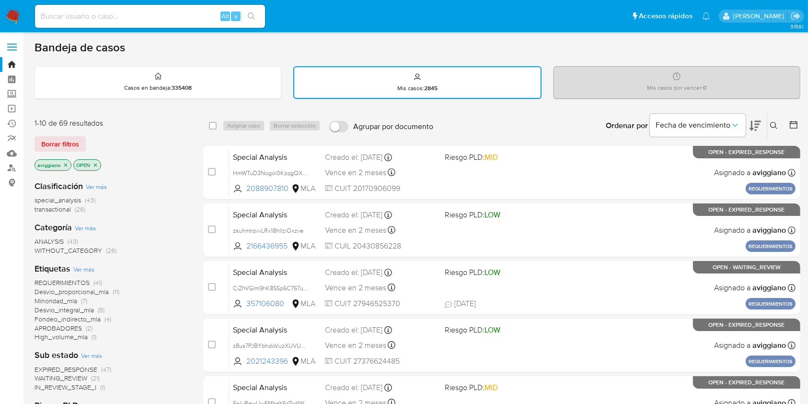
click at [65, 165] on icon "close-filter" at bounding box center [66, 165] width 6 height 6
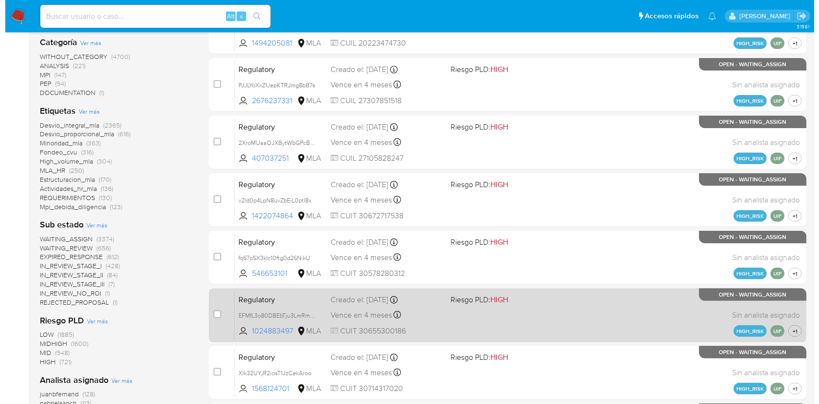
scroll to position [319, 0]
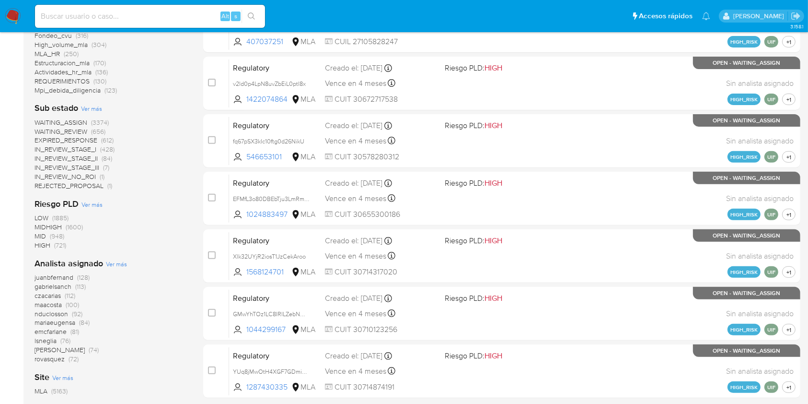
click at [111, 260] on span "Ver más" at bounding box center [116, 263] width 21 height 9
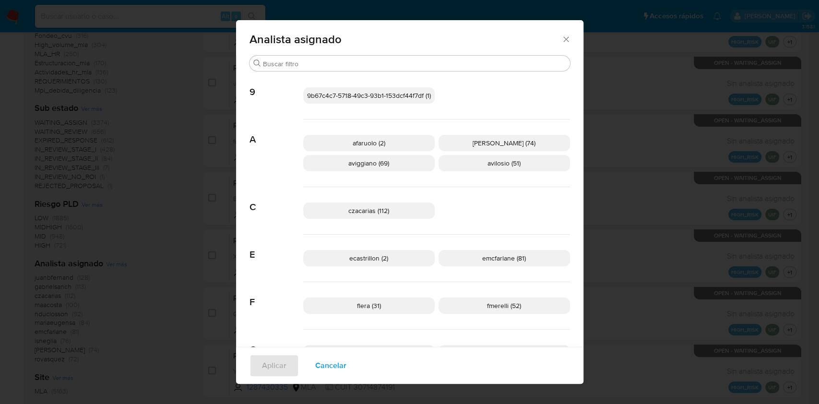
click at [388, 172] on div "afaruolo (2) [PERSON_NAME] (74) aviggiano (69) avilosio (51)" at bounding box center [436, 153] width 267 height 68
click at [391, 165] on p "aviggiano (69)" at bounding box center [368, 163] width 131 height 16
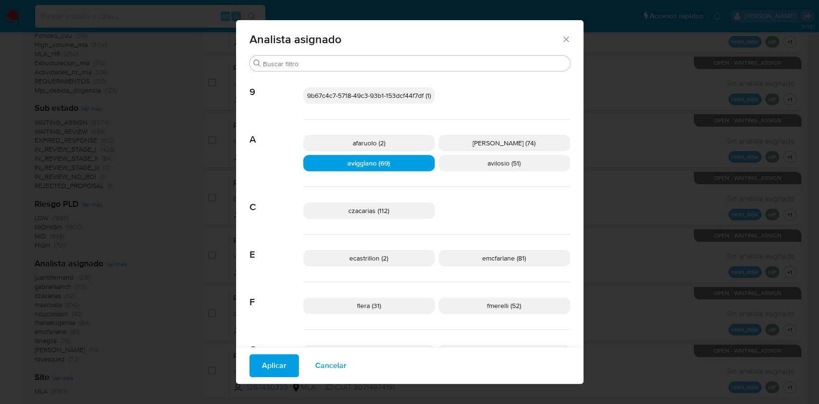
click at [261, 352] on div "Aplicar Cancelar" at bounding box center [409, 365] width 347 height 37
click at [255, 362] on button "Aplicar" at bounding box center [273, 365] width 49 height 23
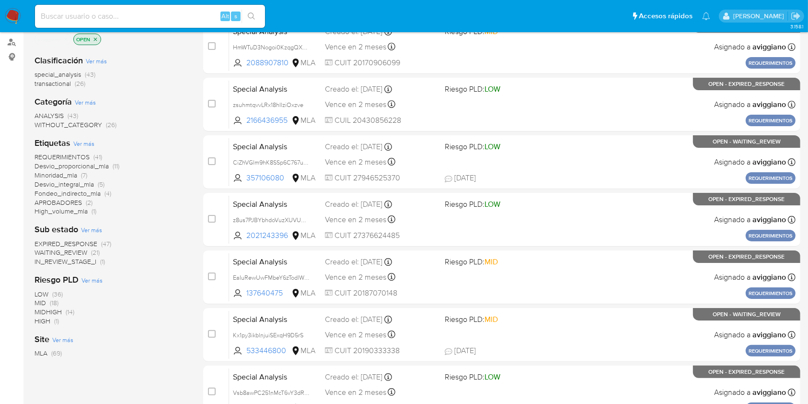
scroll to position [128, 0]
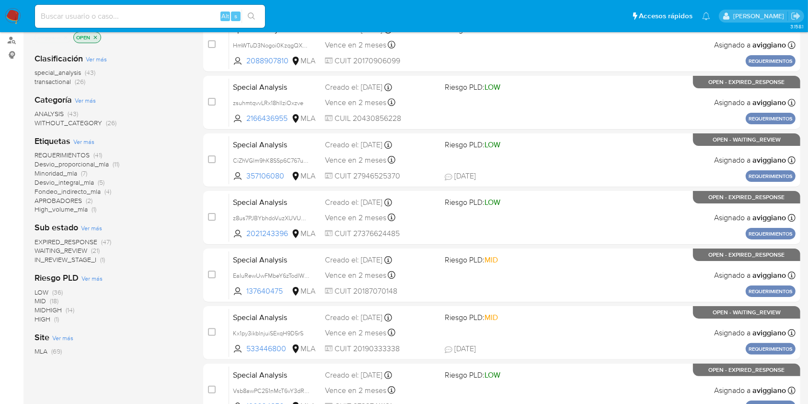
click at [67, 251] on span "WAITING_REVIEW" at bounding box center [61, 251] width 53 height 10
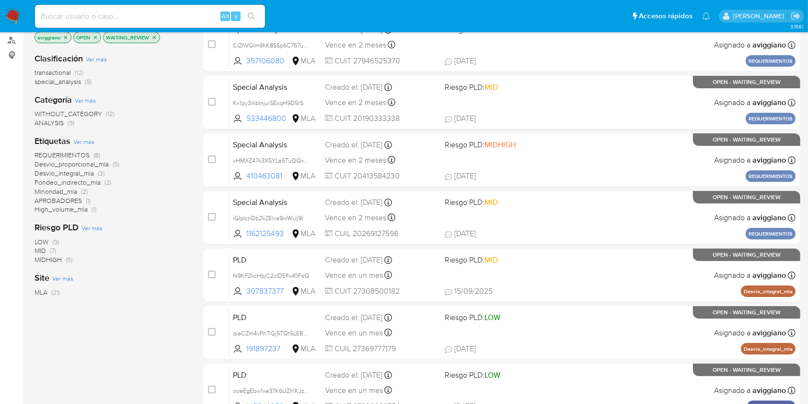
click at [64, 110] on span "WITHOUT_CATEGORY" at bounding box center [69, 114] width 68 height 10
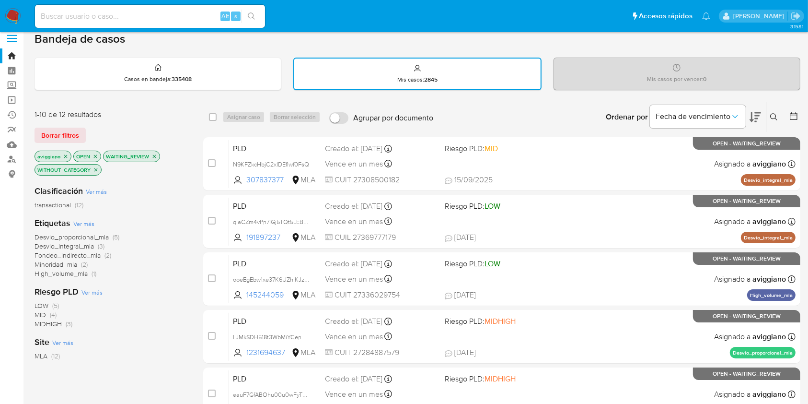
scroll to position [128, 0]
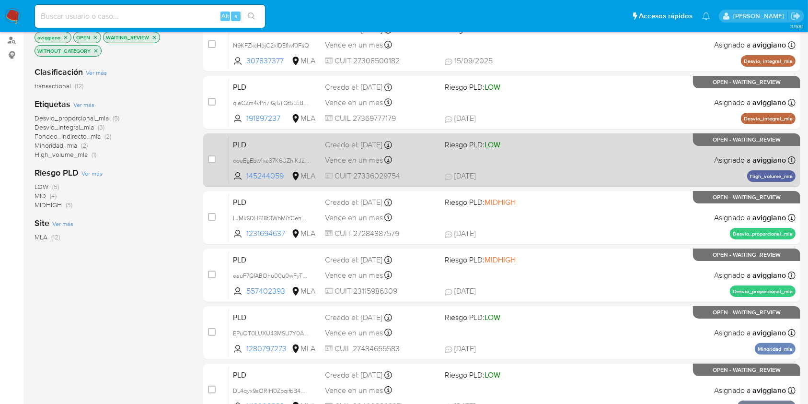
click at [581, 169] on div "PLD ooeEgEbw1xe37K6UZhIKJzUE 145244059 MLA Riesgo PLD: LOW Creado el: 12/08/202…" at bounding box center [512, 160] width 567 height 48
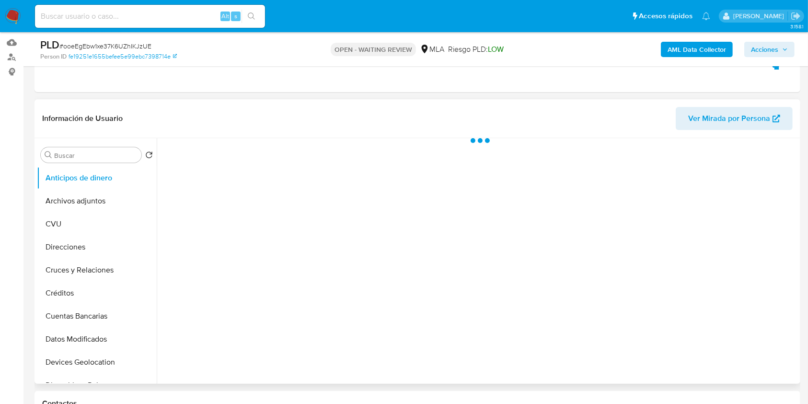
scroll to position [192, 0]
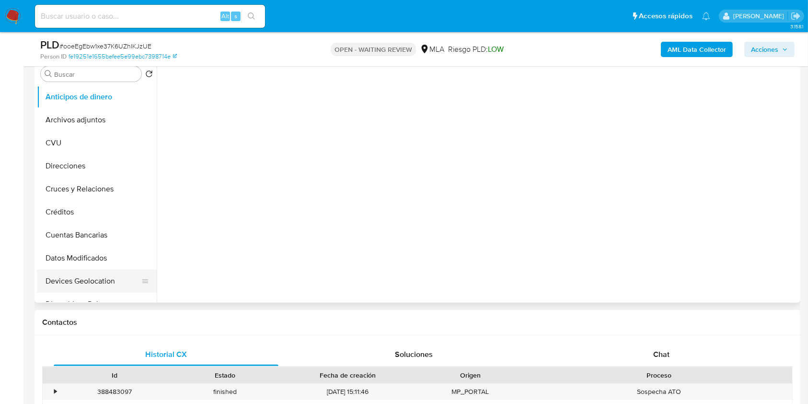
select select "10"
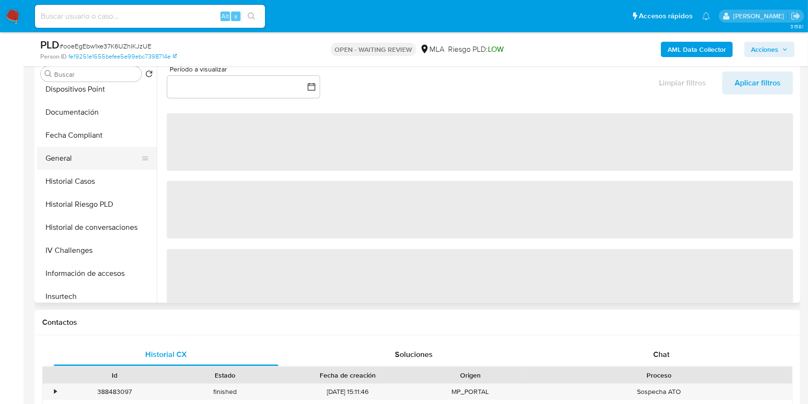
scroll to position [256, 0]
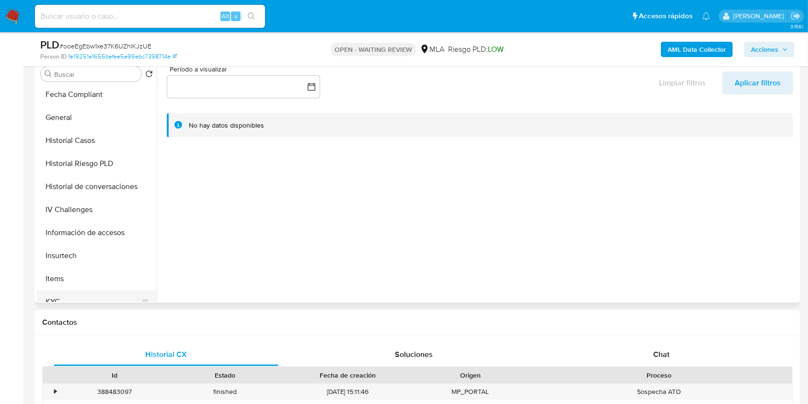
click at [70, 292] on button "KYC" at bounding box center [93, 301] width 112 height 23
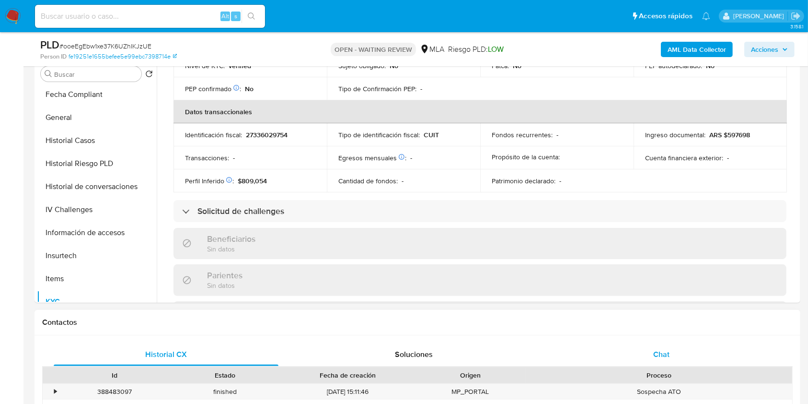
click at [679, 360] on div "Chat" at bounding box center [662, 354] width 225 height 23
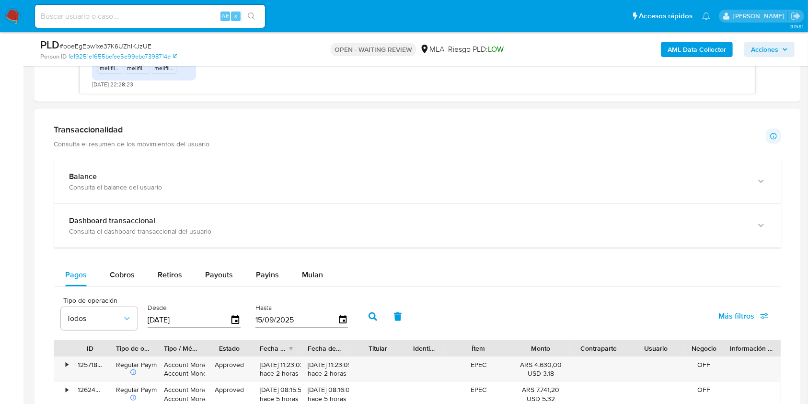
scroll to position [639, 0]
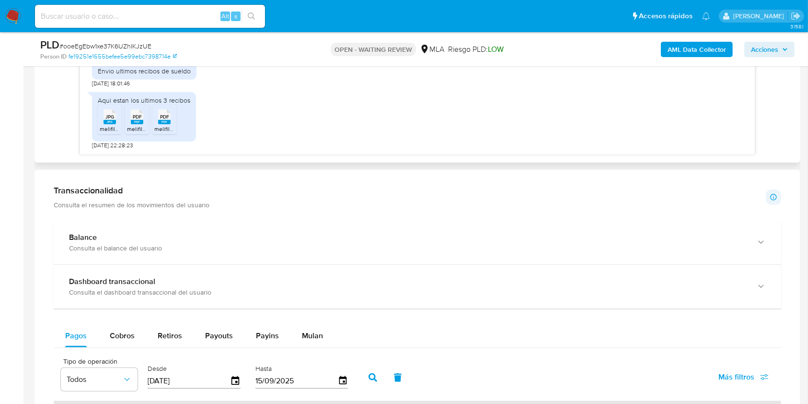
click at [109, 114] on span "JPG" at bounding box center [109, 117] width 9 height 6
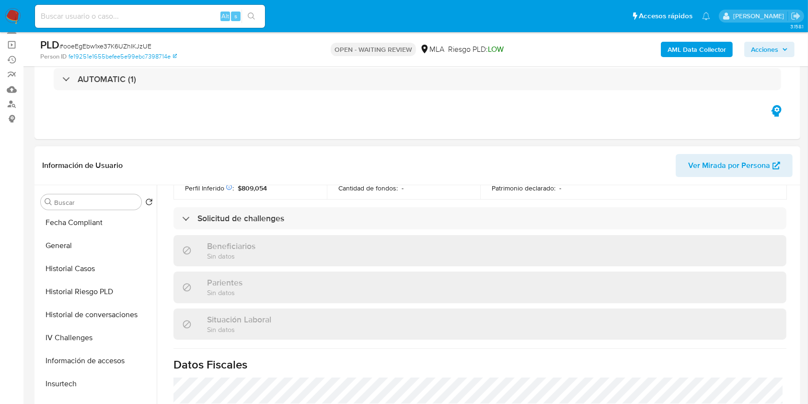
scroll to position [495, 0]
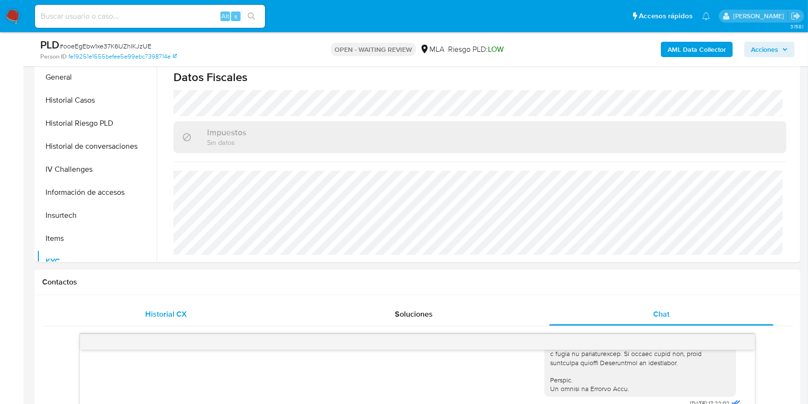
click at [154, 313] on span "Historial CX" at bounding box center [166, 313] width 42 height 11
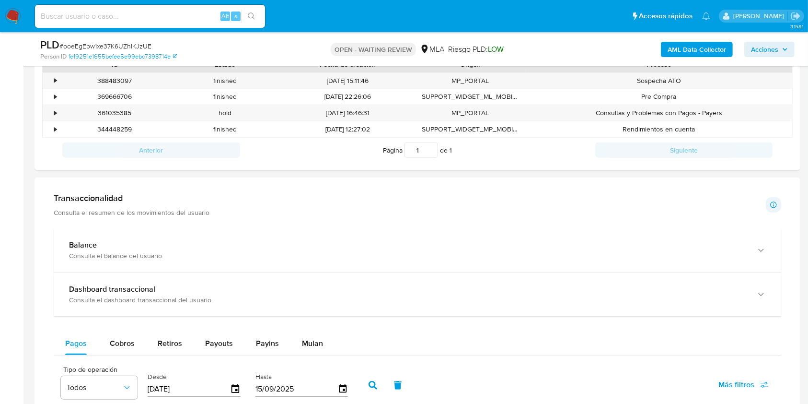
scroll to position [488, 0]
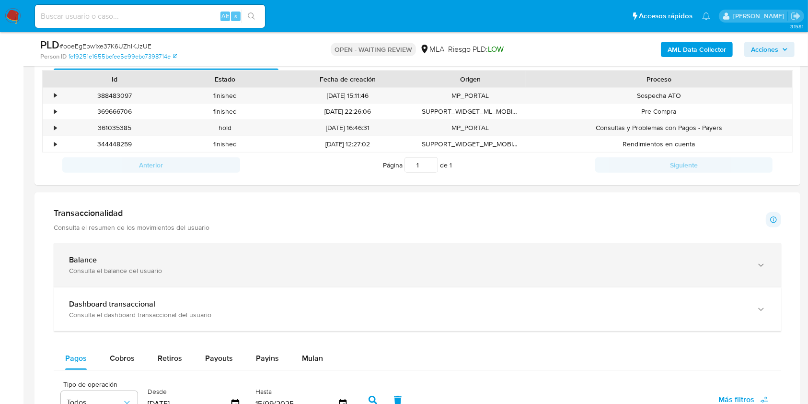
click at [227, 269] on div "Consulta el balance del usuario" at bounding box center [408, 270] width 678 height 9
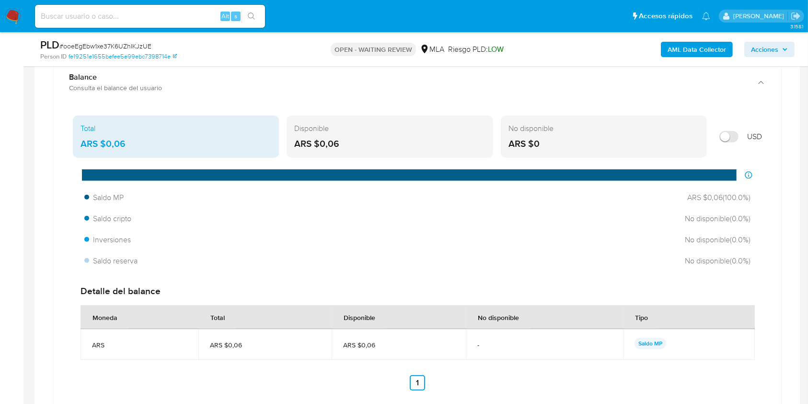
scroll to position [616, 0]
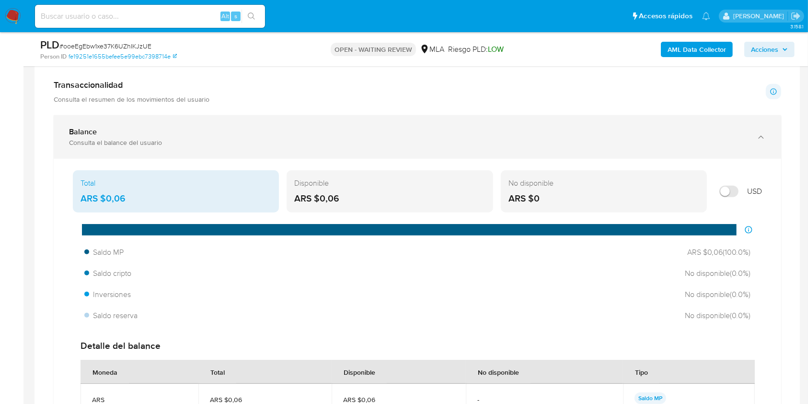
click at [224, 135] on div "Balance" at bounding box center [408, 132] width 678 height 10
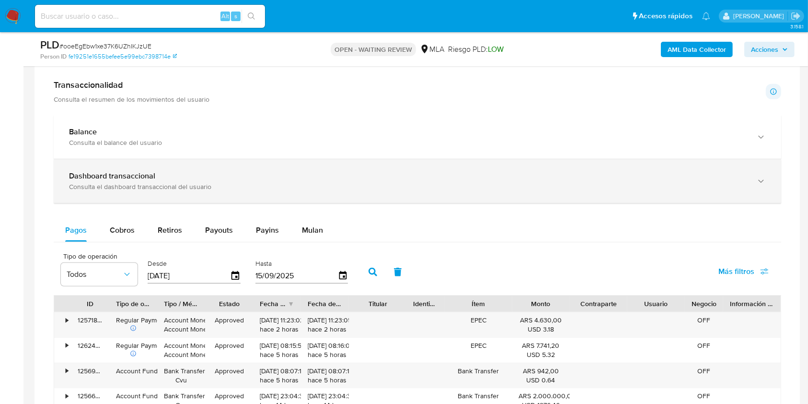
click at [222, 164] on div "Dashboard transaccional Consulta el dashboard transaccional del usuario" at bounding box center [418, 181] width 728 height 44
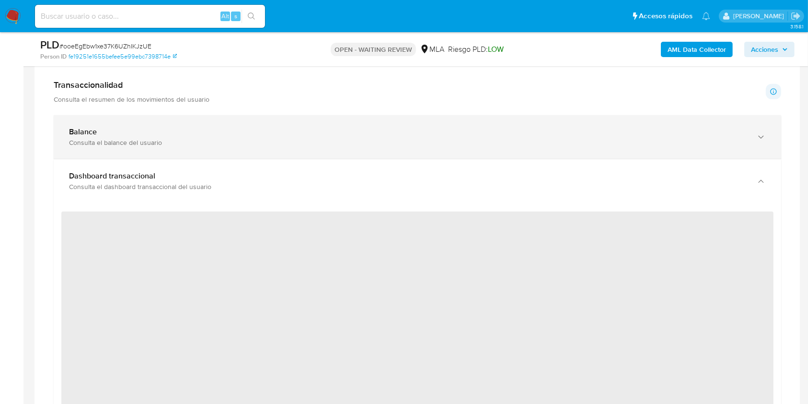
click at [208, 122] on div "Balance Consulta el balance del usuario" at bounding box center [418, 137] width 728 height 44
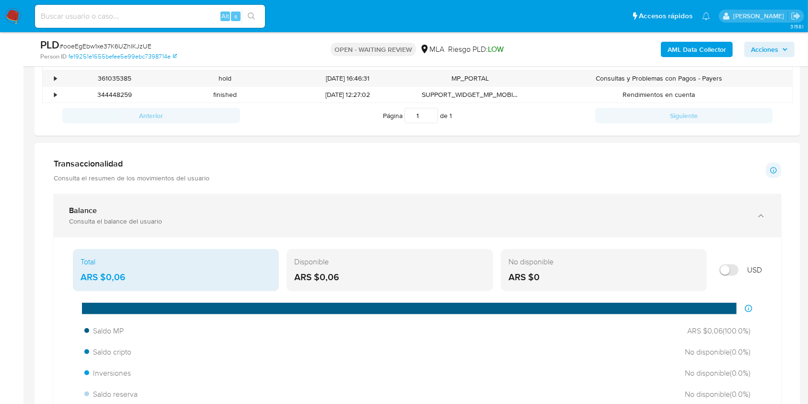
scroll to position [424, 0]
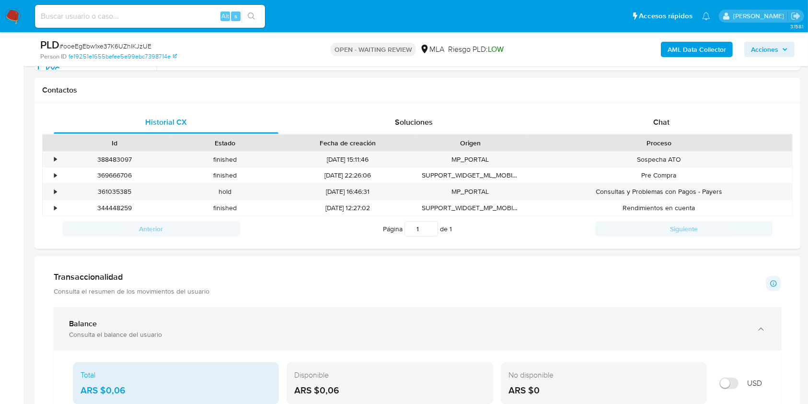
click at [163, 323] on div "Balance" at bounding box center [408, 324] width 678 height 10
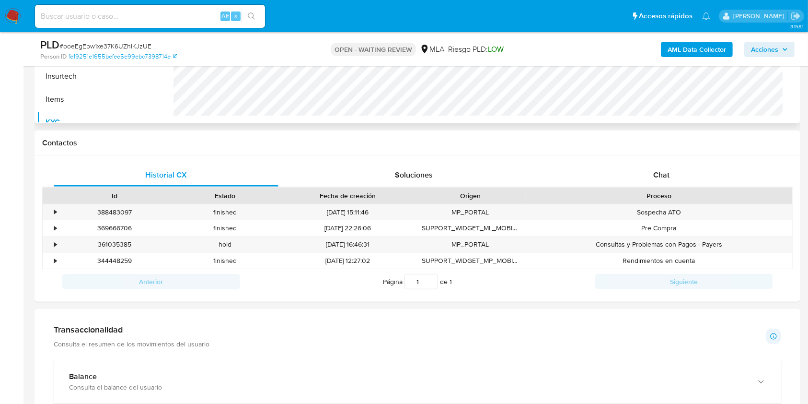
scroll to position [296, 0]
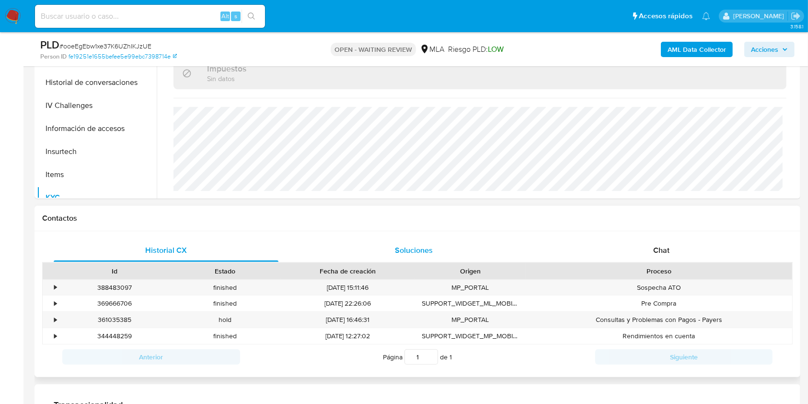
click at [425, 253] on span "Soluciones" at bounding box center [414, 250] width 38 height 11
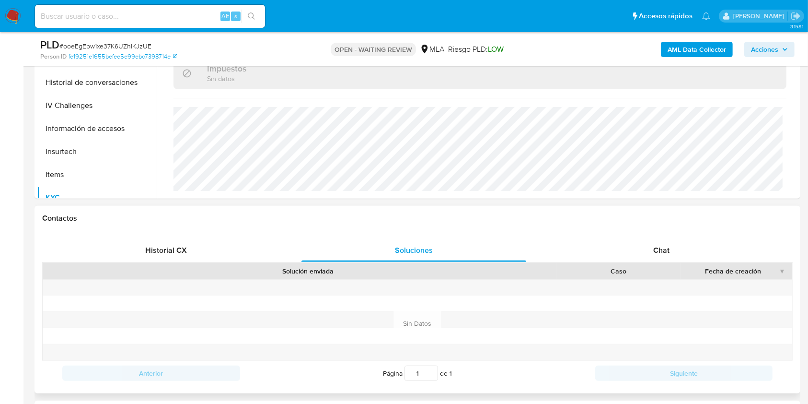
click at [632, 234] on div "Historial CX Soluciones Chat Id Estado Fecha de creación Origen Proceso • 38848…" at bounding box center [418, 312] width 766 height 162
click at [630, 245] on div "Chat" at bounding box center [662, 250] width 225 height 23
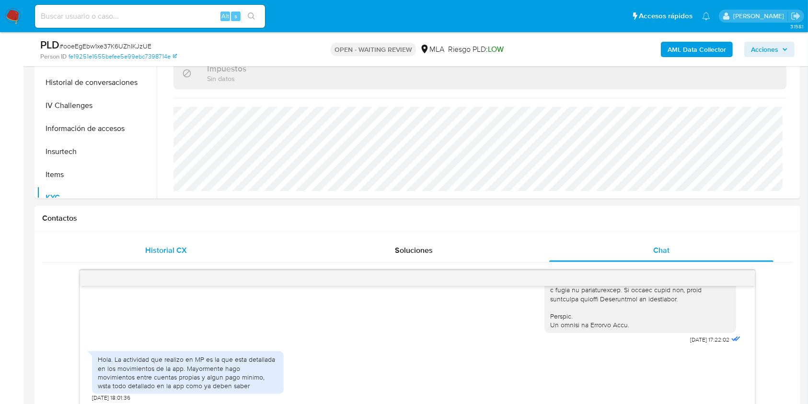
click at [173, 256] on div "Historial CX" at bounding box center [166, 250] width 225 height 23
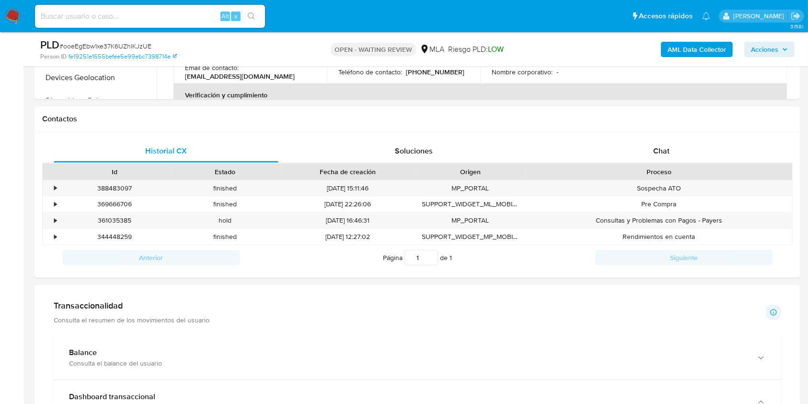
scroll to position [384, 0]
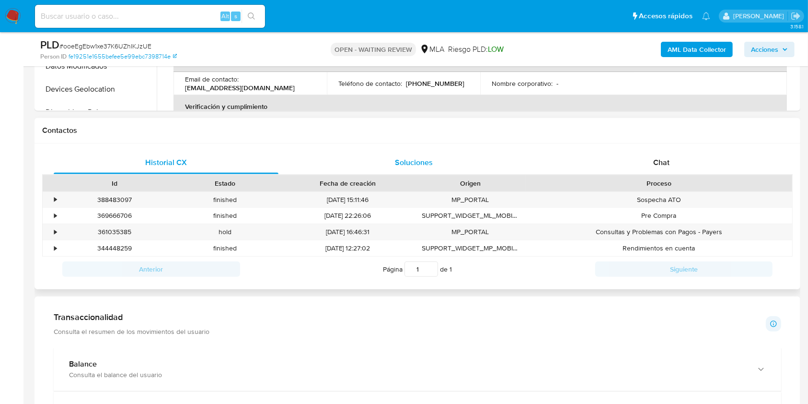
click at [402, 151] on div "Soluciones" at bounding box center [414, 162] width 225 height 23
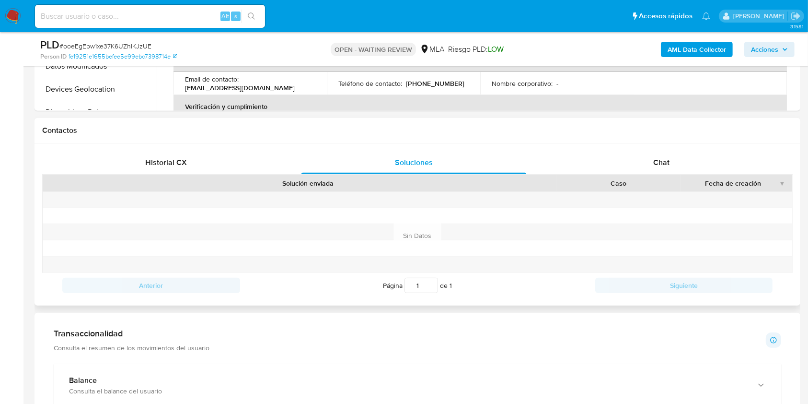
click at [617, 147] on div "Historial CX Soluciones Chat Id Estado Fecha de creación Origen Proceso • 38848…" at bounding box center [418, 224] width 766 height 162
click at [625, 160] on div "Chat" at bounding box center [662, 162] width 225 height 23
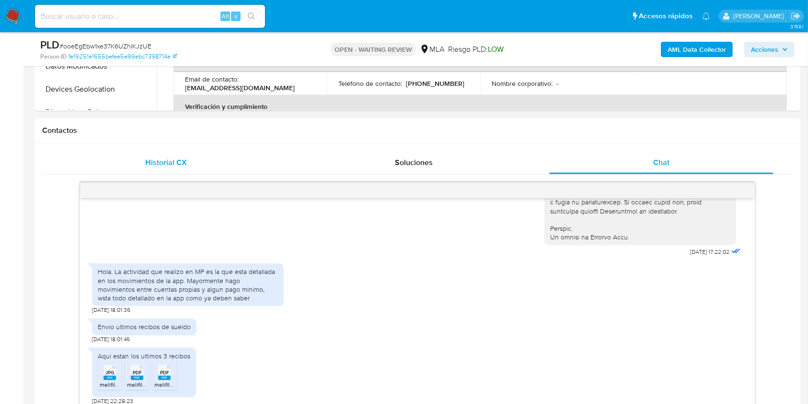
click at [203, 163] on div "Historial CX" at bounding box center [166, 162] width 225 height 23
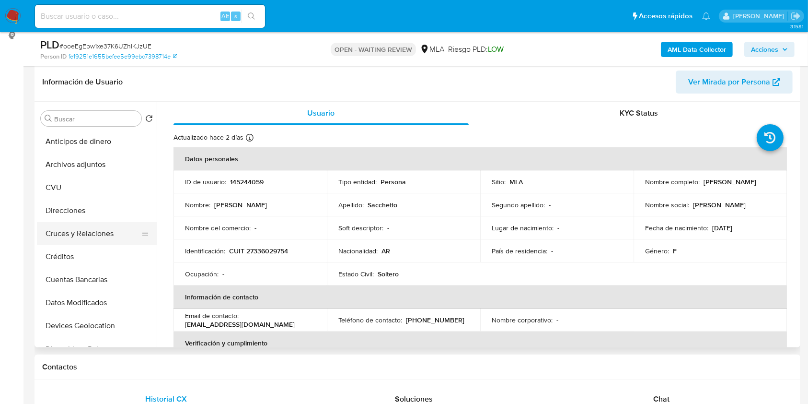
scroll to position [192, 0]
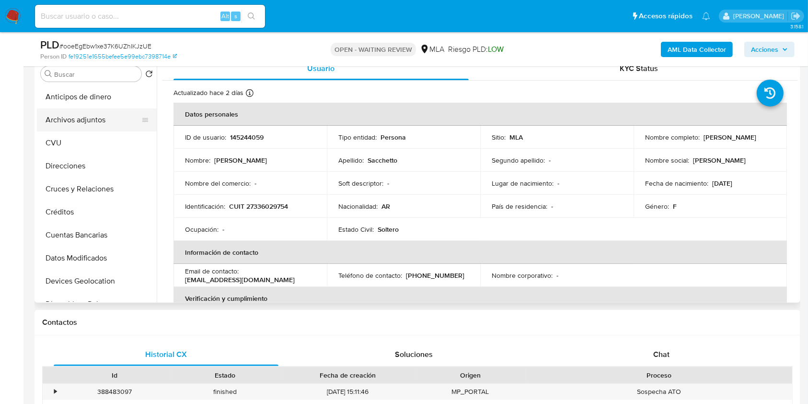
click at [83, 124] on button "Archivos adjuntos" at bounding box center [93, 119] width 112 height 23
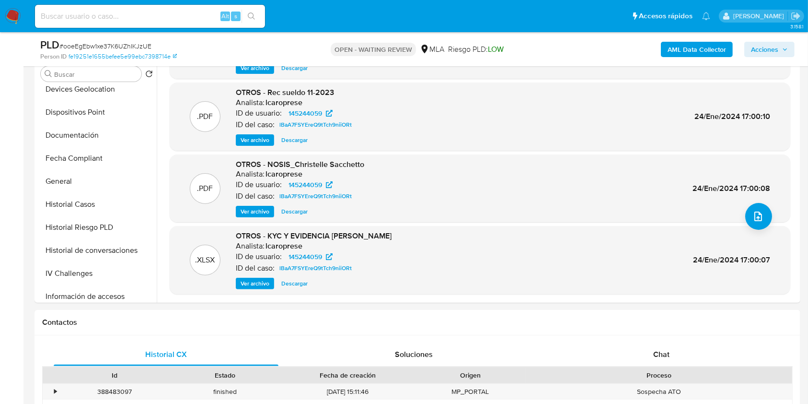
click at [701, 43] on b "AML Data Collector" at bounding box center [697, 49] width 59 height 15
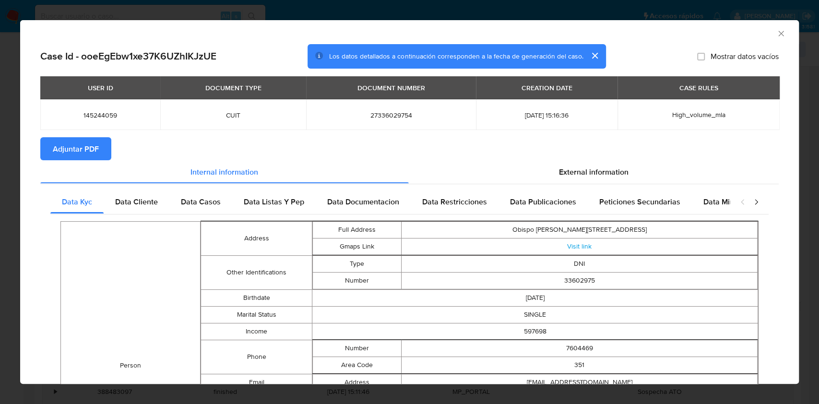
click at [75, 136] on div "USER ID DOCUMENT TYPE DOCUMENT NUMBER CREATION DATE CASE RULES 145244059 CUIT 2…" at bounding box center [409, 106] width 738 height 61
click at [77, 144] on span "Adjuntar PDF" at bounding box center [76, 148] width 46 height 21
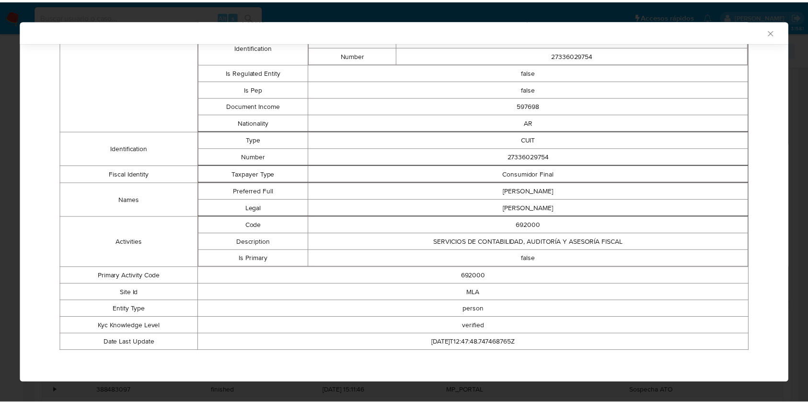
scroll to position [0, 0]
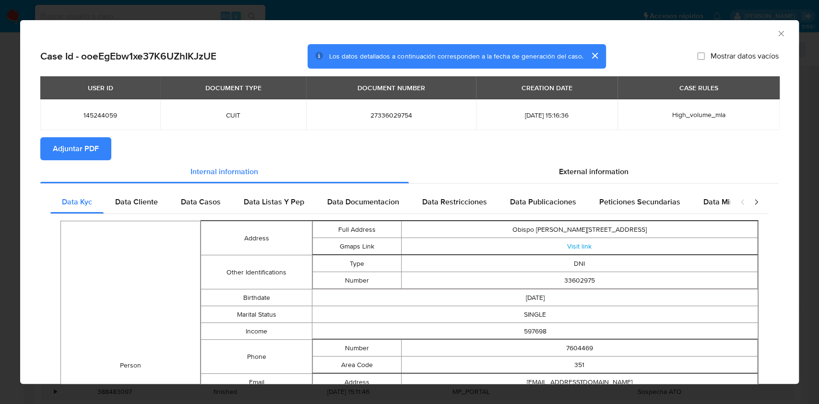
click at [774, 39] on div "AML Data Collector" at bounding box center [409, 32] width 778 height 24
click at [778, 35] on icon "Cerrar ventana" at bounding box center [780, 33] width 5 height 5
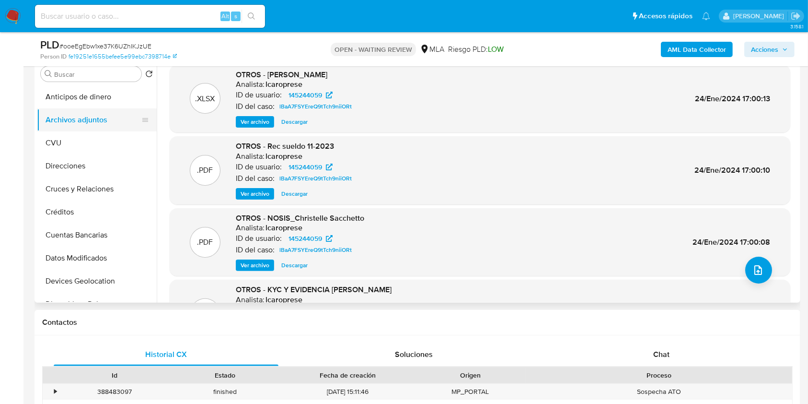
click at [121, 122] on button "Archivos adjuntos" at bounding box center [93, 119] width 112 height 23
click at [98, 146] on button "CVU" at bounding box center [93, 142] width 112 height 23
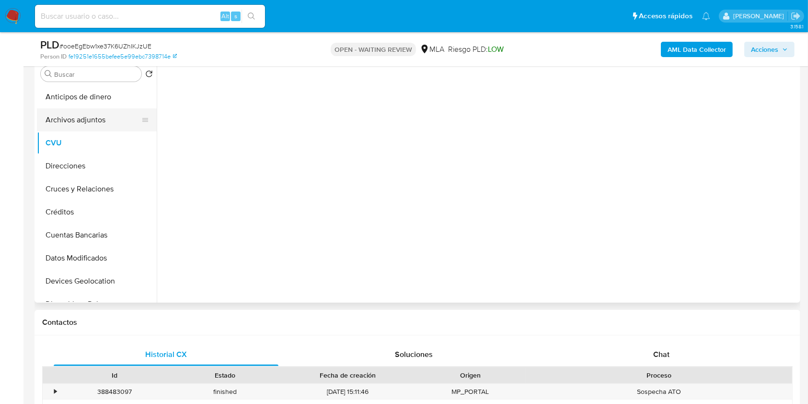
click at [106, 125] on button "Archivos adjuntos" at bounding box center [93, 119] width 112 height 23
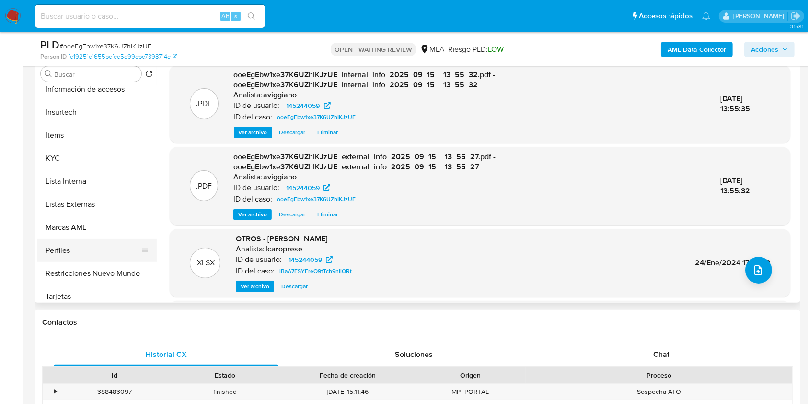
scroll to position [451, 0]
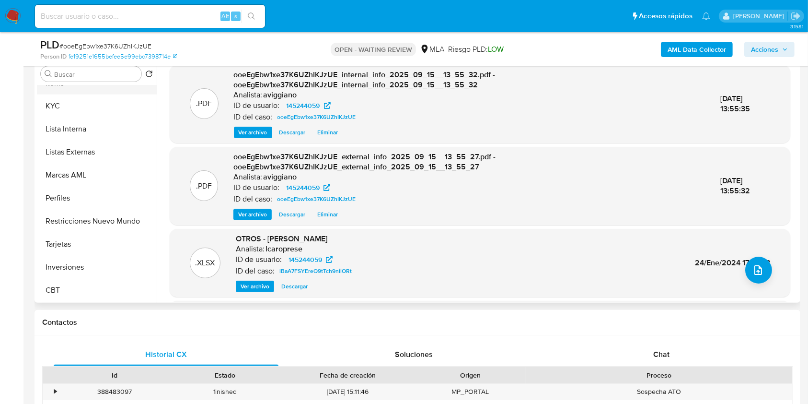
click at [88, 94] on button "Items" at bounding box center [93, 82] width 112 height 23
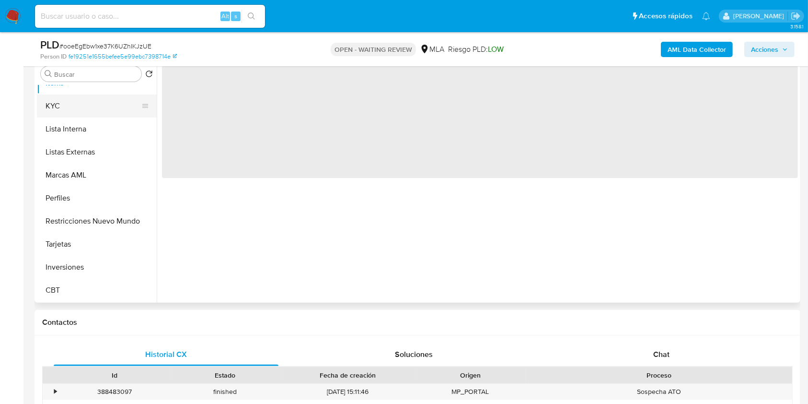
click at [88, 102] on button "KYC" at bounding box center [93, 105] width 112 height 23
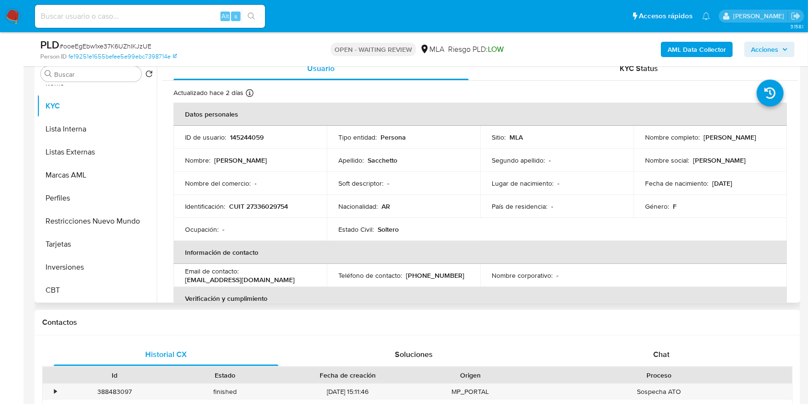
drag, startPoint x: 275, startPoint y: 195, endPoint x: 278, endPoint y: 204, distance: 9.7
click at [275, 196] on td "Identificación : CUIT 27336029754" at bounding box center [250, 206] width 153 height 23
click at [278, 204] on p "CUIT 27336029754" at bounding box center [258, 206] width 59 height 9
copy p "27336029754"
